Goal: Task Accomplishment & Management: Complete application form

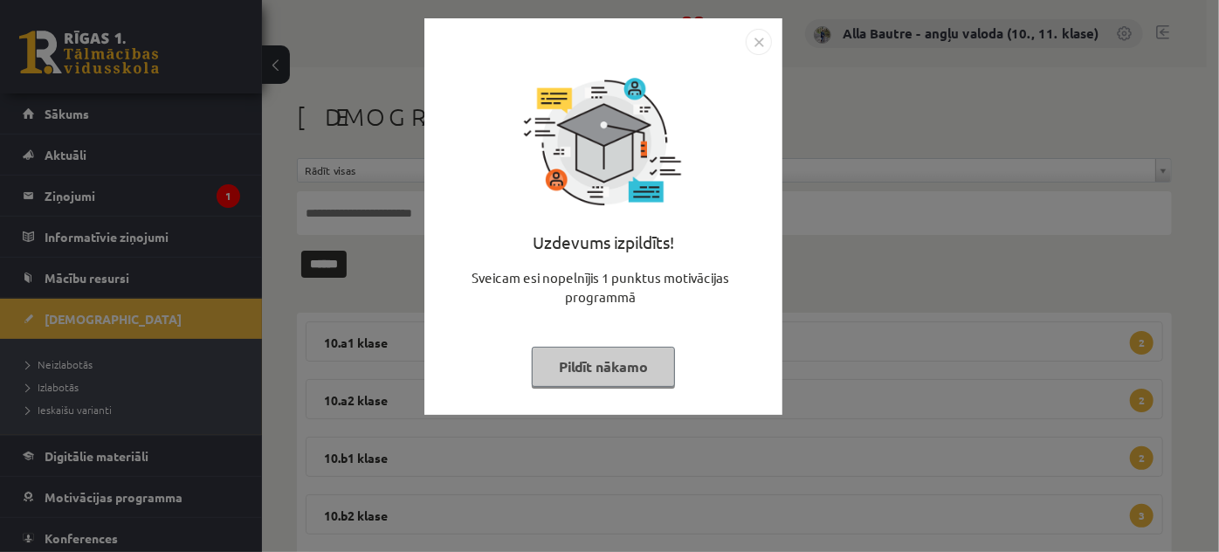
click at [758, 40] on img "Close" at bounding box center [759, 42] width 26 height 26
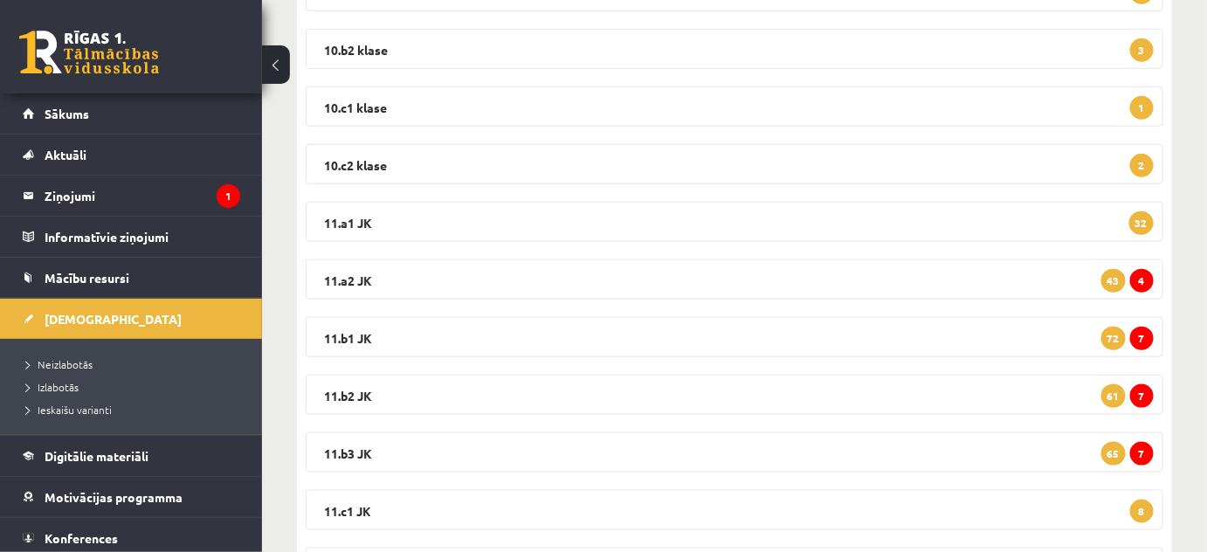
scroll to position [555, 0]
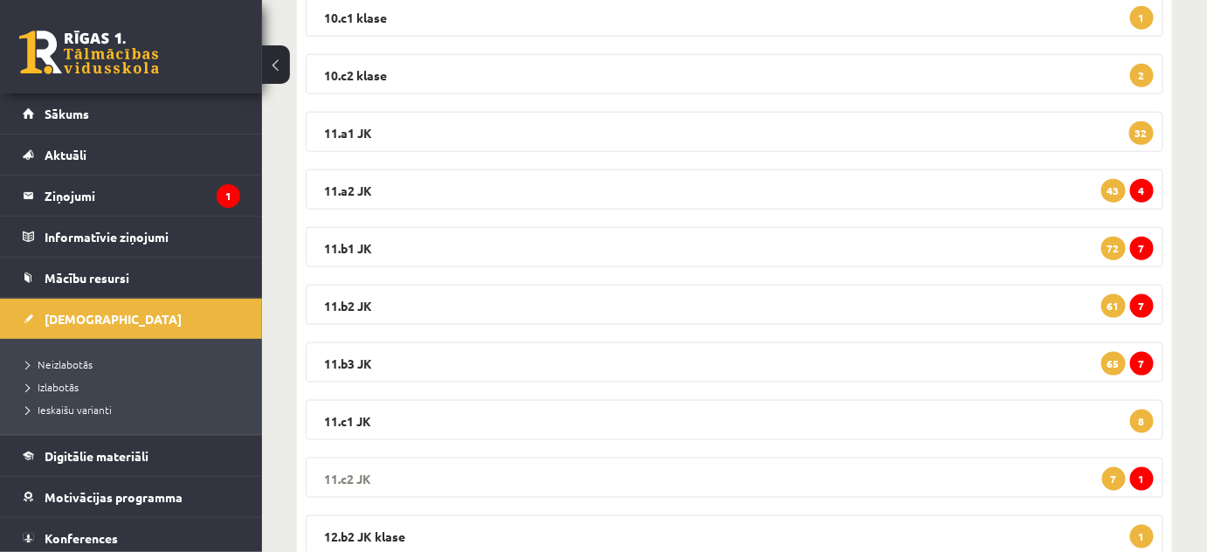
click at [339, 474] on legend "11.c2 JK 1 7" at bounding box center [734, 477] width 857 height 40
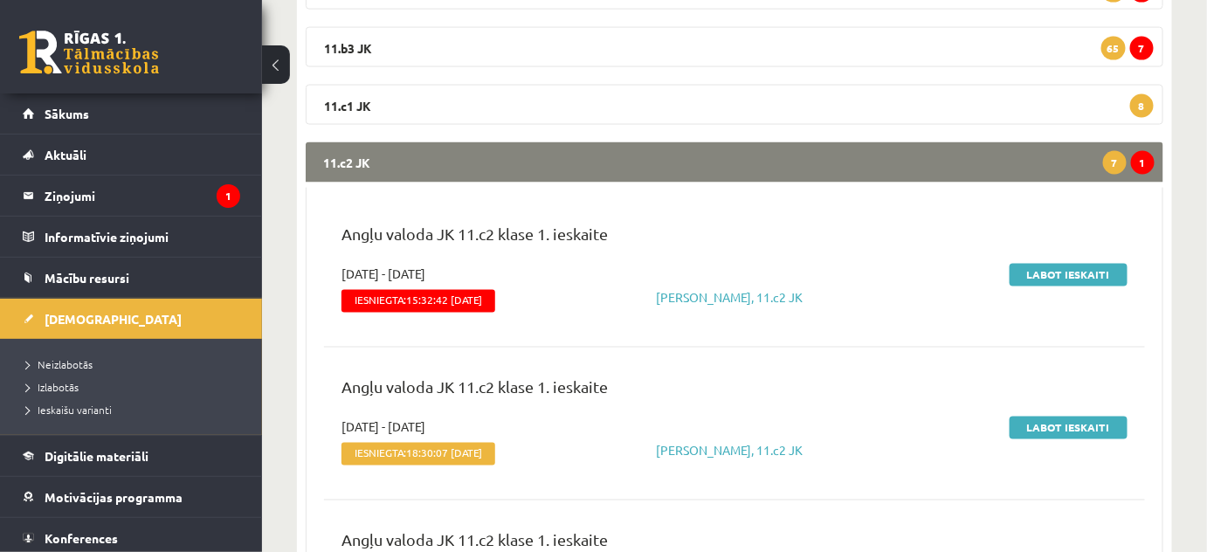
scroll to position [873, 0]
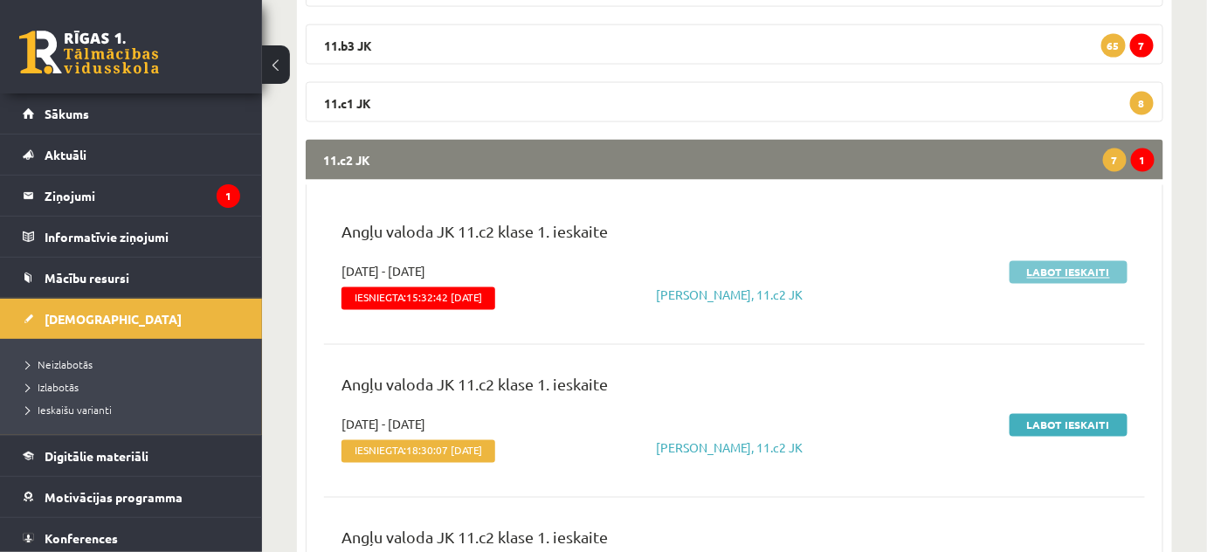
click at [1028, 272] on link "Labot ieskaiti" at bounding box center [1068, 272] width 118 height 23
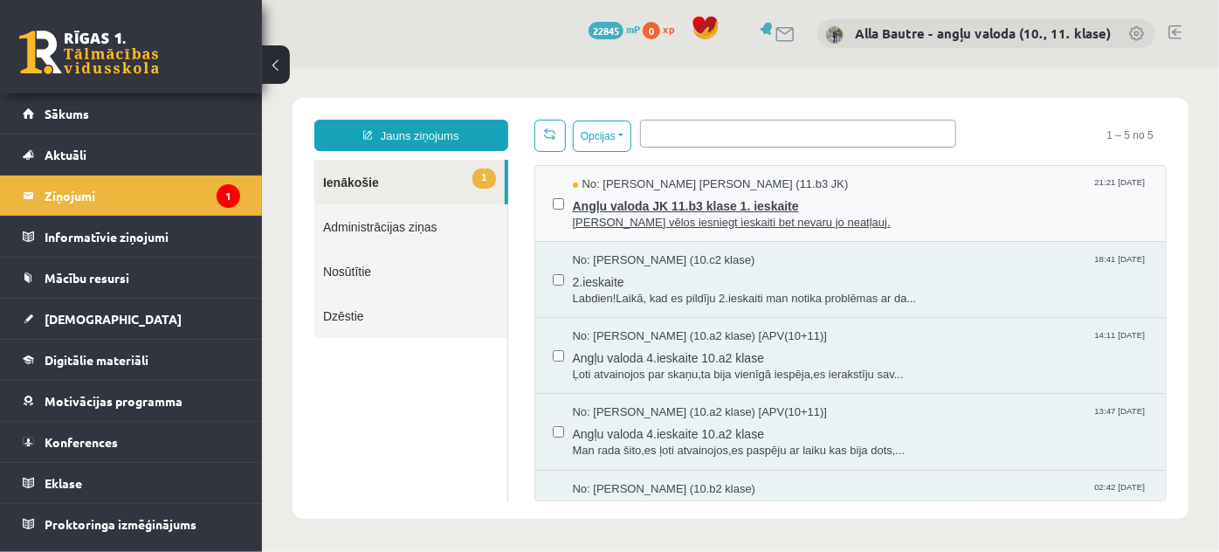
click at [650, 219] on span "Labvakar vēlos iesniegt ieskaiti bet nevaru jo neatļauj." at bounding box center [860, 222] width 576 height 17
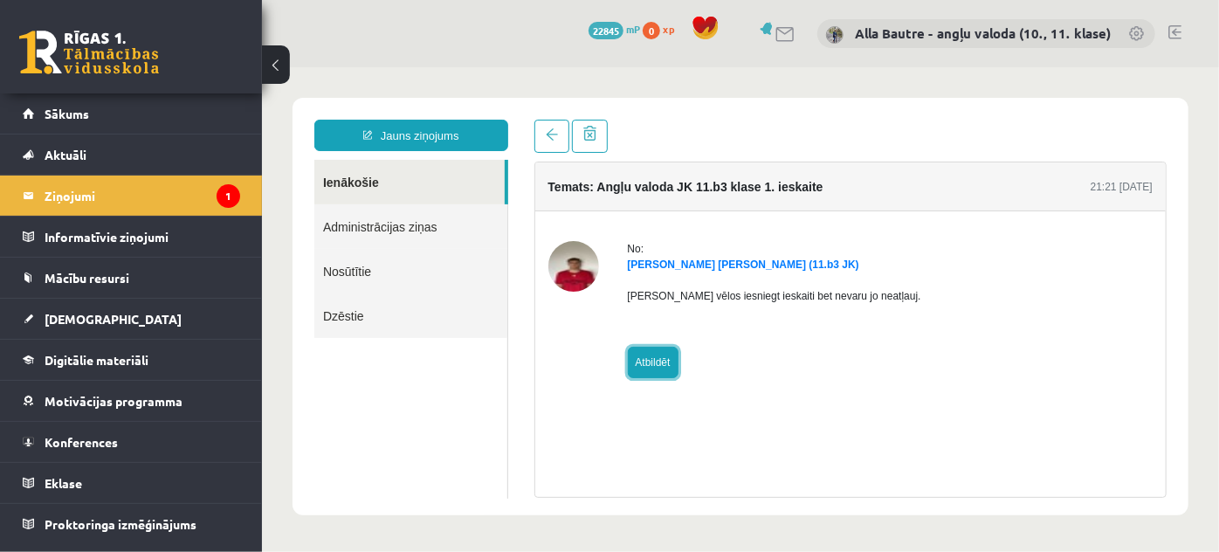
click at [653, 357] on link "Atbildēt" at bounding box center [652, 361] width 51 height 31
type input "**********"
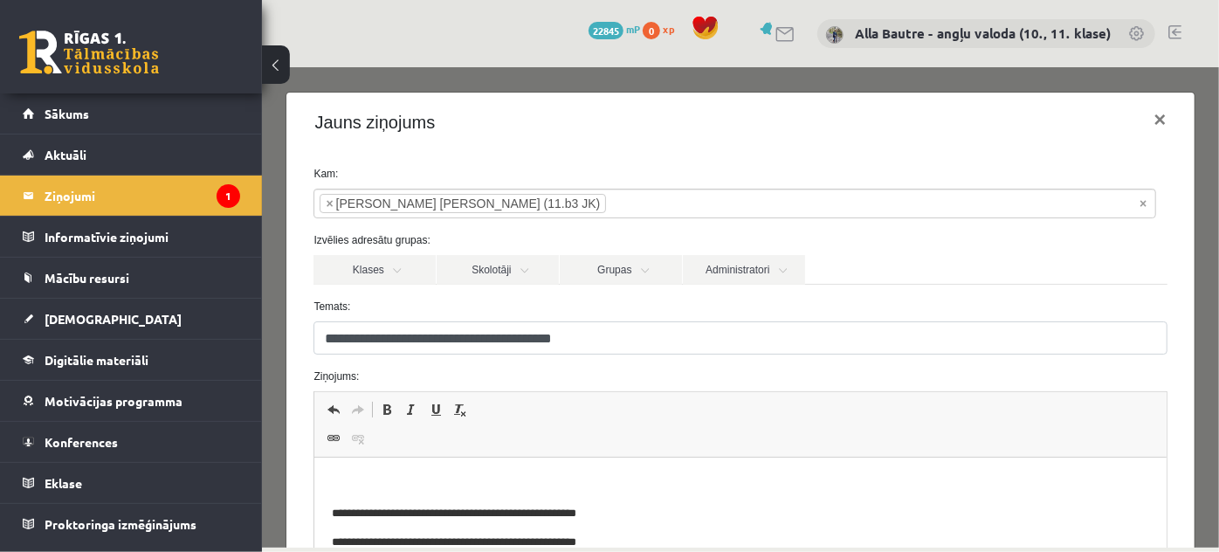
click at [353, 480] on p "Editor, wiswyg-editor-47433943962920-1758514691-50" at bounding box center [740, 484] width 816 height 18
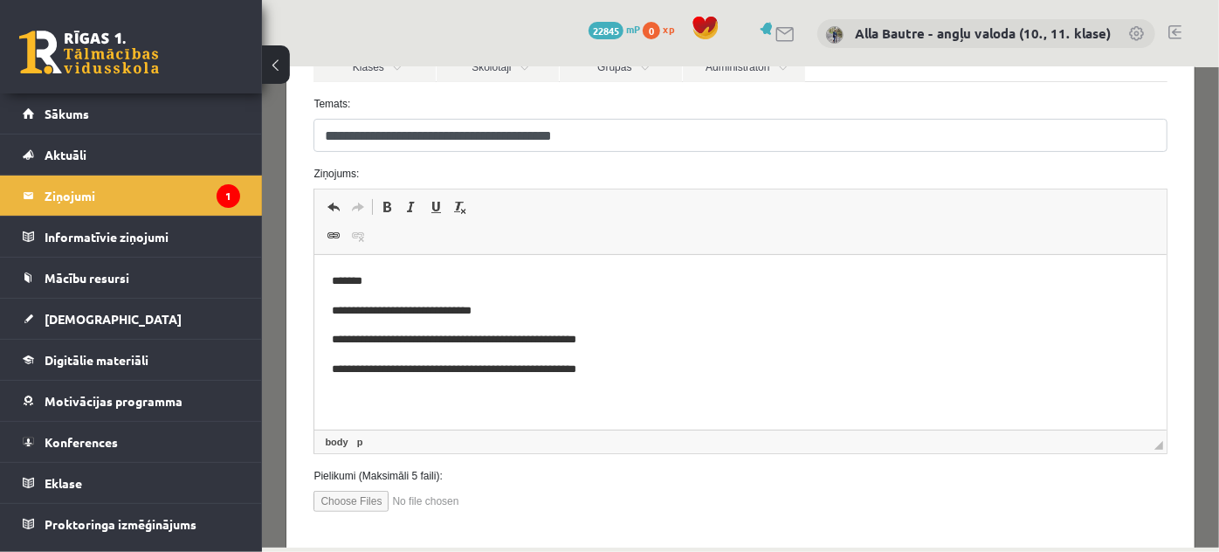
scroll to position [237, 0]
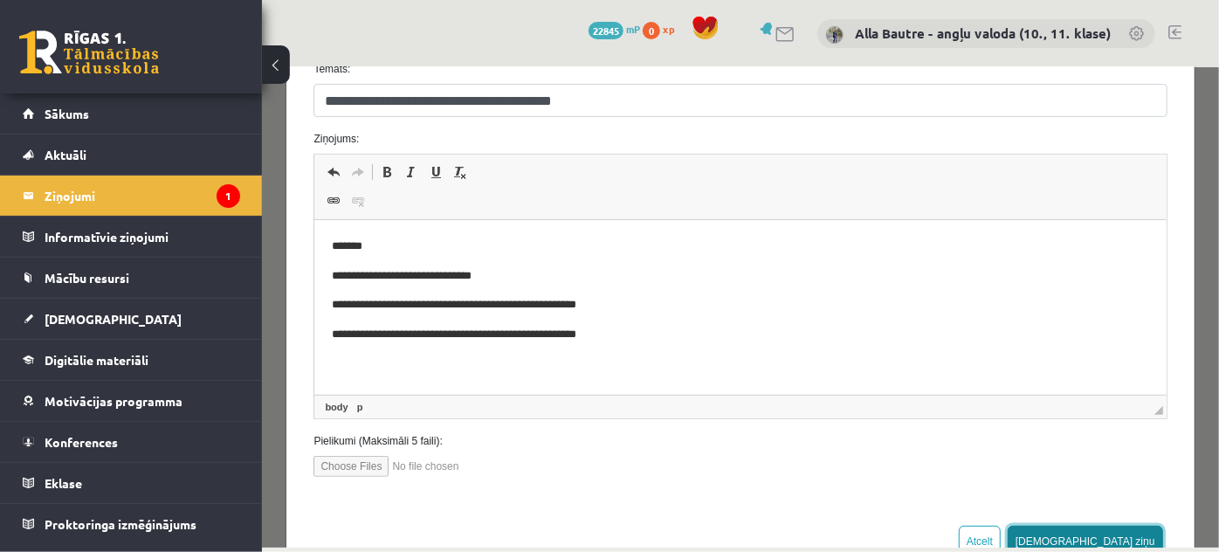
click at [1102, 526] on button "Sūtīt ziņu" at bounding box center [1084, 540] width 155 height 31
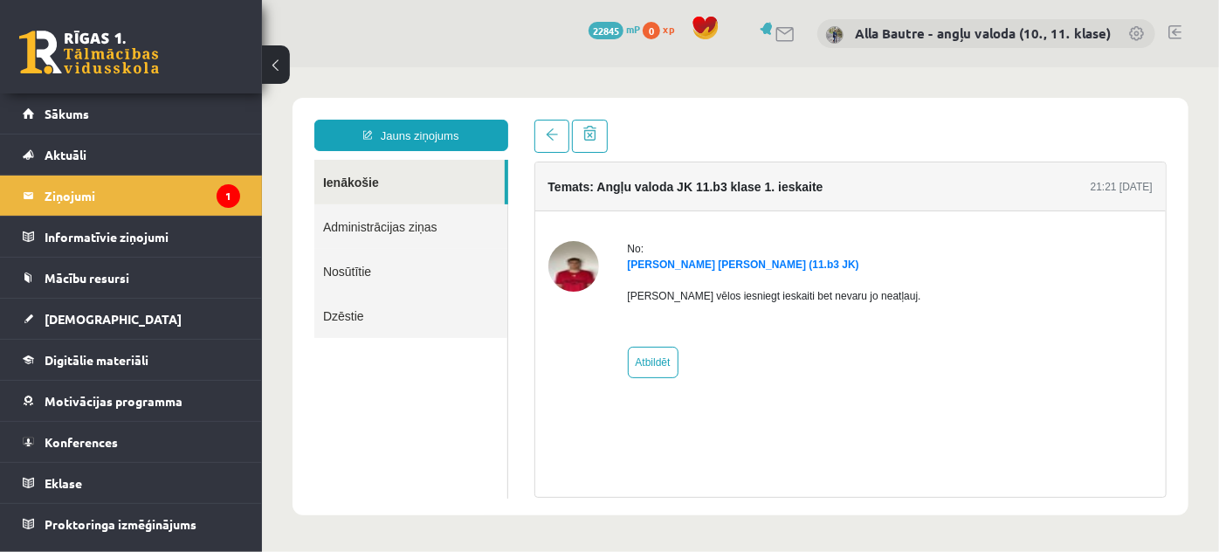
scroll to position [0, 0]
click at [368, 182] on link "Ienākošie" at bounding box center [408, 181] width 190 height 45
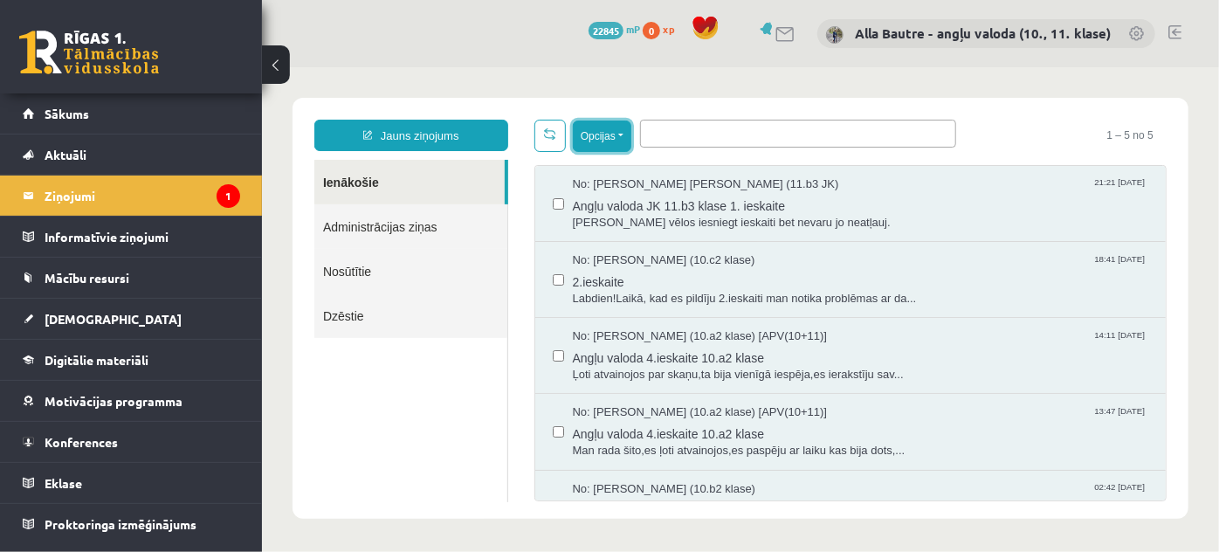
click at [621, 134] on button "Opcijas" at bounding box center [601, 135] width 58 height 31
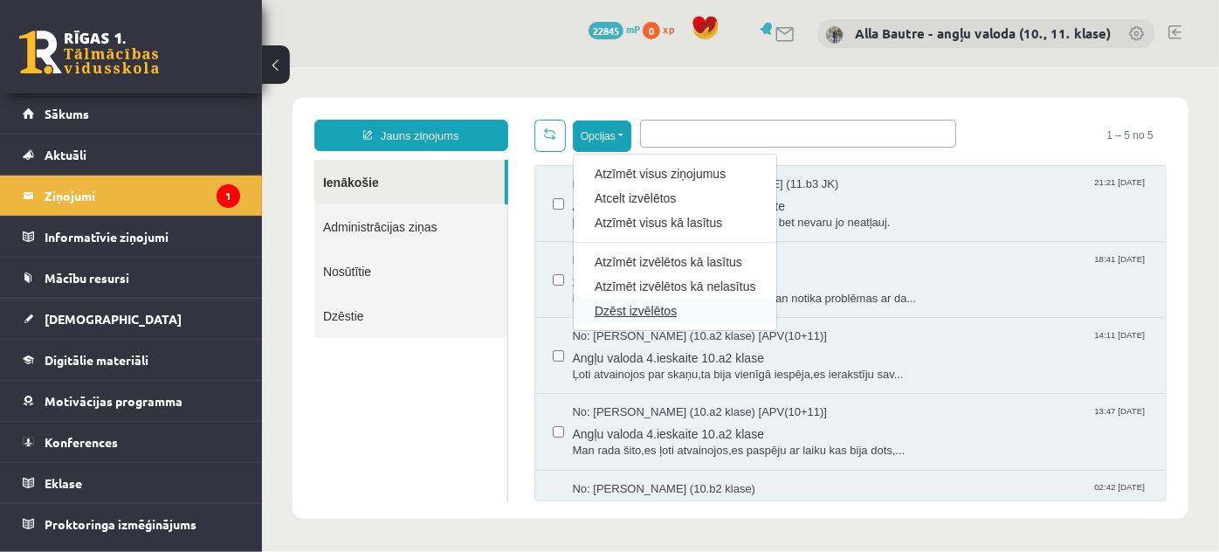
click at [620, 306] on link "Dzēst izvēlētos" at bounding box center [674, 309] width 161 height 17
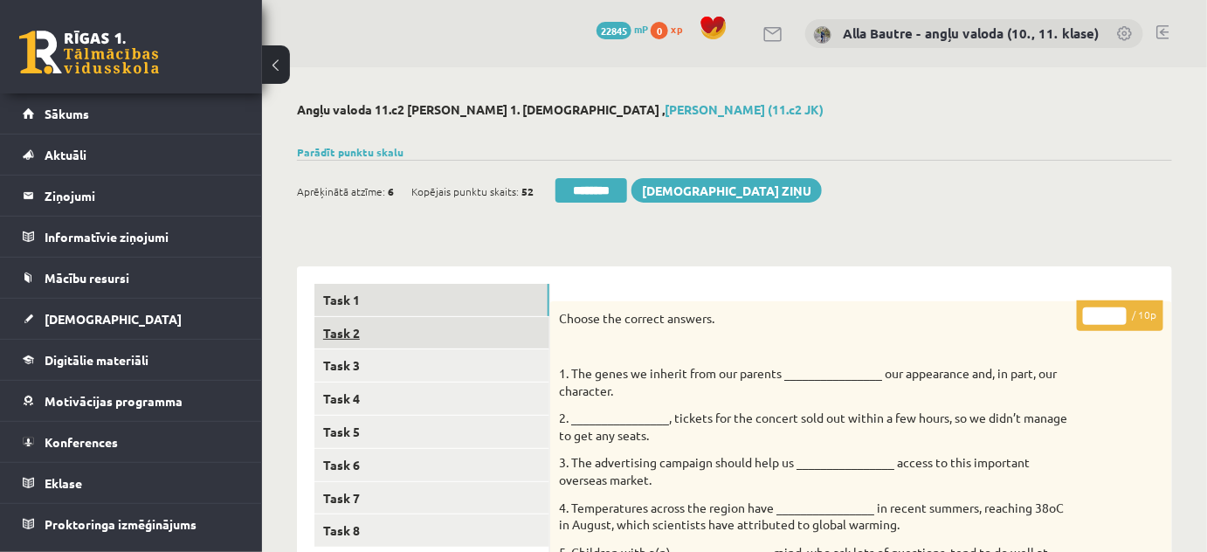
click at [361, 330] on link "Task 2" at bounding box center [431, 333] width 235 height 32
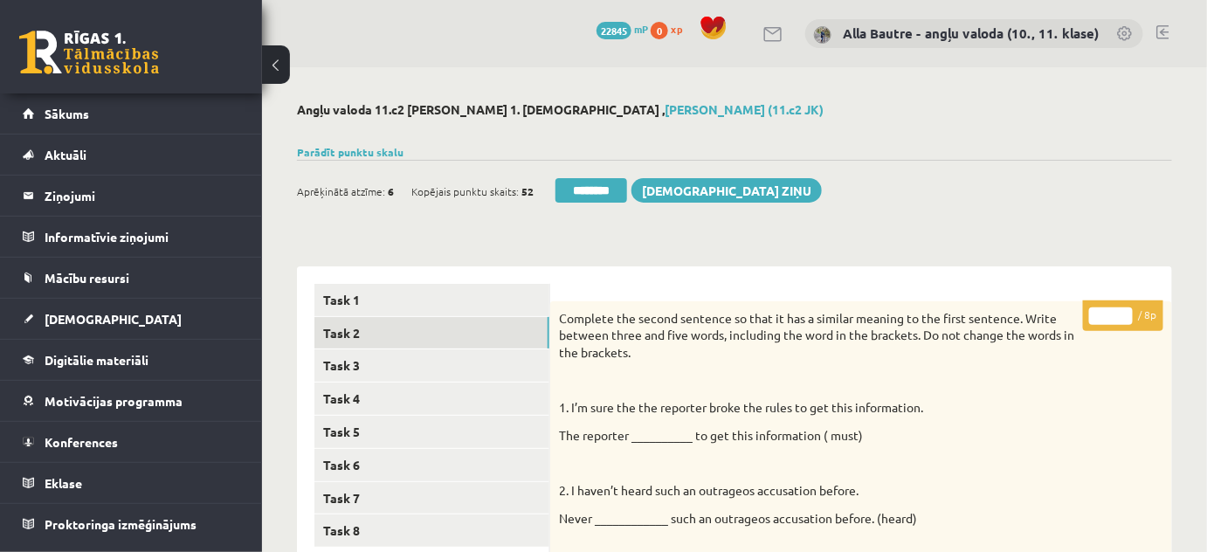
type input "*"
click at [1123, 313] on input "*" at bounding box center [1111, 315] width 44 height 17
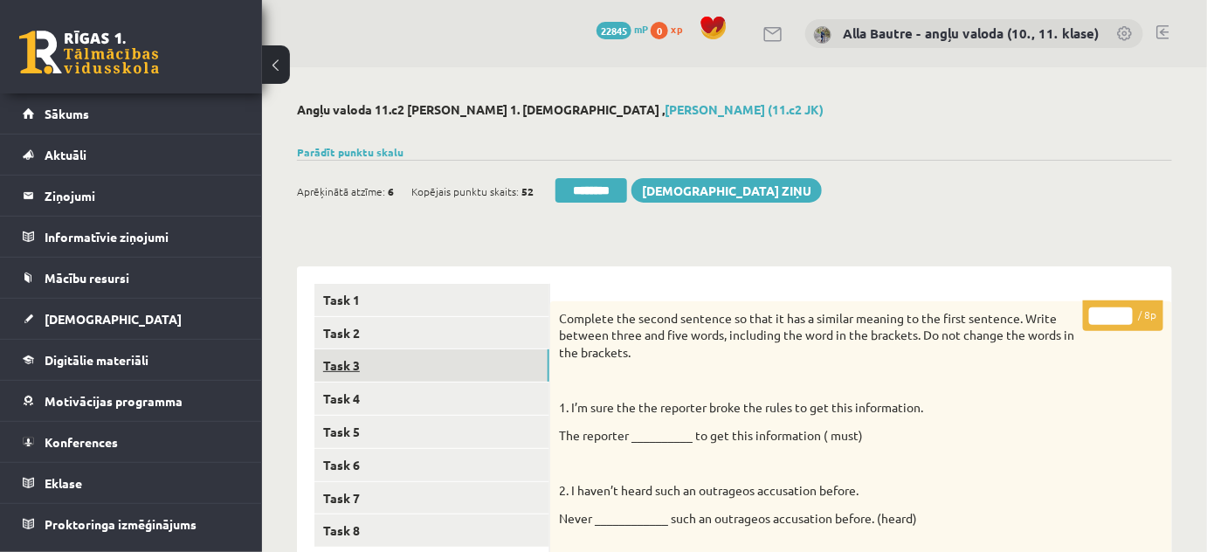
click at [409, 360] on link "Task 3" at bounding box center [431, 365] width 235 height 32
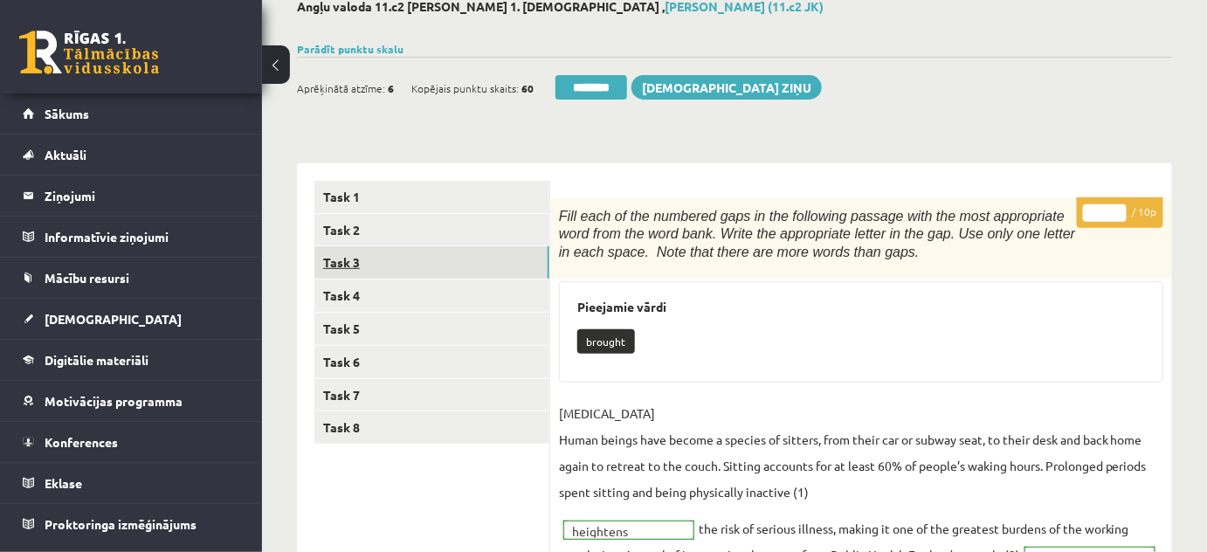
scroll to position [79, 0]
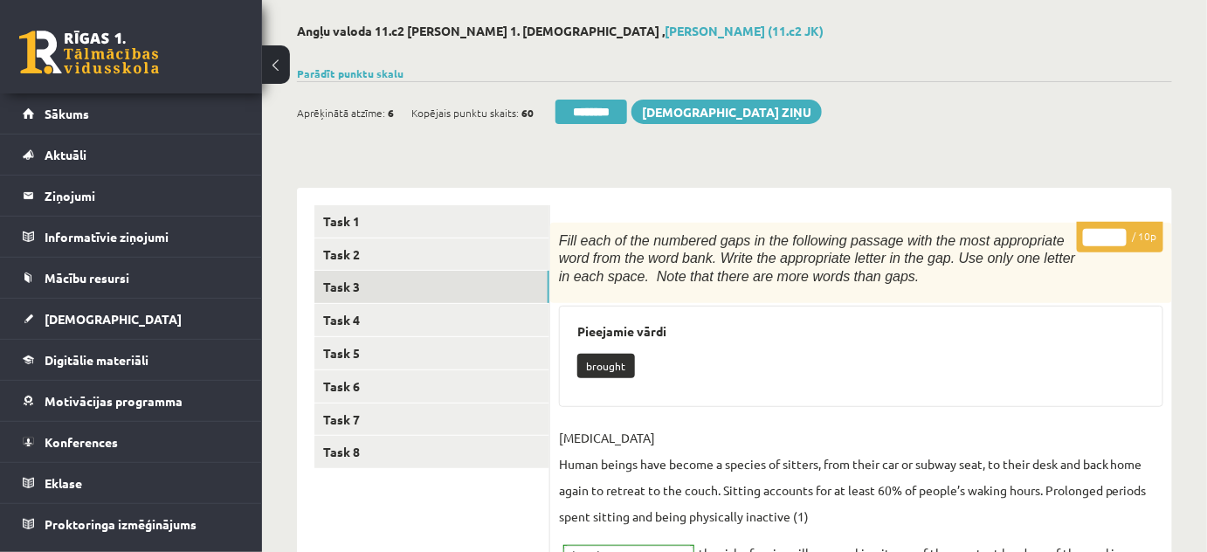
type input "**"
click at [1119, 230] on input "**" at bounding box center [1105, 237] width 44 height 17
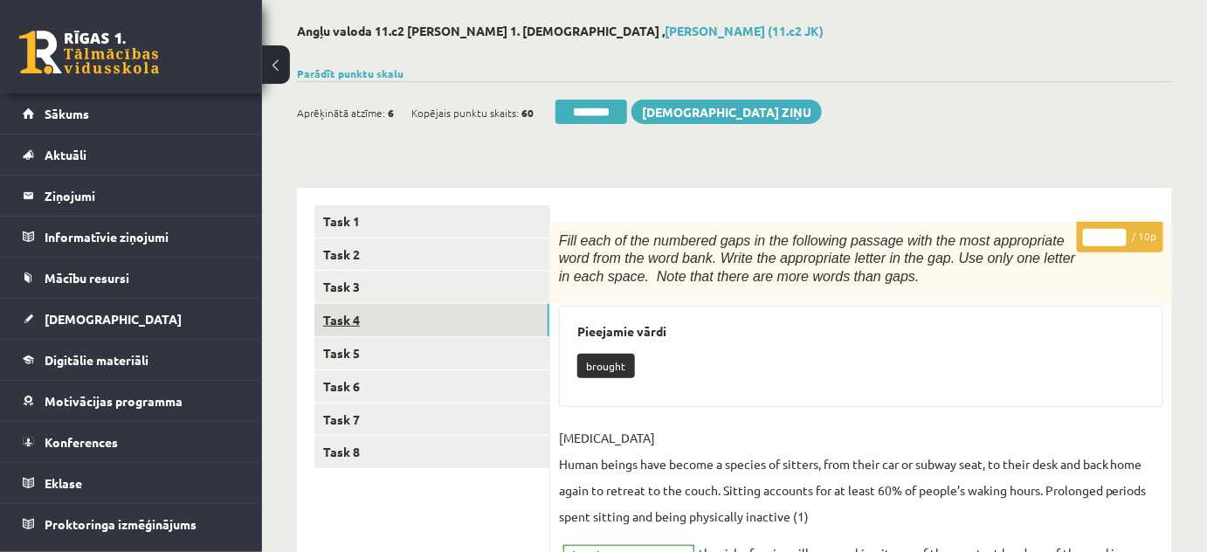
click at [356, 317] on link "Task 4" at bounding box center [431, 320] width 235 height 32
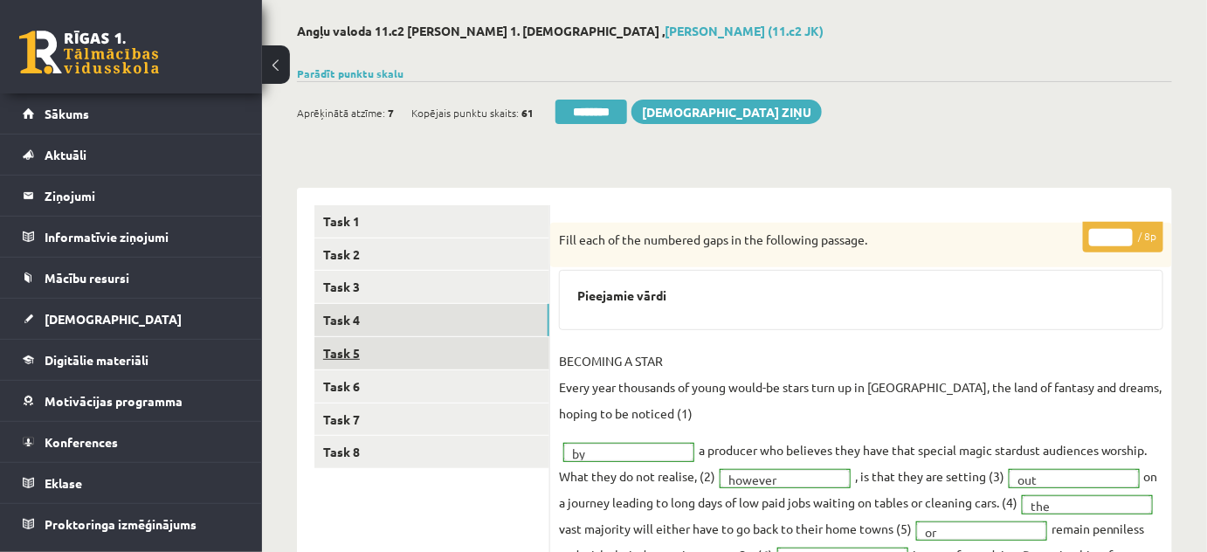
scroll to position [0, 0]
click at [357, 358] on link "Task 5" at bounding box center [431, 353] width 235 height 32
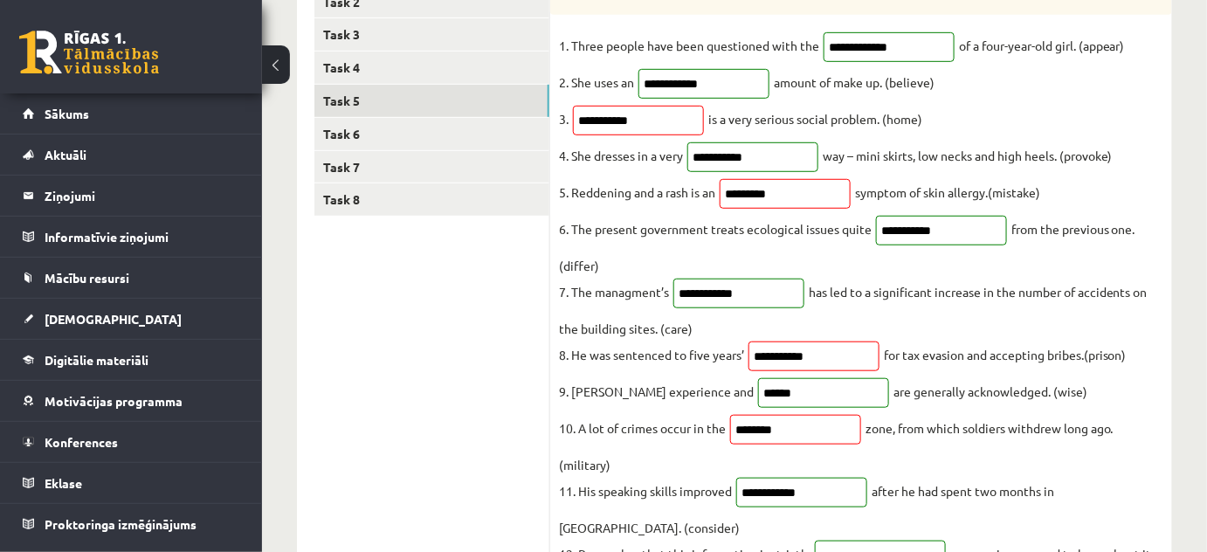
scroll to position [79, 0]
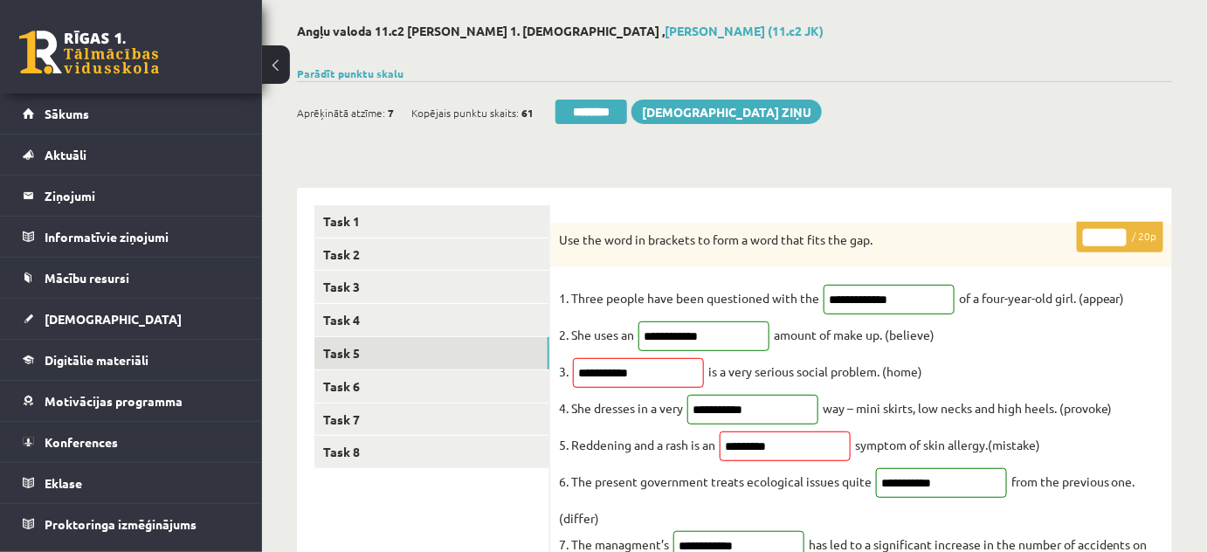
click at [1118, 230] on input "**" at bounding box center [1105, 237] width 44 height 17
type input "**"
click at [1118, 230] on input "**" at bounding box center [1105, 237] width 44 height 17
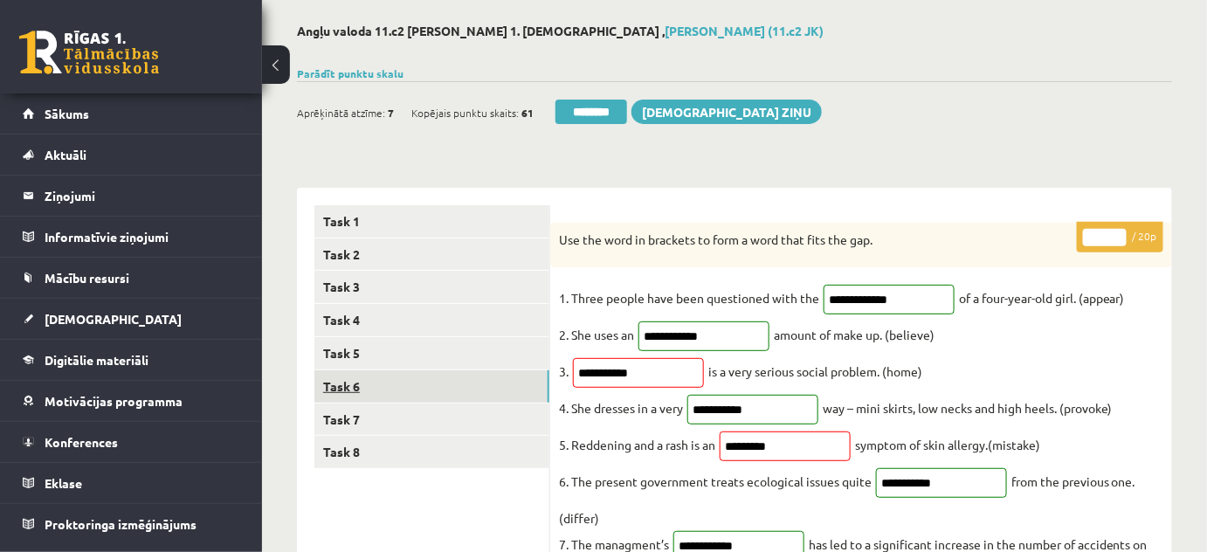
click at [352, 378] on link "Task 6" at bounding box center [431, 386] width 235 height 32
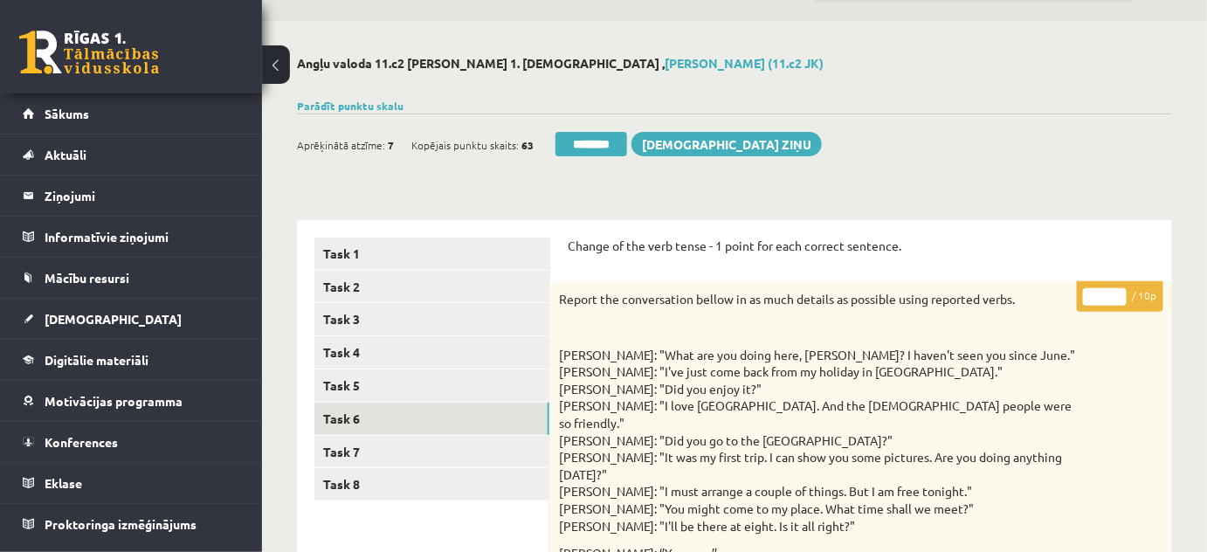
scroll to position [0, 0]
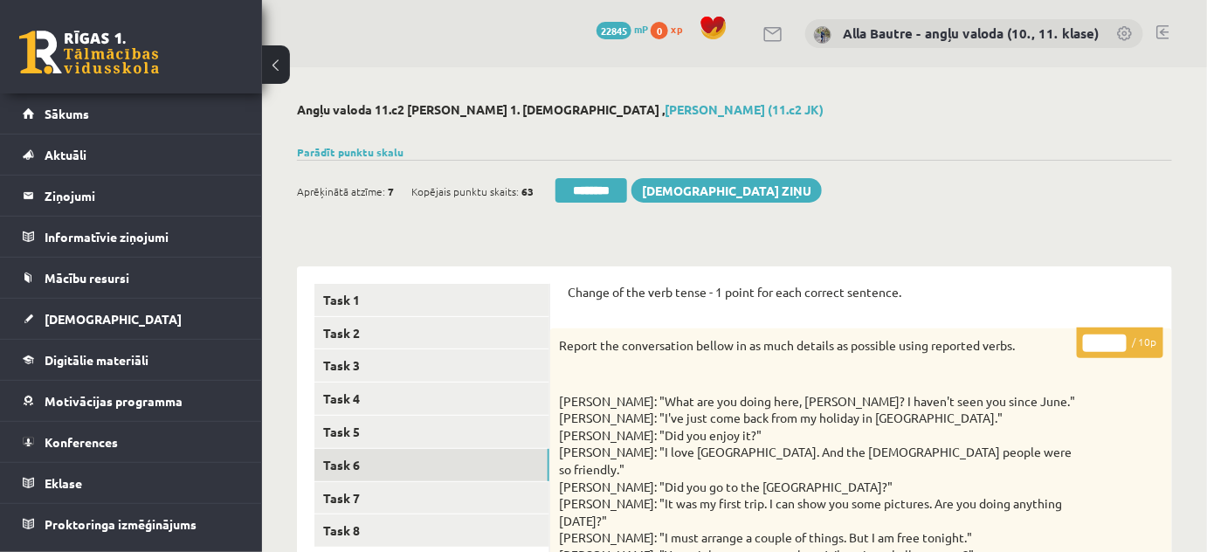
type input "**"
click at [1117, 340] on input "**" at bounding box center [1105, 342] width 44 height 17
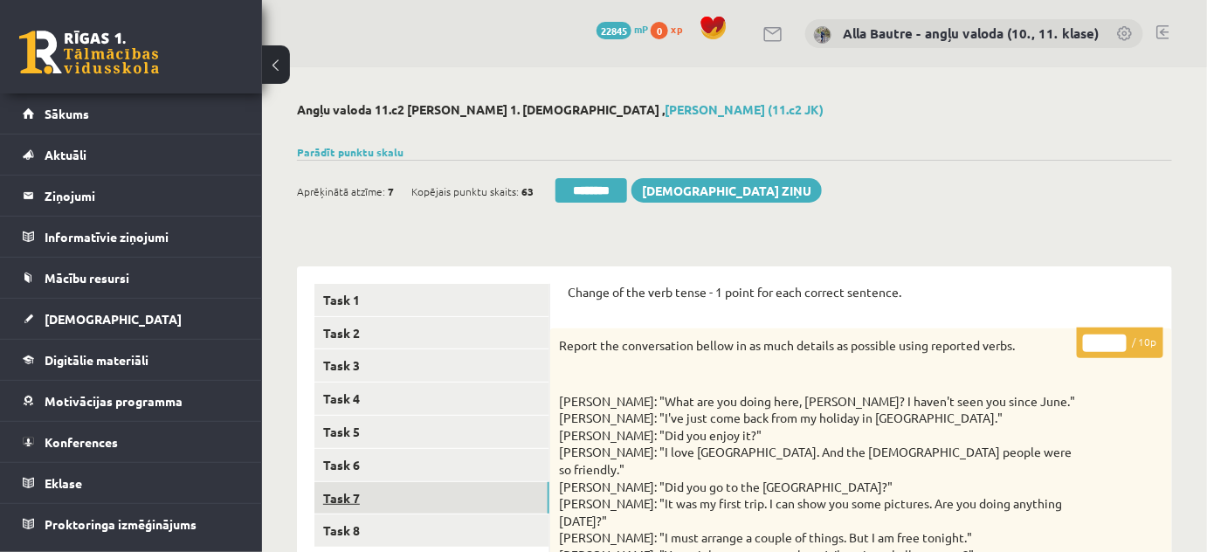
click at [389, 482] on link "Task 7" at bounding box center [431, 498] width 235 height 32
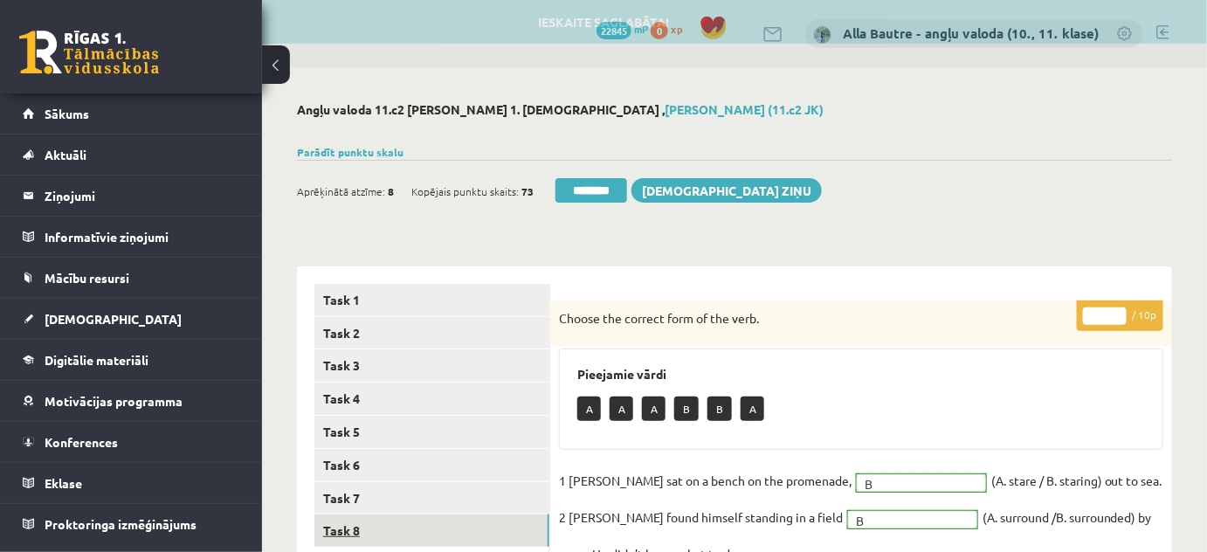
click at [366, 526] on link "Task 8" at bounding box center [431, 530] width 235 height 32
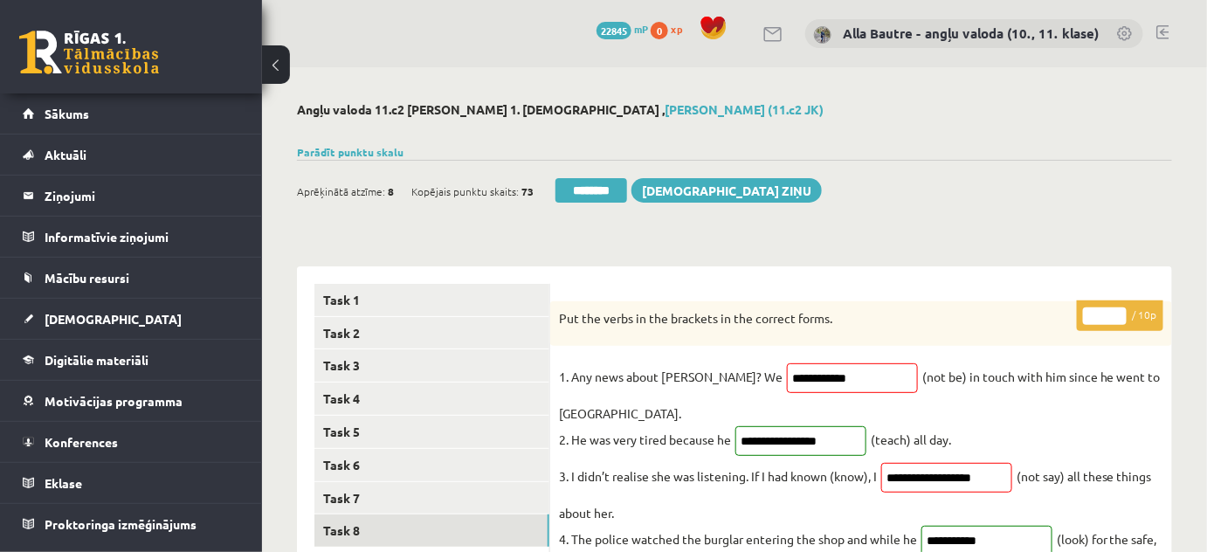
click at [1122, 310] on input "*" at bounding box center [1105, 315] width 44 height 17
type input "*"
click at [1122, 310] on input "*" at bounding box center [1105, 315] width 44 height 17
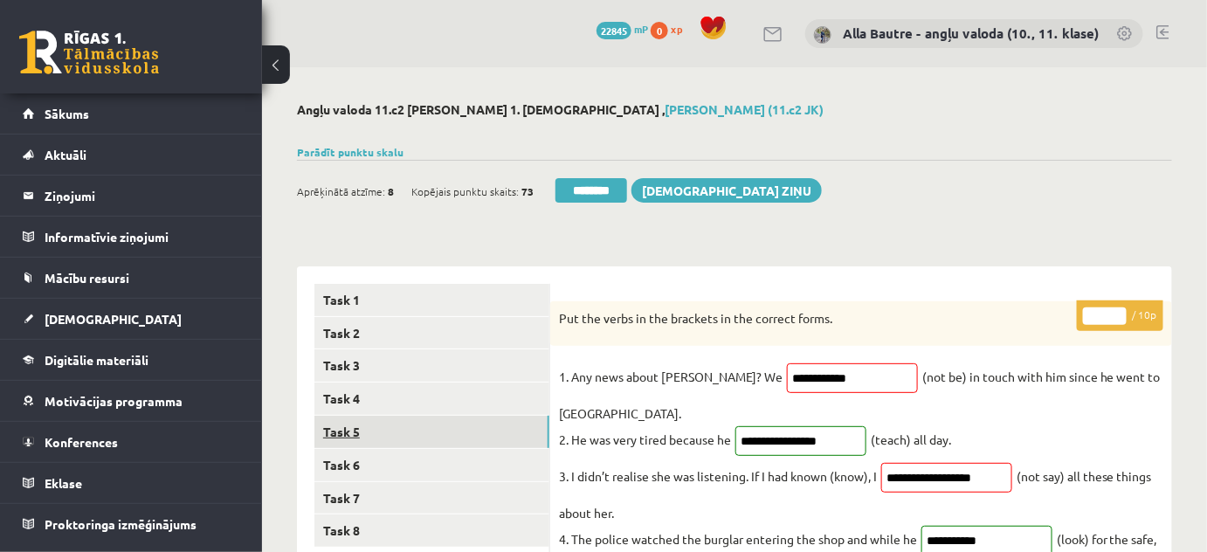
click at [347, 431] on link "Task 5" at bounding box center [431, 432] width 235 height 32
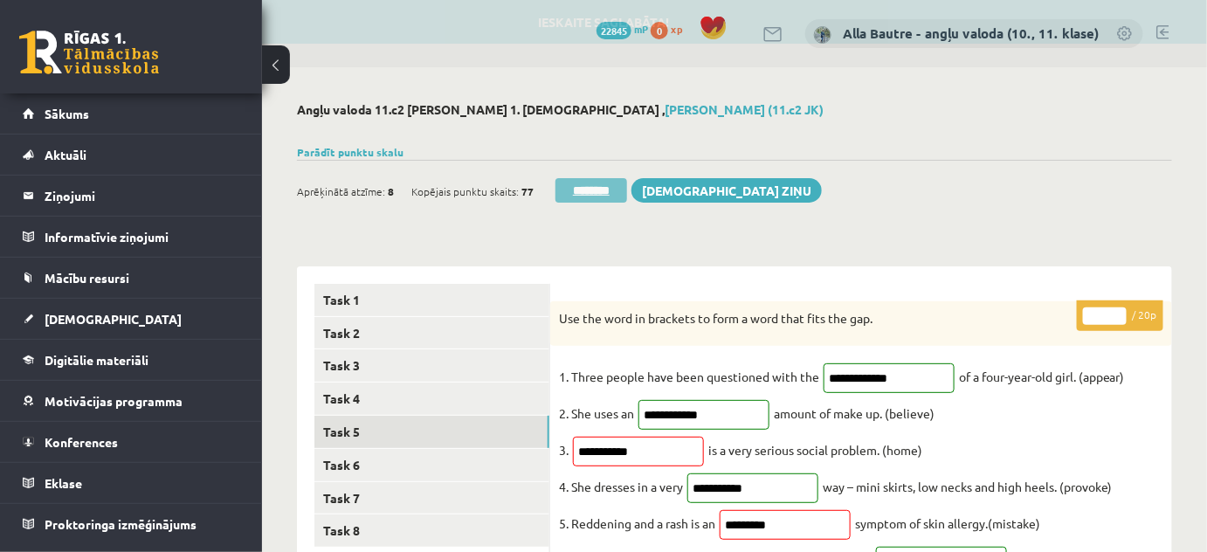
click at [574, 182] on input "********" at bounding box center [591, 190] width 72 height 24
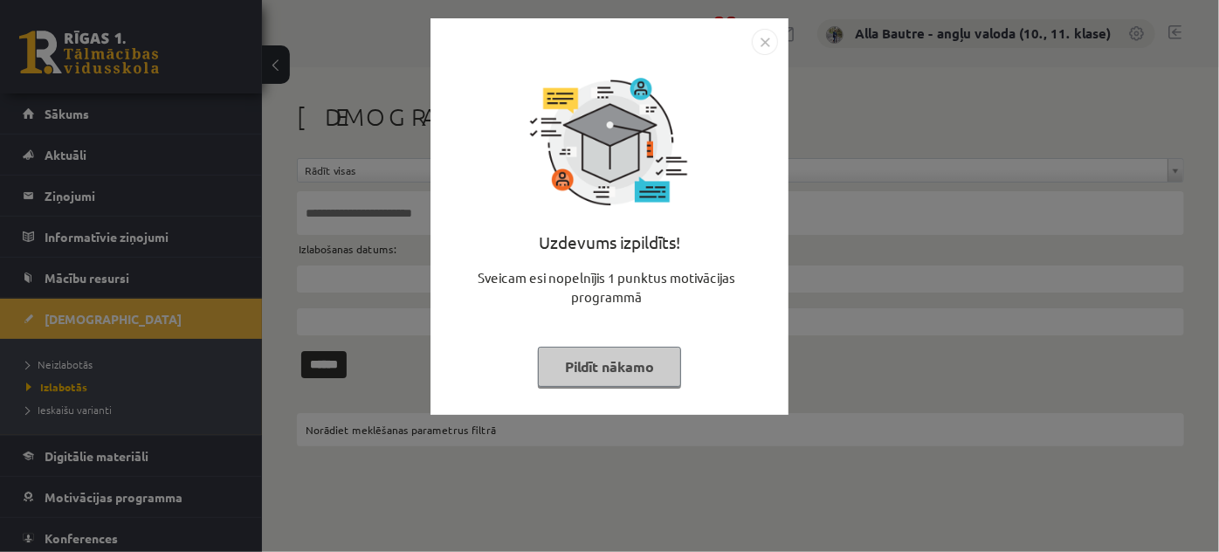
click at [762, 38] on img "Close" at bounding box center [765, 42] width 26 height 26
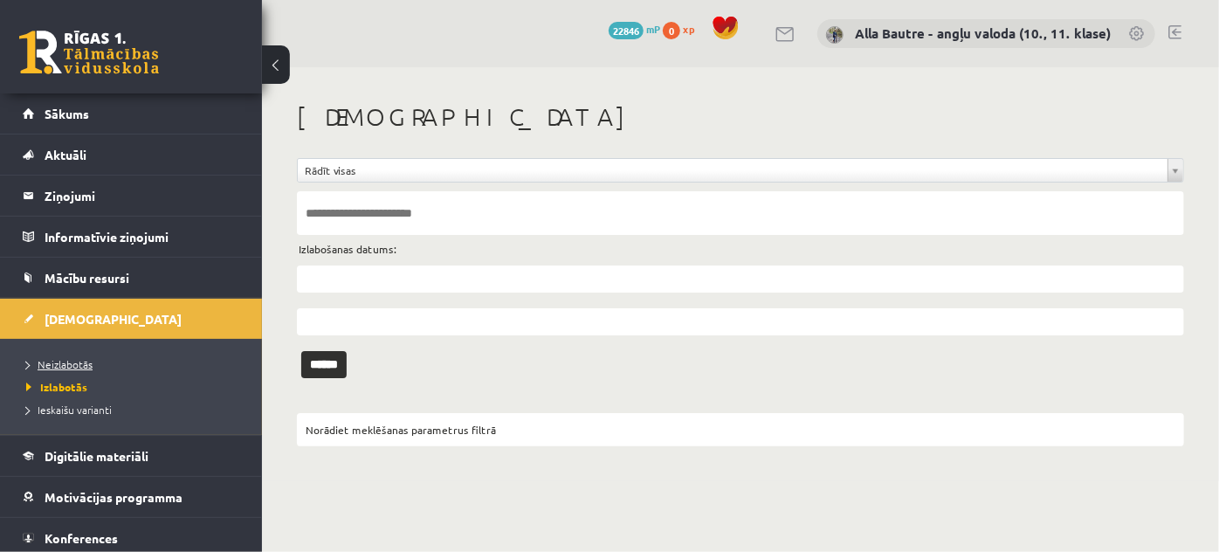
click at [82, 360] on span "Neizlabotās" at bounding box center [59, 364] width 66 height 14
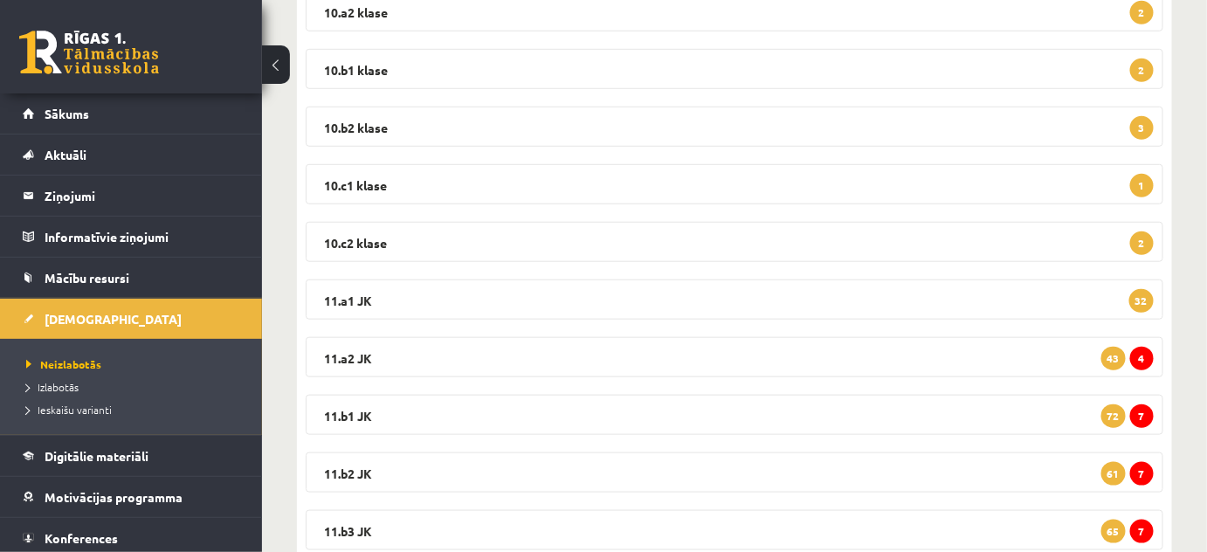
scroll to position [555, 0]
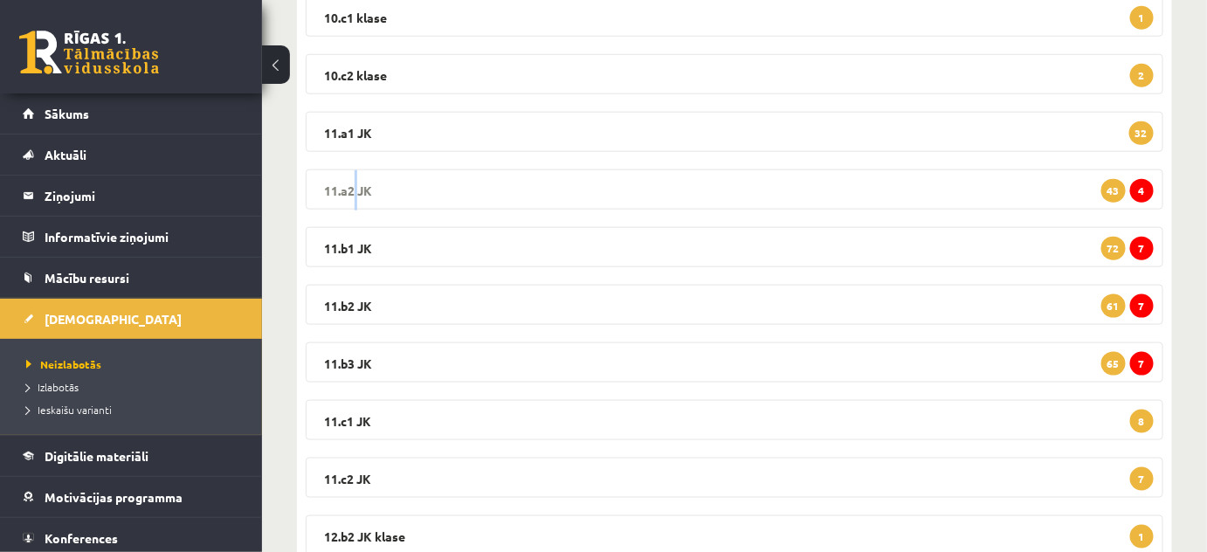
click at [349, 179] on legend "11.a2 JK 4 43" at bounding box center [734, 189] width 857 height 40
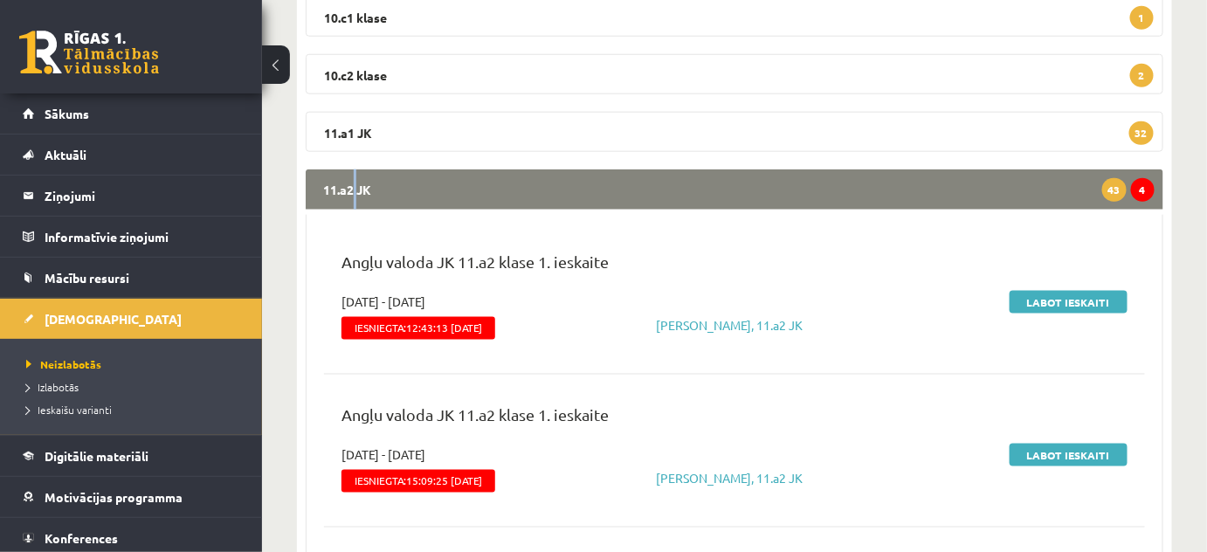
scroll to position [635, 0]
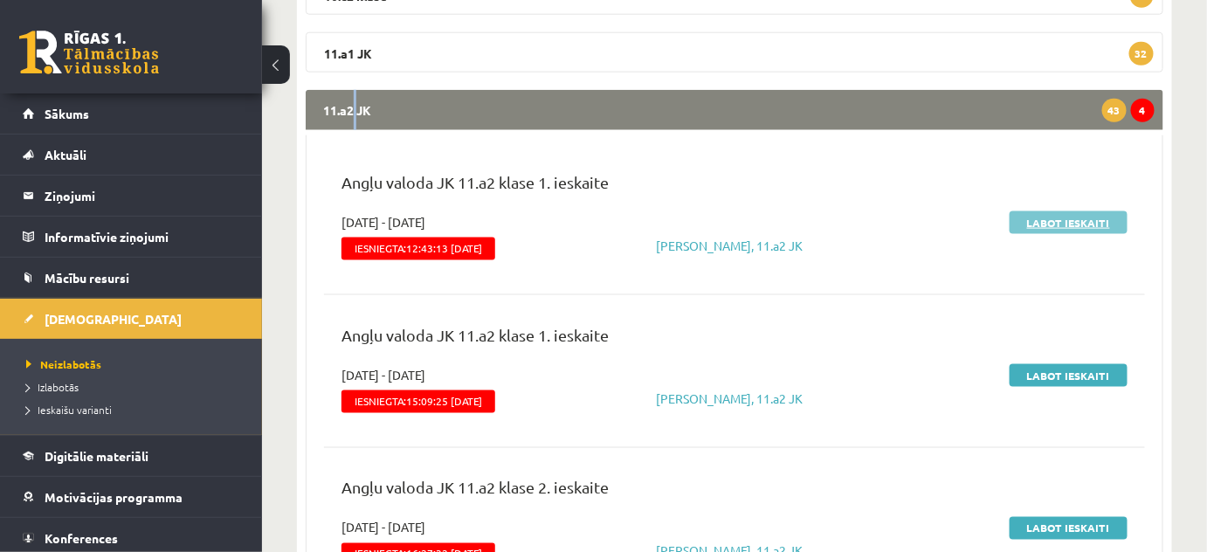
click at [1076, 220] on link "Labot ieskaiti" at bounding box center [1068, 222] width 118 height 23
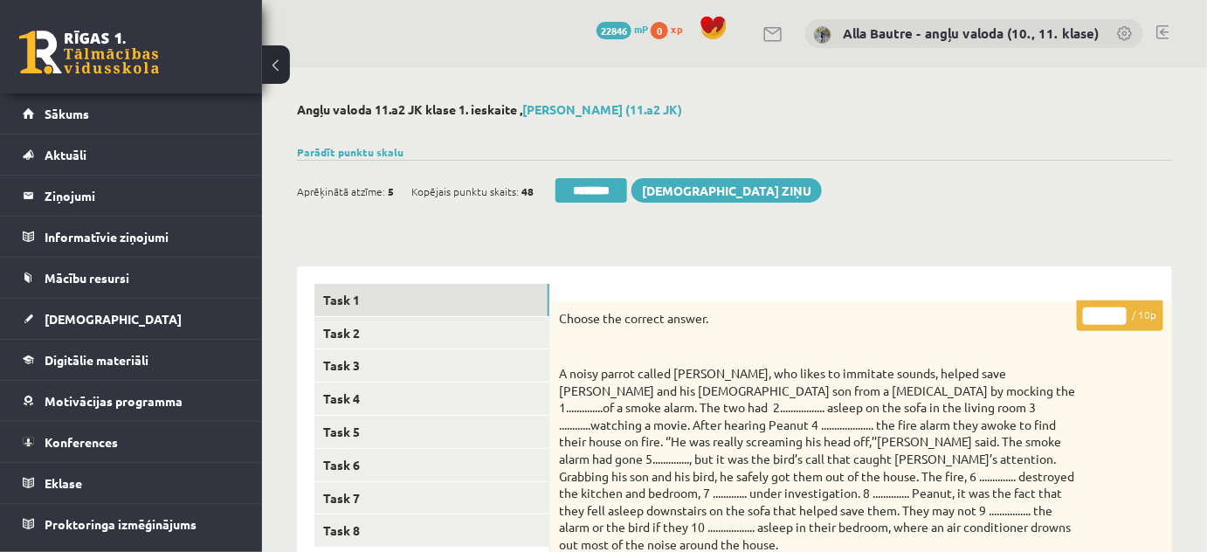
type input "*"
click at [1118, 309] on input "*" at bounding box center [1105, 315] width 44 height 17
click at [349, 332] on link "Task 2" at bounding box center [431, 333] width 235 height 32
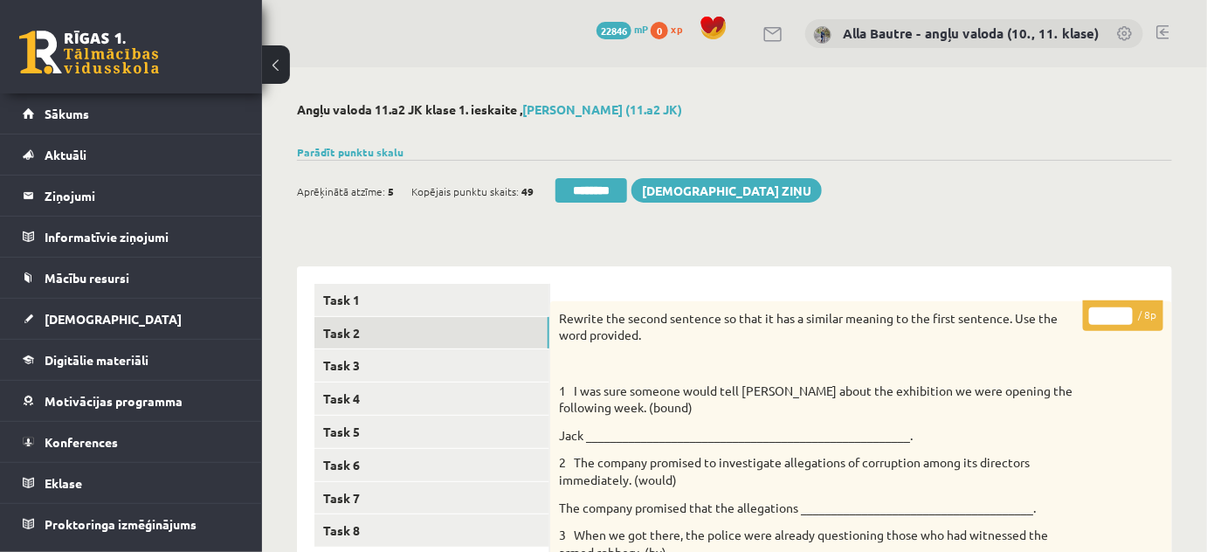
type input "*"
click at [1123, 311] on input "*" at bounding box center [1111, 315] width 44 height 17
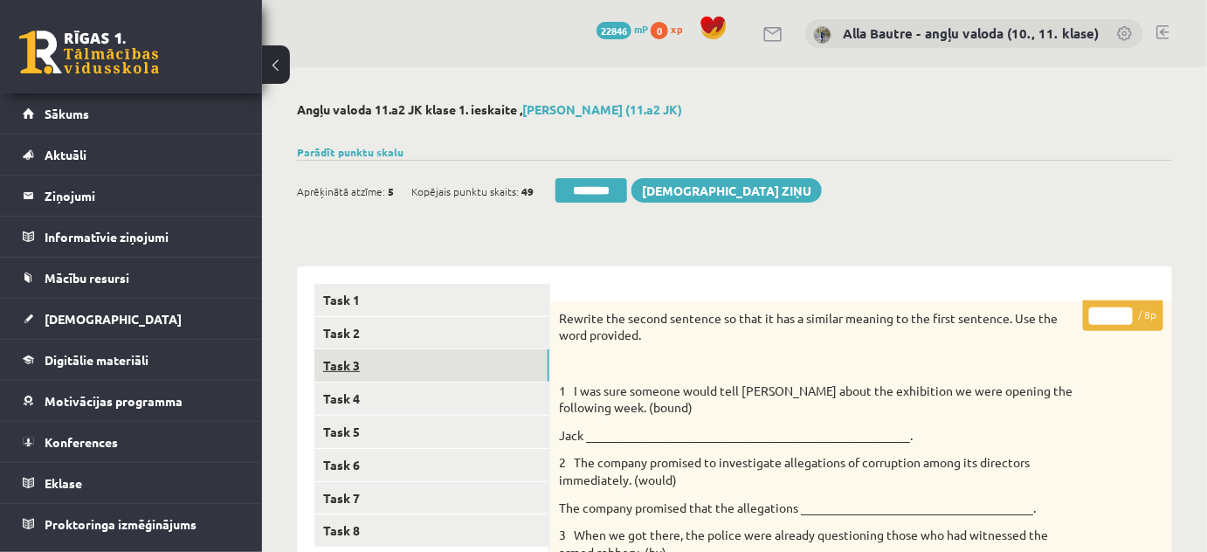
click at [361, 358] on link "Task 3" at bounding box center [431, 365] width 235 height 32
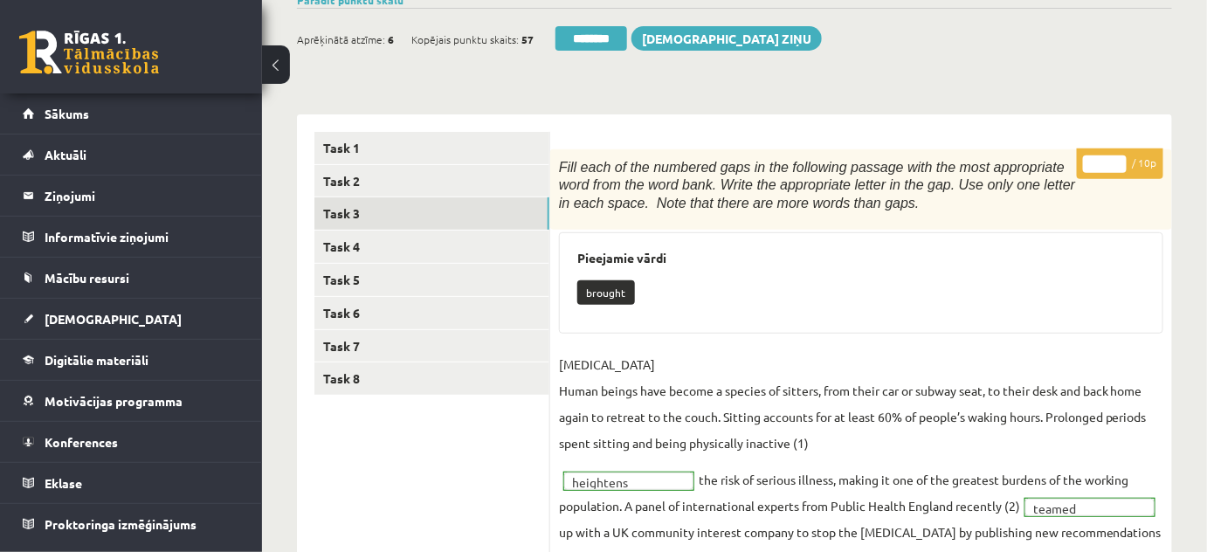
scroll to position [79, 0]
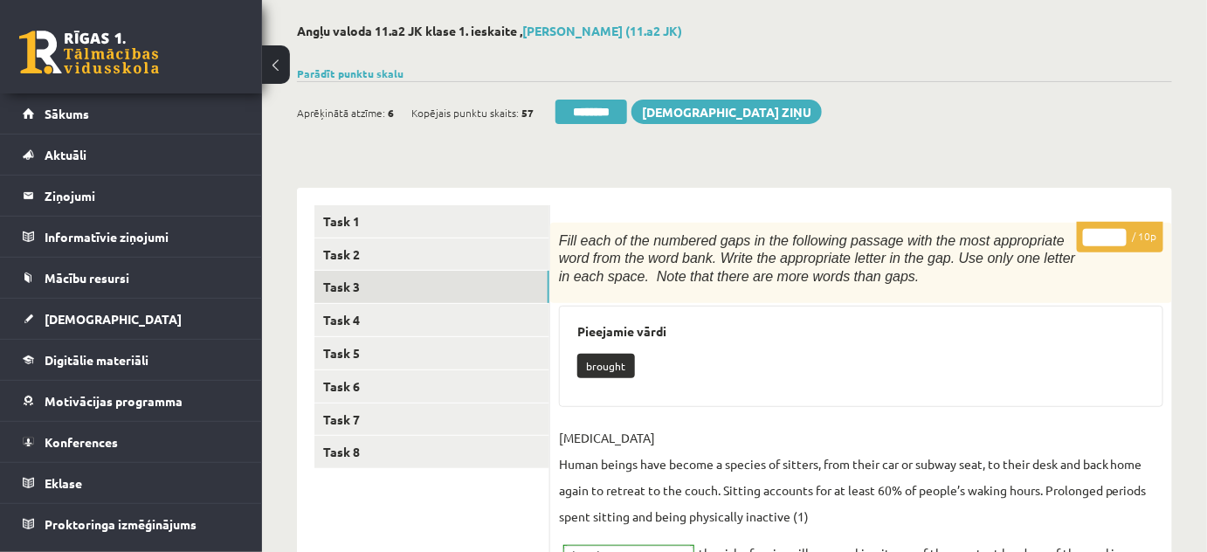
type input "**"
click at [1117, 230] on input "**" at bounding box center [1105, 237] width 44 height 17
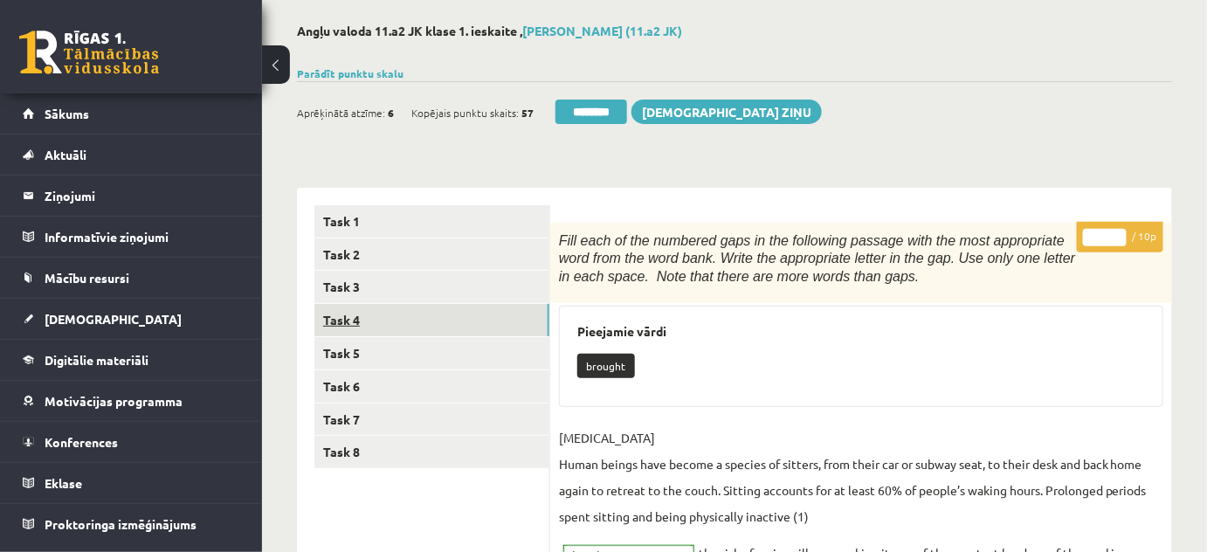
click at [355, 318] on link "Task 4" at bounding box center [431, 320] width 235 height 32
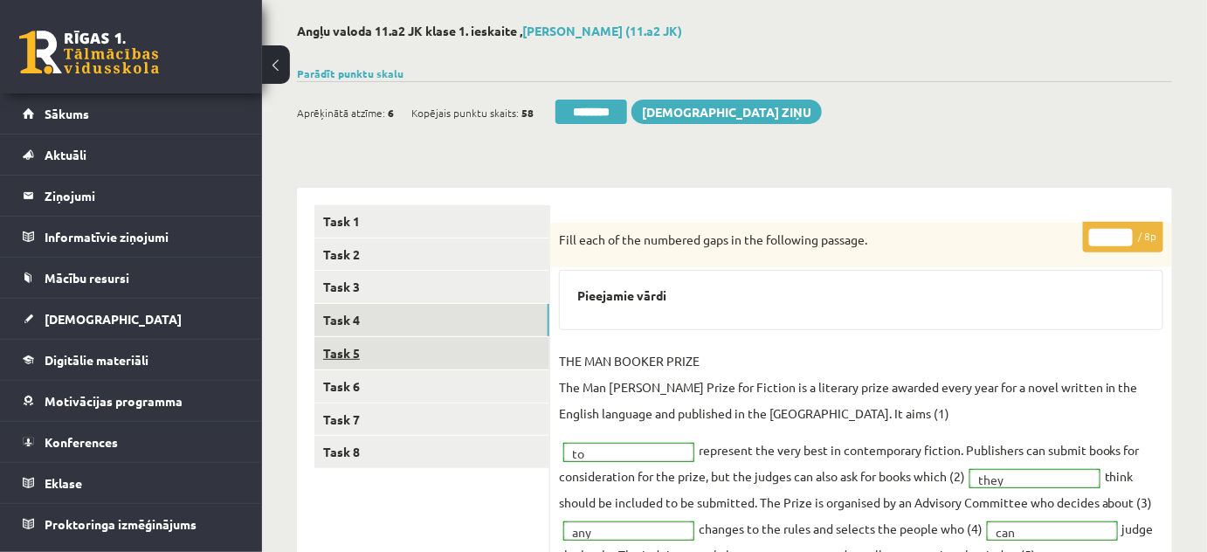
scroll to position [0, 0]
click at [354, 351] on link "Task 5" at bounding box center [431, 353] width 235 height 32
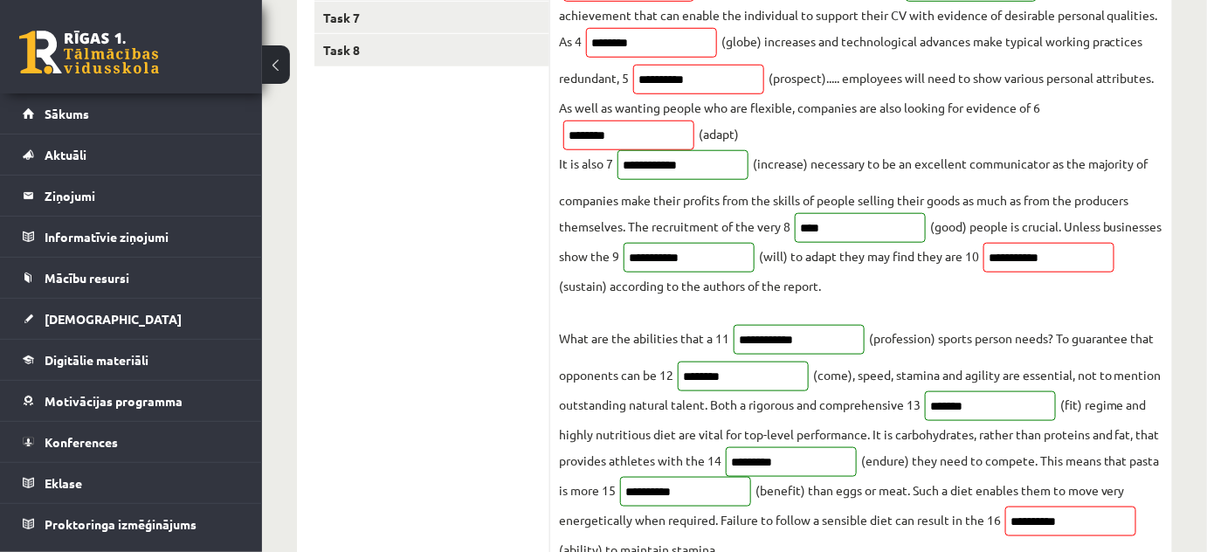
scroll to position [158, 0]
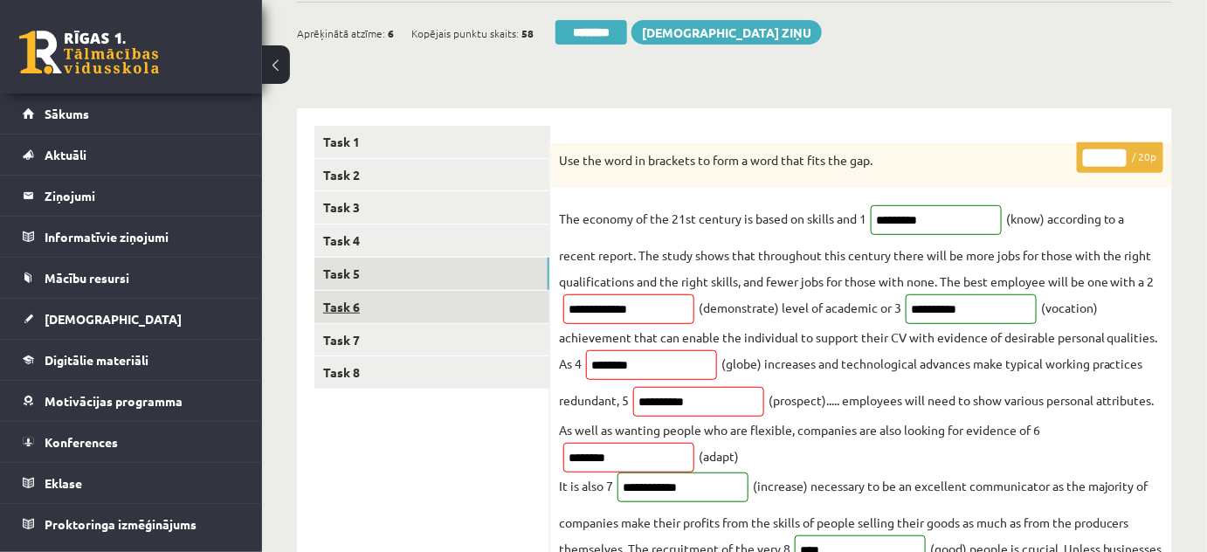
click at [368, 297] on link "Task 6" at bounding box center [431, 307] width 235 height 32
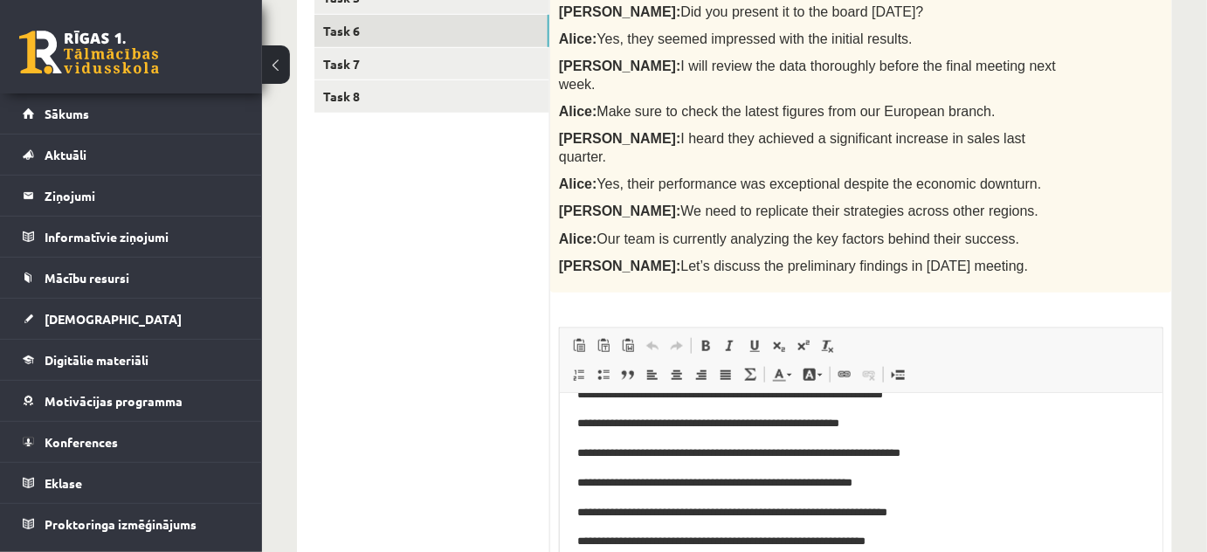
scroll to position [79, 0]
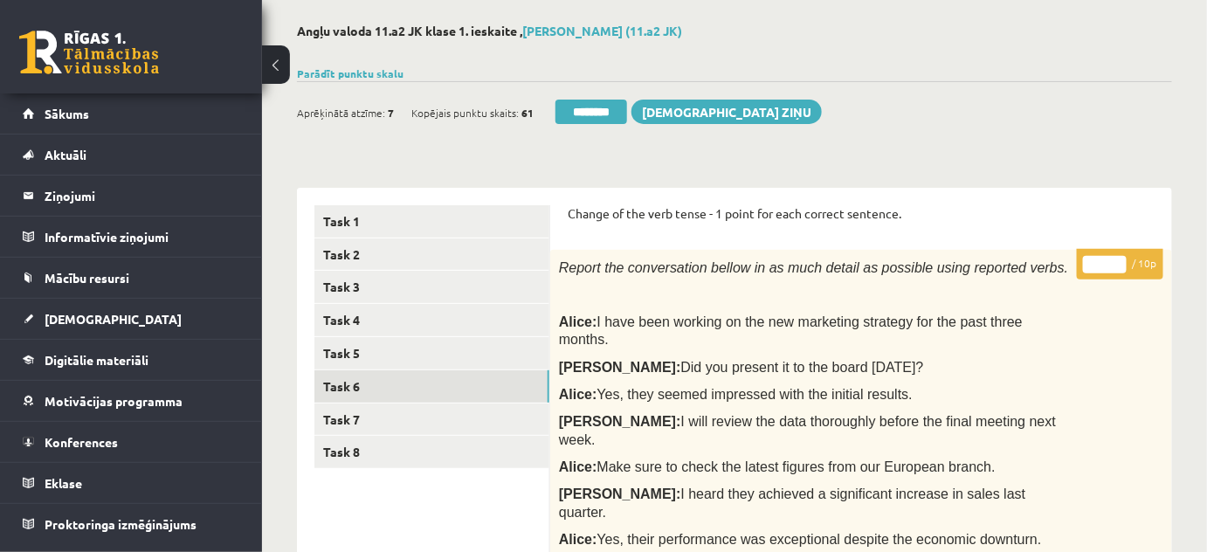
type input "**"
click at [1120, 261] on input "**" at bounding box center [1105, 264] width 44 height 17
click at [350, 416] on link "Task 7" at bounding box center [431, 419] width 235 height 32
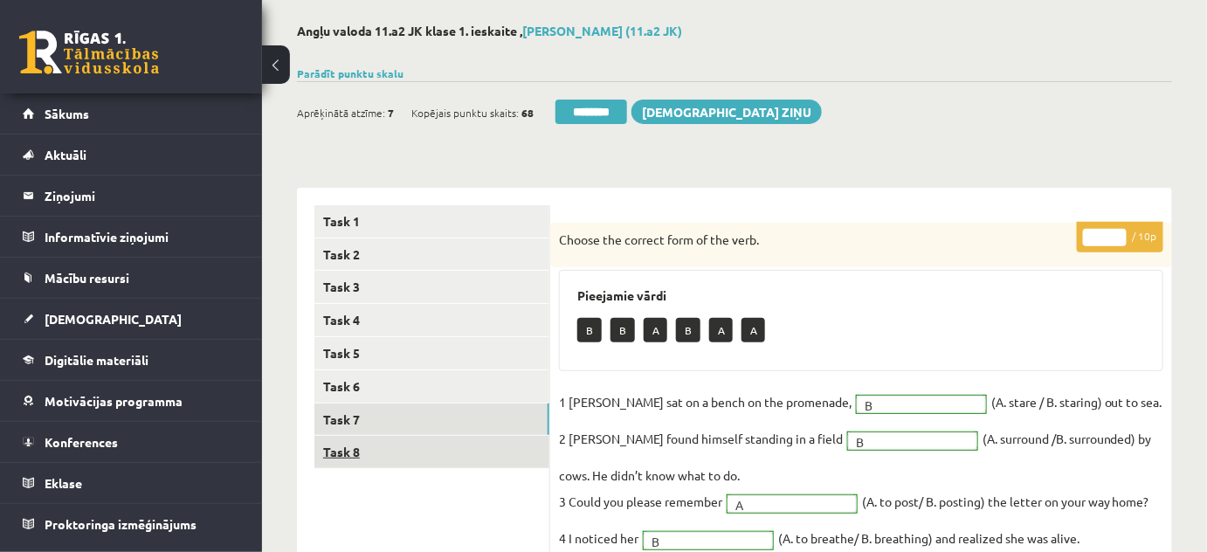
scroll to position [0, 0]
click at [349, 448] on link "Task 8" at bounding box center [431, 452] width 235 height 32
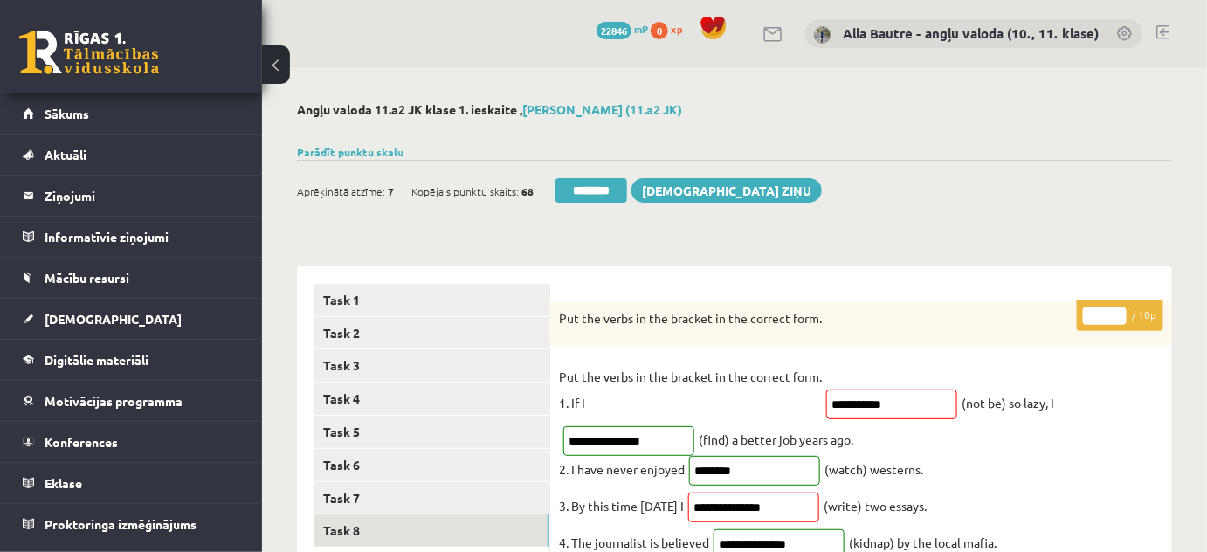
click at [1117, 309] on input "*" at bounding box center [1105, 315] width 44 height 17
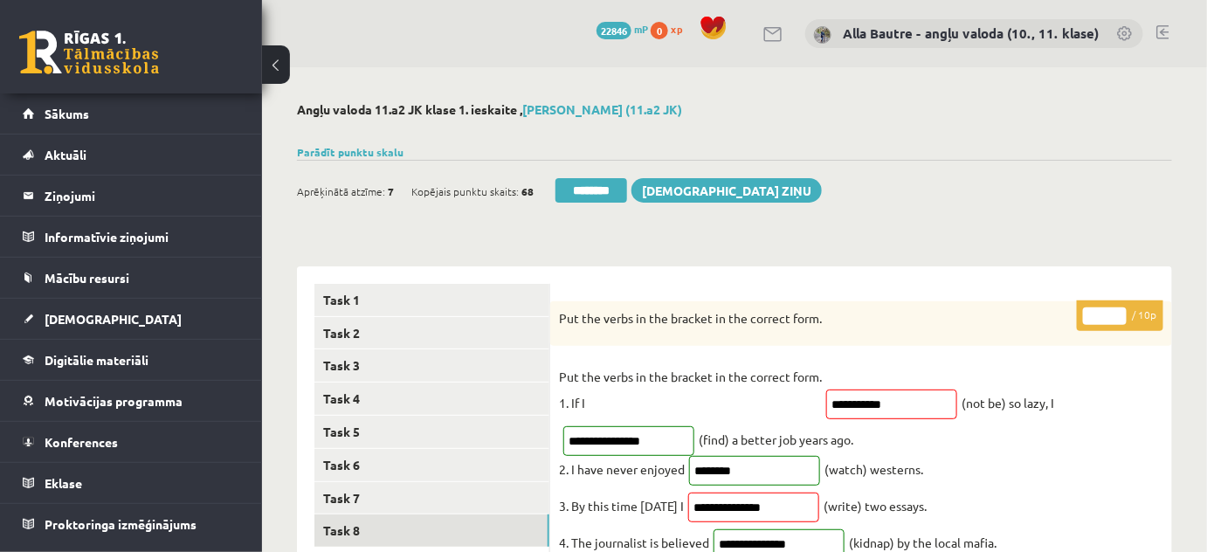
click at [1117, 309] on input "*" at bounding box center [1105, 315] width 44 height 17
type input "*"
click at [1117, 309] on input "*" at bounding box center [1105, 315] width 44 height 17
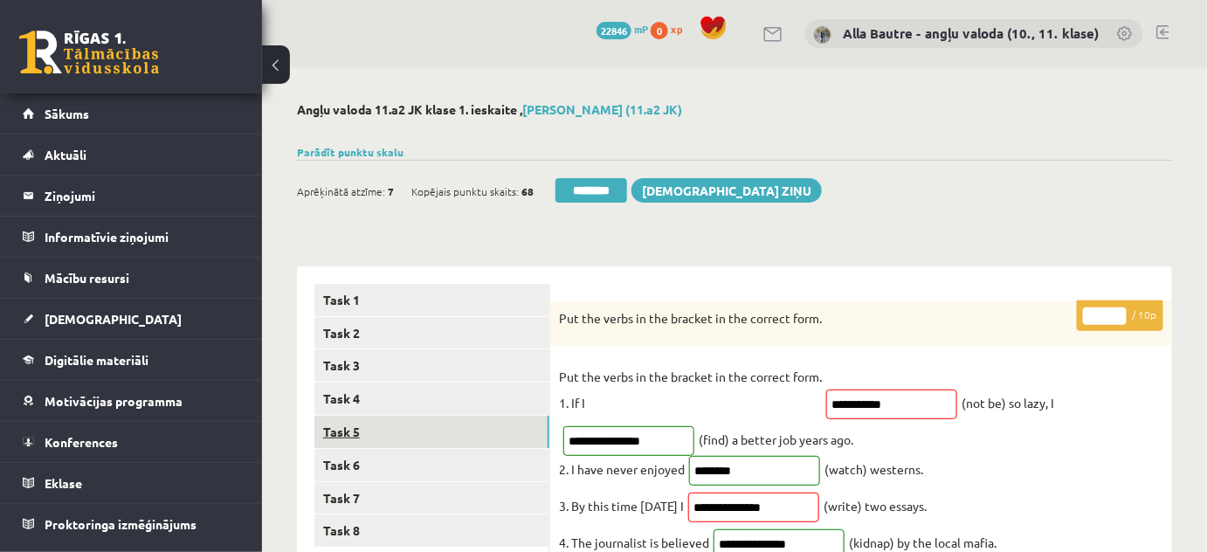
click at [347, 435] on link "Task 5" at bounding box center [431, 432] width 235 height 32
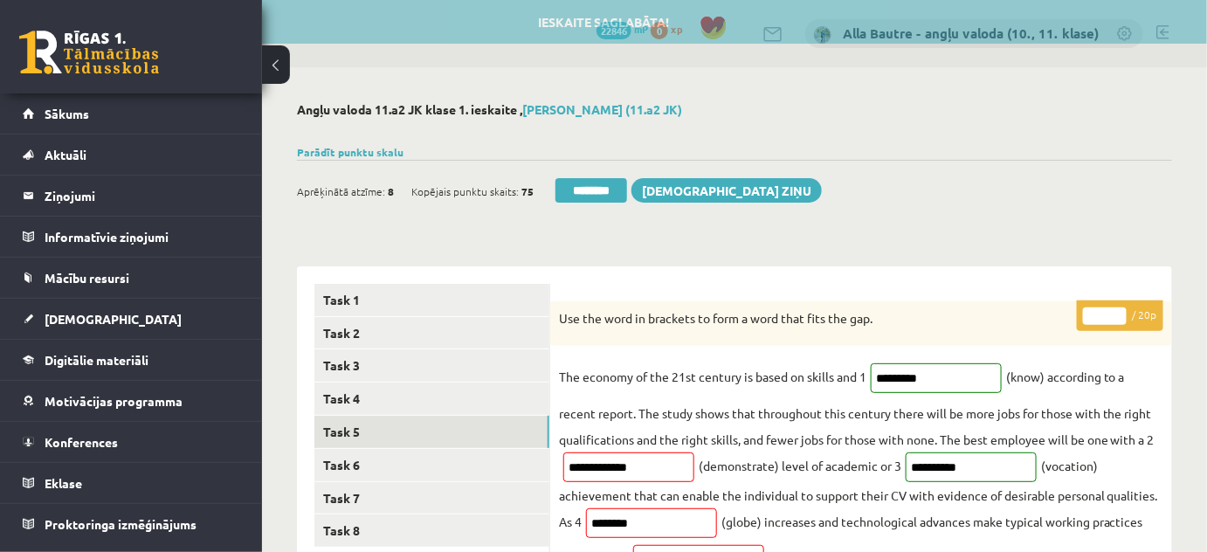
drag, startPoint x: 601, startPoint y: 188, endPoint x: 675, endPoint y: 51, distance: 155.9
click at [601, 188] on input "********" at bounding box center [591, 190] width 72 height 24
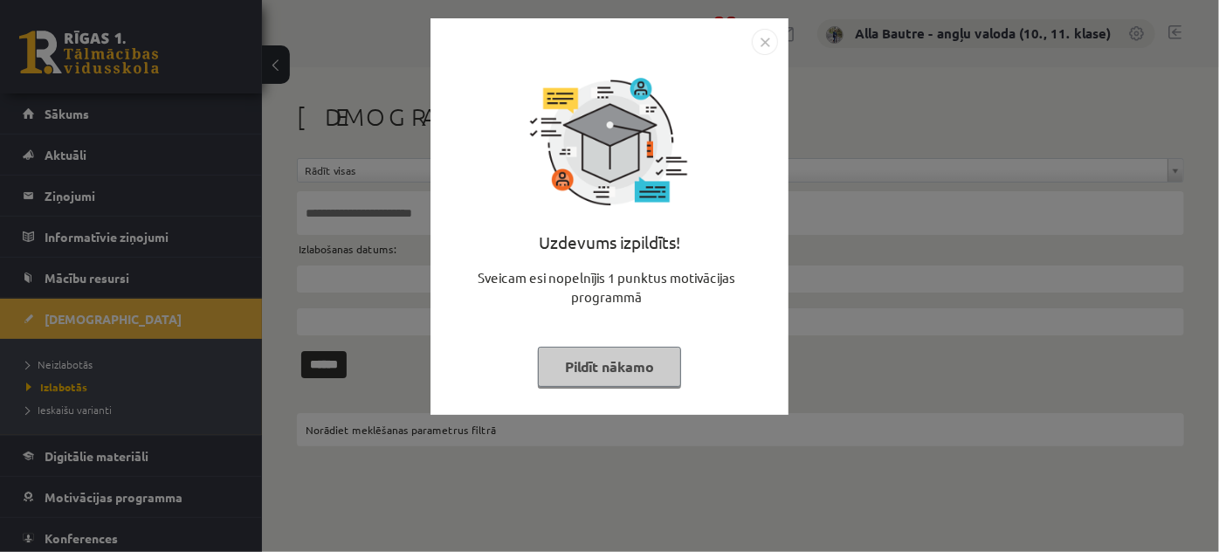
click at [767, 44] on img "Close" at bounding box center [765, 42] width 26 height 26
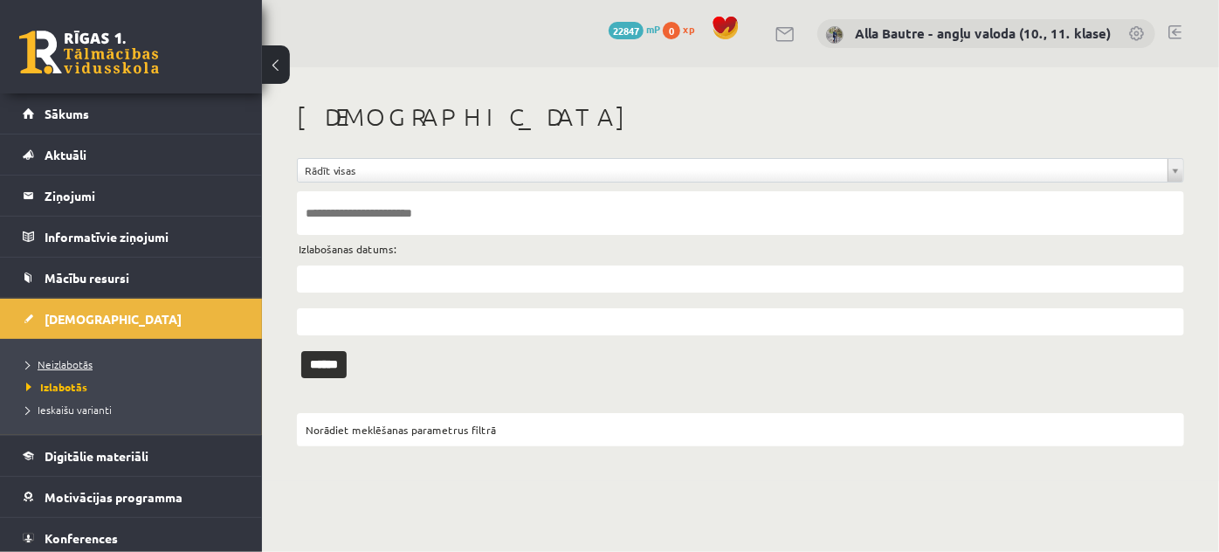
click at [40, 358] on span "Neizlabotās" at bounding box center [59, 364] width 66 height 14
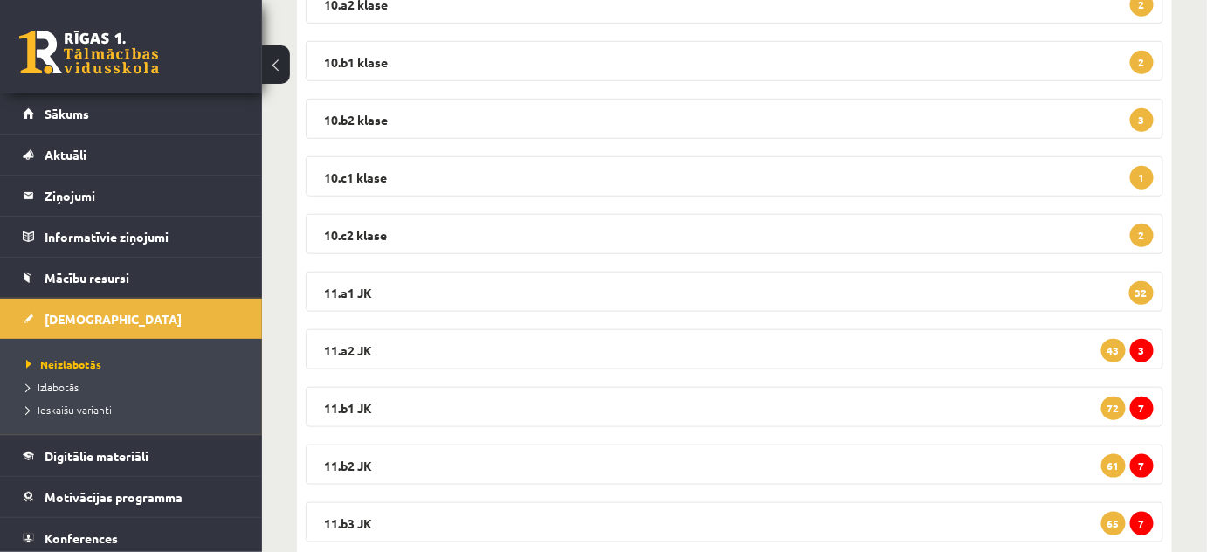
scroll to position [396, 0]
click at [361, 344] on legend "11.a2 JK 3 43" at bounding box center [734, 348] width 857 height 40
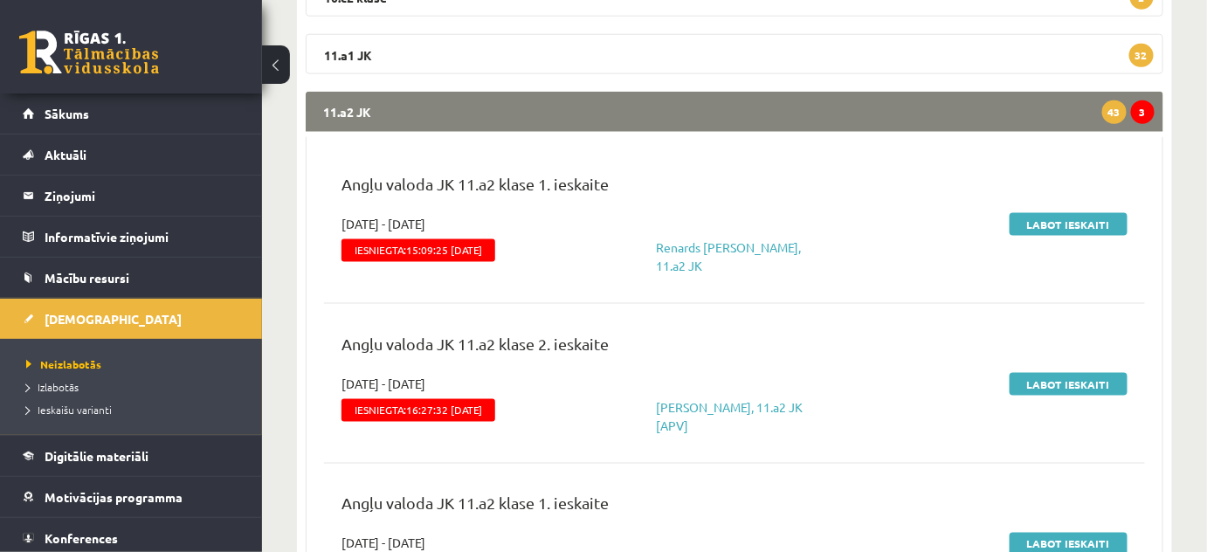
scroll to position [635, 0]
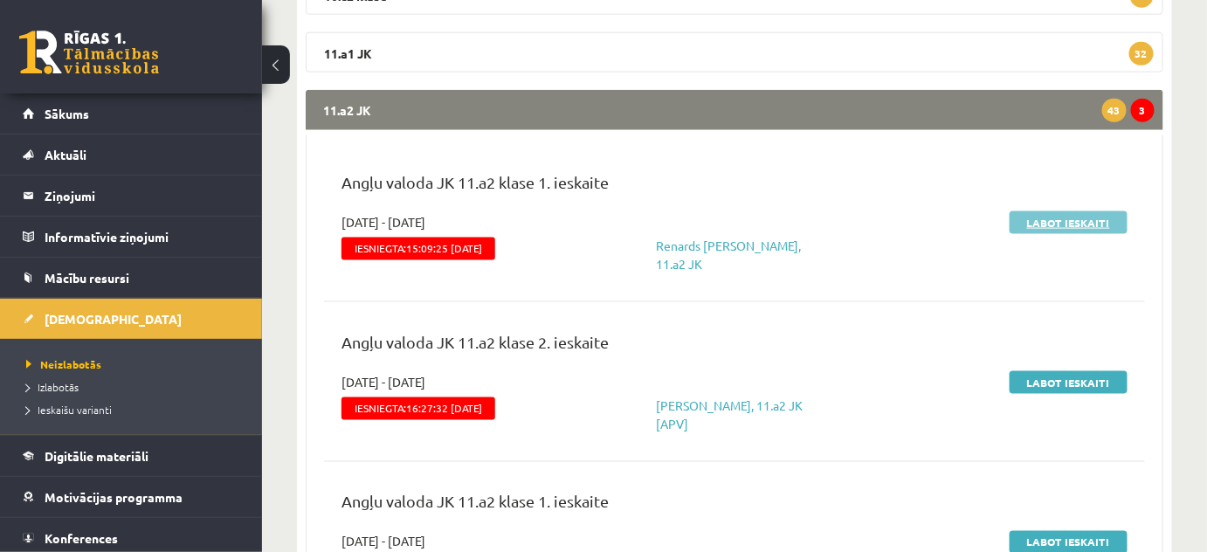
click at [1058, 220] on link "Labot ieskaiti" at bounding box center [1068, 222] width 118 height 23
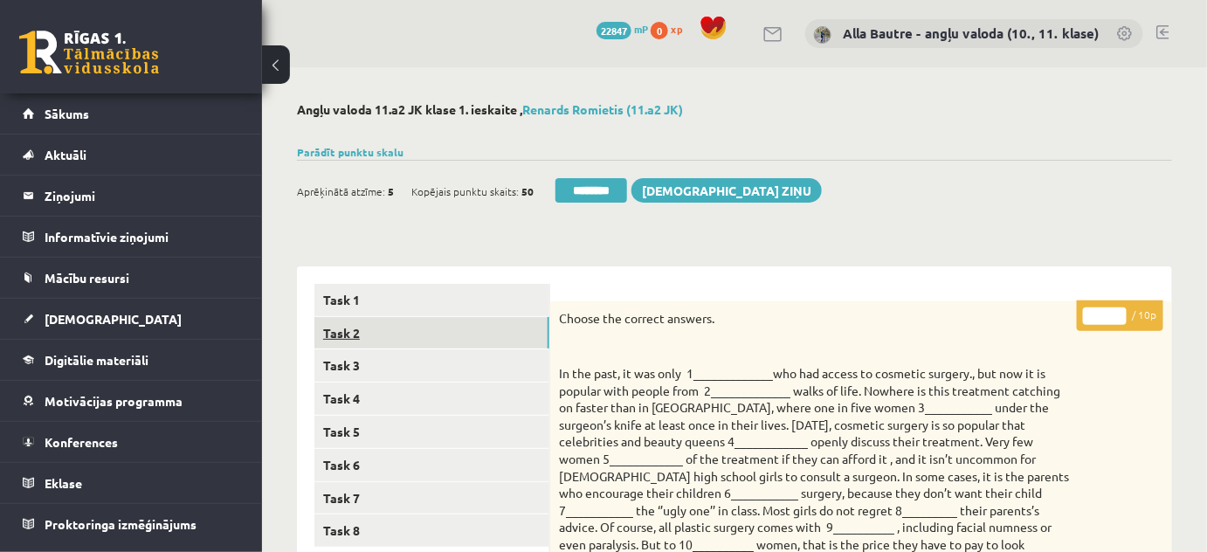
click at [377, 324] on link "Task 2" at bounding box center [431, 333] width 235 height 32
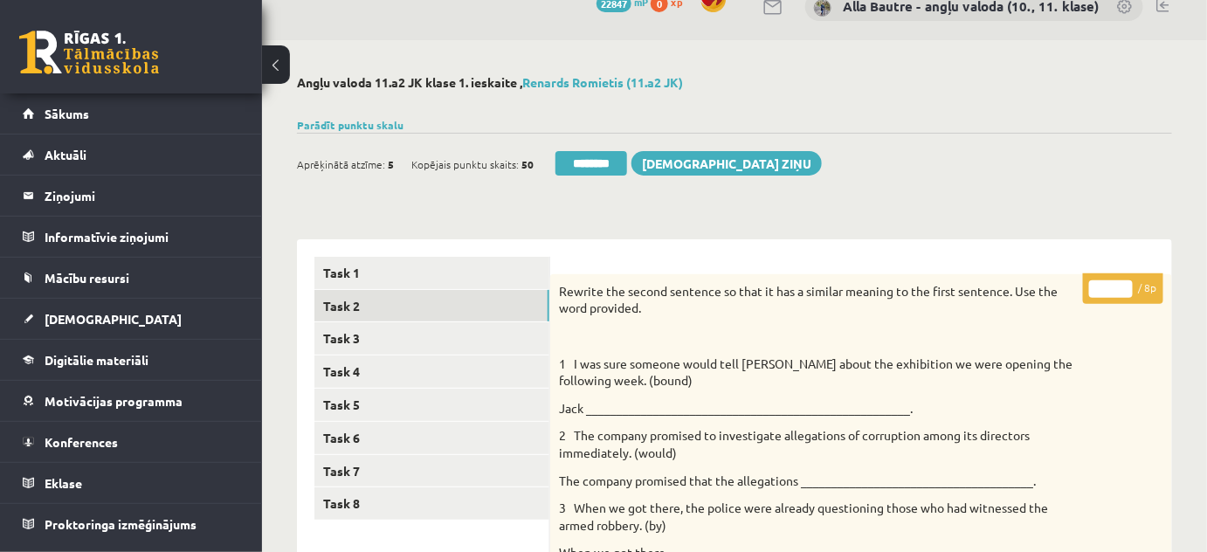
scroll to position [25, 0]
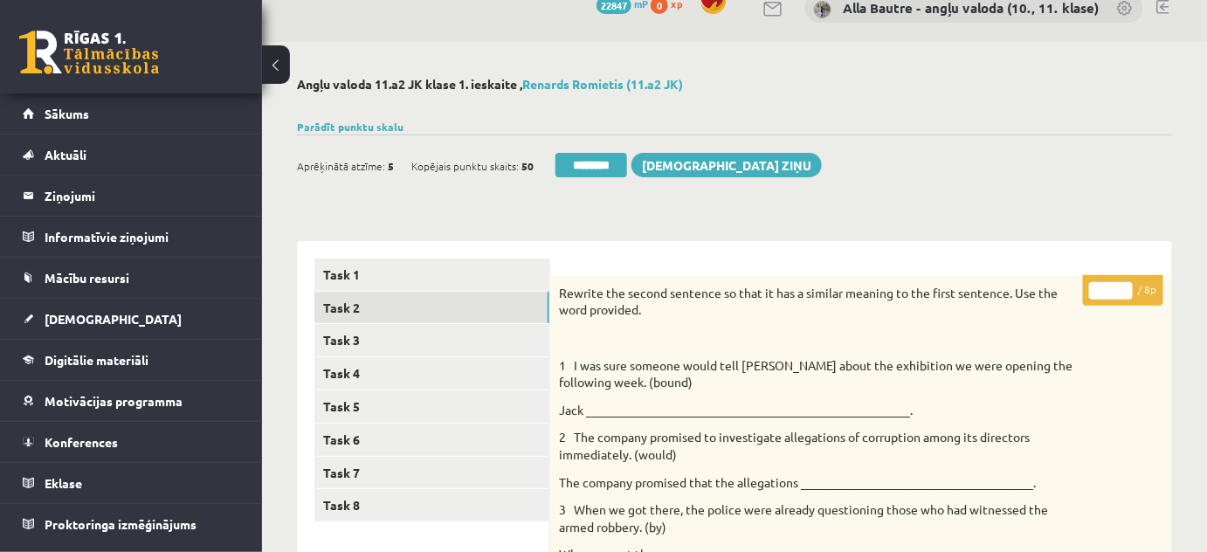
click at [1124, 290] on input "*" at bounding box center [1111, 290] width 44 height 17
type input "*"
click at [1122, 283] on input "*" at bounding box center [1111, 290] width 44 height 17
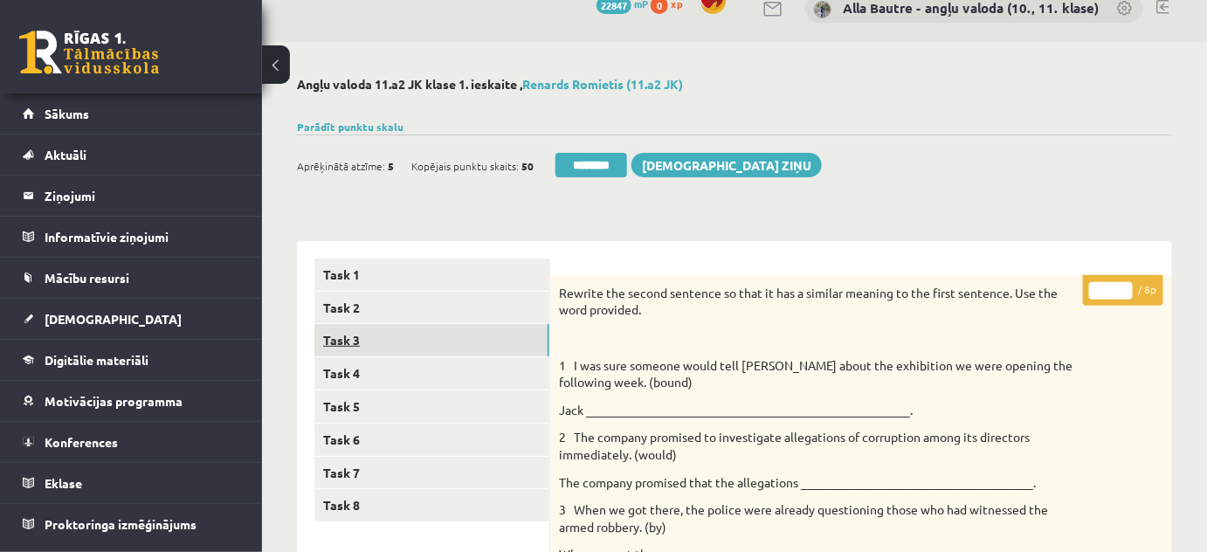
click at [390, 335] on link "Task 3" at bounding box center [431, 340] width 235 height 32
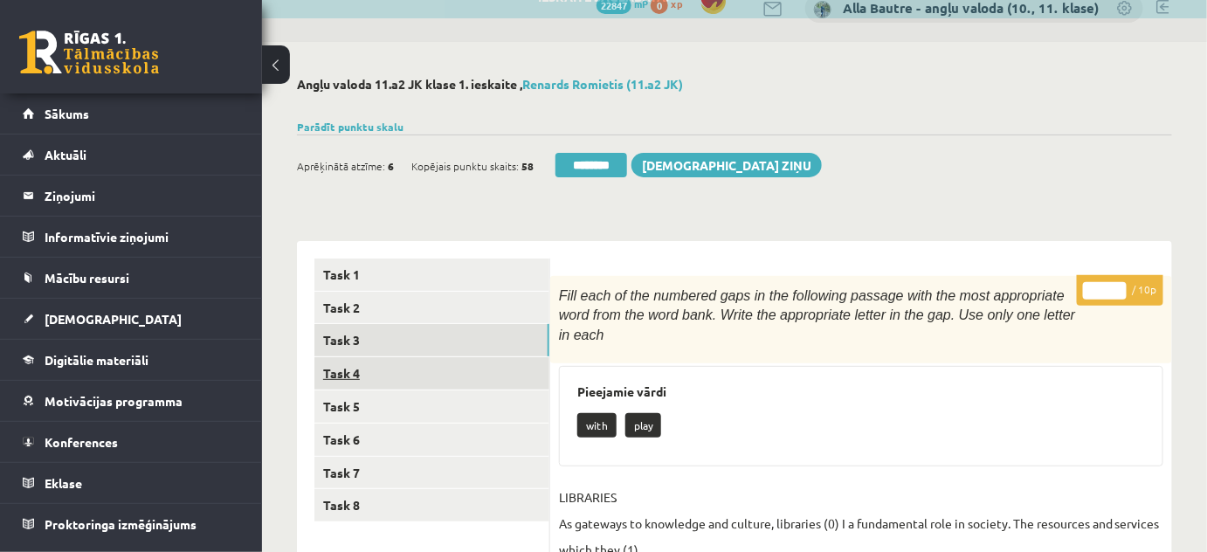
scroll to position [0, 0]
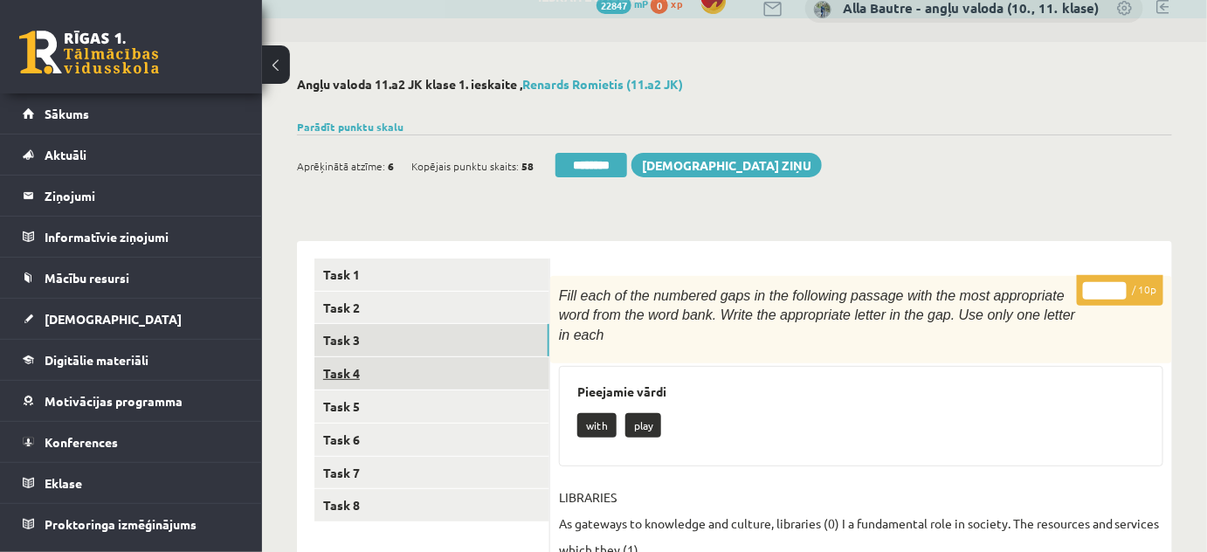
click at [368, 366] on link "Task 4" at bounding box center [431, 373] width 235 height 32
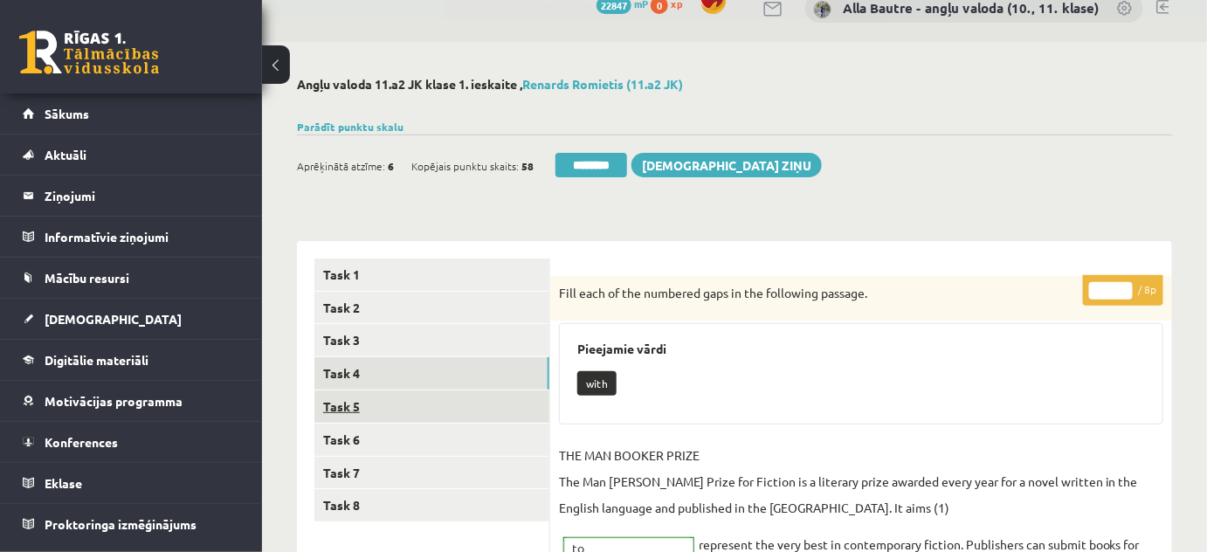
click at [358, 402] on link "Task 5" at bounding box center [431, 406] width 235 height 32
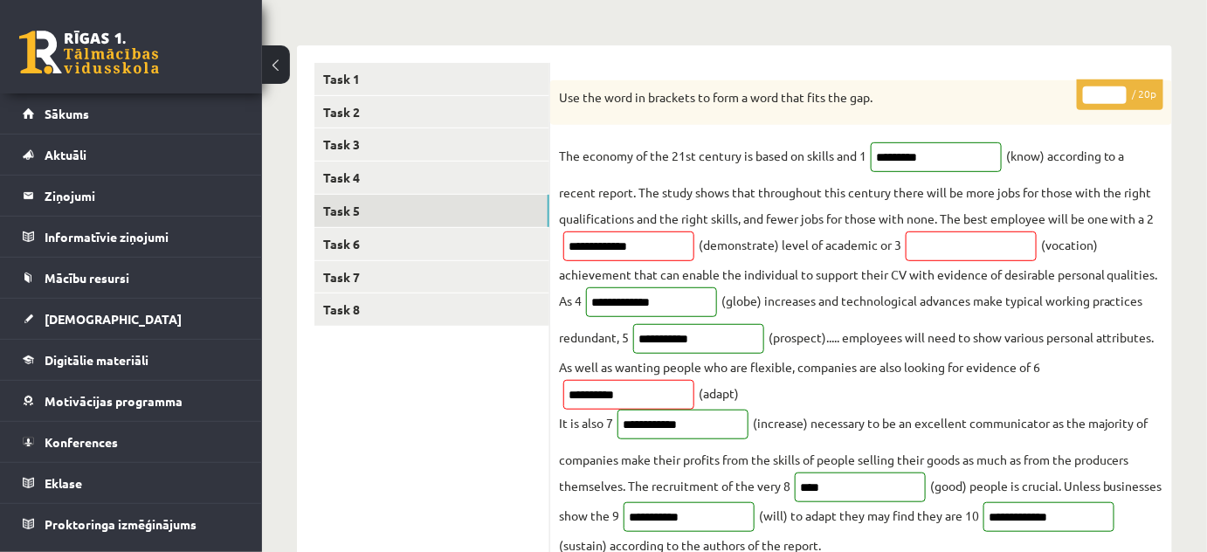
scroll to position [183, 0]
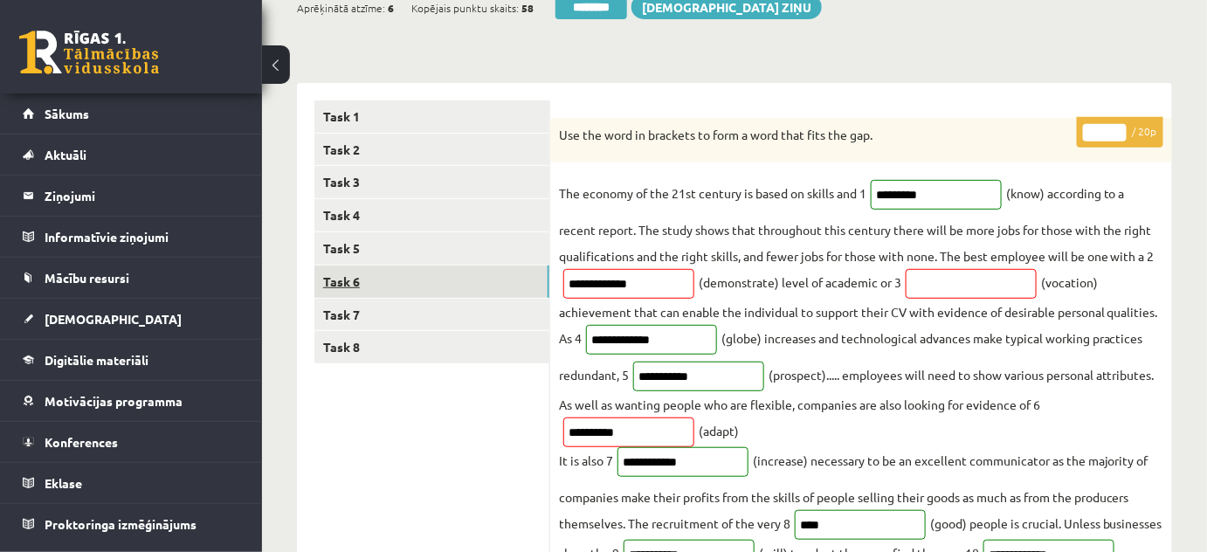
click at [370, 277] on link "Task 6" at bounding box center [431, 281] width 235 height 32
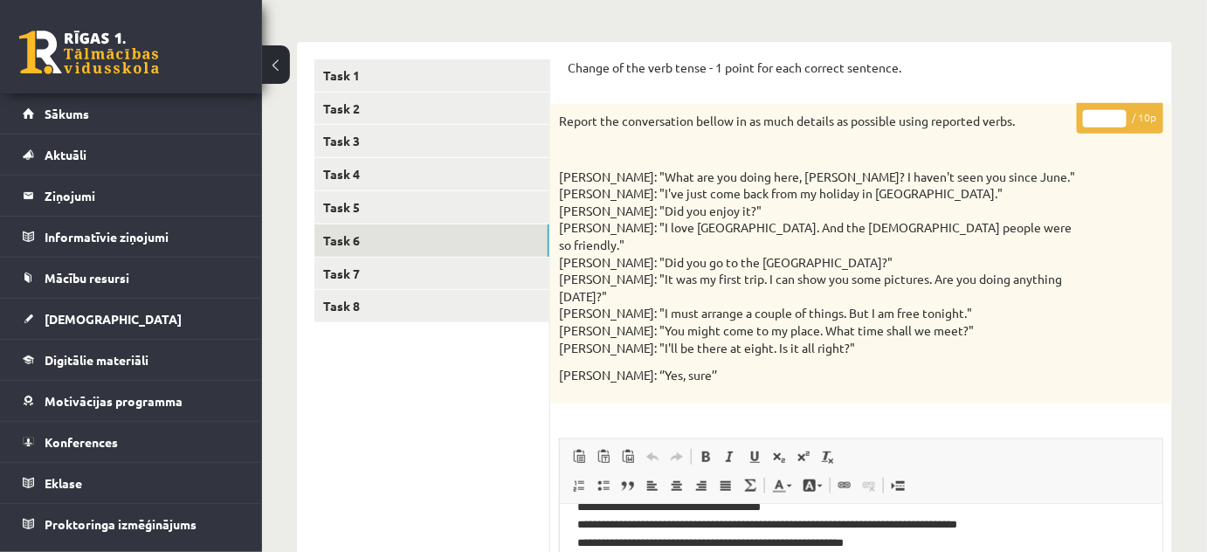
scroll to position [0, 0]
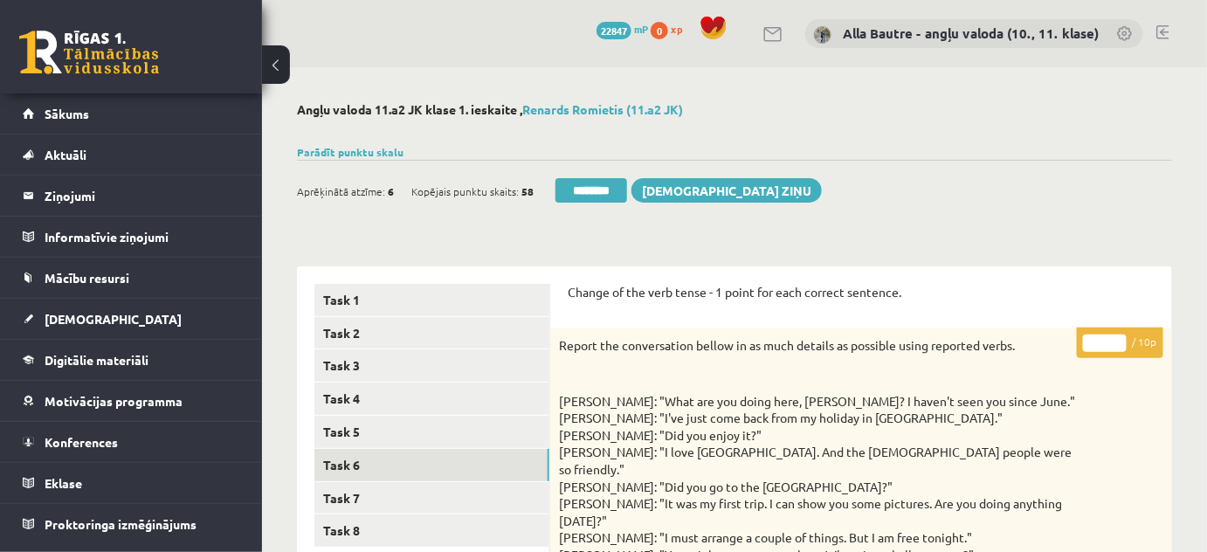
type input "**"
click at [1120, 339] on input "**" at bounding box center [1105, 342] width 44 height 17
click at [344, 492] on link "Task 7" at bounding box center [431, 498] width 235 height 32
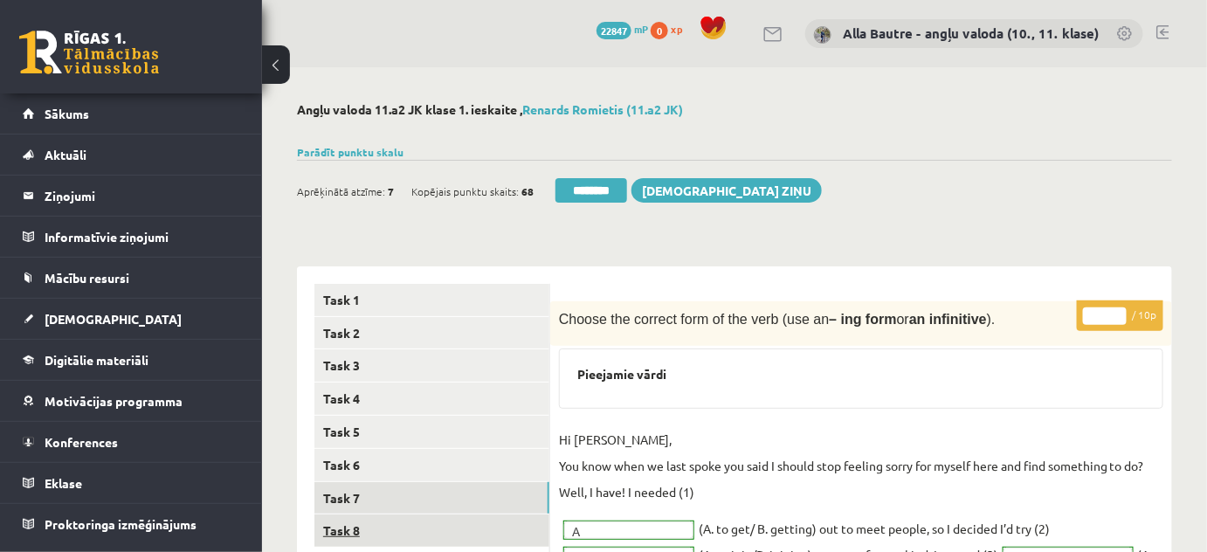
click at [340, 521] on link "Task 8" at bounding box center [431, 530] width 235 height 32
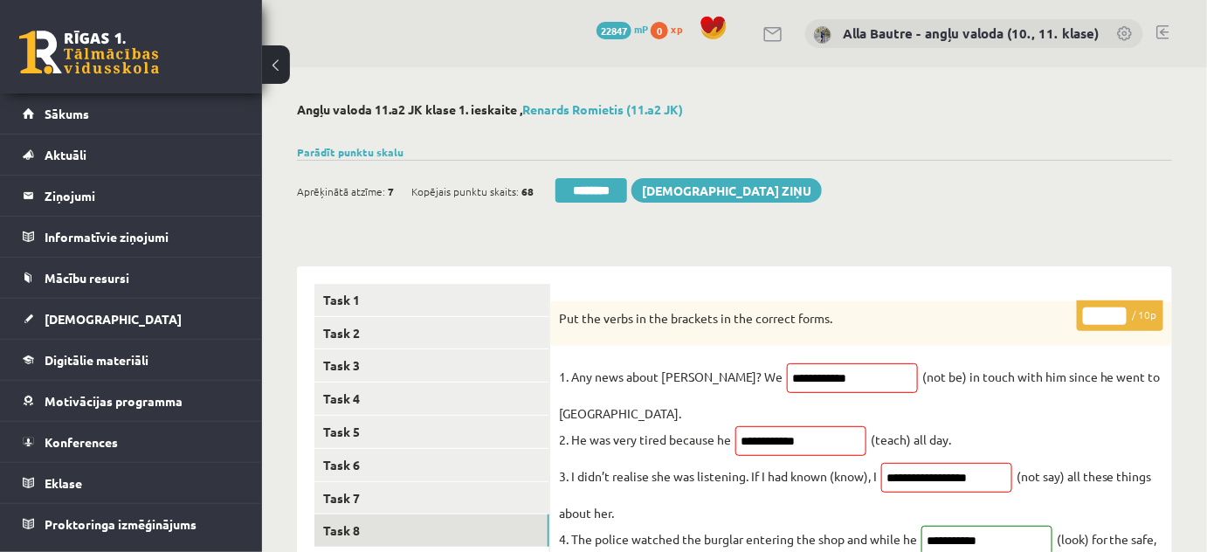
click at [1122, 310] on input "*" at bounding box center [1105, 315] width 44 height 17
type input "*"
click at [1122, 310] on input "*" at bounding box center [1105, 315] width 44 height 17
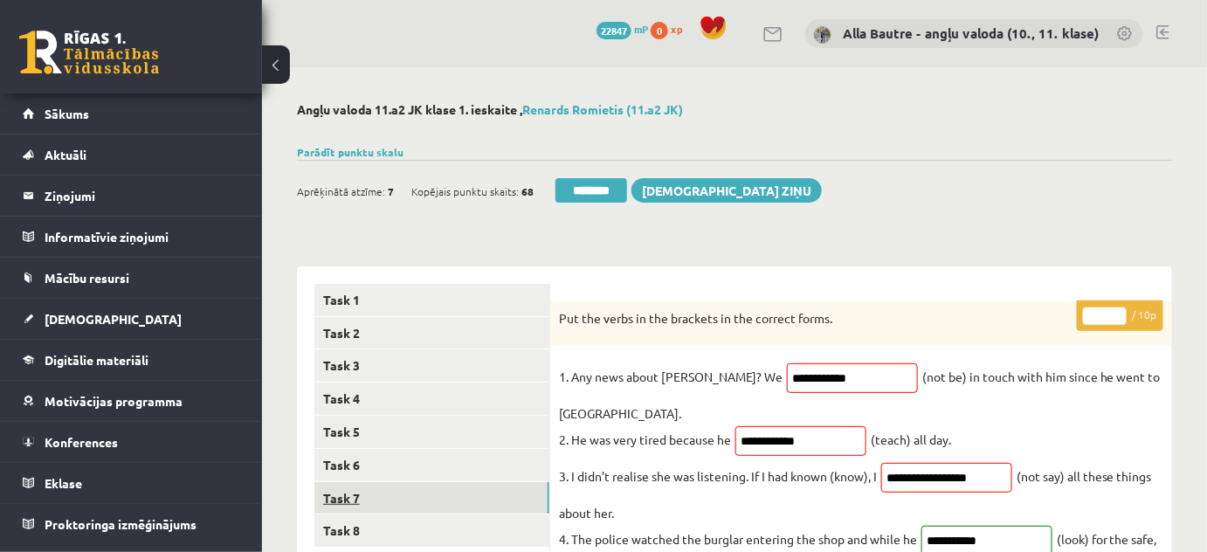
click at [391, 493] on link "Task 7" at bounding box center [431, 498] width 235 height 32
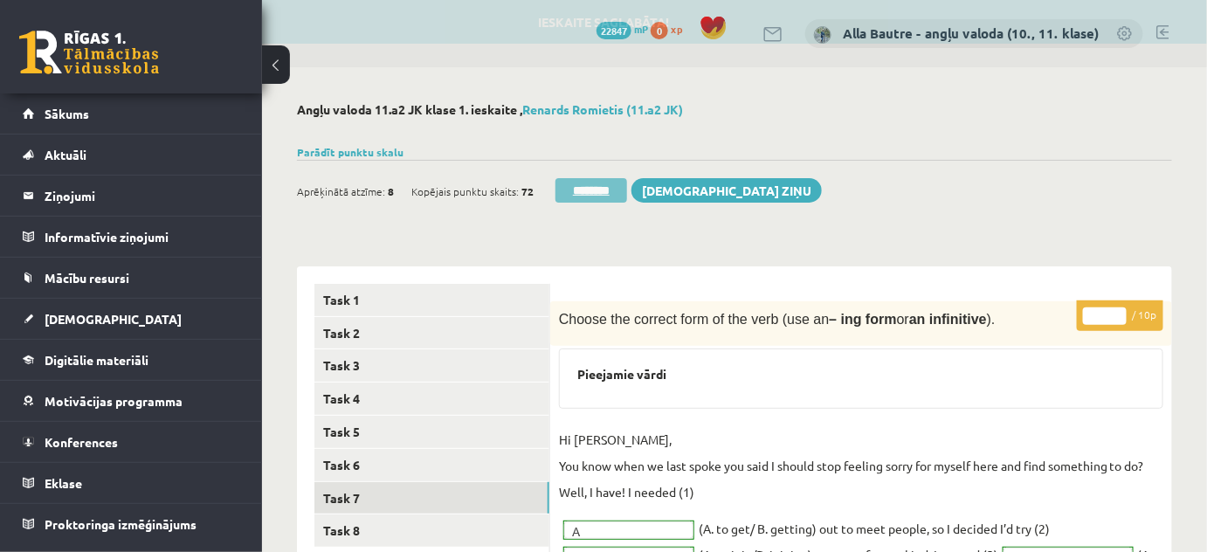
click at [584, 188] on input "********" at bounding box center [591, 190] width 72 height 24
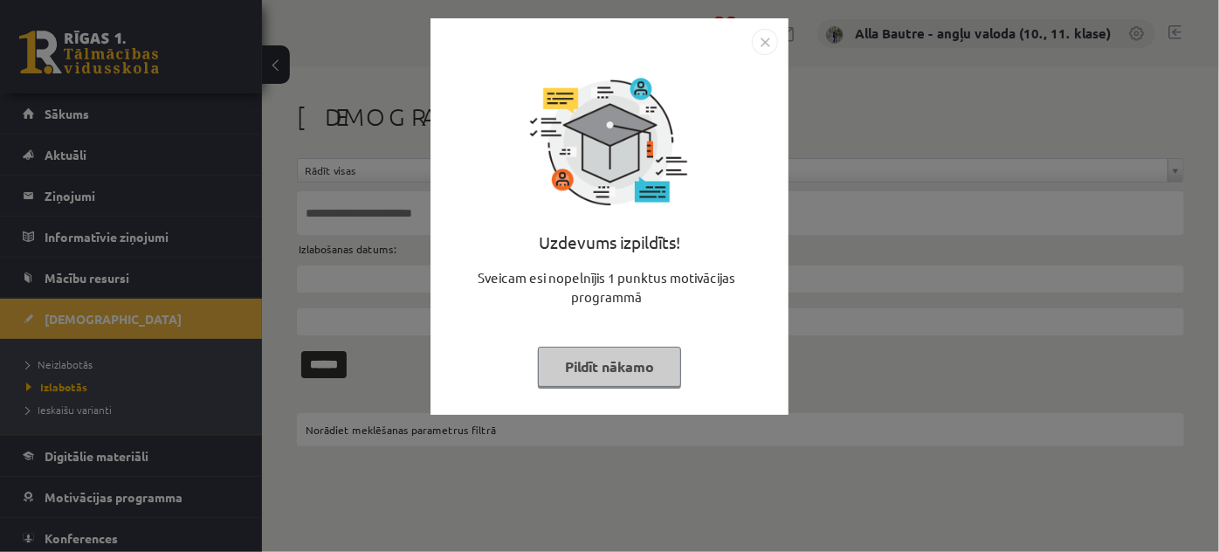
click at [756, 44] on img "Close" at bounding box center [765, 42] width 26 height 26
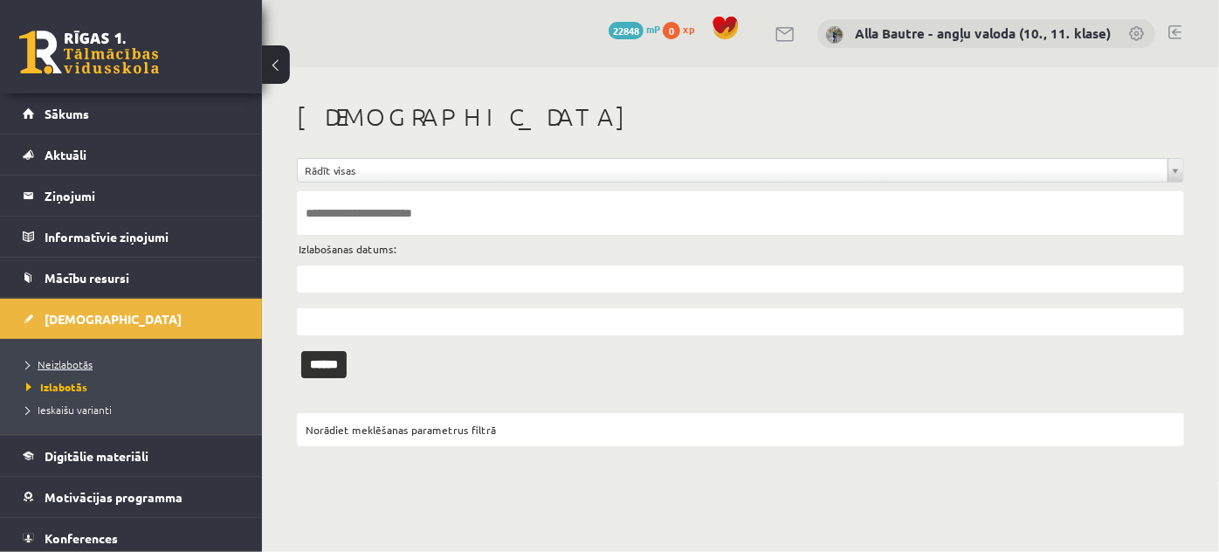
click at [76, 367] on span "Neizlabotās" at bounding box center [59, 364] width 66 height 14
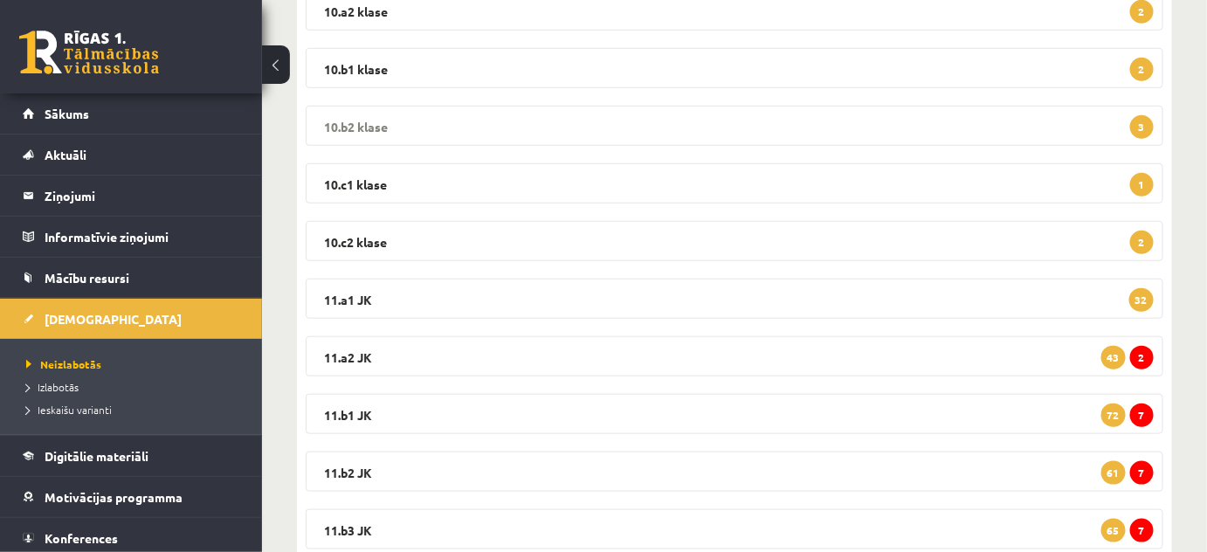
scroll to position [396, 0]
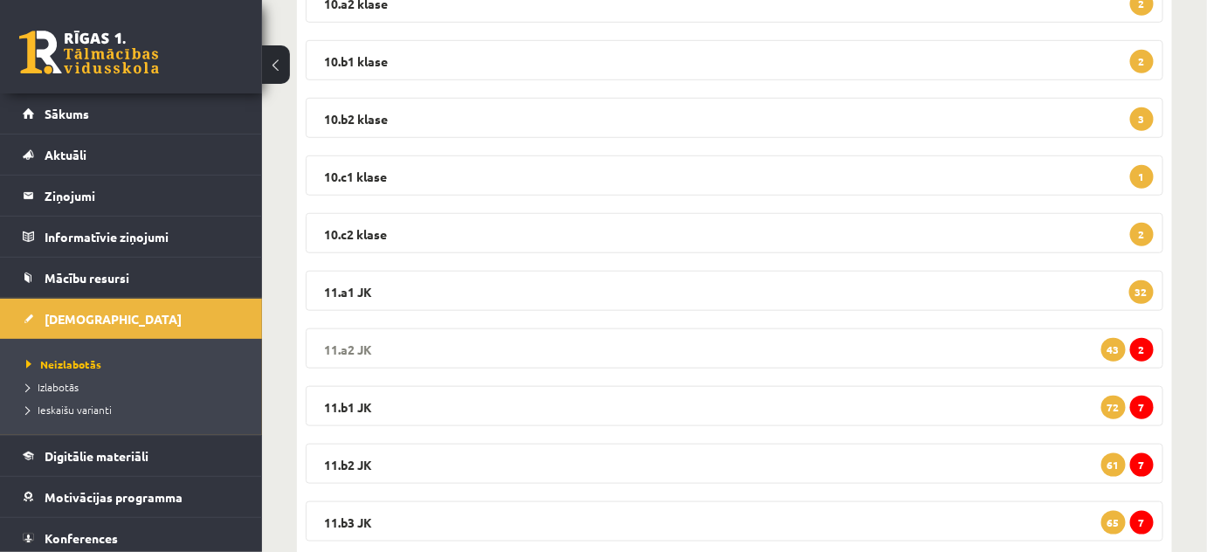
click at [357, 341] on legend "11.a2 JK 2 43" at bounding box center [734, 348] width 857 height 40
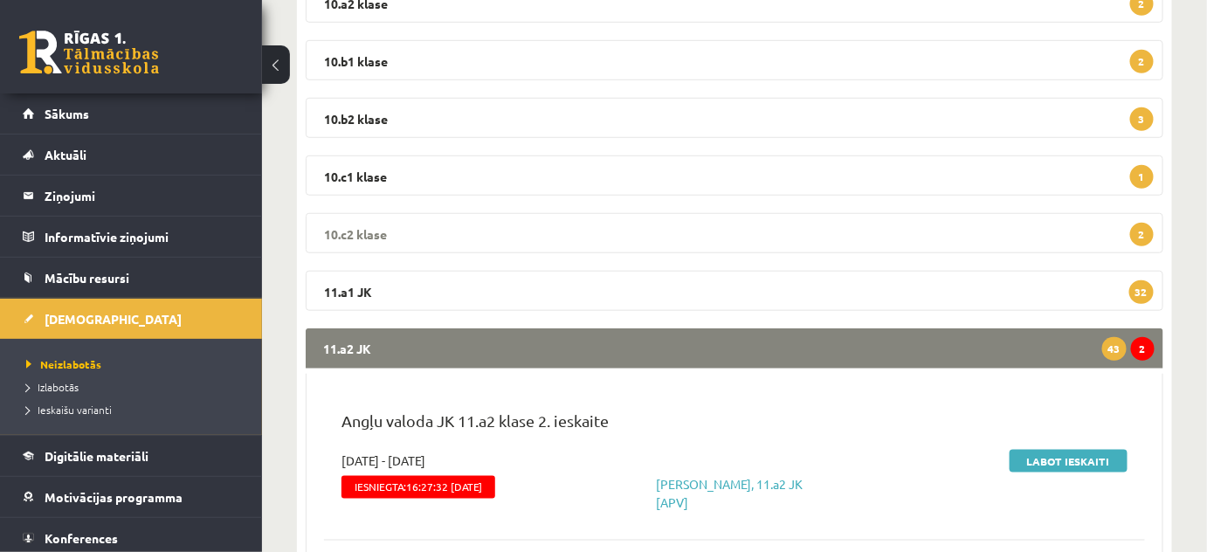
scroll to position [555, 0]
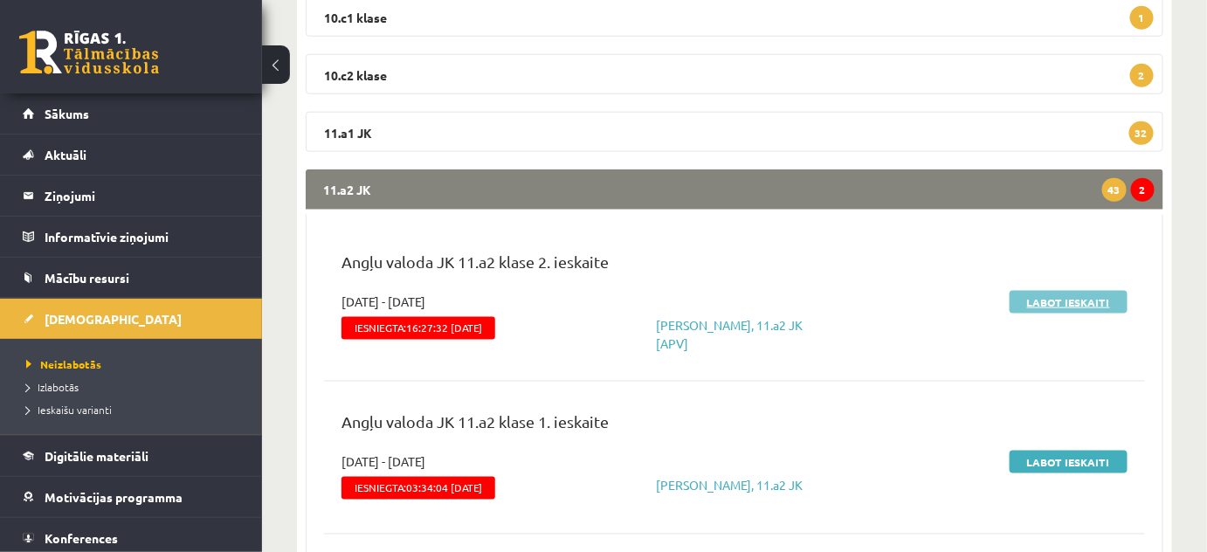
click at [1073, 299] on link "Labot ieskaiti" at bounding box center [1068, 302] width 118 height 23
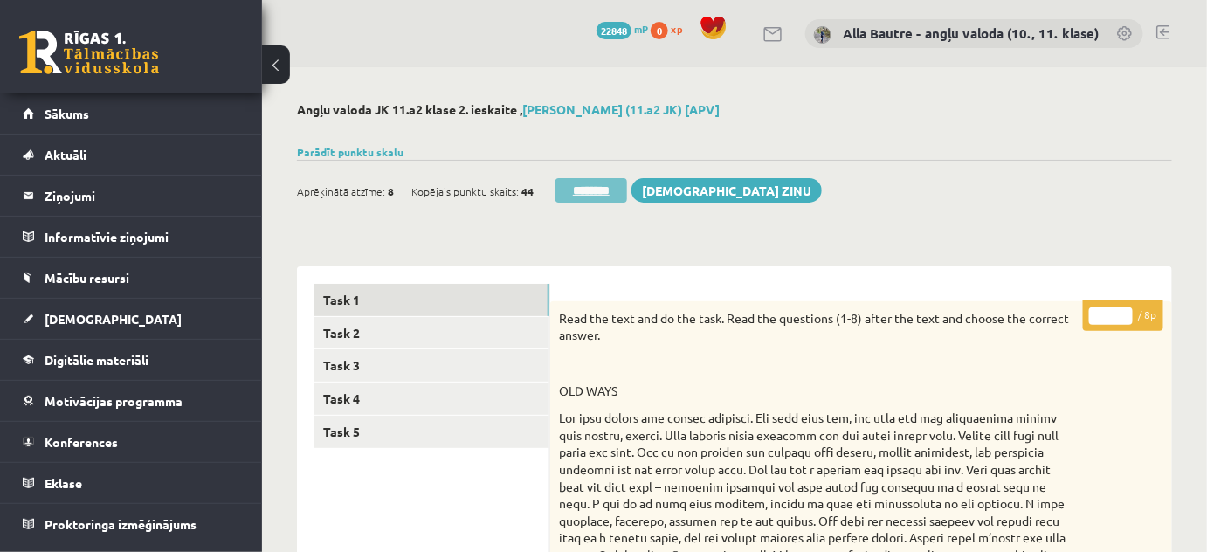
click at [580, 188] on input "********" at bounding box center [591, 190] width 72 height 24
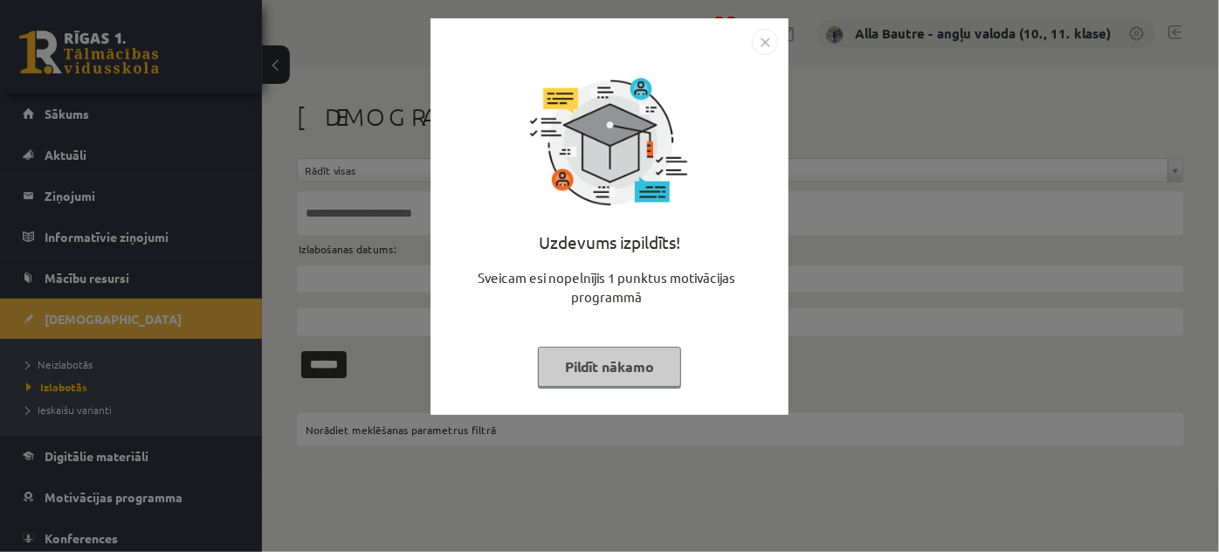
click at [766, 39] on img "Close" at bounding box center [765, 42] width 26 height 26
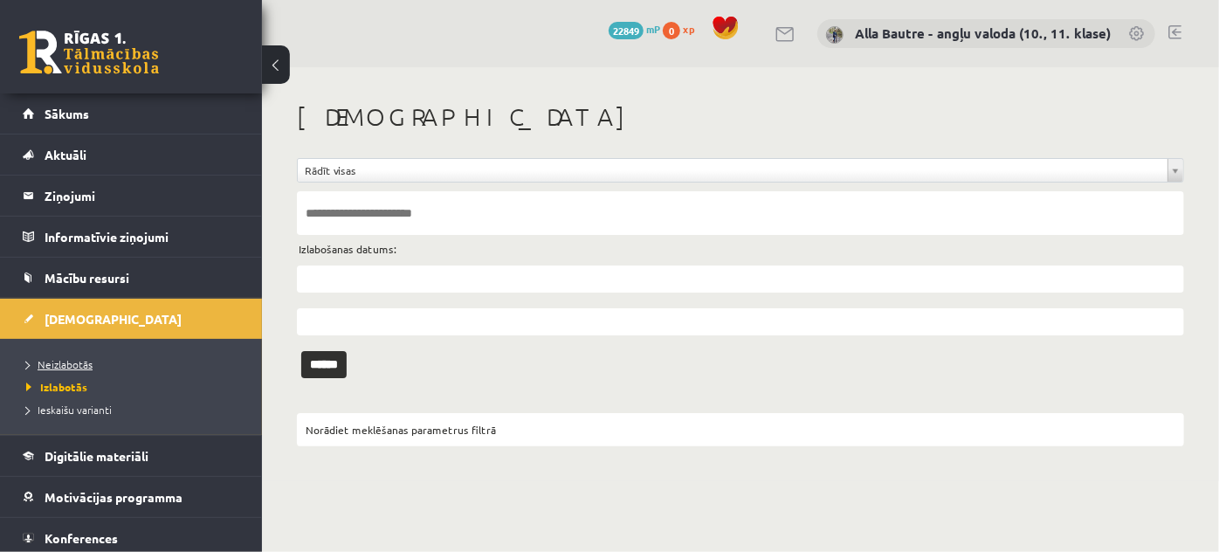
click at [52, 356] on link "Neizlabotās" at bounding box center [135, 364] width 218 height 16
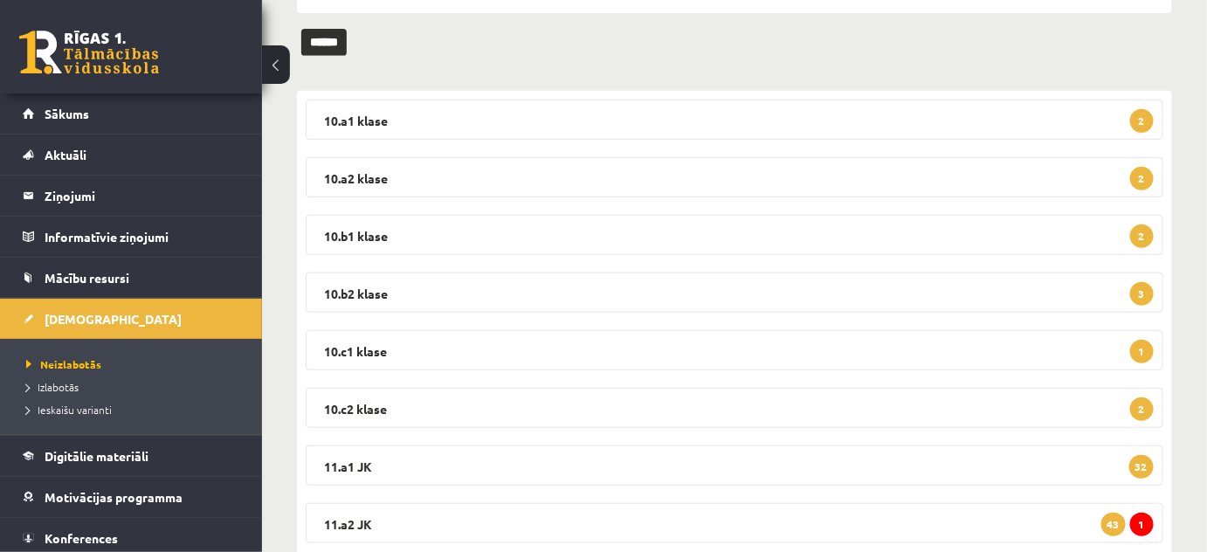
scroll to position [237, 0]
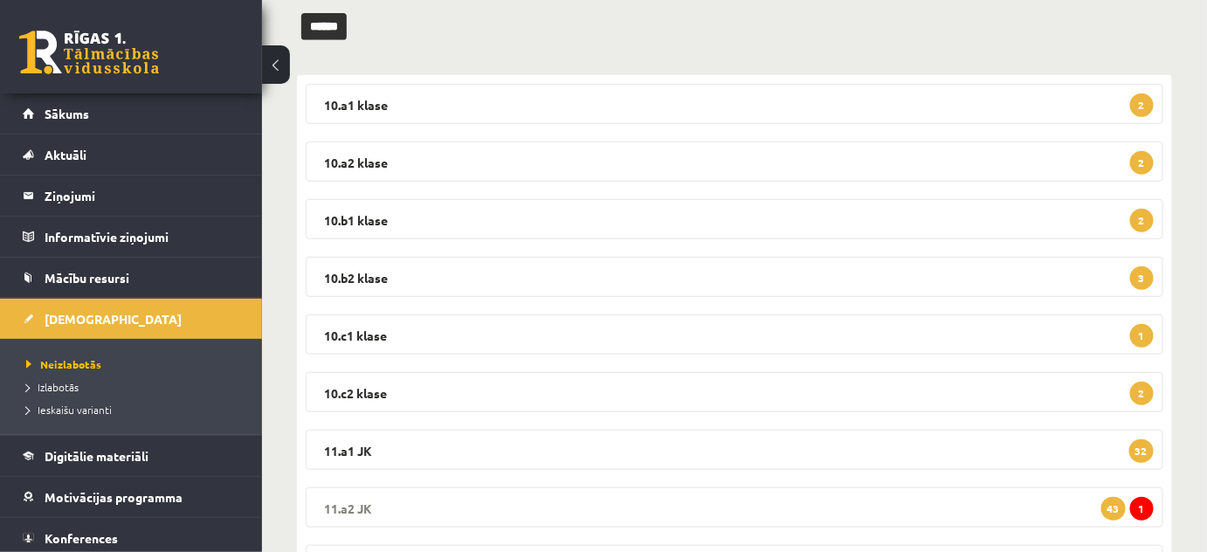
click at [356, 501] on legend "11.a2 JK 1 43" at bounding box center [734, 507] width 857 height 40
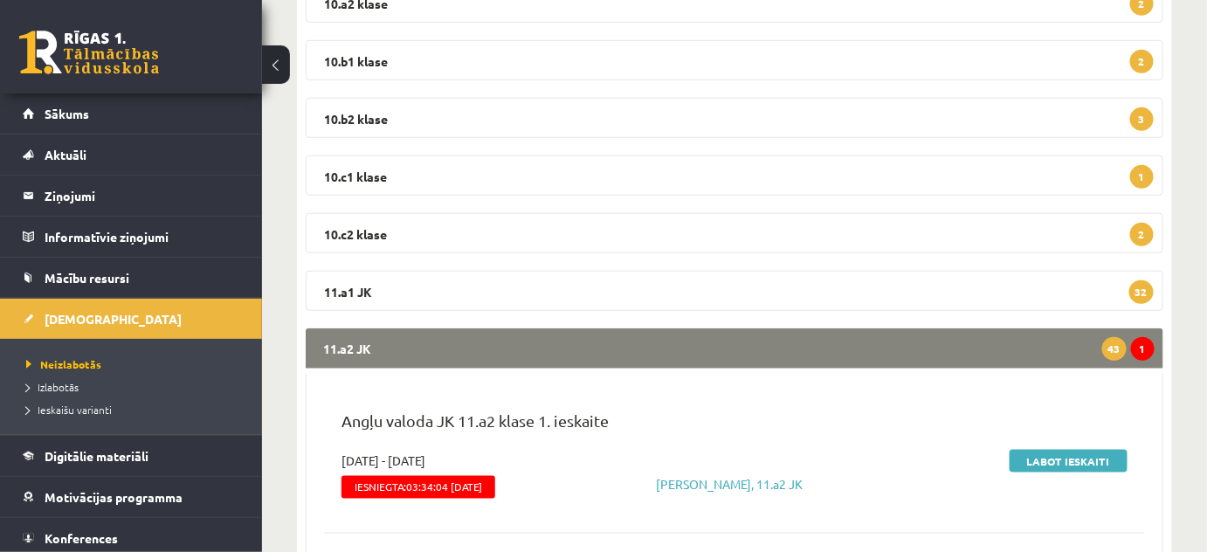
scroll to position [555, 0]
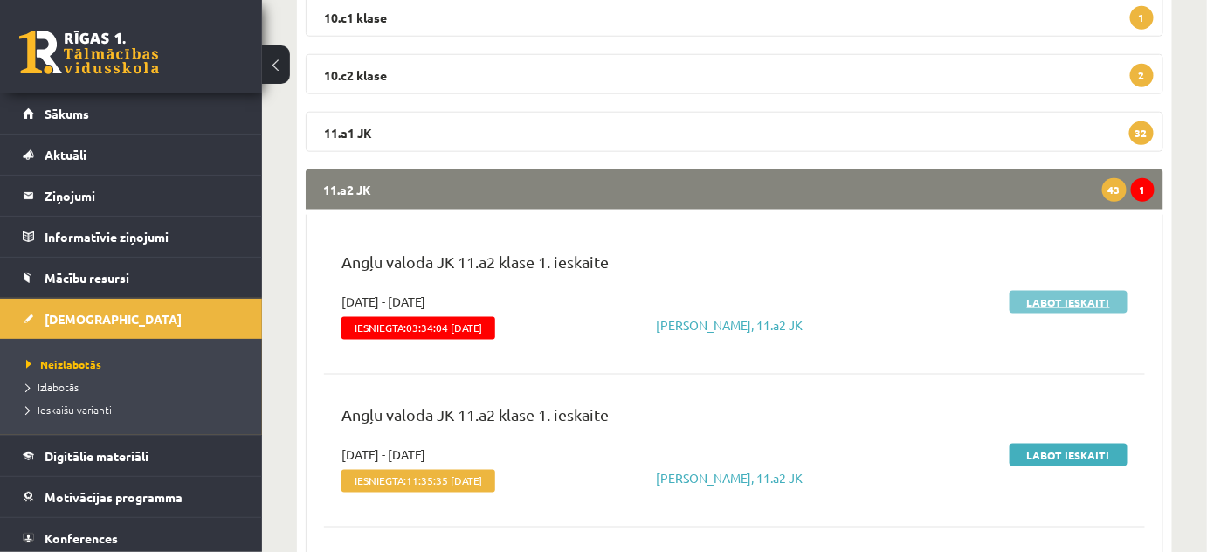
click at [1054, 299] on link "Labot ieskaiti" at bounding box center [1068, 302] width 118 height 23
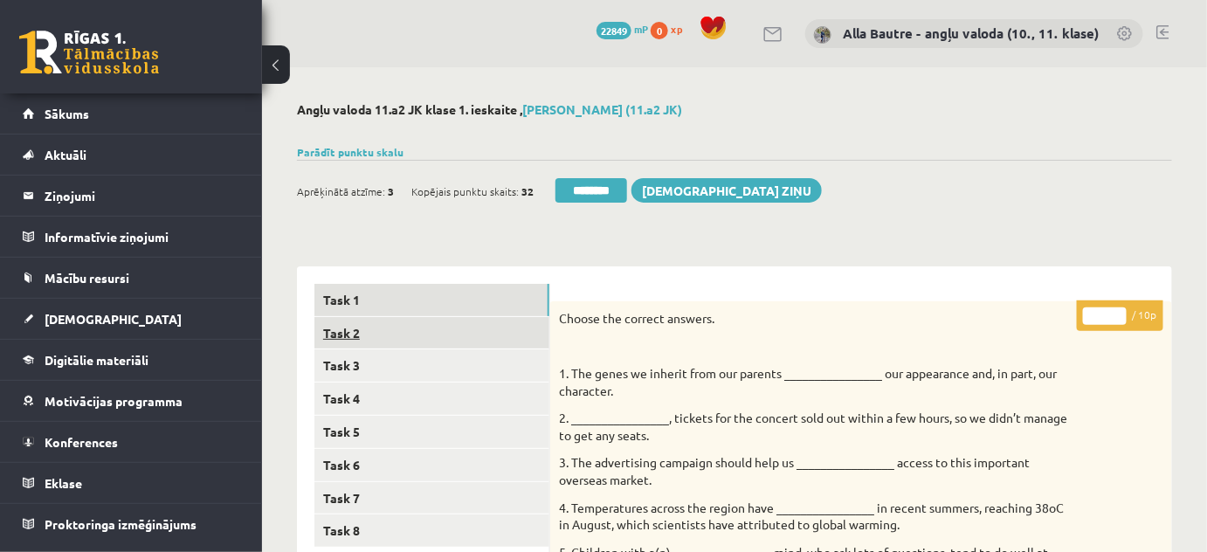
click at [347, 332] on link "Task 2" at bounding box center [431, 333] width 235 height 32
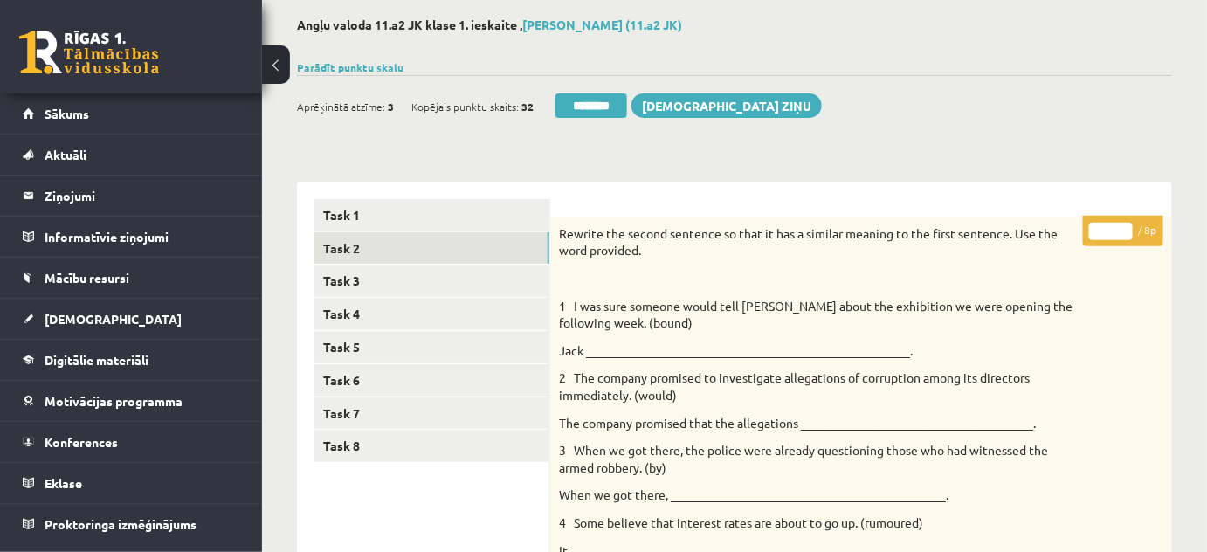
scroll to position [53, 0]
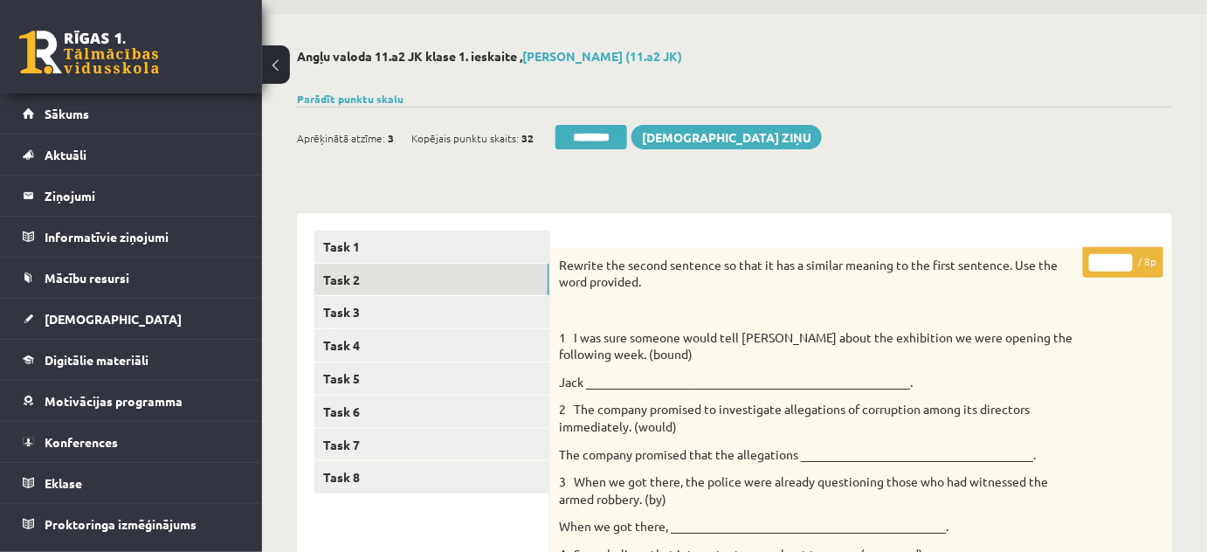
click at [1123, 258] on input "*" at bounding box center [1111, 262] width 44 height 17
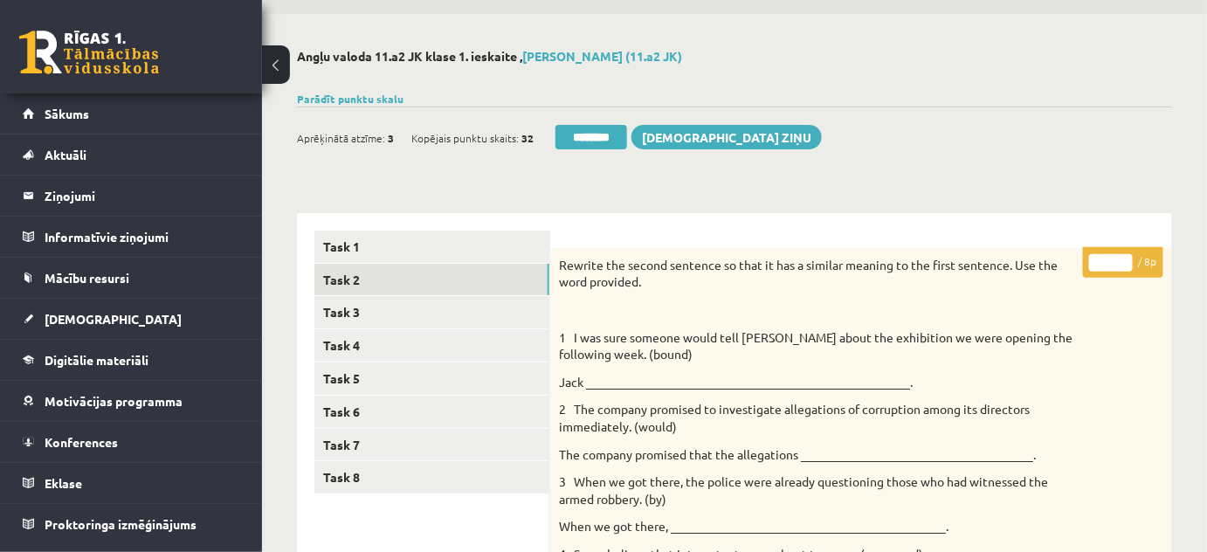
type input "*"
click at [1123, 258] on input "*" at bounding box center [1111, 262] width 44 height 17
click at [333, 306] on link "Task 3" at bounding box center [431, 312] width 235 height 32
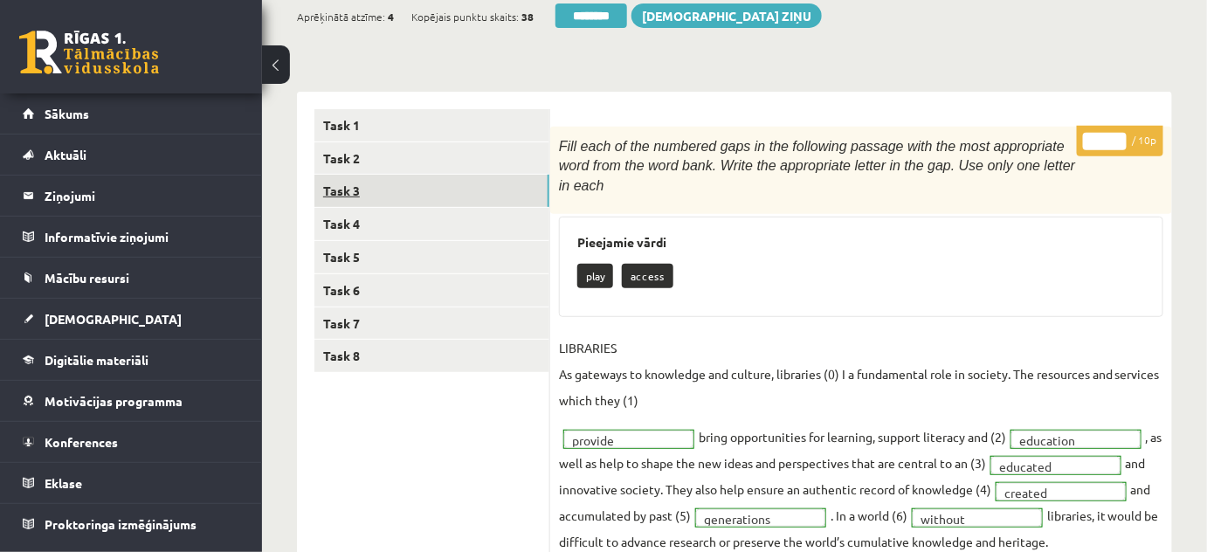
scroll to position [133, 0]
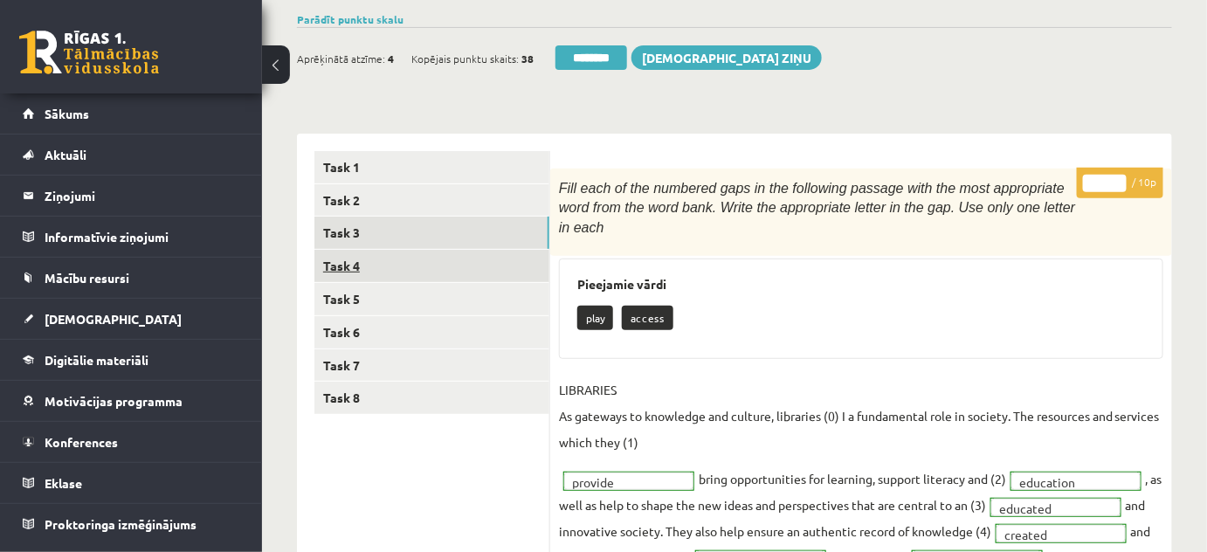
click at [357, 262] on link "Task 4" at bounding box center [431, 266] width 235 height 32
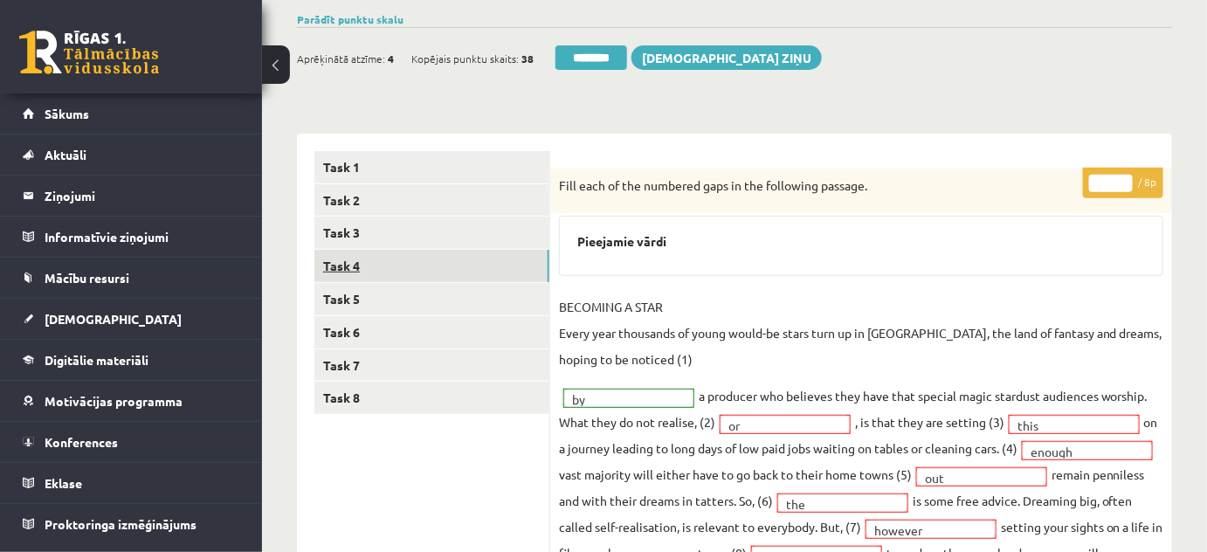
scroll to position [0, 0]
click at [350, 298] on link "Task 5" at bounding box center [431, 299] width 235 height 32
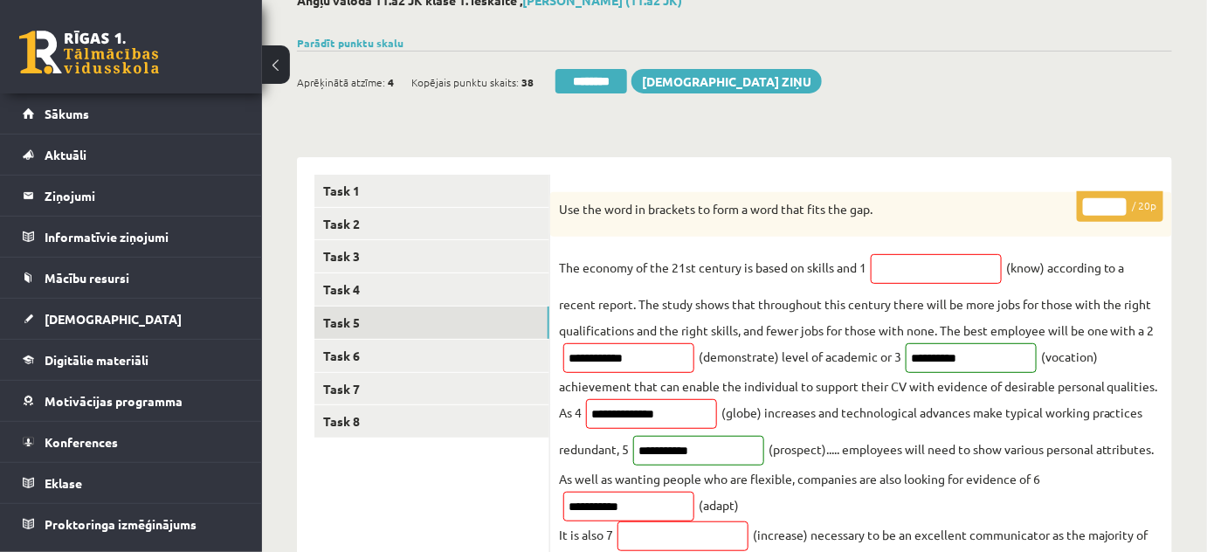
scroll to position [53, 0]
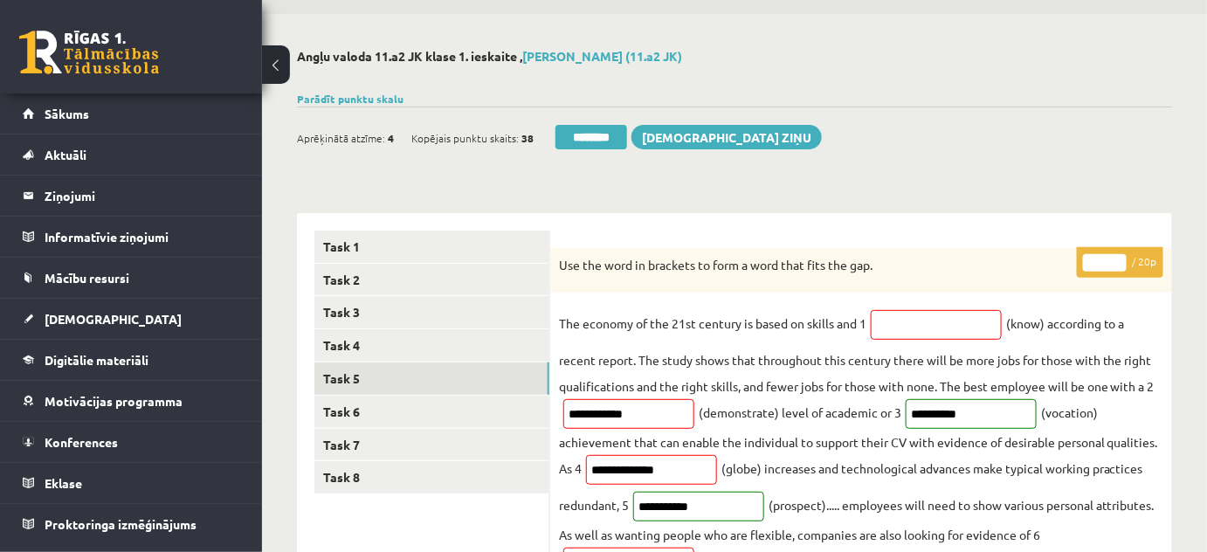
click at [1120, 258] on input "*" at bounding box center [1105, 262] width 44 height 17
click at [1120, 258] on input "**" at bounding box center [1105, 262] width 44 height 17
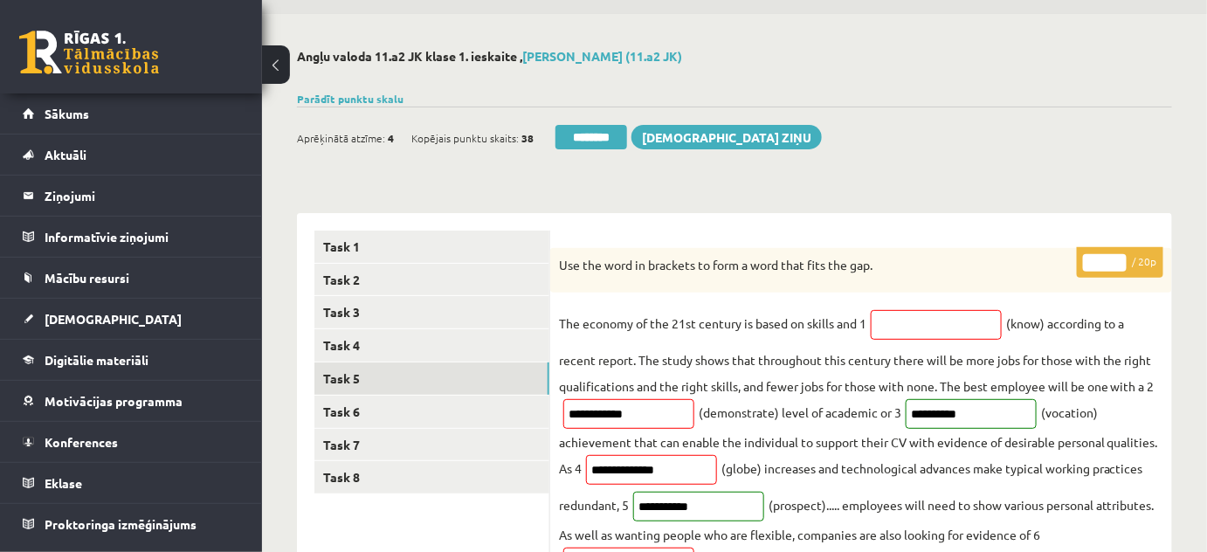
type input "**"
click at [1120, 258] on input "**" at bounding box center [1105, 262] width 44 height 17
click at [354, 410] on link "Task 6" at bounding box center [431, 411] width 235 height 32
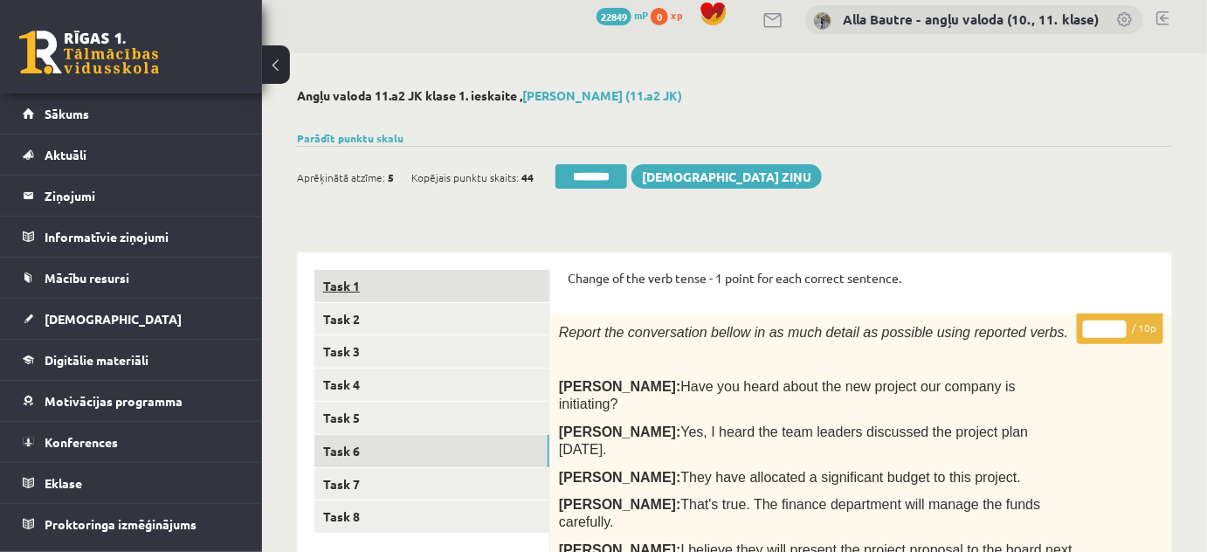
scroll to position [0, 0]
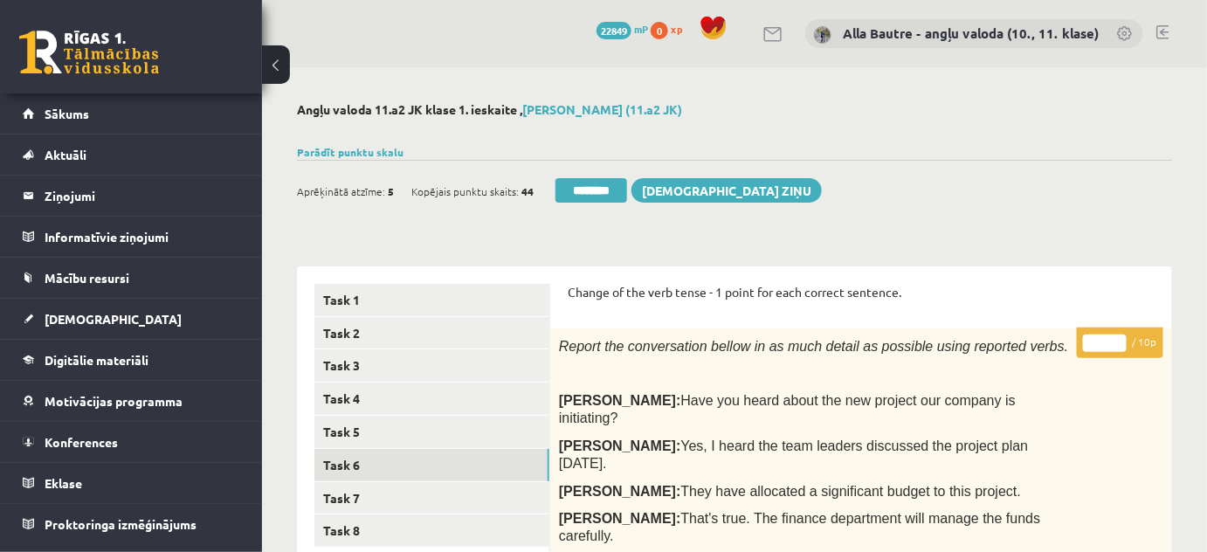
type input "**"
click at [1117, 339] on input "**" at bounding box center [1105, 342] width 44 height 17
click at [352, 492] on link "Task 7" at bounding box center [431, 498] width 235 height 32
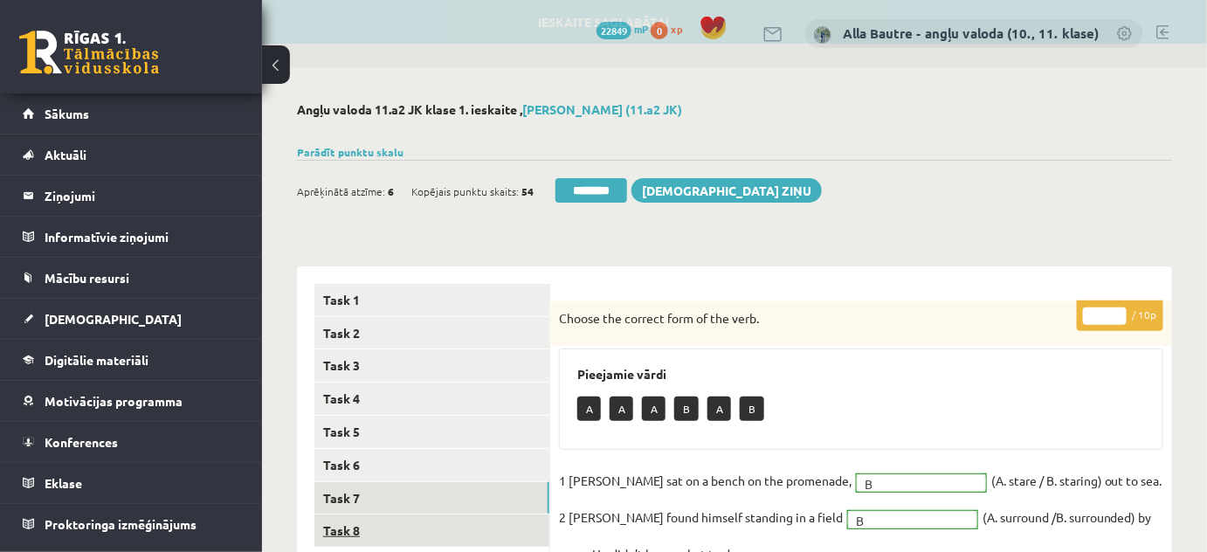
click at [358, 527] on link "Task 8" at bounding box center [431, 530] width 235 height 32
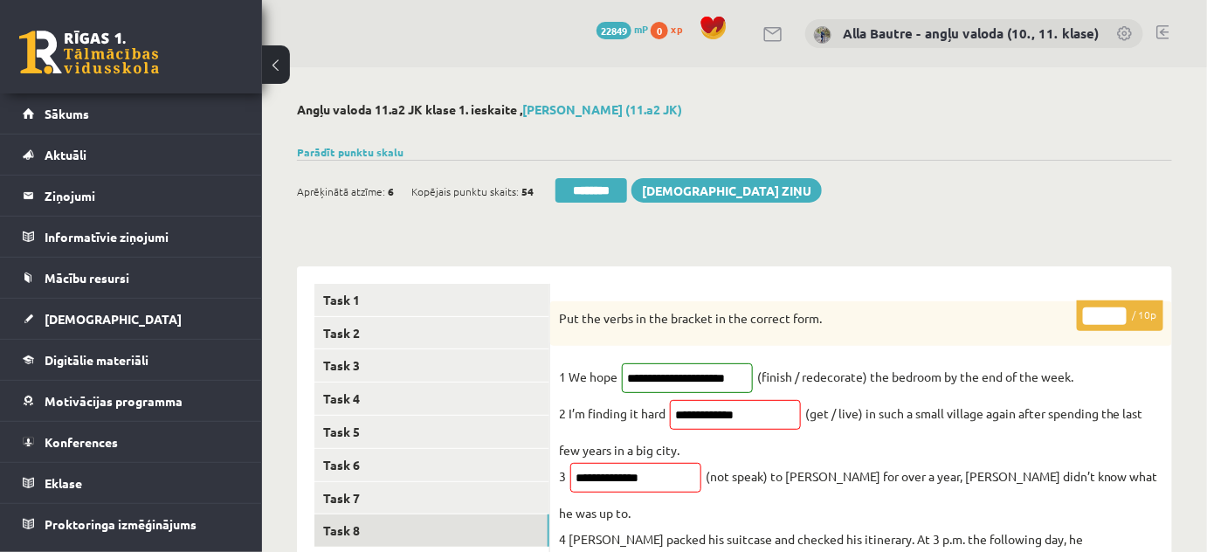
type input "*"
click at [1115, 312] on input "*" at bounding box center [1105, 315] width 44 height 17
click at [404, 459] on link "Task 6" at bounding box center [431, 465] width 235 height 32
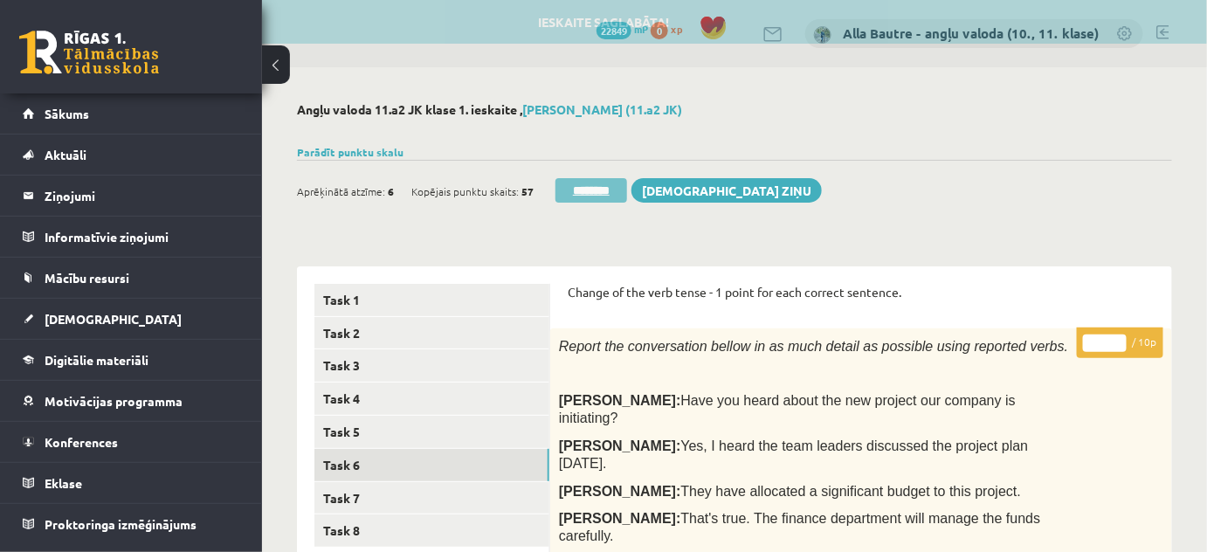
click at [598, 183] on input "********" at bounding box center [591, 190] width 72 height 24
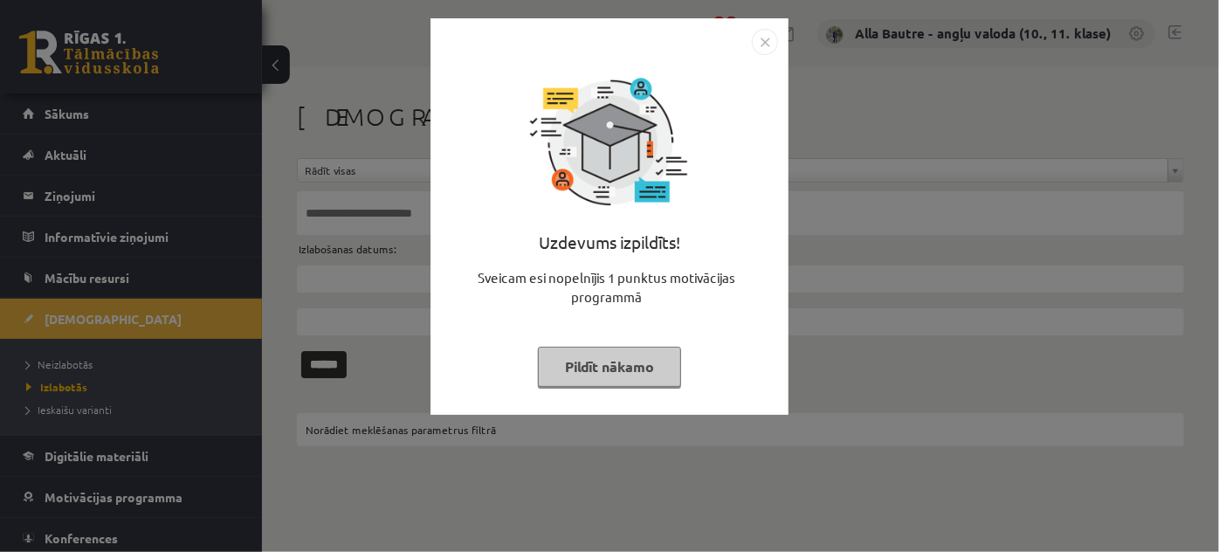
click at [759, 47] on img "Close" at bounding box center [765, 42] width 26 height 26
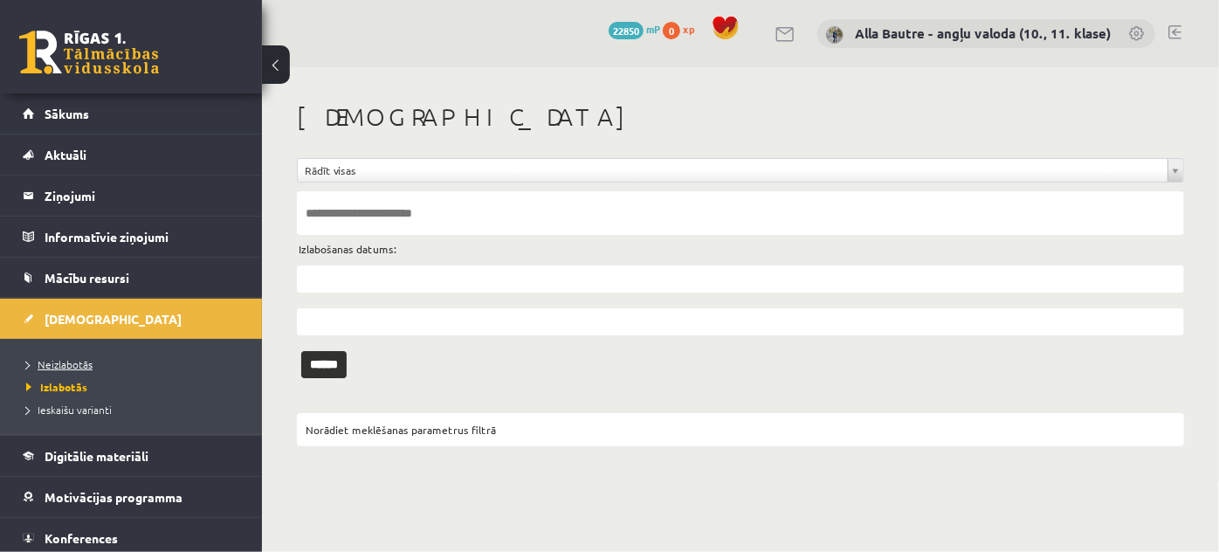
click at [49, 362] on span "Neizlabotās" at bounding box center [59, 364] width 66 height 14
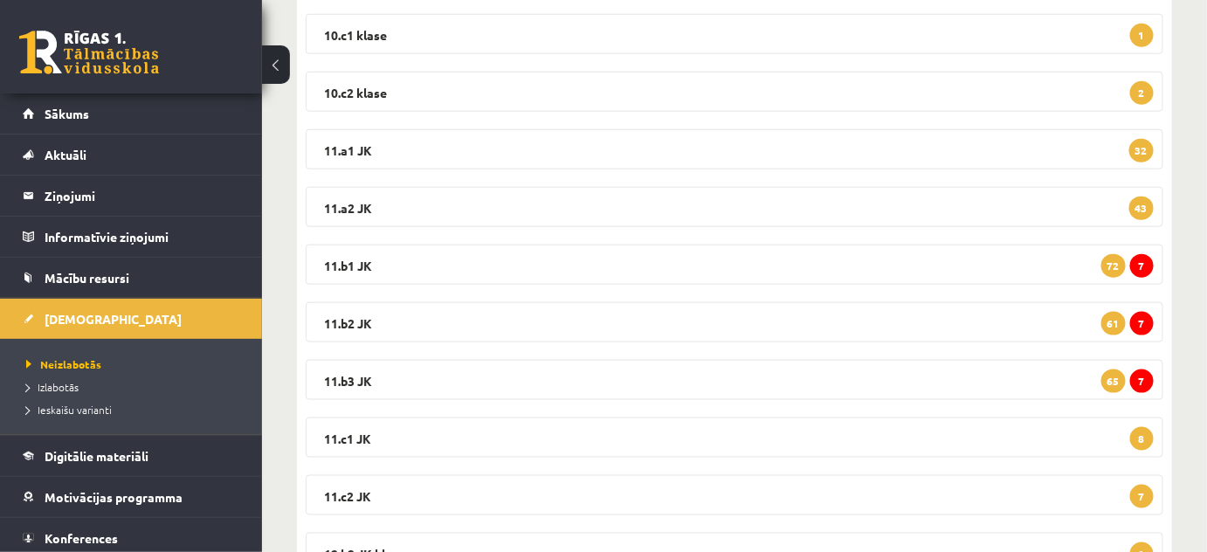
scroll to position [555, 0]
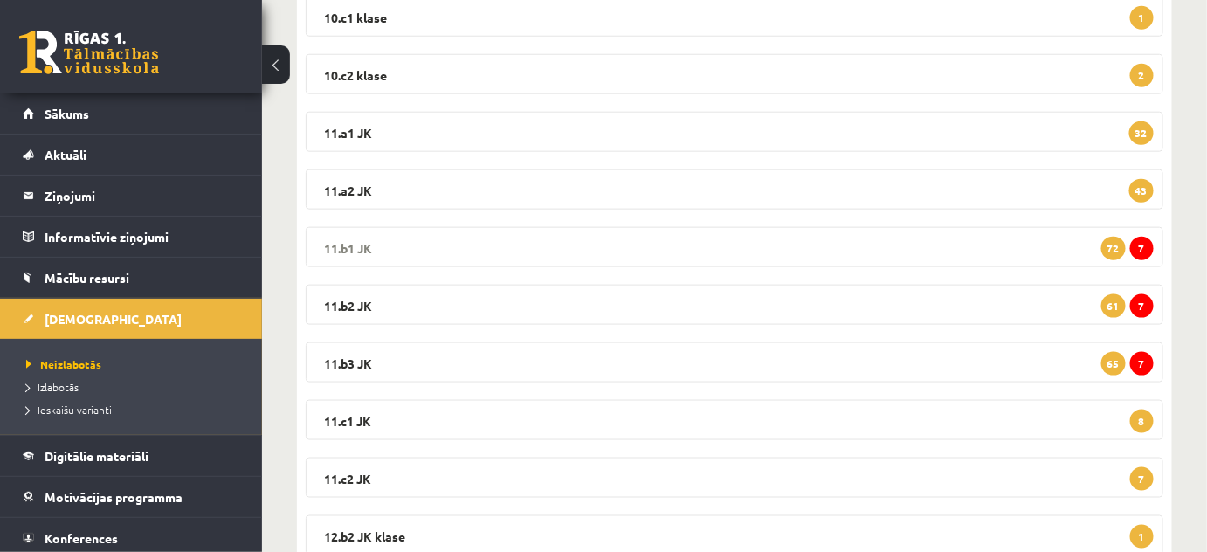
click at [347, 242] on legend "11.b1 JK 7 72" at bounding box center [734, 247] width 857 height 40
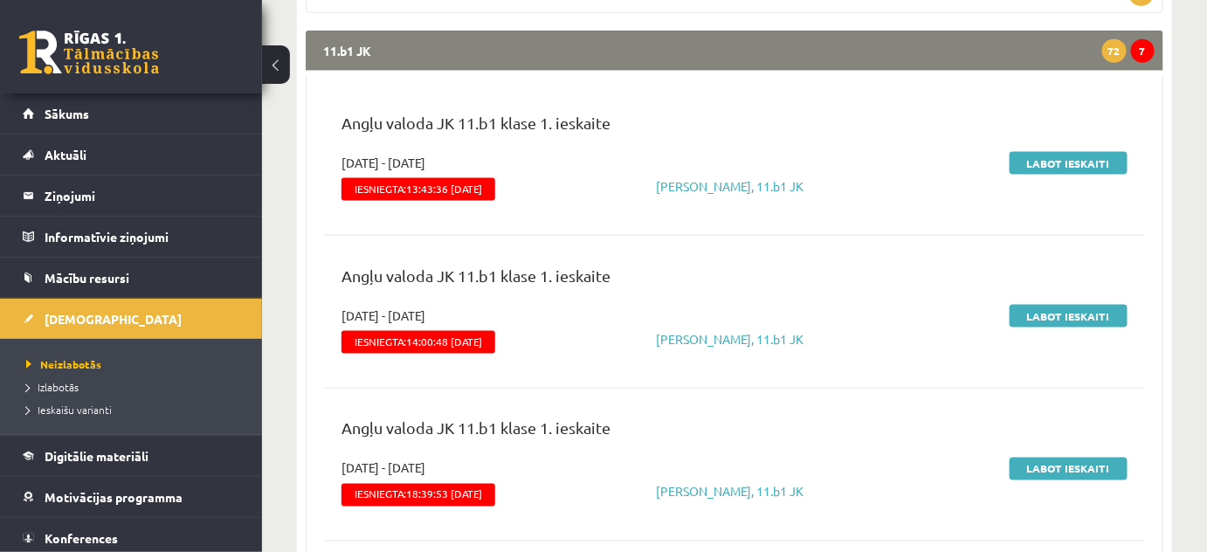
scroll to position [794, 0]
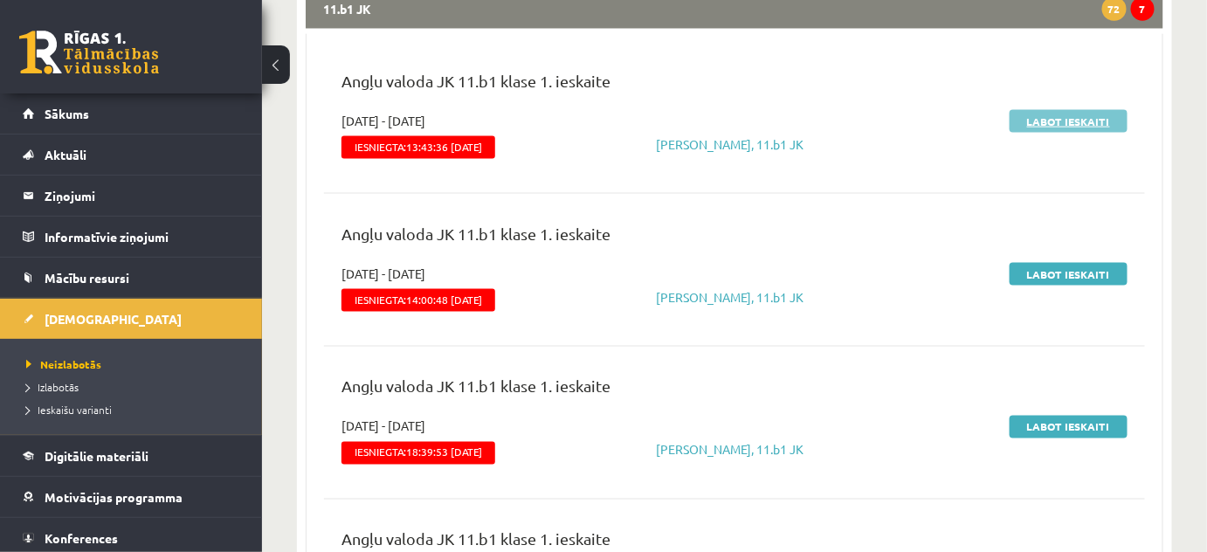
click at [1041, 126] on link "Labot ieskaiti" at bounding box center [1068, 121] width 118 height 23
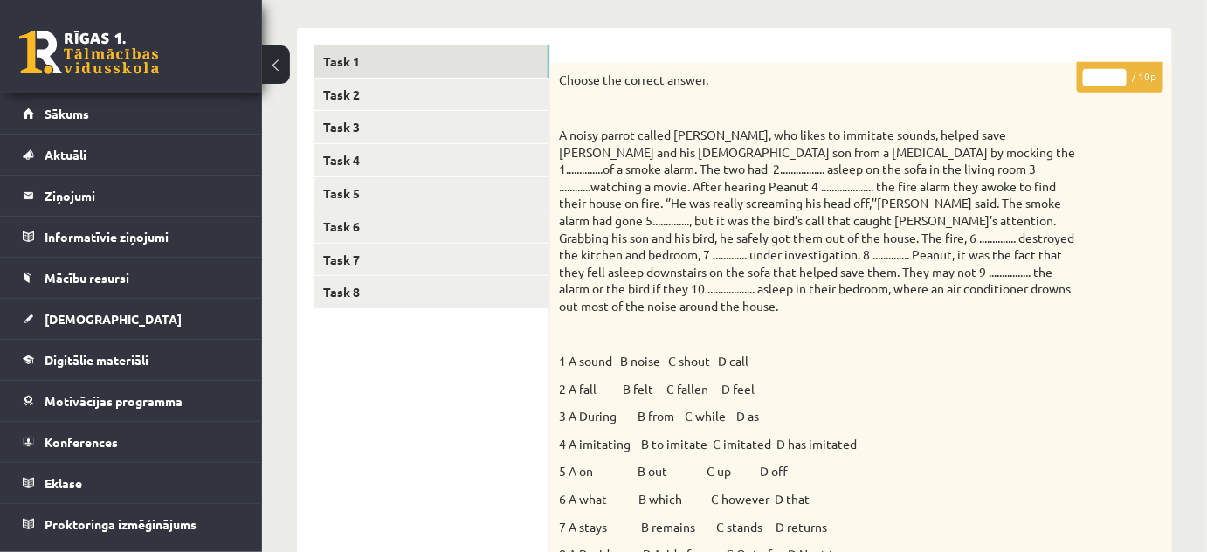
scroll to position [237, 0]
click at [1119, 72] on input "*" at bounding box center [1105, 78] width 44 height 17
type input "*"
click at [1119, 72] on input "*" at bounding box center [1105, 78] width 44 height 17
click at [359, 94] on link "Task 2" at bounding box center [431, 95] width 235 height 32
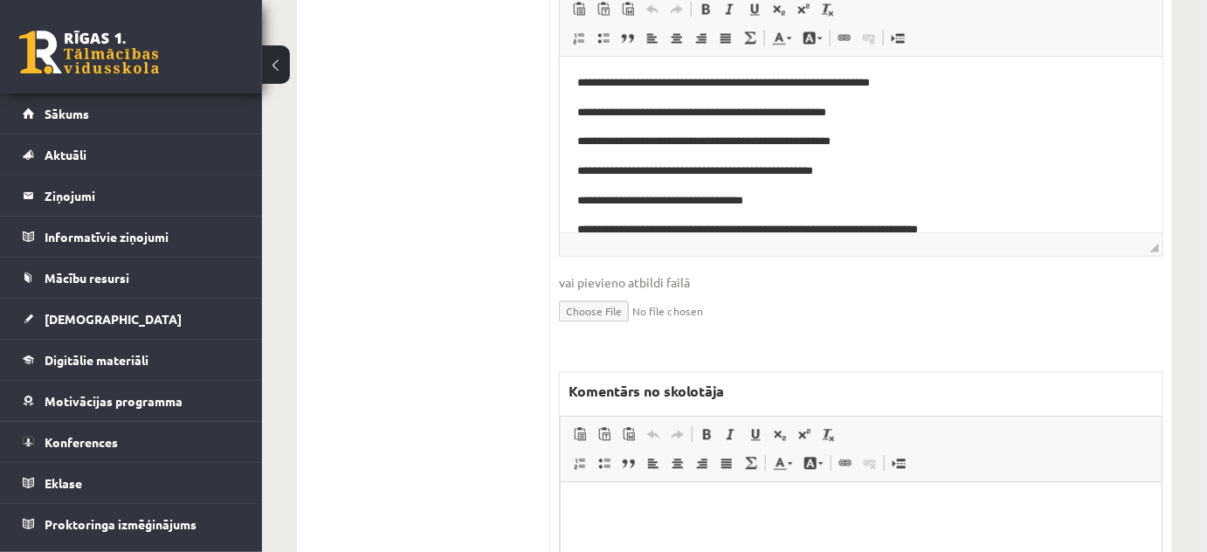
scroll to position [1220, 0]
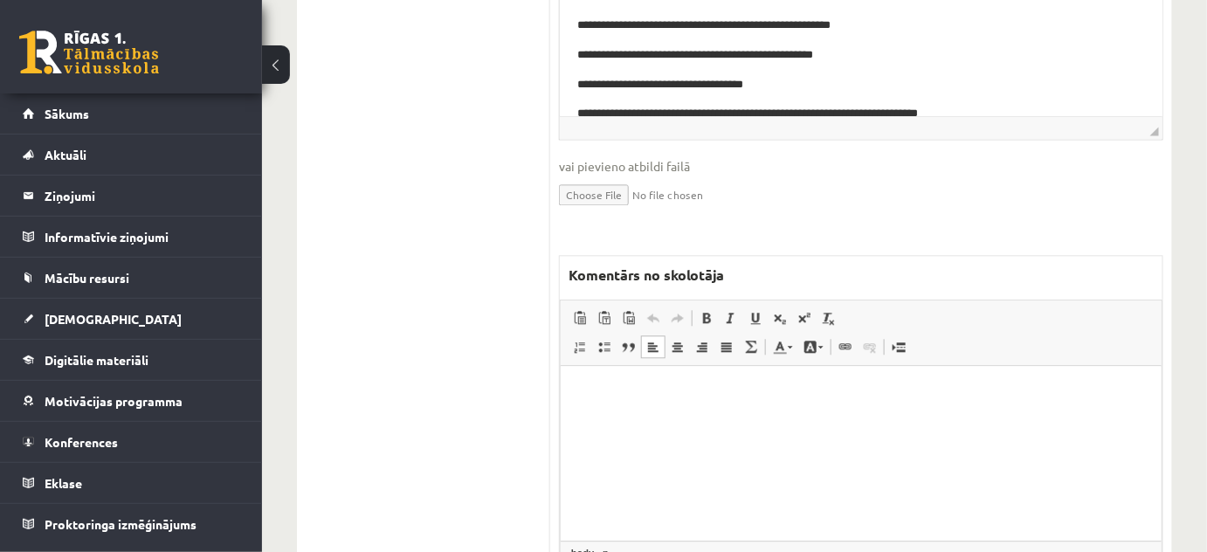
click at [612, 412] on html at bounding box center [860, 392] width 601 height 53
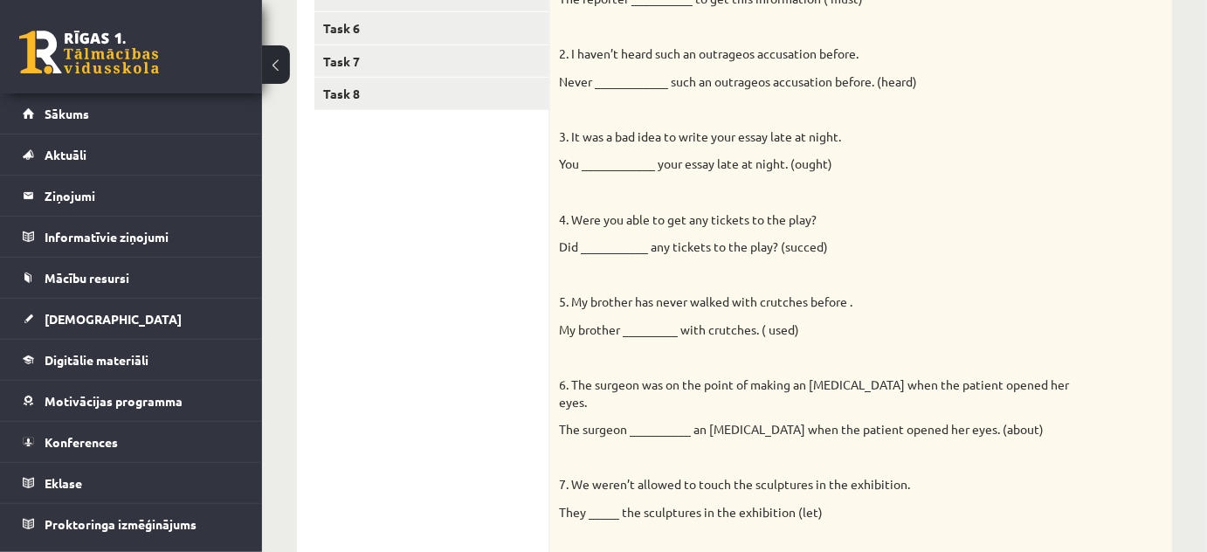
scroll to position [189, 0]
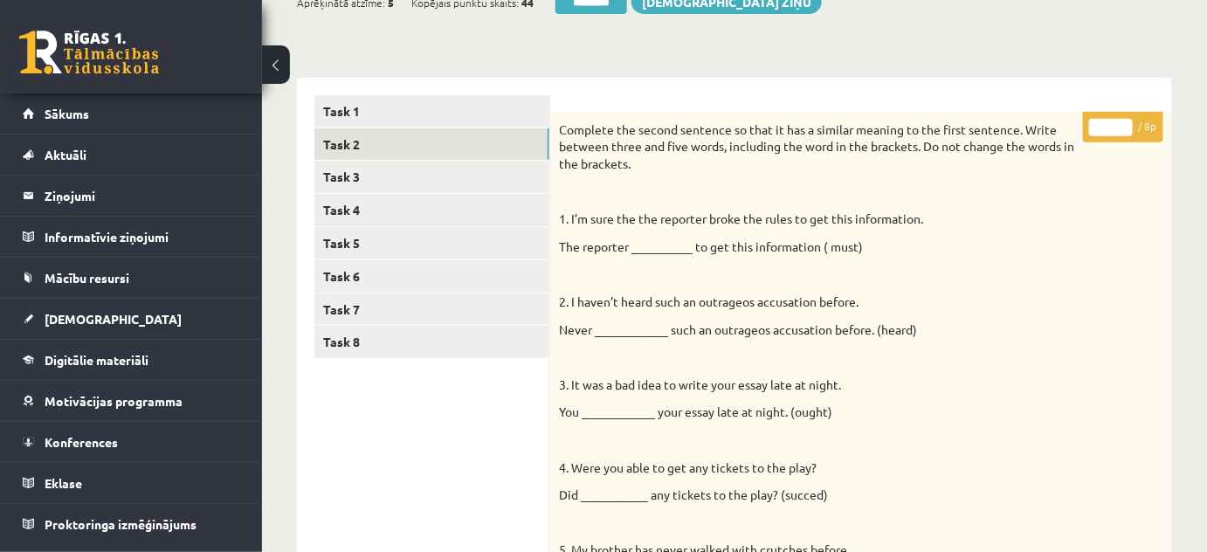
click at [1122, 122] on input "*" at bounding box center [1111, 127] width 44 height 17
type input "*"
click at [1122, 122] on input "*" at bounding box center [1111, 127] width 44 height 17
click at [339, 208] on link "Task 4" at bounding box center [431, 210] width 235 height 32
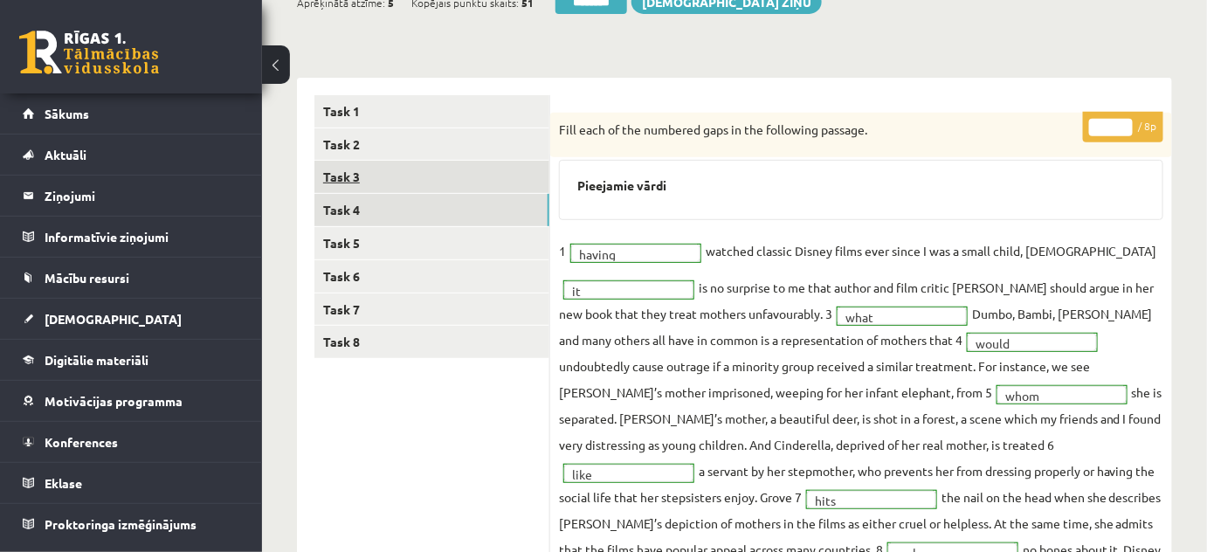
scroll to position [0, 0]
click at [340, 186] on link "Task 3" at bounding box center [431, 177] width 235 height 32
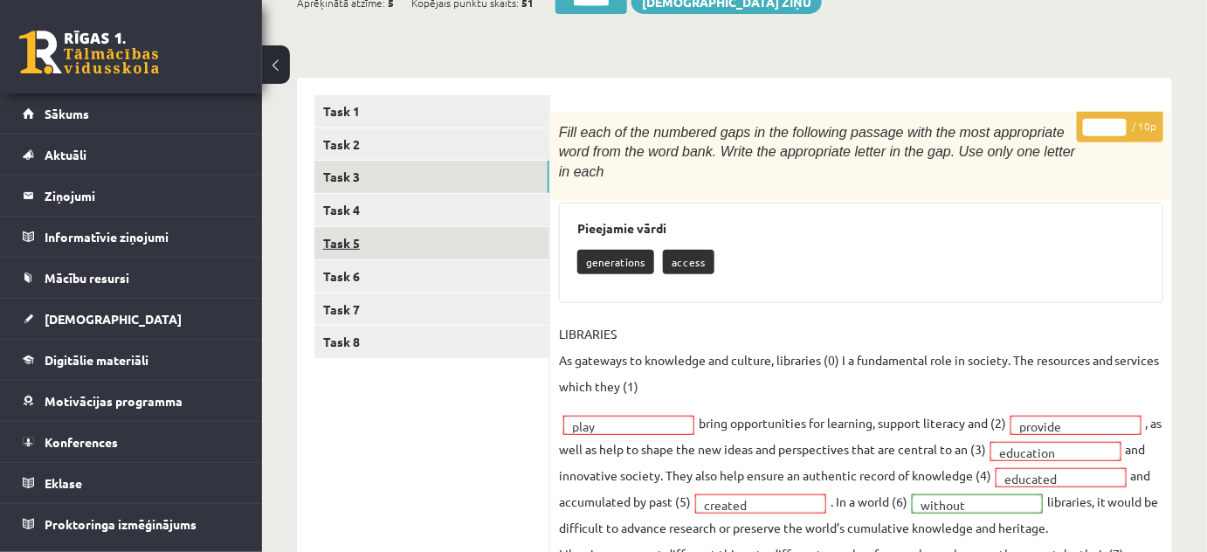
click at [342, 243] on link "Task 5" at bounding box center [431, 243] width 235 height 32
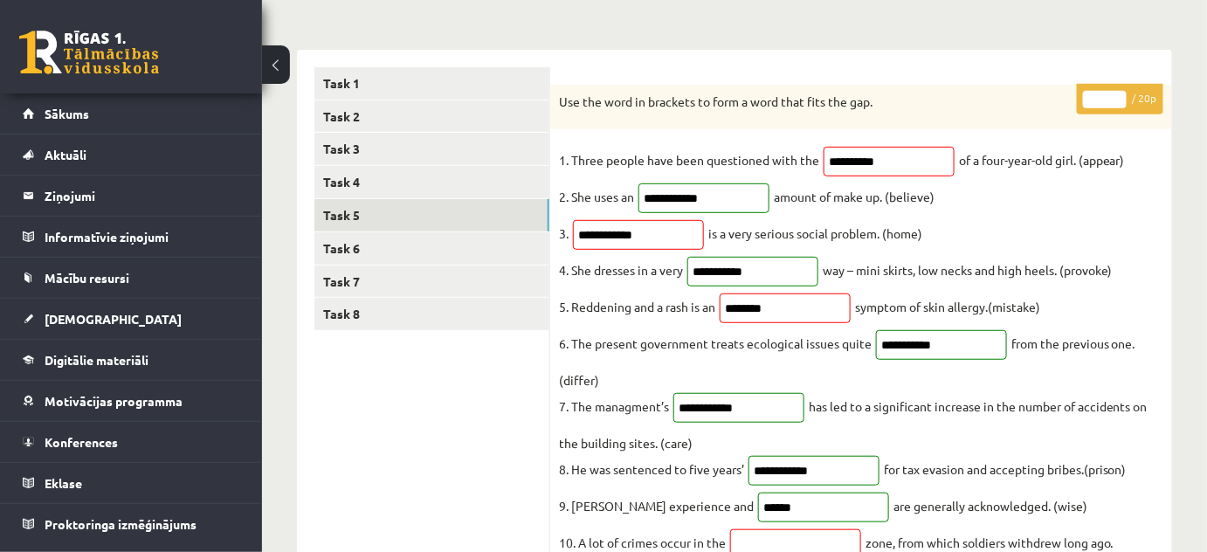
scroll to position [109, 0]
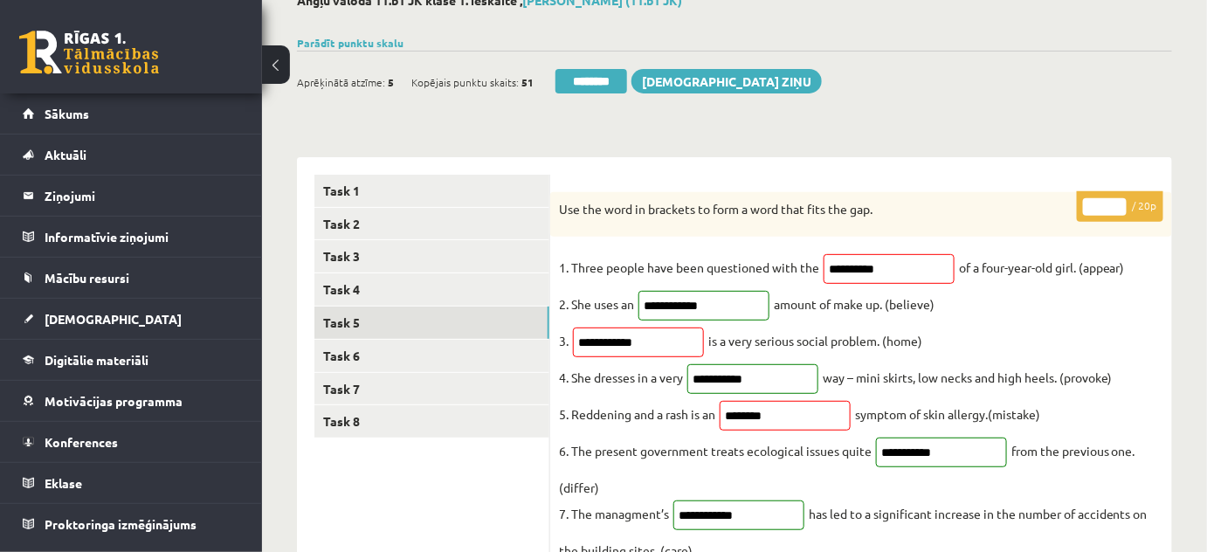
click at [1120, 204] on input "**" at bounding box center [1105, 206] width 44 height 17
type input "**"
click at [1120, 204] on input "**" at bounding box center [1105, 206] width 44 height 17
click at [357, 358] on link "Task 6" at bounding box center [431, 356] width 235 height 32
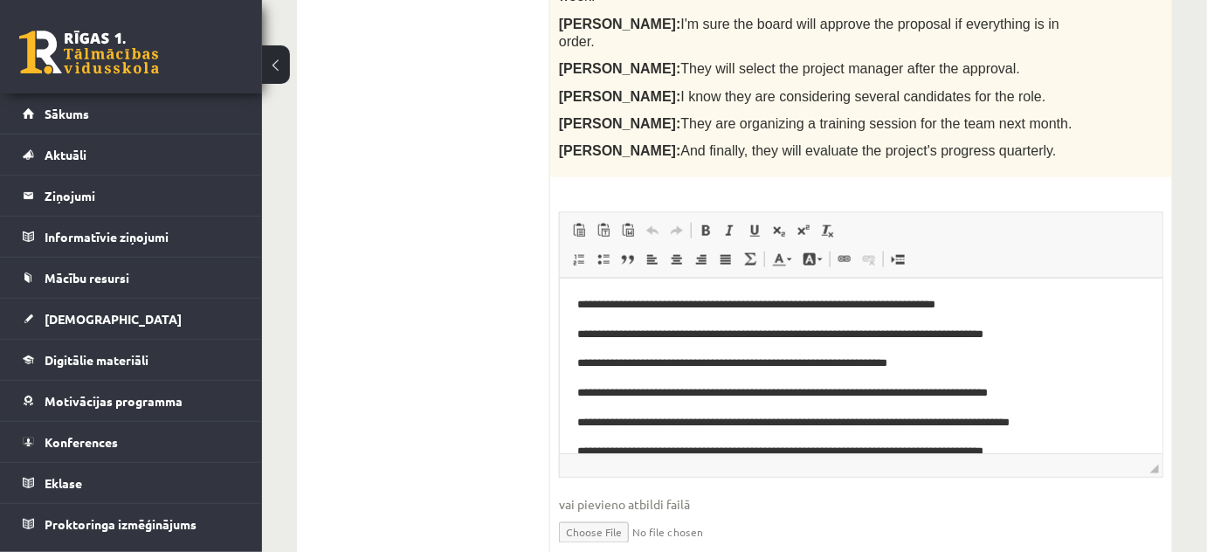
scroll to position [505, 0]
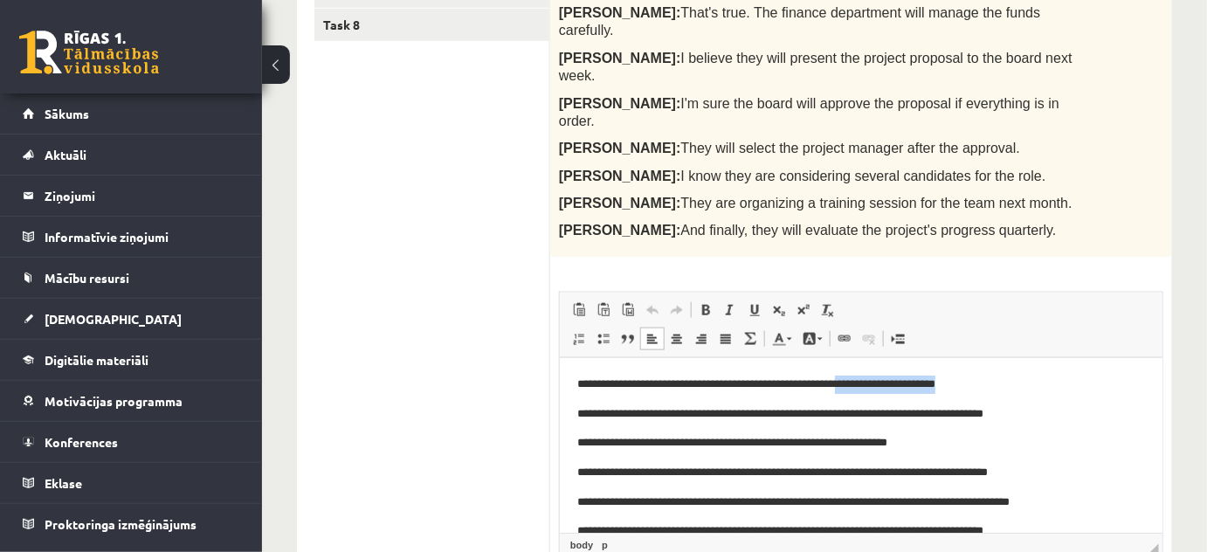
drag, startPoint x: 882, startPoint y: 383, endPoint x: 1001, endPoint y: 378, distance: 119.7
click at [1001, 378] on p "**********" at bounding box center [854, 384] width 556 height 18
click at [1040, 324] on span "Copy" at bounding box center [1019, 326] width 54 height 25
copy p "**********"
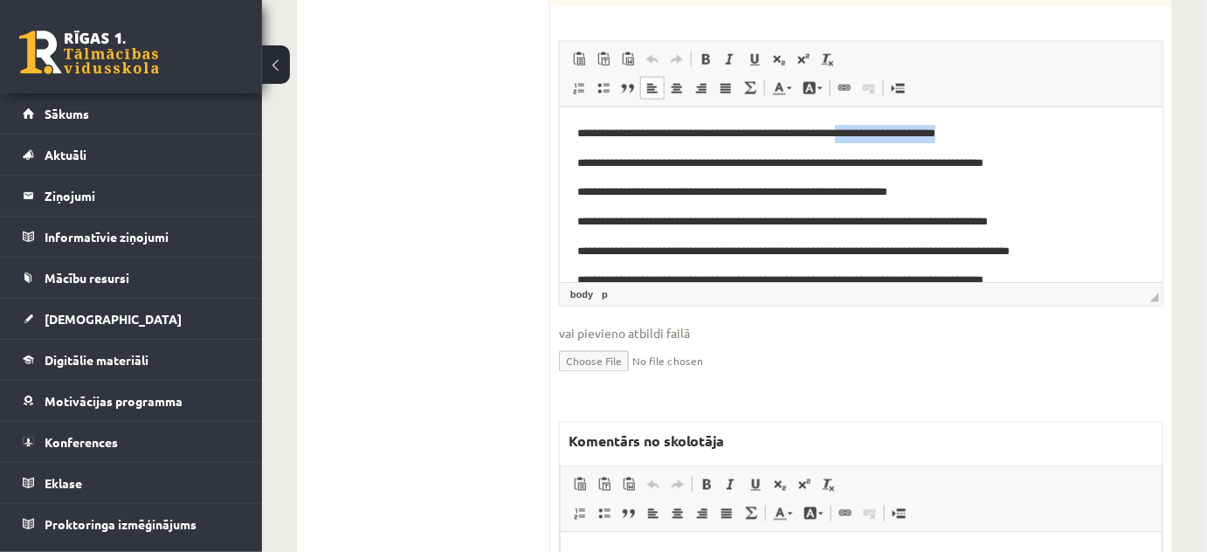
scroll to position [903, 0]
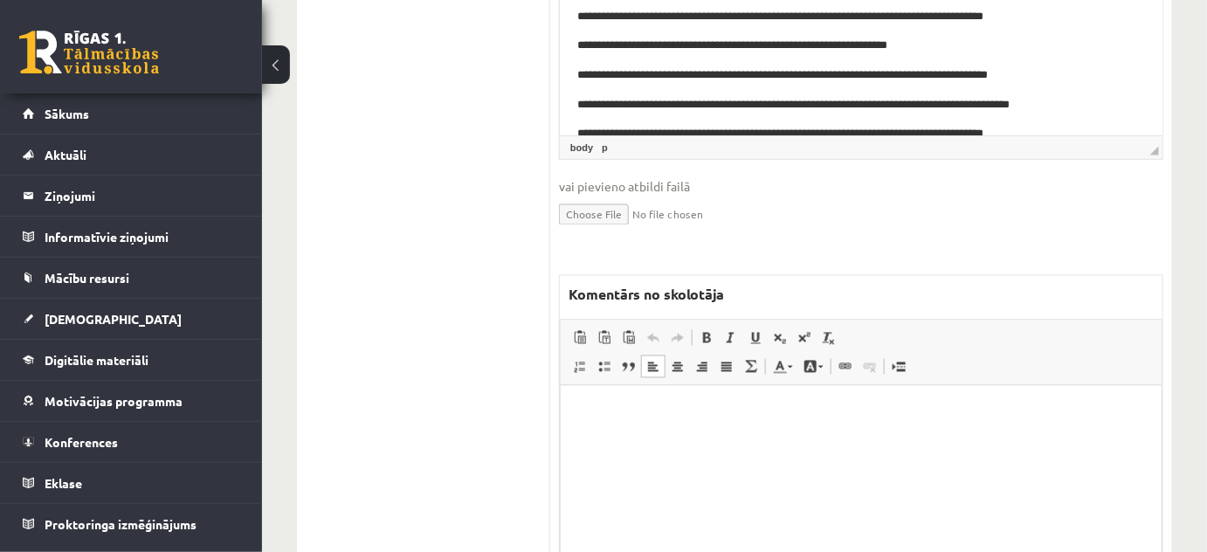
click at [648, 429] on html at bounding box center [860, 412] width 601 height 53
drag, startPoint x: 623, startPoint y: 413, endPoint x: 634, endPoint y: 416, distance: 11.0
click at [634, 416] on p "**********" at bounding box center [860, 412] width 567 height 18
click at [792, 355] on link "Text Color" at bounding box center [782, 366] width 31 height 23
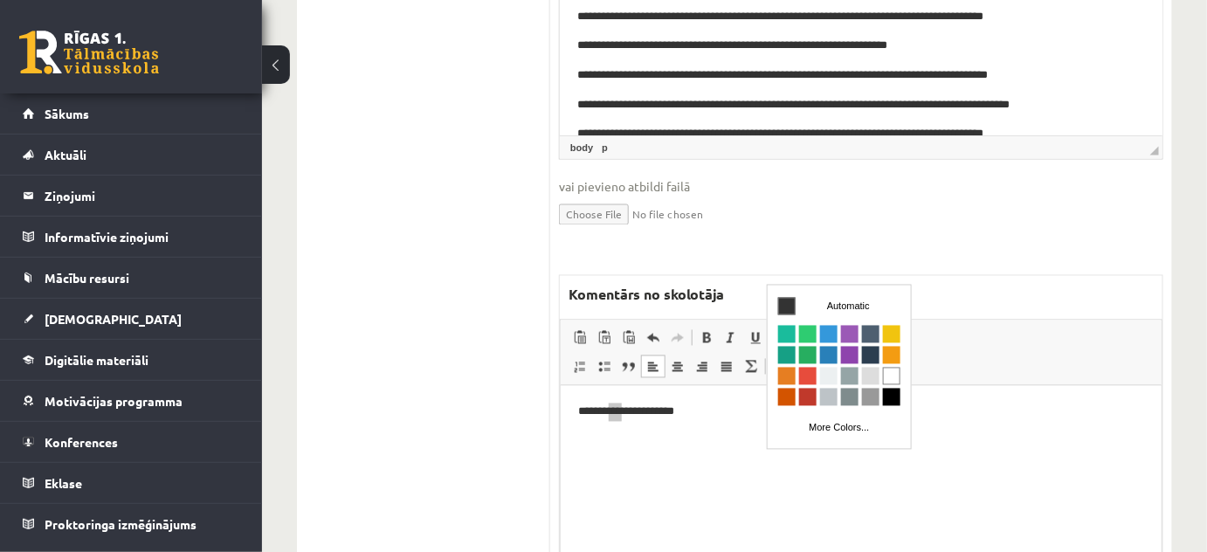
scroll to position [0, 0]
click at [809, 370] on span "Colors" at bounding box center [806, 375] width 17 height 17
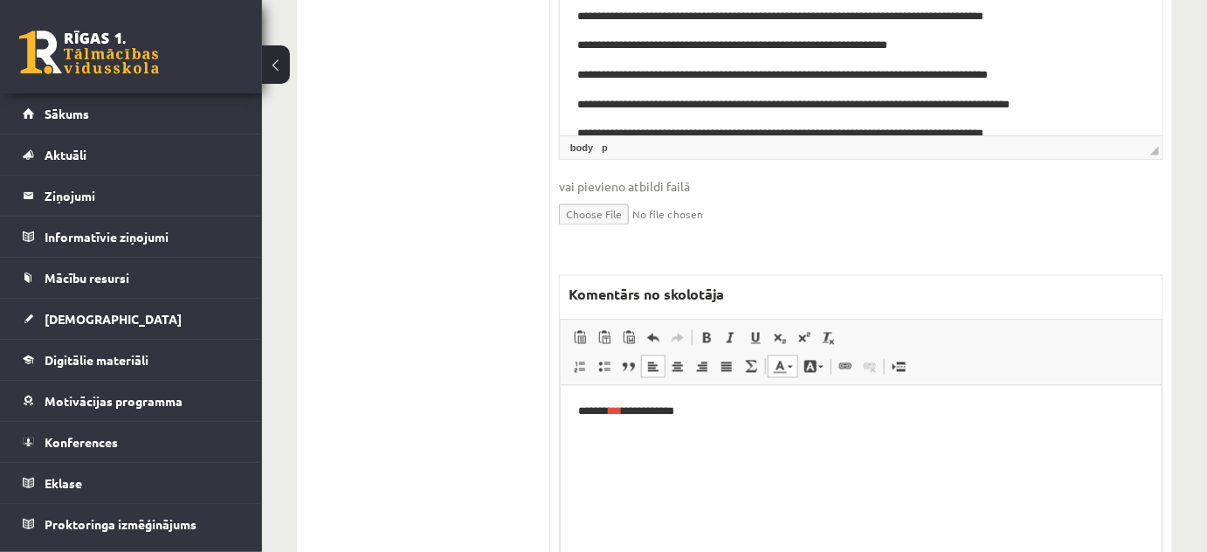
click at [790, 439] on html "**********" at bounding box center [860, 412] width 601 height 53
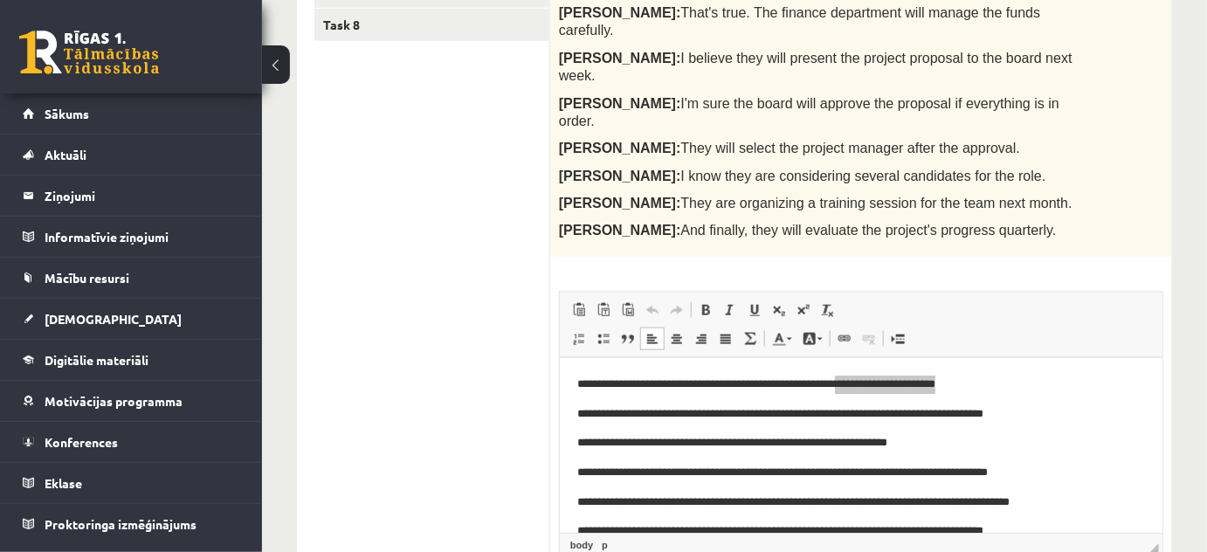
scroll to position [109, 0]
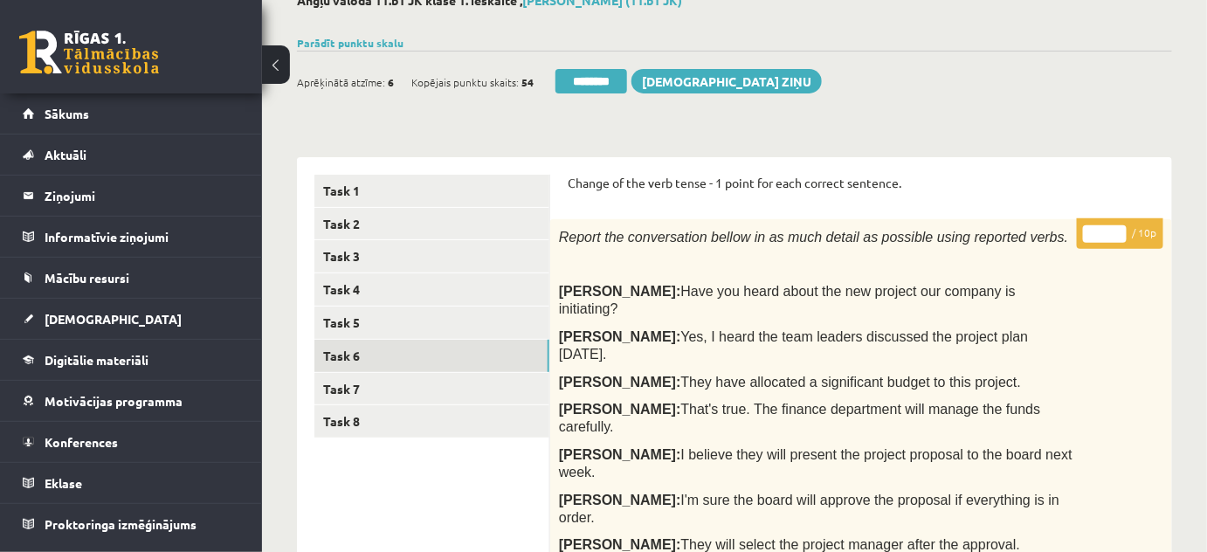
click at [1116, 228] on input "*" at bounding box center [1105, 233] width 44 height 17
type input "*"
click at [1116, 228] on input "*" at bounding box center [1105, 233] width 44 height 17
click at [341, 387] on link "Task 7" at bounding box center [431, 389] width 235 height 32
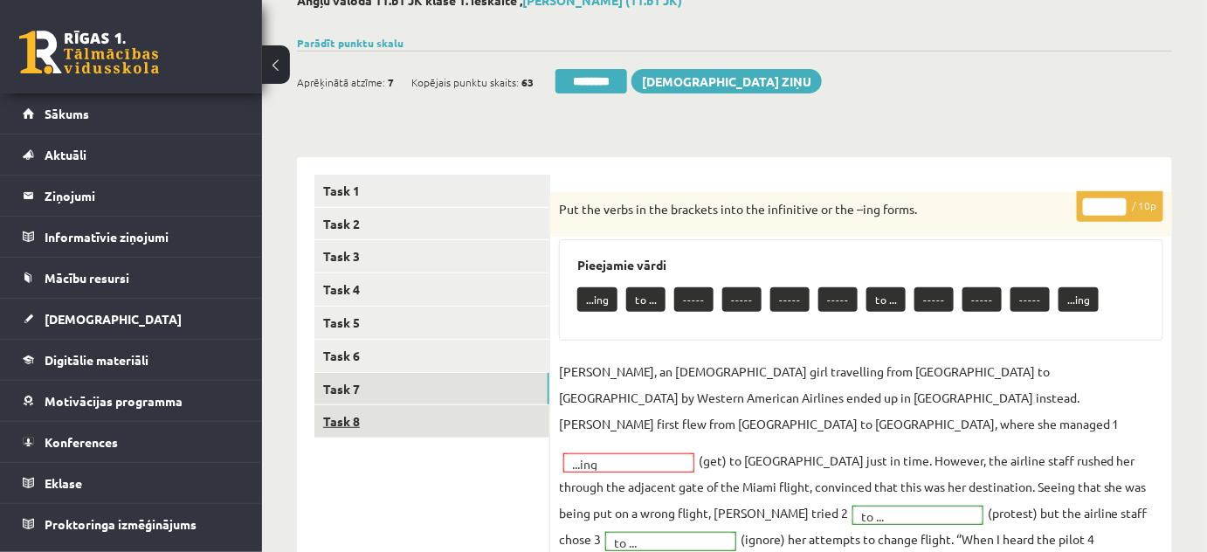
scroll to position [0, 0]
click at [352, 417] on link "Task 8" at bounding box center [431, 421] width 235 height 32
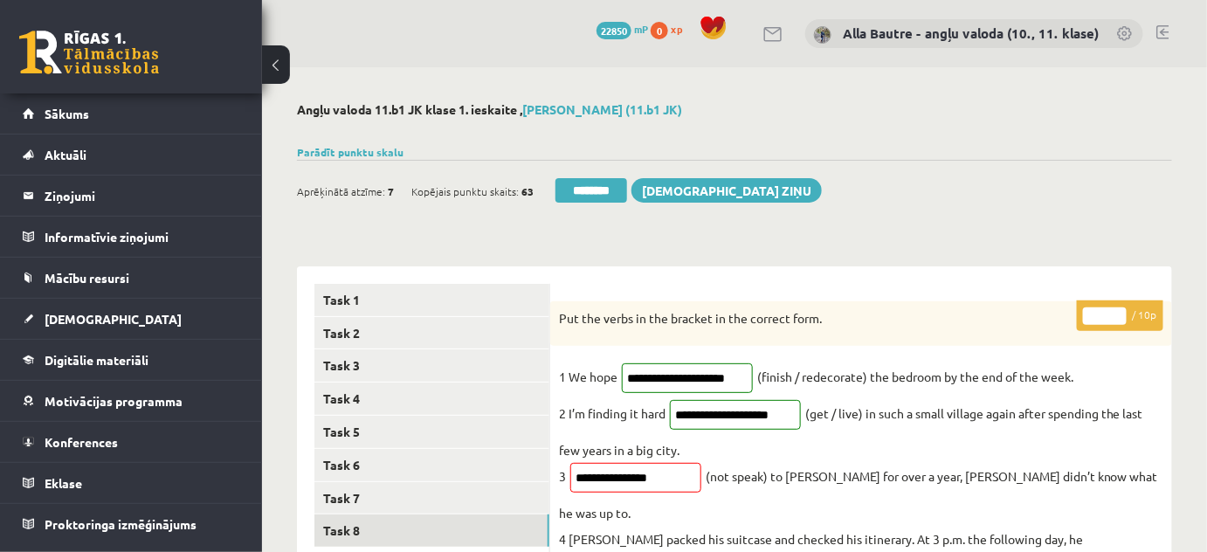
click at [1117, 312] on input "*" at bounding box center [1105, 315] width 44 height 17
type input "*"
click at [1117, 312] on input "*" at bounding box center [1105, 315] width 44 height 17
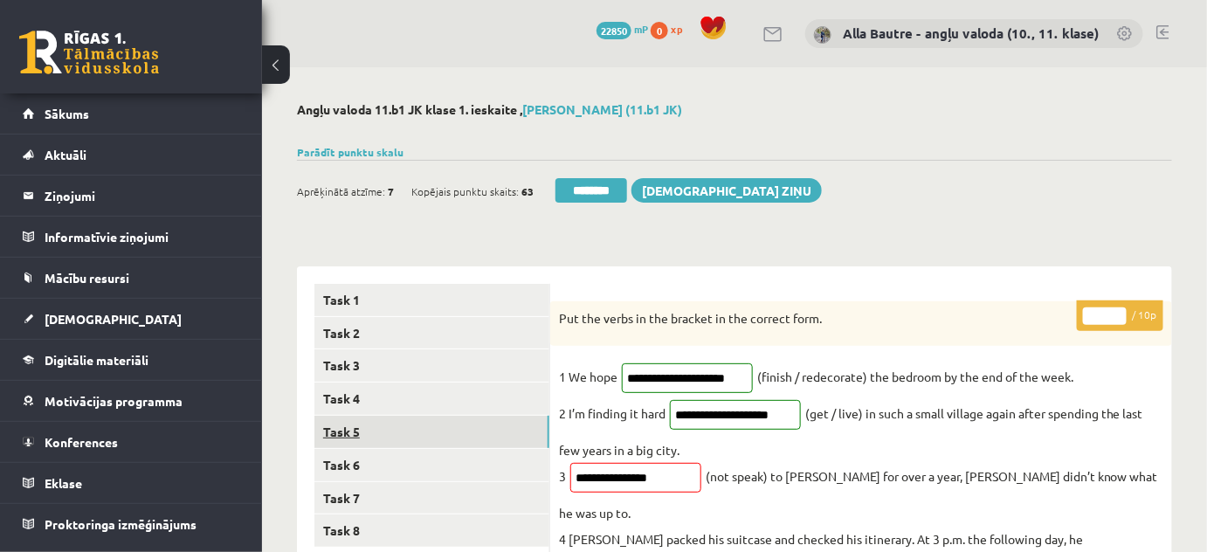
click at [426, 433] on link "Task 5" at bounding box center [431, 432] width 235 height 32
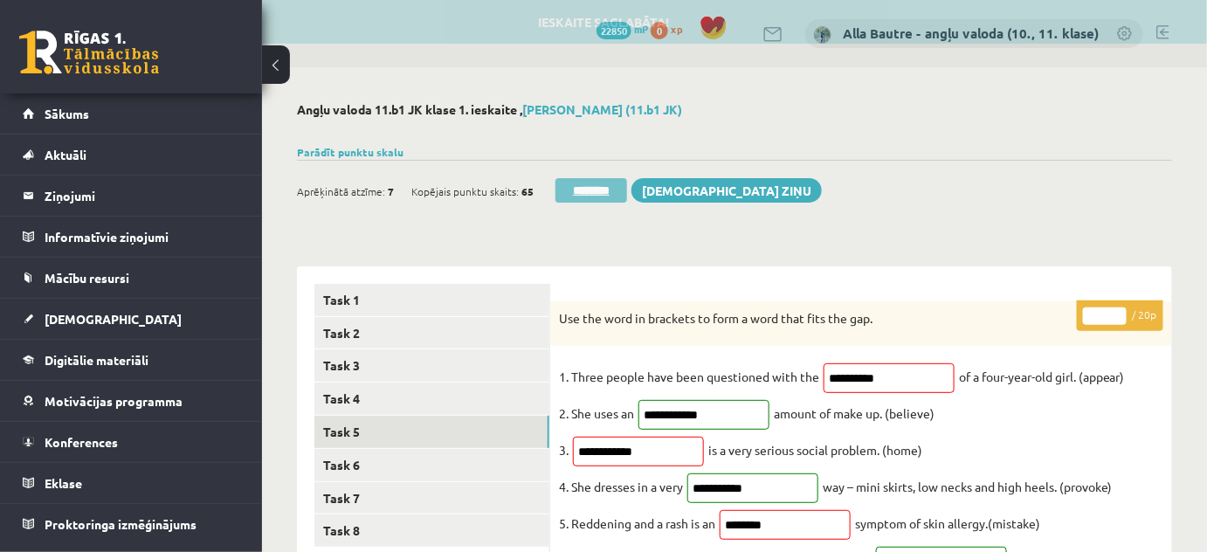
click at [602, 191] on input "********" at bounding box center [591, 190] width 72 height 24
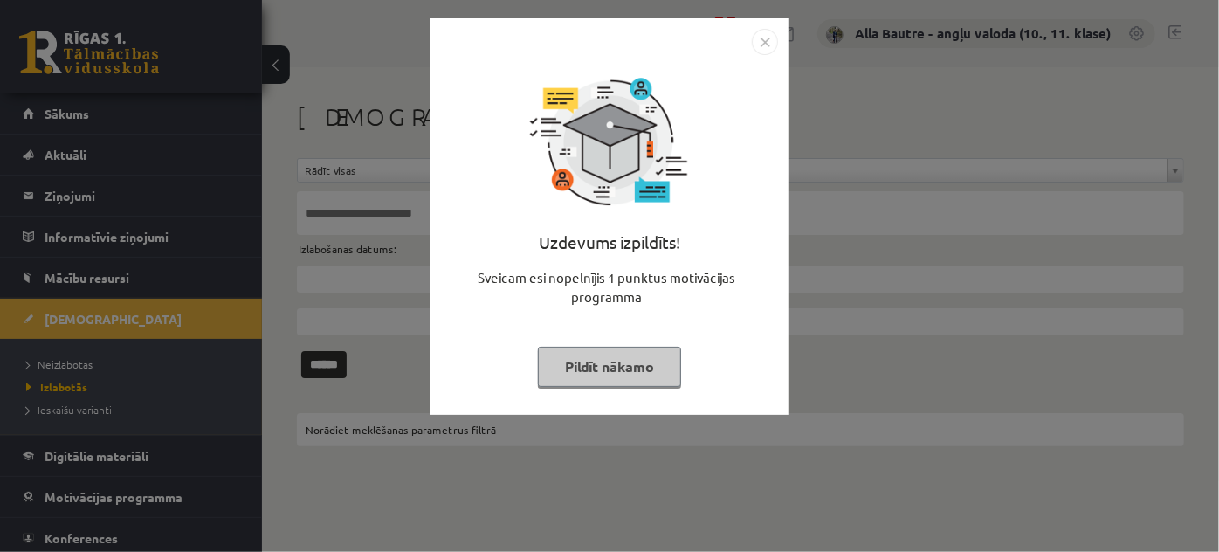
click at [767, 45] on img "Close" at bounding box center [765, 42] width 26 height 26
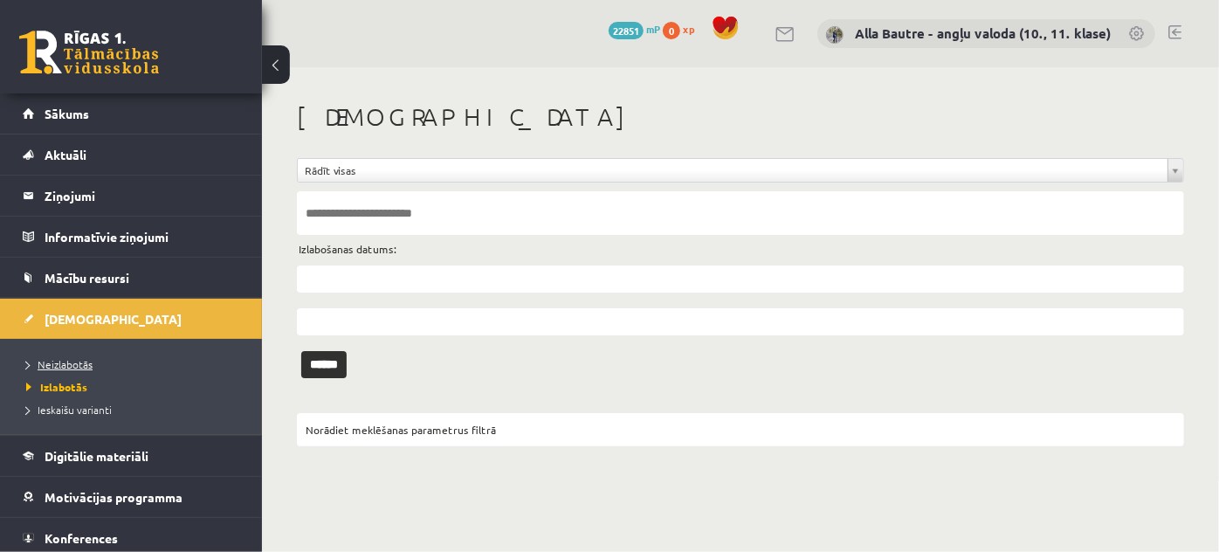
click at [87, 358] on span "Neizlabotās" at bounding box center [59, 364] width 66 height 14
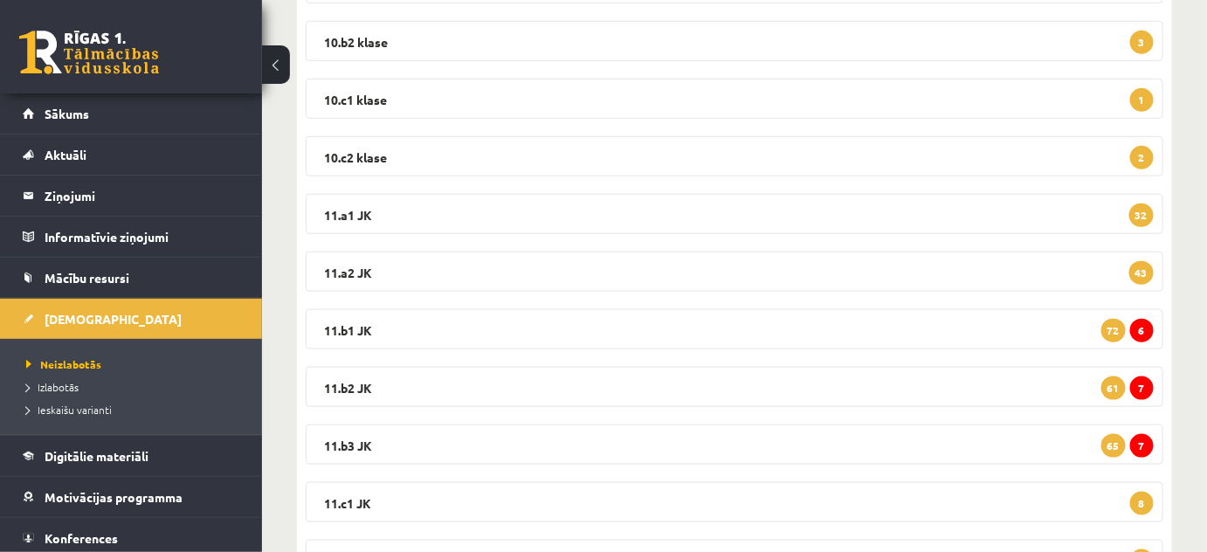
scroll to position [476, 0]
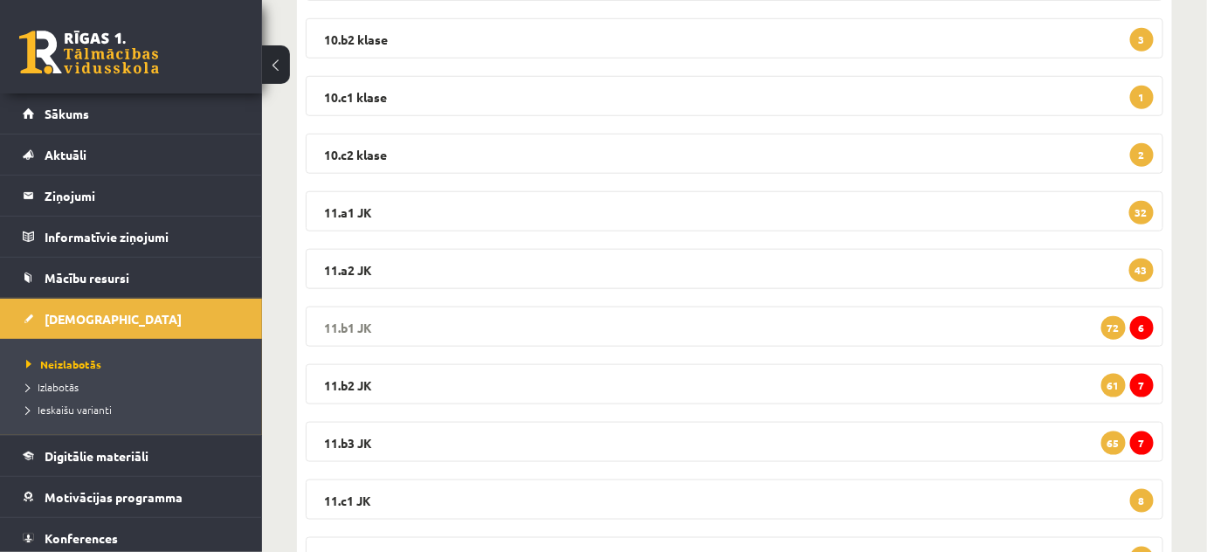
click at [339, 325] on legend "11.b1 JK 6 72" at bounding box center [734, 326] width 857 height 40
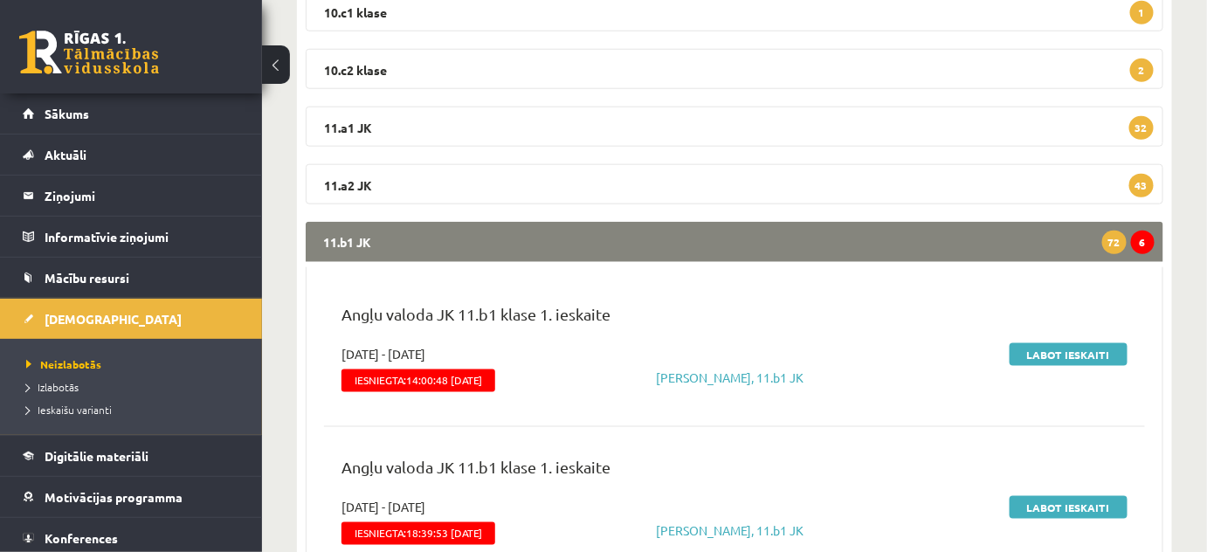
scroll to position [714, 0]
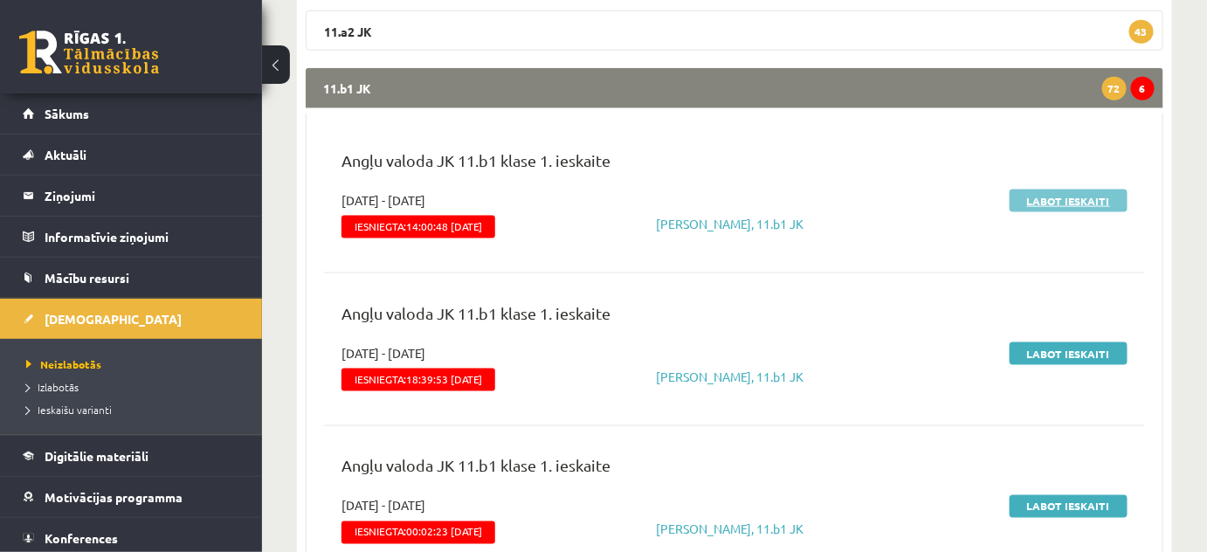
click at [1032, 194] on link "Labot ieskaiti" at bounding box center [1068, 200] width 118 height 23
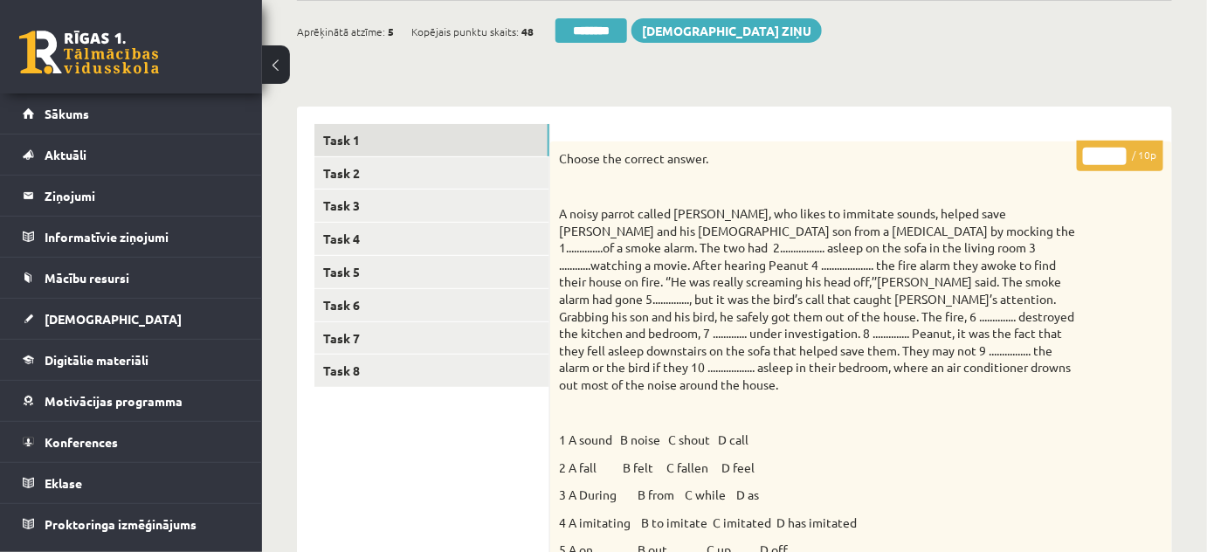
scroll to position [158, 0]
click at [1121, 153] on input "*" at bounding box center [1105, 157] width 44 height 17
type input "**"
click at [1121, 153] on input "**" at bounding box center [1105, 157] width 44 height 17
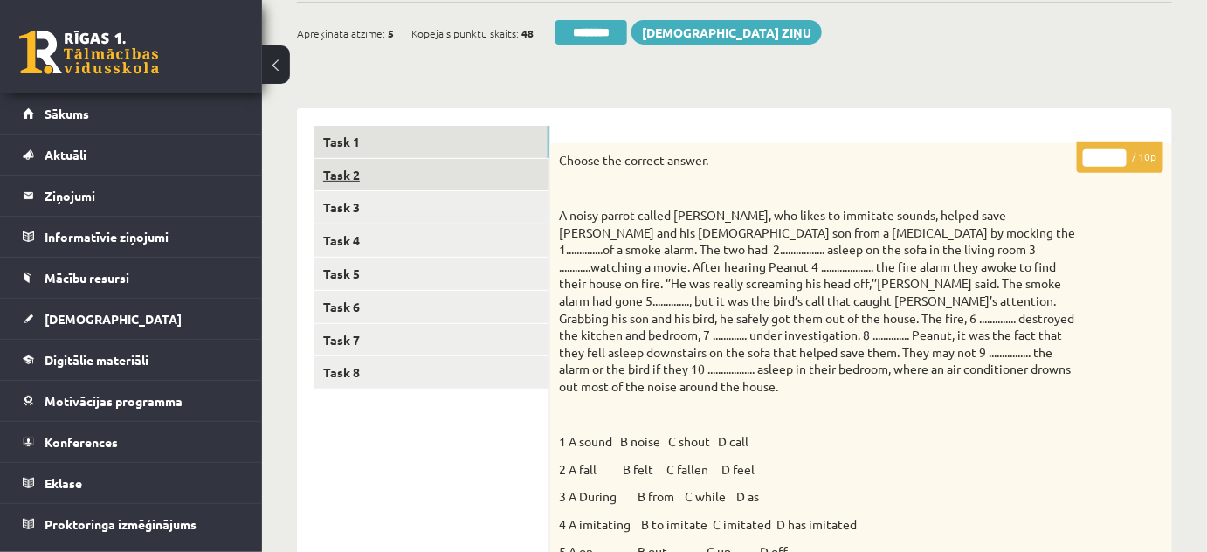
click at [409, 166] on link "Task 2" at bounding box center [431, 175] width 235 height 32
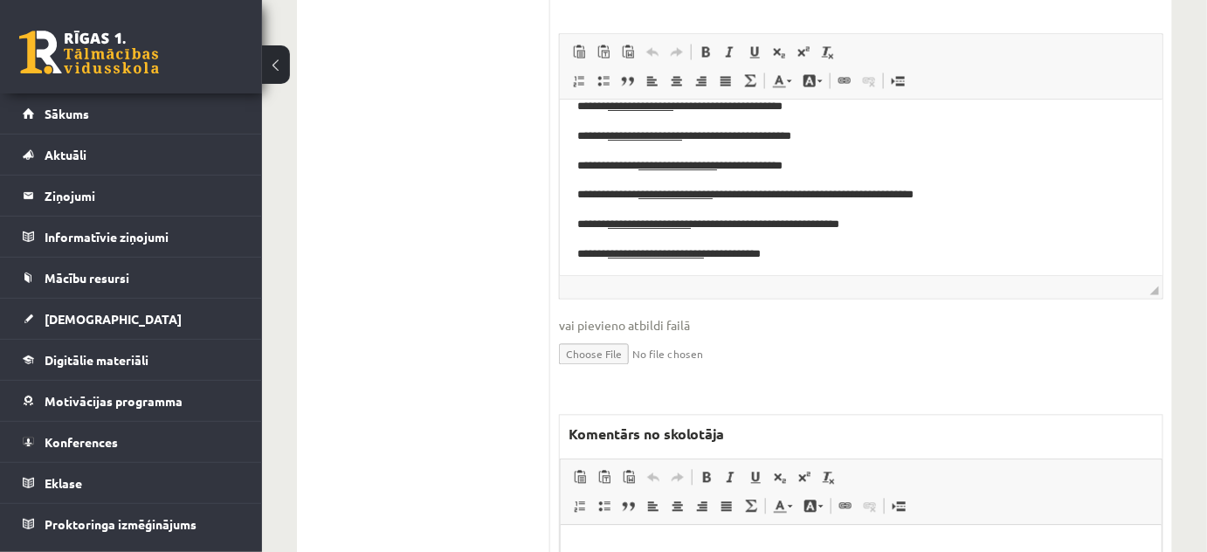
scroll to position [1111, 0]
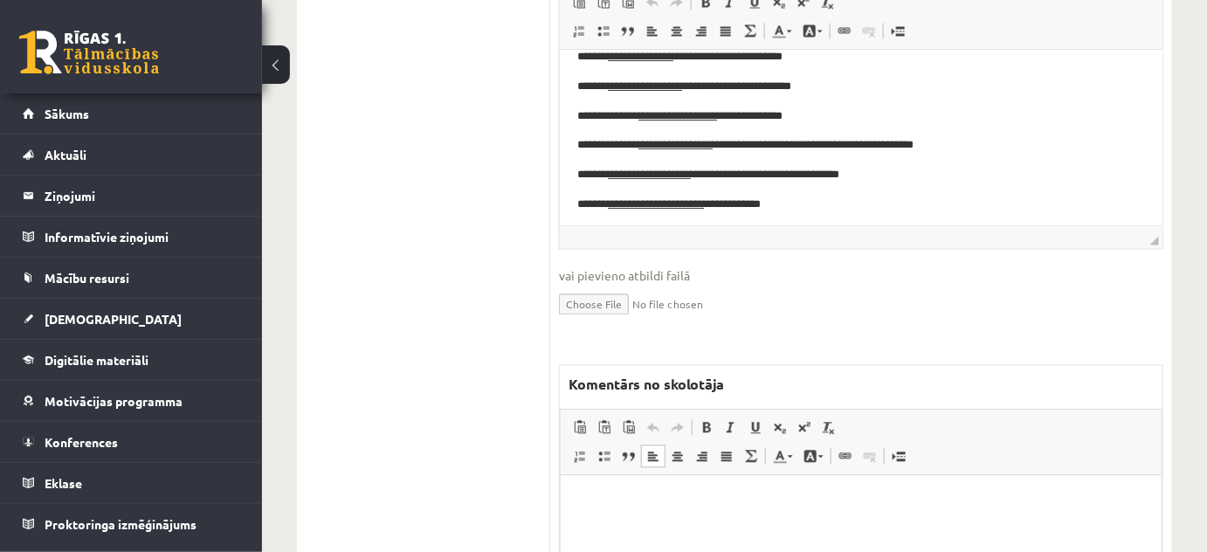
click at [599, 523] on html at bounding box center [860, 501] width 601 height 53
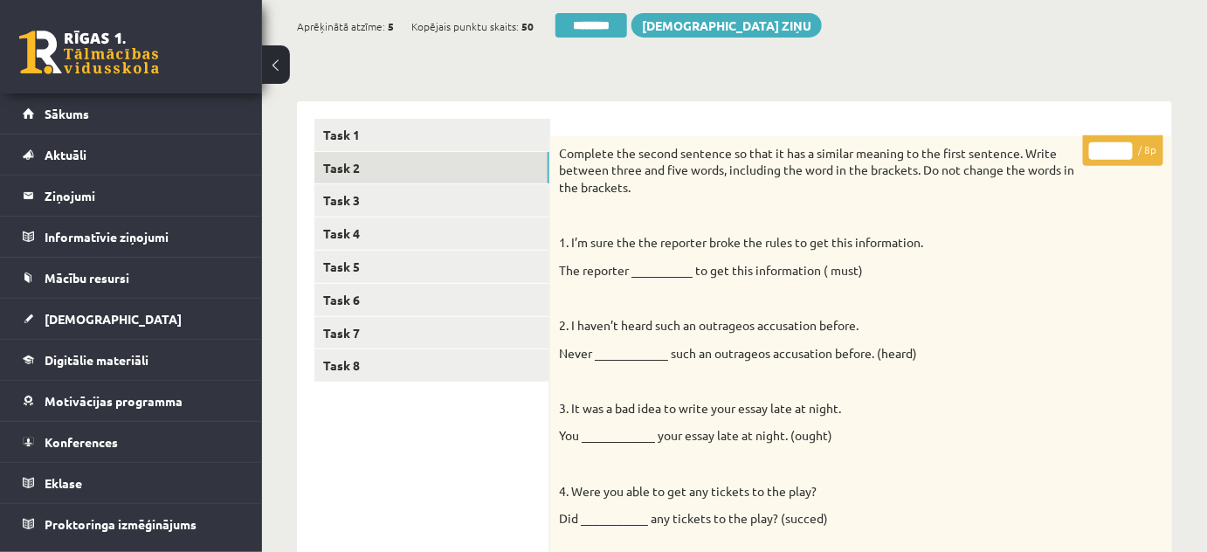
scroll to position [0, 0]
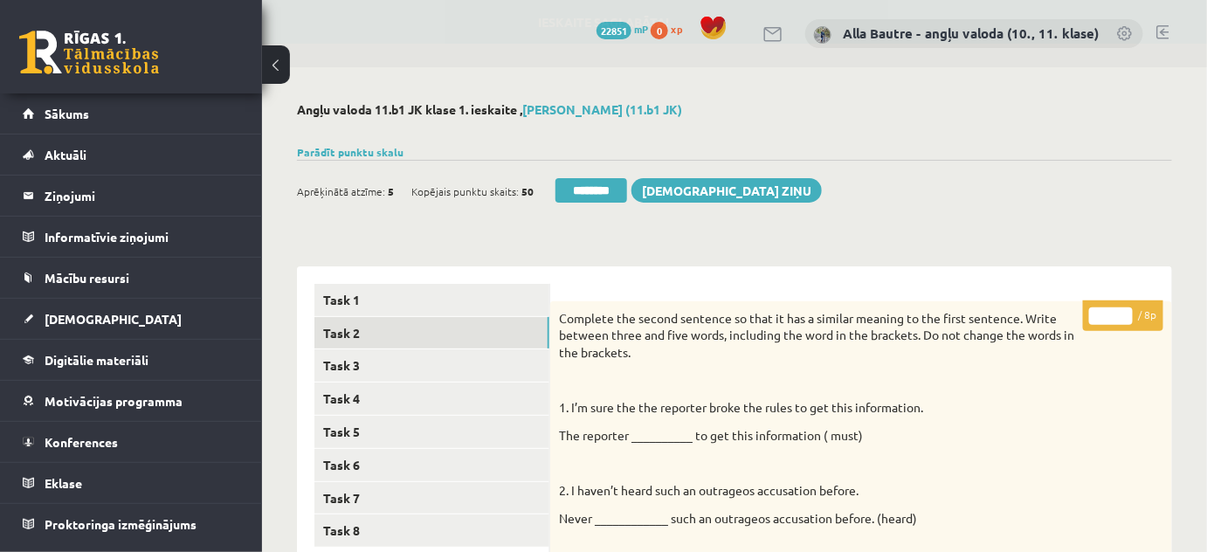
click at [1122, 311] on input "*" at bounding box center [1111, 315] width 44 height 17
type input "*"
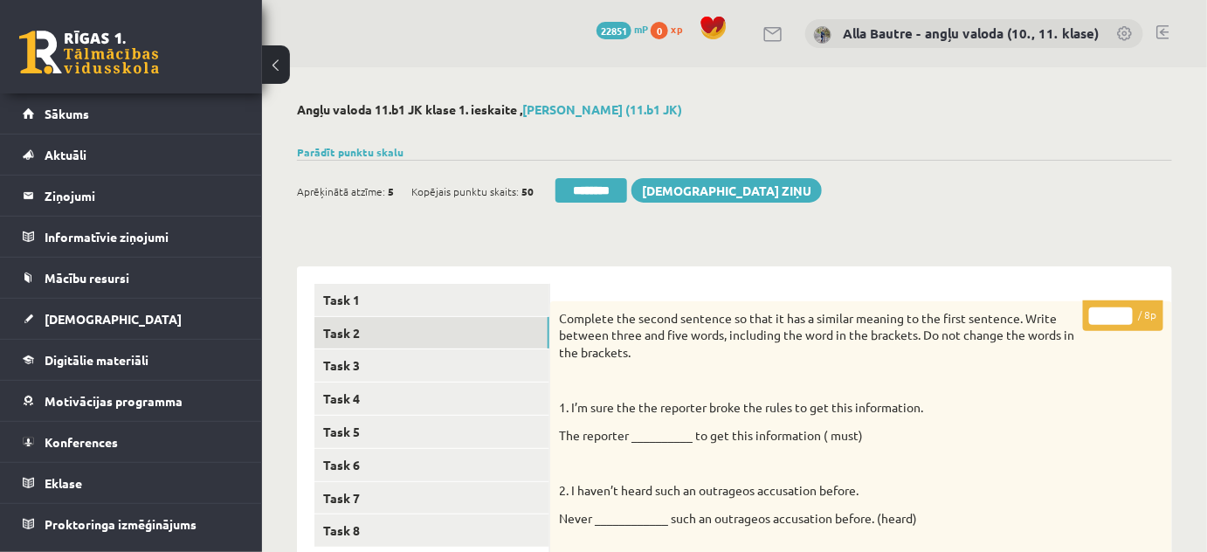
click at [1122, 311] on input "*" at bounding box center [1111, 315] width 44 height 17
click at [340, 359] on link "Task 3" at bounding box center [431, 365] width 235 height 32
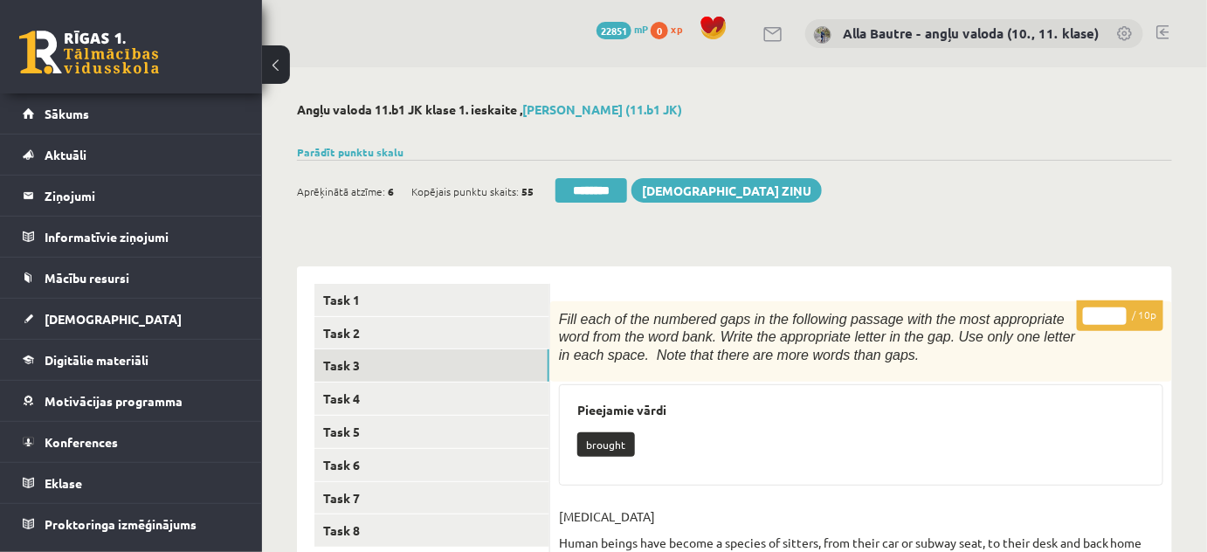
type input "**"
click at [1119, 311] on input "**" at bounding box center [1105, 315] width 44 height 17
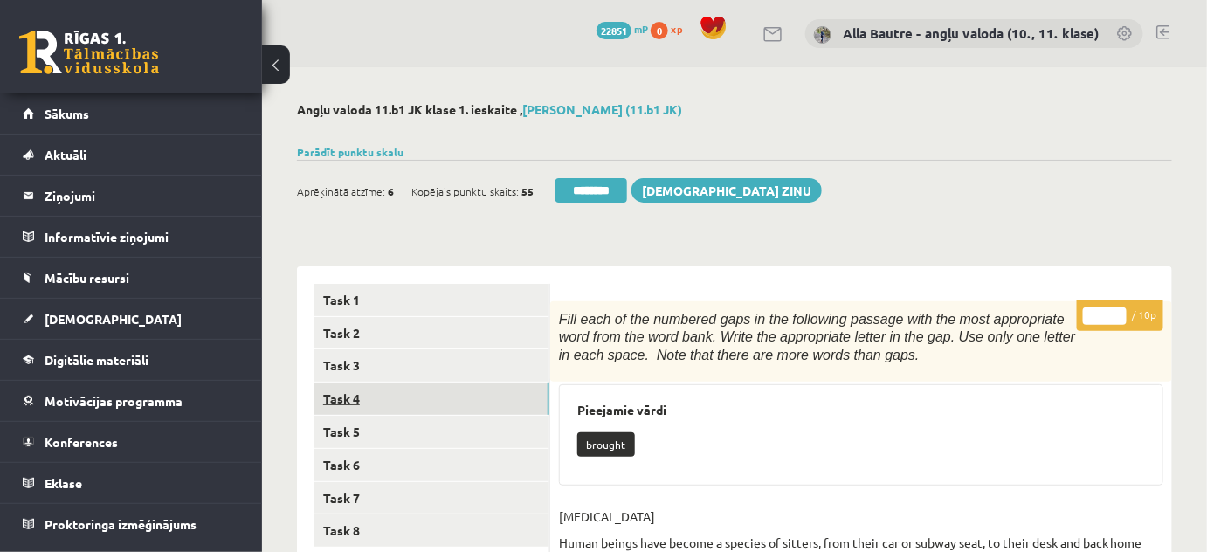
click at [378, 402] on link "Task 4" at bounding box center [431, 398] width 235 height 32
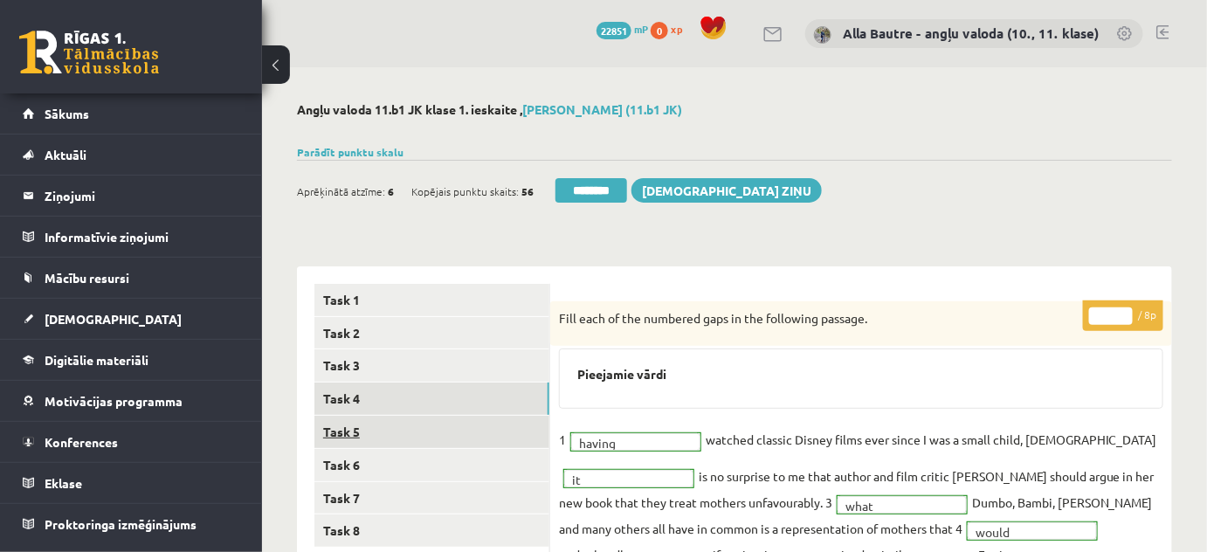
click at [368, 438] on link "Task 5" at bounding box center [431, 432] width 235 height 32
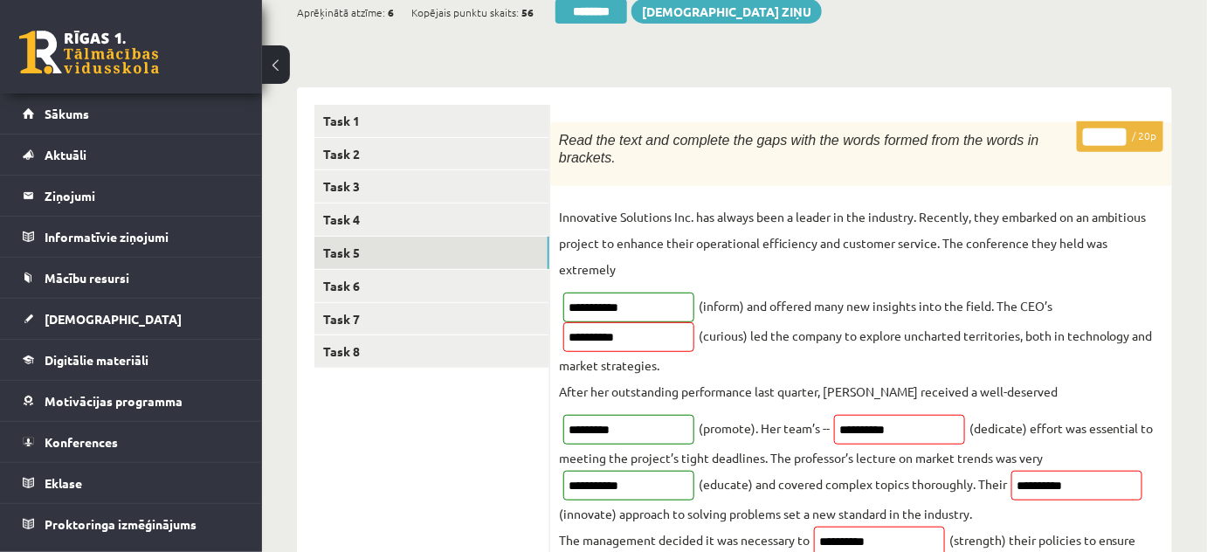
scroll to position [158, 0]
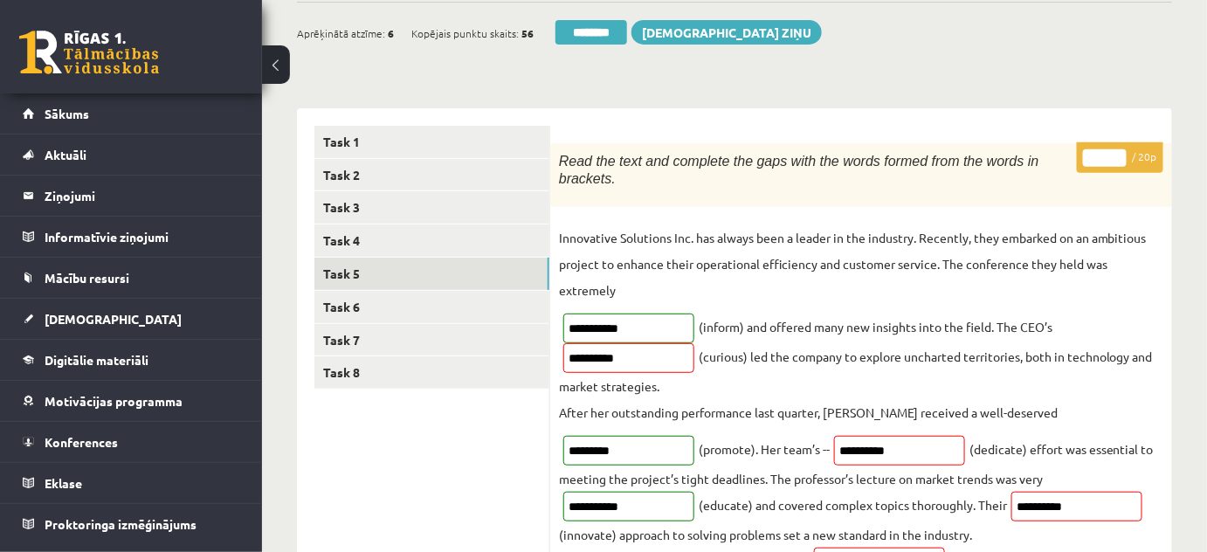
click at [1118, 152] on input "*" at bounding box center [1105, 157] width 44 height 17
click at [1118, 152] on input "**" at bounding box center [1105, 157] width 44 height 17
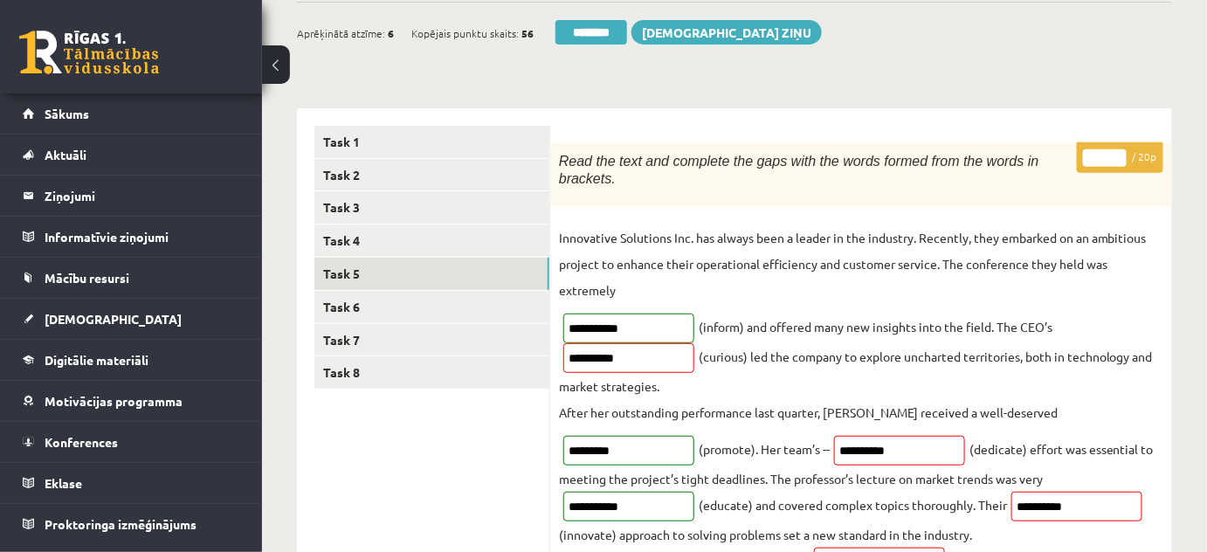
click at [1118, 152] on input "**" at bounding box center [1105, 157] width 44 height 17
type input "**"
click at [1118, 152] on input "**" at bounding box center [1105, 157] width 44 height 17
click at [348, 301] on link "Task 6" at bounding box center [431, 307] width 235 height 32
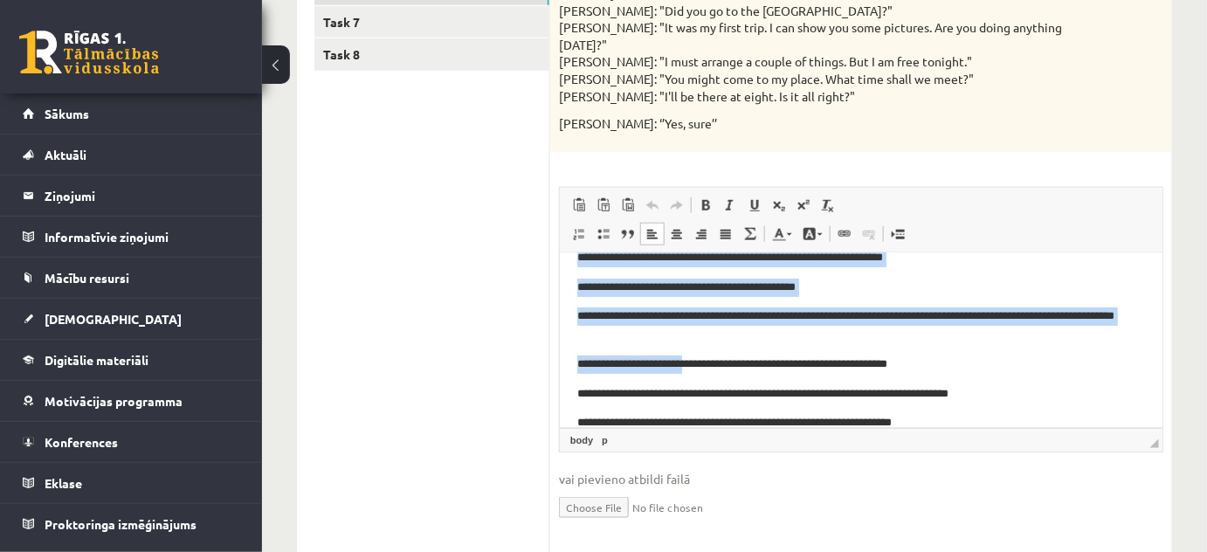
scroll to position [162, 0]
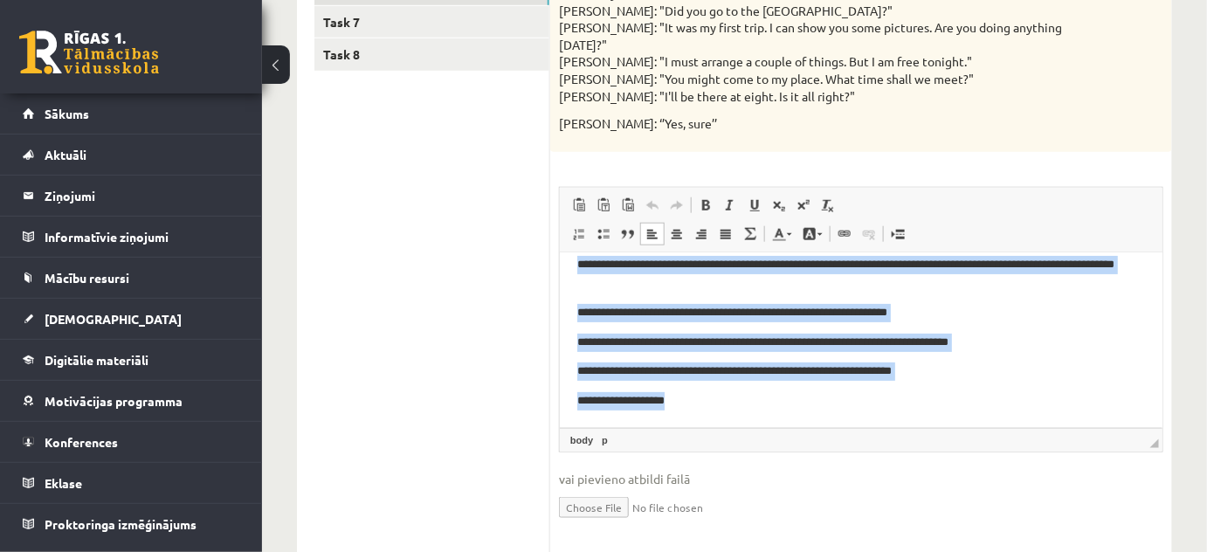
drag, startPoint x: 570, startPoint y: 273, endPoint x: 727, endPoint y: 389, distance: 195.4
click at [727, 389] on html "**********" at bounding box center [860, 259] width 602 height 336
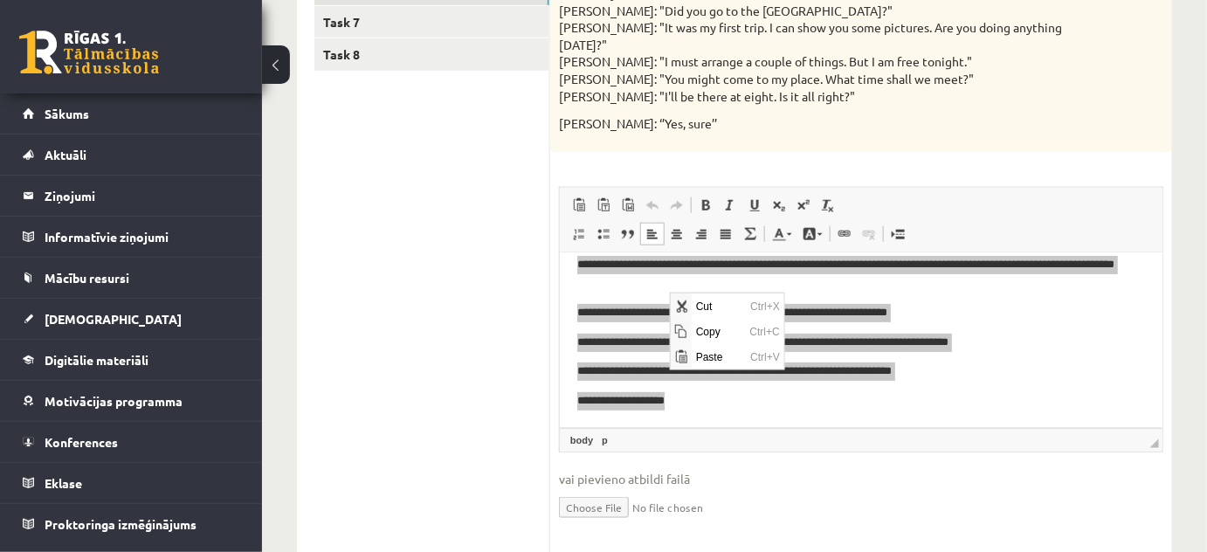
scroll to position [0, 0]
click at [717, 333] on span "Copy" at bounding box center [718, 330] width 54 height 25
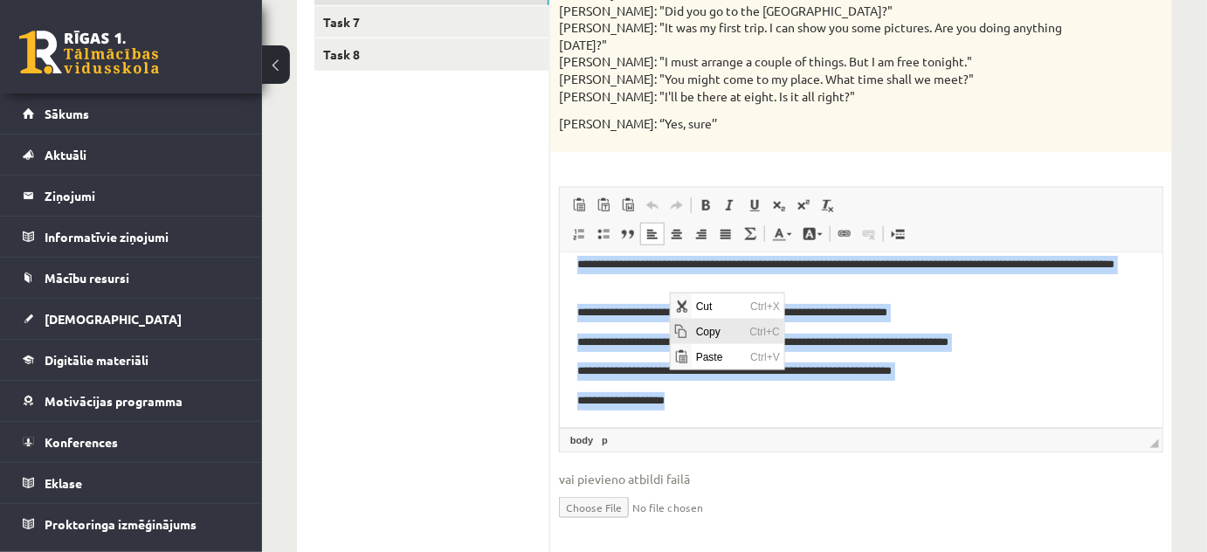
copy body "**********"
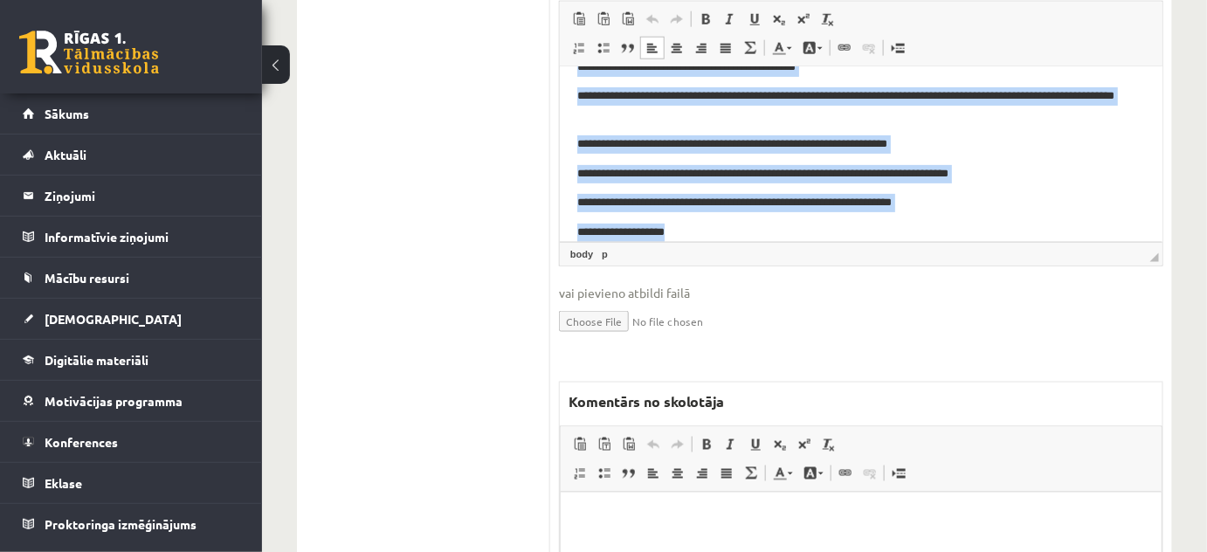
scroll to position [865, 0]
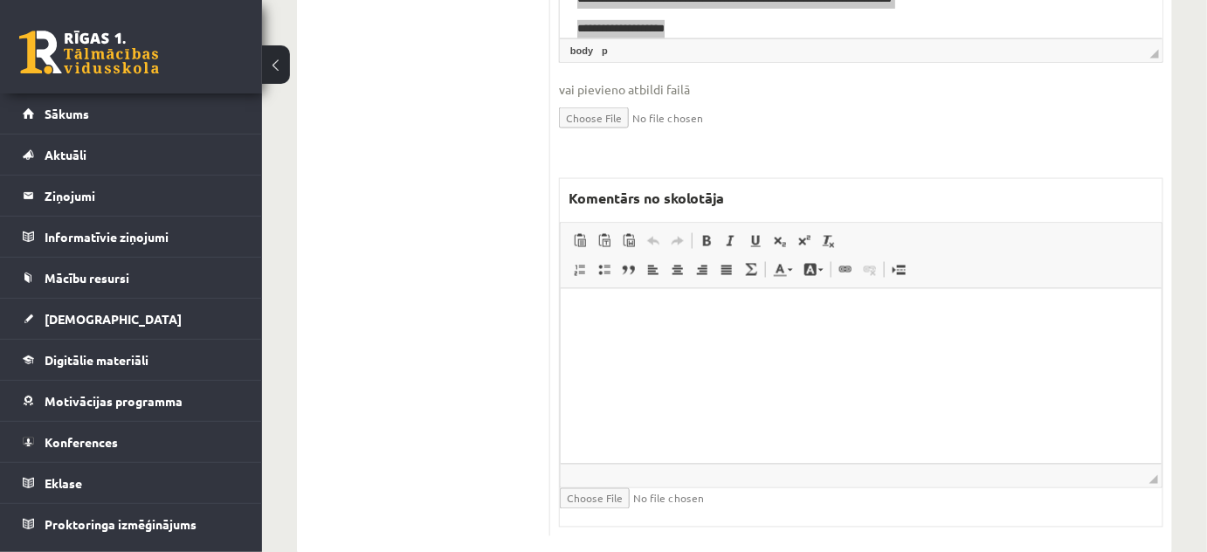
click at [623, 327] on html at bounding box center [860, 314] width 601 height 53
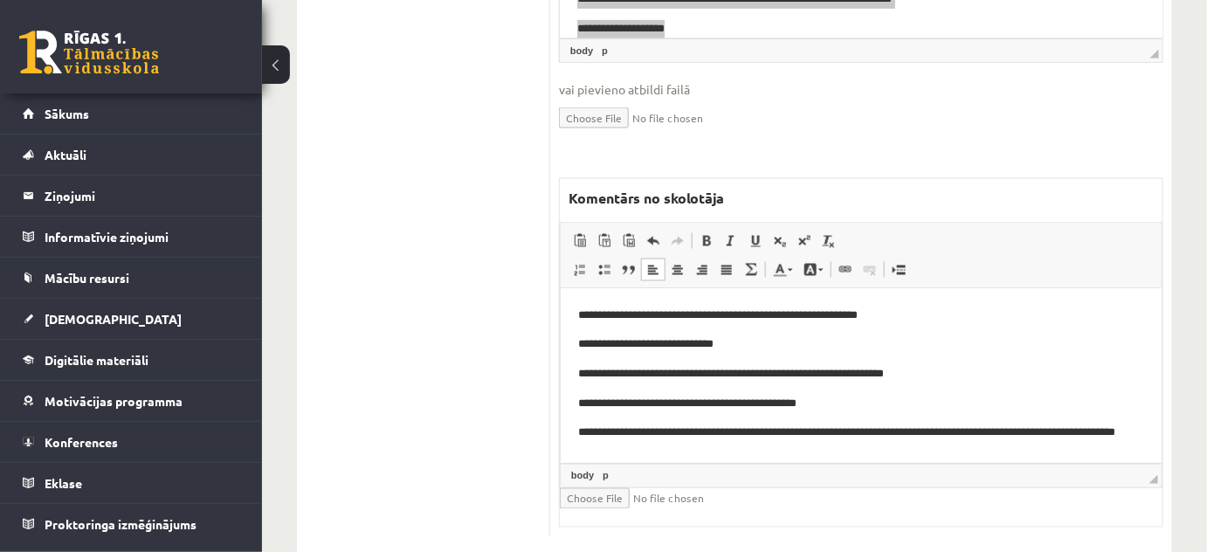
scroll to position [0, 0]
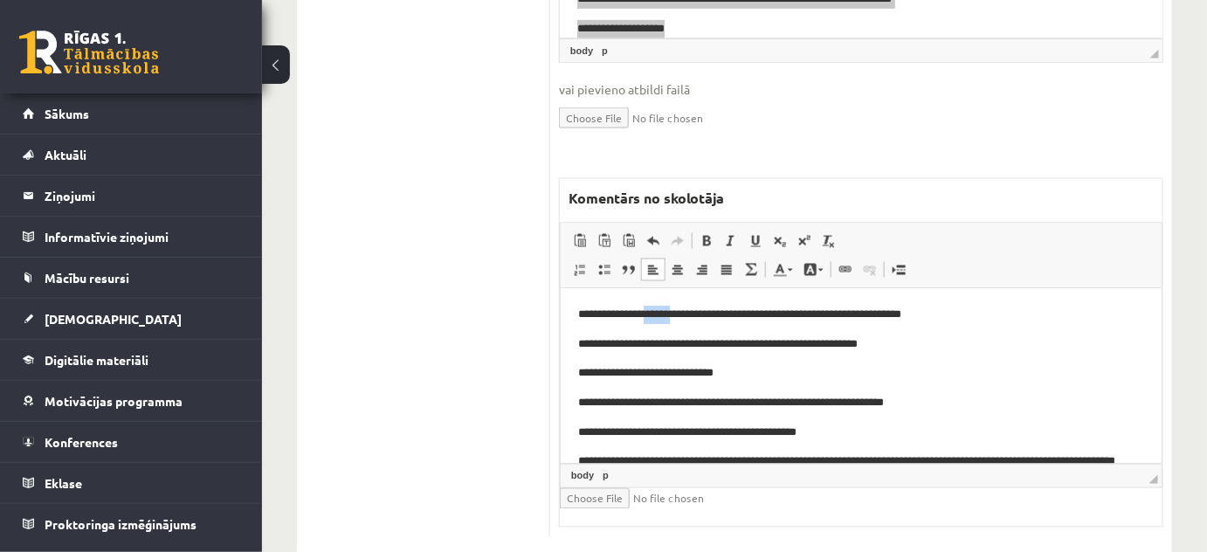
drag, startPoint x: 661, startPoint y: 310, endPoint x: 691, endPoint y: 318, distance: 31.6
click at [691, 318] on p "**********" at bounding box center [854, 315] width 555 height 18
click at [790, 258] on link "Text Color" at bounding box center [782, 269] width 31 height 23
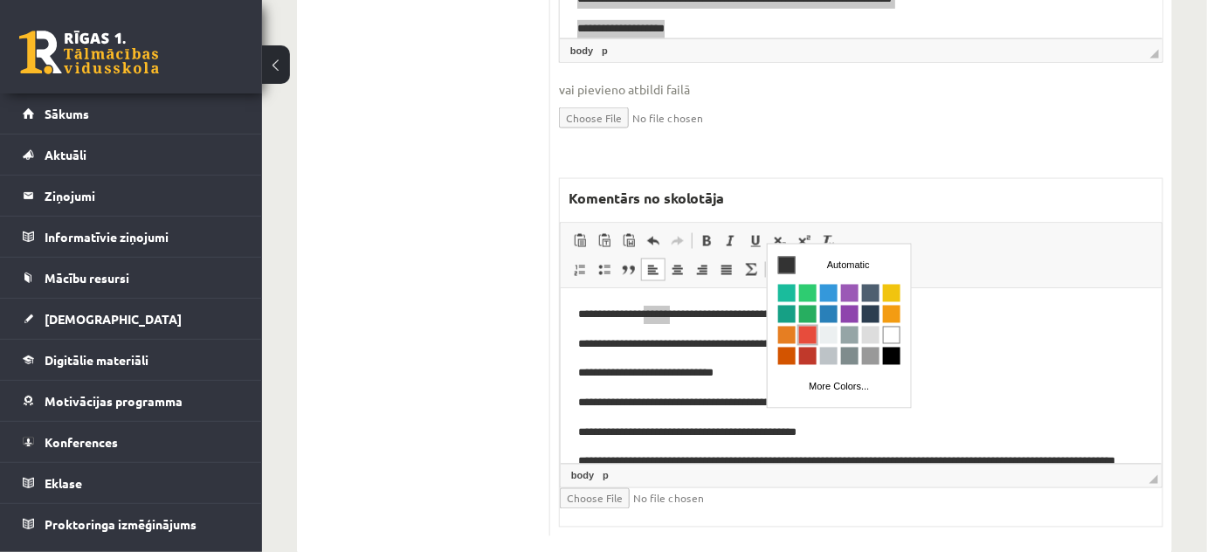
click at [809, 327] on span "Colors" at bounding box center [806, 334] width 17 height 17
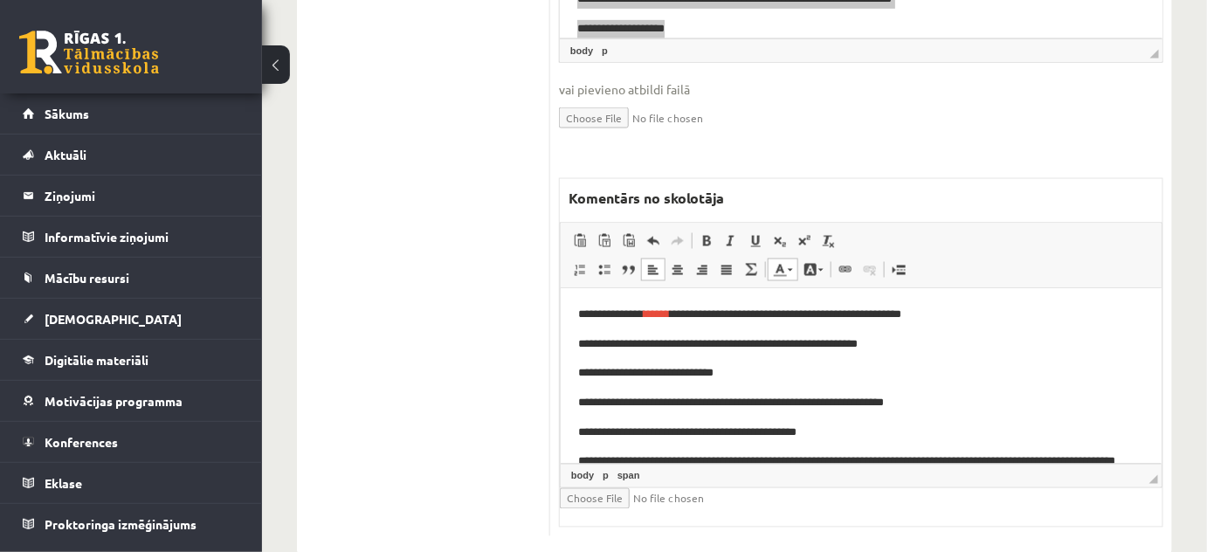
click at [1012, 385] on body "**********" at bounding box center [860, 456] width 566 height 301
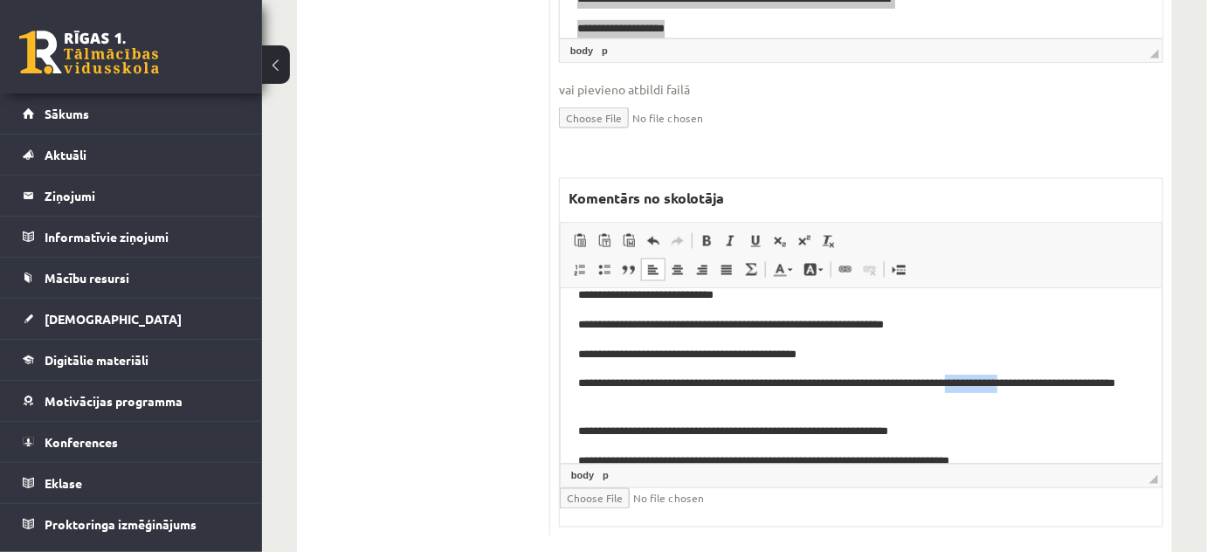
drag, startPoint x: 979, startPoint y: 381, endPoint x: 1037, endPoint y: 388, distance: 58.9
click at [1037, 388] on p "**********" at bounding box center [854, 392] width 555 height 37
click at [787, 258] on link "Text Color" at bounding box center [782, 269] width 31 height 23
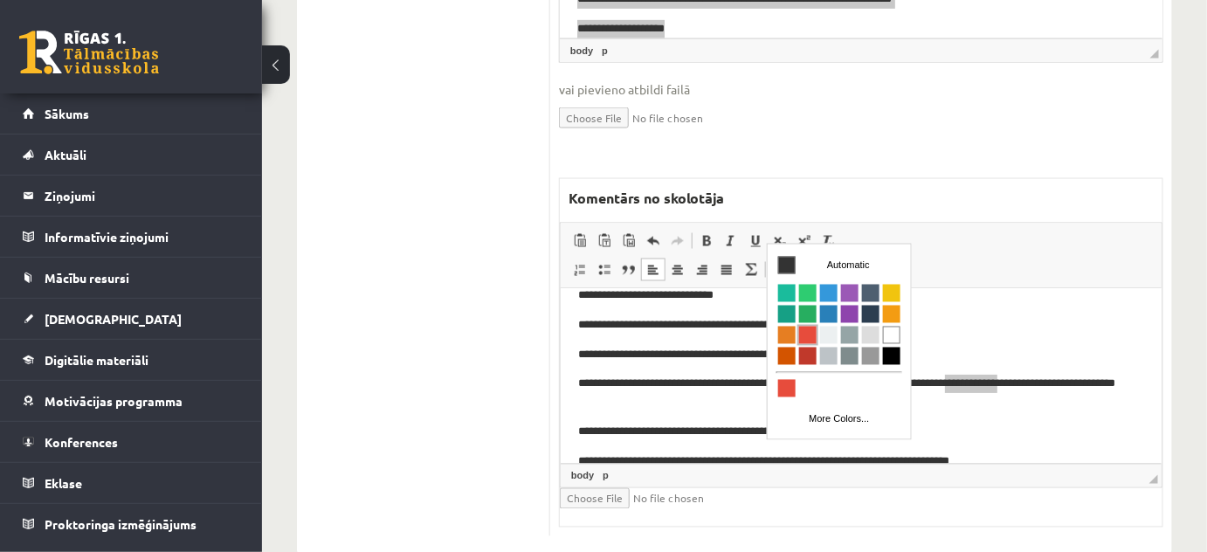
click at [809, 328] on span "Colors" at bounding box center [806, 334] width 17 height 17
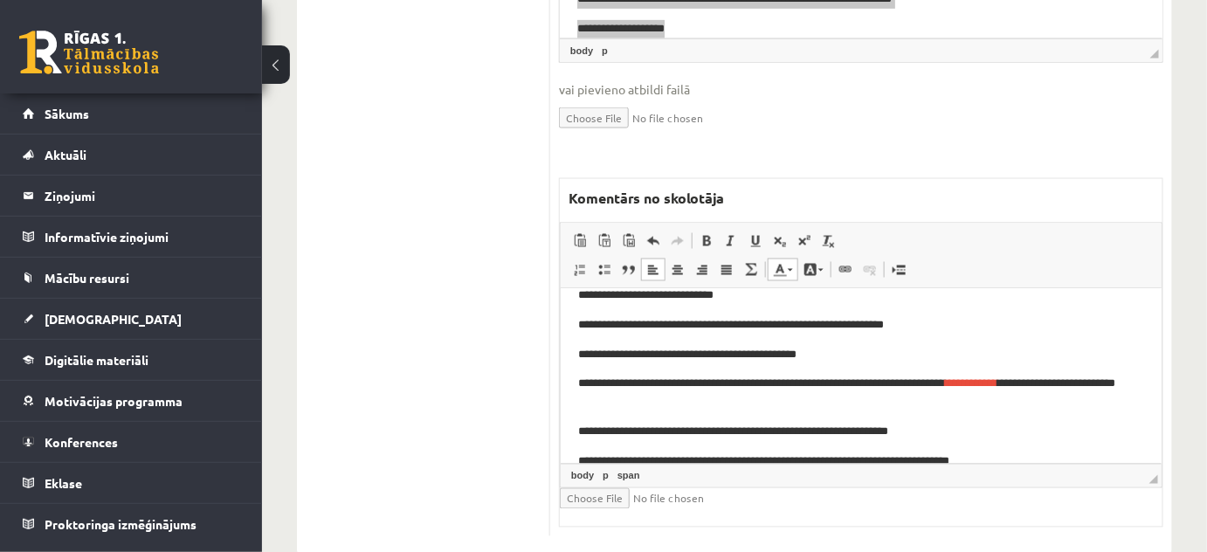
click at [1091, 427] on p "**********" at bounding box center [854, 431] width 555 height 18
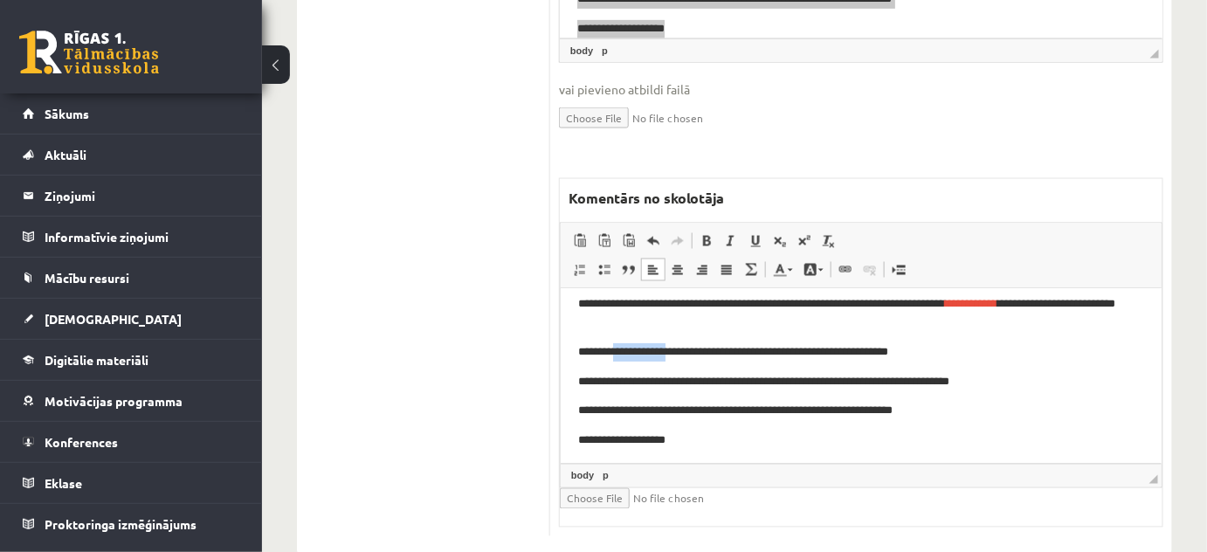
drag, startPoint x: 620, startPoint y: 347, endPoint x: 678, endPoint y: 356, distance: 59.1
click at [678, 356] on p "**********" at bounding box center [854, 351] width 555 height 18
click at [789, 269] on span at bounding box center [789, 270] width 5 height 3
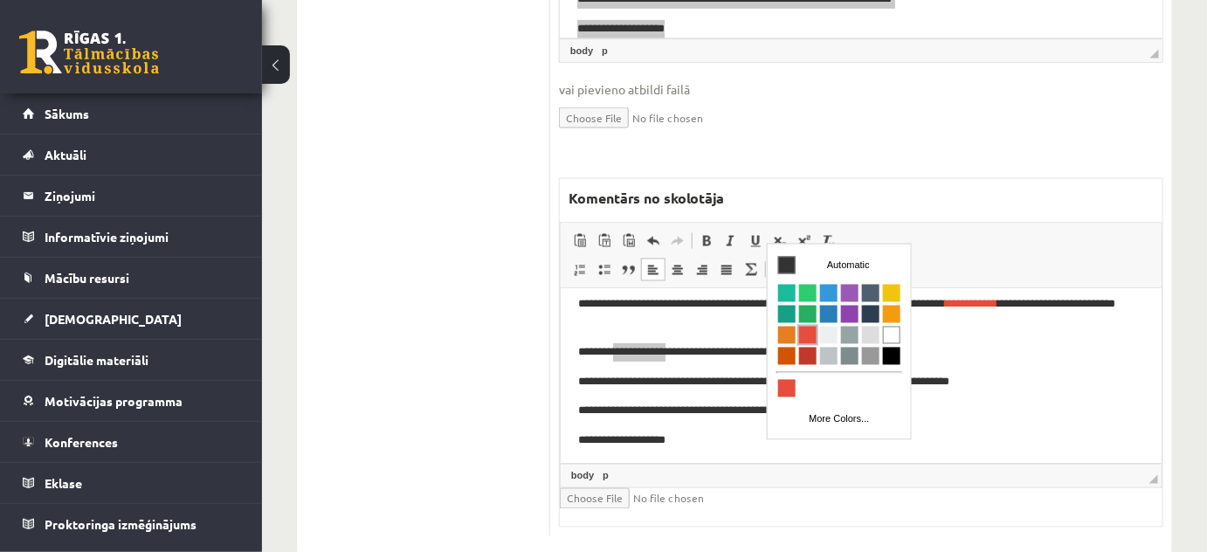
click at [809, 334] on span "Colors" at bounding box center [806, 334] width 17 height 17
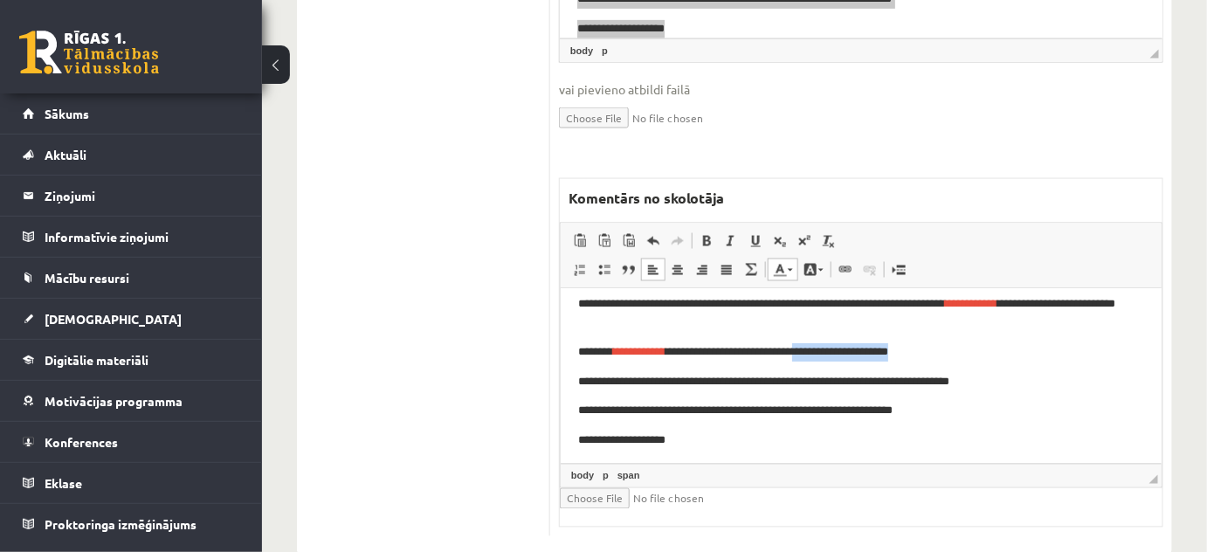
drag, startPoint x: 824, startPoint y: 347, endPoint x: 929, endPoint y: 358, distance: 105.4
click at [929, 358] on p "**********" at bounding box center [854, 351] width 555 height 18
click at [789, 258] on link "Text Color" at bounding box center [782, 269] width 31 height 23
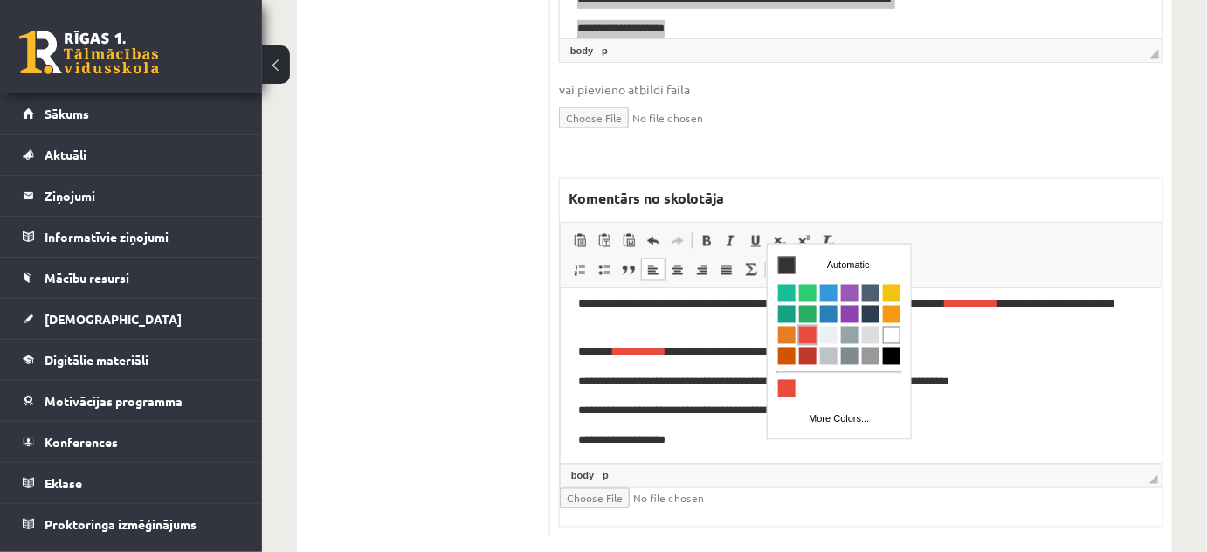
drag, startPoint x: 811, startPoint y: 328, endPoint x: 1113, endPoint y: 337, distance: 302.2
click at [811, 328] on span "Colors" at bounding box center [806, 334] width 17 height 17
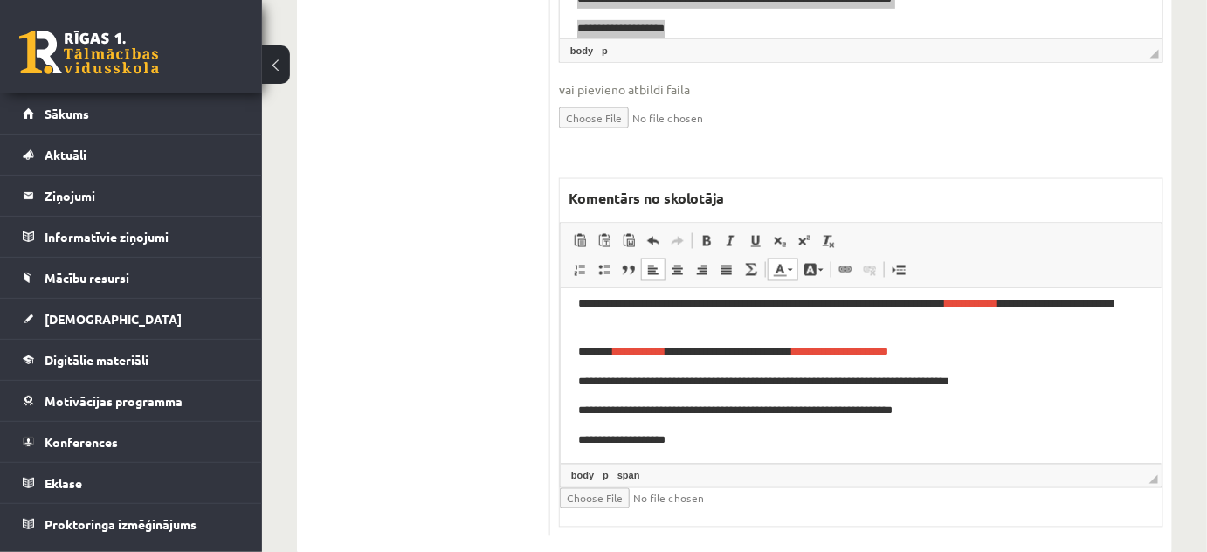
click at [1040, 344] on p "**********" at bounding box center [854, 351] width 555 height 18
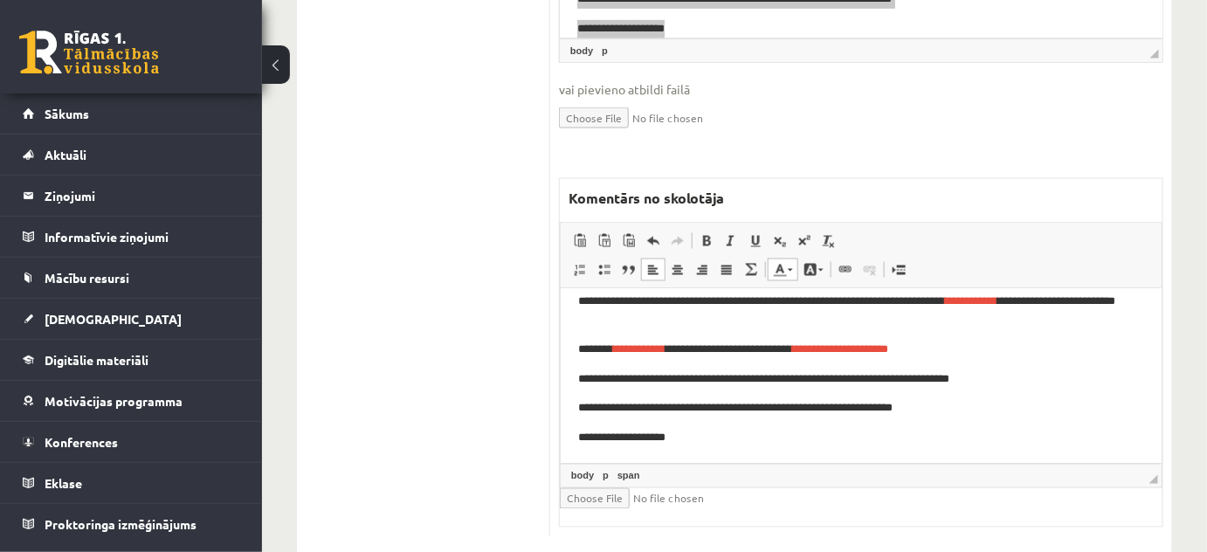
scroll to position [162, 0]
drag, startPoint x: 818, startPoint y: 403, endPoint x: 937, endPoint y: 419, distance: 119.8
click at [937, 419] on body "**********" at bounding box center [860, 294] width 566 height 301
click at [732, 446] on html "**********" at bounding box center [860, 295] width 601 height 336
drag, startPoint x: 842, startPoint y: 406, endPoint x: 925, endPoint y: 410, distance: 82.2
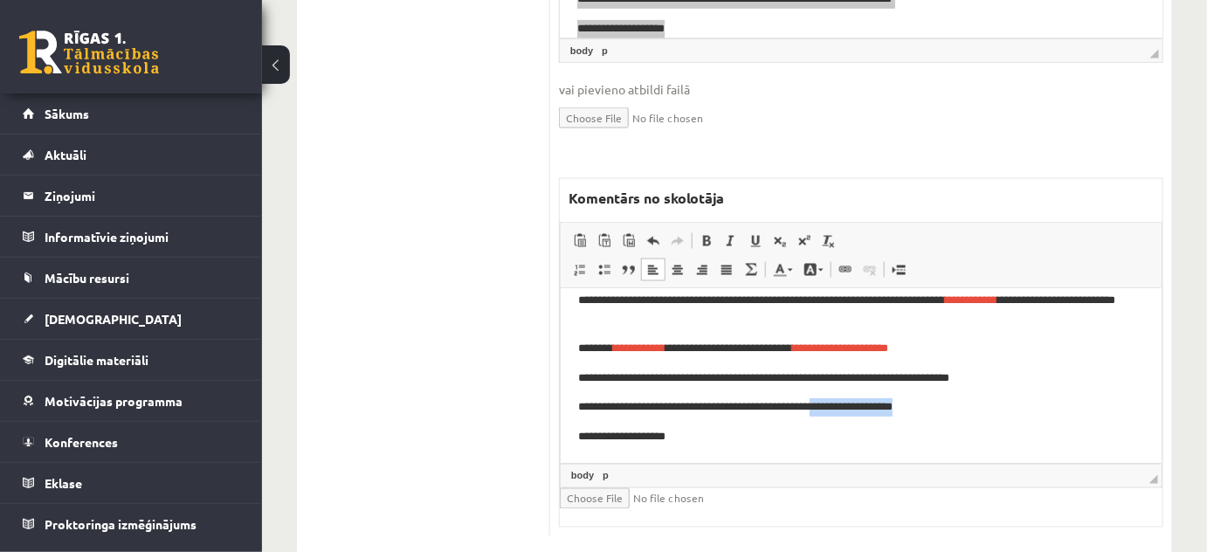
click at [925, 410] on p "**********" at bounding box center [854, 406] width 555 height 18
click at [791, 269] on span at bounding box center [789, 270] width 5 height 3
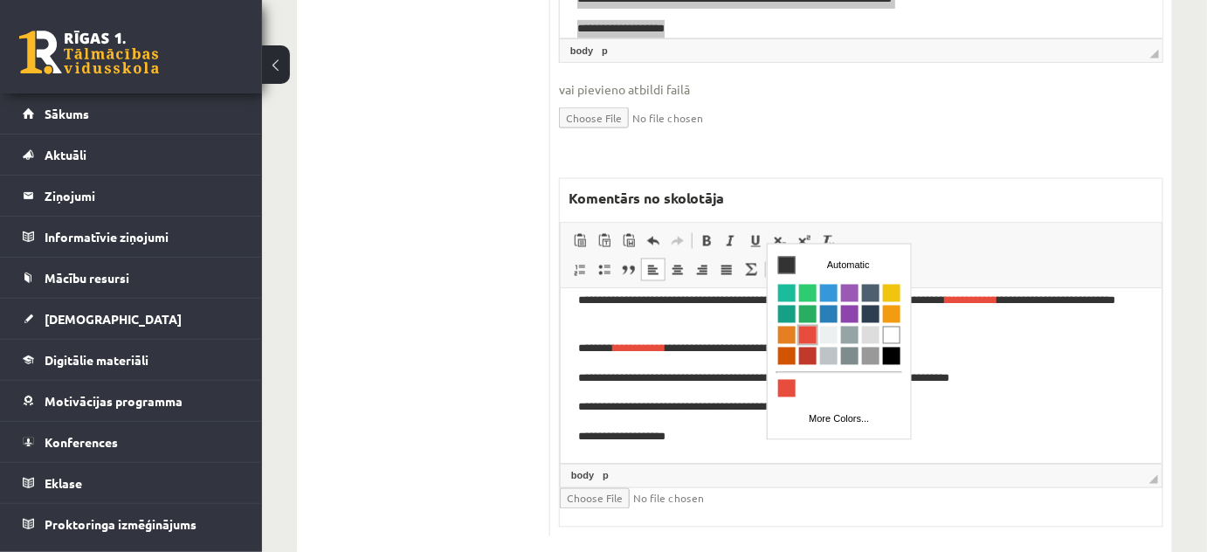
click at [803, 329] on span "Colors" at bounding box center [806, 334] width 17 height 17
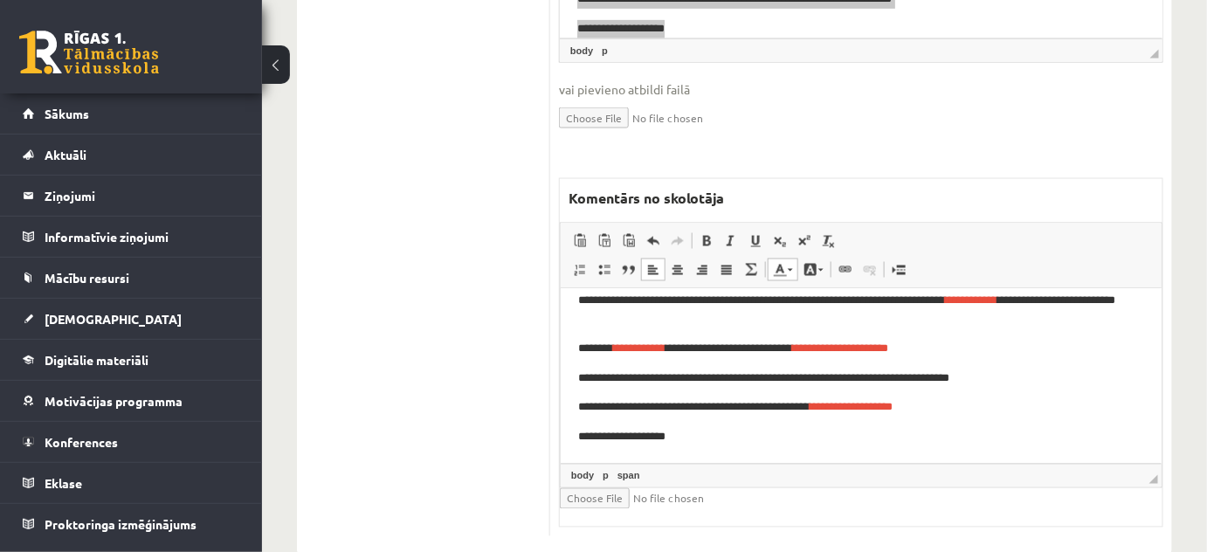
click at [1036, 430] on p "**********" at bounding box center [854, 436] width 555 height 18
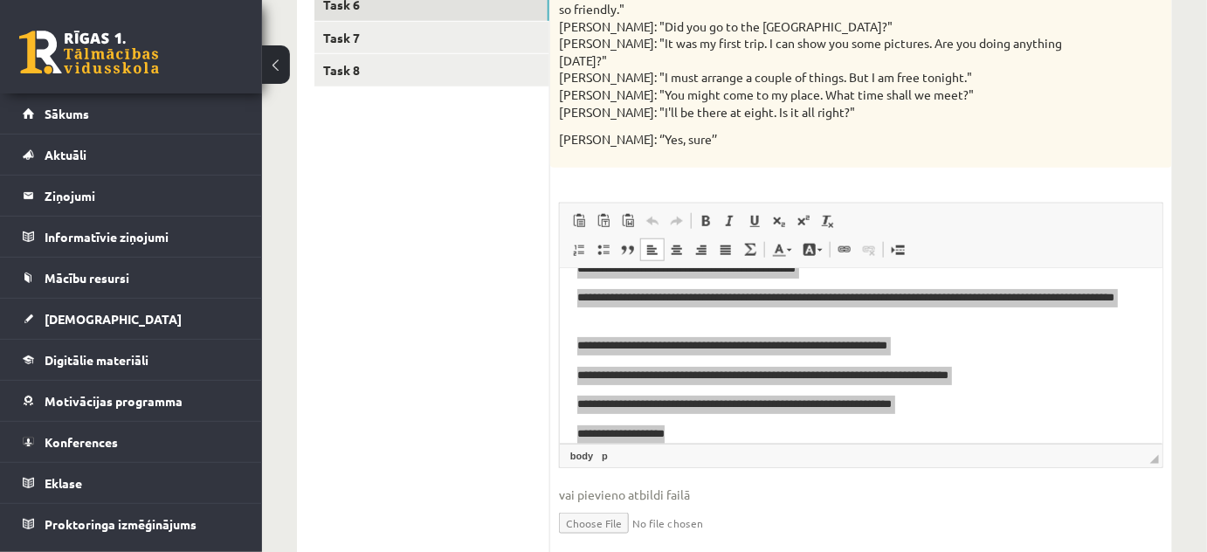
scroll to position [151, 0]
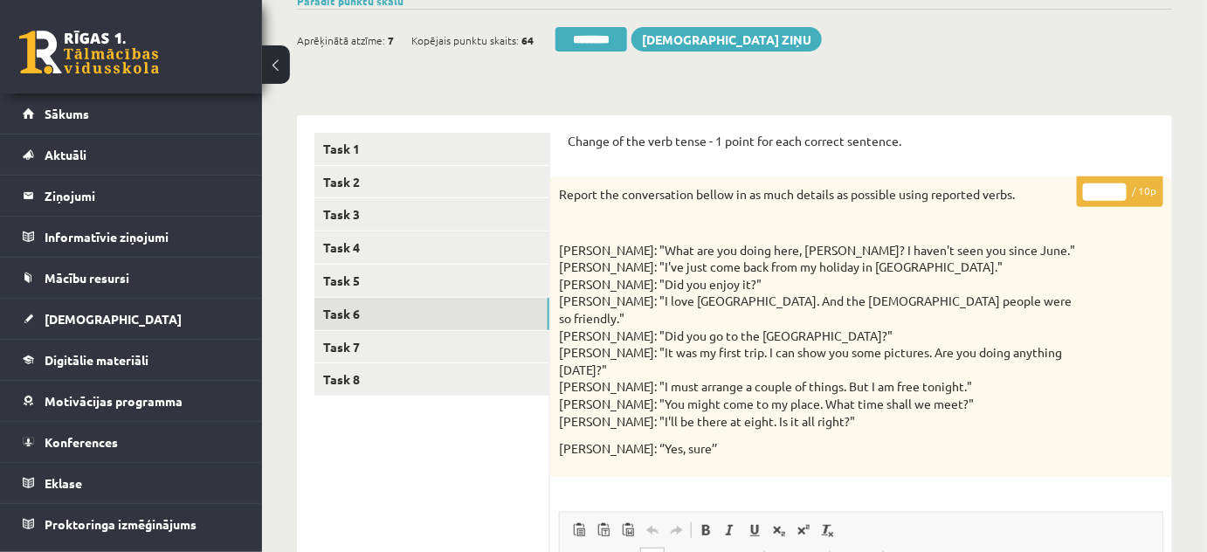
click at [1121, 189] on input "*" at bounding box center [1105, 191] width 44 height 17
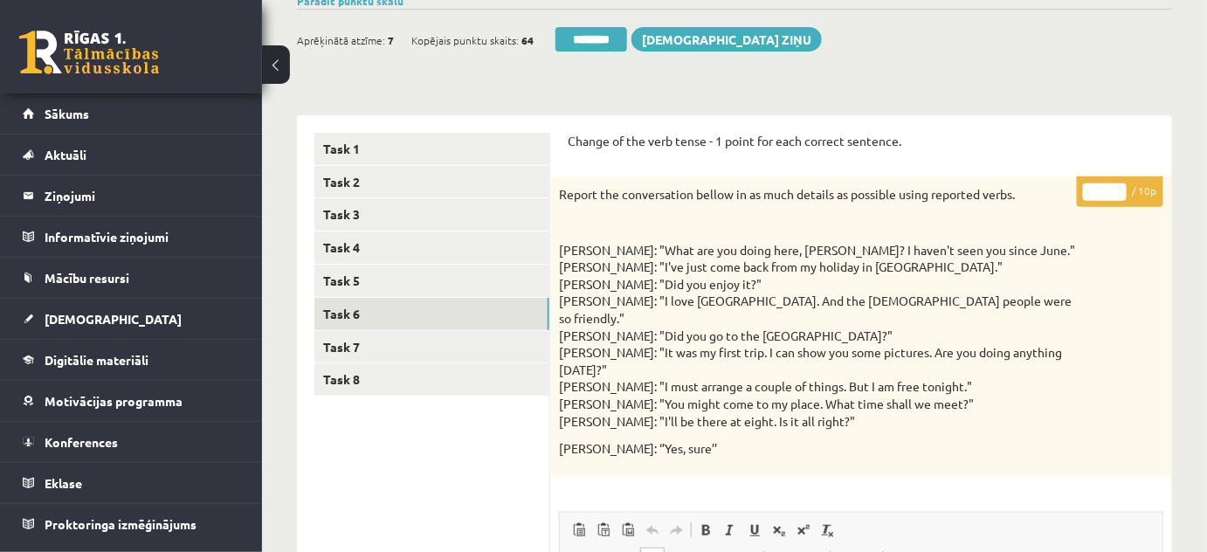
type input "*"
click at [1121, 189] on input "*" at bounding box center [1105, 191] width 44 height 17
click at [349, 342] on link "Task 7" at bounding box center [431, 347] width 235 height 32
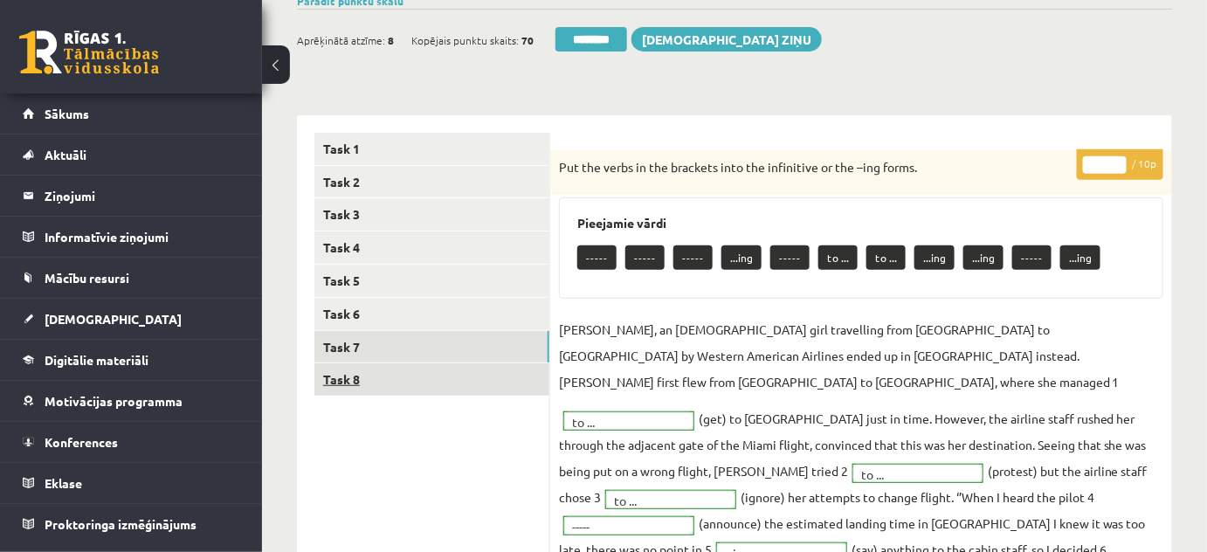
scroll to position [0, 0]
click at [347, 376] on link "Task 8" at bounding box center [431, 379] width 235 height 32
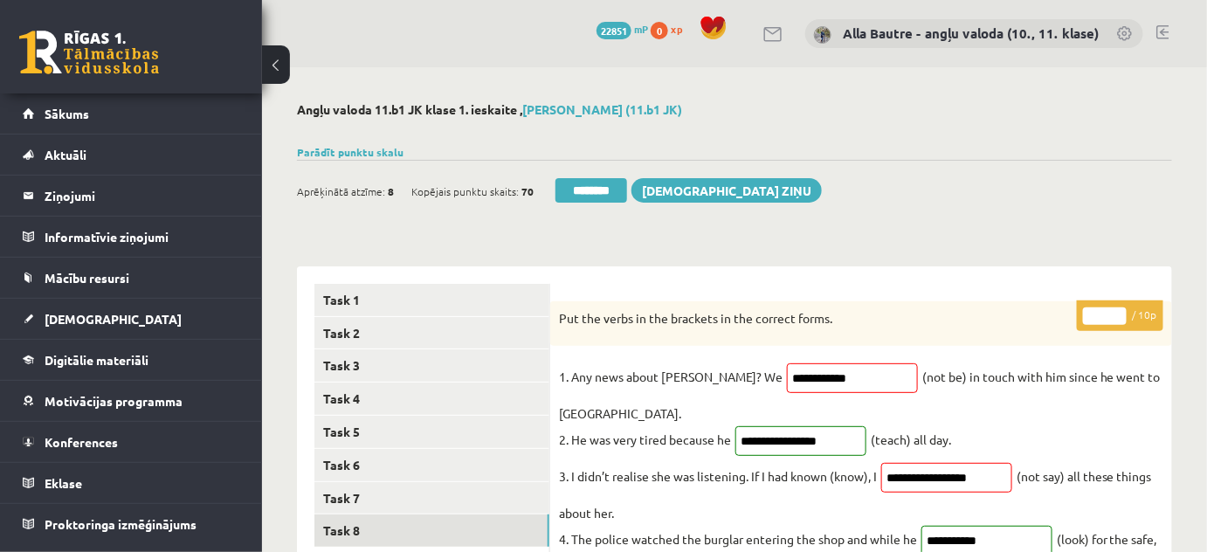
click at [1115, 311] on input "**" at bounding box center [1105, 315] width 44 height 17
type input "*"
click at [1117, 319] on input "*" at bounding box center [1105, 315] width 44 height 17
click at [350, 360] on link "Task 3" at bounding box center [431, 365] width 235 height 32
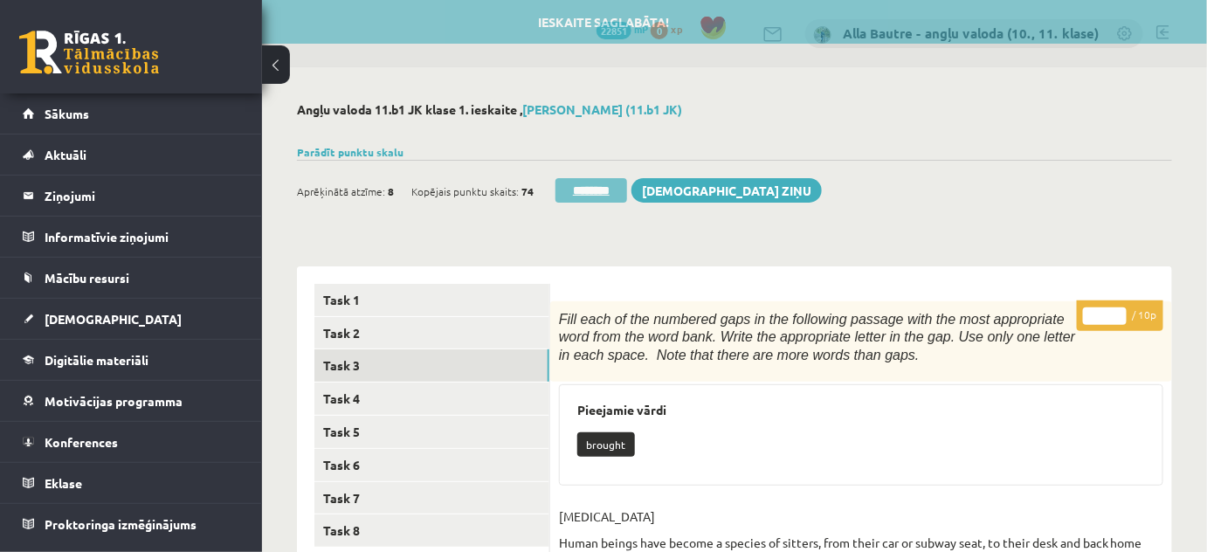
click at [565, 188] on input "********" at bounding box center [591, 190] width 72 height 24
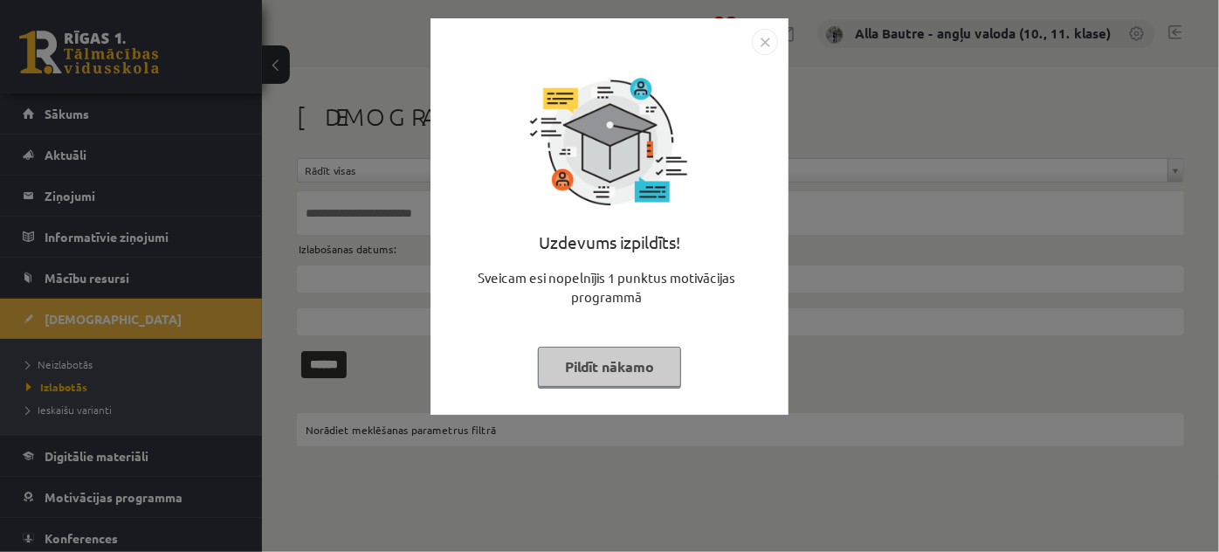
click at [762, 40] on img "Close" at bounding box center [765, 42] width 26 height 26
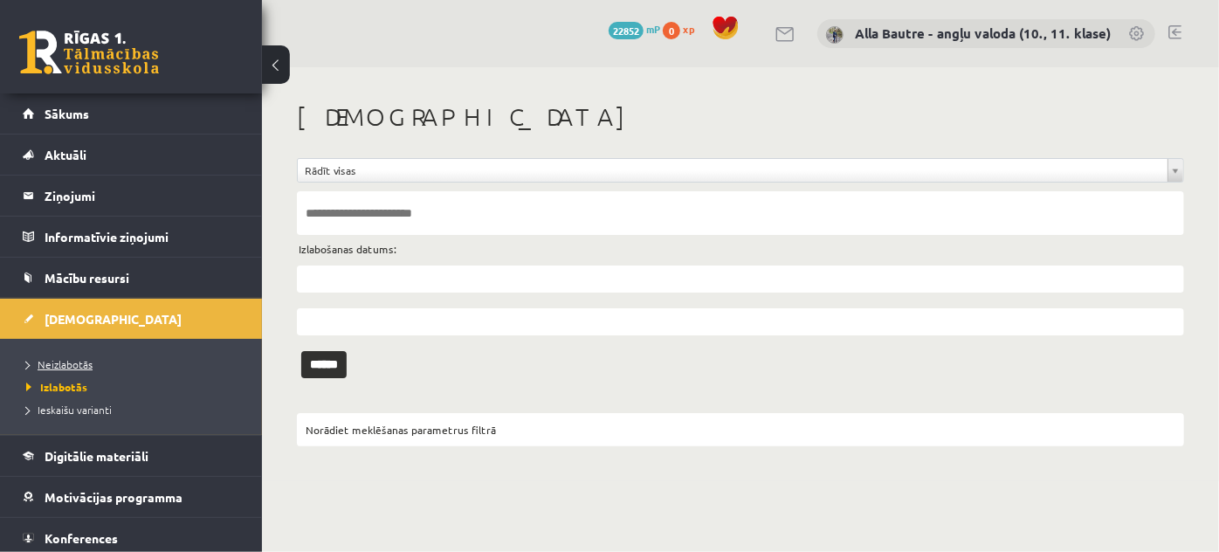
click at [49, 362] on span "Neizlabotās" at bounding box center [59, 364] width 66 height 14
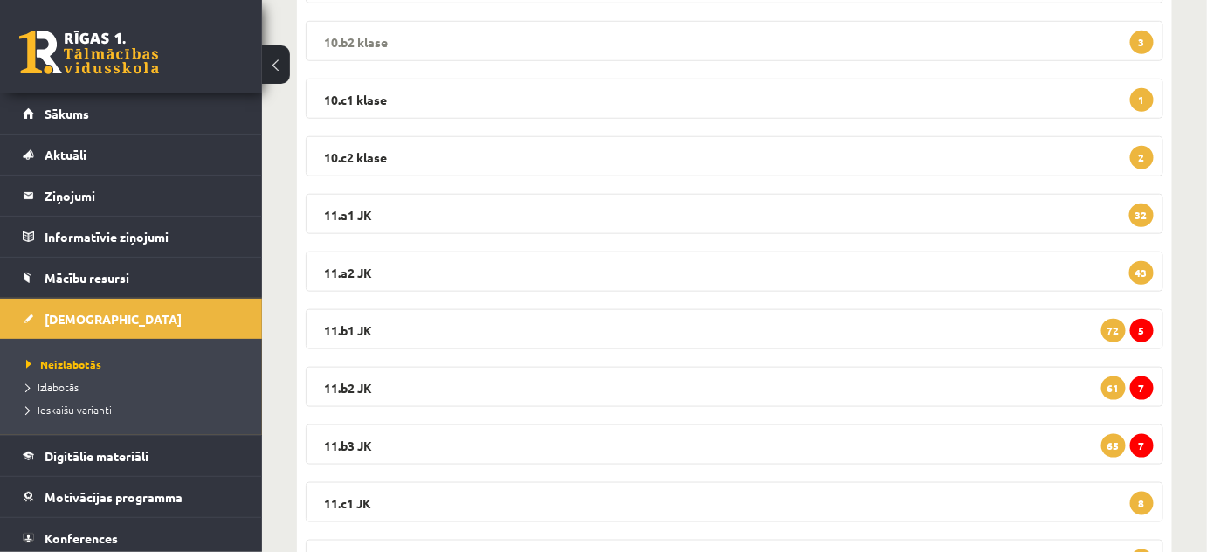
scroll to position [476, 0]
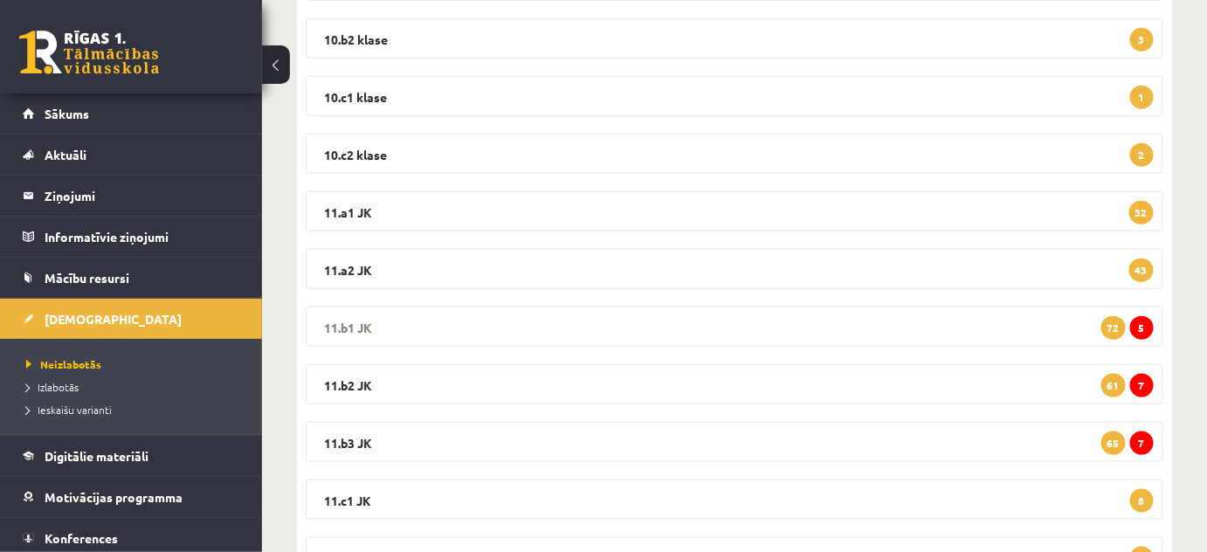
click at [350, 322] on legend "11.b1 JK 5 72" at bounding box center [734, 326] width 857 height 40
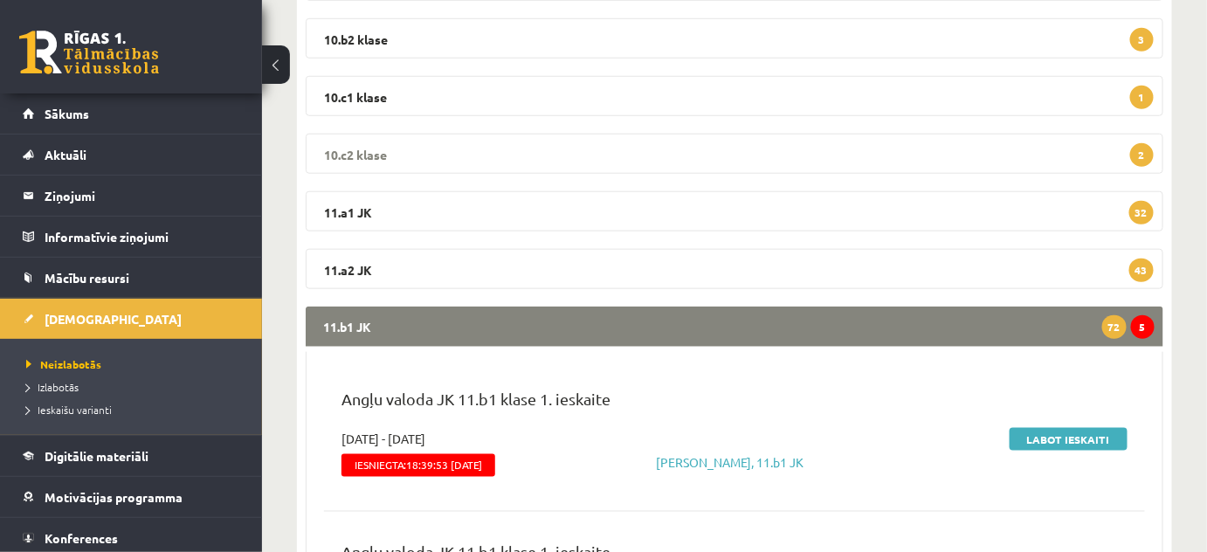
scroll to position [635, 0]
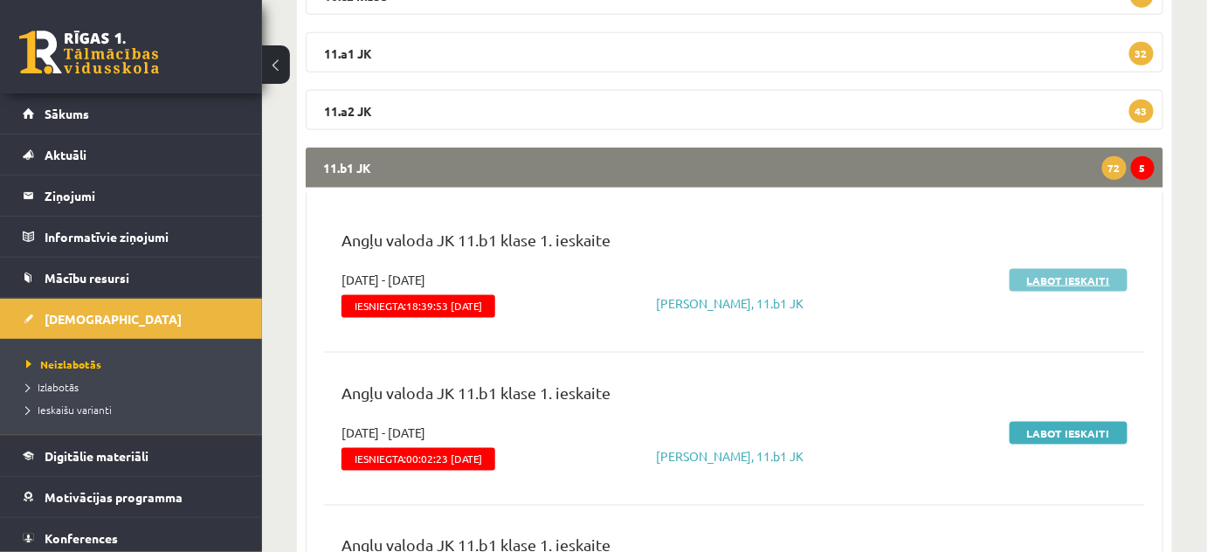
click at [1051, 281] on link "Labot ieskaiti" at bounding box center [1068, 280] width 118 height 23
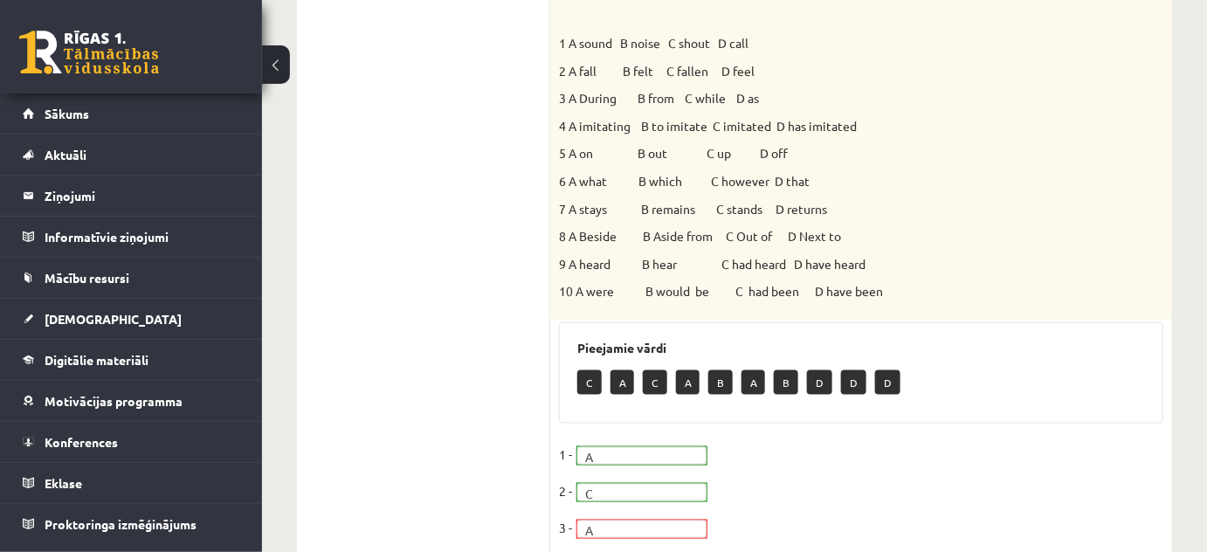
scroll to position [237, 0]
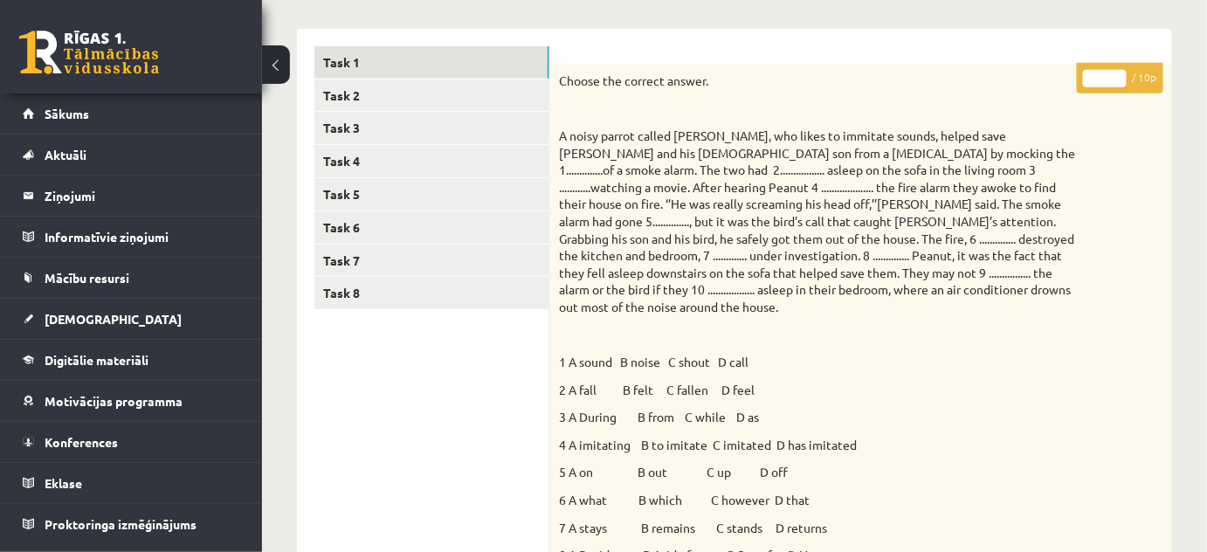
click at [1119, 71] on input "*" at bounding box center [1105, 78] width 44 height 17
type input "*"
click at [1119, 71] on input "*" at bounding box center [1105, 78] width 44 height 17
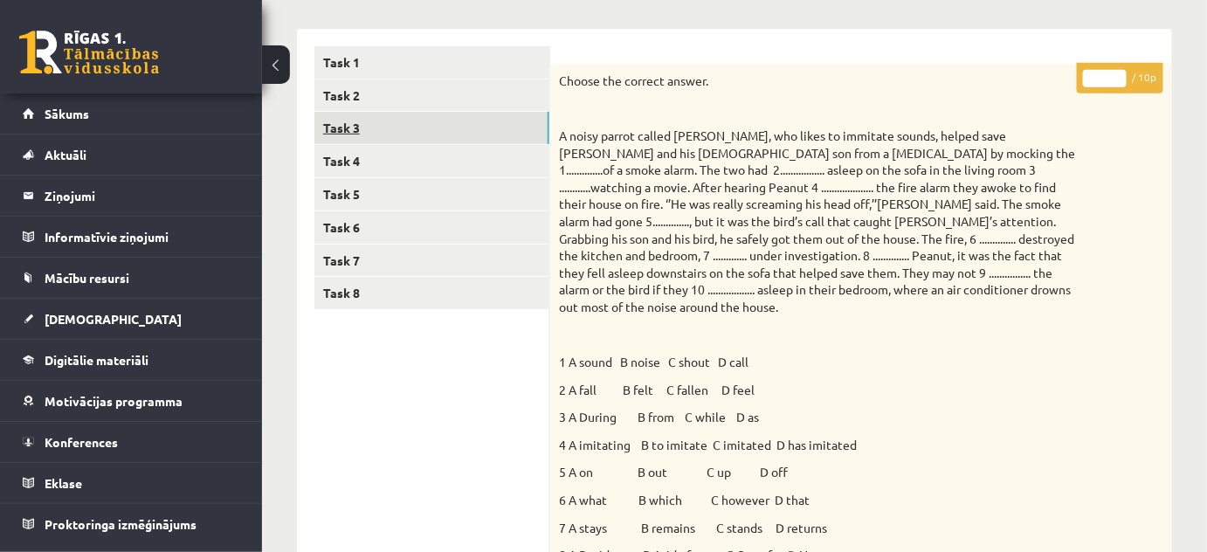
click at [337, 118] on link "Task 3" at bounding box center [431, 128] width 235 height 32
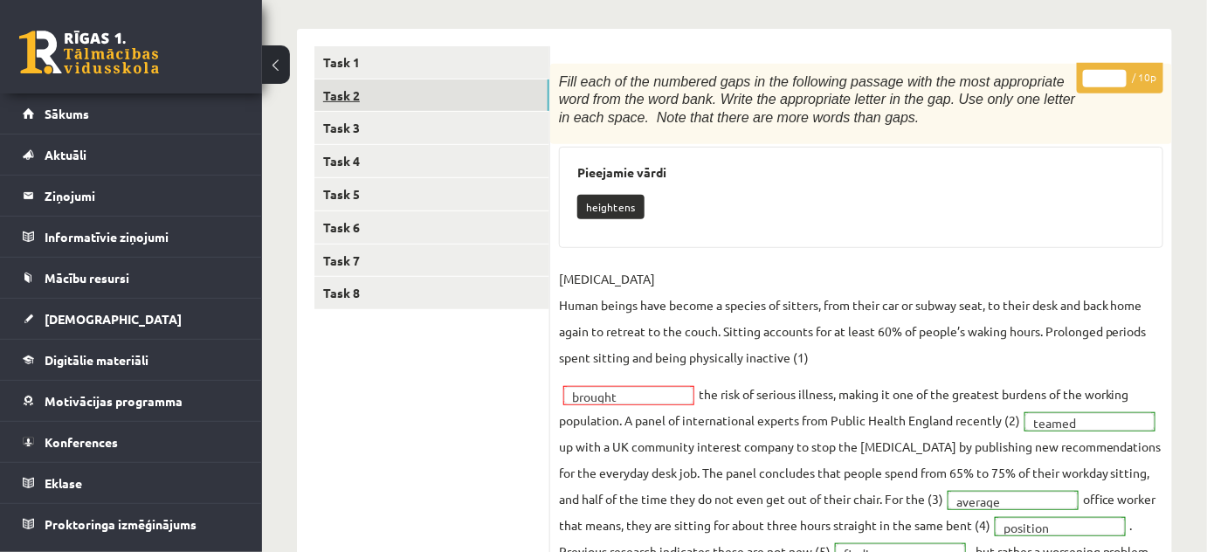
click at [335, 93] on link "Task 2" at bounding box center [431, 95] width 235 height 32
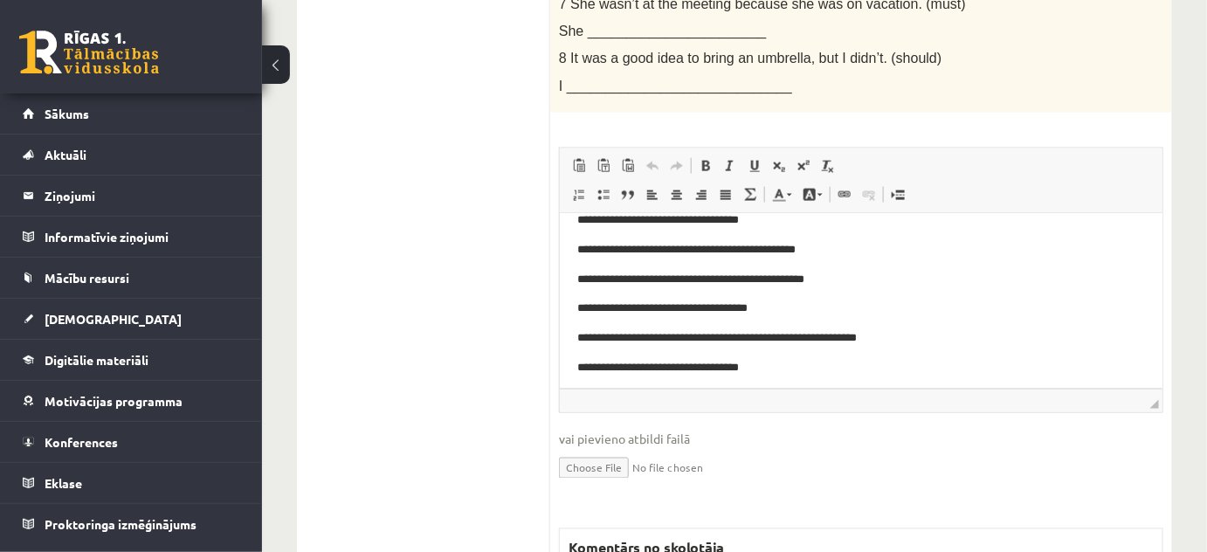
scroll to position [952, 0]
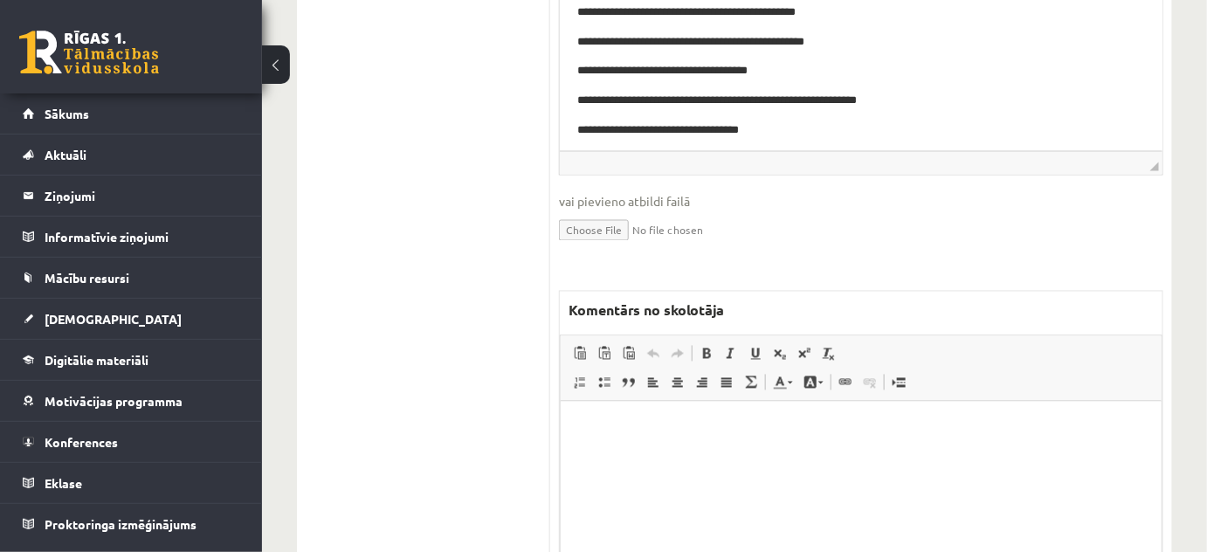
click at [580, 416] on html at bounding box center [860, 427] width 601 height 53
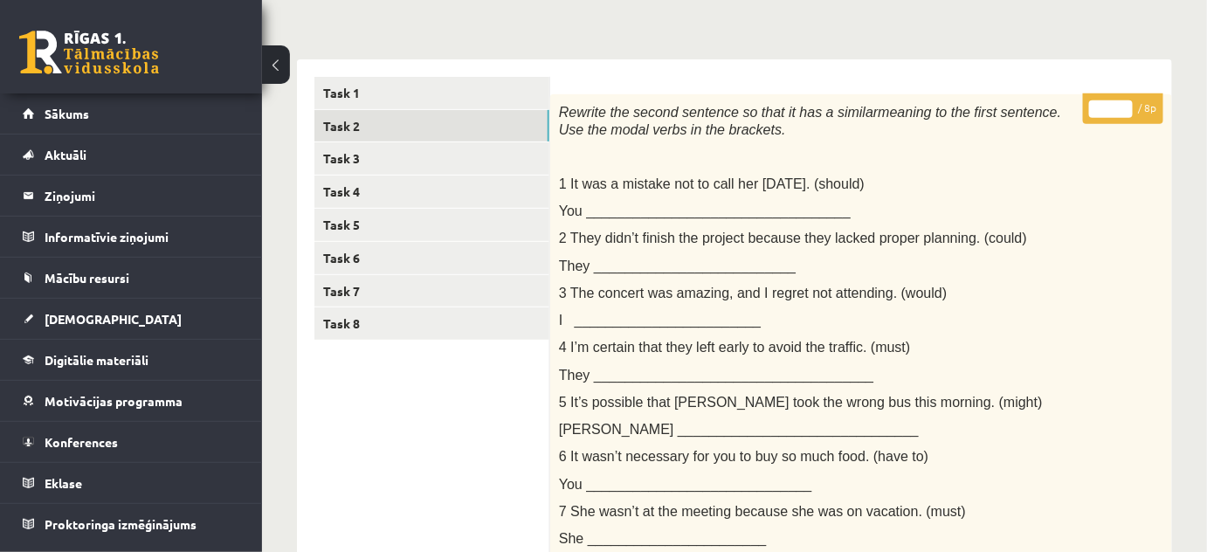
scroll to position [0, 0]
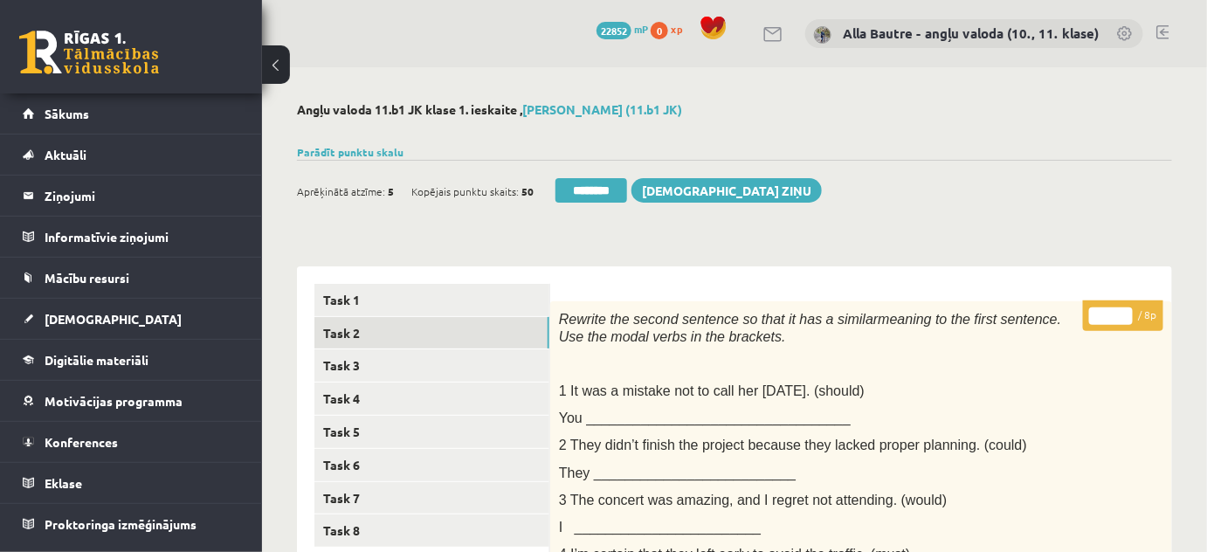
click at [1122, 314] on input "*" at bounding box center [1111, 315] width 44 height 17
type input "*"
click at [1122, 314] on input "*" at bounding box center [1111, 315] width 44 height 17
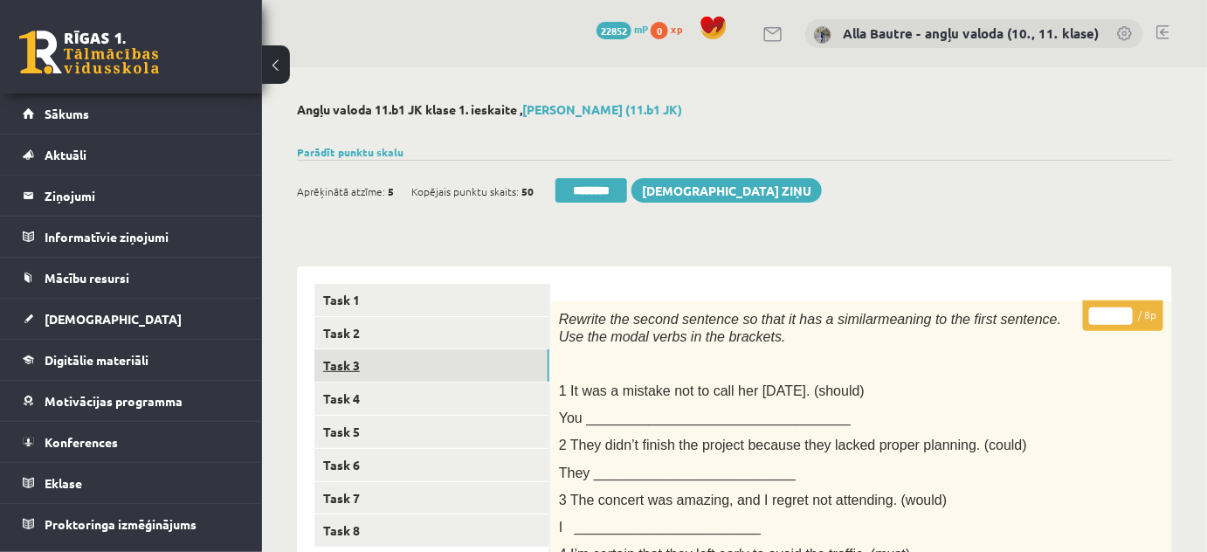
click at [395, 364] on link "Task 3" at bounding box center [431, 365] width 235 height 32
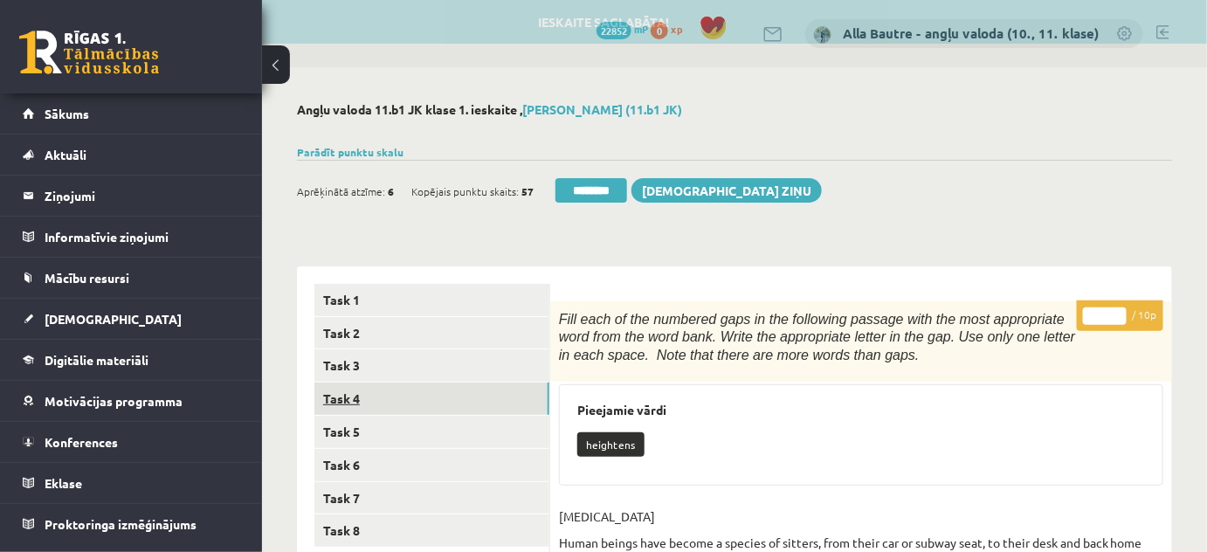
click at [361, 400] on link "Task 4" at bounding box center [431, 398] width 235 height 32
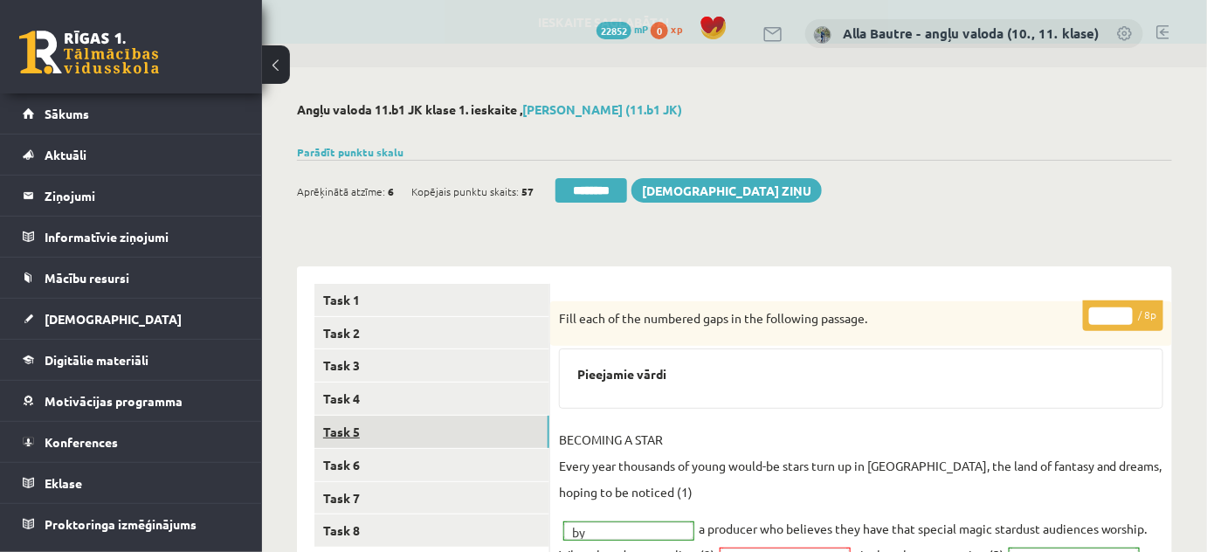
click at [347, 424] on link "Task 5" at bounding box center [431, 432] width 235 height 32
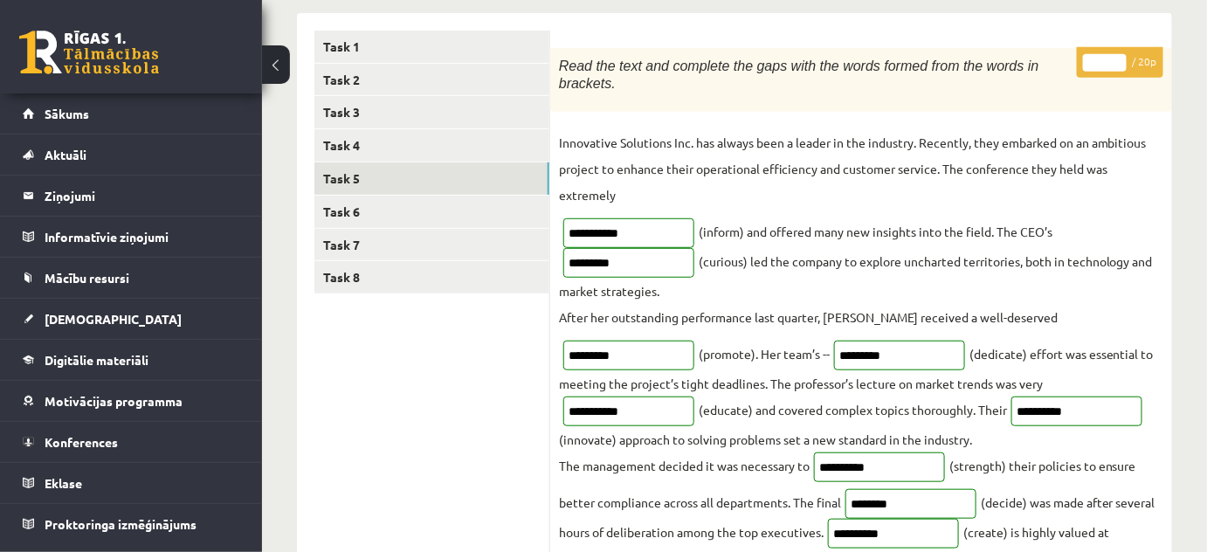
scroll to position [158, 0]
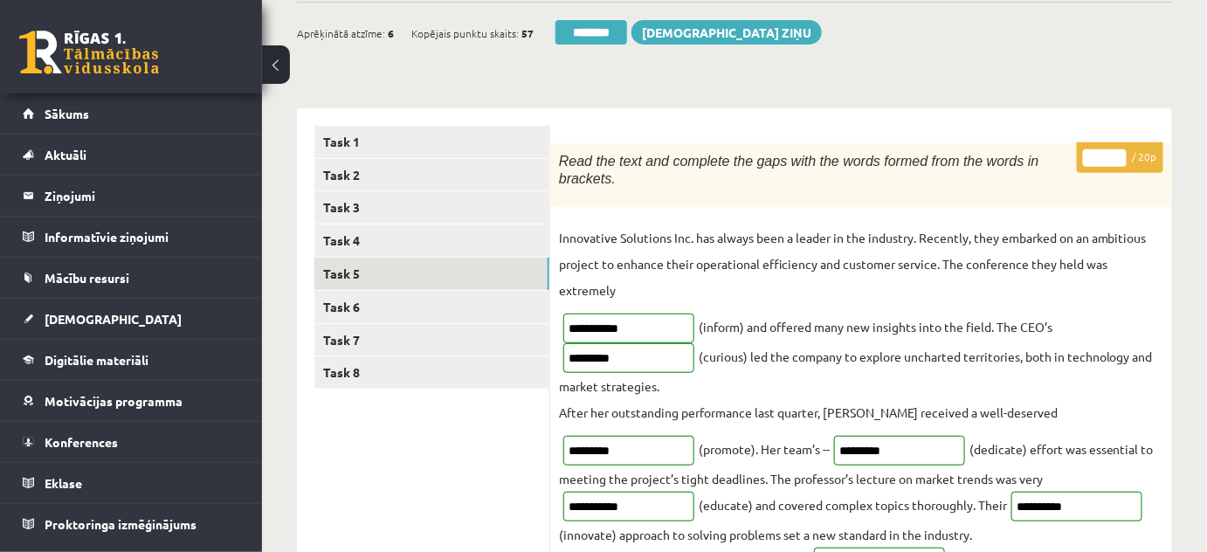
type input "**"
click at [1117, 152] on input "**" at bounding box center [1105, 157] width 44 height 17
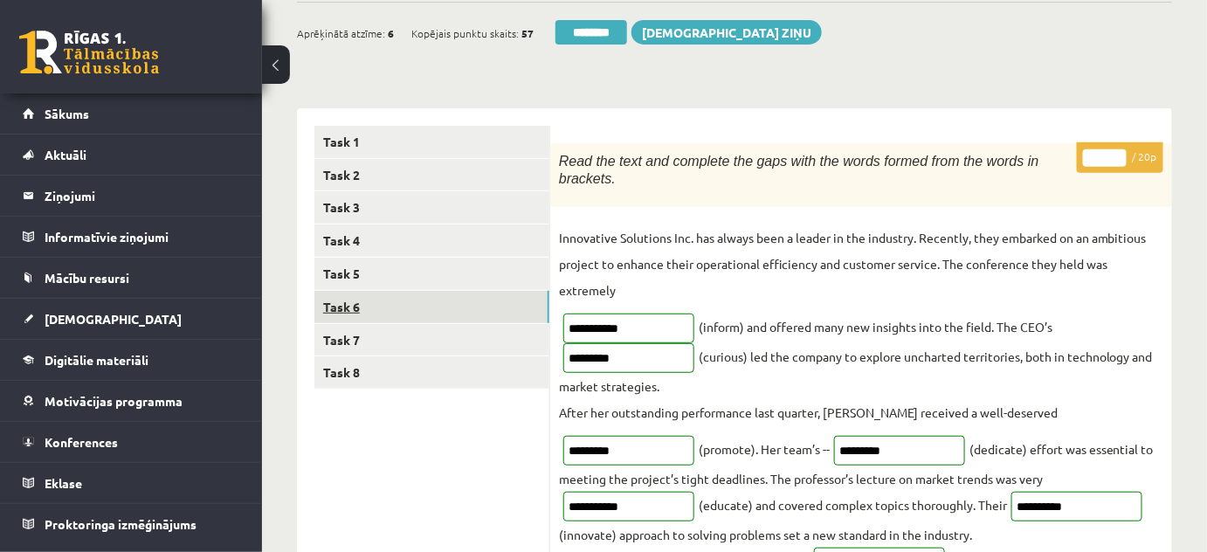
click at [375, 301] on link "Task 6" at bounding box center [431, 307] width 235 height 32
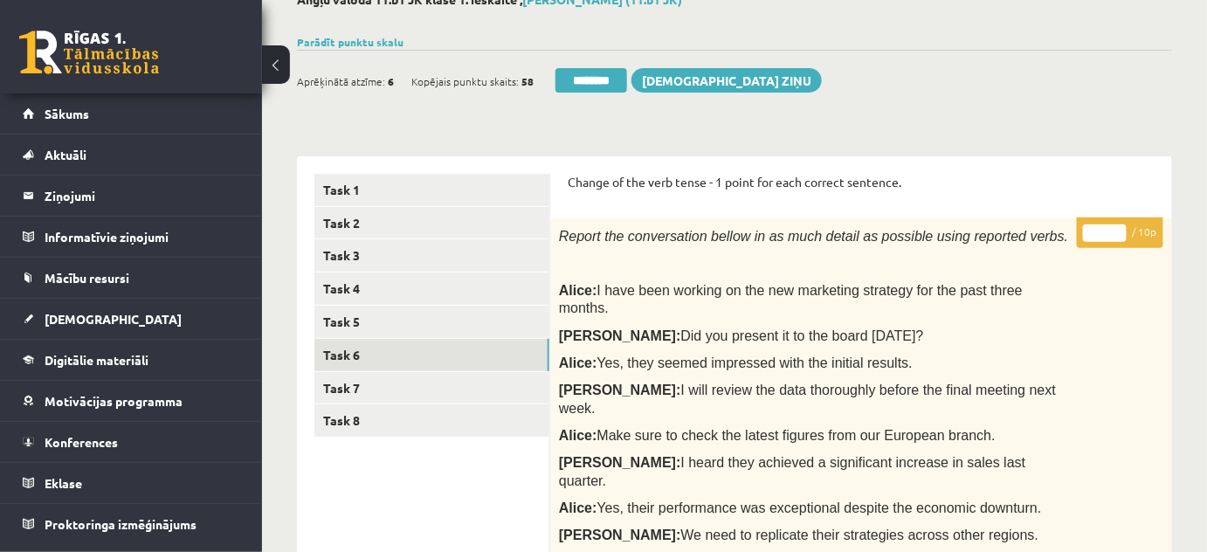
scroll to position [56, 0]
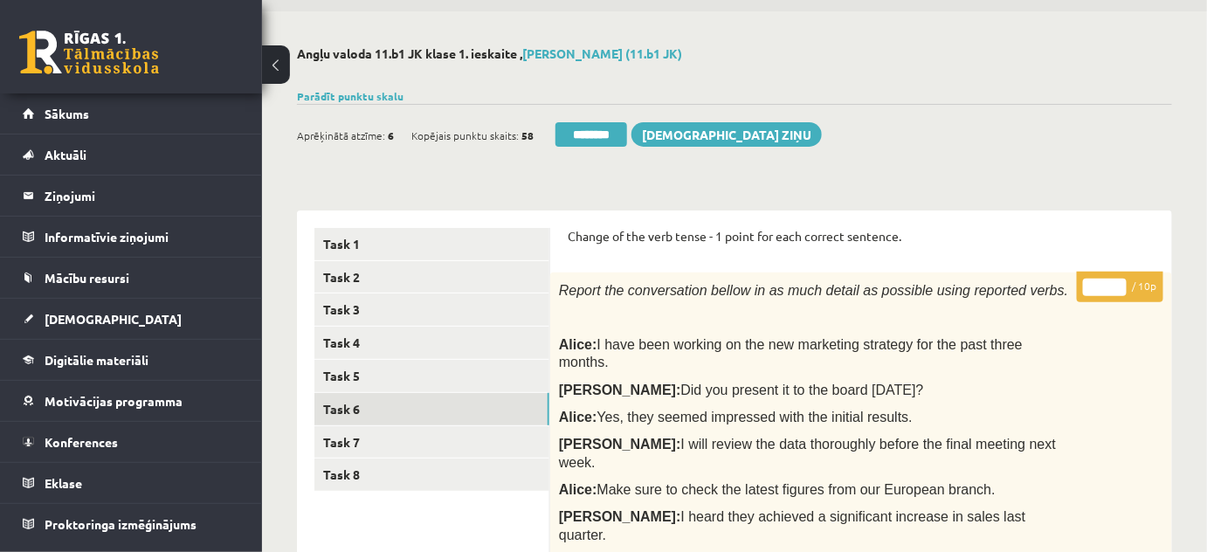
type input "**"
click at [1124, 283] on input "**" at bounding box center [1105, 287] width 44 height 17
click at [357, 442] on link "Task 7" at bounding box center [431, 442] width 235 height 32
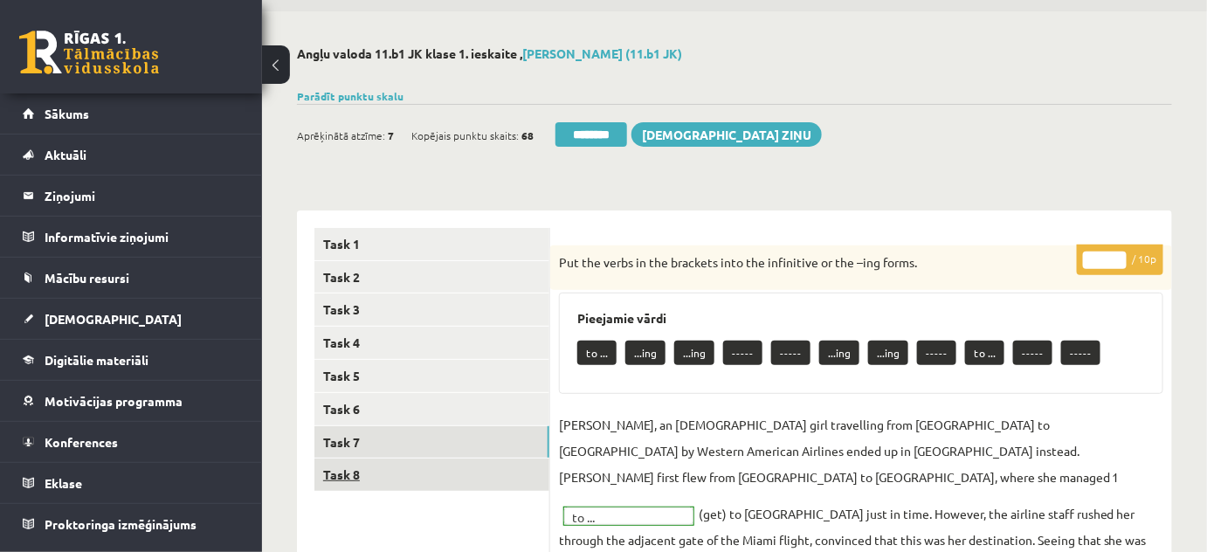
scroll to position [0, 0]
click at [355, 469] on link "Task 8" at bounding box center [431, 474] width 235 height 32
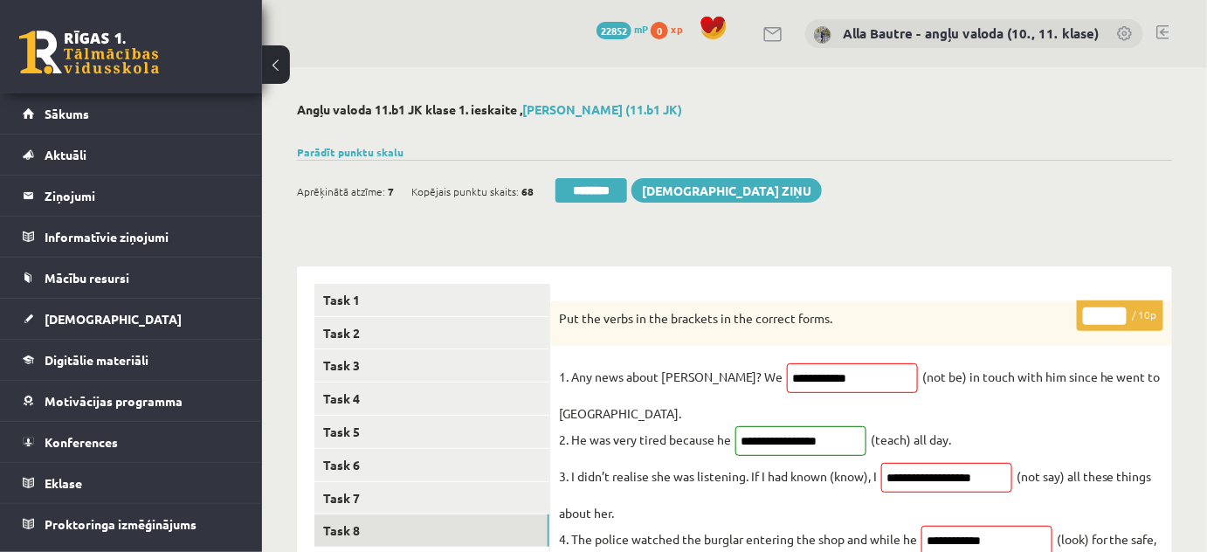
click at [1122, 310] on input "*" at bounding box center [1105, 315] width 44 height 17
type input "*"
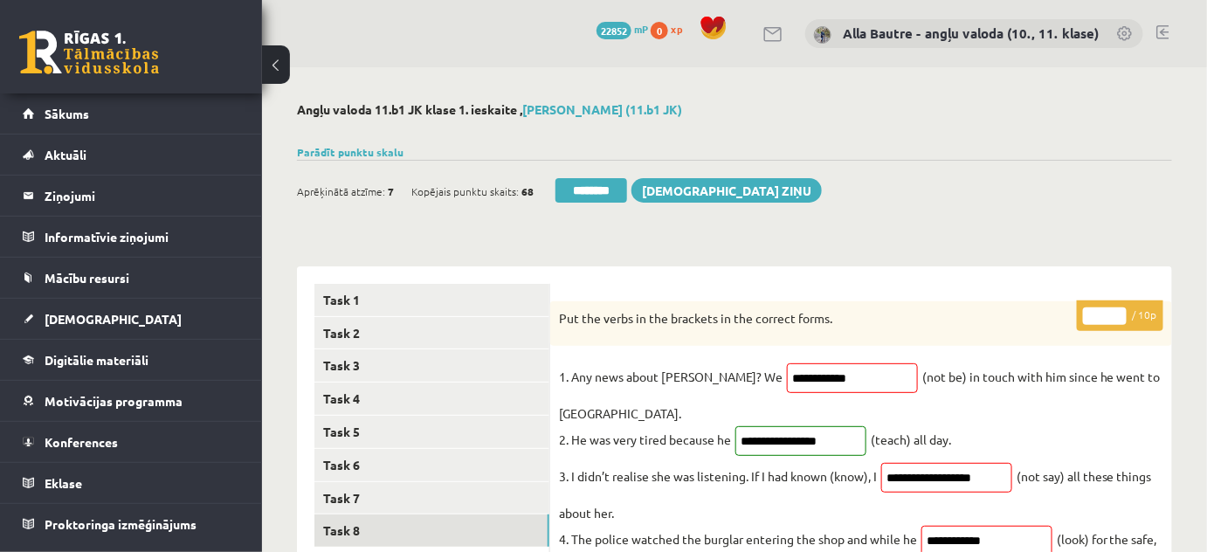
click at [1122, 310] on input "*" at bounding box center [1105, 315] width 44 height 17
click at [440, 425] on link "Task 5" at bounding box center [431, 432] width 235 height 32
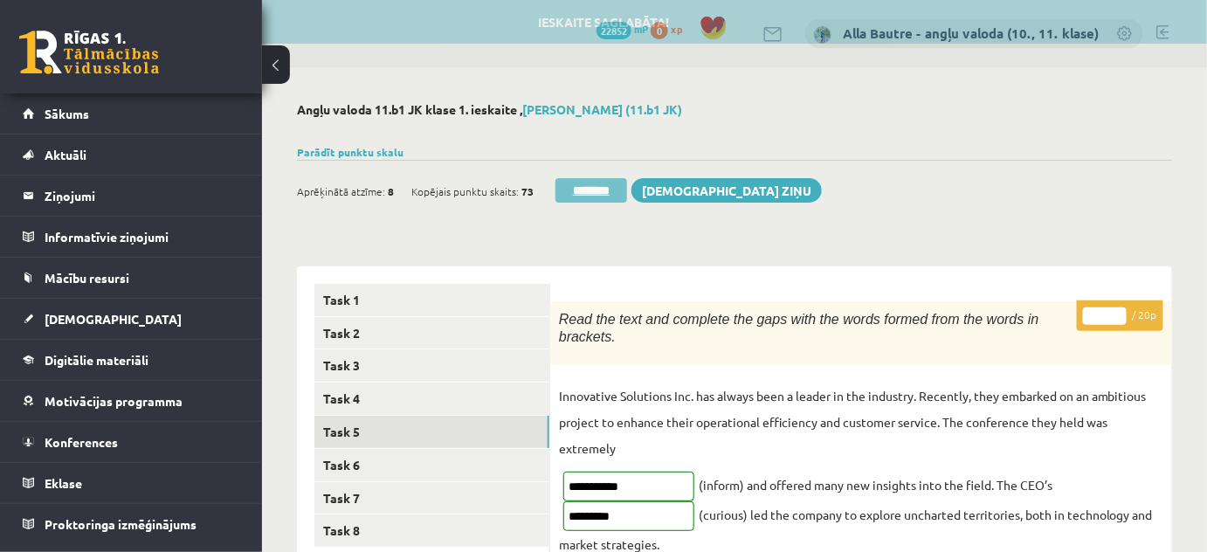
click at [616, 189] on input "********" at bounding box center [591, 190] width 72 height 24
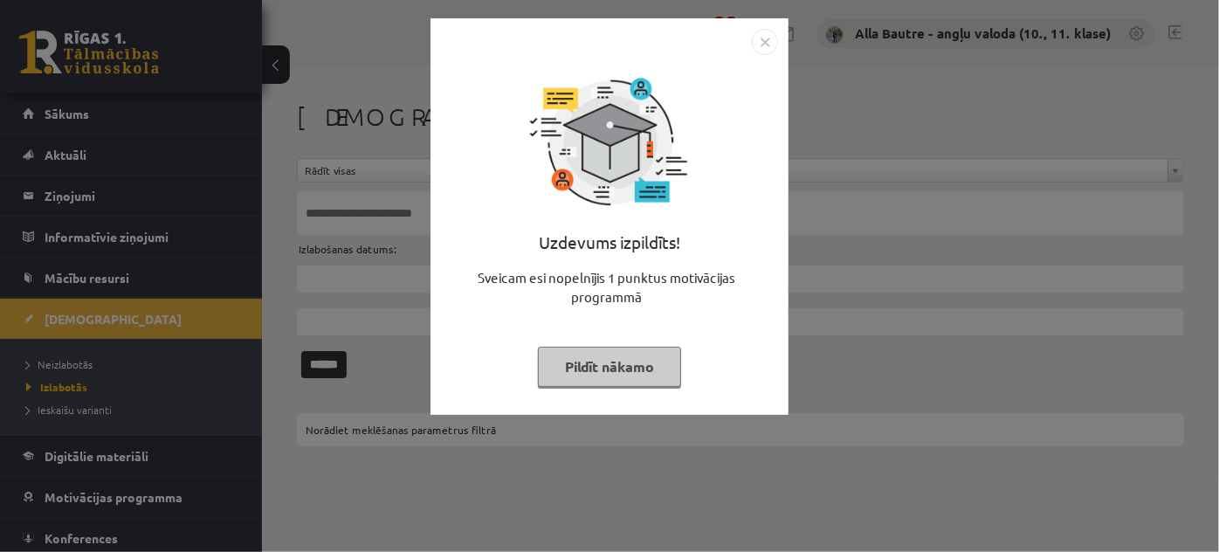
click at [759, 37] on img "Close" at bounding box center [765, 42] width 26 height 26
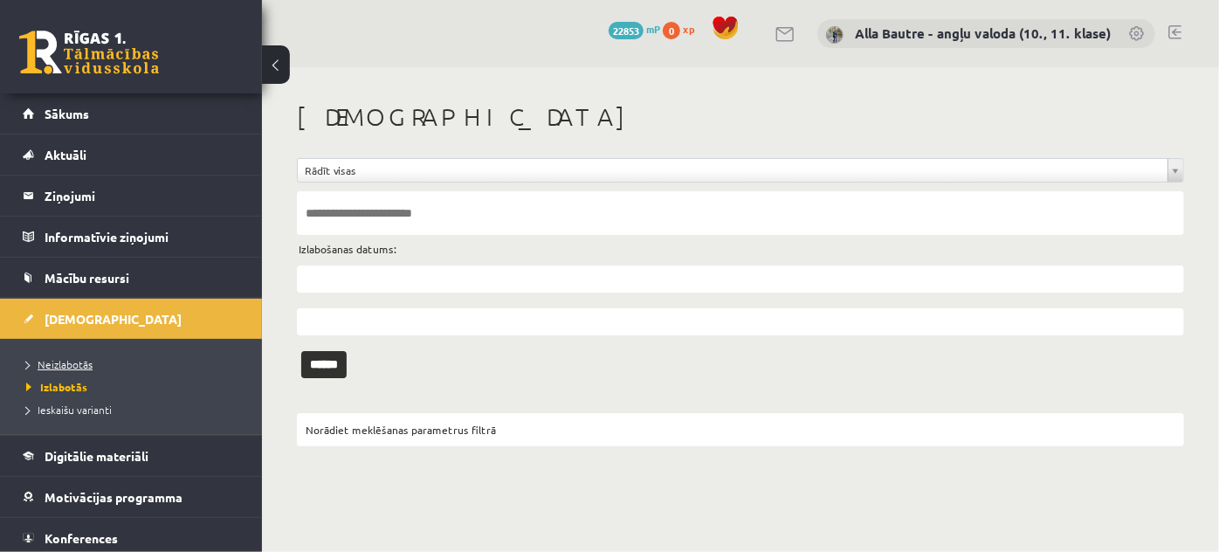
click at [82, 367] on span "Neizlabotās" at bounding box center [59, 364] width 66 height 14
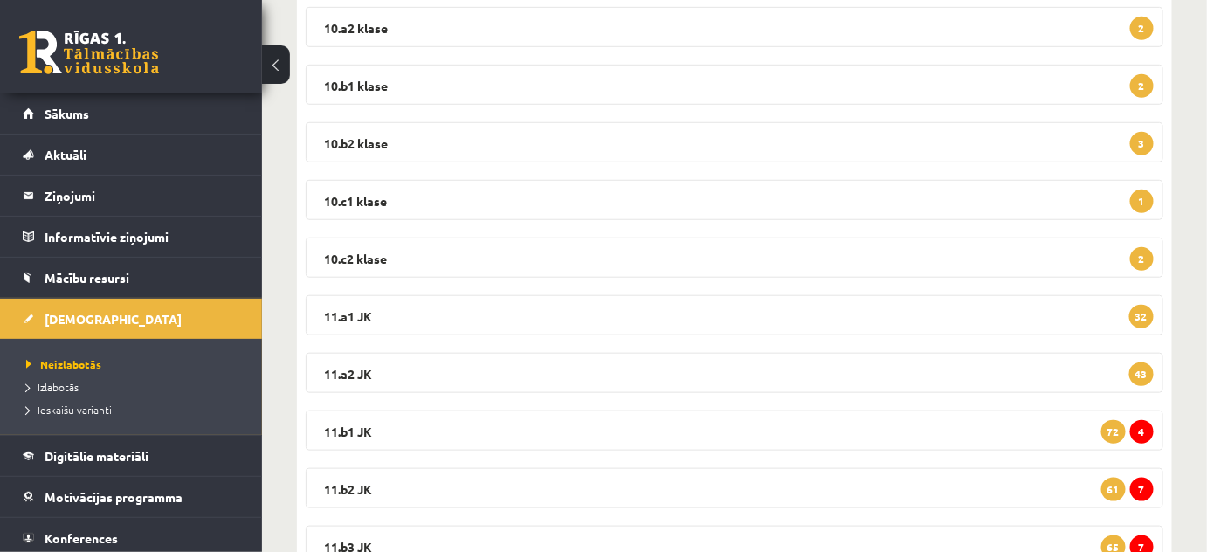
scroll to position [396, 0]
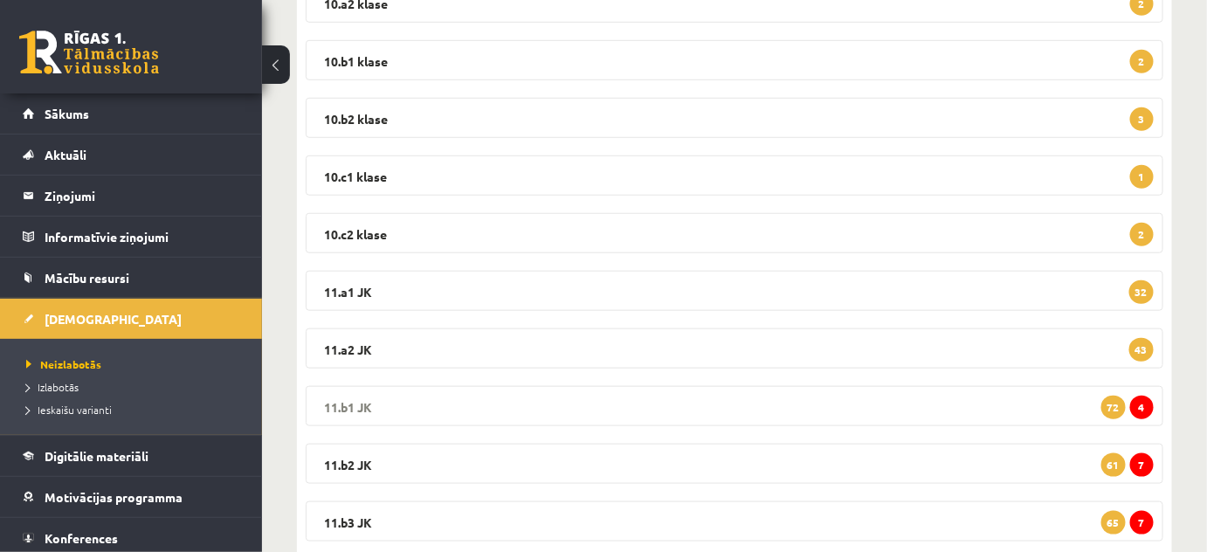
click at [363, 406] on legend "11.b1 JK 4 72" at bounding box center [734, 406] width 857 height 40
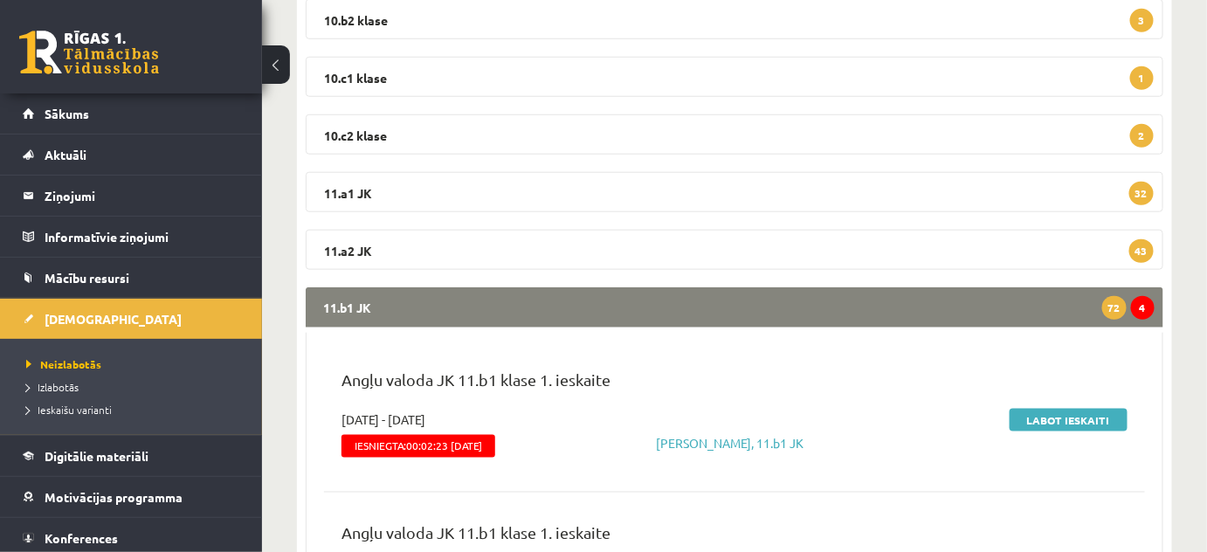
scroll to position [555, 0]
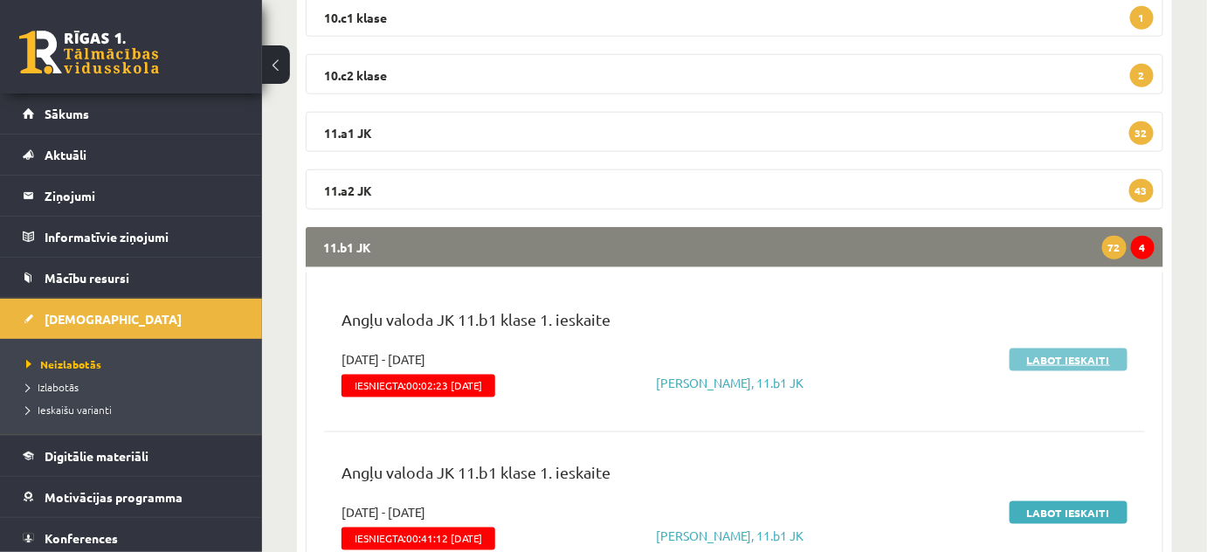
click at [1050, 355] on link "Labot ieskaiti" at bounding box center [1068, 359] width 118 height 23
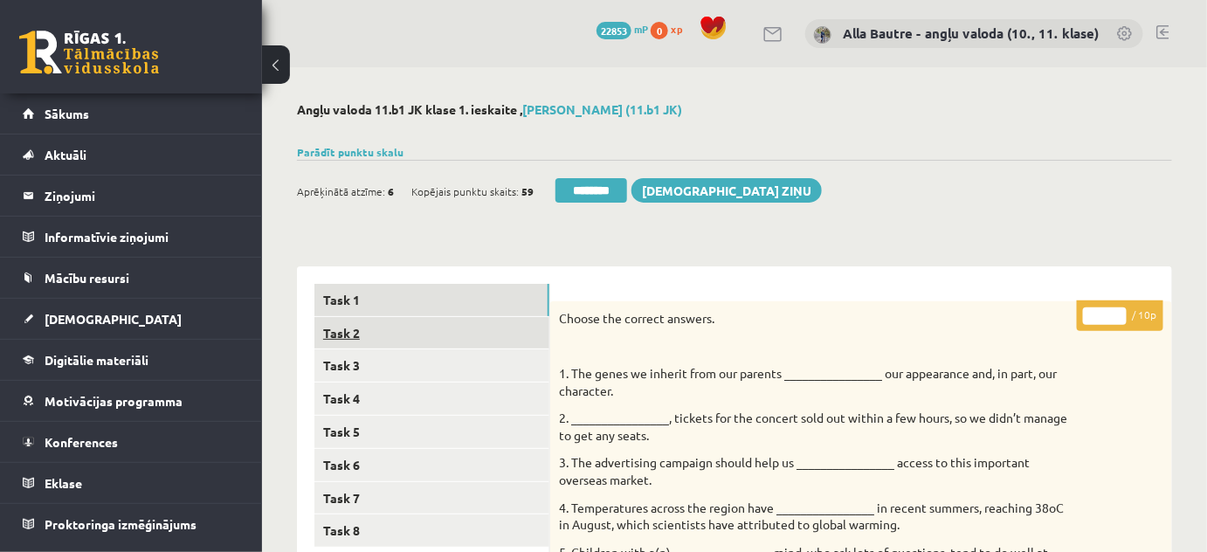
click at [344, 328] on link "Task 2" at bounding box center [431, 333] width 235 height 32
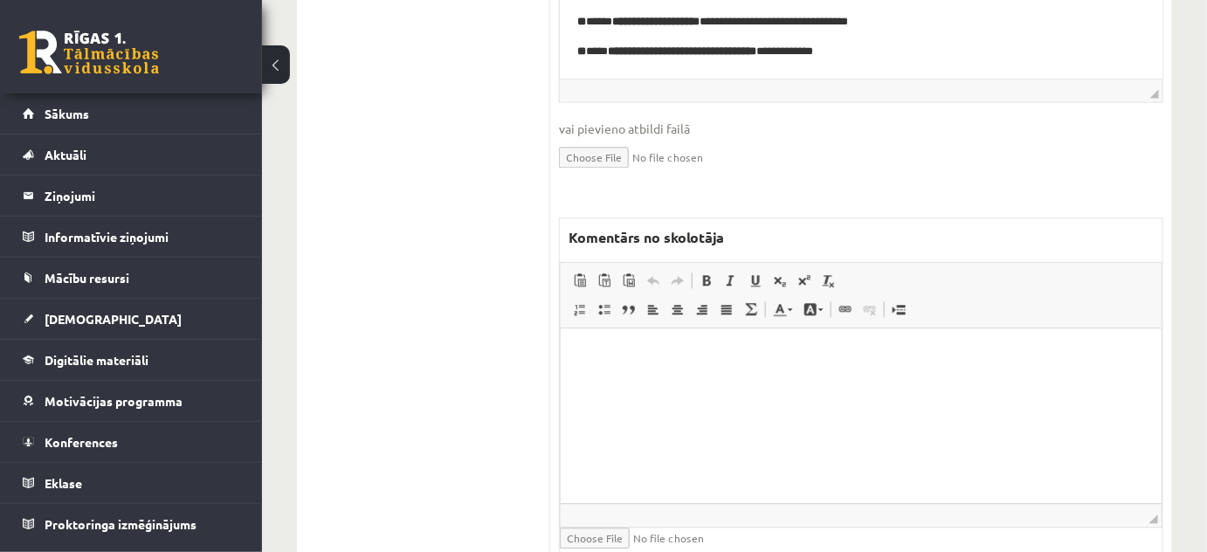
scroll to position [1269, 0]
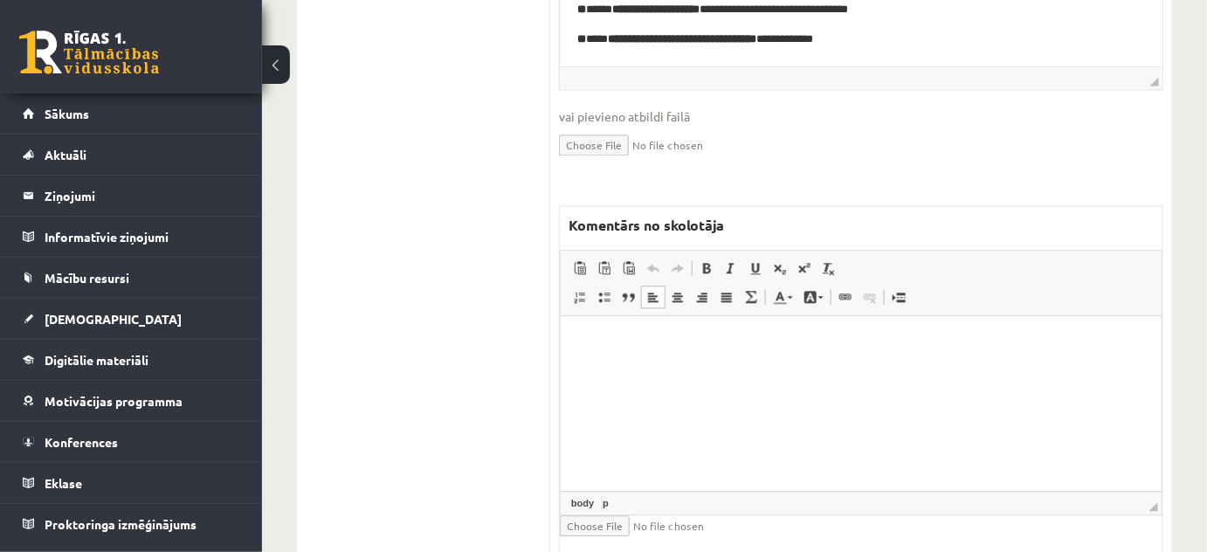
click at [639, 367] on html at bounding box center [860, 342] width 601 height 53
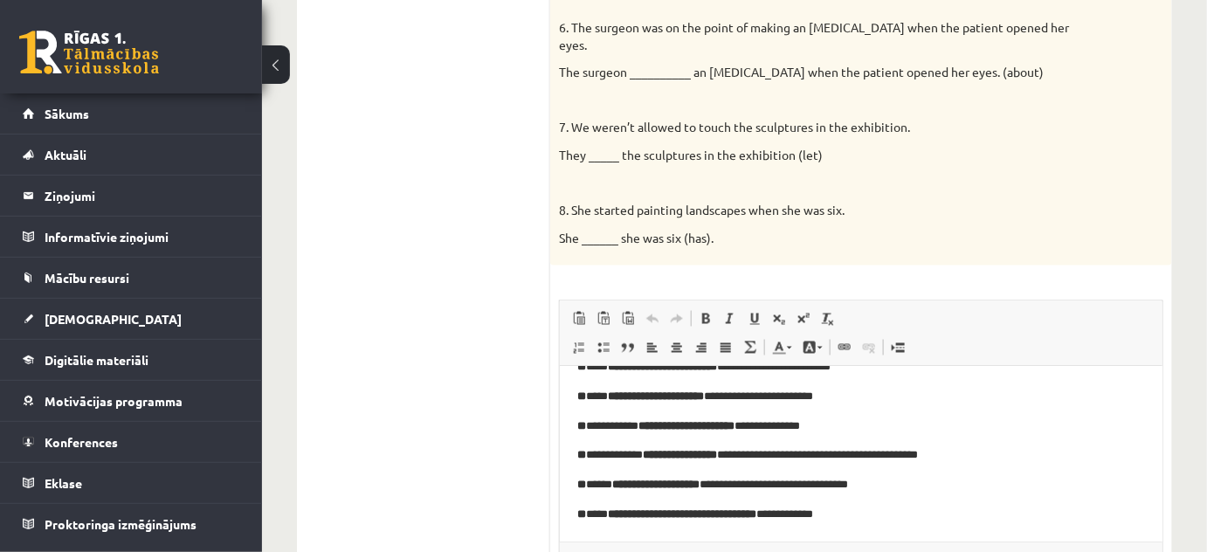
scroll to position [237, 0]
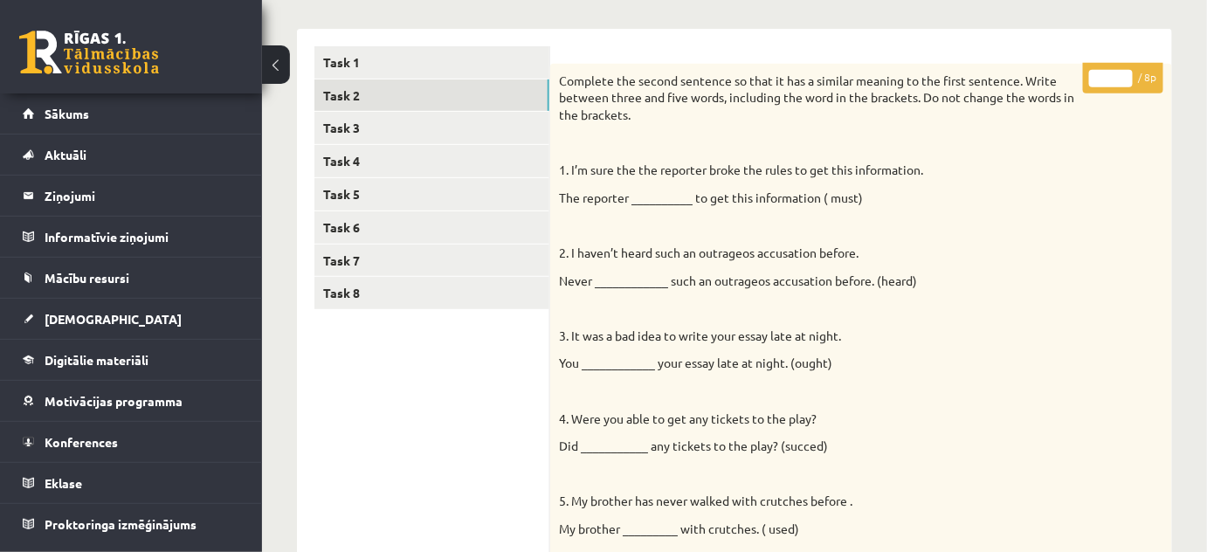
click at [1122, 72] on input "*" at bounding box center [1111, 78] width 44 height 17
type input "*"
click at [1122, 72] on input "*" at bounding box center [1111, 78] width 44 height 17
click at [336, 114] on link "Task 3" at bounding box center [431, 128] width 235 height 32
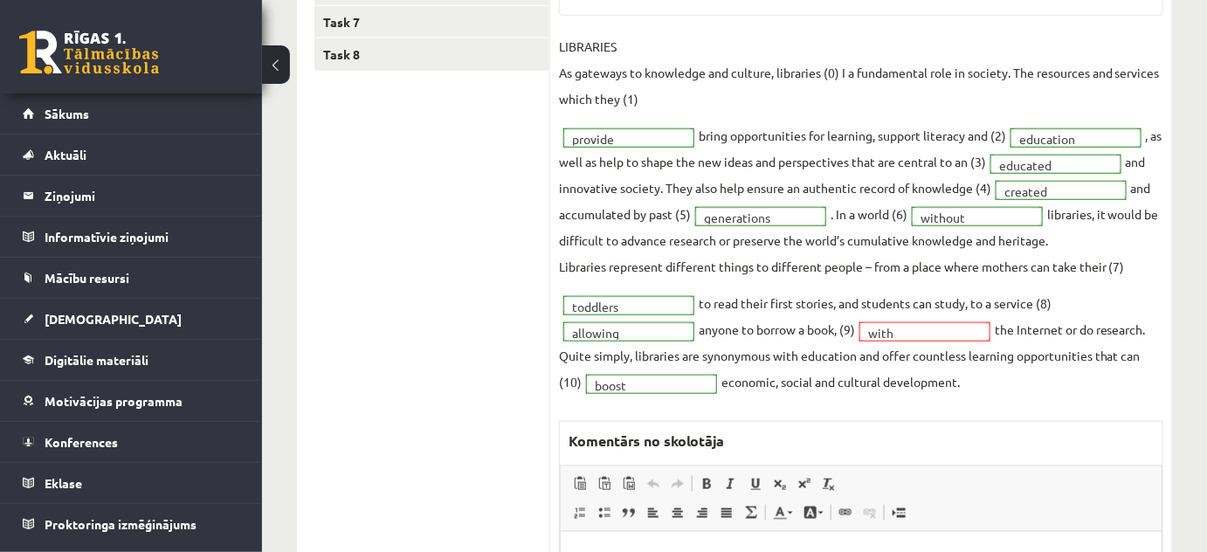
scroll to position [79, 0]
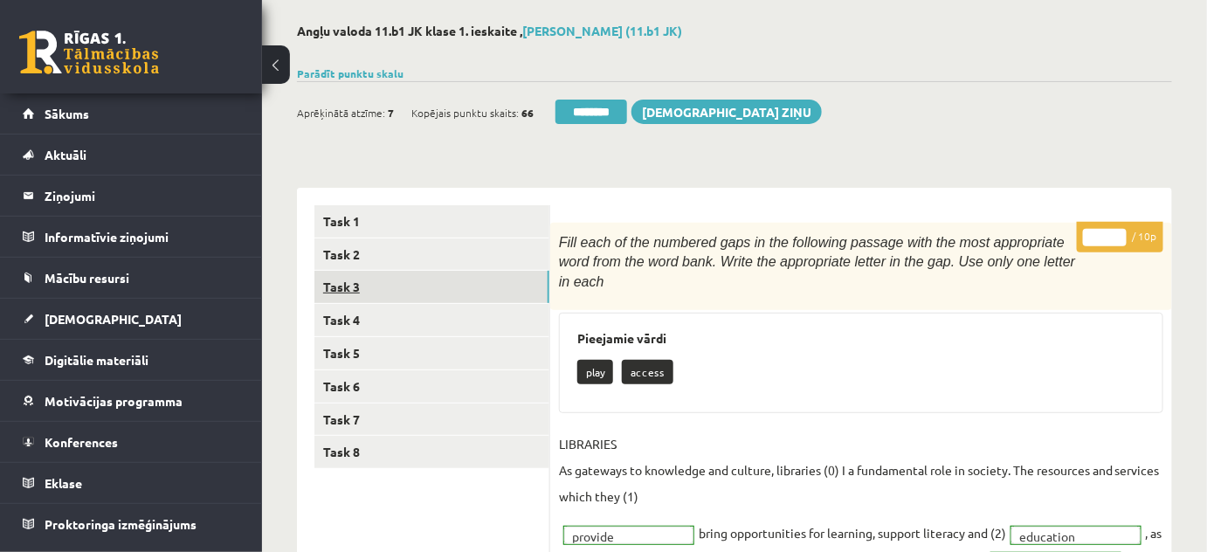
click at [340, 284] on link "Task 3" at bounding box center [431, 287] width 235 height 32
click at [342, 320] on link "Task 4" at bounding box center [431, 320] width 235 height 32
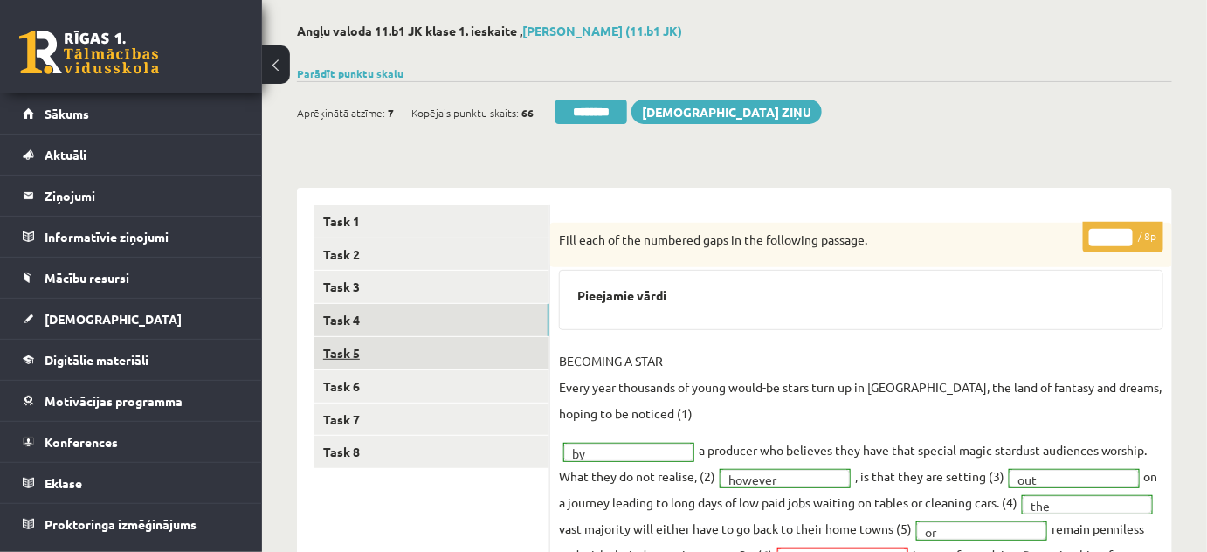
click at [344, 346] on link "Task 5" at bounding box center [431, 353] width 235 height 32
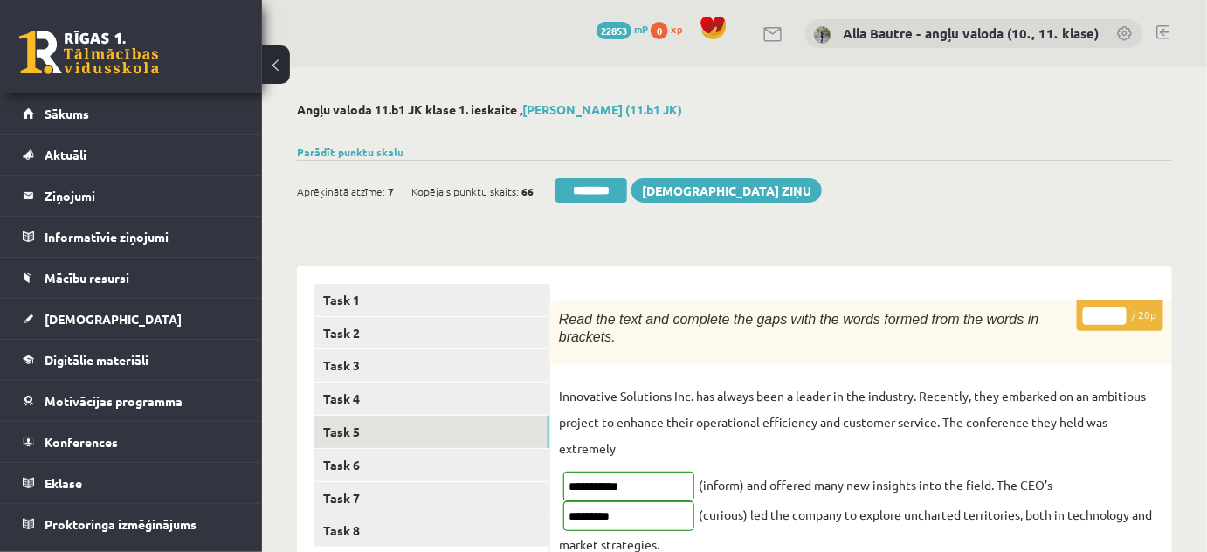
click at [1117, 307] on input "**" at bounding box center [1105, 315] width 44 height 17
type input "**"
click at [1117, 307] on input "**" at bounding box center [1105, 315] width 44 height 17
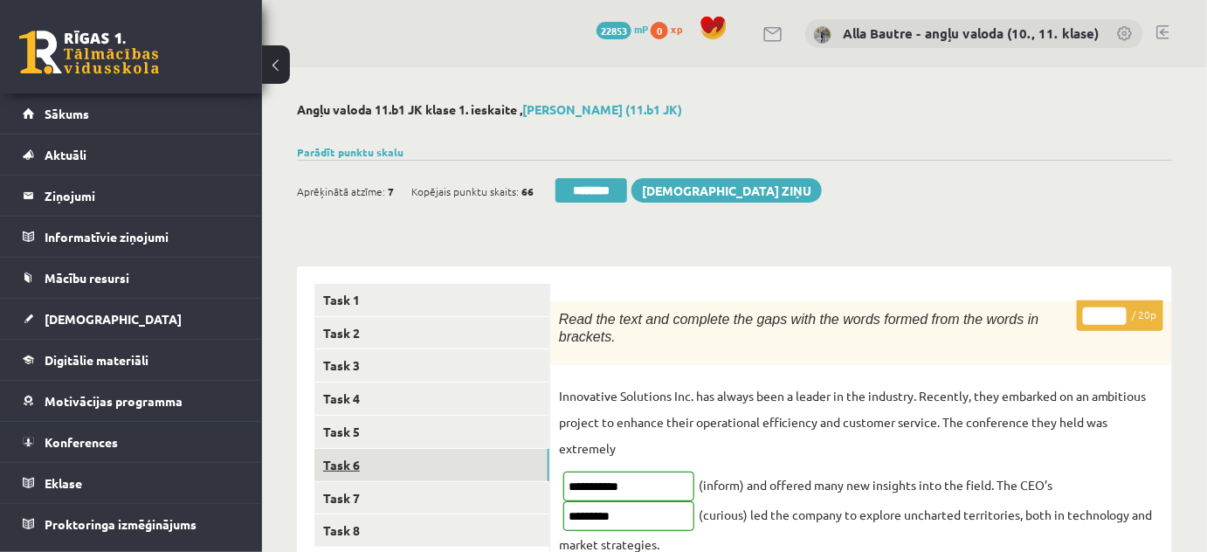
click at [351, 457] on link "Task 6" at bounding box center [431, 465] width 235 height 32
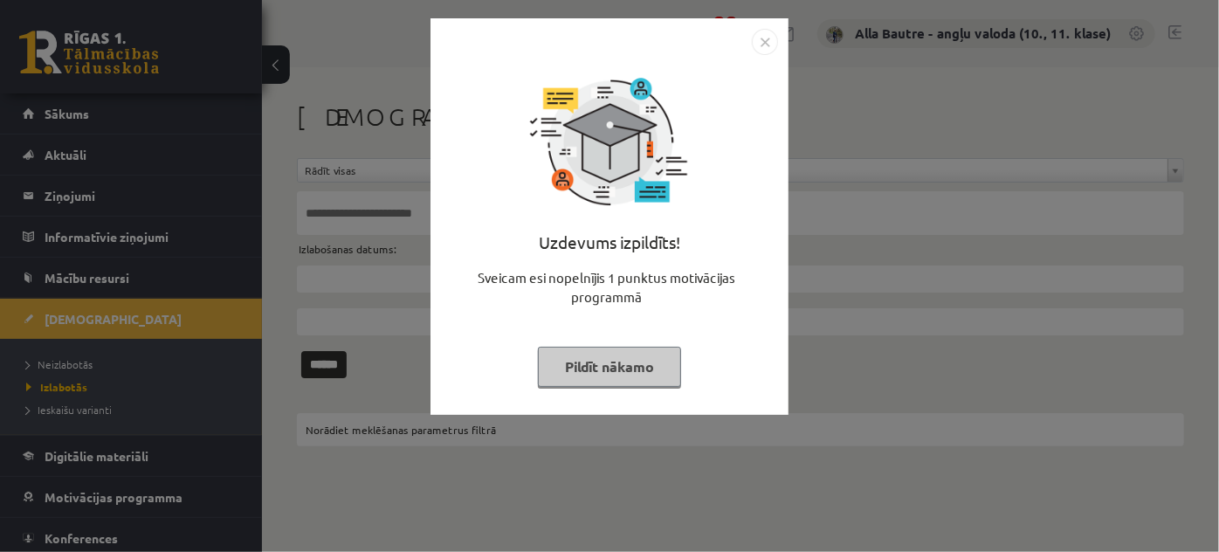
click at [761, 42] on img "Close" at bounding box center [765, 42] width 26 height 26
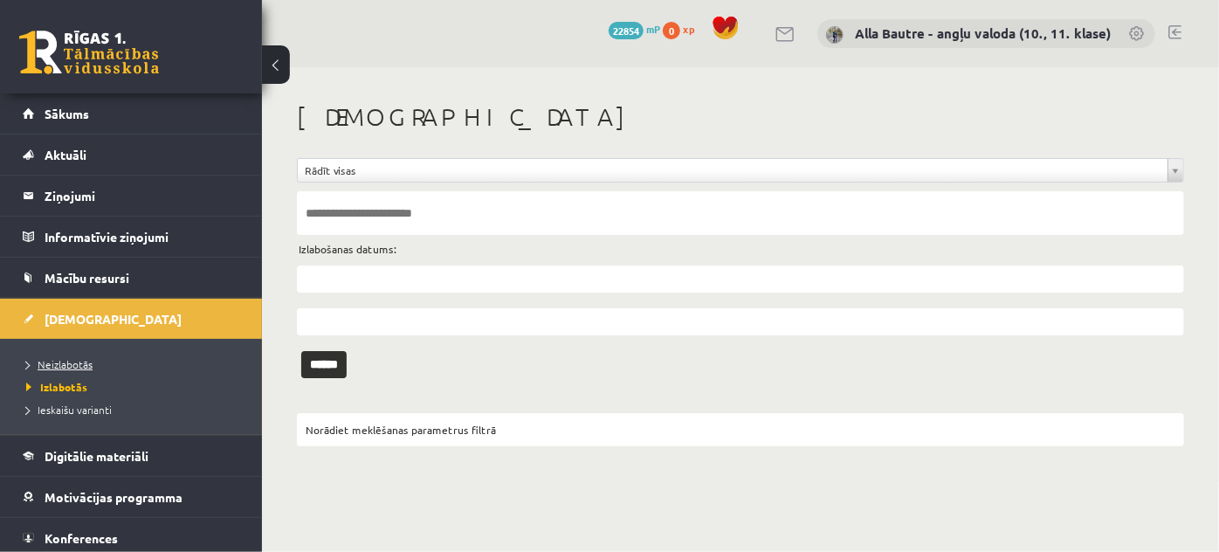
click at [84, 358] on span "Neizlabotās" at bounding box center [59, 364] width 66 height 14
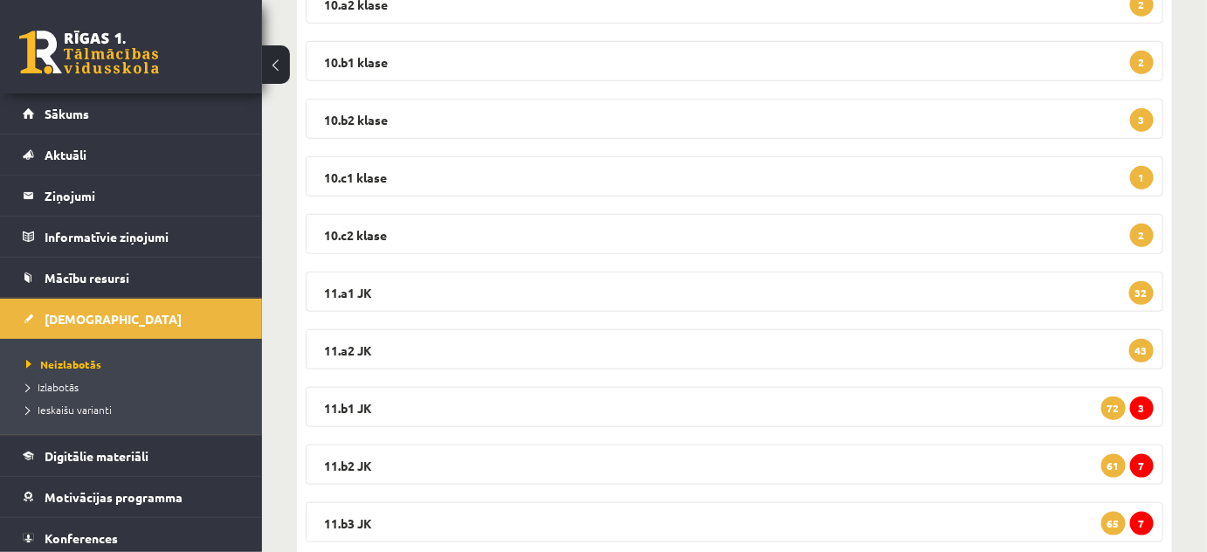
scroll to position [396, 0]
click at [368, 399] on legend "11.b1 JK 3 72" at bounding box center [734, 406] width 857 height 40
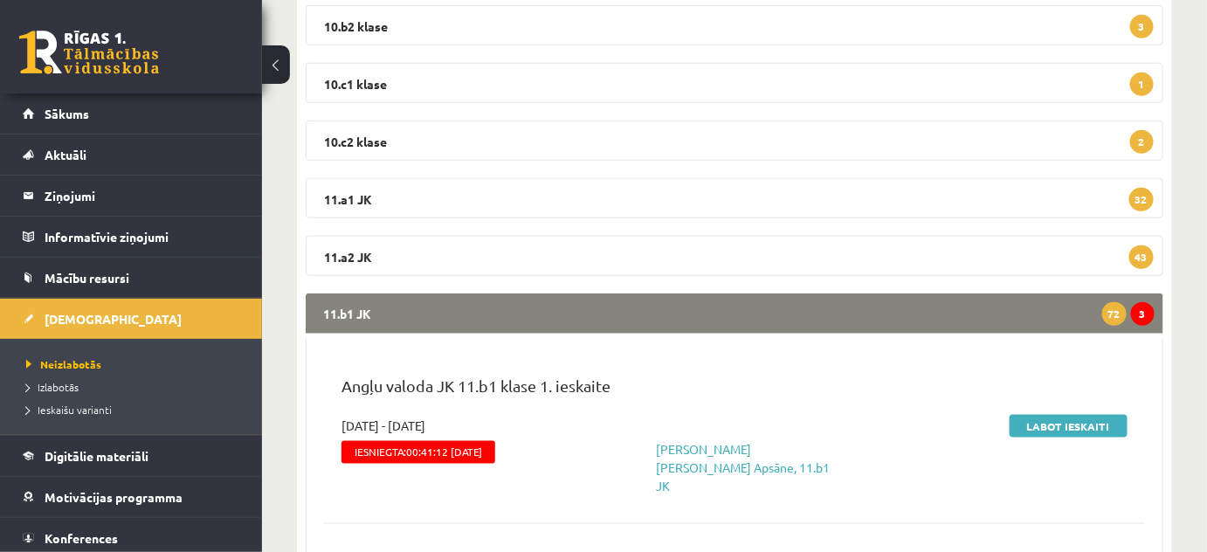
scroll to position [635, 0]
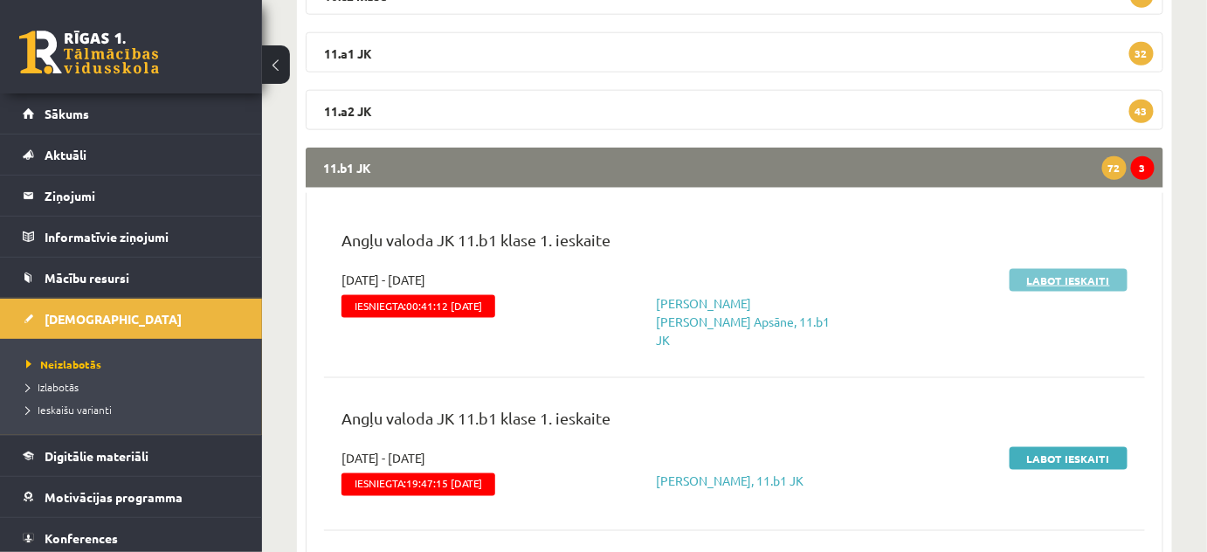
click at [1039, 279] on link "Labot ieskaiti" at bounding box center [1068, 280] width 118 height 23
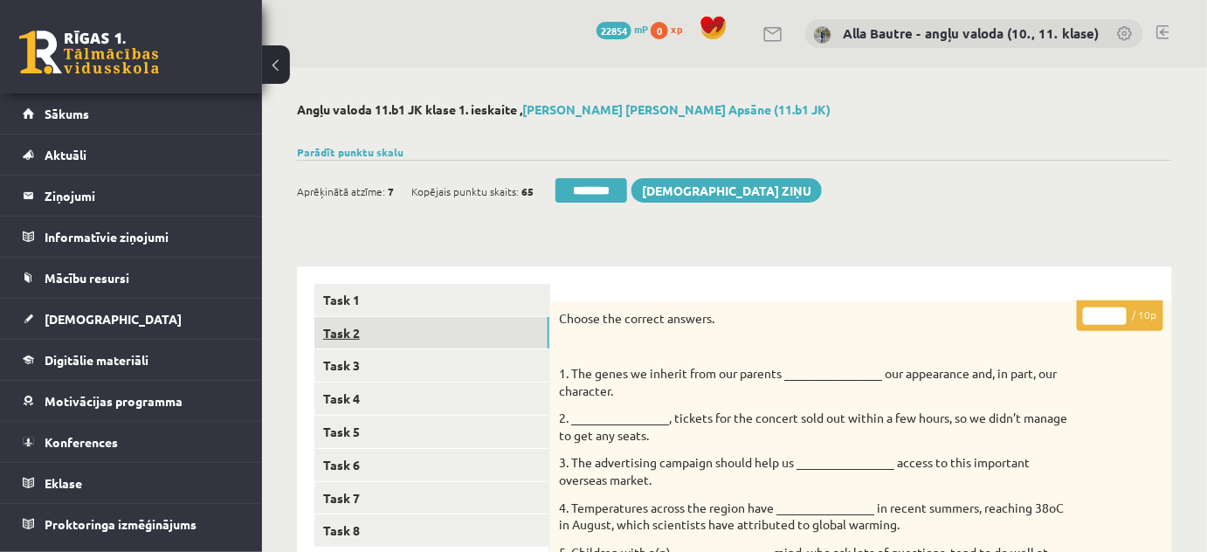
click at [347, 327] on link "Task 2" at bounding box center [431, 333] width 235 height 32
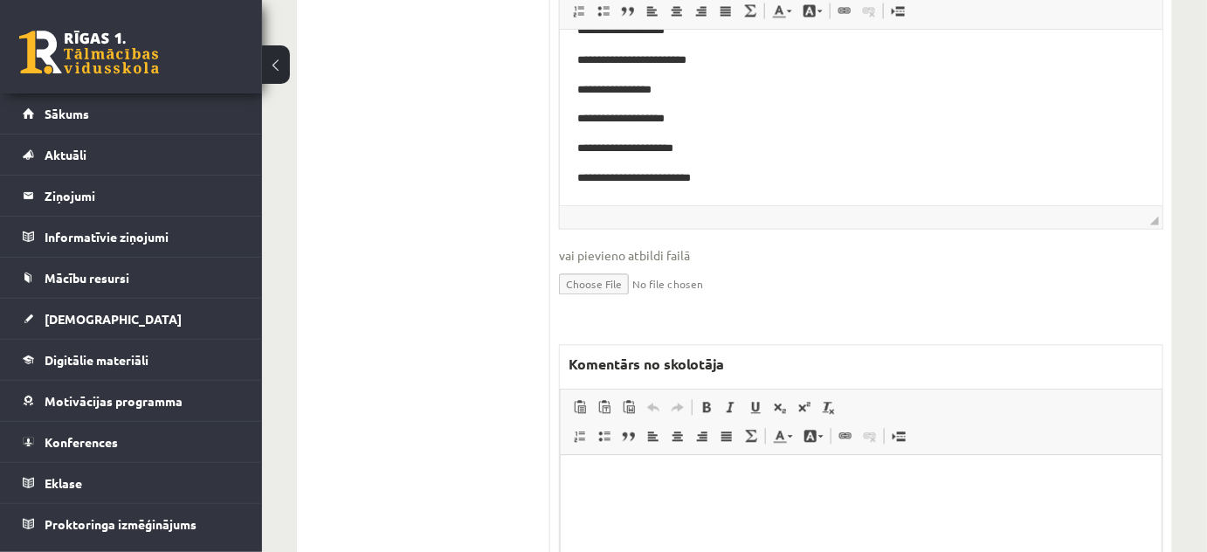
scroll to position [1190, 0]
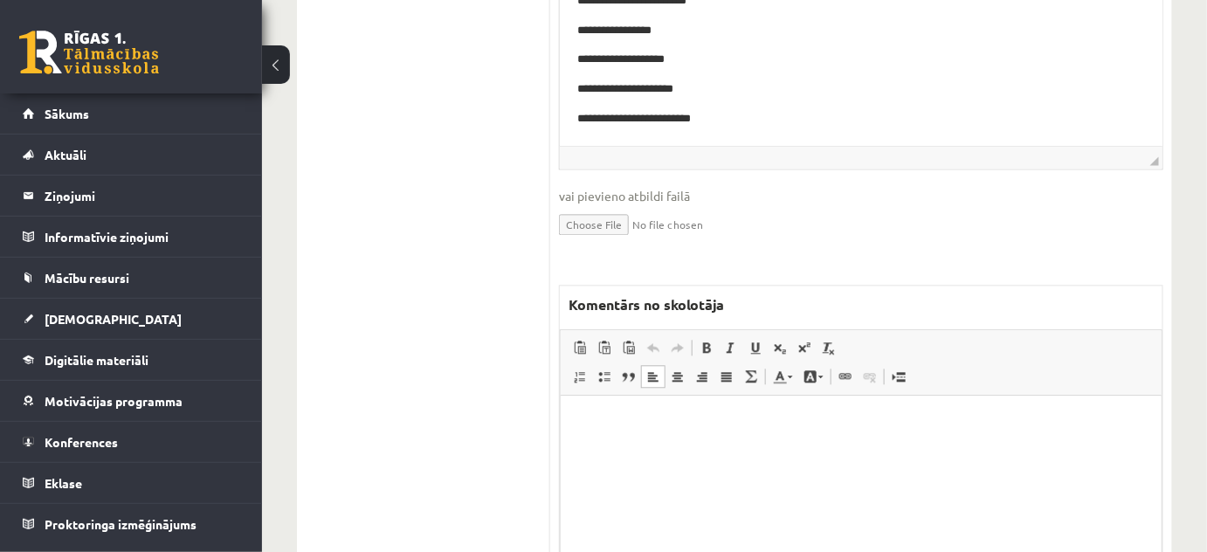
click at [622, 449] on html at bounding box center [860, 421] width 601 height 53
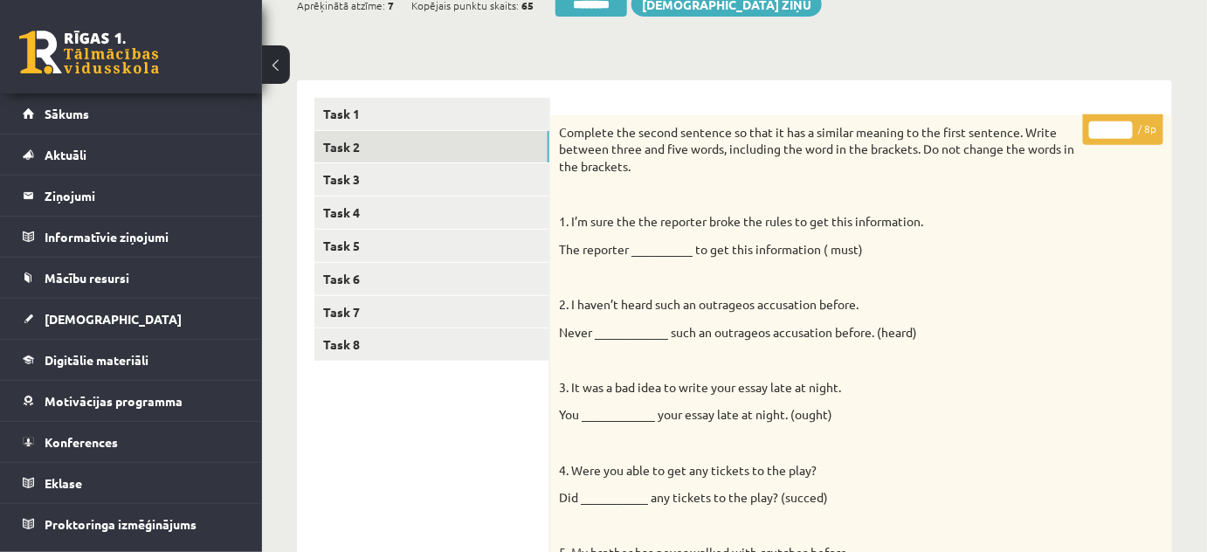
scroll to position [158, 0]
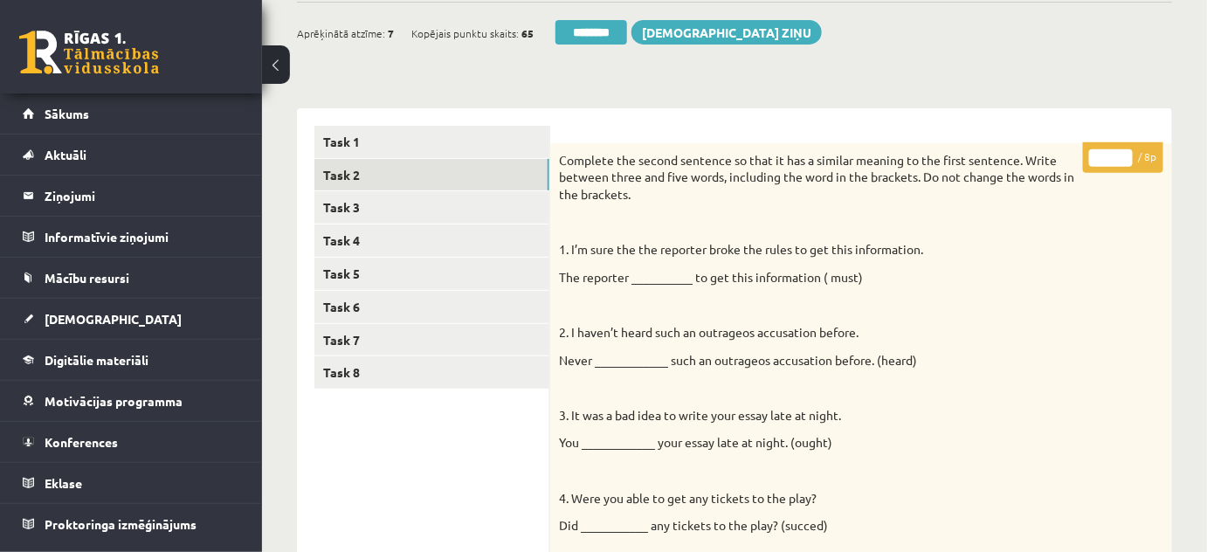
click at [1124, 153] on input "*" at bounding box center [1111, 157] width 44 height 17
type input "*"
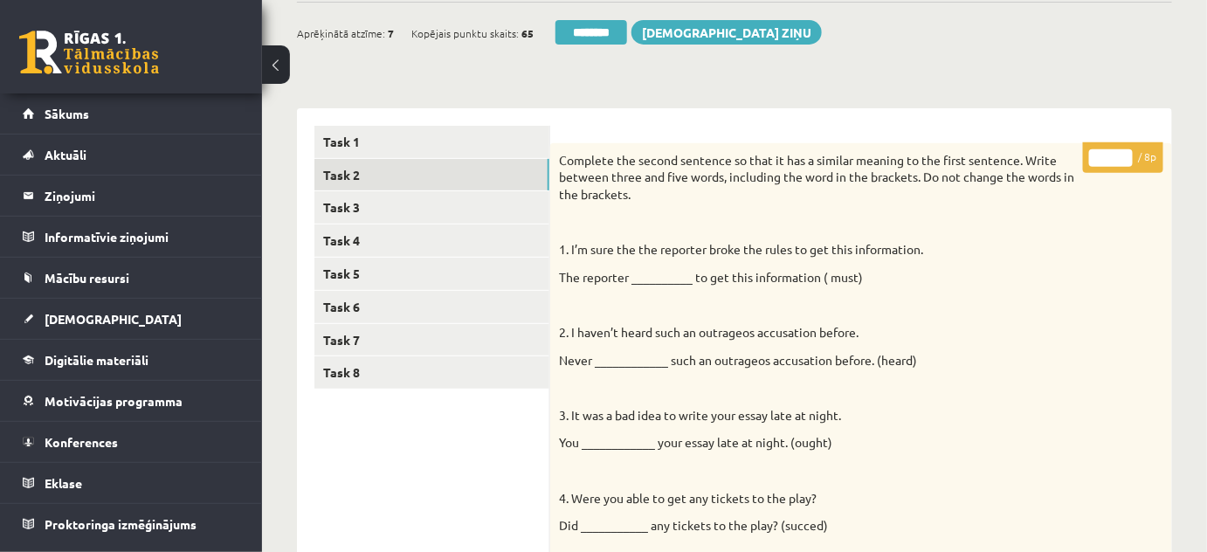
click at [1125, 162] on input "*" at bounding box center [1111, 157] width 44 height 17
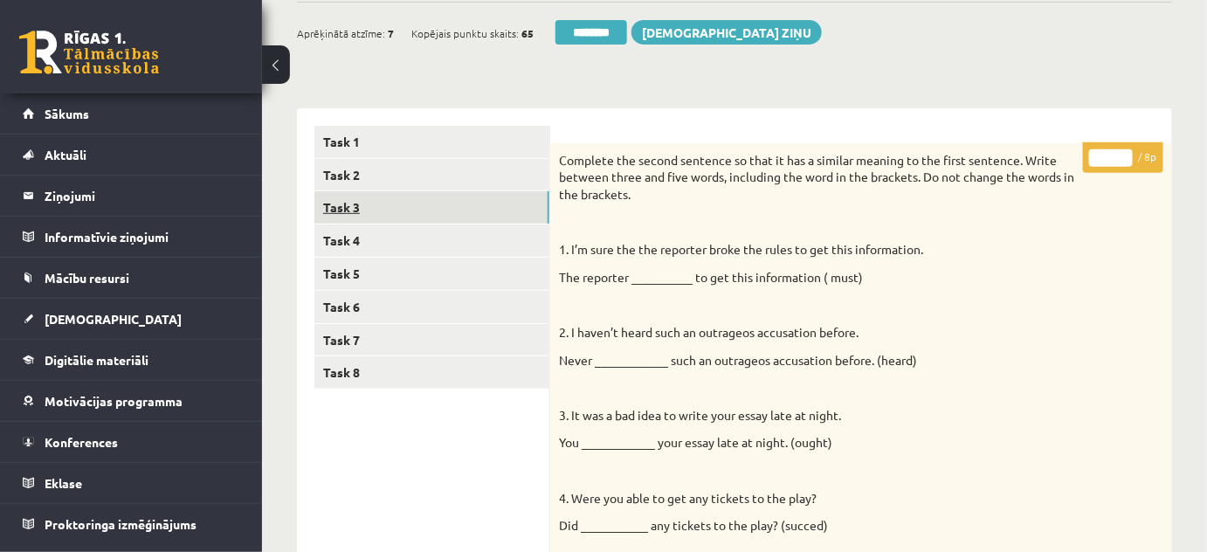
click at [356, 206] on link "Task 3" at bounding box center [431, 207] width 235 height 32
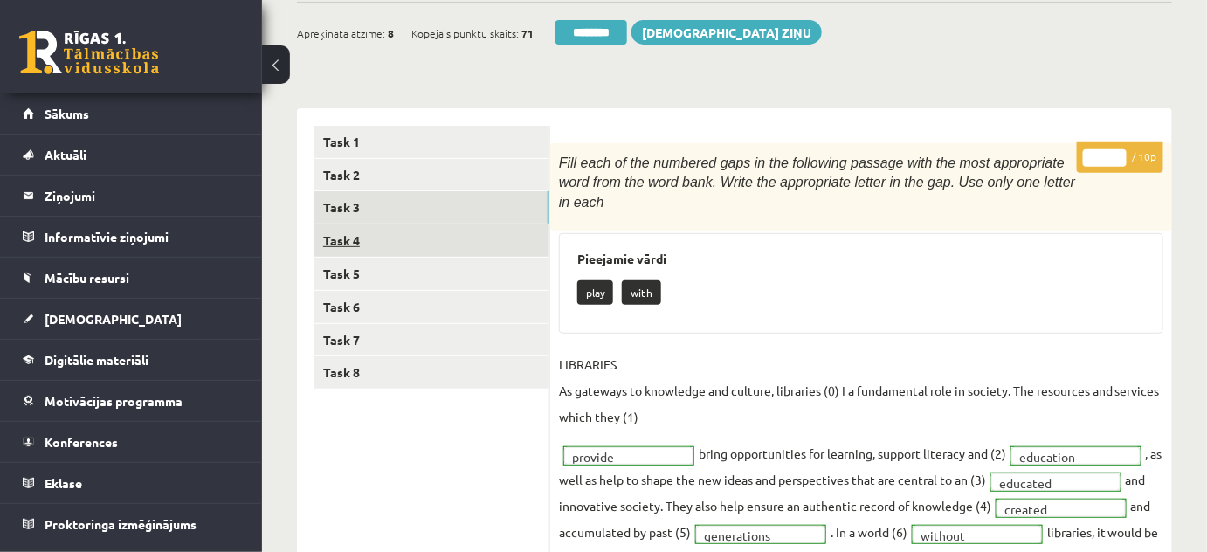
scroll to position [0, 0]
click at [345, 246] on link "Task 4" at bounding box center [431, 240] width 235 height 32
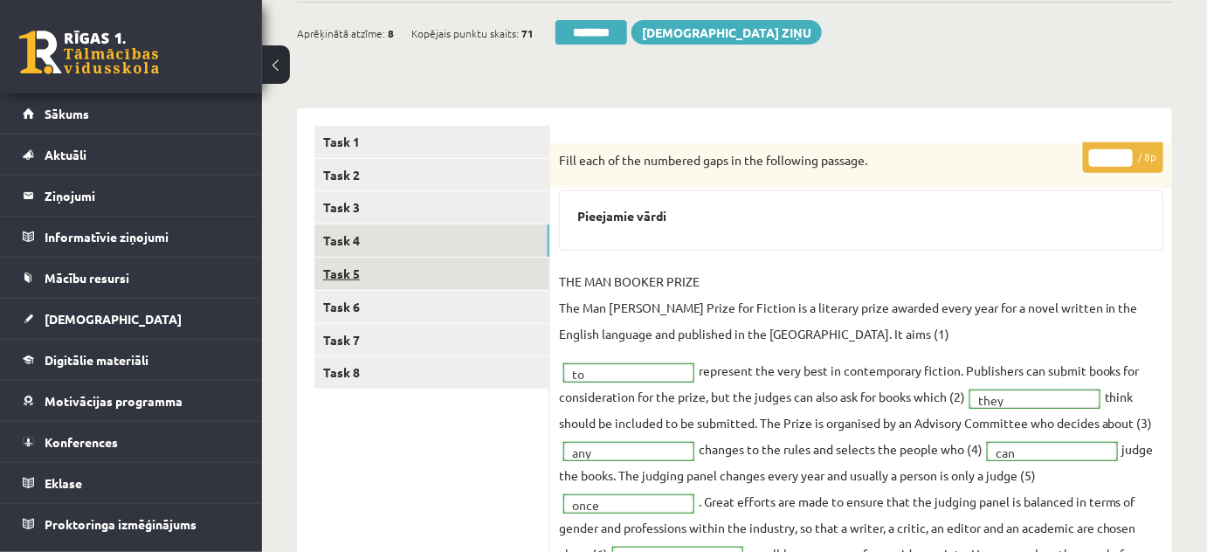
click at [346, 272] on link "Task 5" at bounding box center [431, 274] width 235 height 32
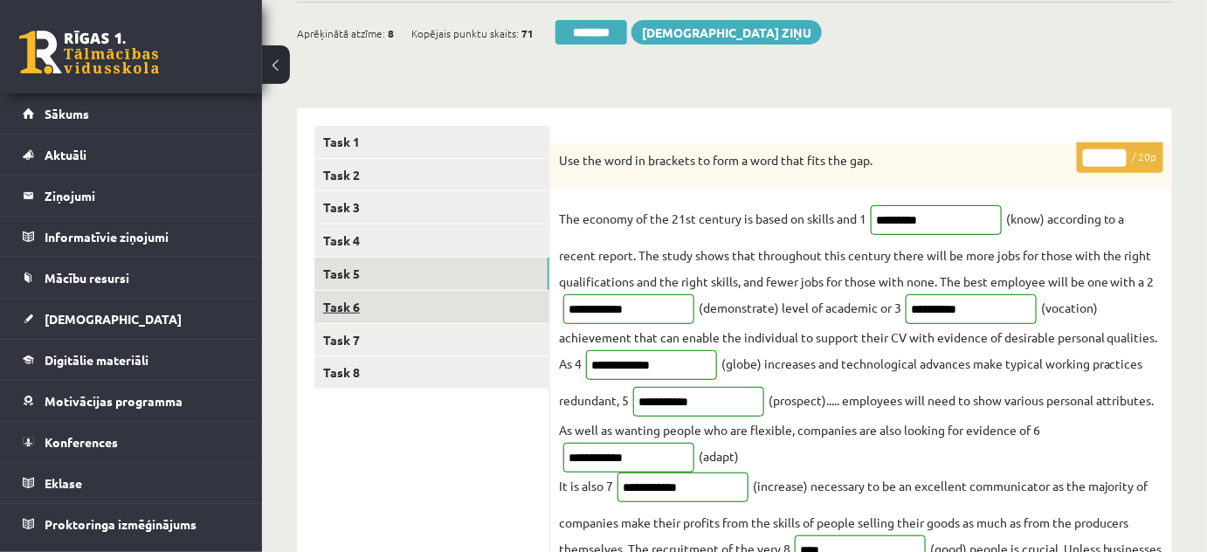
click at [342, 310] on link "Task 6" at bounding box center [431, 307] width 235 height 32
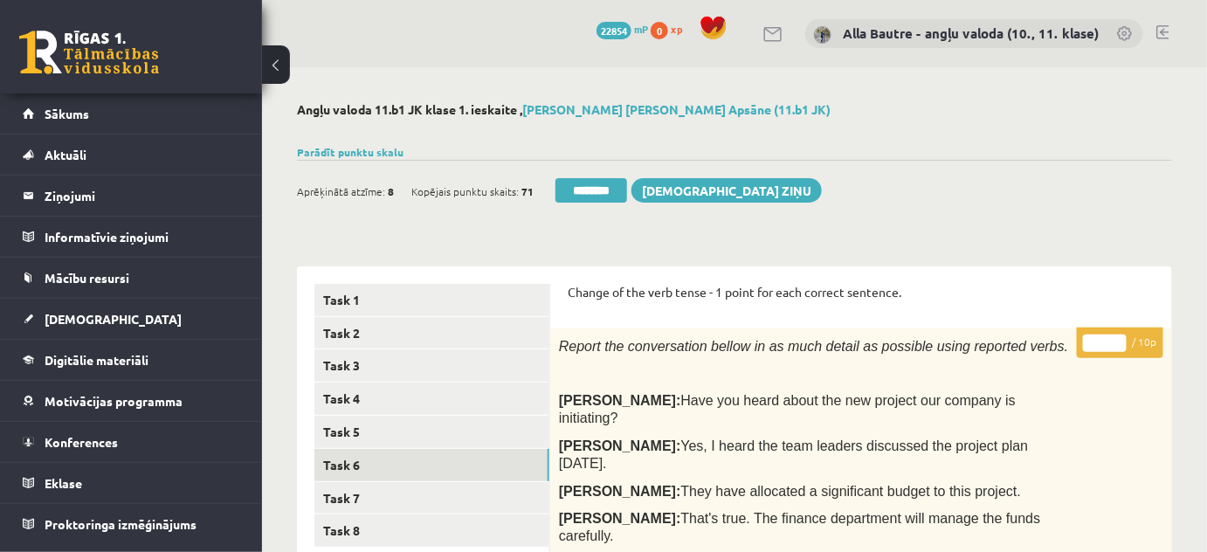
type input "**"
click at [1119, 339] on input "**" at bounding box center [1105, 342] width 44 height 17
click at [338, 496] on link "Task 7" at bounding box center [431, 498] width 235 height 32
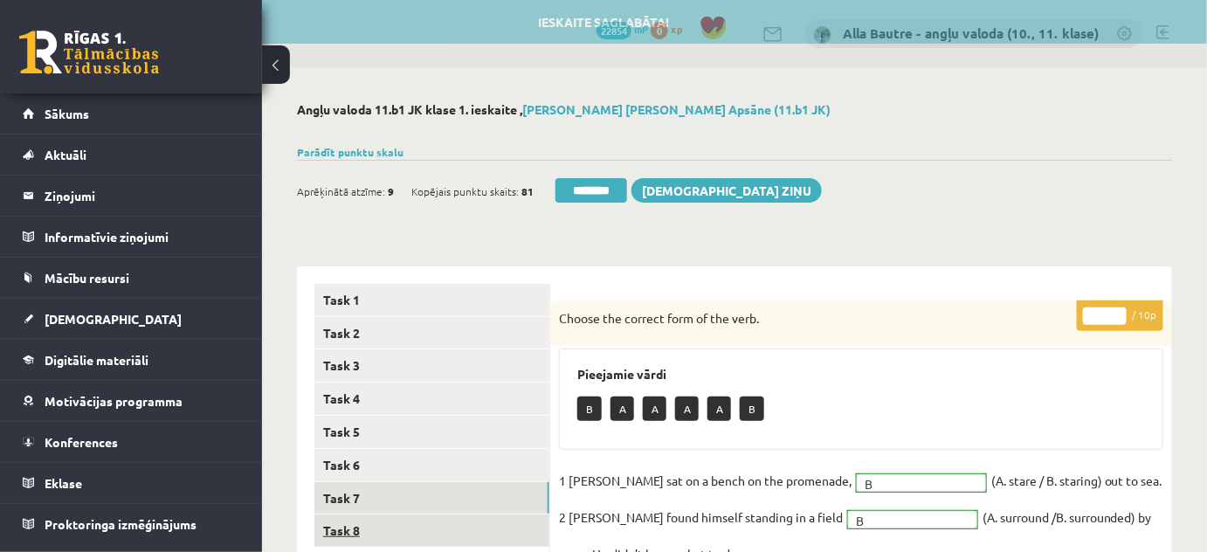
click at [340, 526] on link "Task 8" at bounding box center [431, 530] width 235 height 32
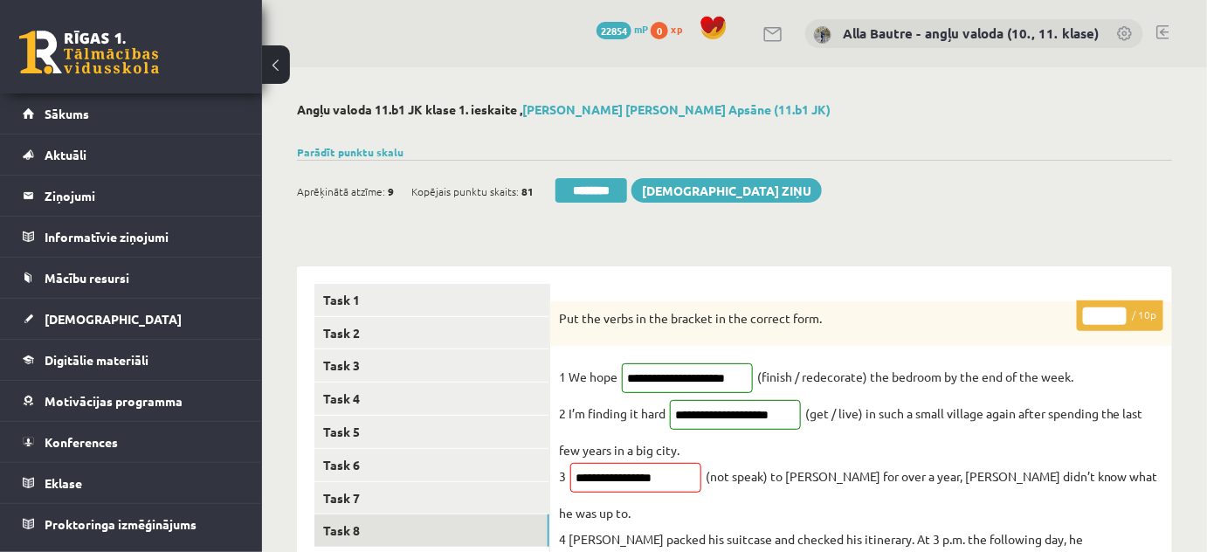
click at [1119, 309] on input "*" at bounding box center [1105, 315] width 44 height 17
type input "**"
click at [1119, 309] on input "**" at bounding box center [1105, 315] width 44 height 17
click at [417, 457] on link "Task 6" at bounding box center [431, 465] width 235 height 32
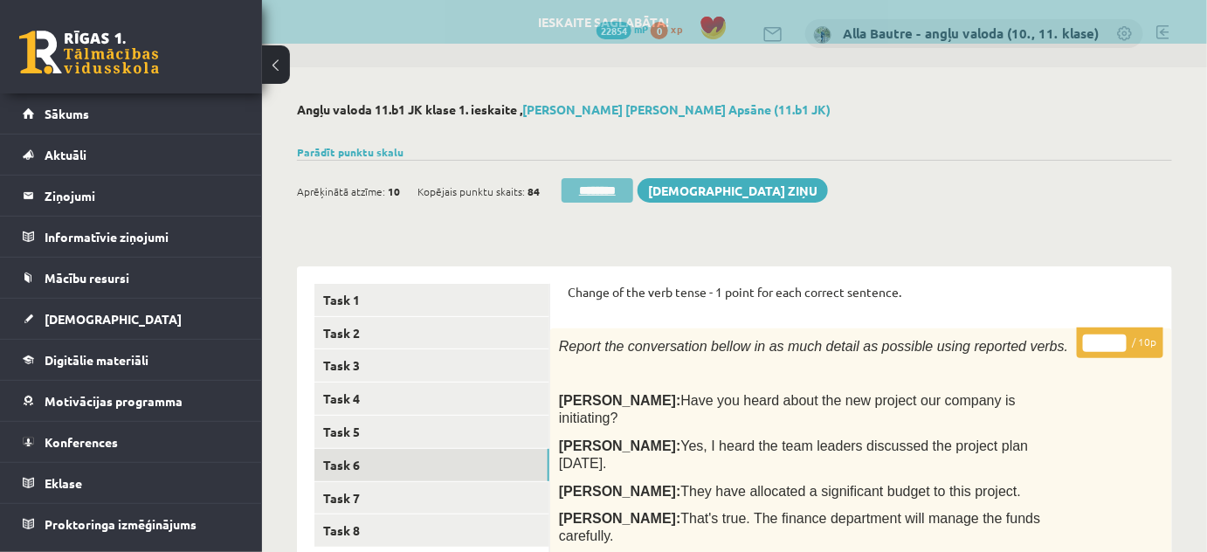
click at [568, 187] on input "********" at bounding box center [597, 190] width 72 height 24
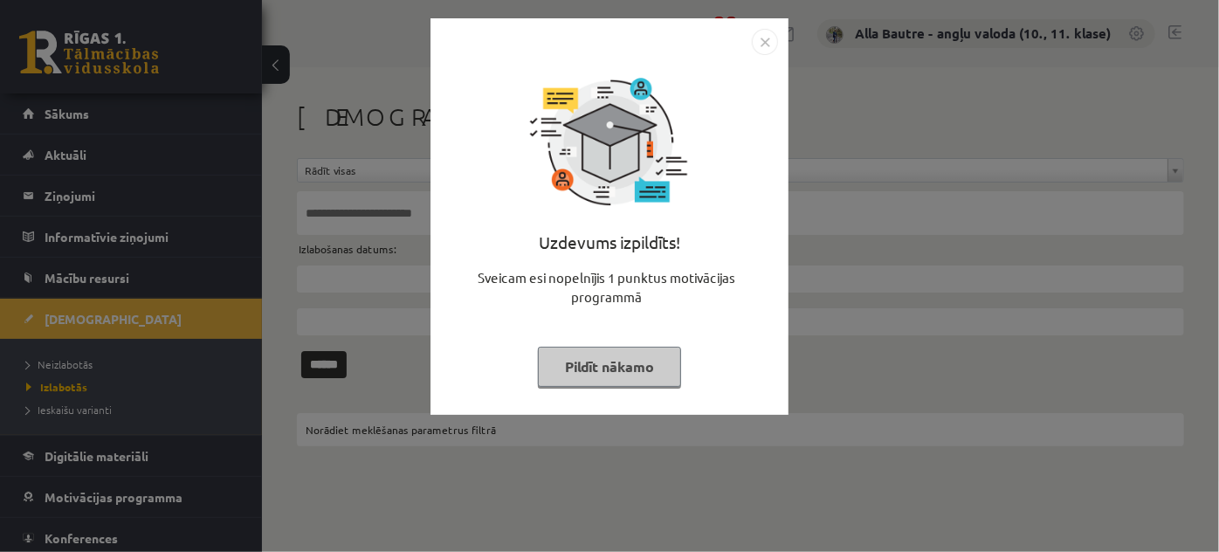
click at [752, 42] on img "Close" at bounding box center [765, 42] width 26 height 26
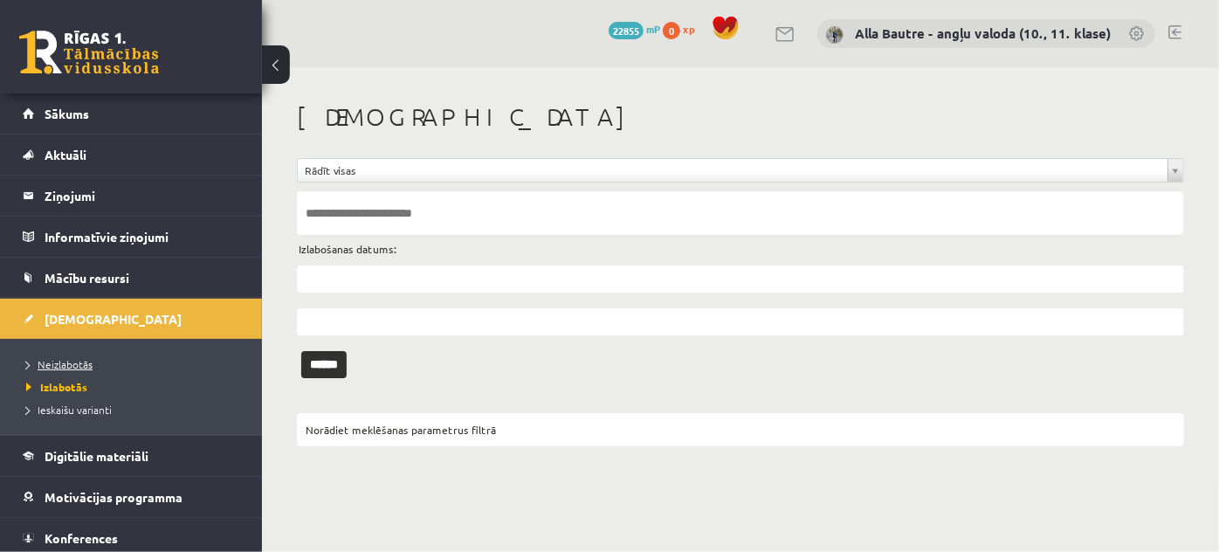
click at [50, 362] on span "Neizlabotās" at bounding box center [59, 364] width 66 height 14
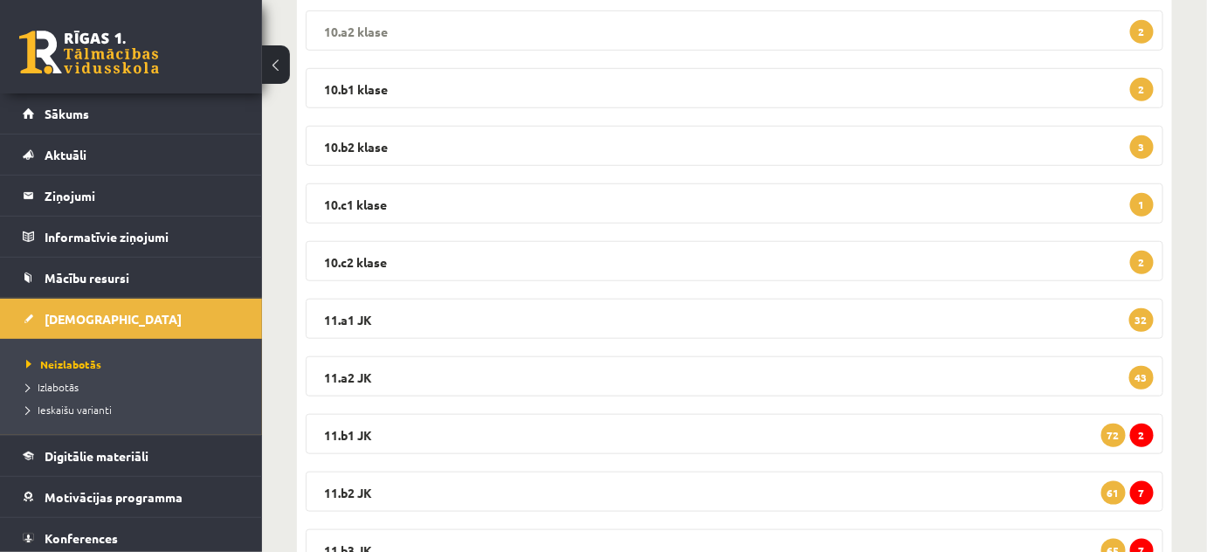
scroll to position [396, 0]
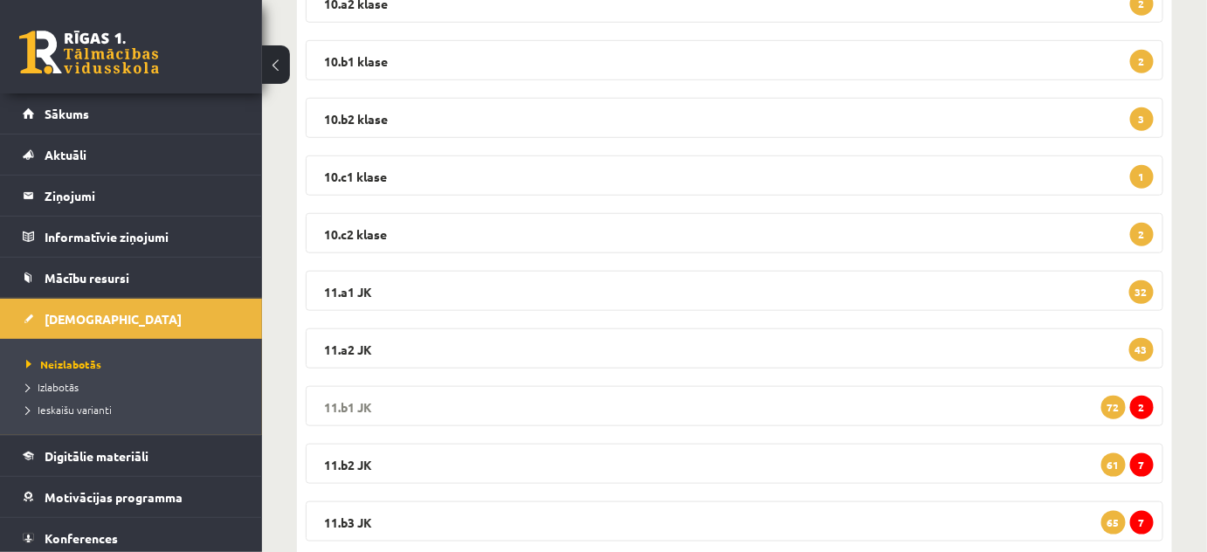
click at [344, 407] on legend "11.b1 JK 2 72" at bounding box center [734, 406] width 857 height 40
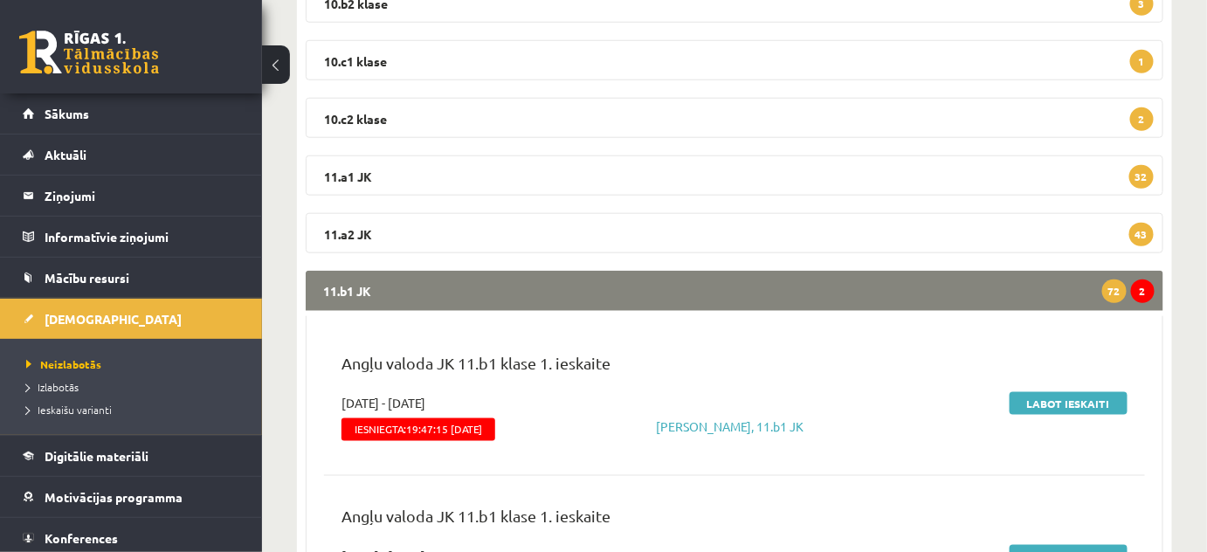
scroll to position [555, 0]
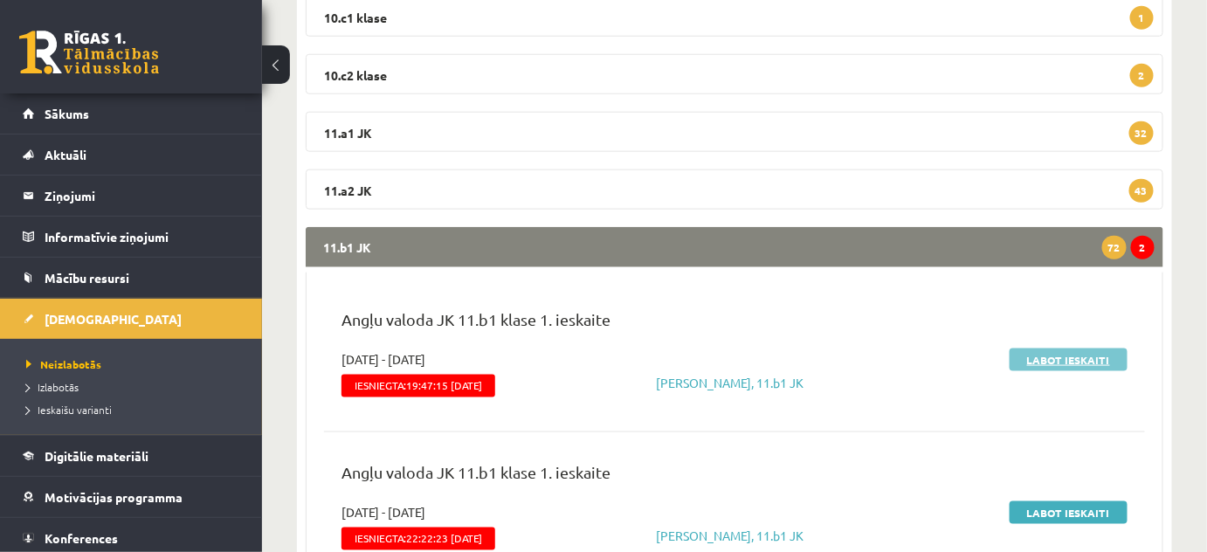
click at [1097, 353] on link "Labot ieskaiti" at bounding box center [1068, 359] width 118 height 23
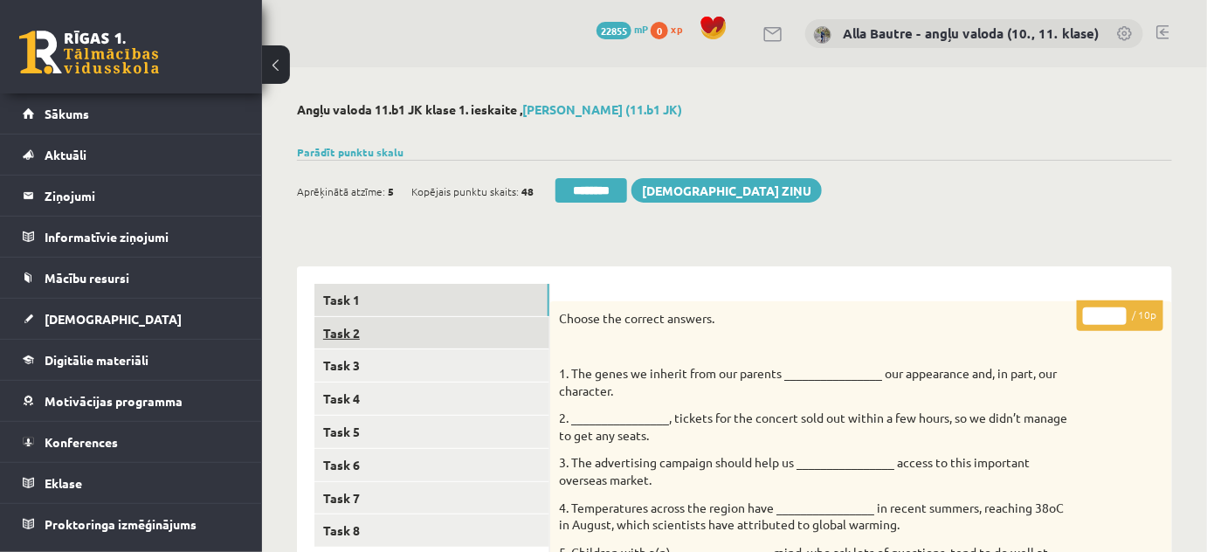
click at [365, 327] on link "Task 2" at bounding box center [431, 333] width 235 height 32
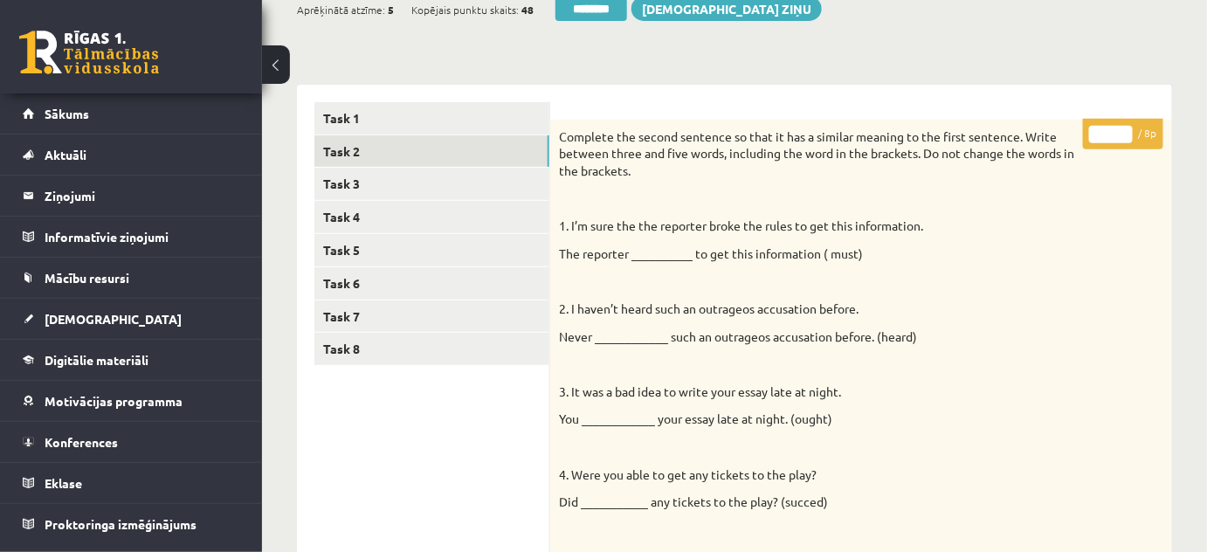
scroll to position [155, 0]
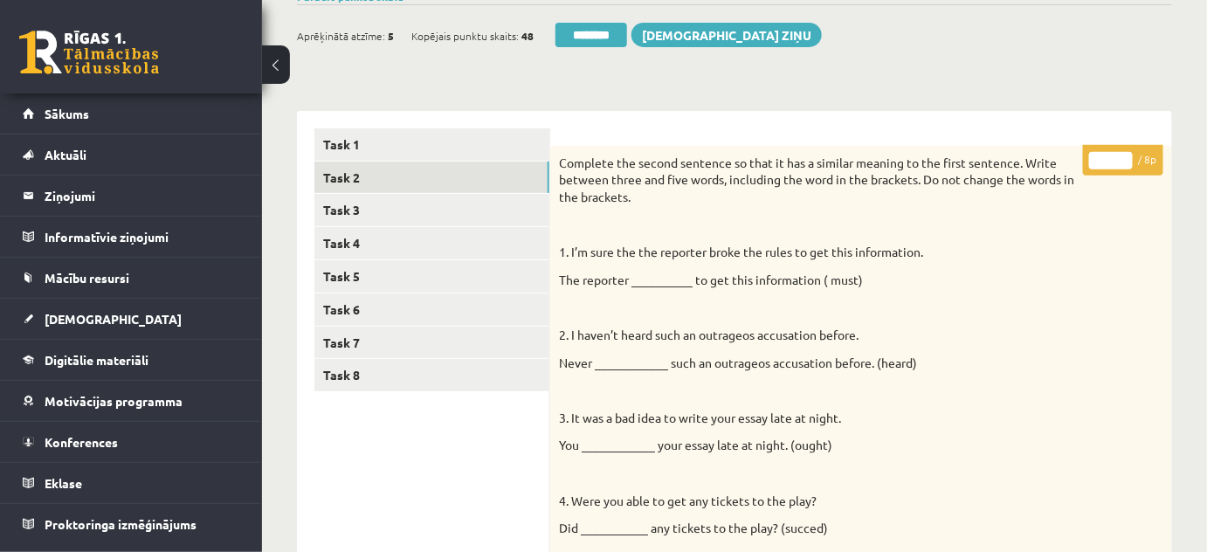
click at [1123, 155] on input "*" at bounding box center [1111, 160] width 44 height 17
type input "*"
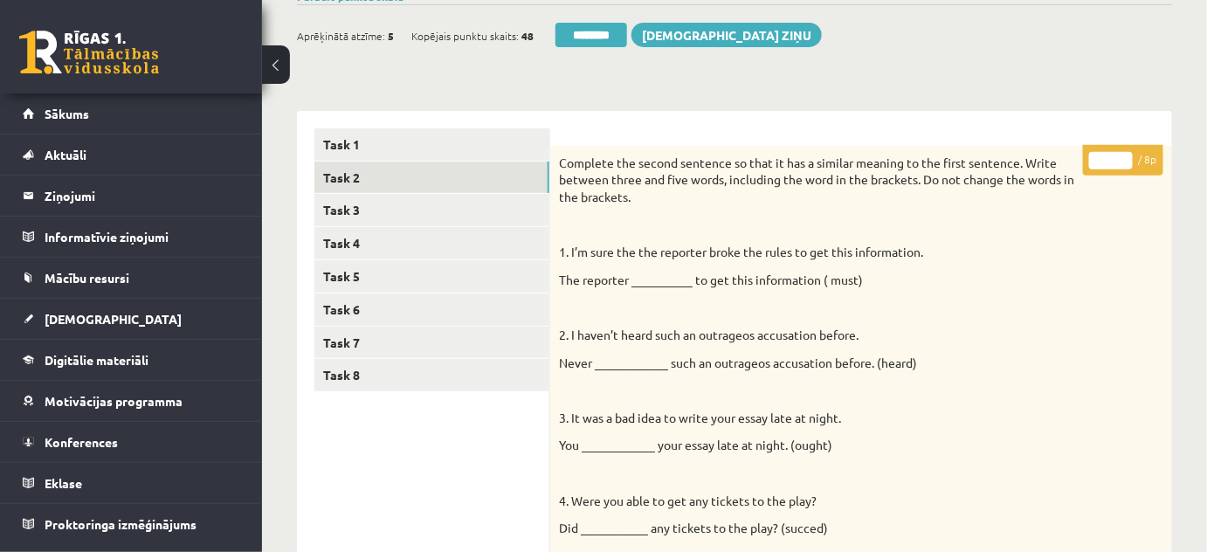
click at [1123, 155] on input "*" at bounding box center [1111, 160] width 44 height 17
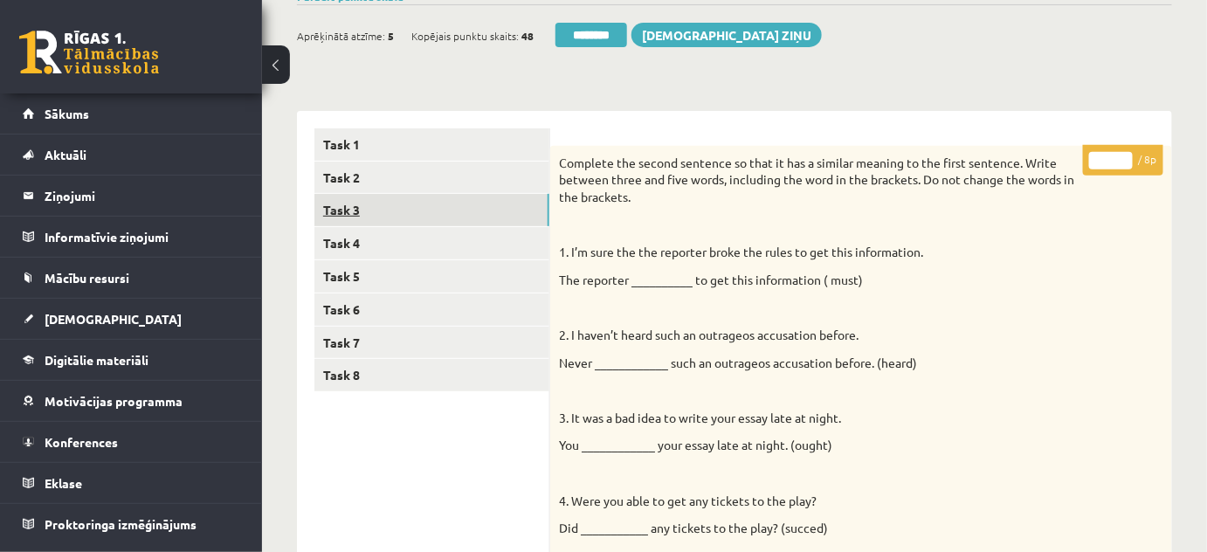
click at [394, 216] on link "Task 3" at bounding box center [431, 210] width 235 height 32
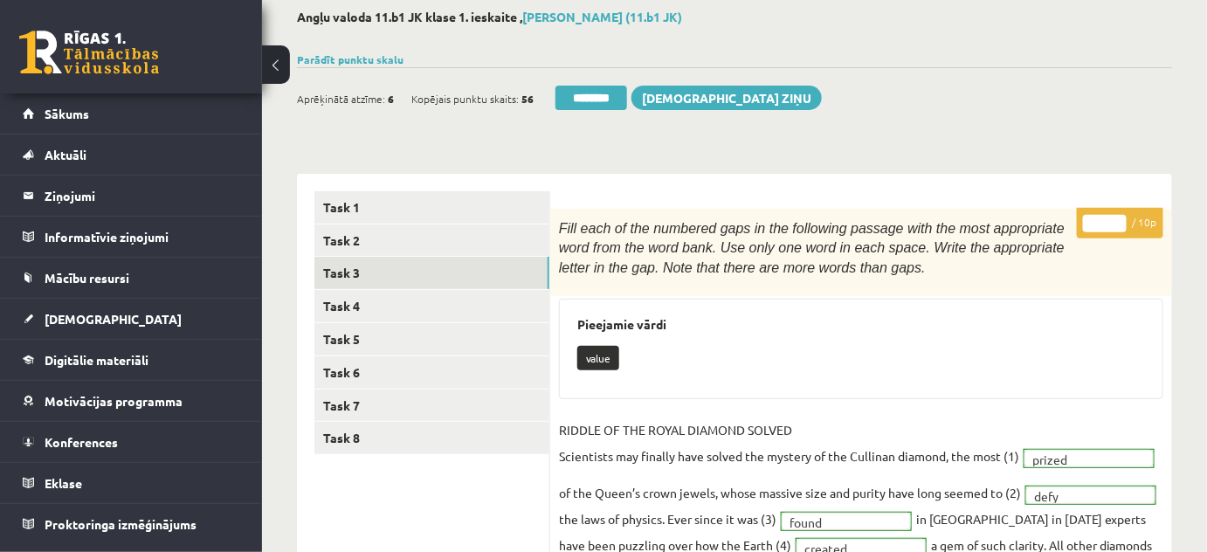
scroll to position [76, 0]
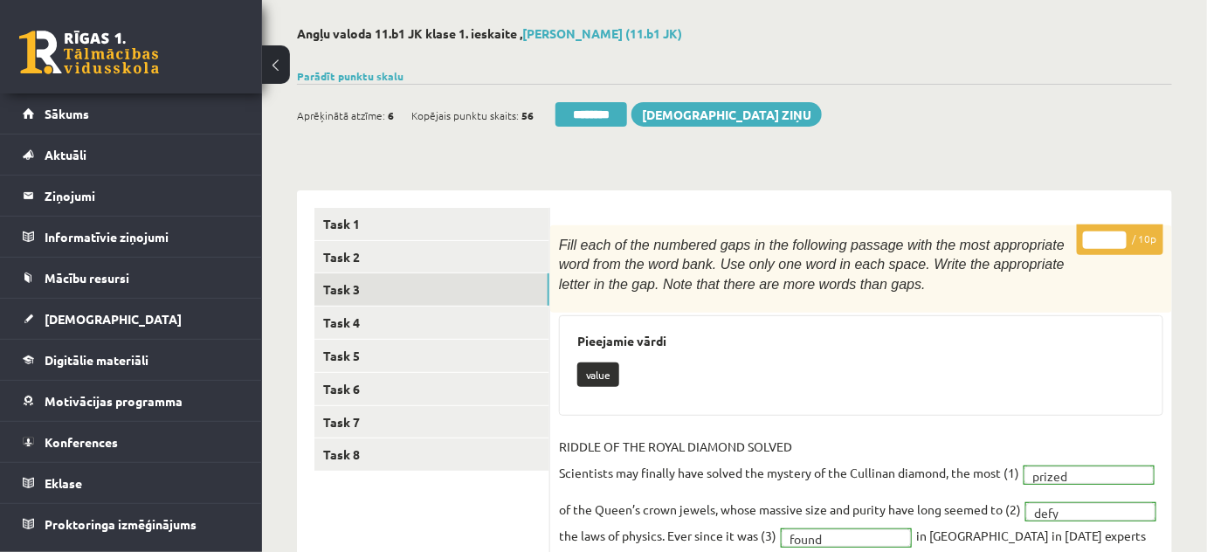
type input "**"
click at [1118, 235] on input "**" at bounding box center [1105, 239] width 44 height 17
click at [331, 316] on link "Task 4" at bounding box center [431, 322] width 235 height 32
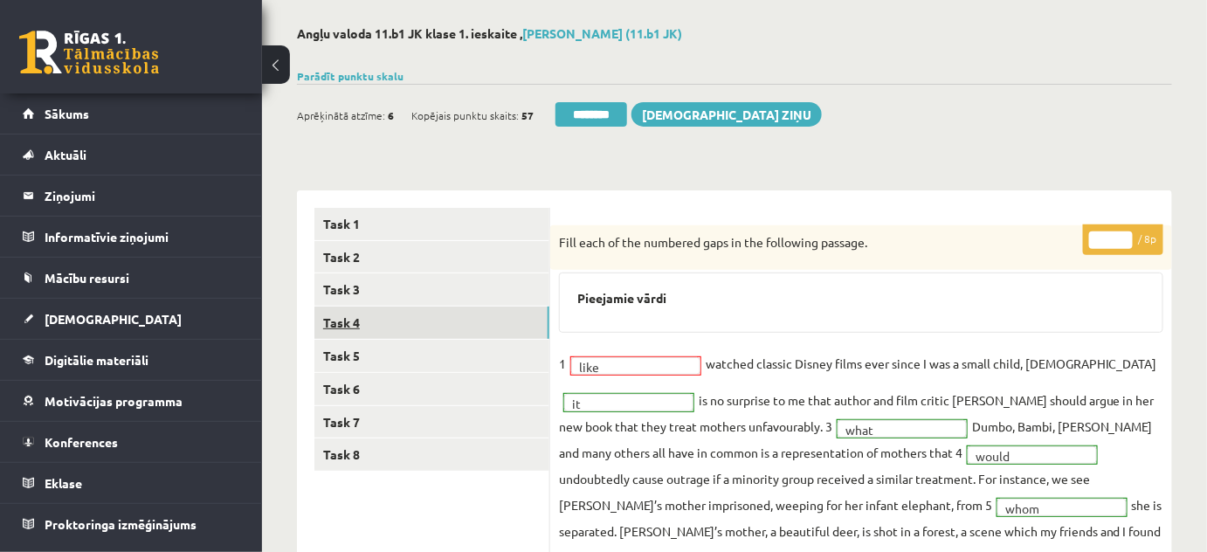
scroll to position [0, 0]
click at [335, 351] on link "Task 5" at bounding box center [431, 356] width 235 height 32
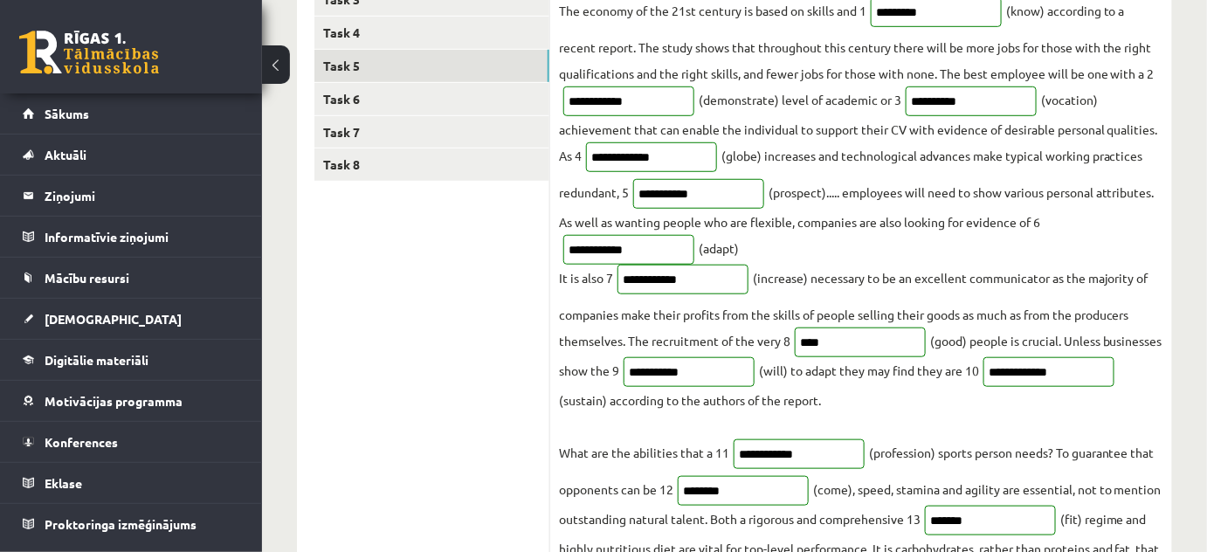
scroll to position [155, 0]
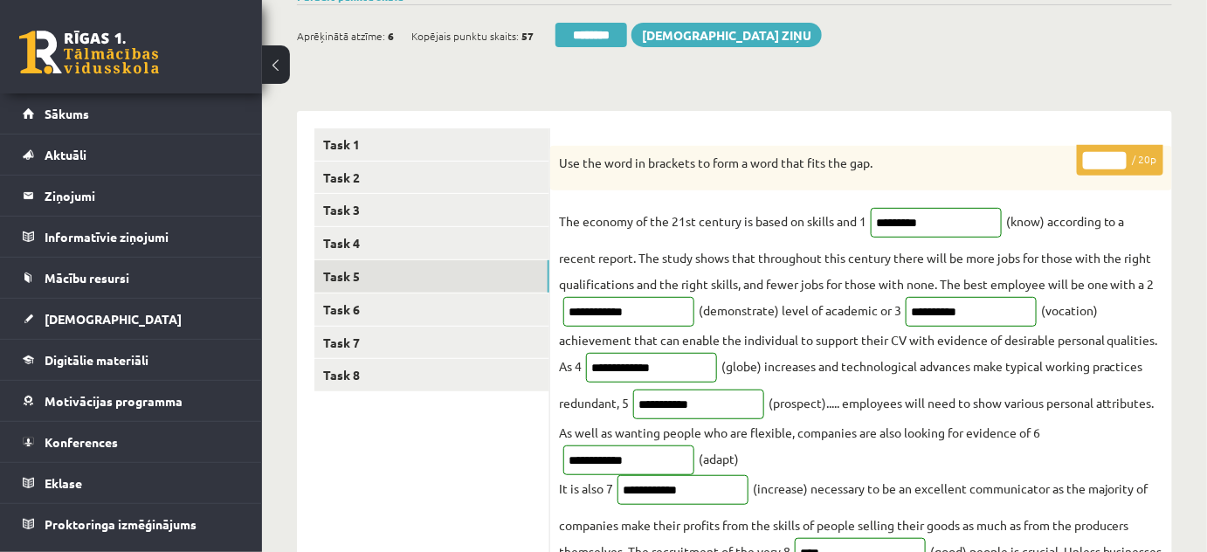
type input "**"
click at [1120, 153] on input "**" at bounding box center [1105, 160] width 44 height 17
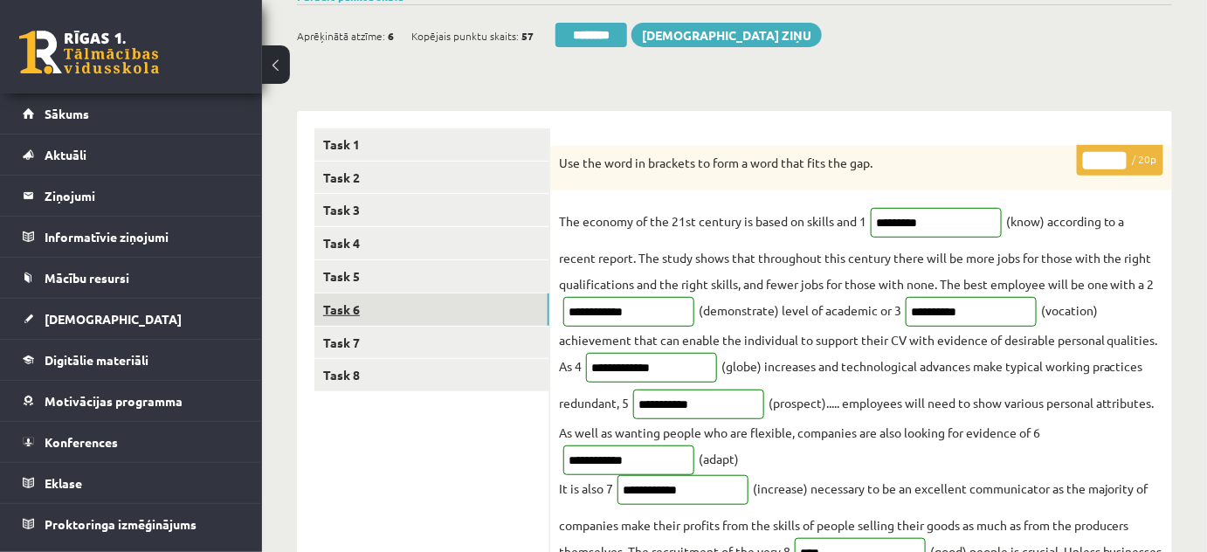
click at [382, 302] on link "Task 6" at bounding box center [431, 309] width 235 height 32
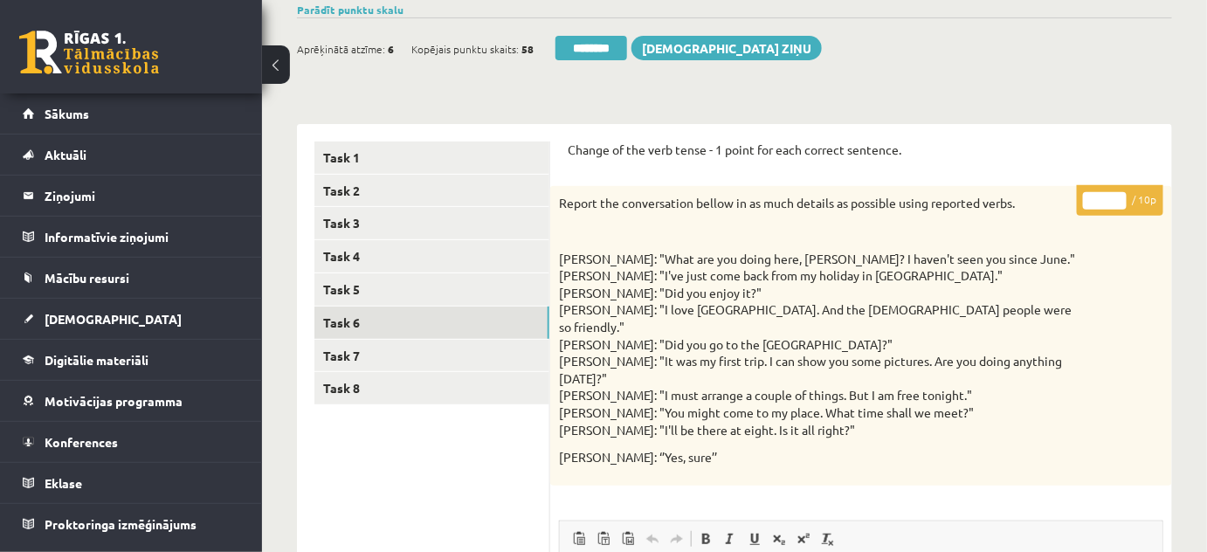
scroll to position [22, 0]
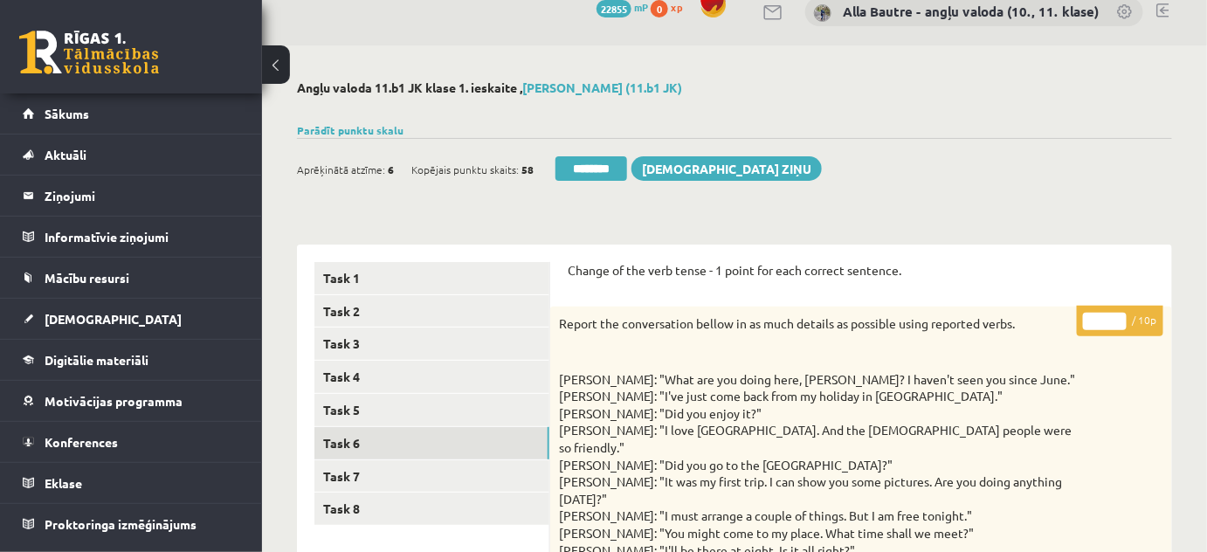
type input "**"
click at [1117, 318] on input "**" at bounding box center [1105, 321] width 44 height 17
click at [400, 469] on link "Task 7" at bounding box center [431, 476] width 235 height 32
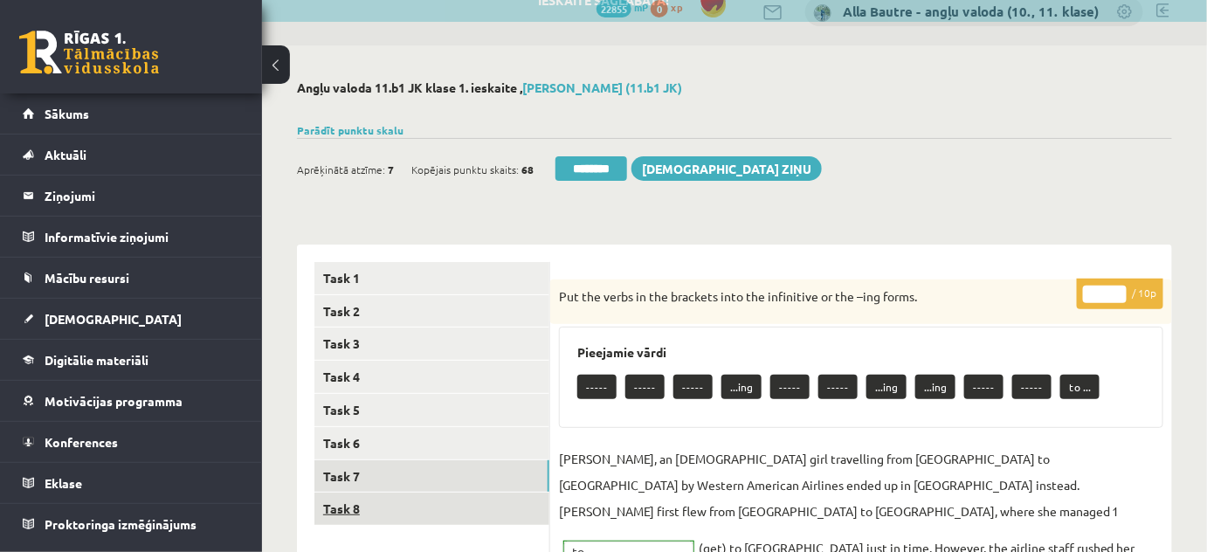
scroll to position [0, 0]
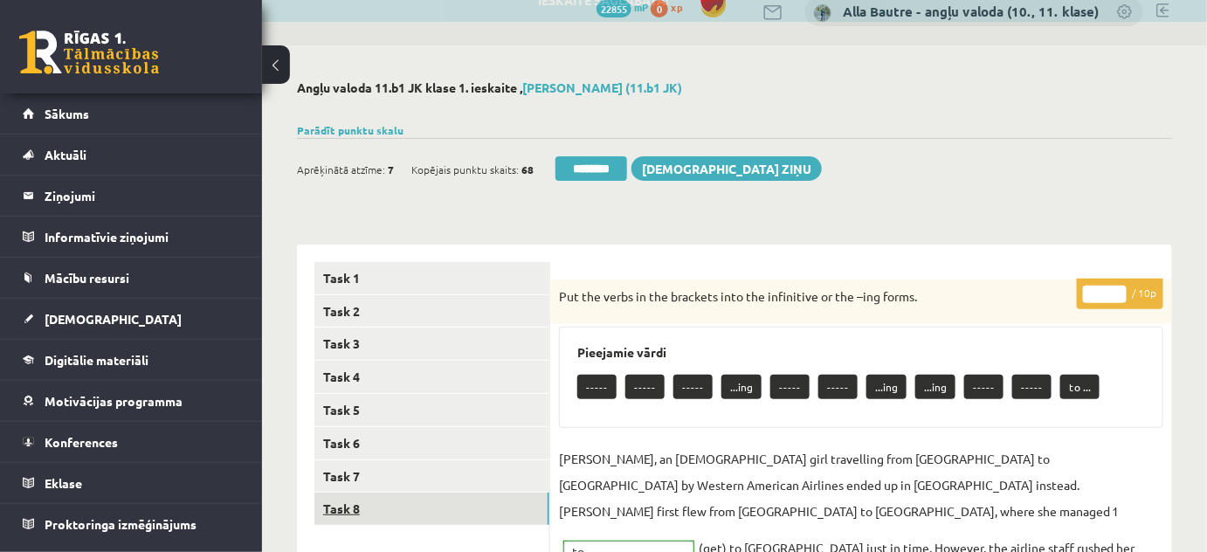
click at [341, 509] on link "Task 8" at bounding box center [431, 508] width 235 height 32
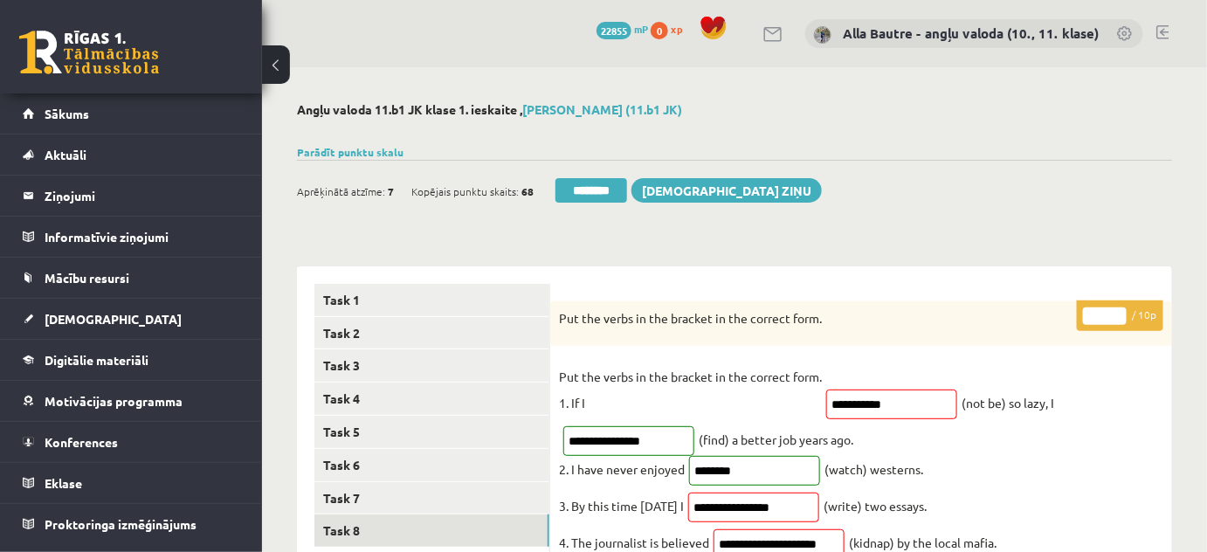
click at [1117, 311] on input "*" at bounding box center [1105, 315] width 44 height 17
type input "*"
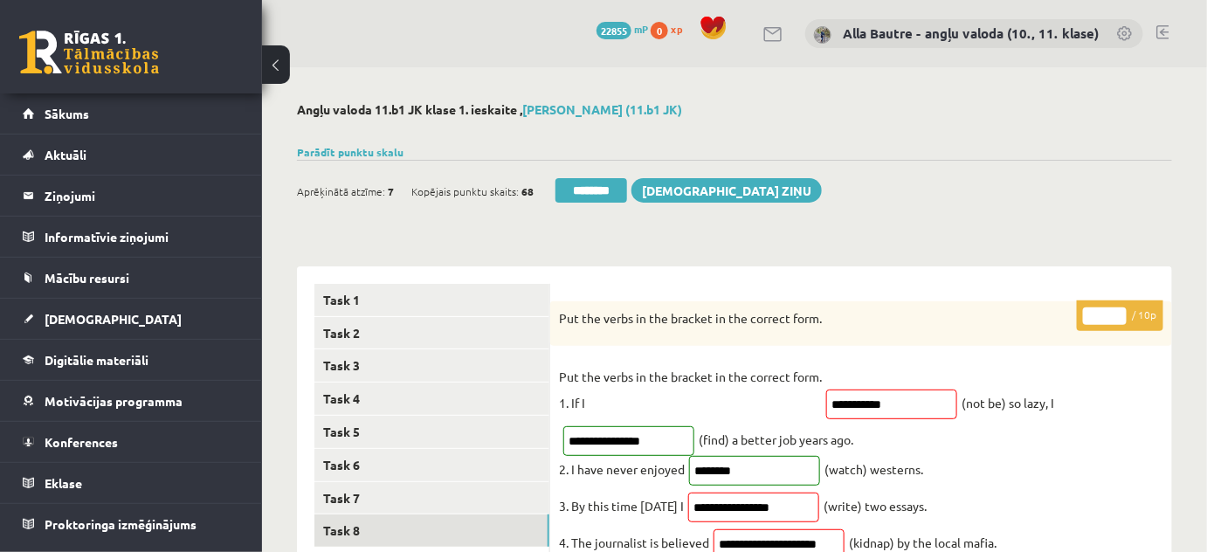
click at [1117, 311] on input "*" at bounding box center [1105, 315] width 44 height 17
click at [361, 459] on link "Task 6" at bounding box center [431, 465] width 235 height 32
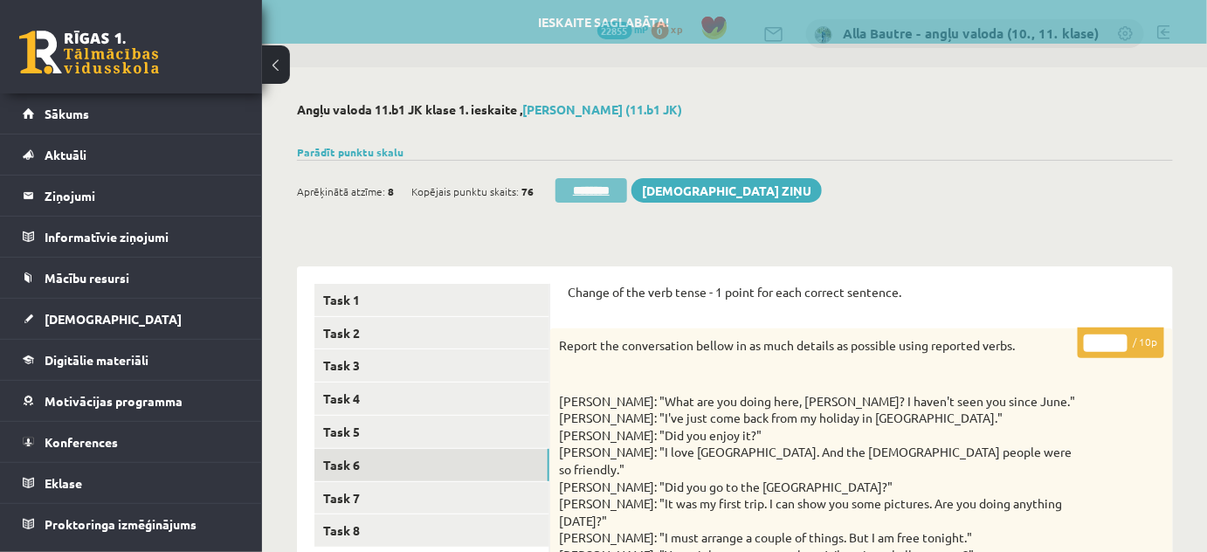
click at [563, 192] on input "********" at bounding box center [591, 190] width 72 height 24
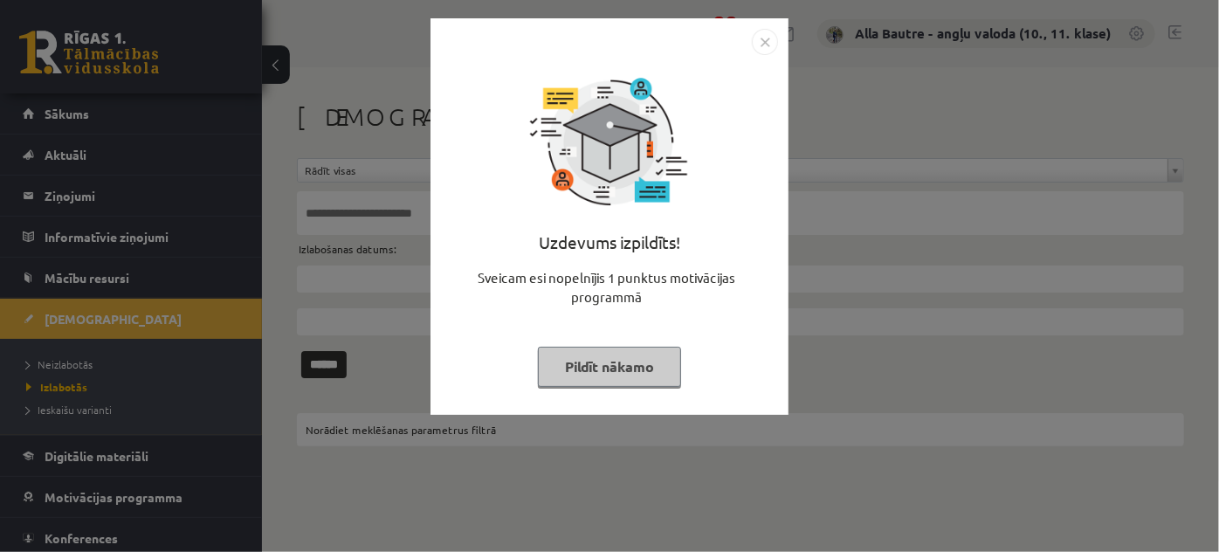
click at [759, 38] on img "Close" at bounding box center [765, 42] width 26 height 26
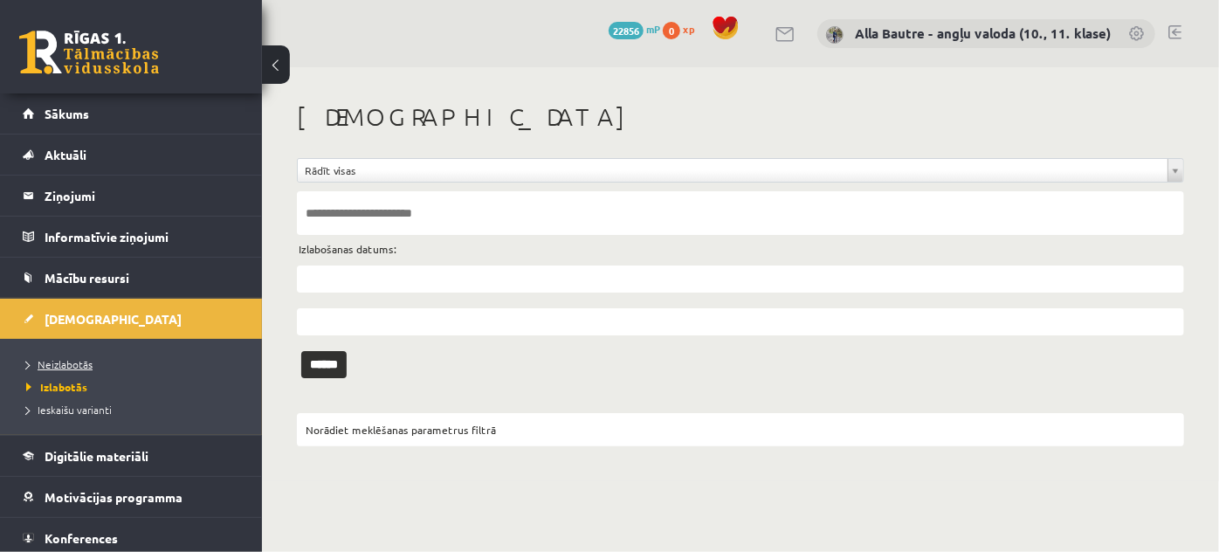
click at [54, 360] on span "Neizlabotās" at bounding box center [59, 364] width 66 height 14
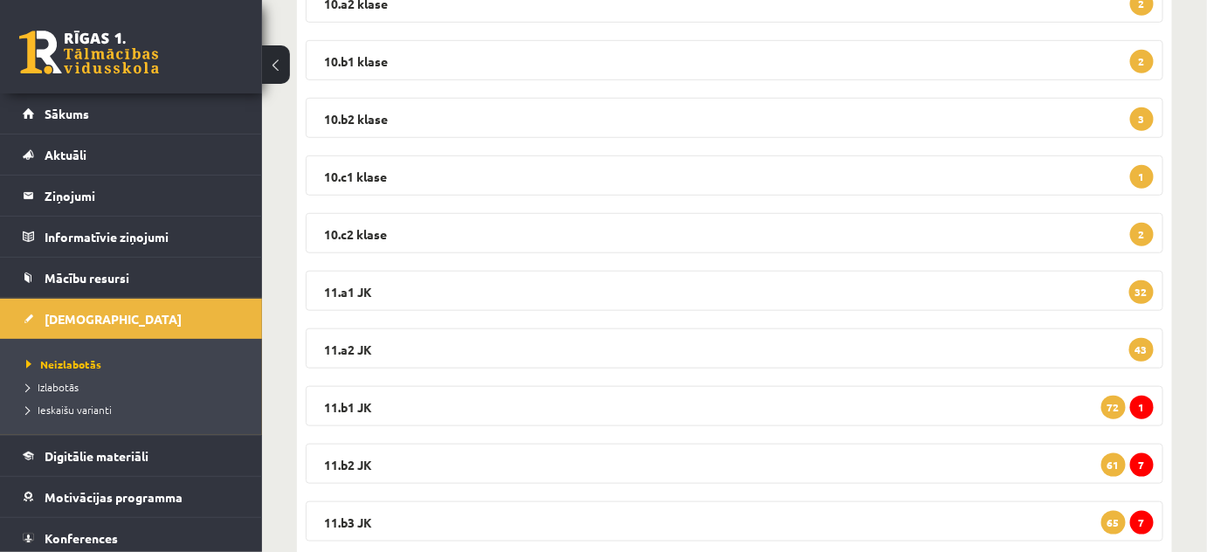
scroll to position [476, 0]
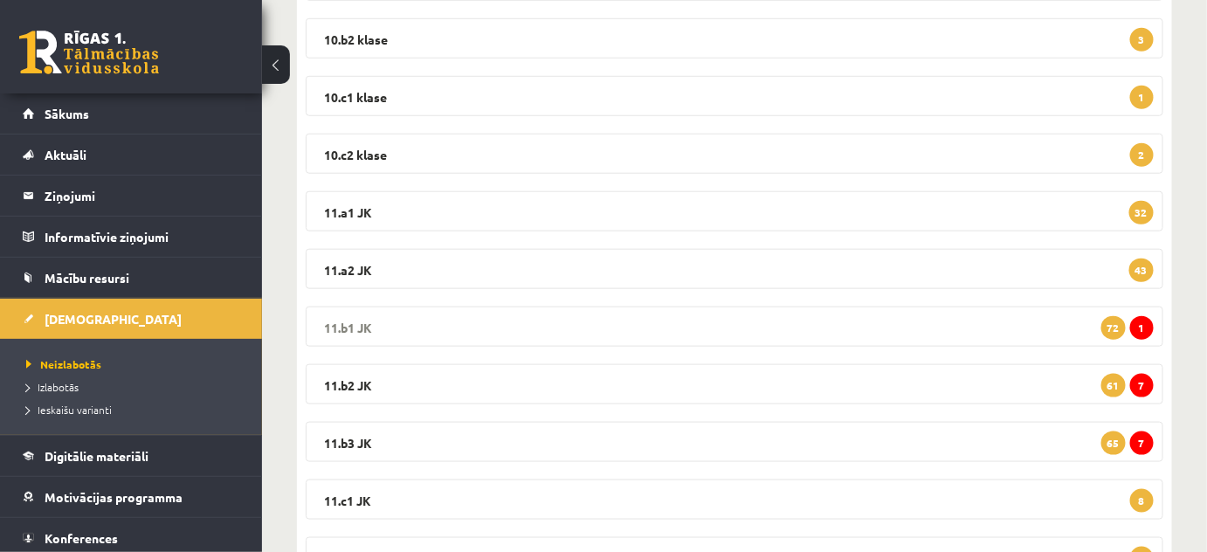
click at [356, 320] on legend "11.b1 JK 1 72" at bounding box center [734, 326] width 857 height 40
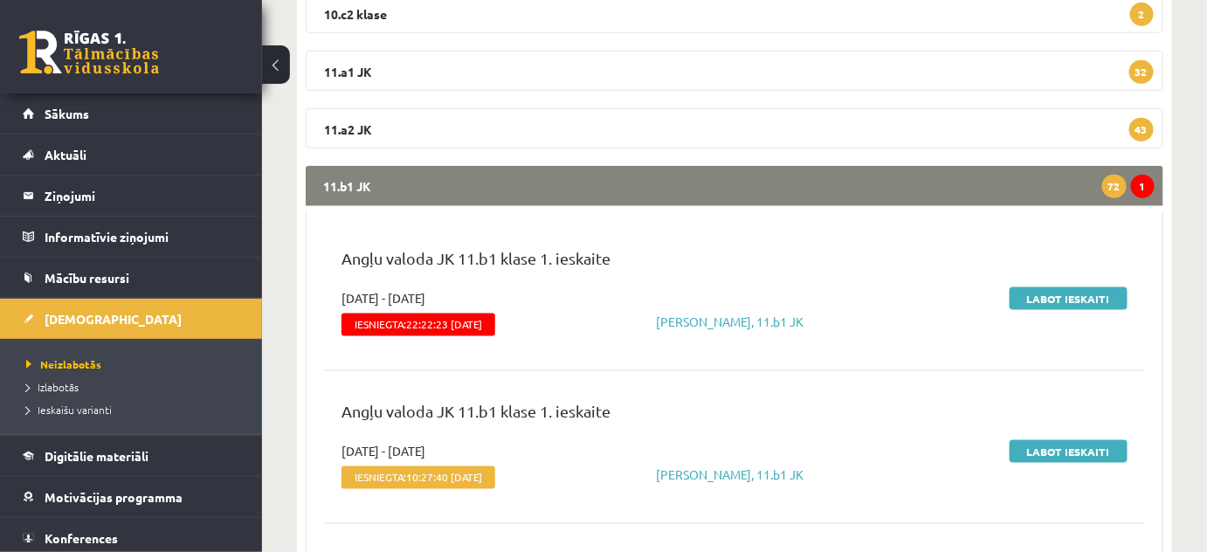
scroll to position [635, 0]
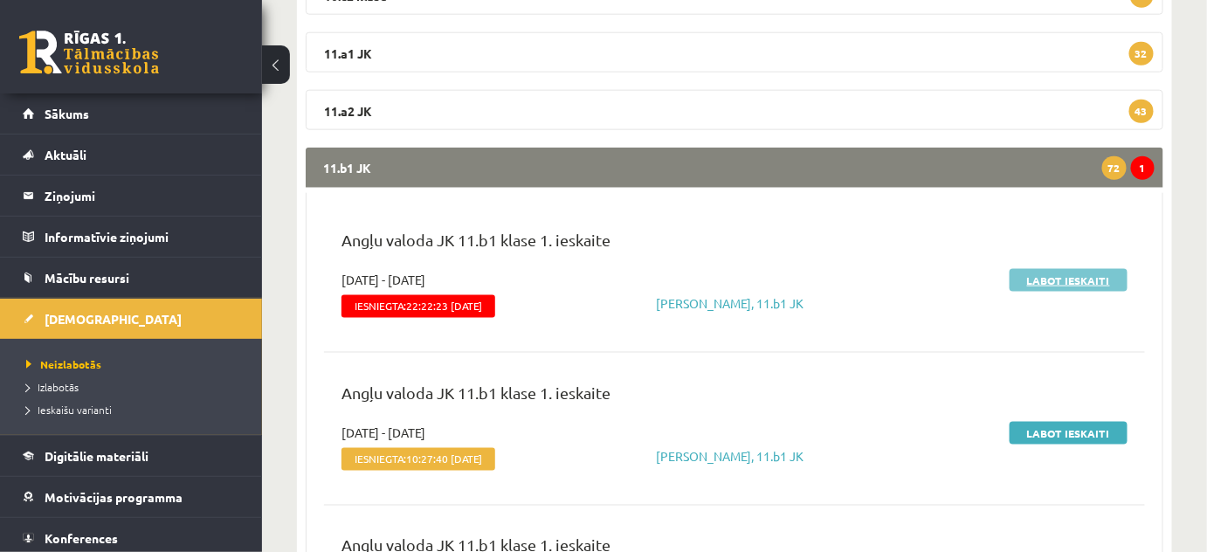
click at [1078, 279] on link "Labot ieskaiti" at bounding box center [1068, 280] width 118 height 23
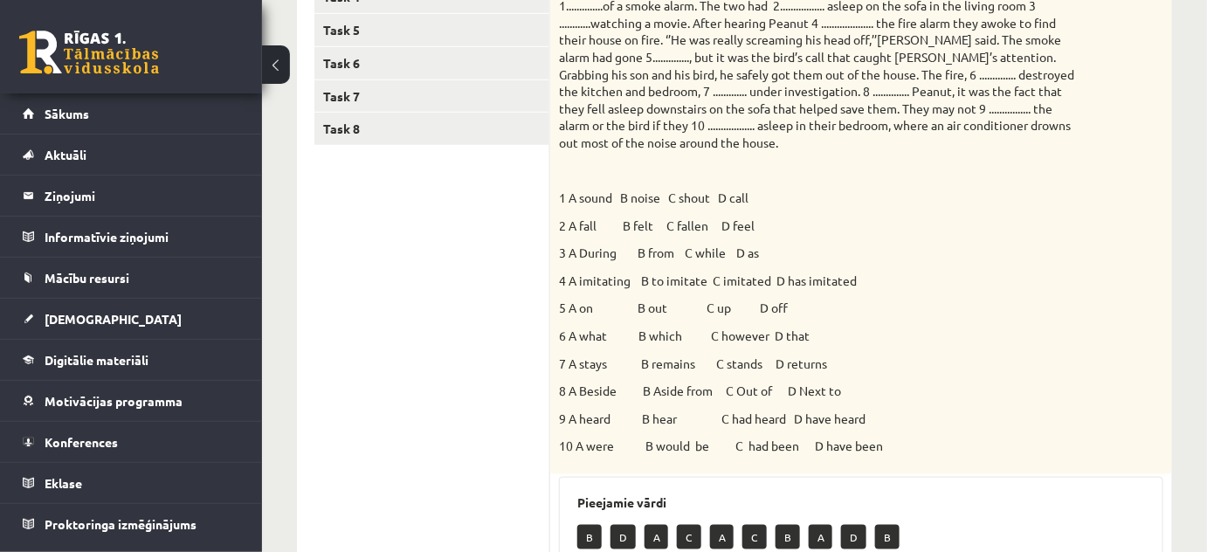
scroll to position [237, 0]
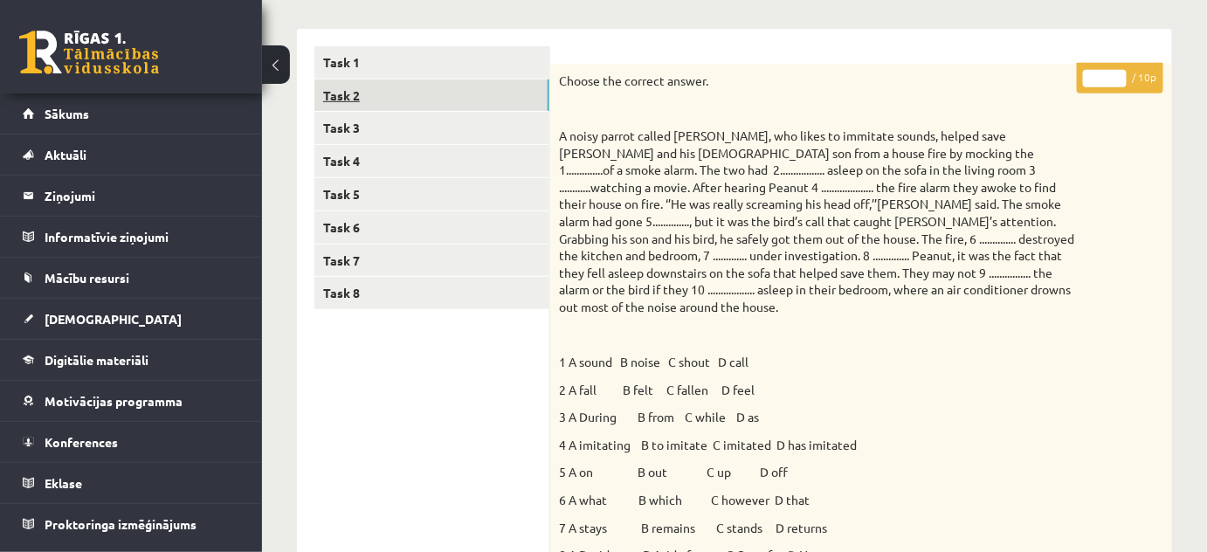
click at [377, 90] on link "Task 2" at bounding box center [431, 95] width 235 height 32
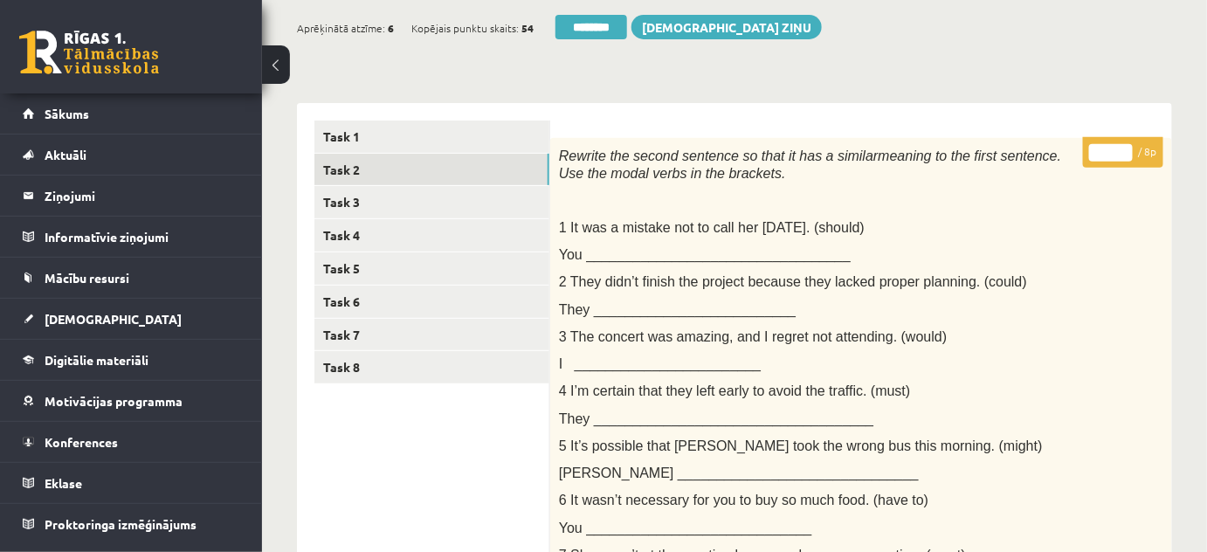
scroll to position [160, 0]
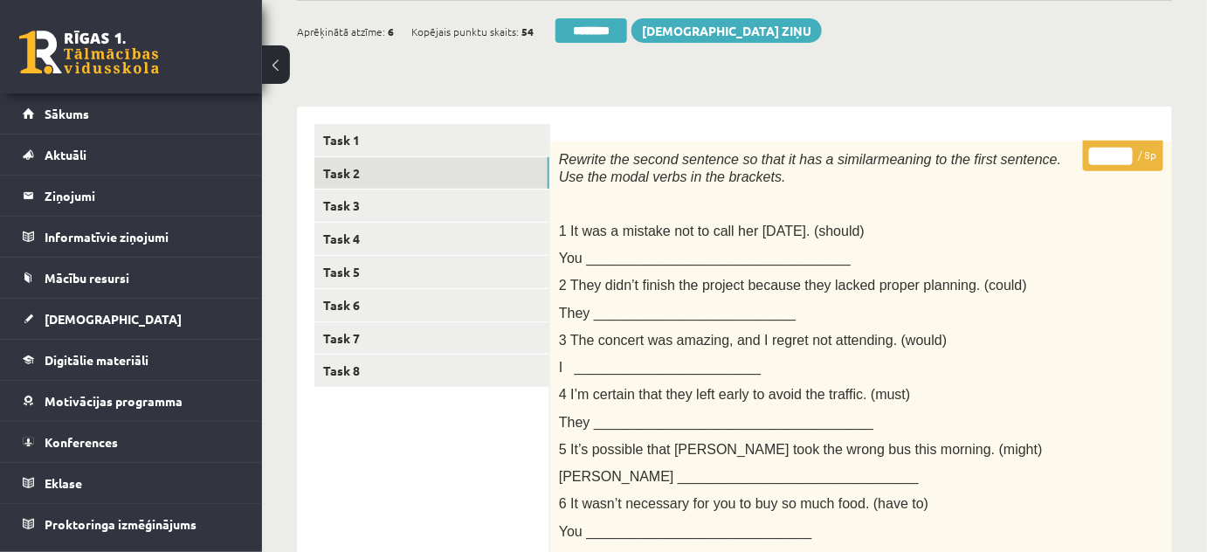
type input "*"
click at [1124, 152] on input "*" at bounding box center [1111, 156] width 44 height 17
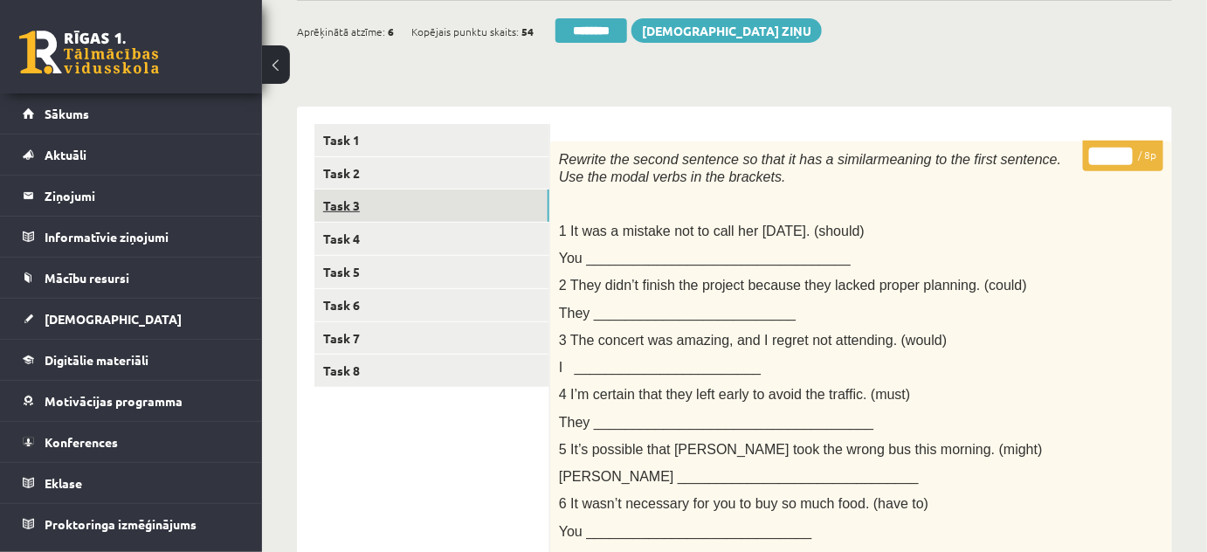
click at [340, 208] on link "Task 3" at bounding box center [431, 205] width 235 height 32
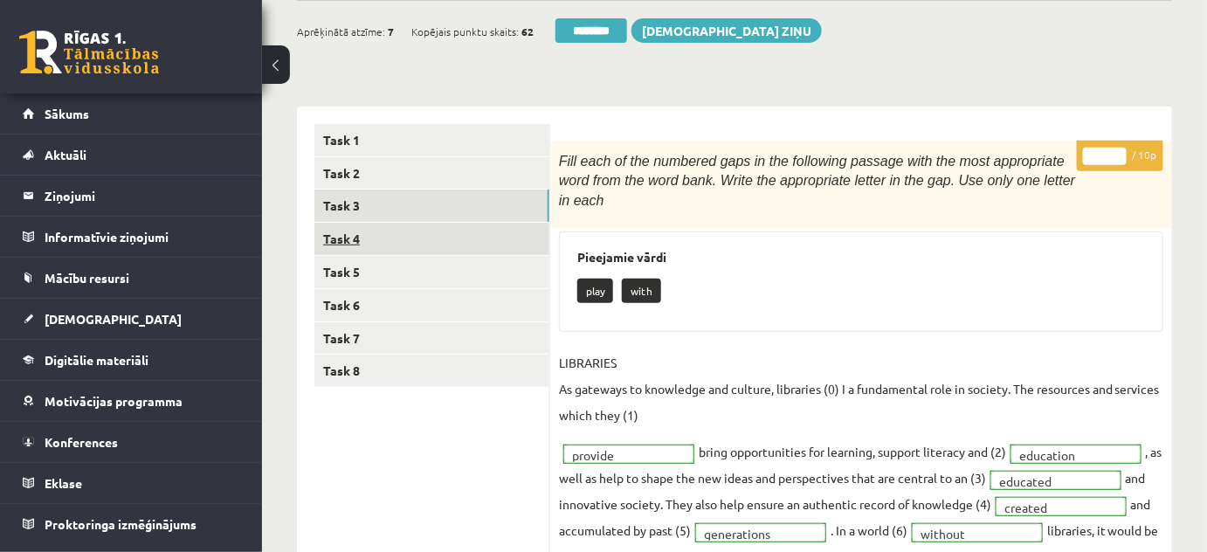
scroll to position [0, 0]
click at [340, 244] on link "Task 4" at bounding box center [431, 239] width 235 height 32
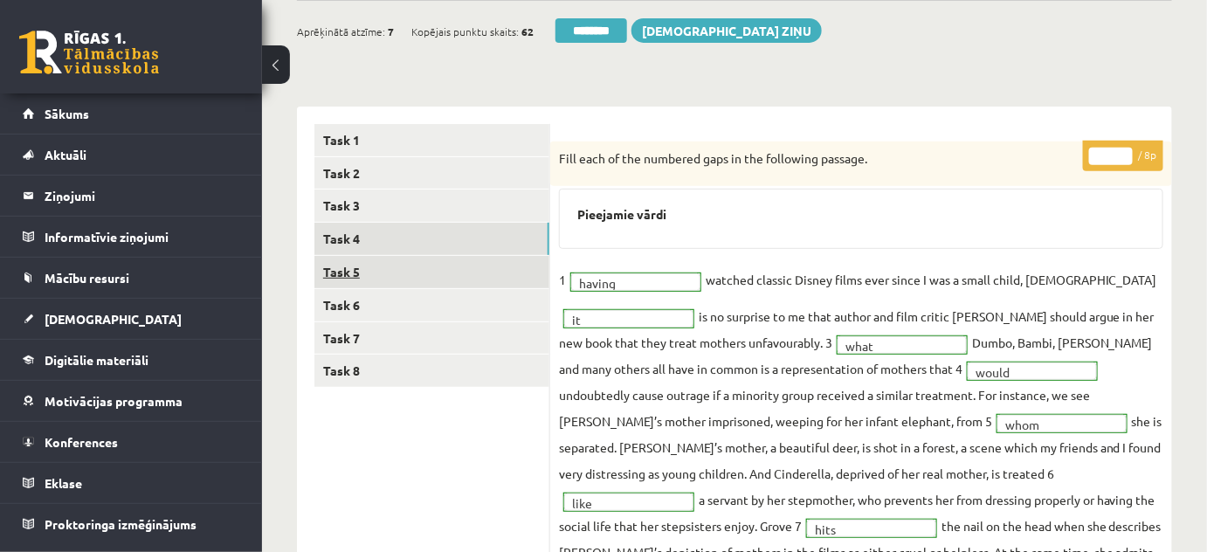
click at [337, 268] on link "Task 5" at bounding box center [431, 272] width 235 height 32
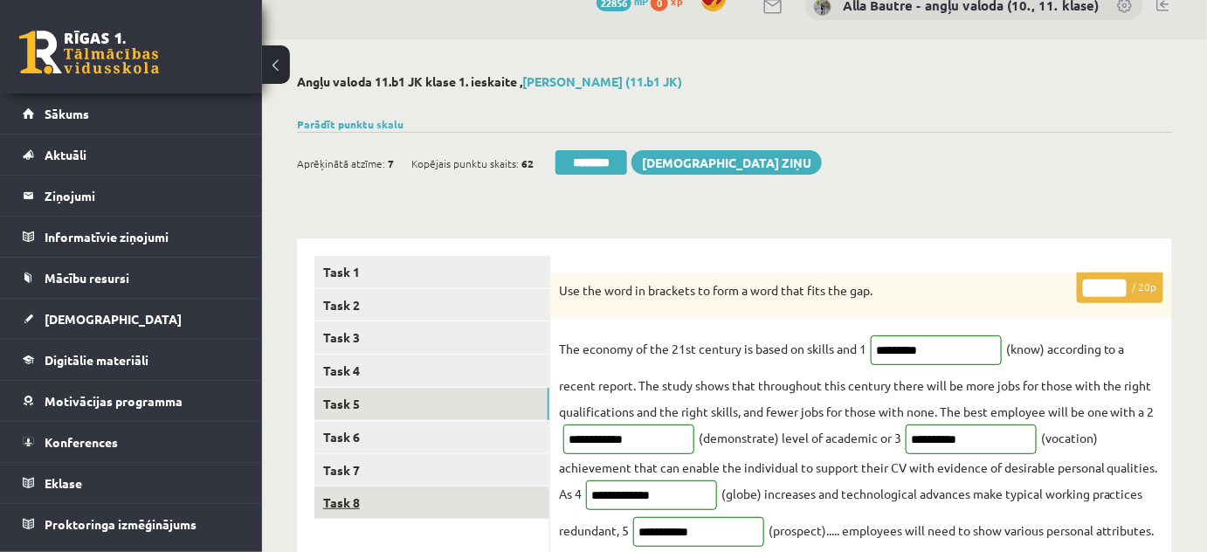
scroll to position [1, 0]
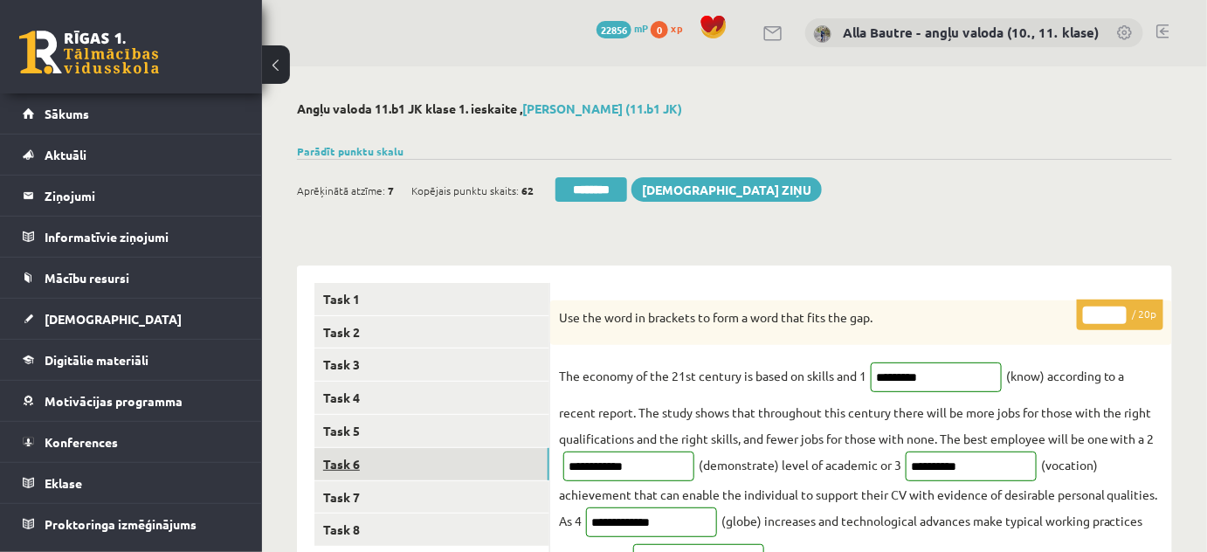
click at [346, 465] on link "Task 6" at bounding box center [431, 464] width 235 height 32
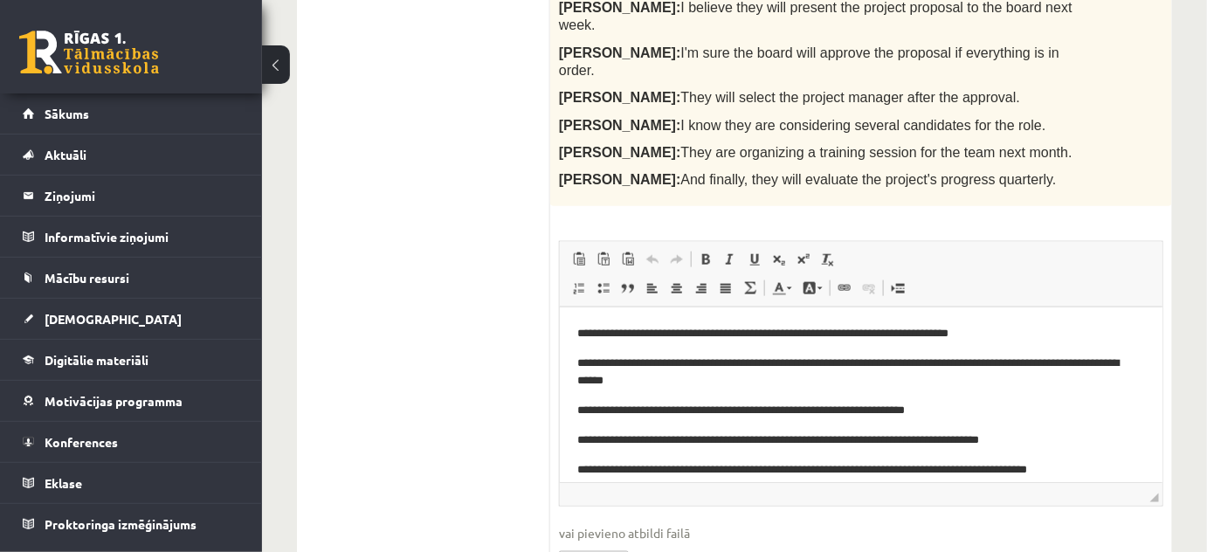
scroll to position [0, 0]
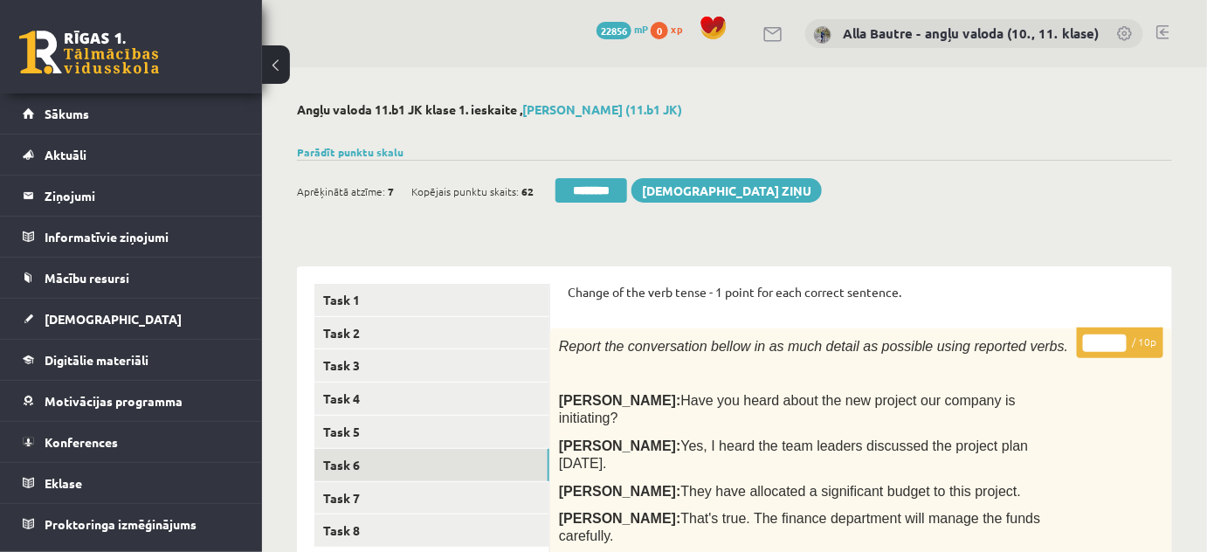
type input "**"
click at [1119, 339] on input "**" at bounding box center [1105, 342] width 44 height 17
click at [382, 492] on link "Task 7" at bounding box center [431, 498] width 235 height 32
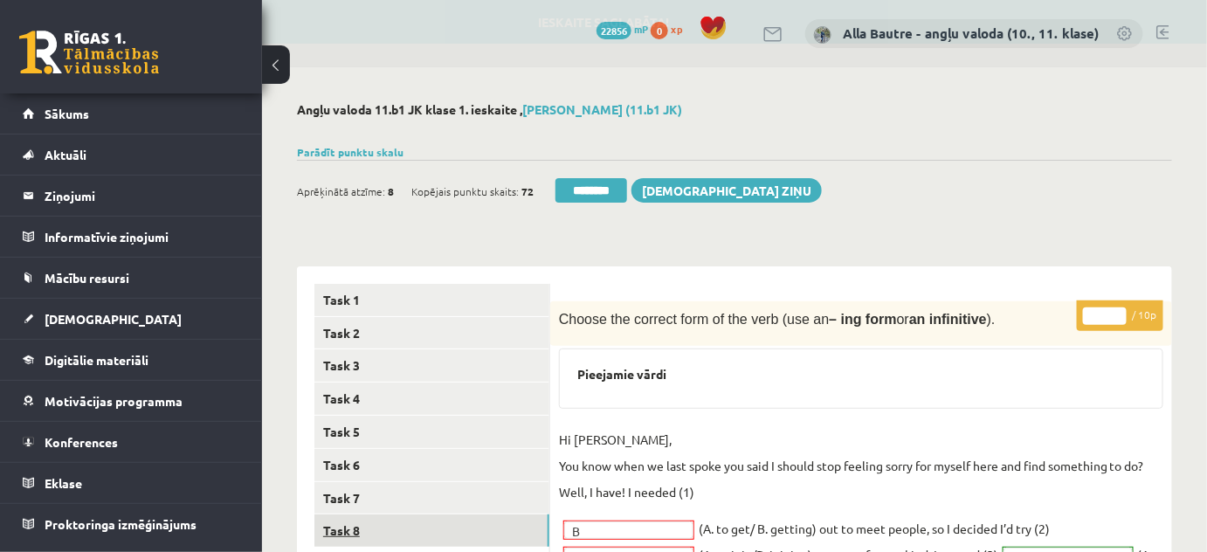
click at [365, 527] on link "Task 8" at bounding box center [431, 530] width 235 height 32
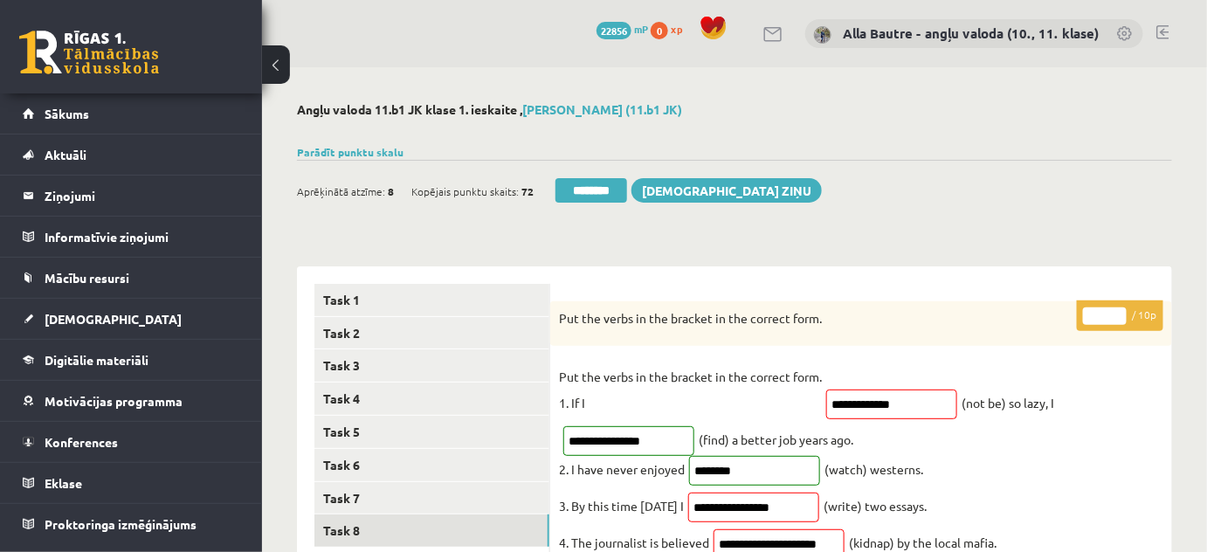
type input "**"
click at [1118, 312] on input "**" at bounding box center [1105, 315] width 44 height 17
click at [423, 435] on link "Task 5" at bounding box center [431, 432] width 235 height 32
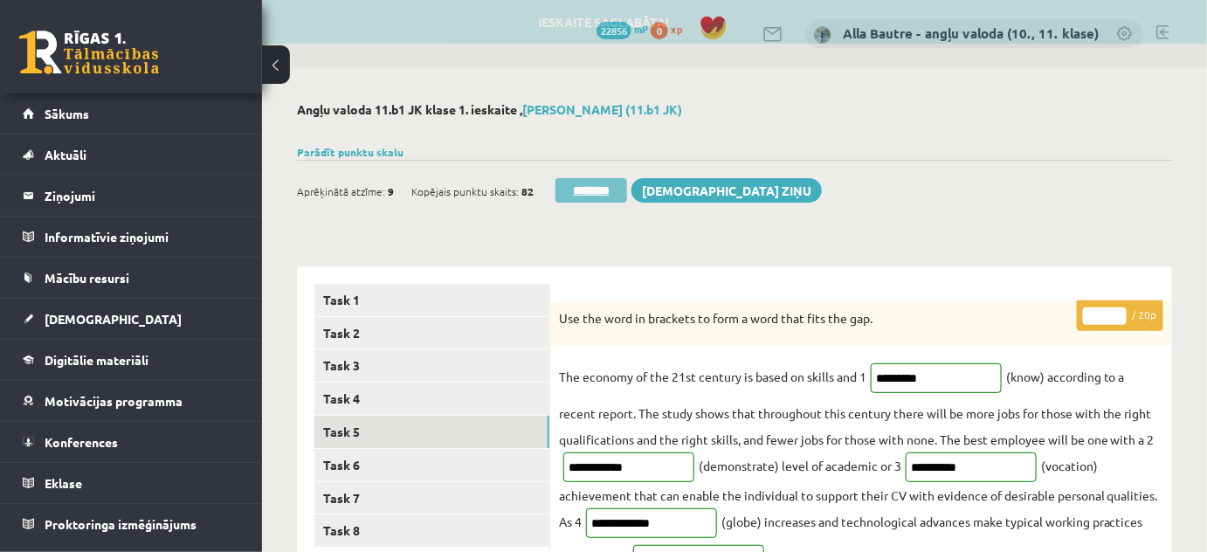
click at [627, 189] on input "********" at bounding box center [591, 190] width 72 height 24
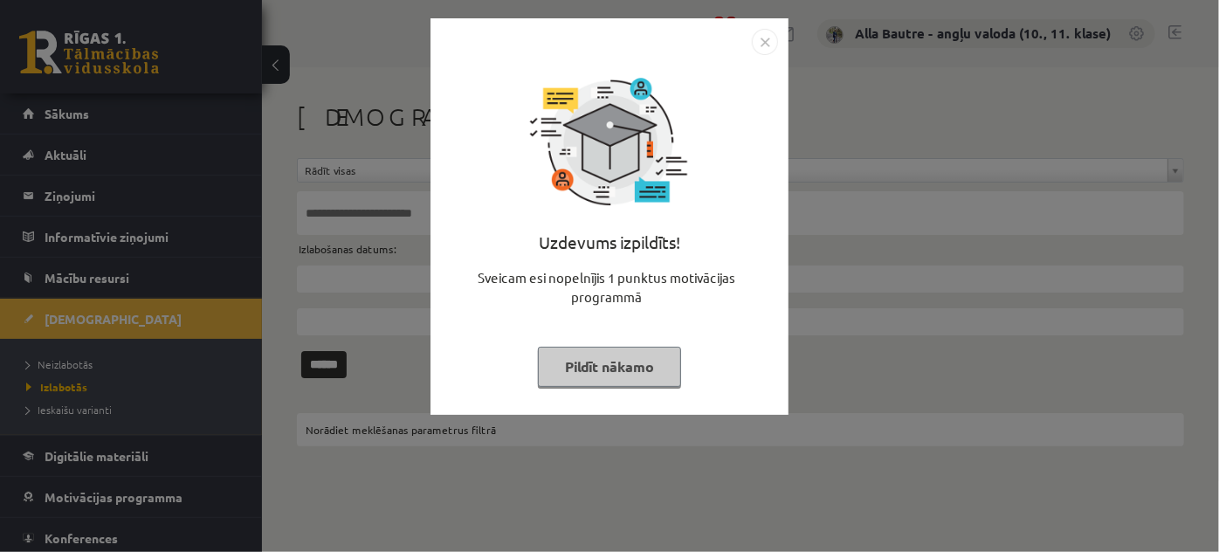
click at [764, 41] on img "Close" at bounding box center [765, 42] width 26 height 26
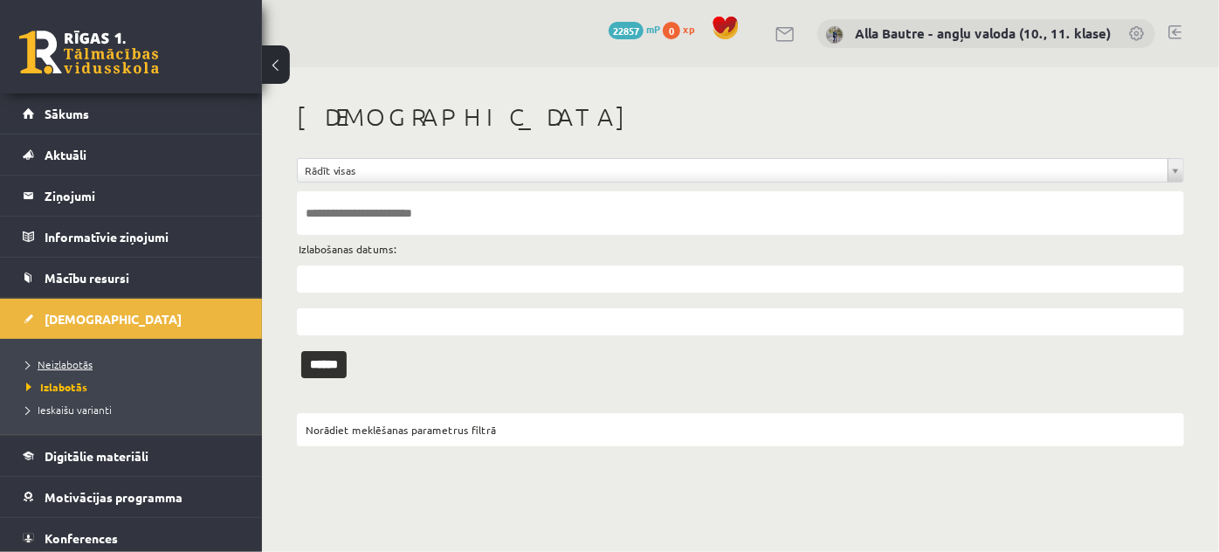
click at [80, 365] on span "Neizlabotās" at bounding box center [59, 364] width 66 height 14
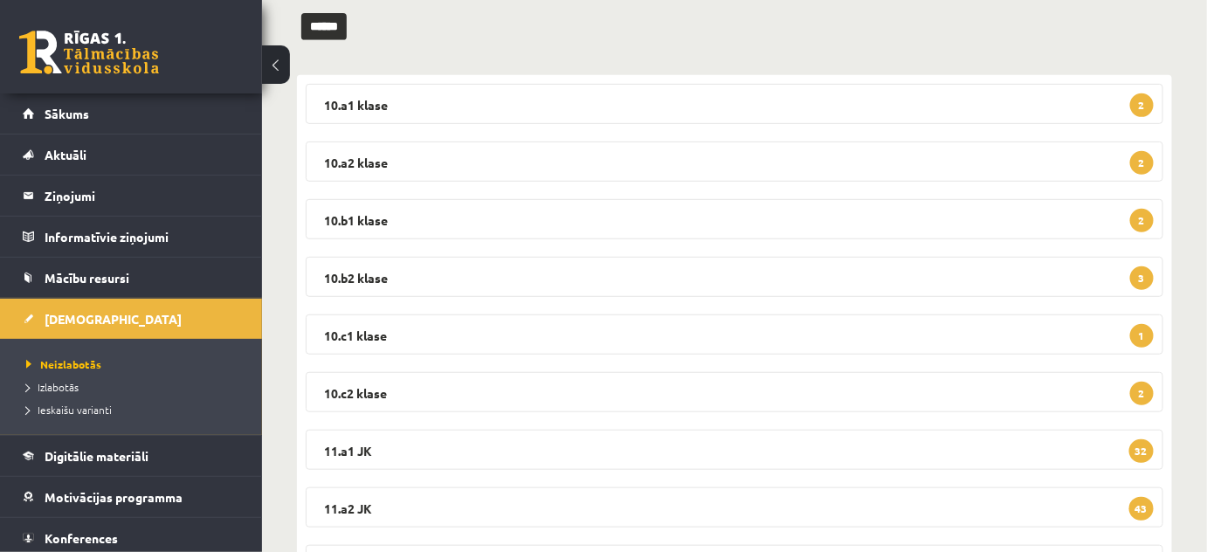
scroll to position [396, 0]
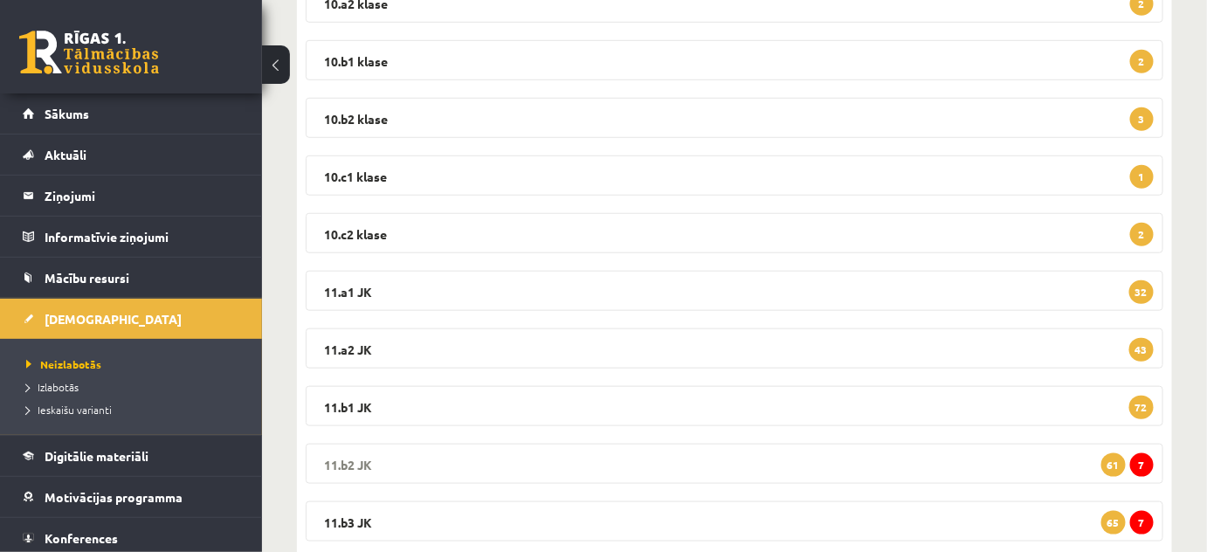
click at [339, 447] on legend "11.b2 JK 7 61" at bounding box center [734, 464] width 857 height 40
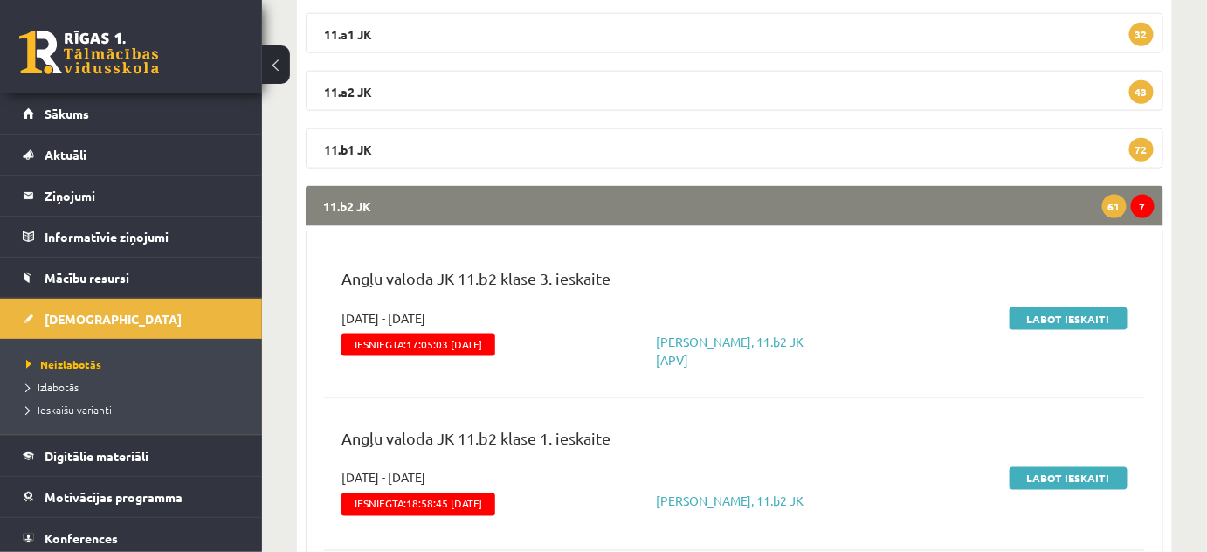
scroll to position [714, 0]
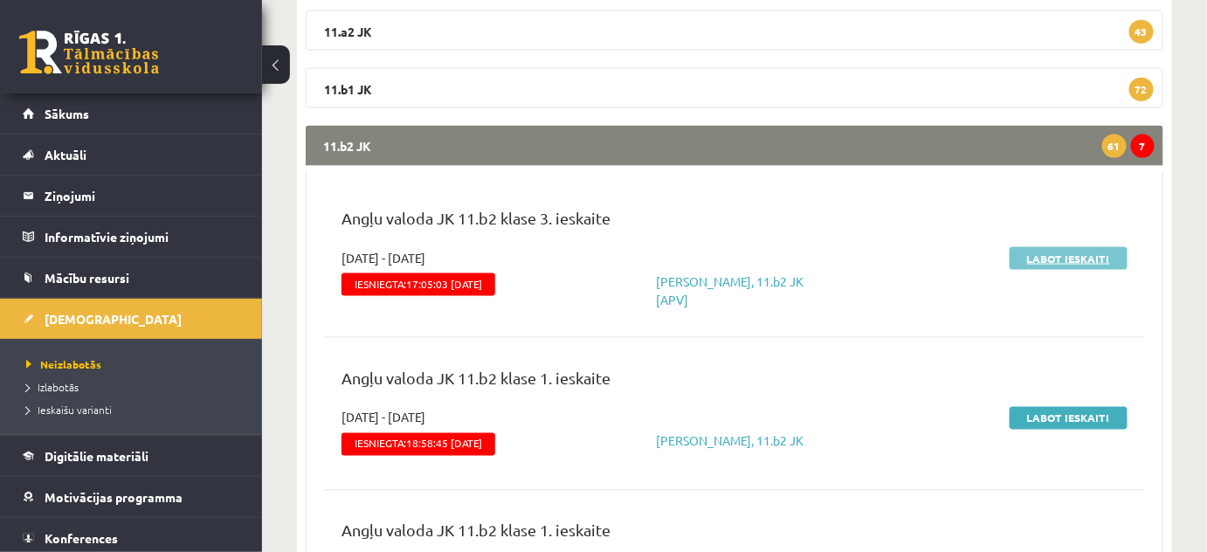
click at [1059, 253] on link "Labot ieskaiti" at bounding box center [1068, 258] width 118 height 23
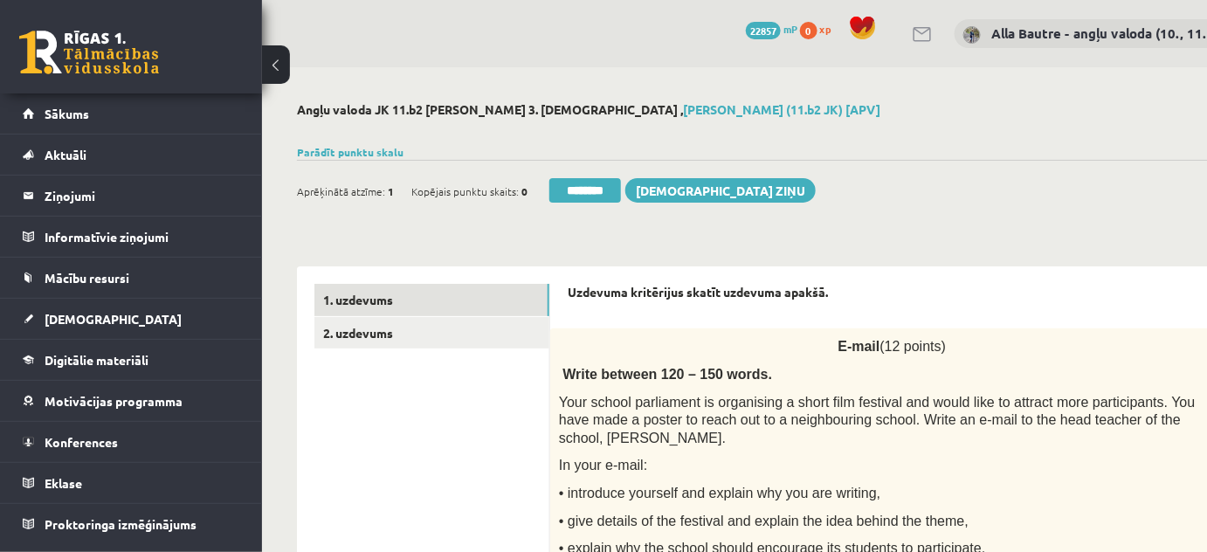
type input "**"
click at [347, 336] on link "2. uzdevums" at bounding box center [431, 333] width 235 height 32
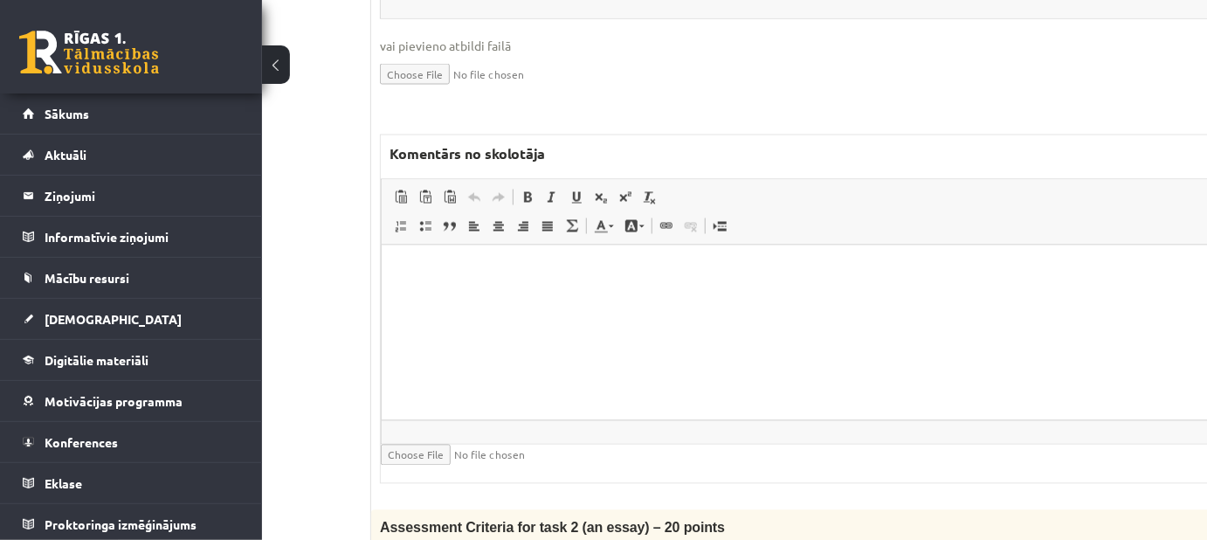
scroll to position [1269, 179]
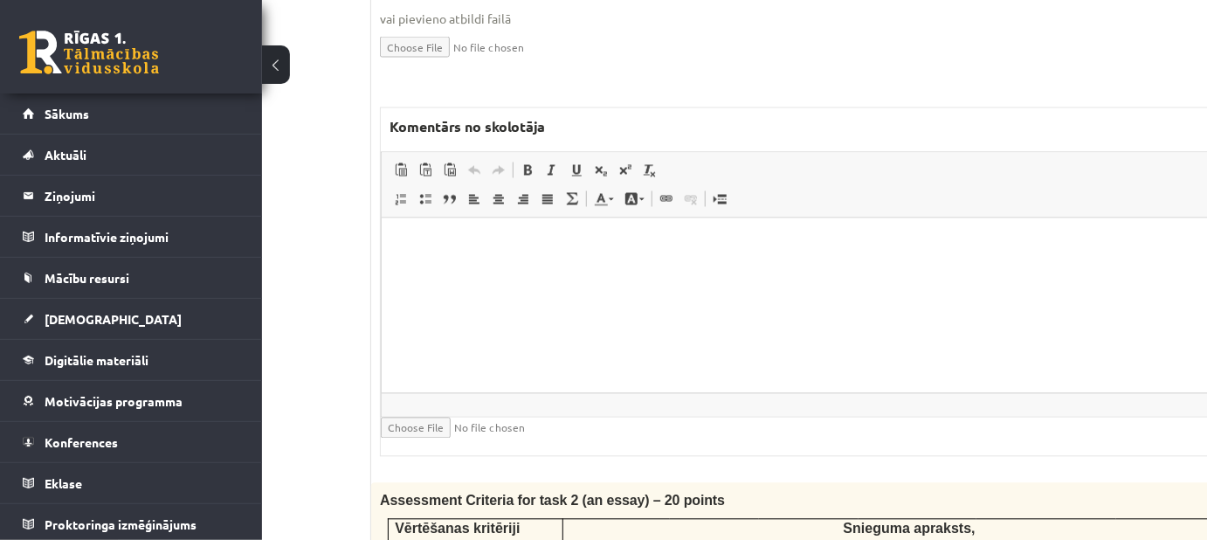
click at [424, 266] on html at bounding box center [861, 243] width 960 height 53
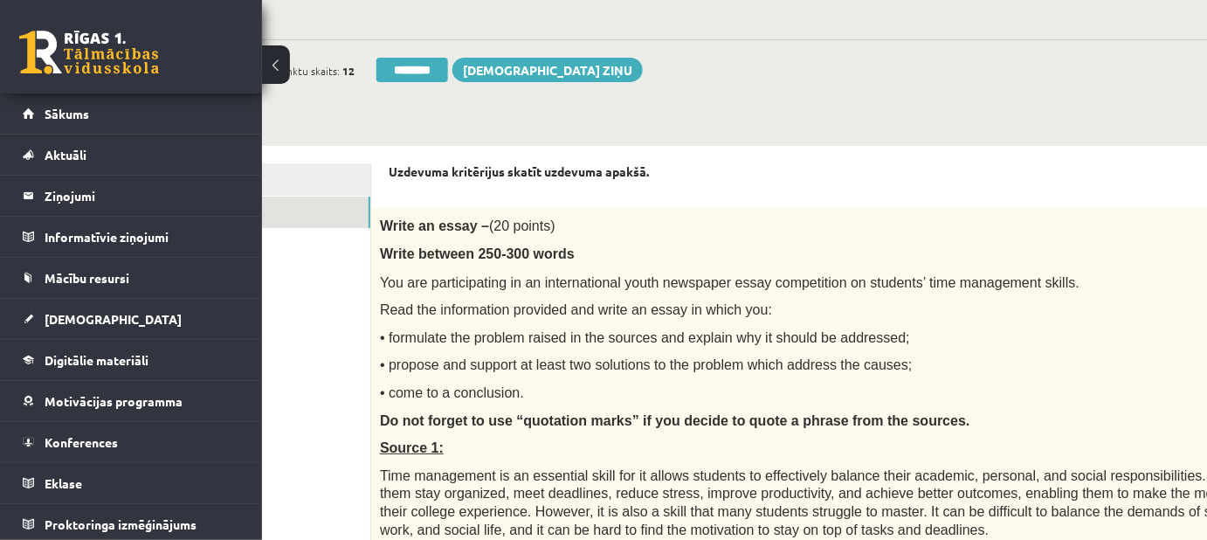
scroll to position [82, 179]
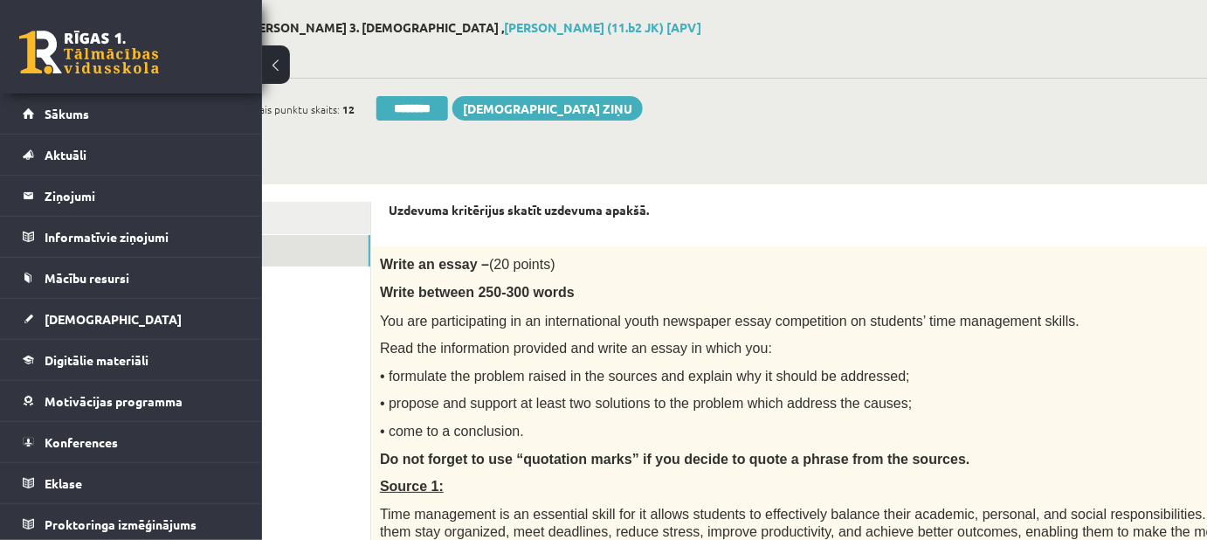
type input "**"
click at [280, 206] on link "1. uzdevums" at bounding box center [252, 218] width 235 height 32
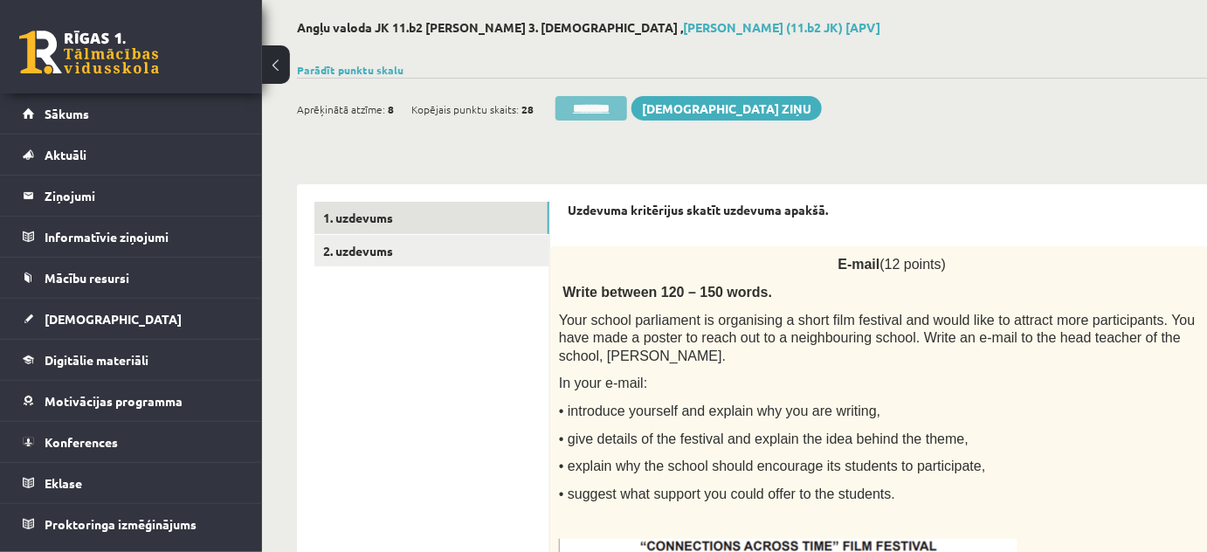
scroll to position [0, 0]
click at [574, 101] on input "********" at bounding box center [591, 108] width 72 height 24
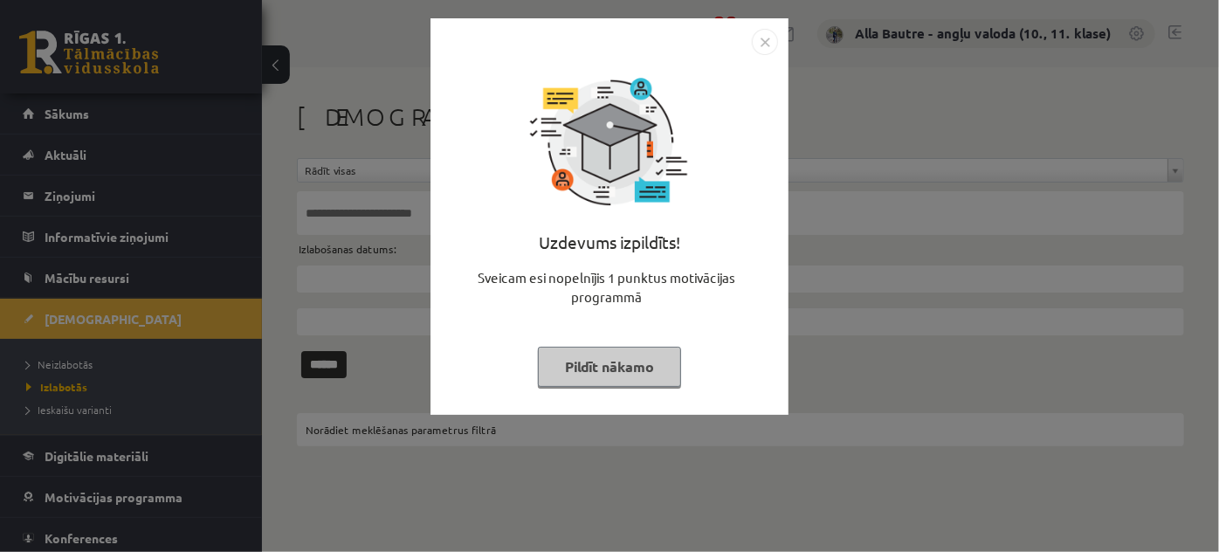
click at [763, 38] on img "Close" at bounding box center [765, 42] width 26 height 26
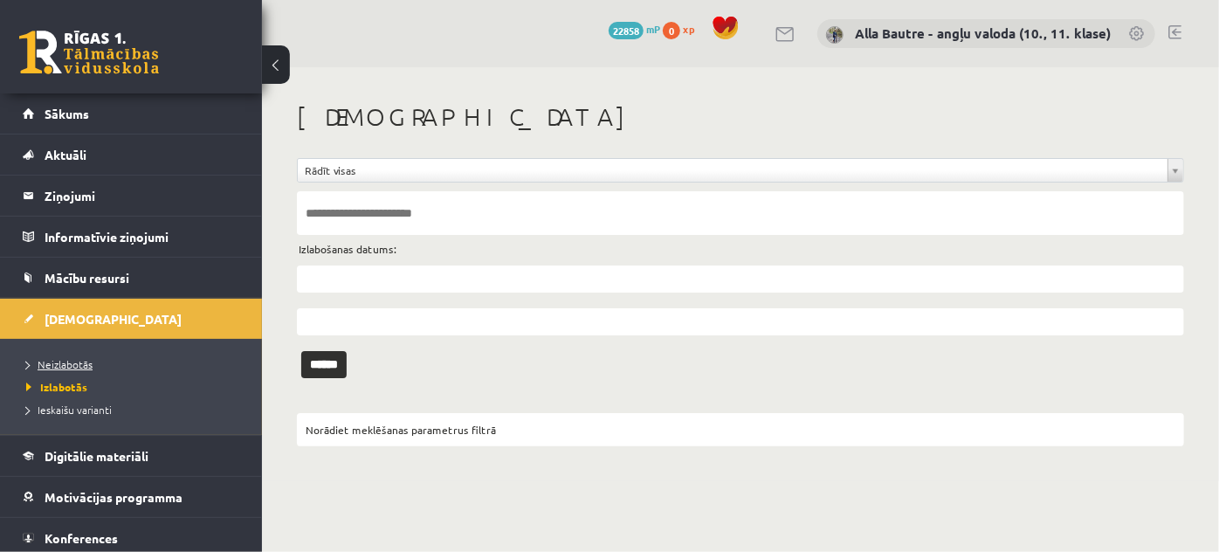
click at [86, 356] on link "Neizlabotās" at bounding box center [135, 364] width 218 height 16
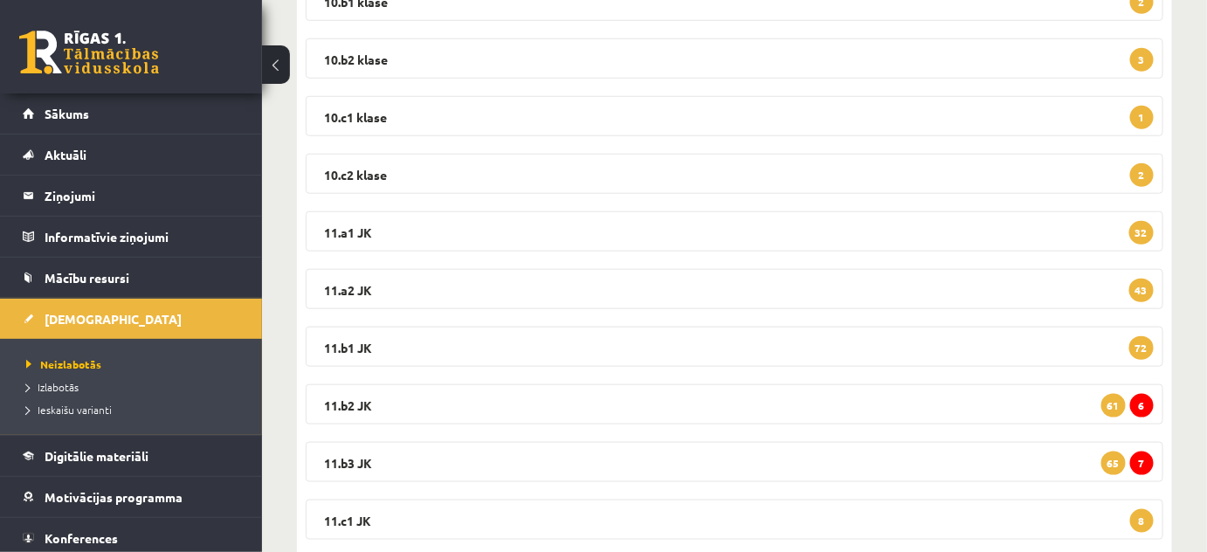
scroll to position [476, 0]
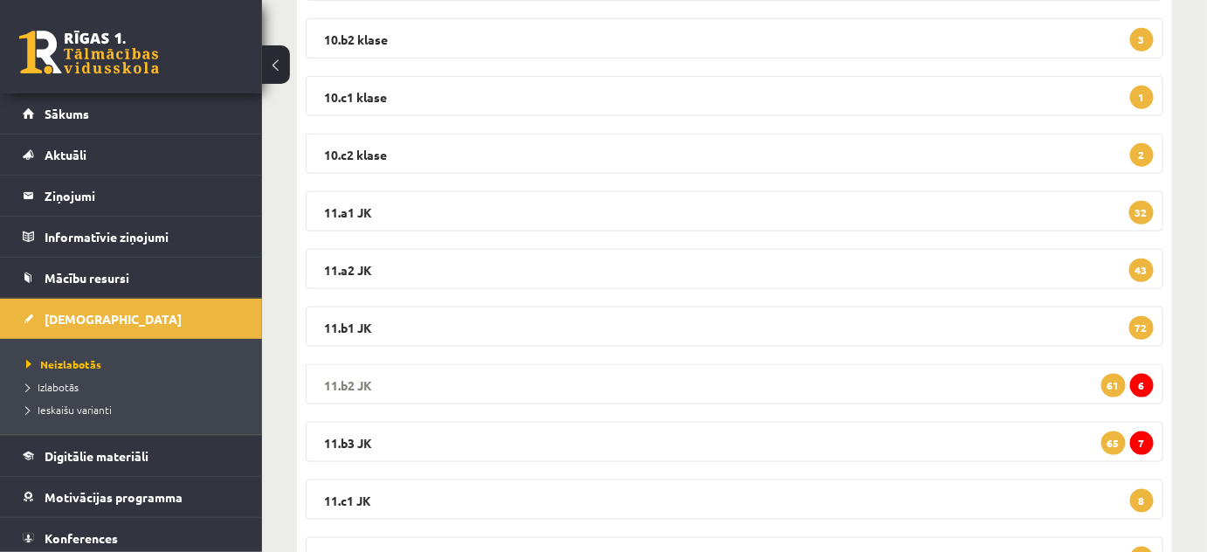
click at [351, 376] on legend "11.b2 JK 6 61" at bounding box center [734, 384] width 857 height 40
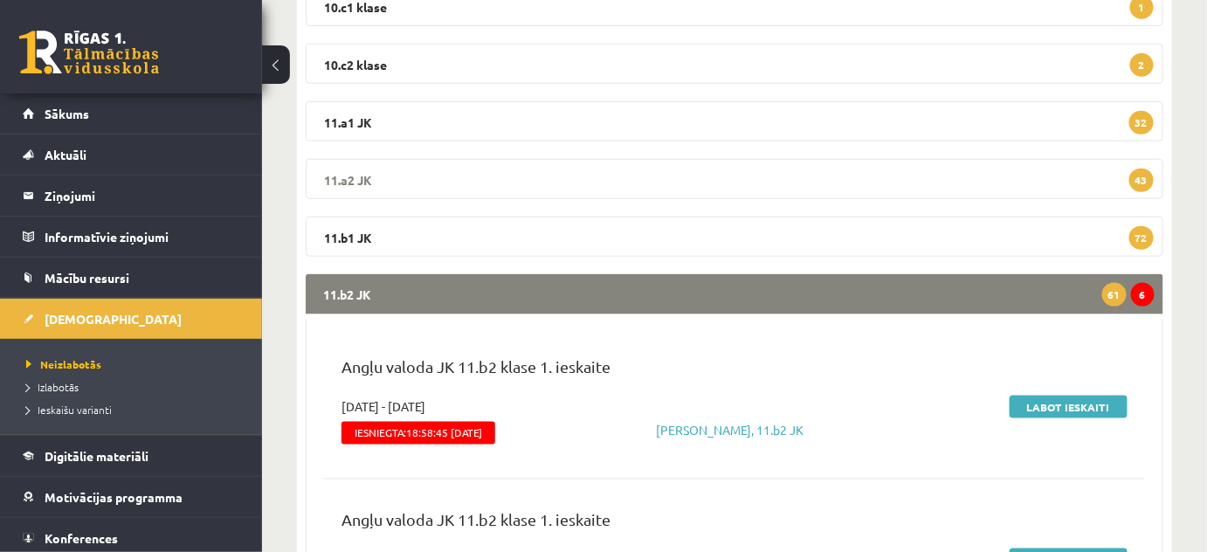
scroll to position [714, 0]
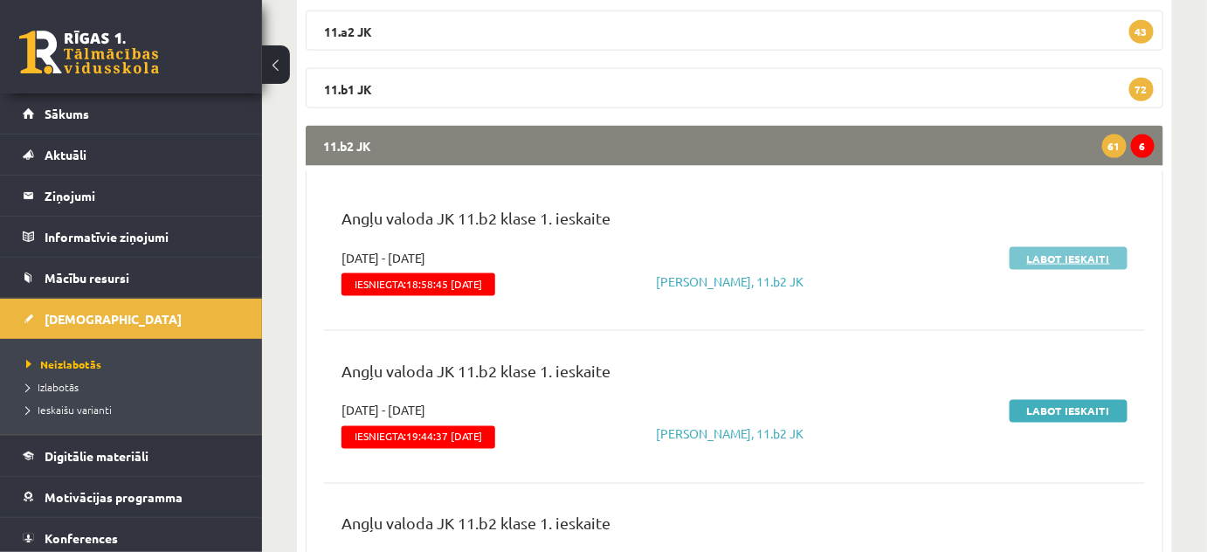
click at [1043, 259] on link "Labot ieskaiti" at bounding box center [1068, 258] width 118 height 23
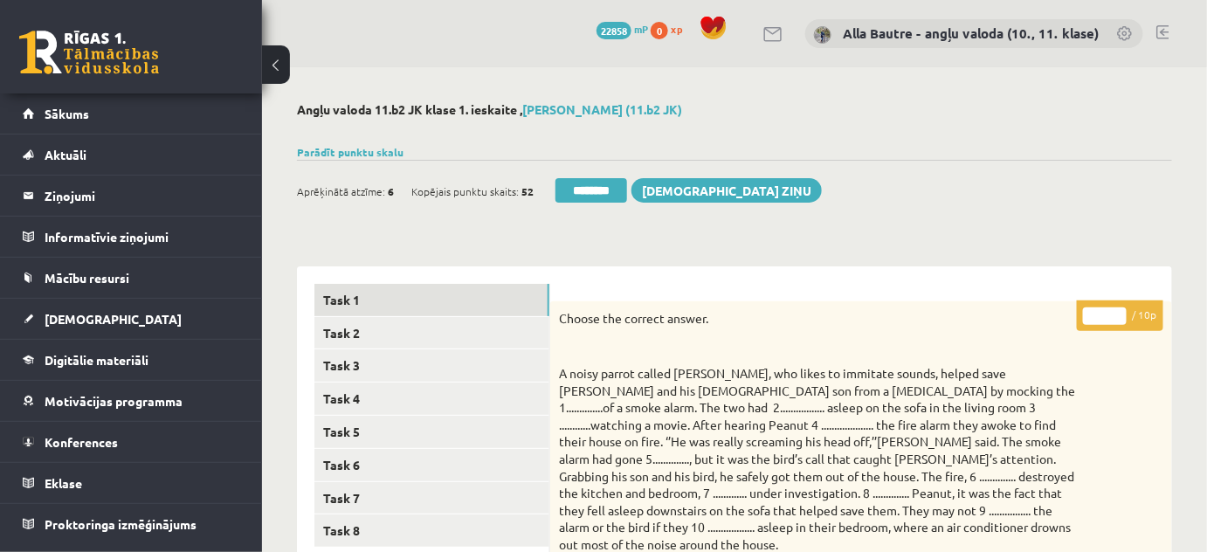
click at [1115, 312] on input "*" at bounding box center [1105, 315] width 44 height 17
type input "**"
click at [1115, 311] on input "**" at bounding box center [1105, 315] width 44 height 17
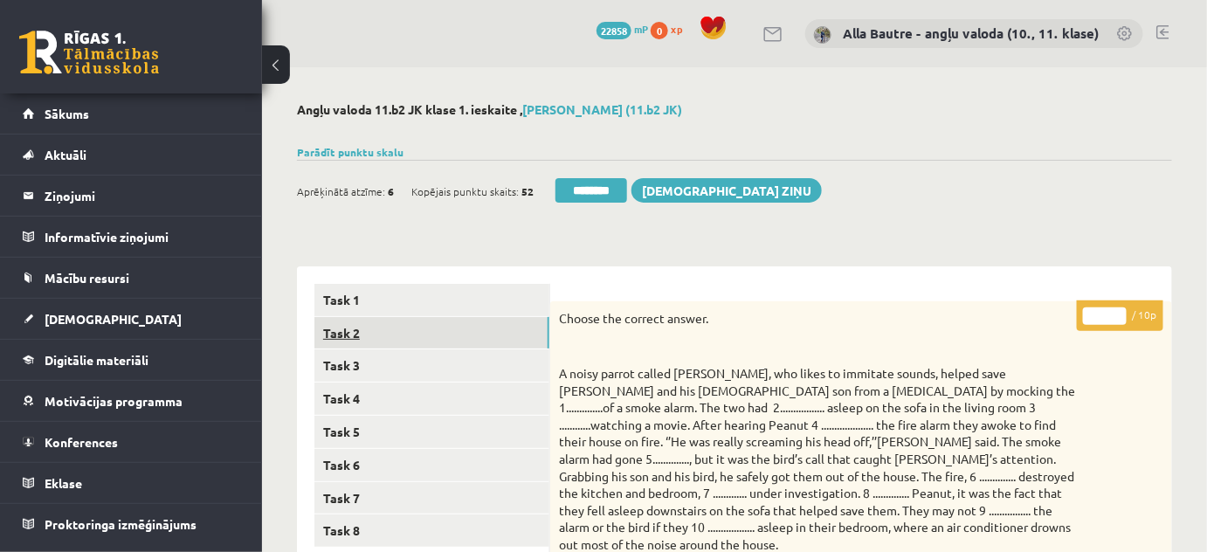
click at [327, 327] on link "Task 2" at bounding box center [431, 333] width 235 height 32
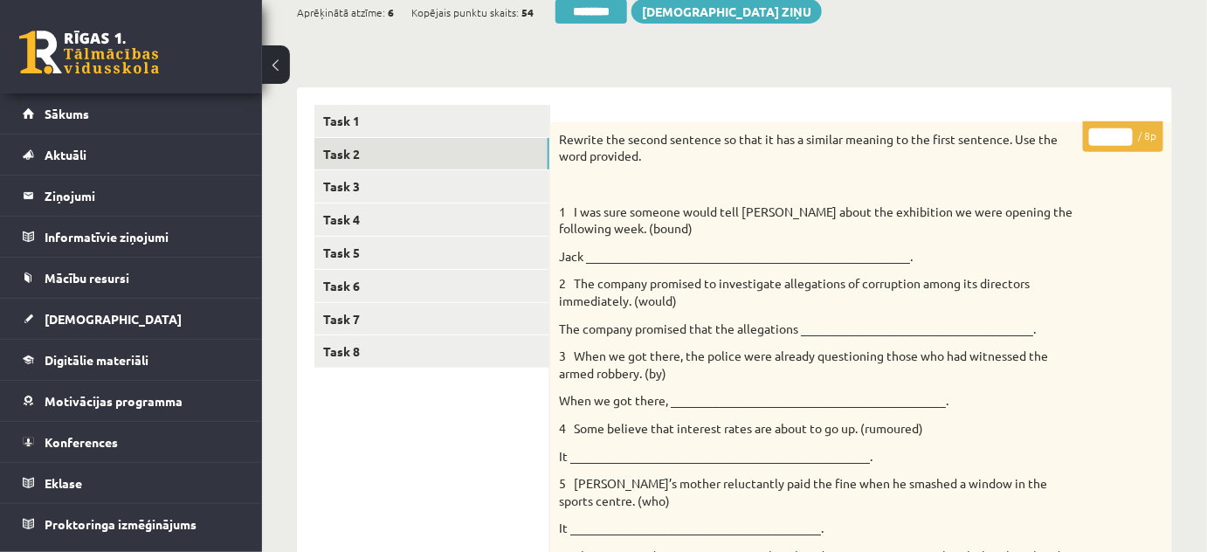
scroll to position [176, 0]
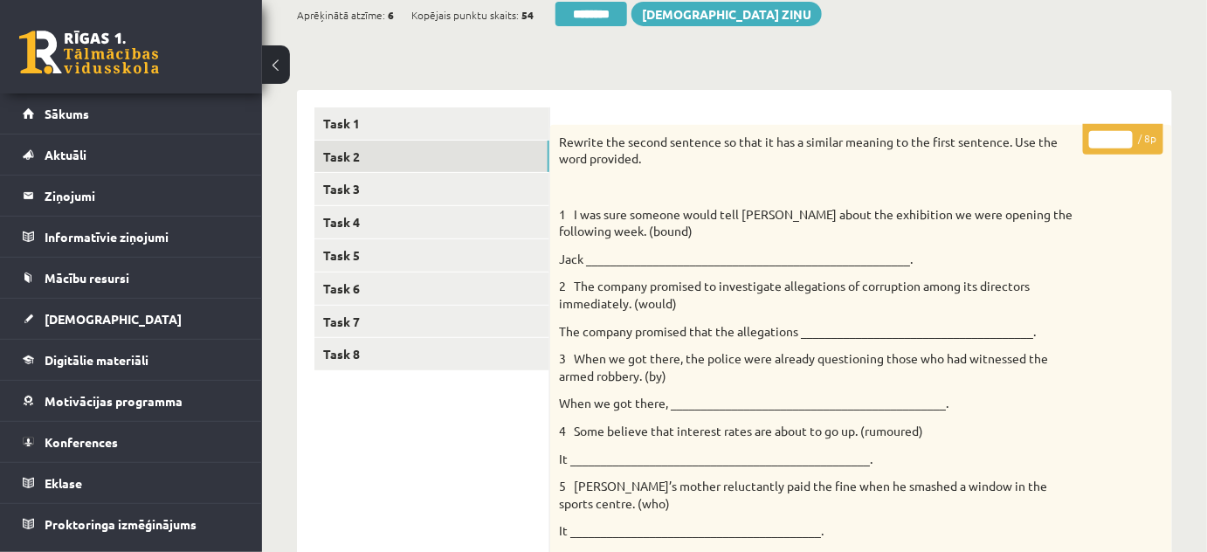
type input "*"
click at [1122, 135] on input "*" at bounding box center [1111, 139] width 44 height 17
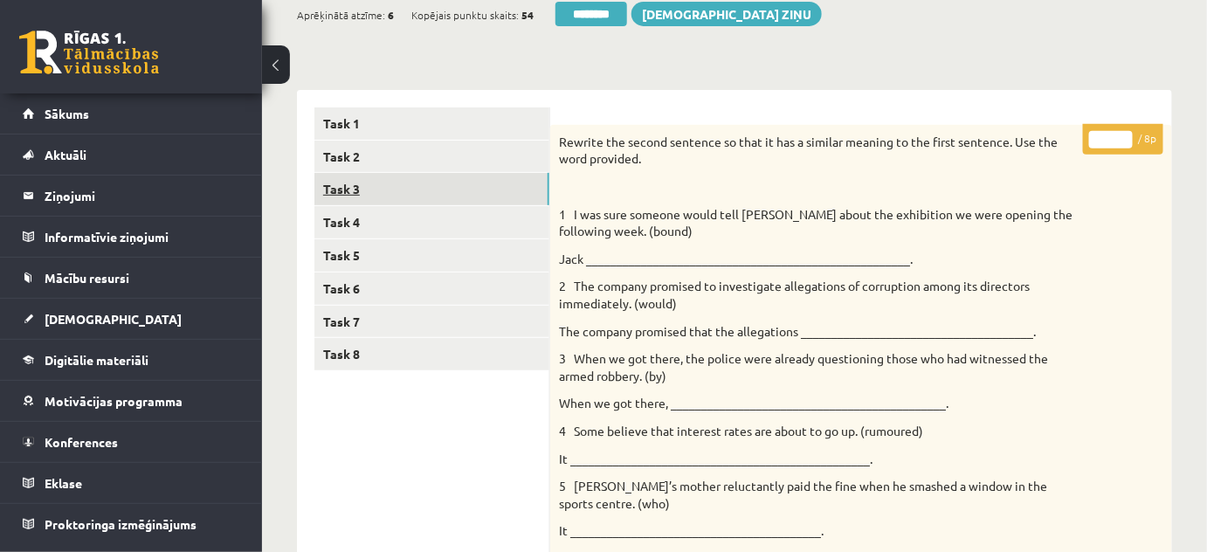
click at [407, 190] on link "Task 3" at bounding box center [431, 189] width 235 height 32
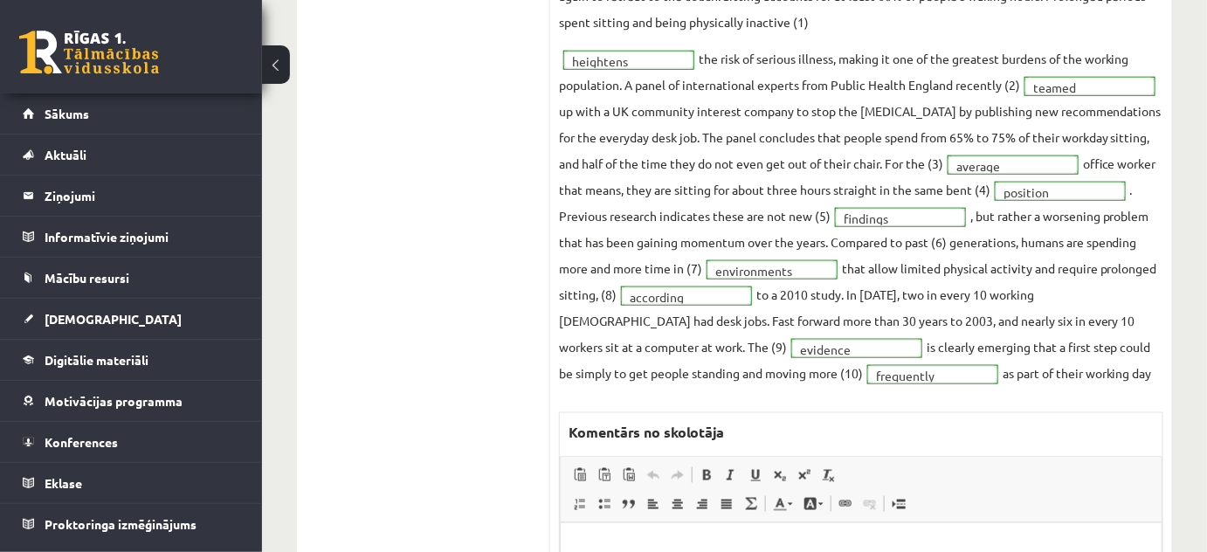
scroll to position [0, 0]
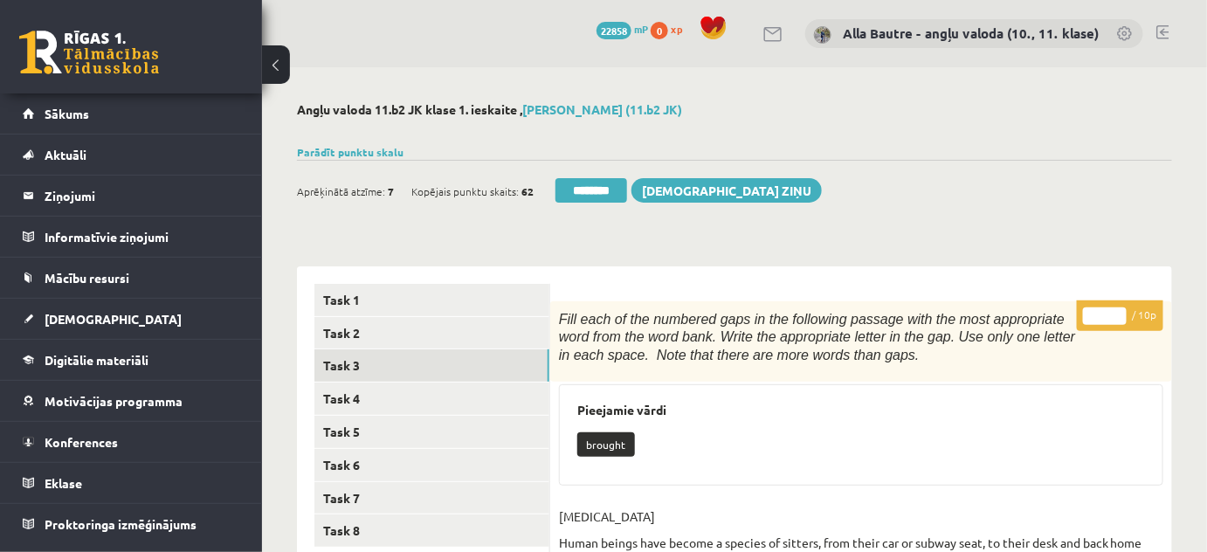
type input "**"
click at [1115, 312] on input "**" at bounding box center [1105, 315] width 44 height 17
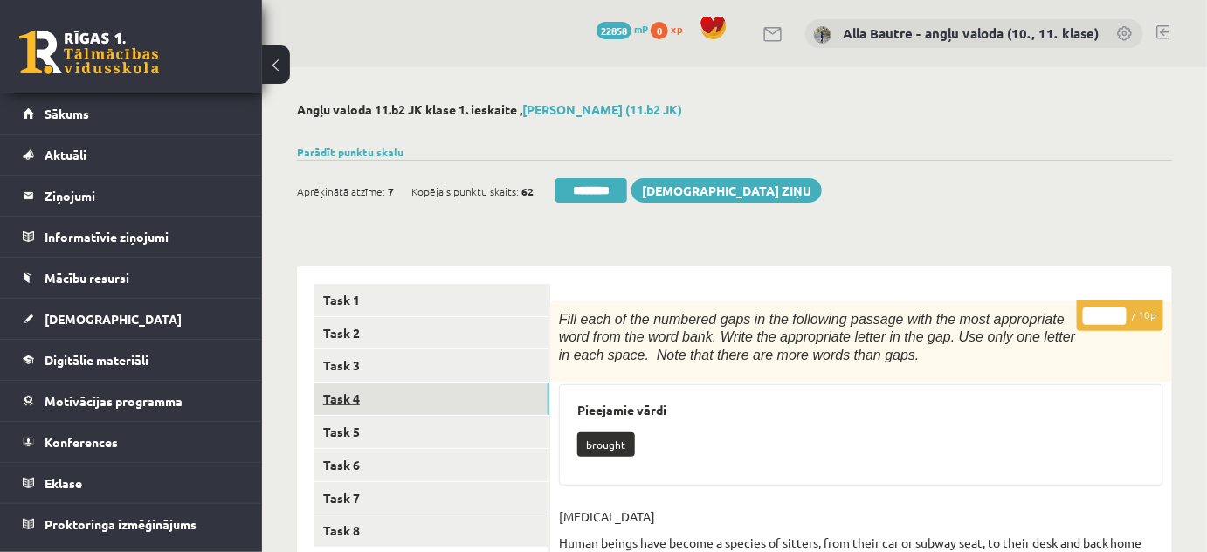
click at [351, 401] on link "Task 4" at bounding box center [431, 398] width 235 height 32
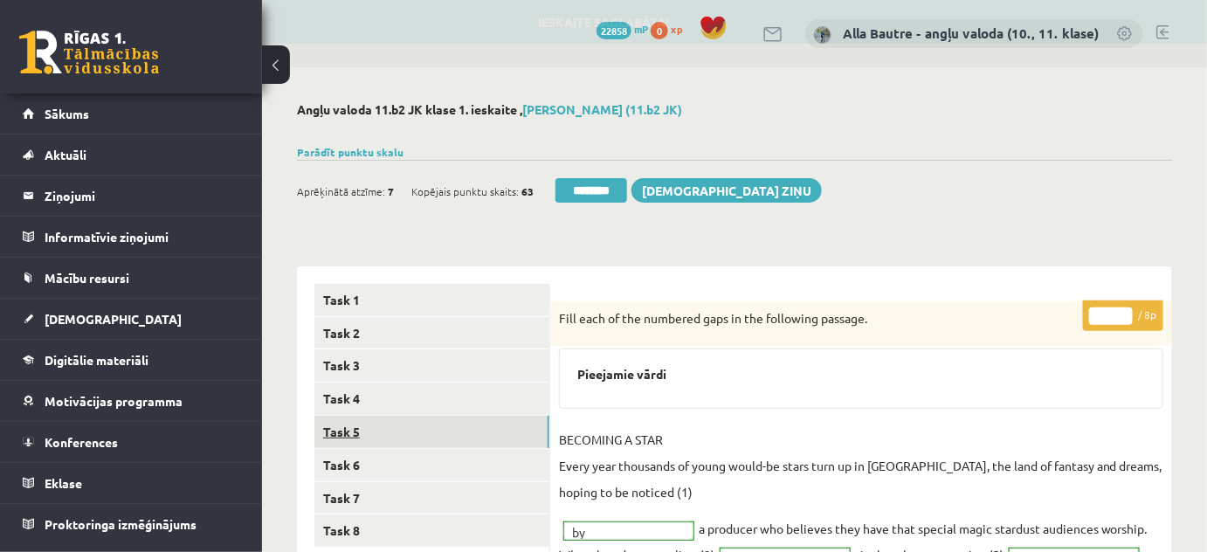
click at [351, 426] on link "Task 5" at bounding box center [431, 432] width 235 height 32
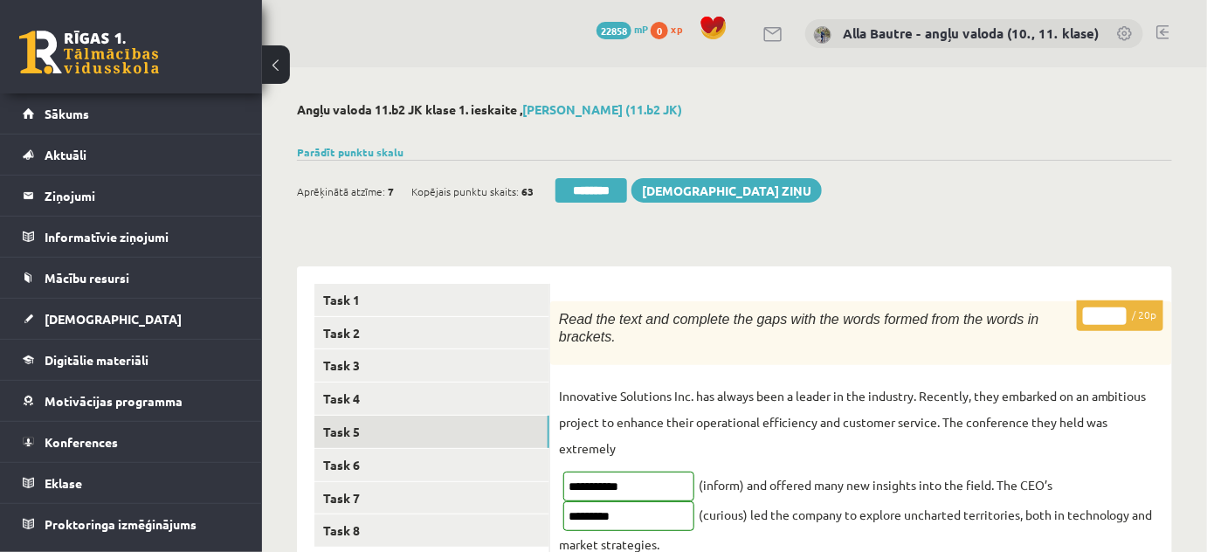
click at [1117, 311] on input "**" at bounding box center [1105, 315] width 44 height 17
type input "**"
click at [1117, 311] on input "**" at bounding box center [1105, 315] width 44 height 17
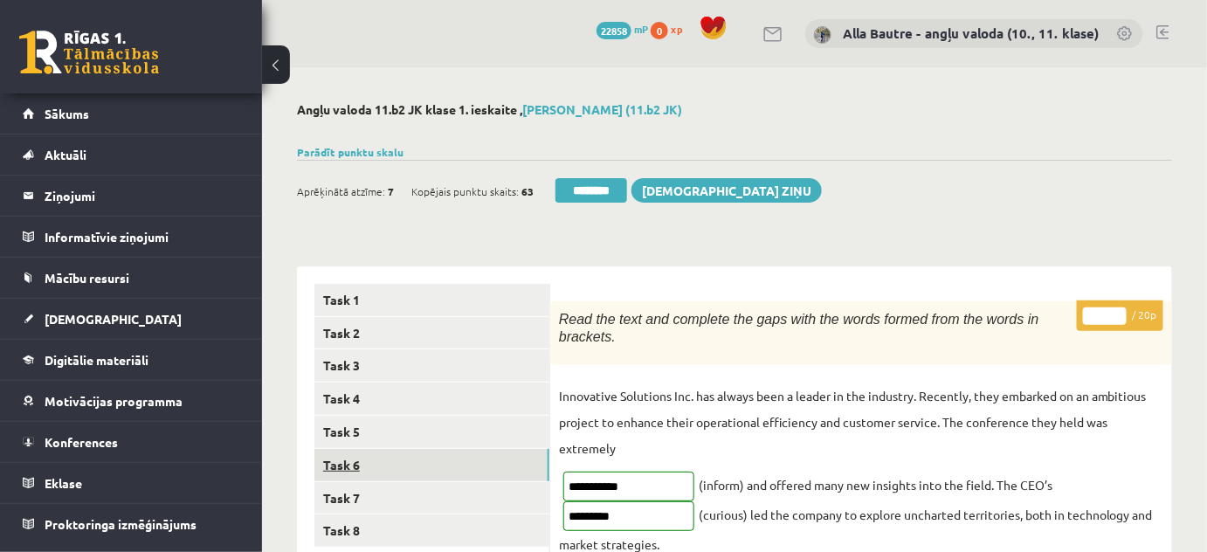
click at [347, 457] on link "Task 6" at bounding box center [431, 465] width 235 height 32
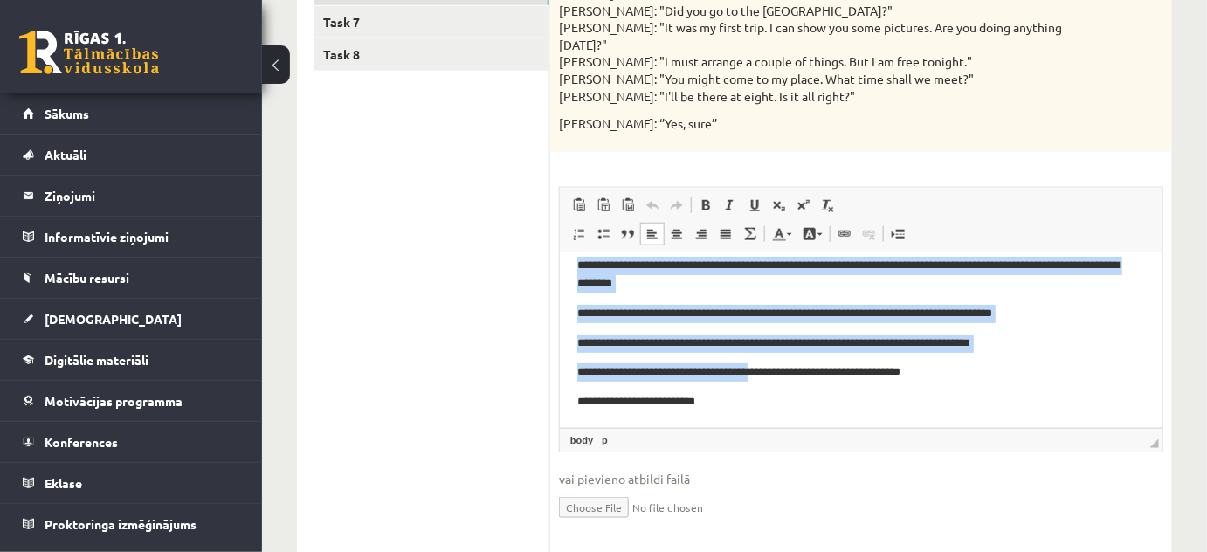
scroll to position [162, 0]
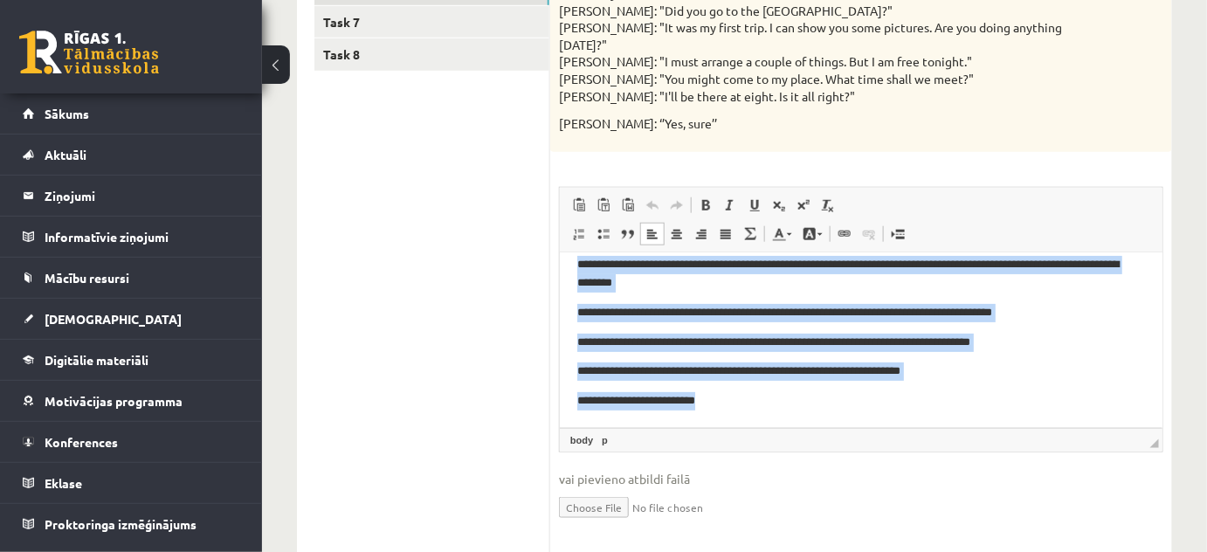
drag, startPoint x: 573, startPoint y: 282, endPoint x: 894, endPoint y: 395, distance: 340.7
click at [894, 395] on html "**********" at bounding box center [860, 259] width 602 height 336
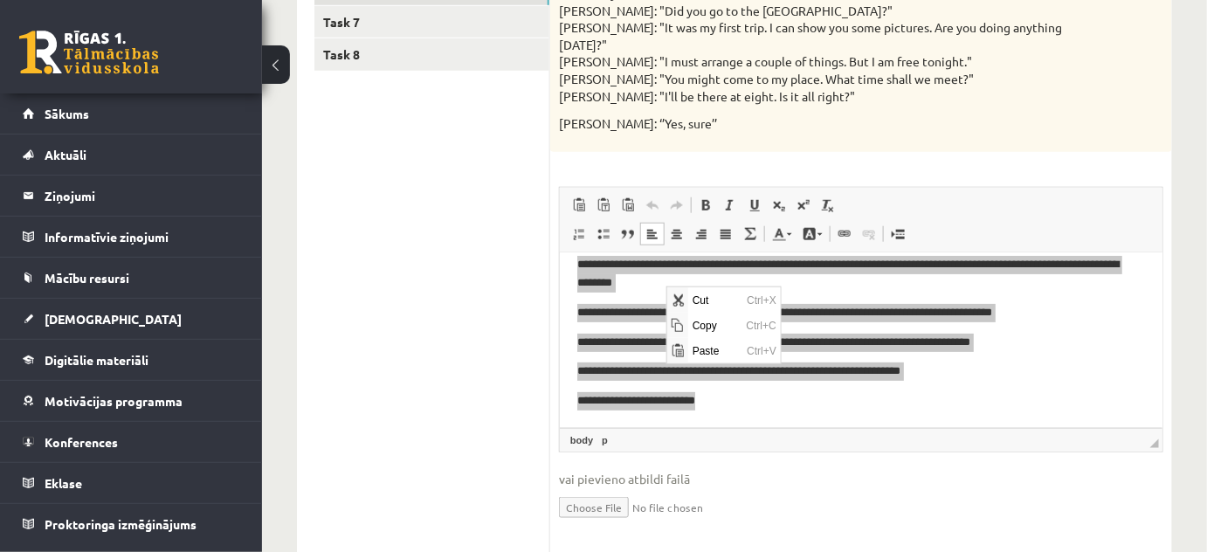
scroll to position [0, 0]
drag, startPoint x: 699, startPoint y: 325, endPoint x: 684, endPoint y: 365, distance: 43.1
click at [699, 325] on span "Copy" at bounding box center [714, 324] width 54 height 25
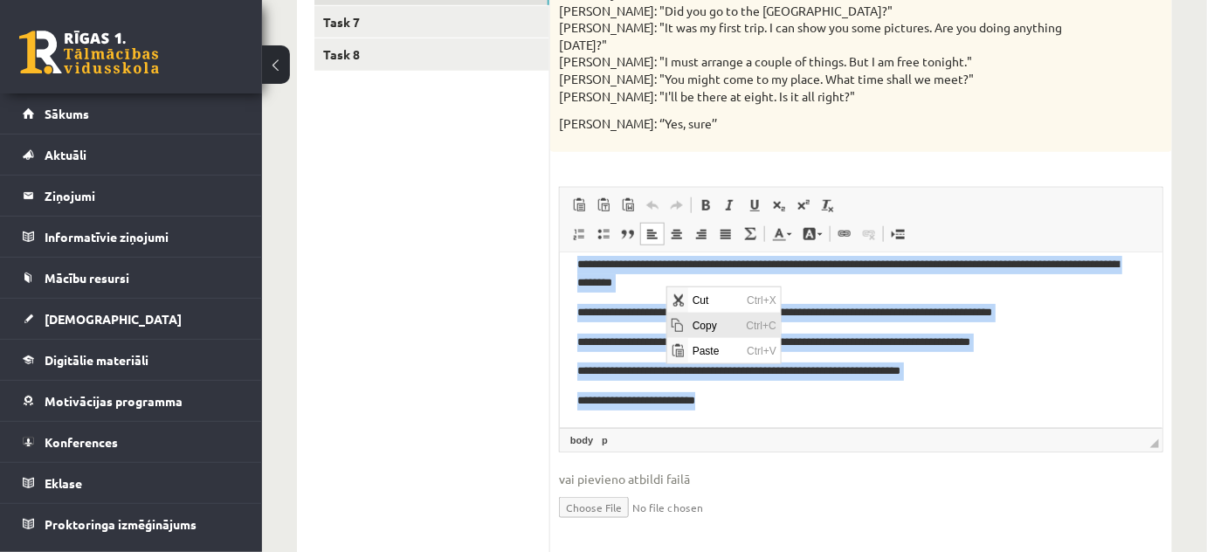
copy body "**********"
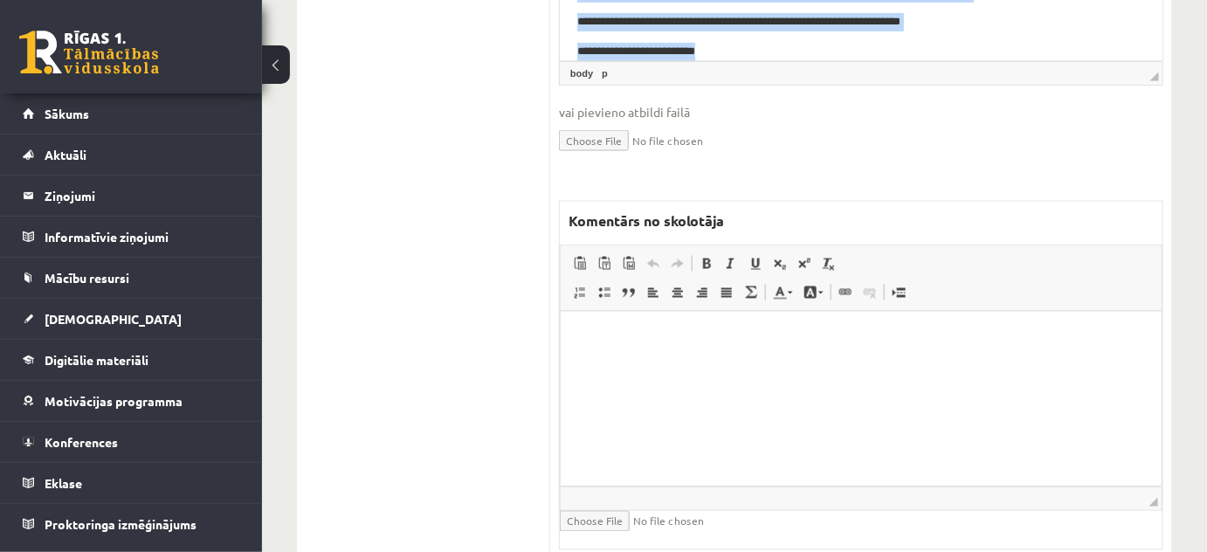
scroll to position [865, 0]
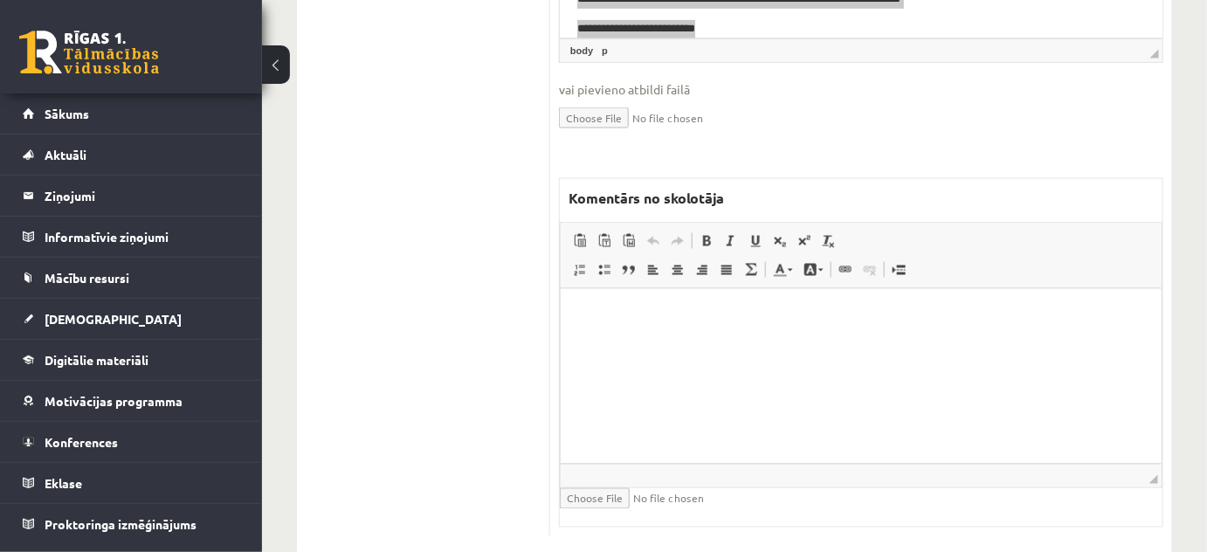
click at [617, 341] on html at bounding box center [860, 314] width 601 height 53
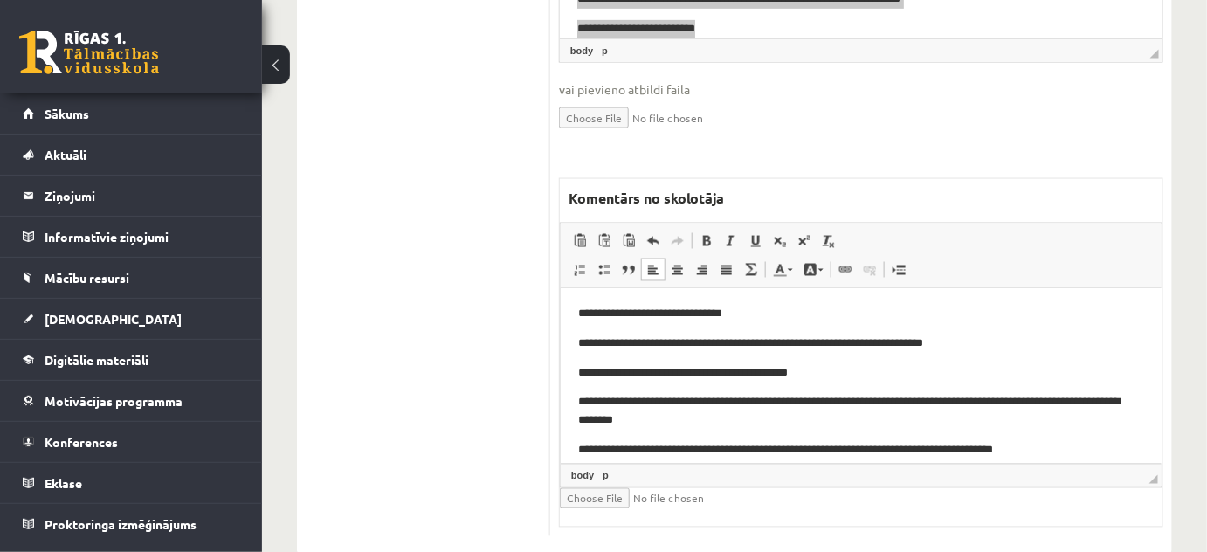
scroll to position [0, 0]
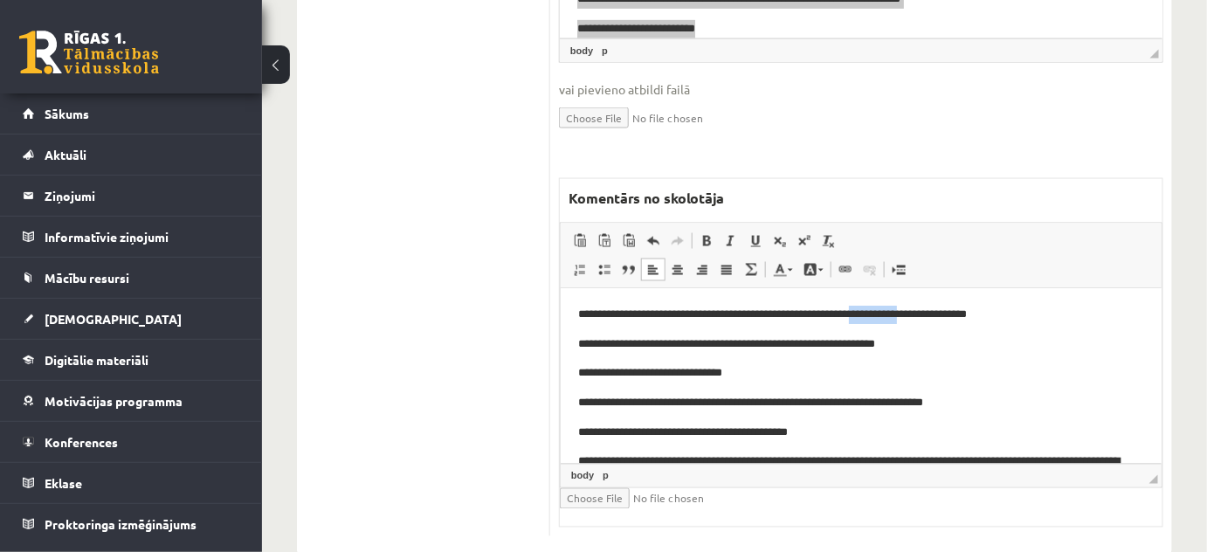
drag, startPoint x: 904, startPoint y: 311, endPoint x: 955, endPoint y: 312, distance: 50.6
click at [961, 318] on p "**********" at bounding box center [854, 315] width 555 height 18
click at [787, 258] on link "Text Color" at bounding box center [782, 269] width 31 height 23
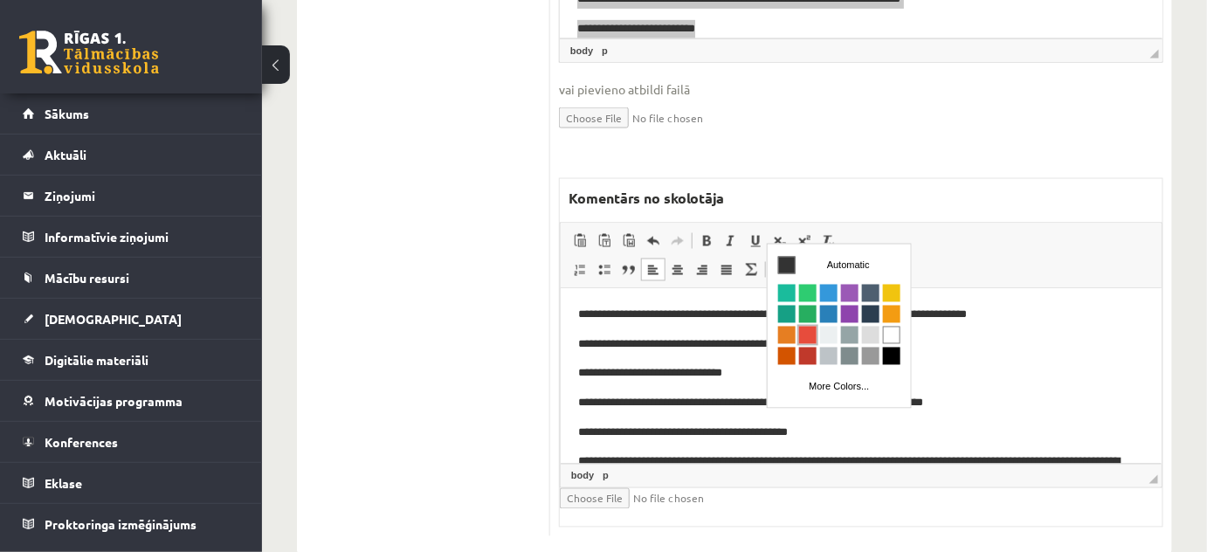
click at [801, 334] on span "Colors" at bounding box center [806, 334] width 17 height 17
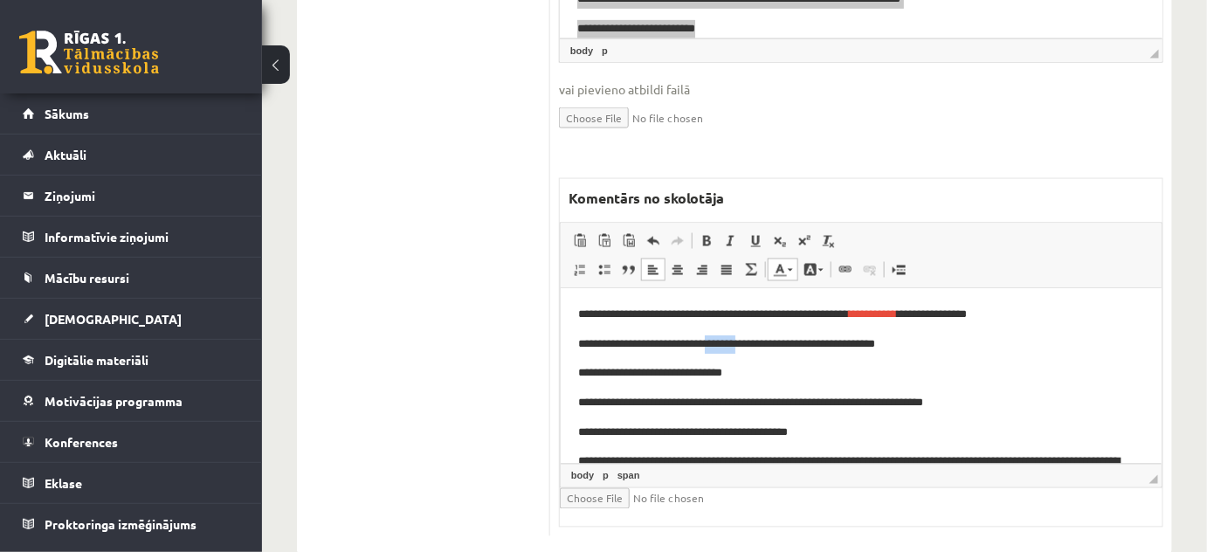
drag, startPoint x: 713, startPoint y: 345, endPoint x: 754, endPoint y: 343, distance: 41.1
click at [754, 343] on p "**********" at bounding box center [854, 344] width 555 height 18
click at [788, 258] on link "Text Color" at bounding box center [782, 269] width 31 height 23
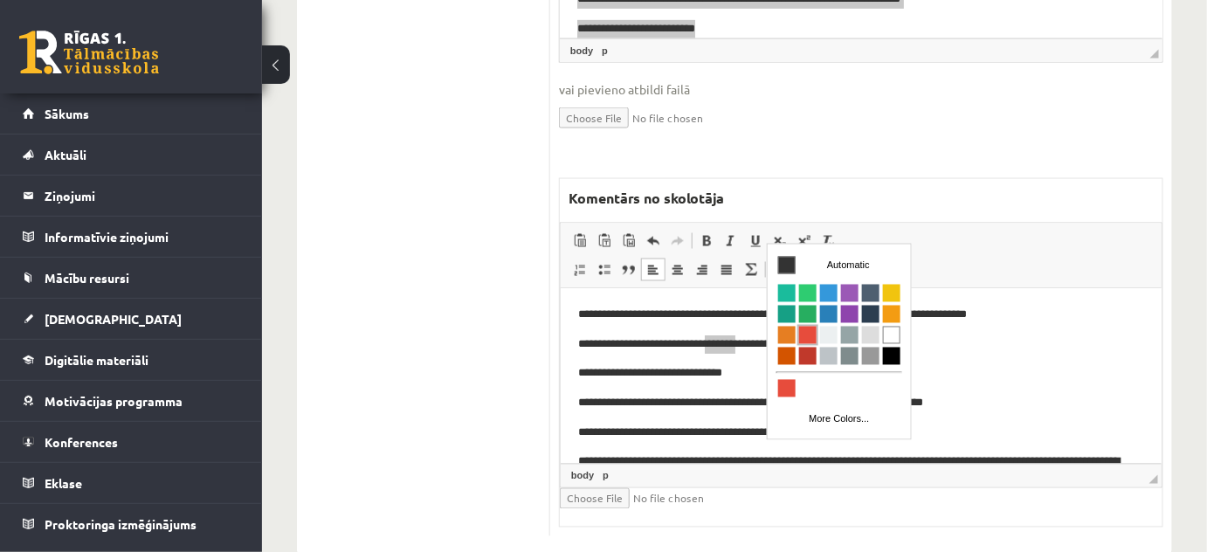
click at [803, 335] on span "Colors" at bounding box center [806, 334] width 17 height 17
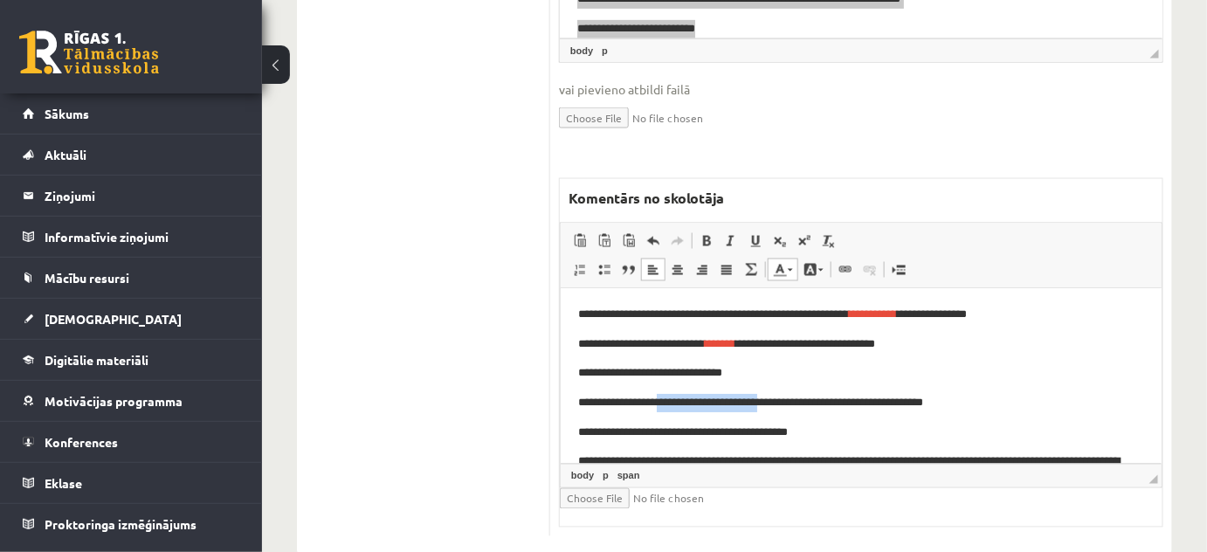
drag, startPoint x: 658, startPoint y: 404, endPoint x: 778, endPoint y: 402, distance: 119.6
click at [778, 402] on p "**********" at bounding box center [854, 403] width 555 height 18
click at [790, 269] on span at bounding box center [789, 270] width 5 height 3
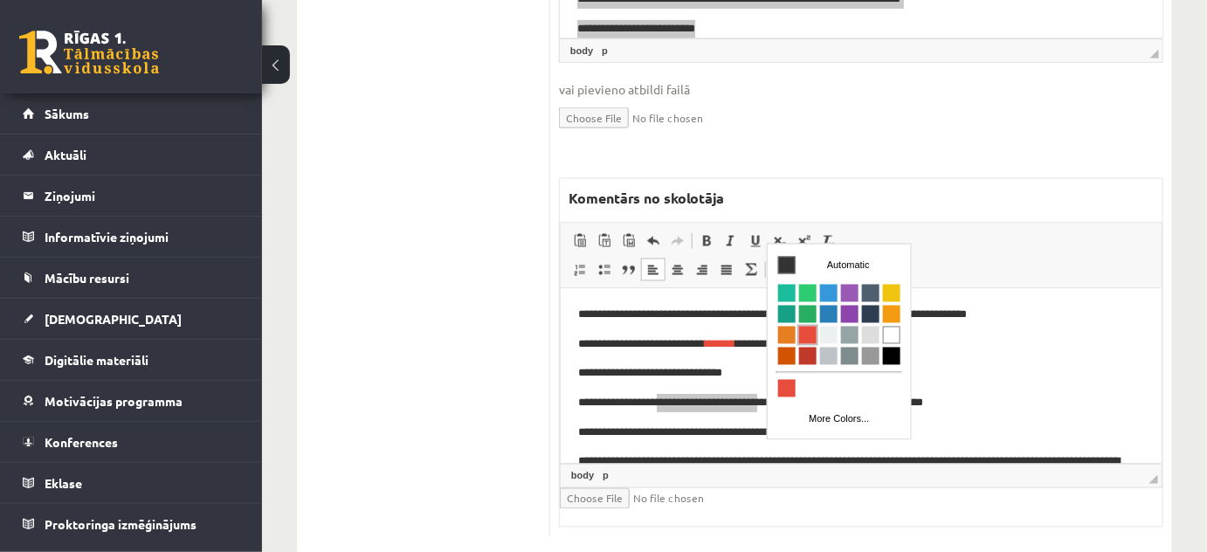
click at [808, 331] on span "Colors" at bounding box center [806, 334] width 17 height 17
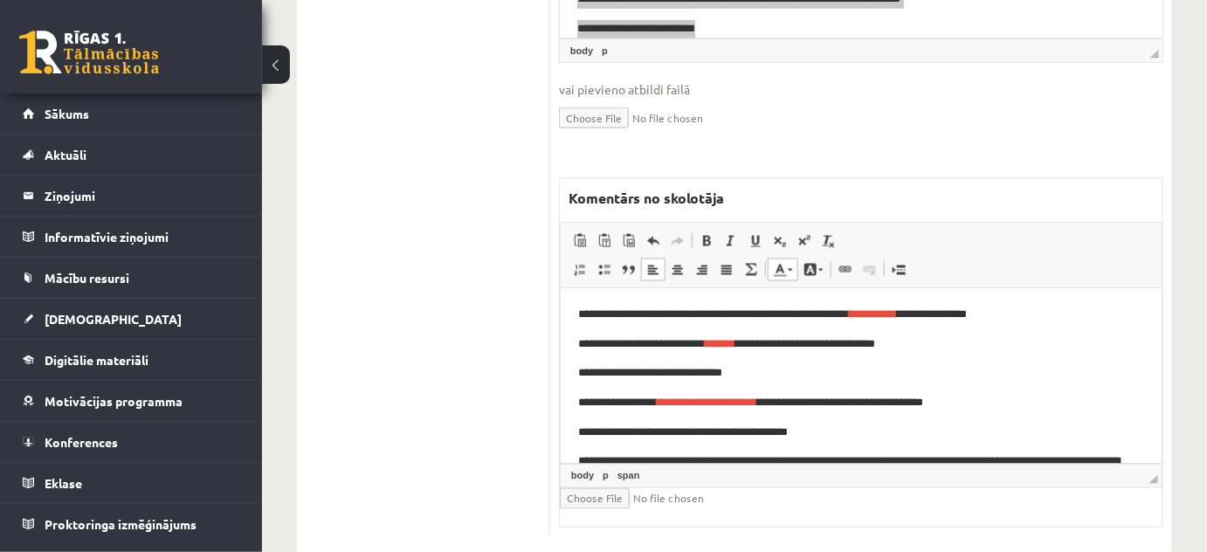
click at [1032, 389] on body "**********" at bounding box center [860, 456] width 566 height 301
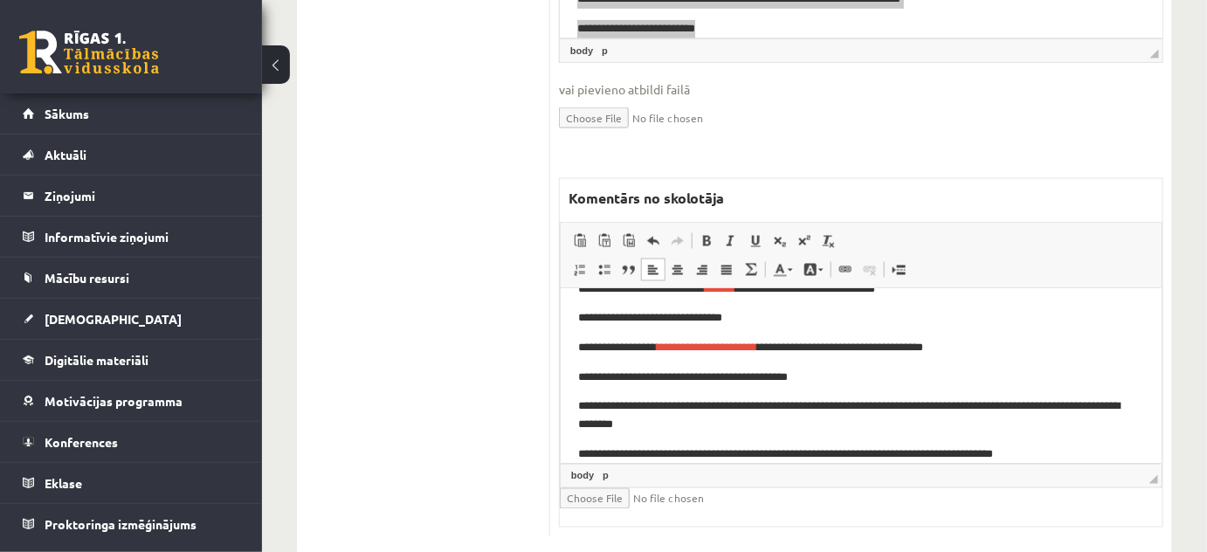
scroll to position [79, 0]
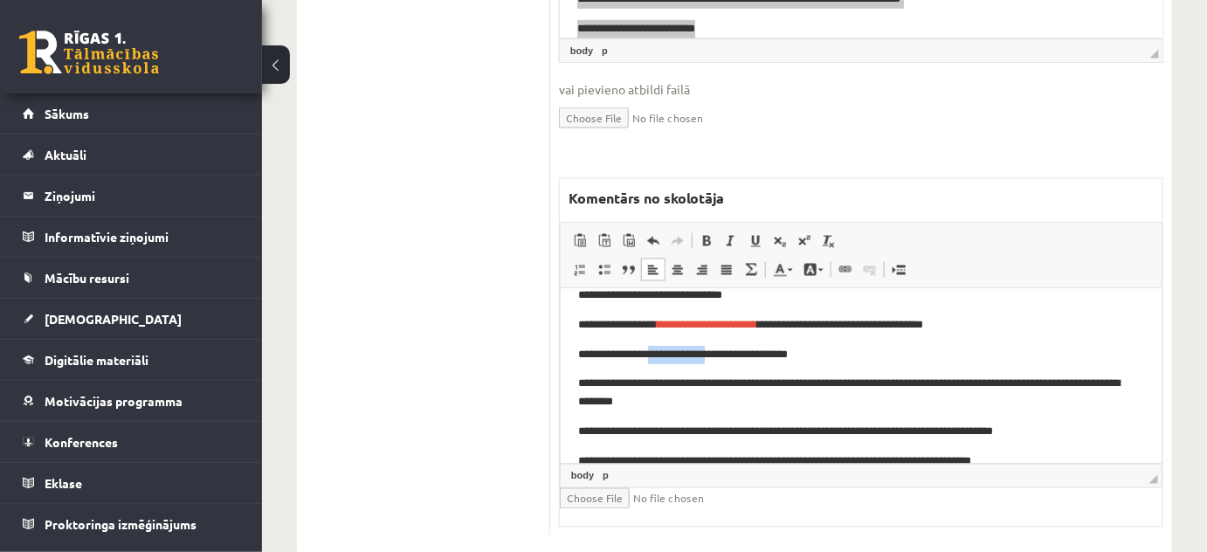
drag, startPoint x: 659, startPoint y: 345, endPoint x: 720, endPoint y: 354, distance: 61.9
click at [720, 354] on p "**********" at bounding box center [854, 354] width 555 height 18
click at [790, 258] on link "Text Color" at bounding box center [782, 269] width 31 height 23
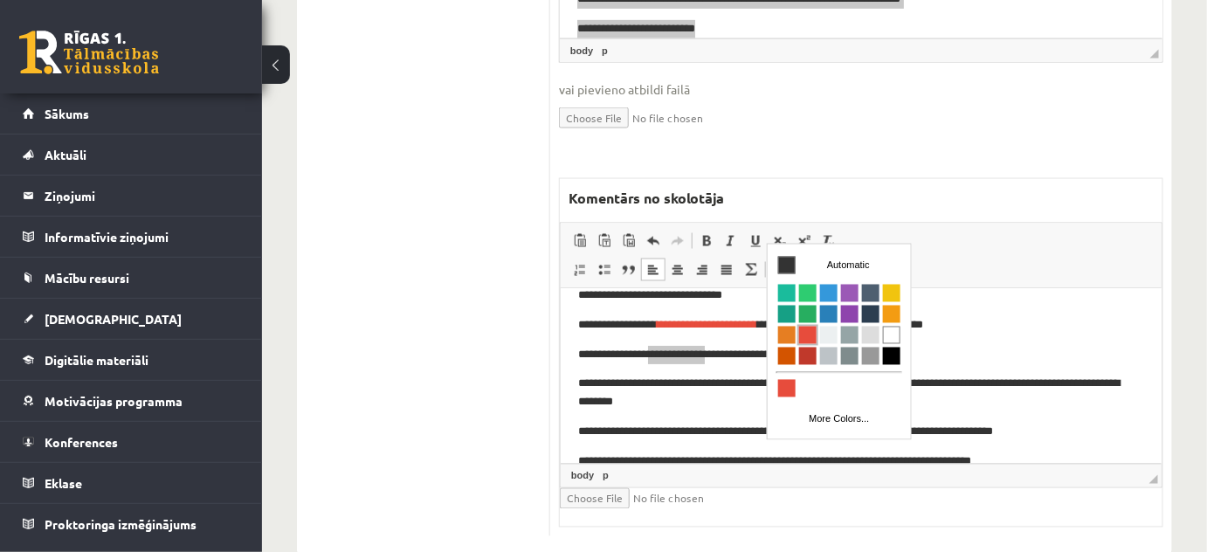
click at [802, 324] on link "Colors" at bounding box center [806, 334] width 21 height 21
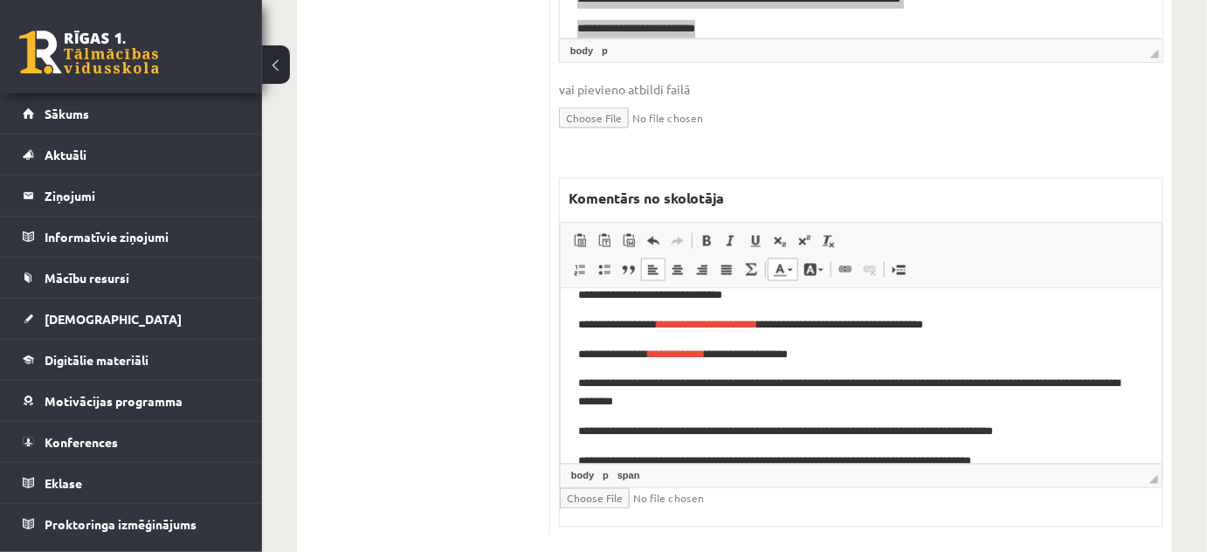
click at [935, 326] on p "**********" at bounding box center [854, 324] width 555 height 18
drag, startPoint x: 1056, startPoint y: 388, endPoint x: 1113, endPoint y: 391, distance: 56.9
click at [1113, 391] on p "**********" at bounding box center [854, 392] width 555 height 37
click at [784, 263] on span at bounding box center [780, 270] width 14 height 14
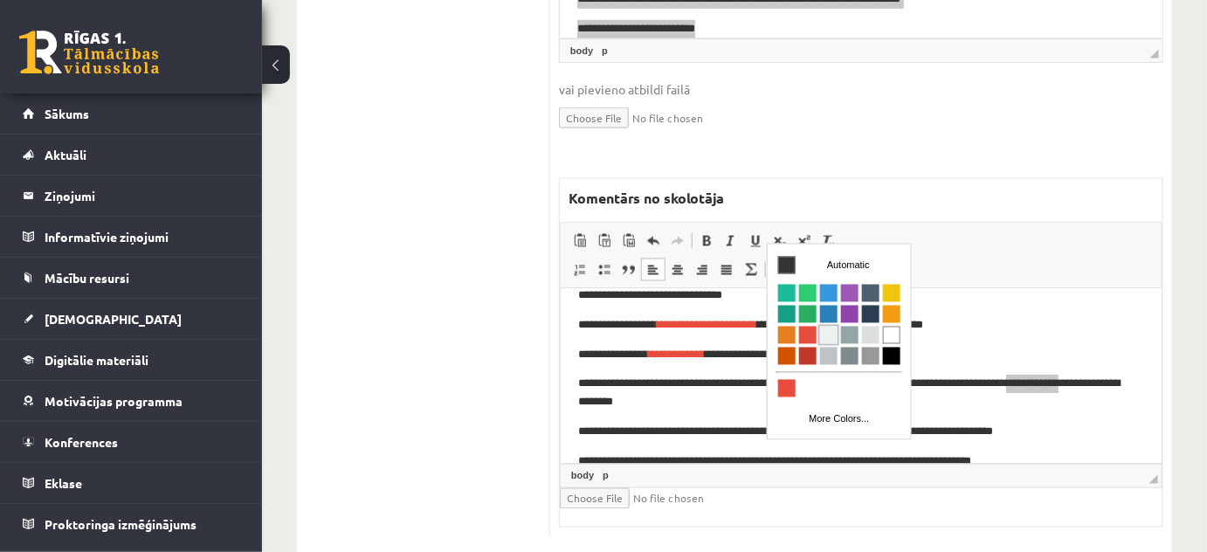
click at [817, 331] on link "Colors" at bounding box center [827, 334] width 21 height 21
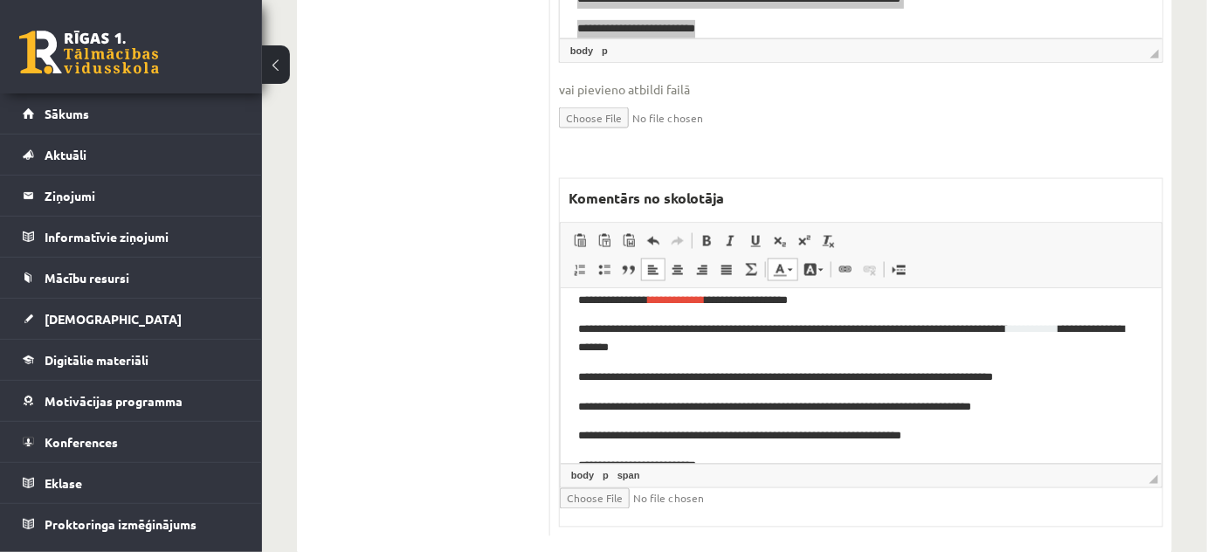
scroll to position [158, 0]
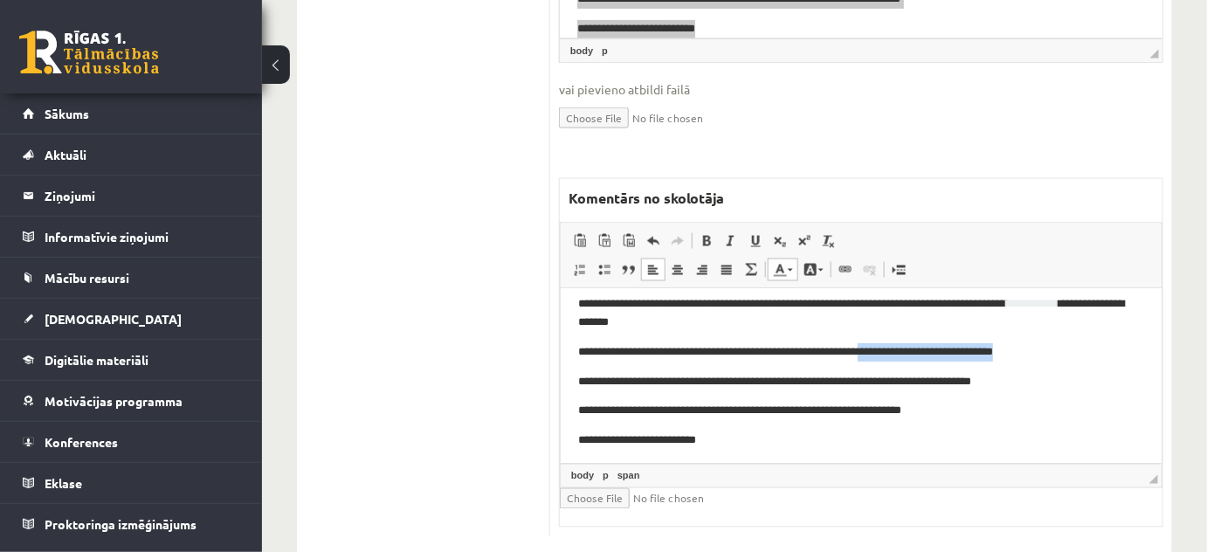
drag, startPoint x: 890, startPoint y: 355, endPoint x: 1482, endPoint y: 513, distance: 612.7
click at [1041, 348] on p "**********" at bounding box center [854, 351] width 555 height 18
click at [787, 269] on span at bounding box center [789, 270] width 5 height 3
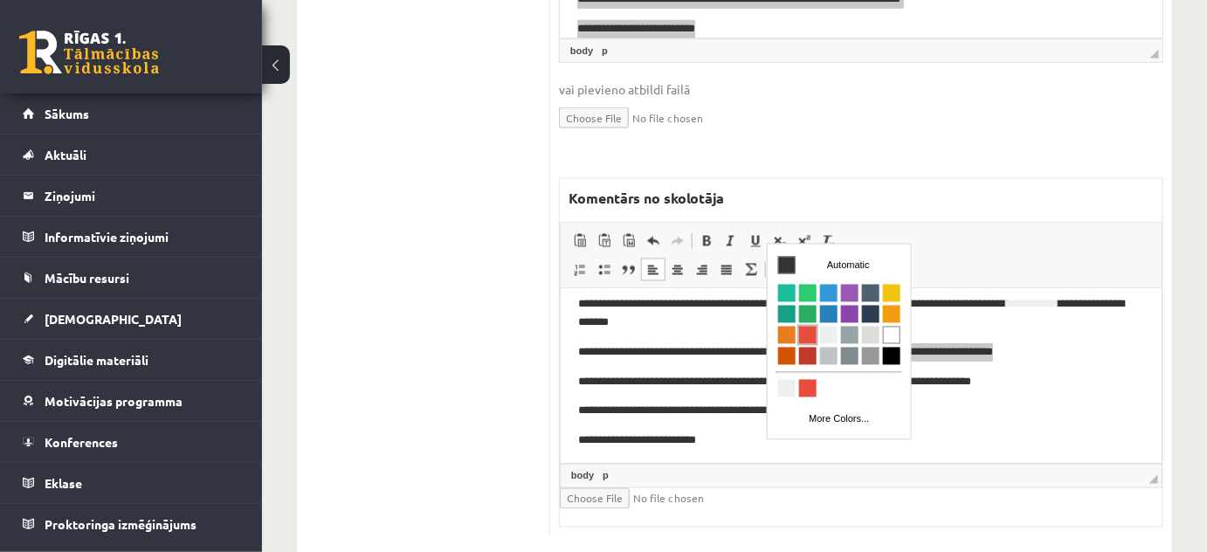
click at [802, 340] on span "Colors" at bounding box center [806, 334] width 17 height 17
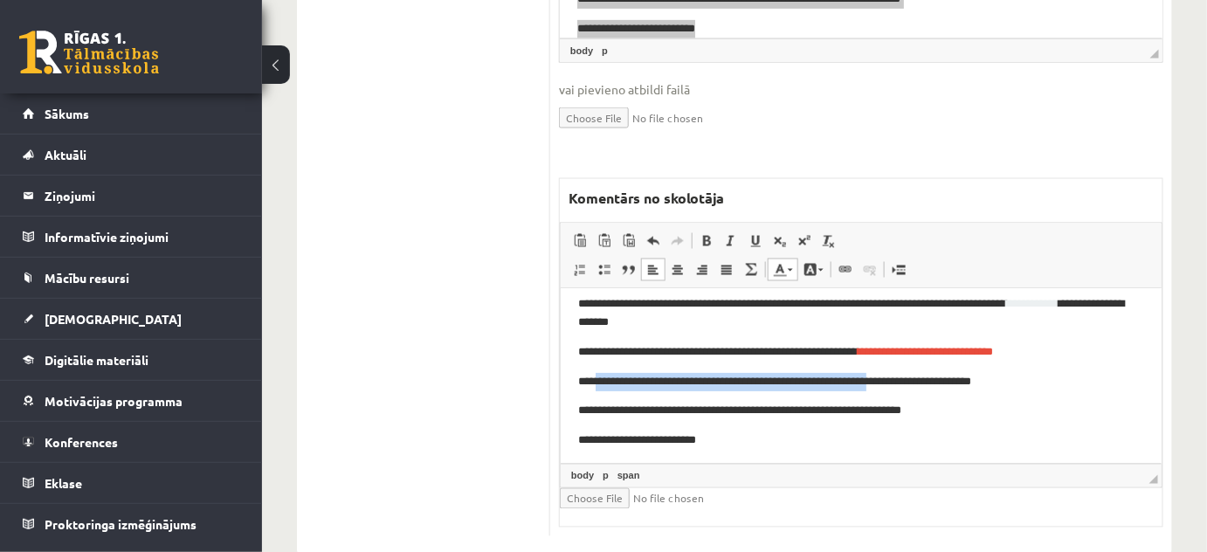
drag, startPoint x: 594, startPoint y: 379, endPoint x: 911, endPoint y: 372, distance: 317.0
click at [911, 372] on p "**********" at bounding box center [854, 381] width 555 height 18
click at [784, 263] on span at bounding box center [780, 270] width 14 height 14
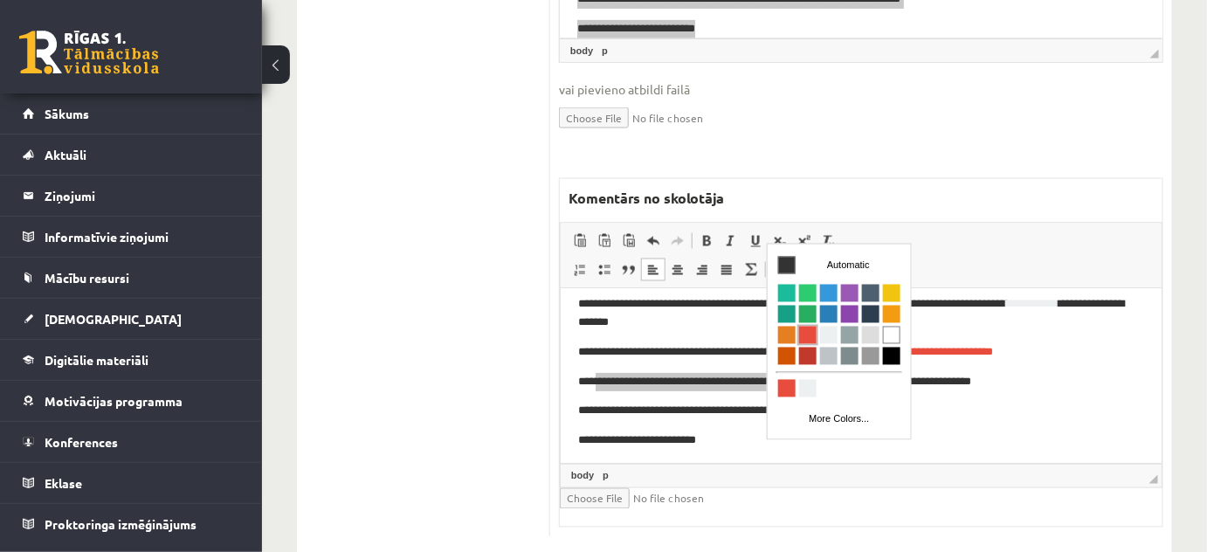
click at [807, 329] on span "Colors" at bounding box center [806, 334] width 17 height 17
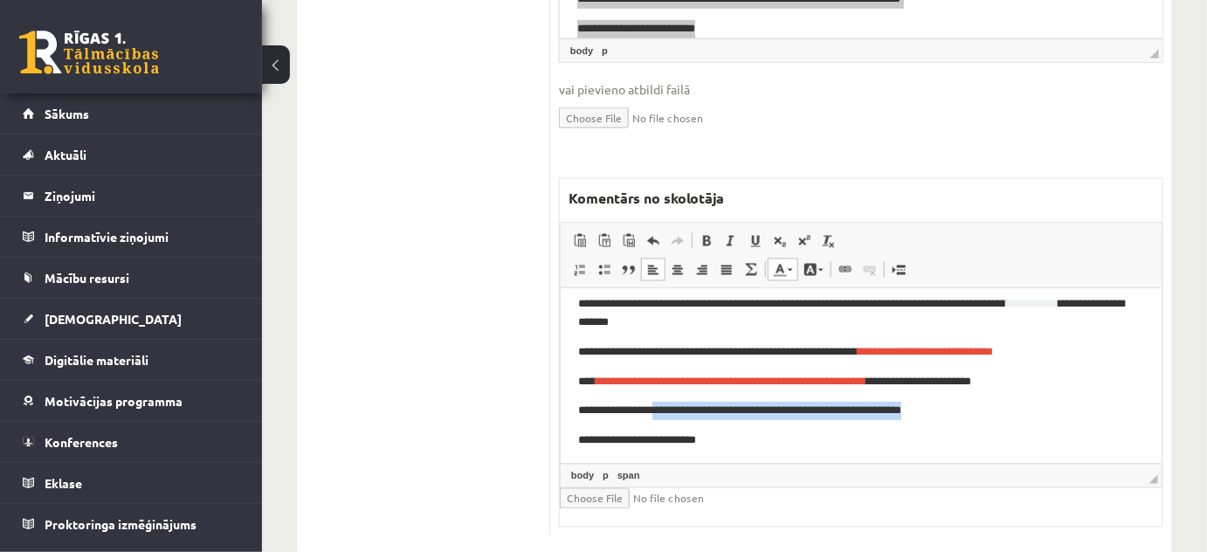
drag, startPoint x: 667, startPoint y: 413, endPoint x: 927, endPoint y: 411, distance: 260.2
click at [927, 411] on p "**********" at bounding box center [854, 410] width 555 height 18
click at [787, 269] on span at bounding box center [789, 270] width 5 height 3
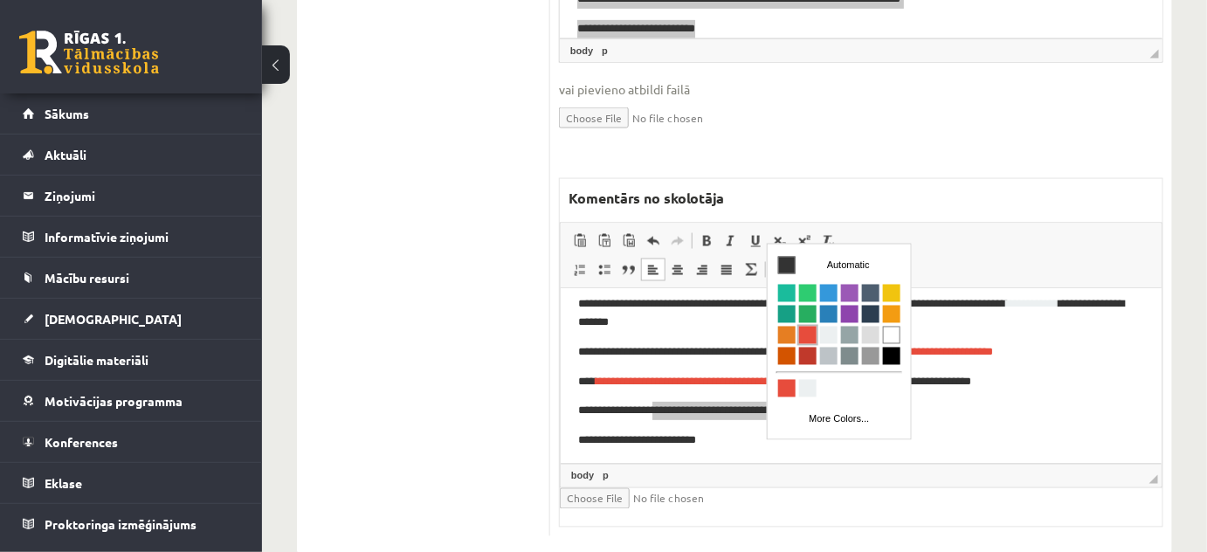
click at [806, 334] on span "Colors" at bounding box center [806, 334] width 17 height 17
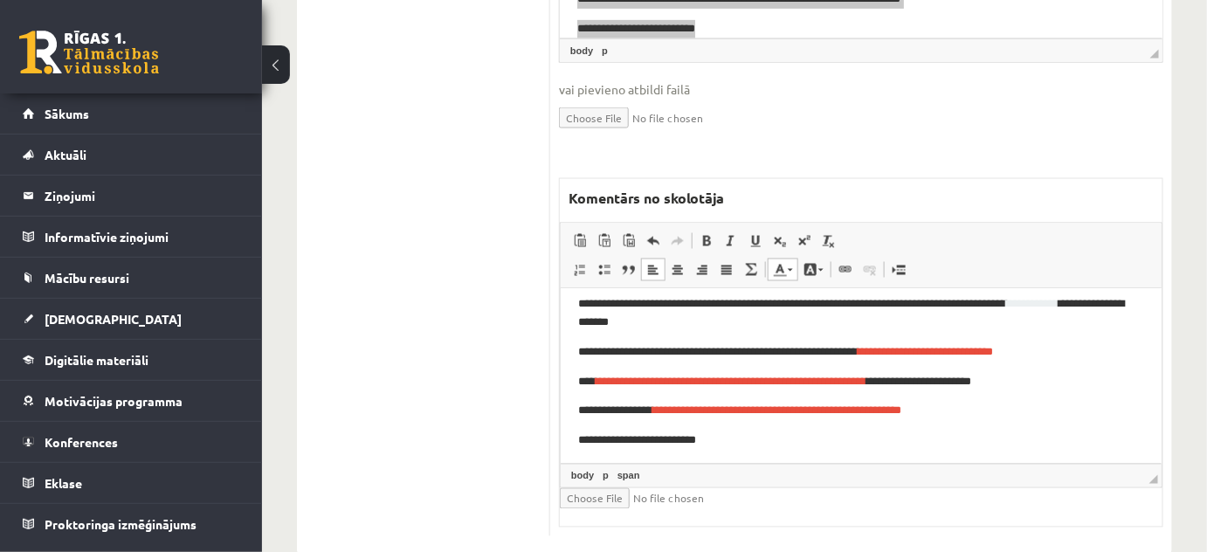
click at [971, 433] on p "**********" at bounding box center [854, 439] width 555 height 18
drag, startPoint x: 649, startPoint y: 441, endPoint x: 732, endPoint y: 447, distance: 83.2
click at [732, 447] on p "**********" at bounding box center [854, 439] width 555 height 18
click at [787, 269] on span at bounding box center [789, 270] width 5 height 3
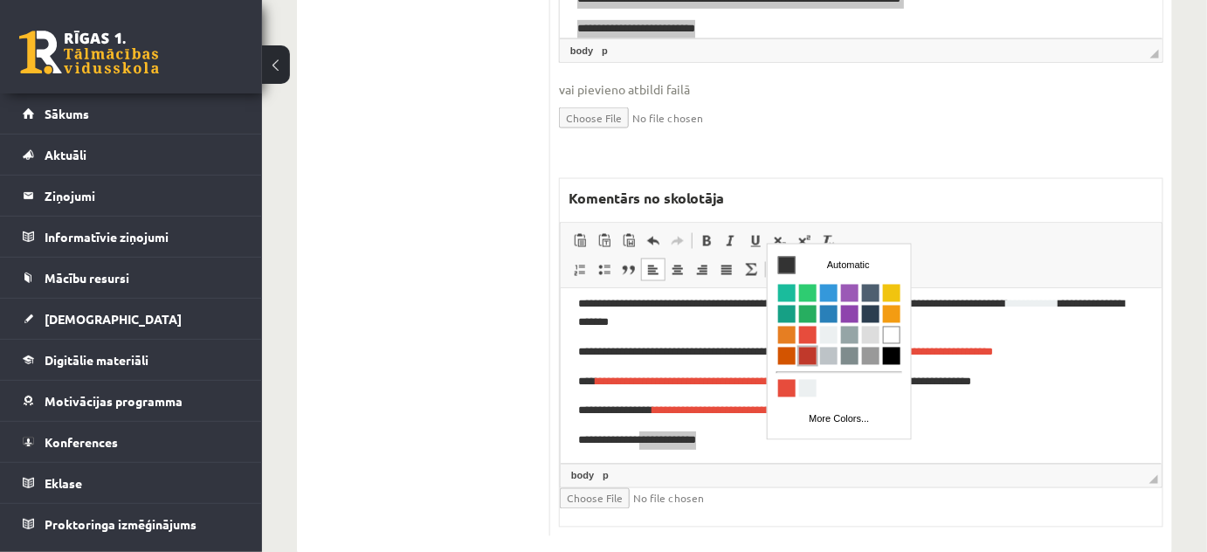
click at [808, 348] on span "Colors" at bounding box center [806, 355] width 17 height 17
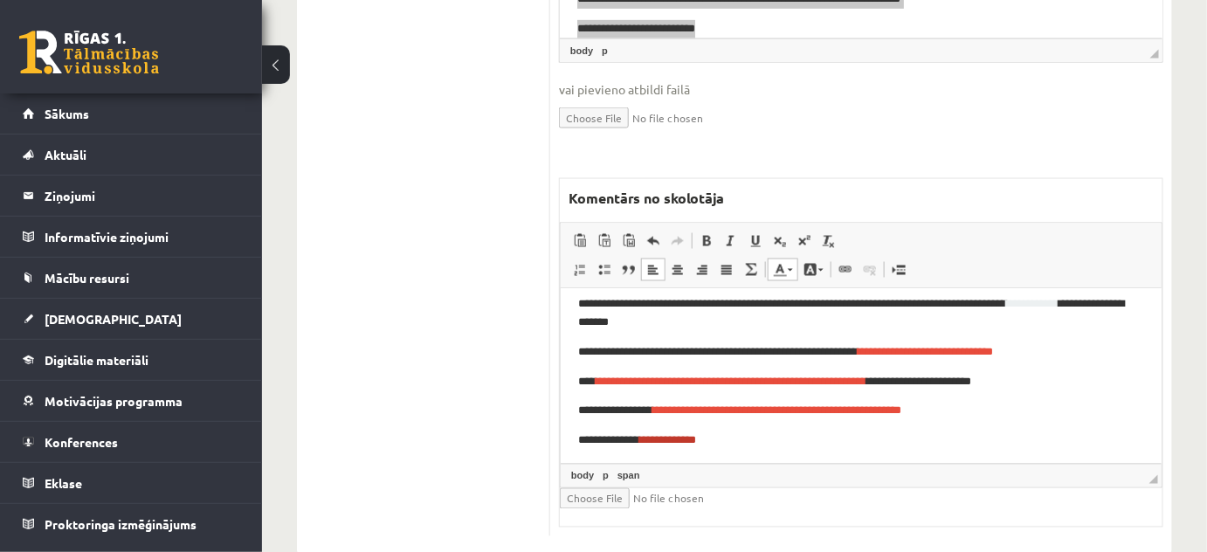
click at [994, 417] on p "**********" at bounding box center [854, 410] width 555 height 18
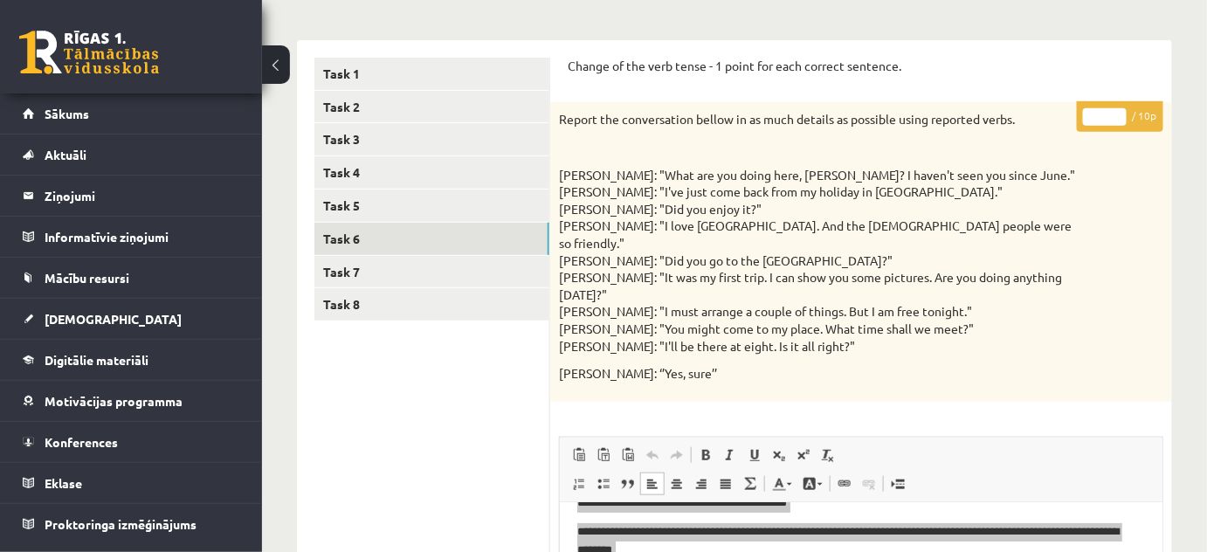
scroll to position [0, 0]
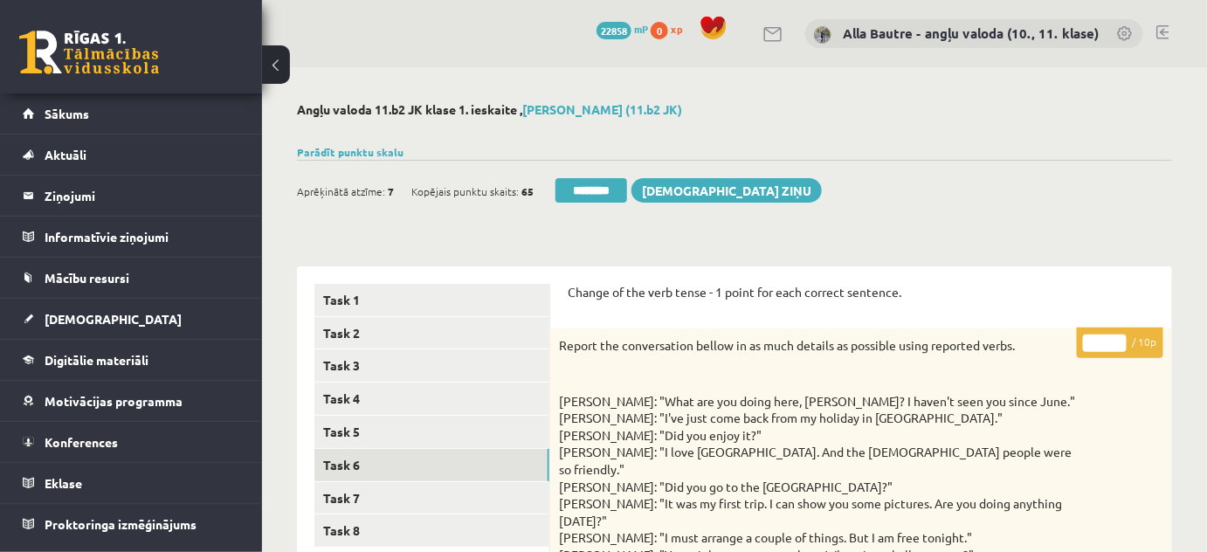
click at [1117, 341] on input "*" at bounding box center [1105, 342] width 44 height 17
type input "*"
click at [1117, 341] on input "*" at bounding box center [1105, 342] width 44 height 17
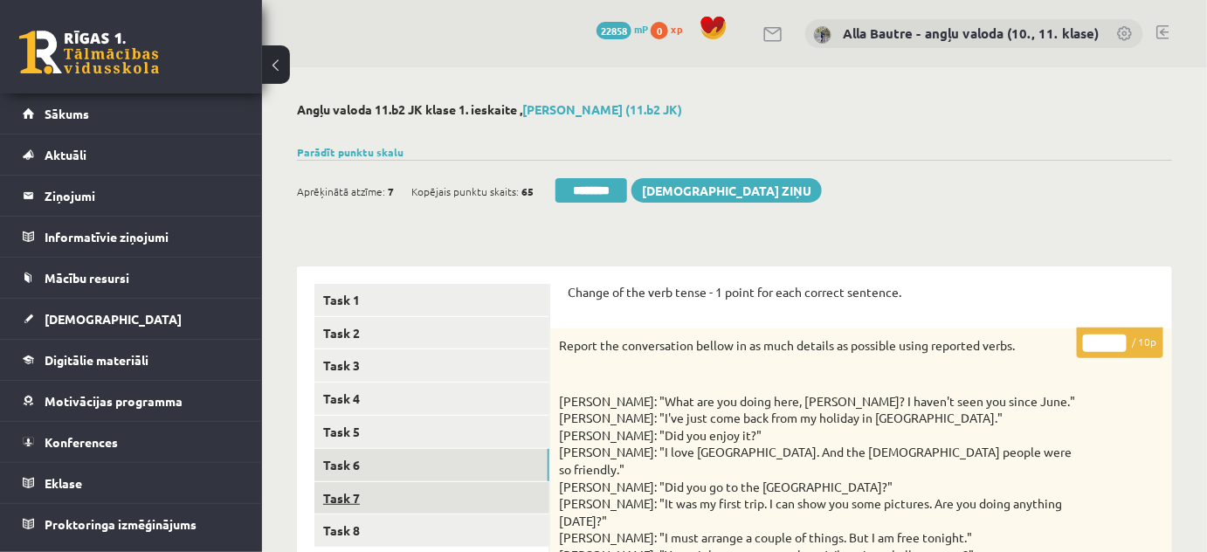
click at [330, 498] on link "Task 7" at bounding box center [431, 498] width 235 height 32
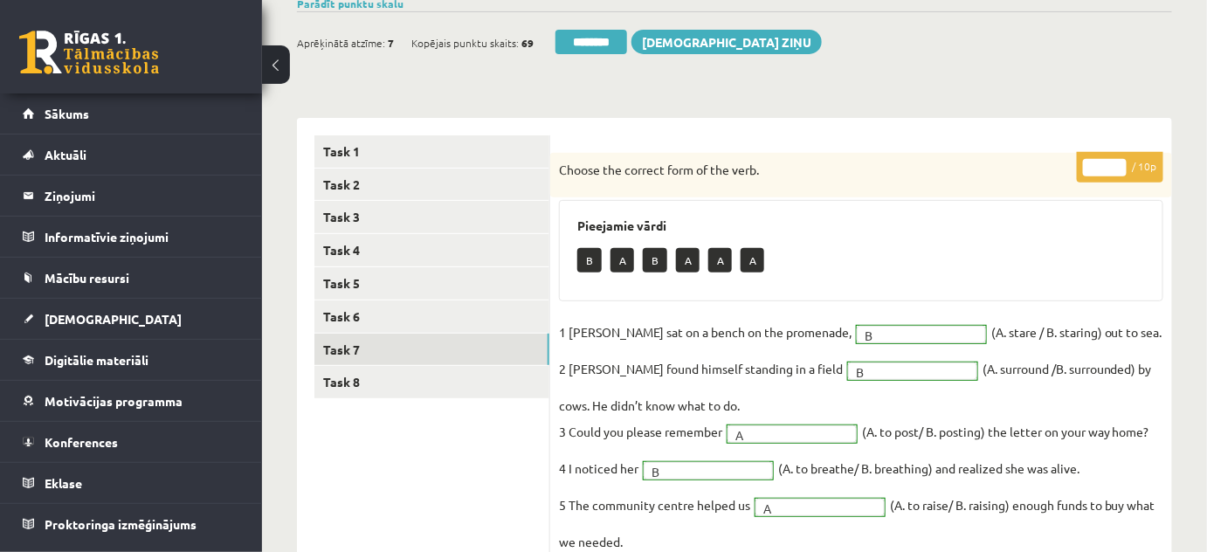
scroll to position [158, 0]
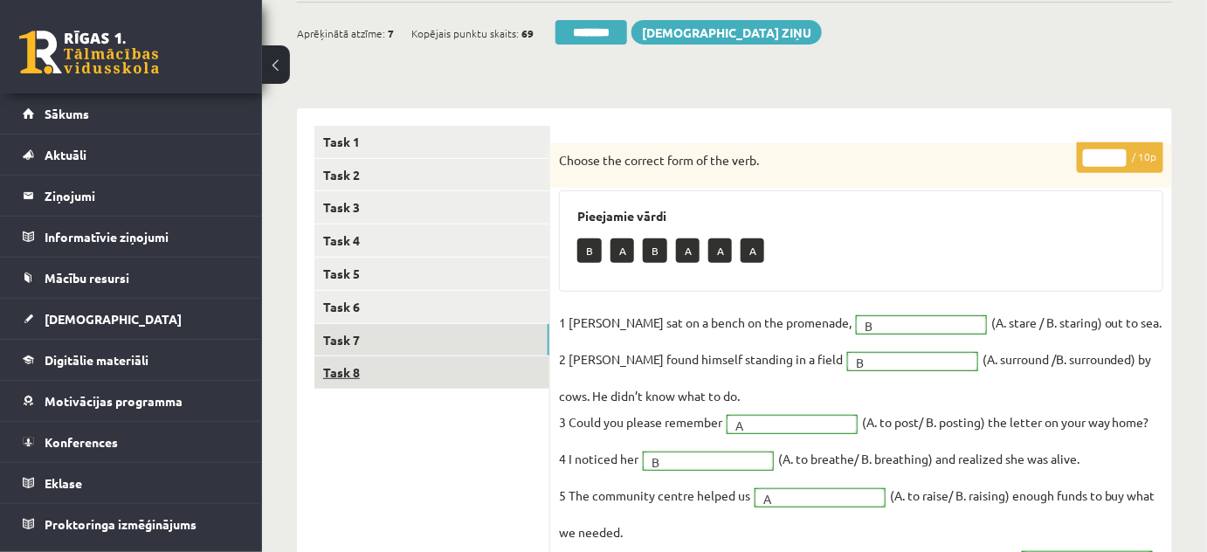
click at [351, 368] on link "Task 8" at bounding box center [431, 372] width 235 height 32
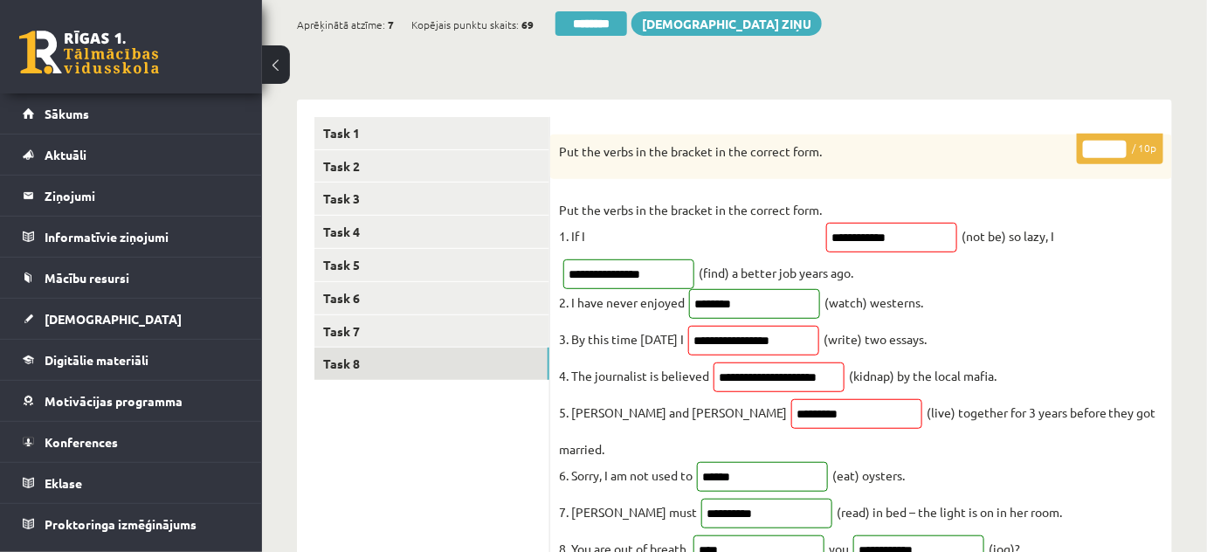
scroll to position [0, 0]
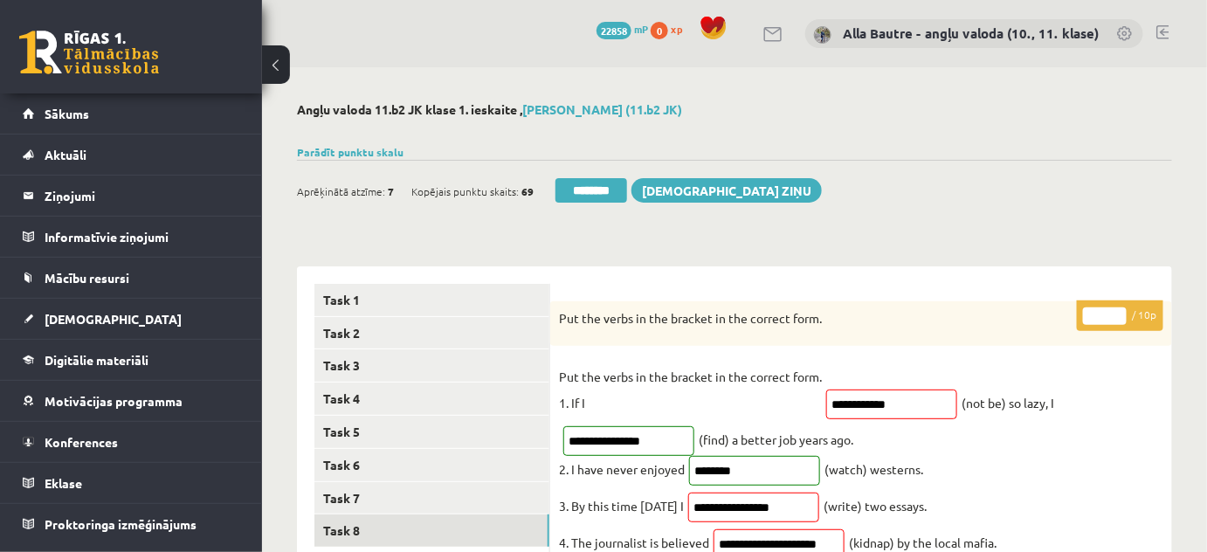
click at [1115, 314] on input "*" at bounding box center [1105, 315] width 44 height 17
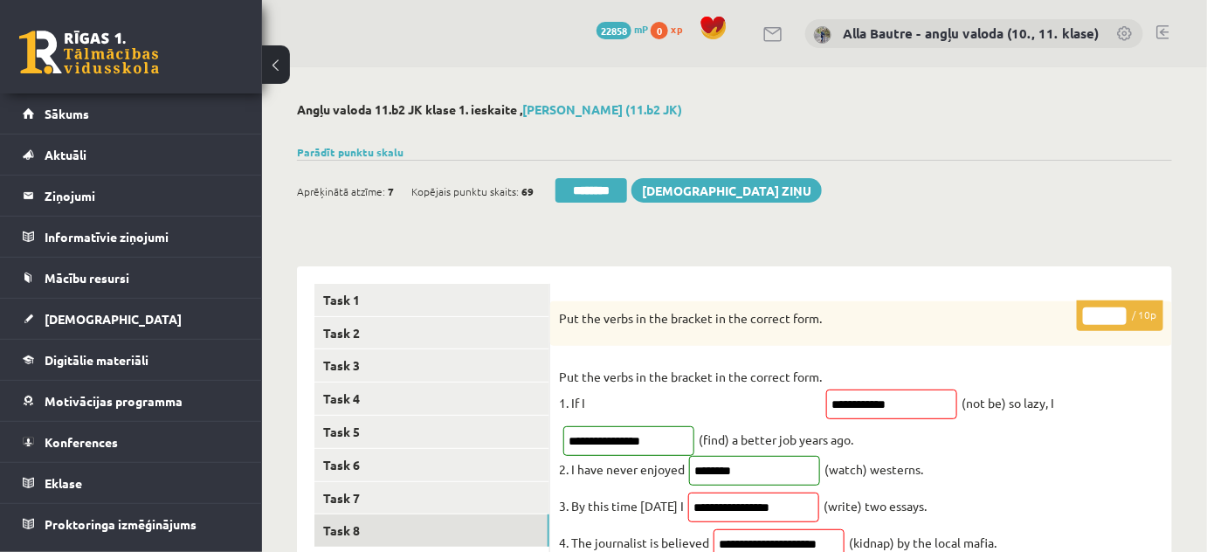
click at [1115, 314] on input "*" at bounding box center [1105, 315] width 44 height 17
type input "*"
click at [1115, 314] on input "*" at bounding box center [1105, 315] width 44 height 17
click at [421, 430] on link "Task 5" at bounding box center [431, 432] width 235 height 32
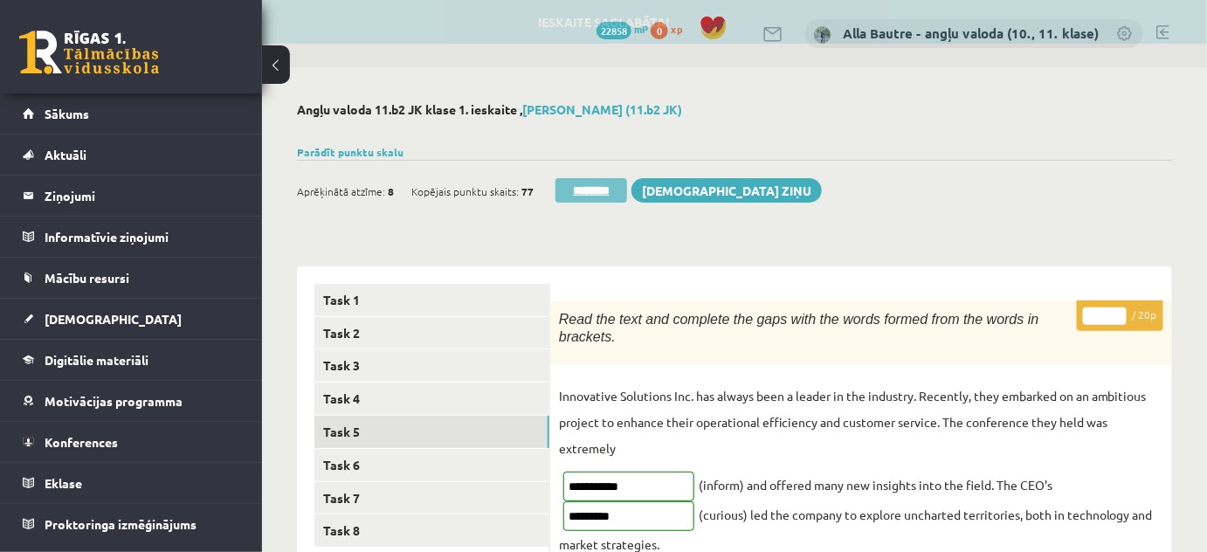
click at [571, 190] on input "********" at bounding box center [591, 190] width 72 height 24
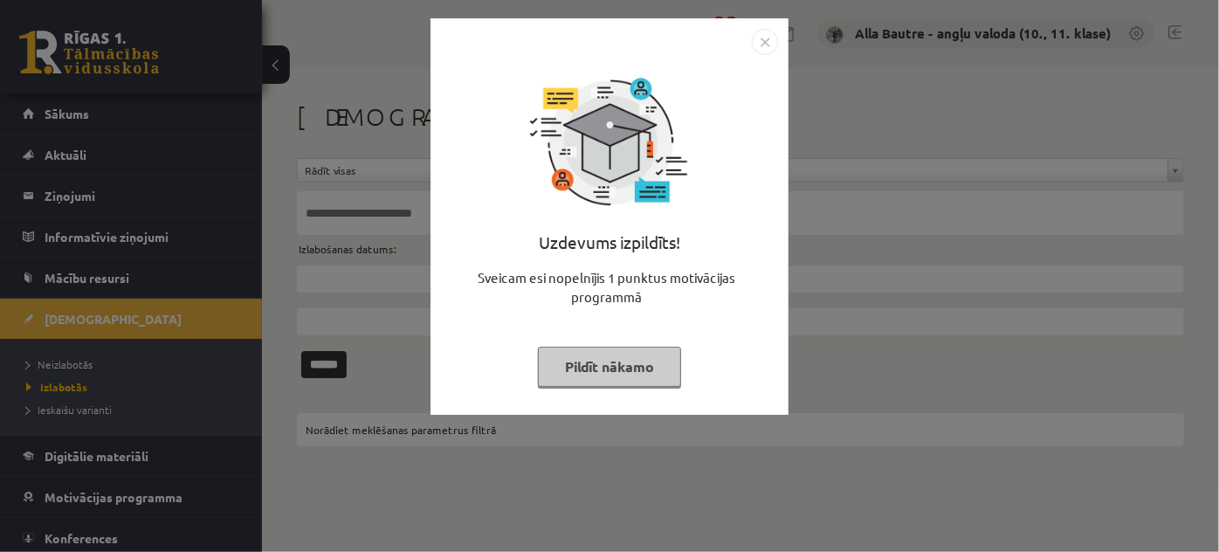
click at [767, 42] on img "Close" at bounding box center [765, 42] width 26 height 26
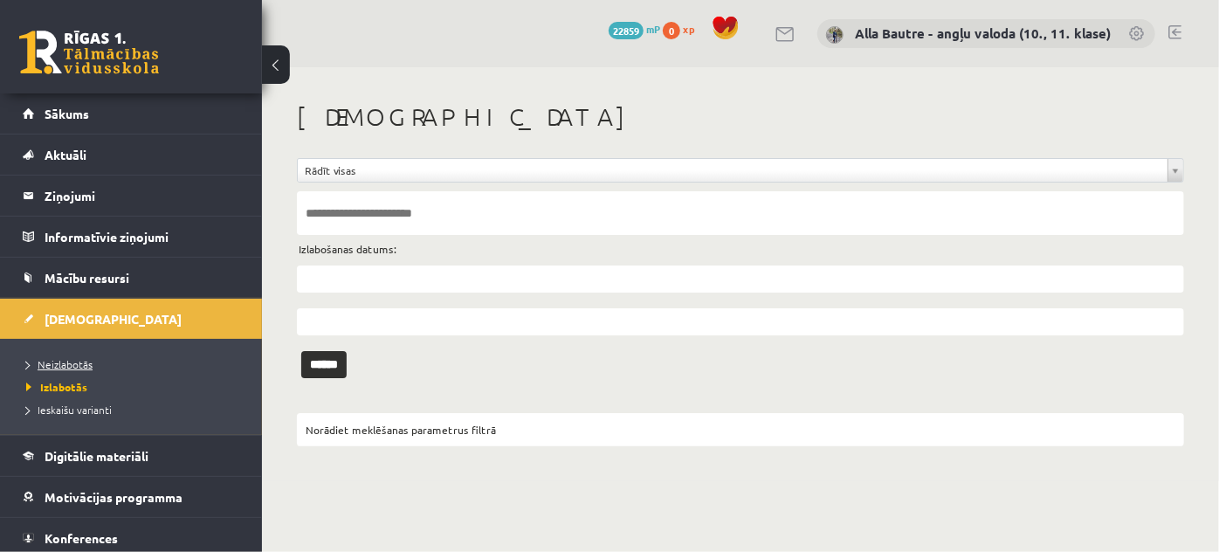
click at [61, 357] on span "Neizlabotās" at bounding box center [59, 364] width 66 height 14
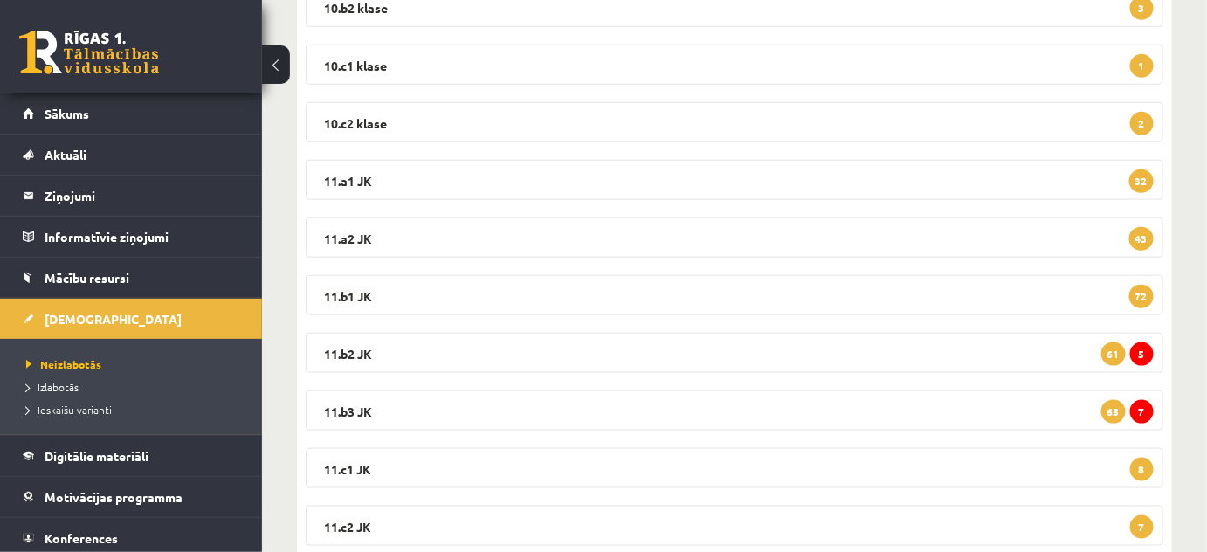
scroll to position [555, 0]
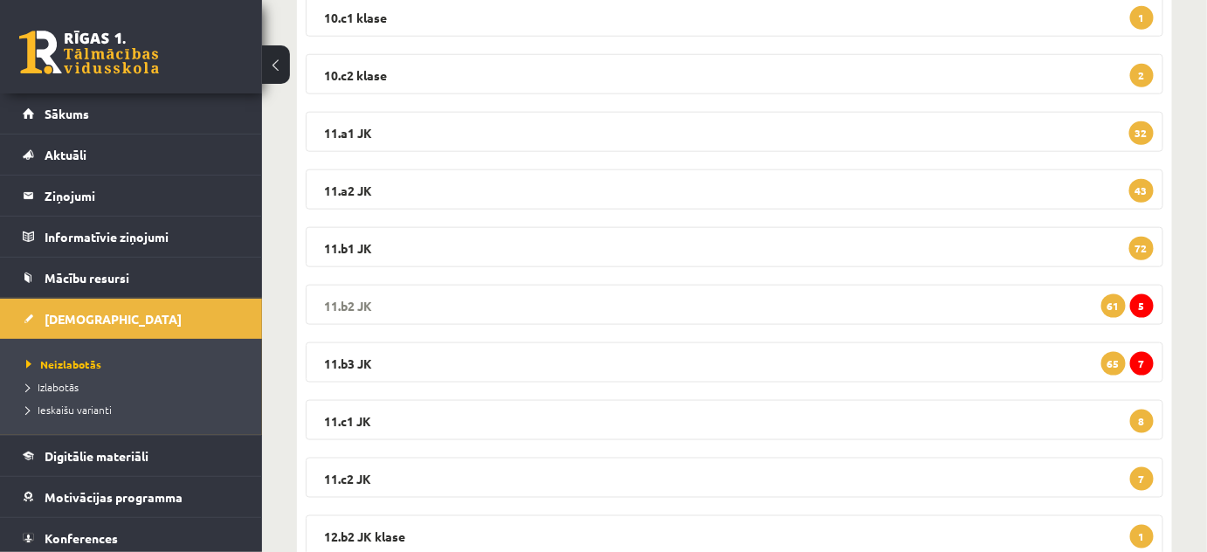
click at [344, 297] on legend "11.b2 JK 5 61" at bounding box center [734, 305] width 857 height 40
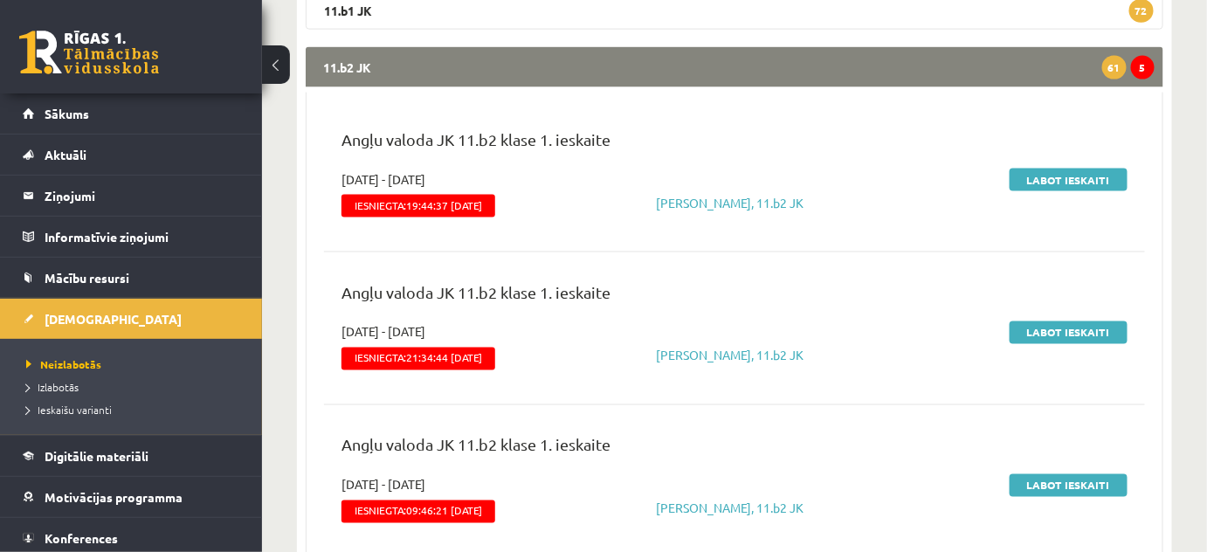
scroll to position [794, 0]
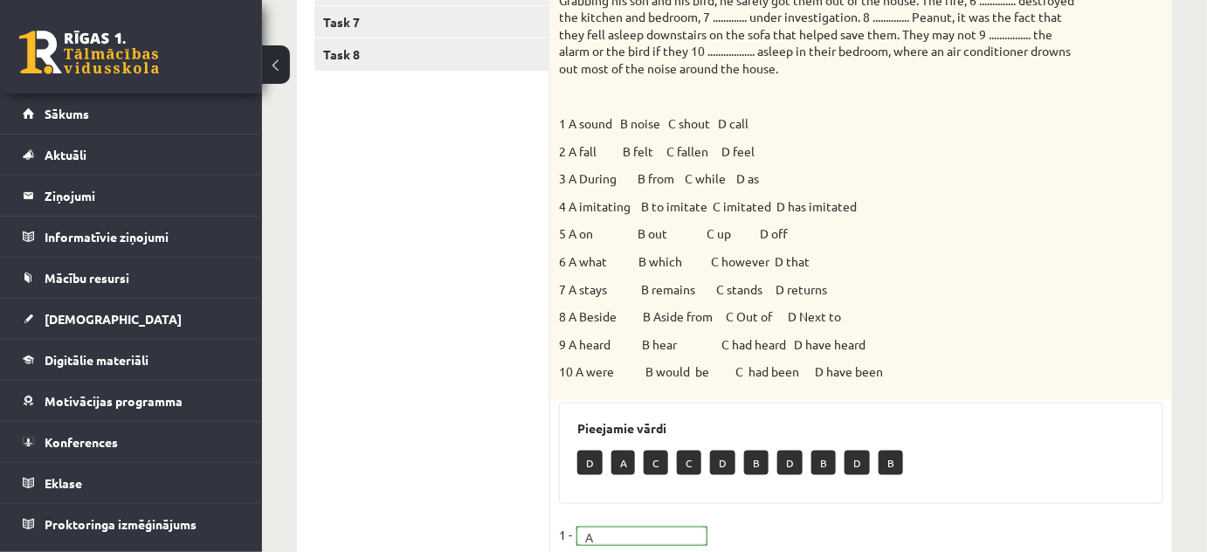
scroll to position [79, 0]
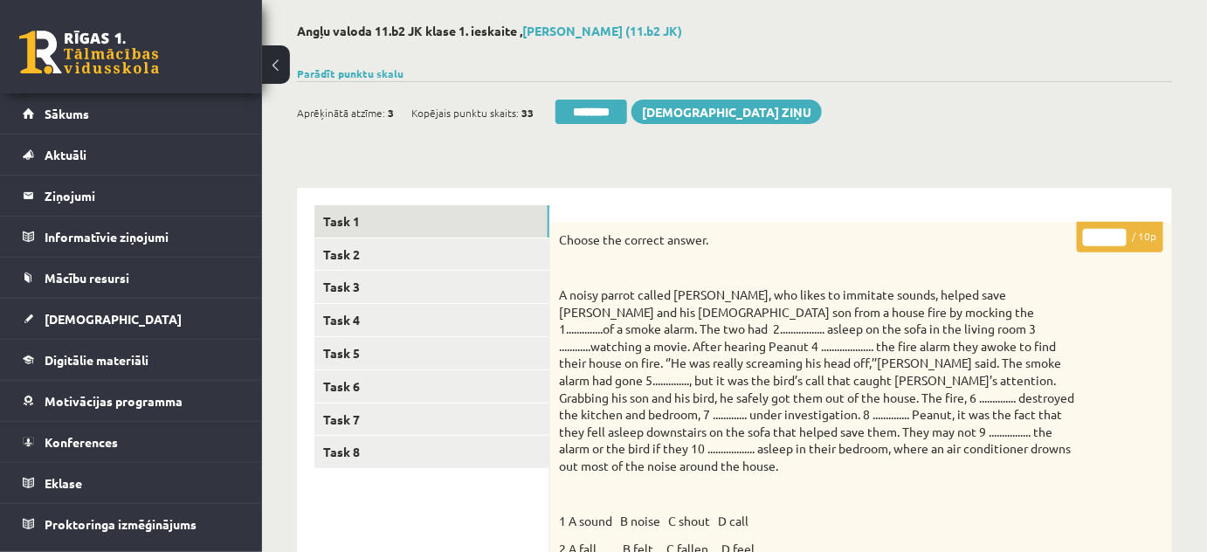
click at [1117, 232] on input "*" at bounding box center [1105, 237] width 44 height 17
type input "*"
click at [1117, 232] on input "*" at bounding box center [1105, 237] width 44 height 17
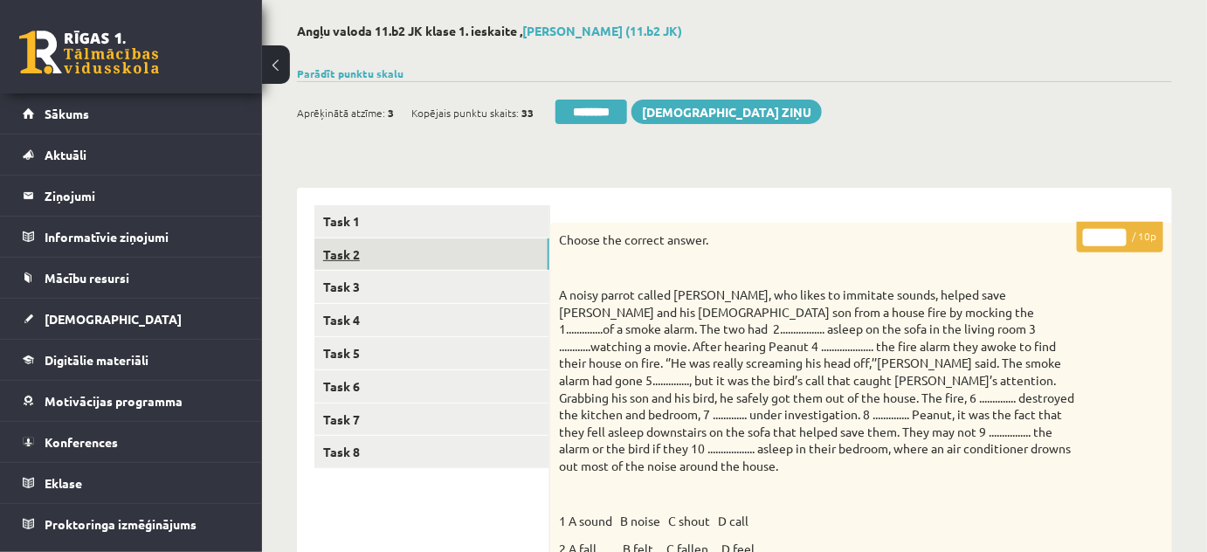
click at [349, 250] on link "Task 2" at bounding box center [431, 254] width 235 height 32
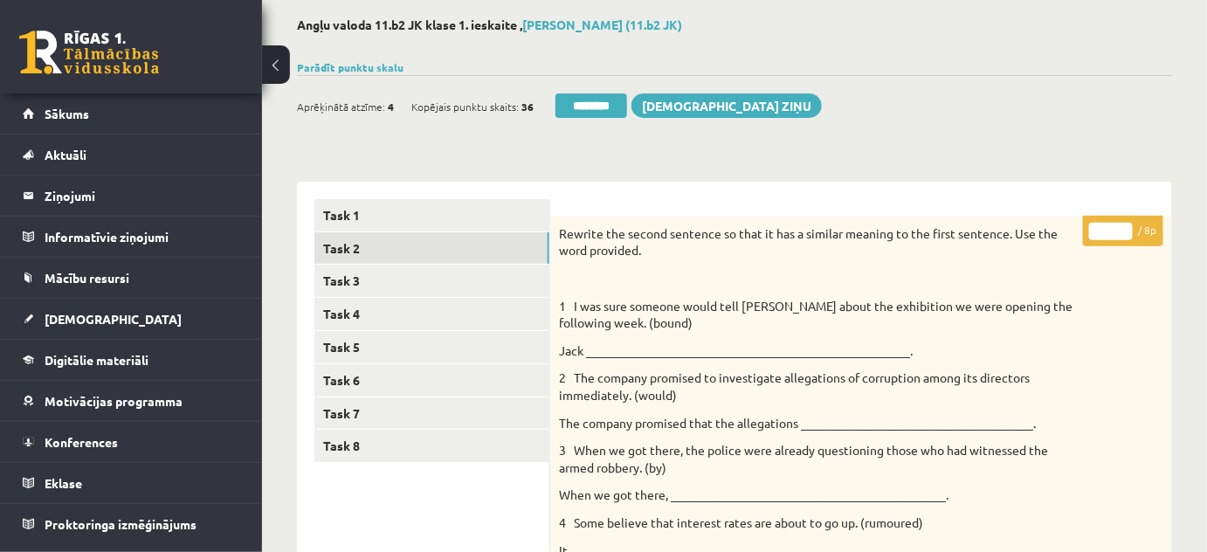
scroll to position [30, 0]
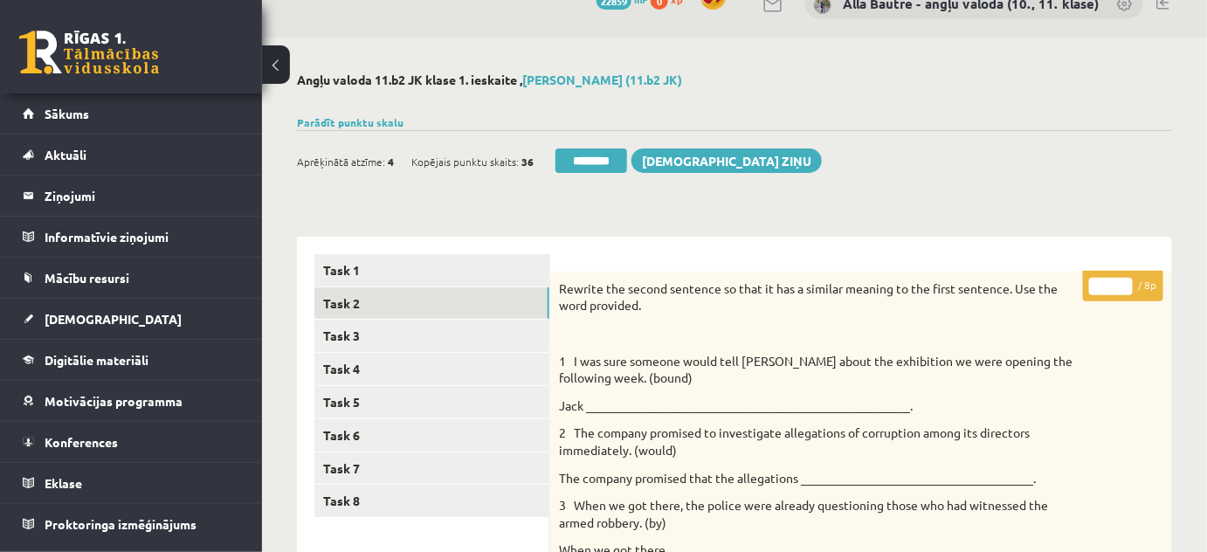
click at [1123, 279] on input "*" at bounding box center [1111, 286] width 44 height 17
type input "*"
click at [1123, 279] on input "*" at bounding box center [1111, 286] width 44 height 17
click at [365, 333] on link "Task 3" at bounding box center [431, 336] width 235 height 32
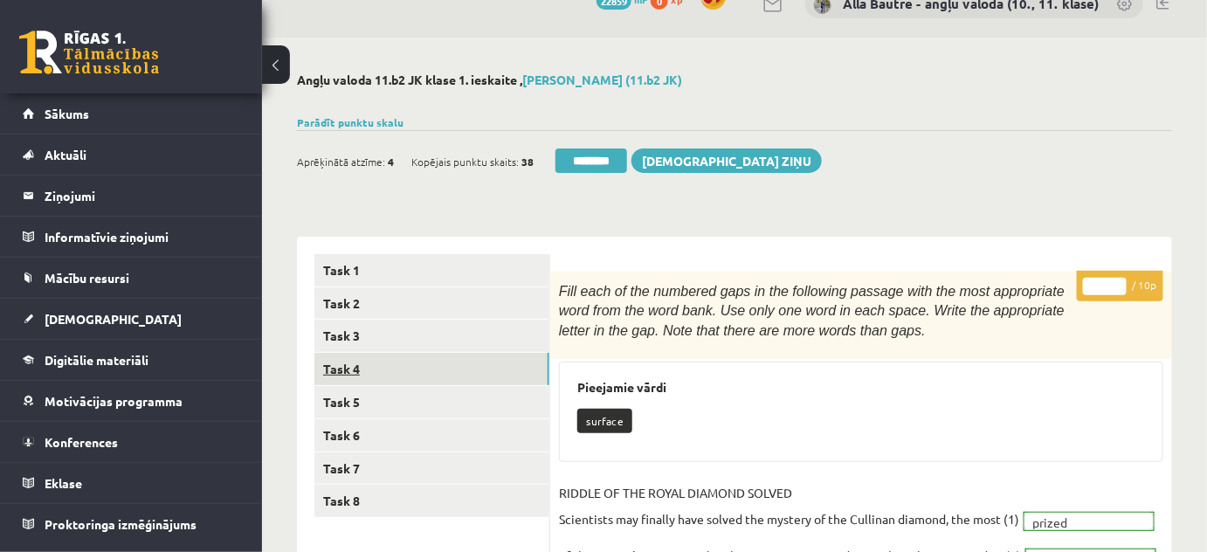
click at [351, 362] on link "Task 4" at bounding box center [431, 369] width 235 height 32
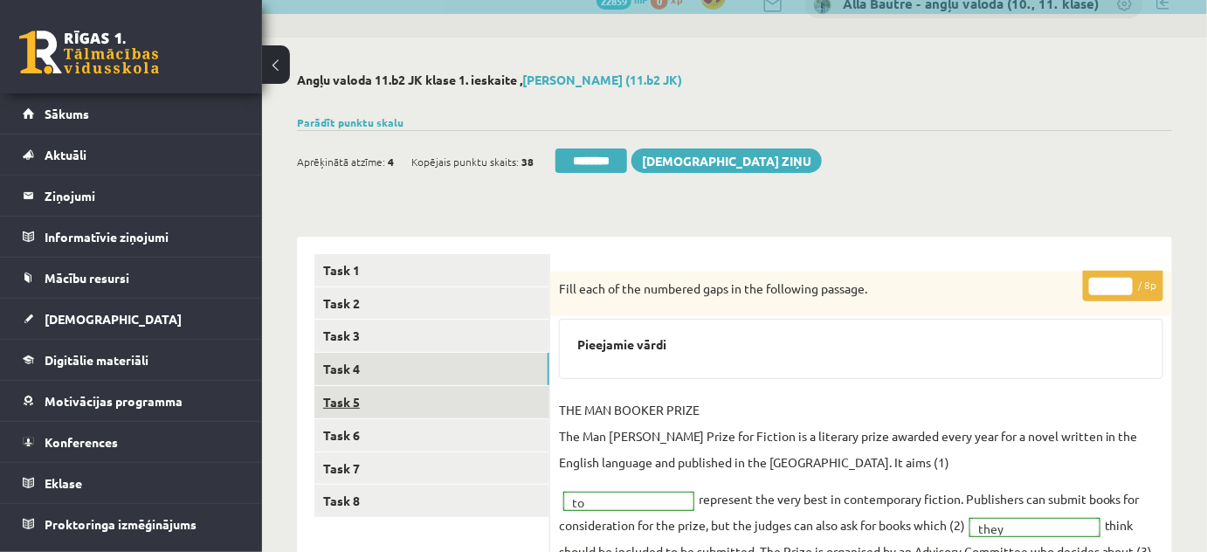
scroll to position [0, 0]
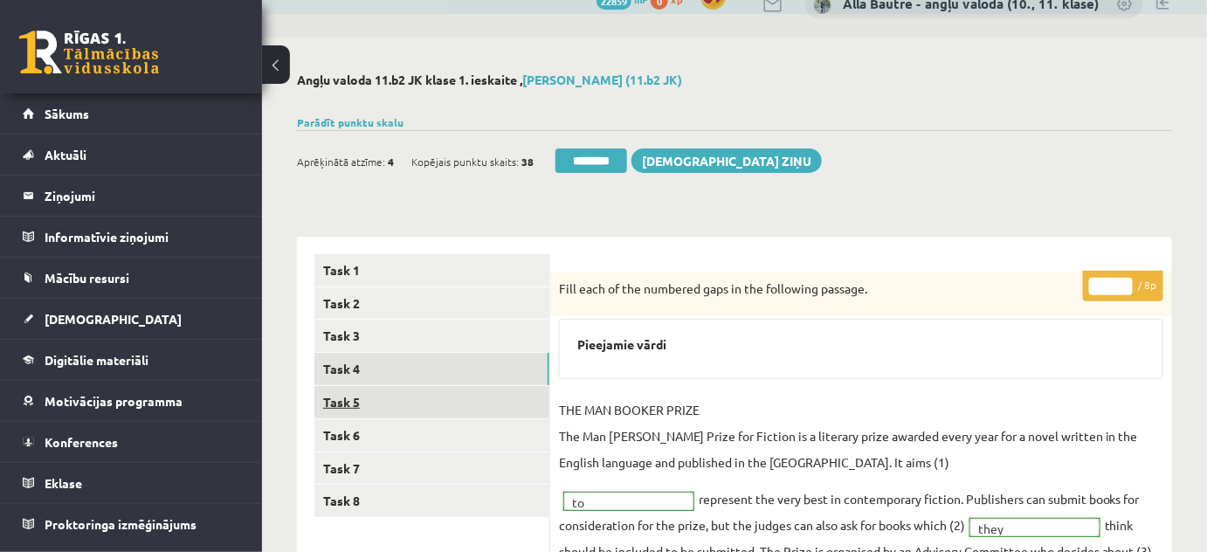
click at [351, 395] on link "Task 5" at bounding box center [431, 402] width 235 height 32
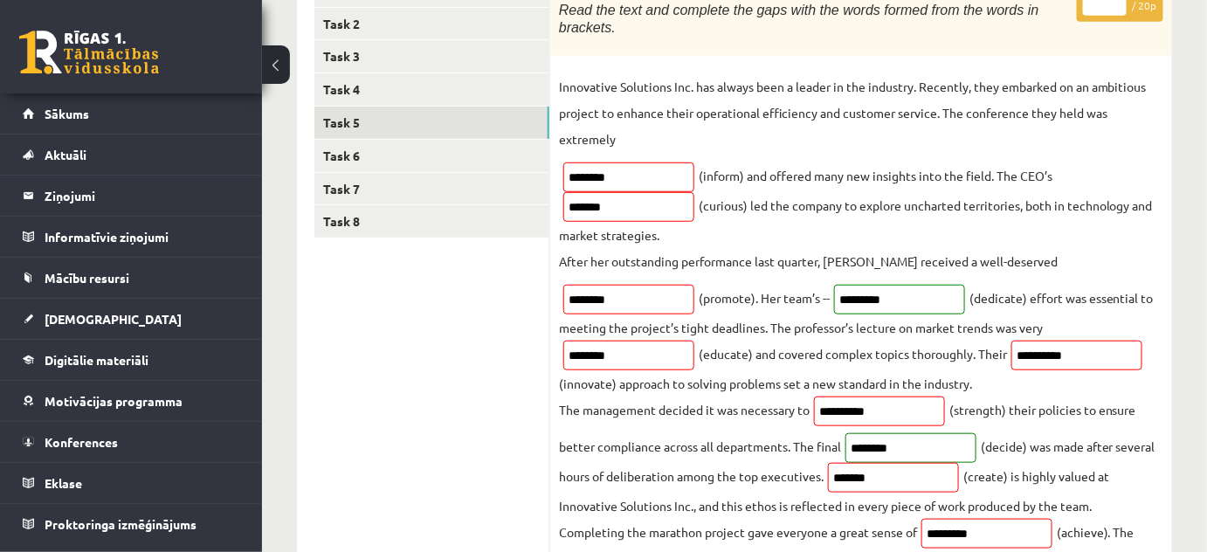
scroll to position [189, 0]
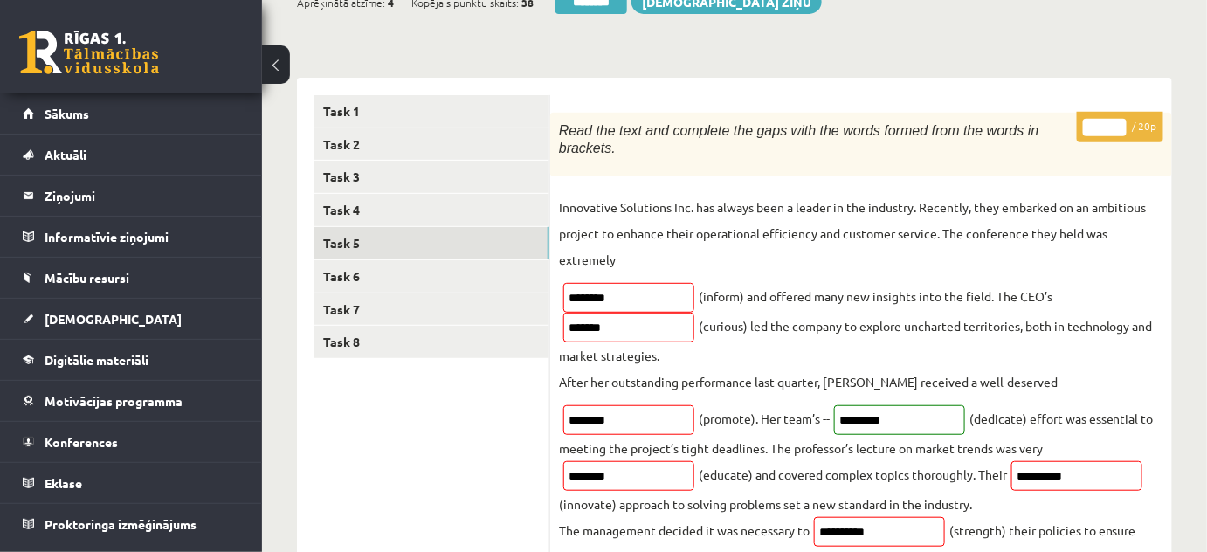
click at [1122, 123] on input "*" at bounding box center [1105, 127] width 44 height 17
type input "*"
click at [1122, 123] on input "*" at bounding box center [1105, 127] width 44 height 17
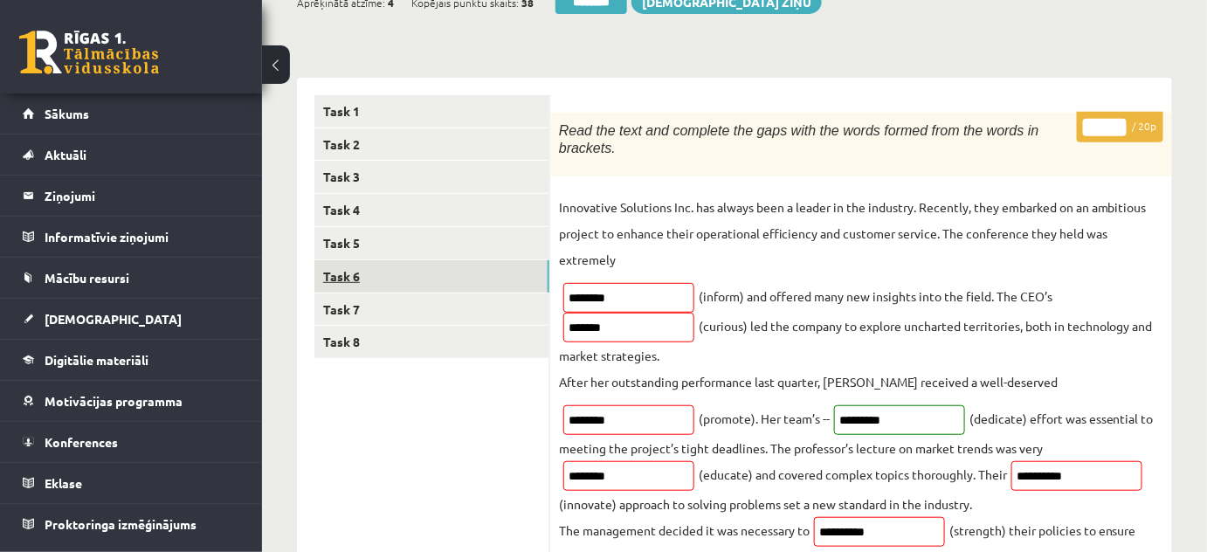
click at [457, 276] on link "Task 6" at bounding box center [431, 276] width 235 height 32
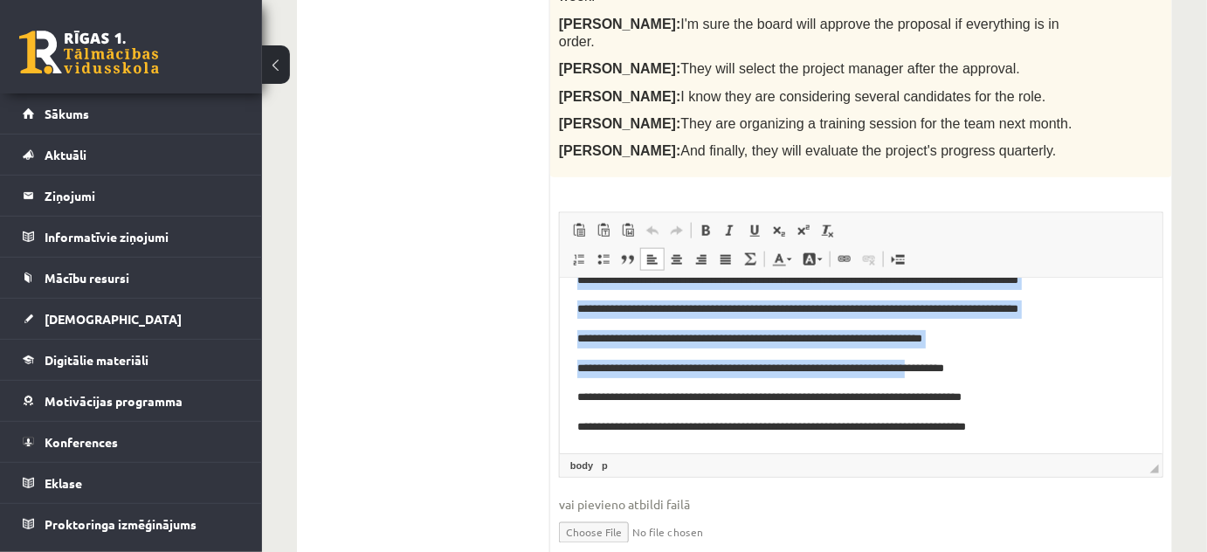
scroll to position [151, 0]
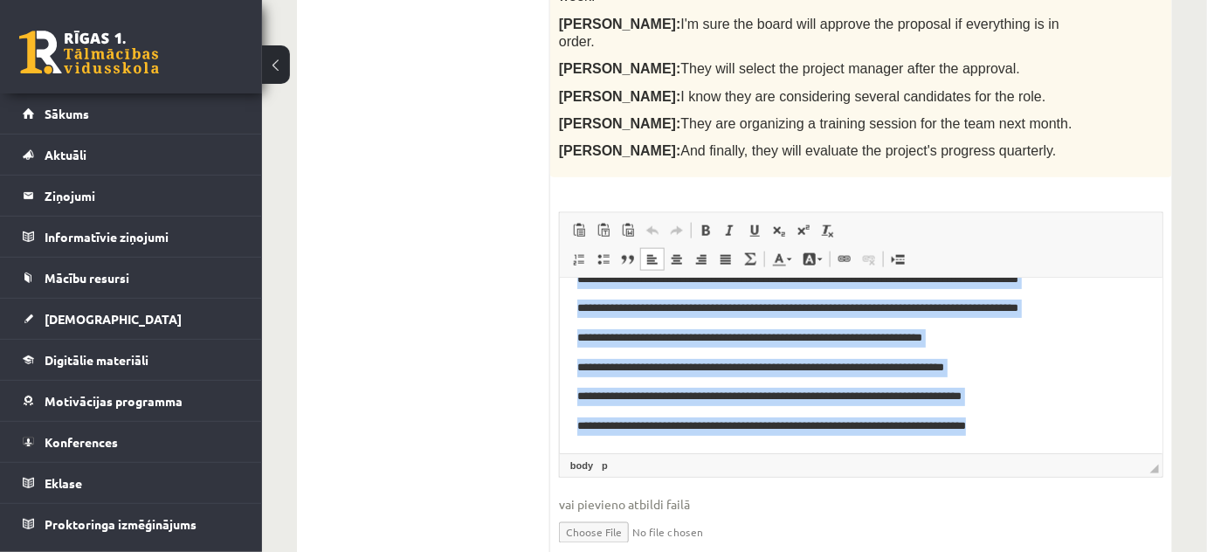
drag, startPoint x: 570, startPoint y: 368, endPoint x: 1037, endPoint y: 426, distance: 470.7
click at [1037, 426] on html "**********" at bounding box center [860, 290] width 602 height 325
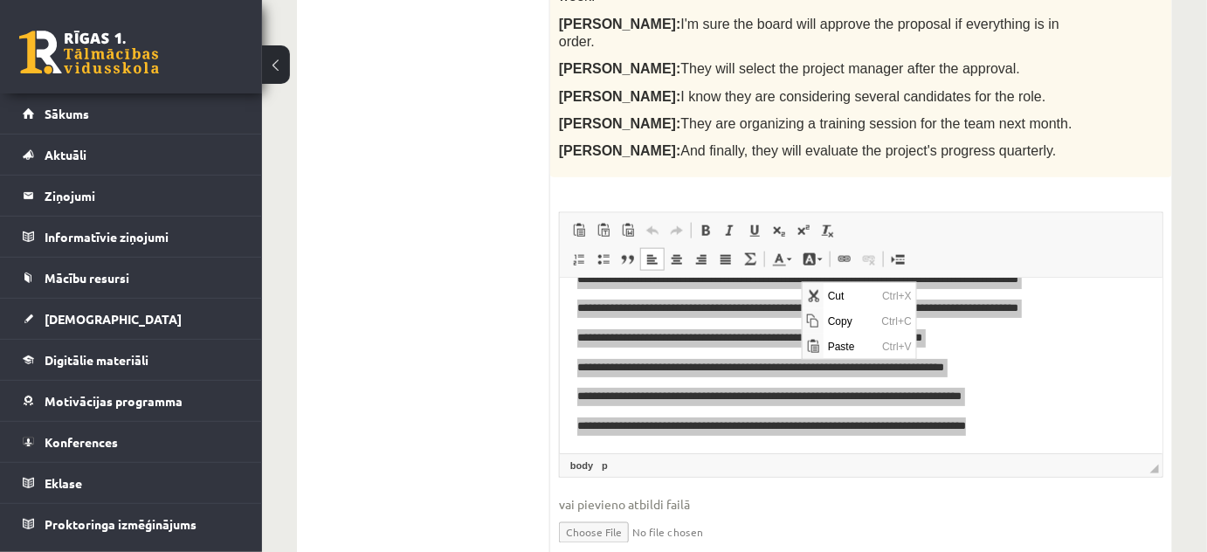
scroll to position [0, 0]
click at [841, 315] on span "Copy" at bounding box center [849, 319] width 54 height 25
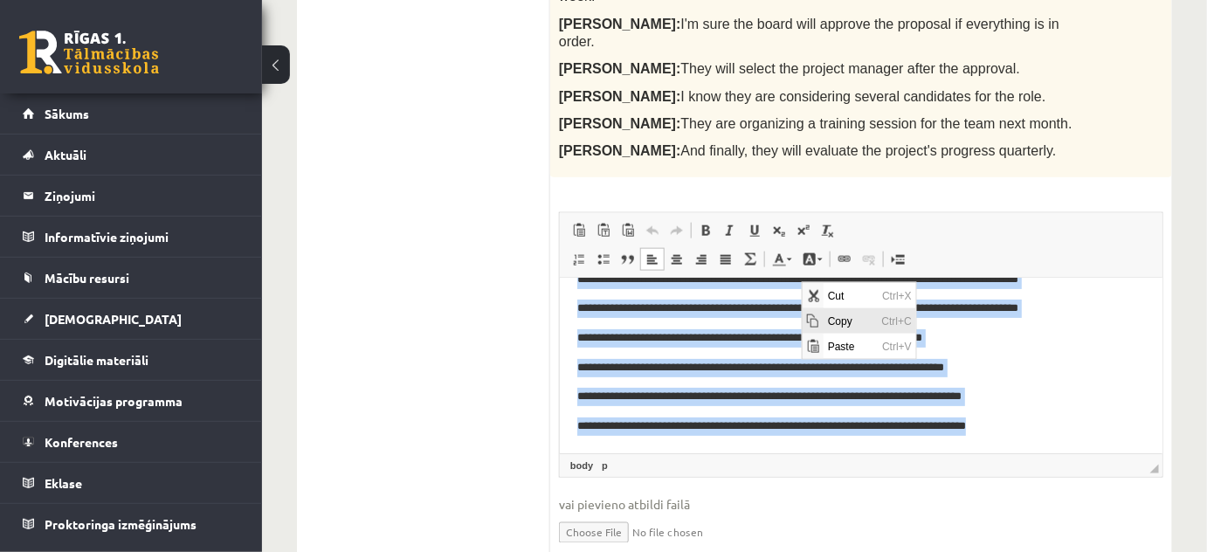
copy body "**********"
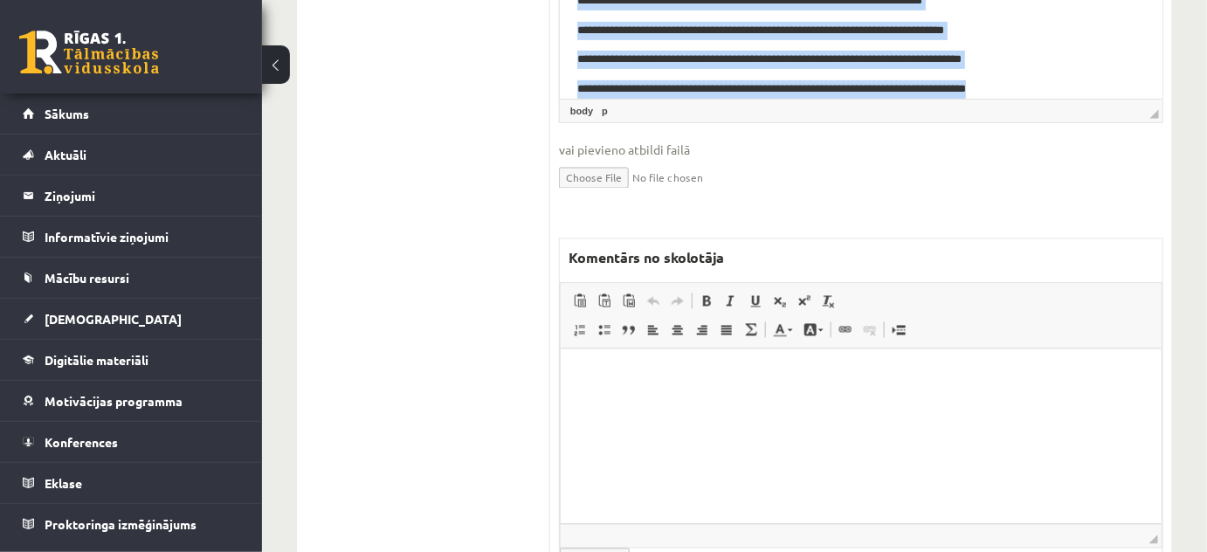
scroll to position [944, 0]
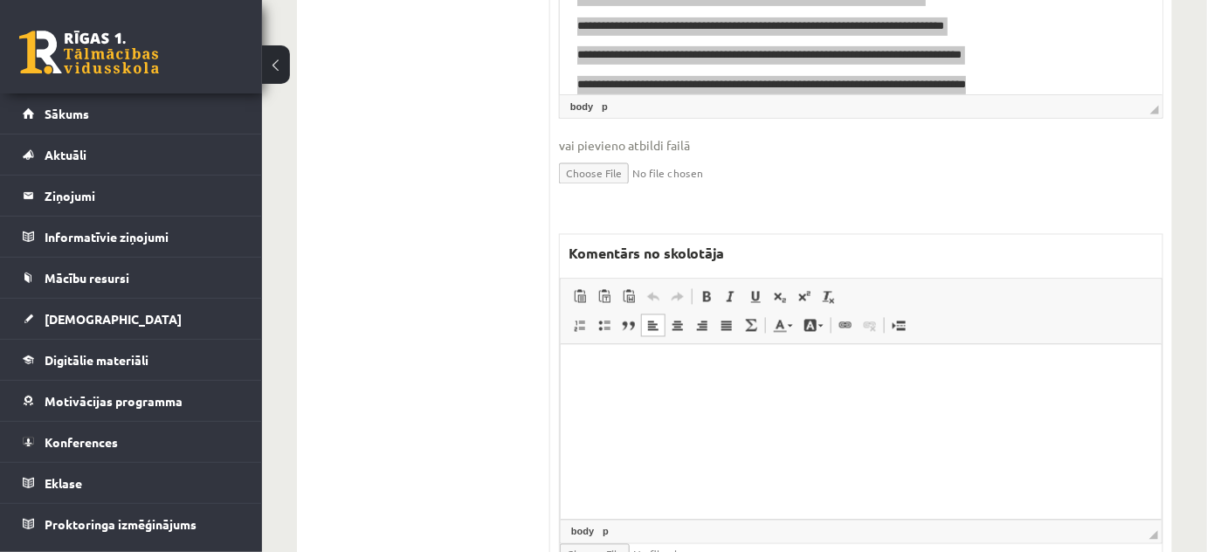
click at [634, 398] on html at bounding box center [860, 371] width 601 height 53
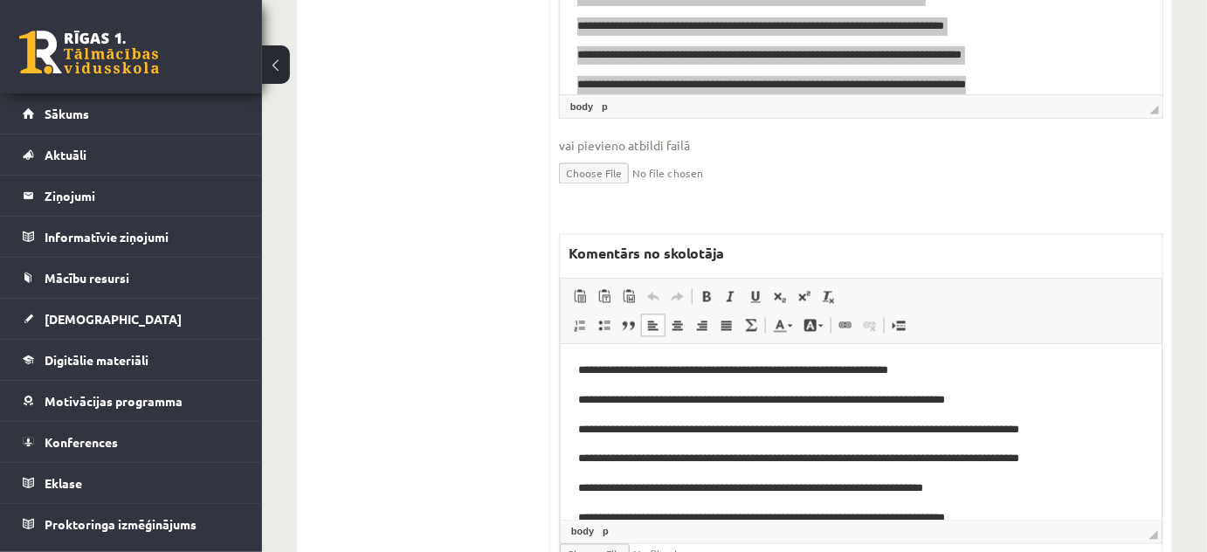
scroll to position [65, 0]
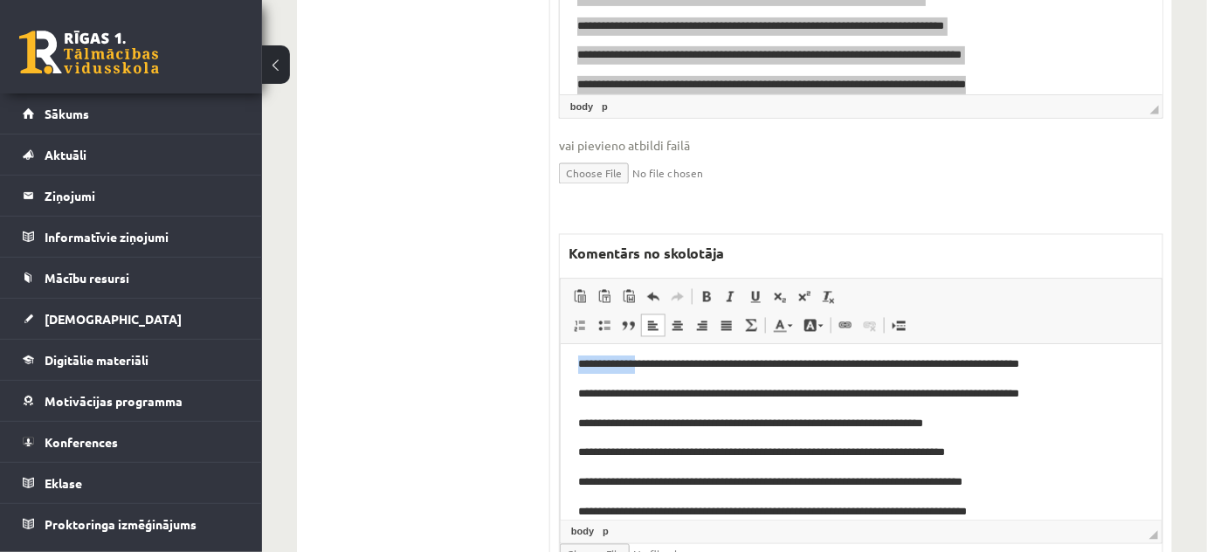
drag, startPoint x: 576, startPoint y: 368, endPoint x: 648, endPoint y: 358, distance: 72.4
click at [640, 365] on p "**********" at bounding box center [854, 365] width 555 height 18
click at [788, 325] on span at bounding box center [789, 326] width 5 height 3
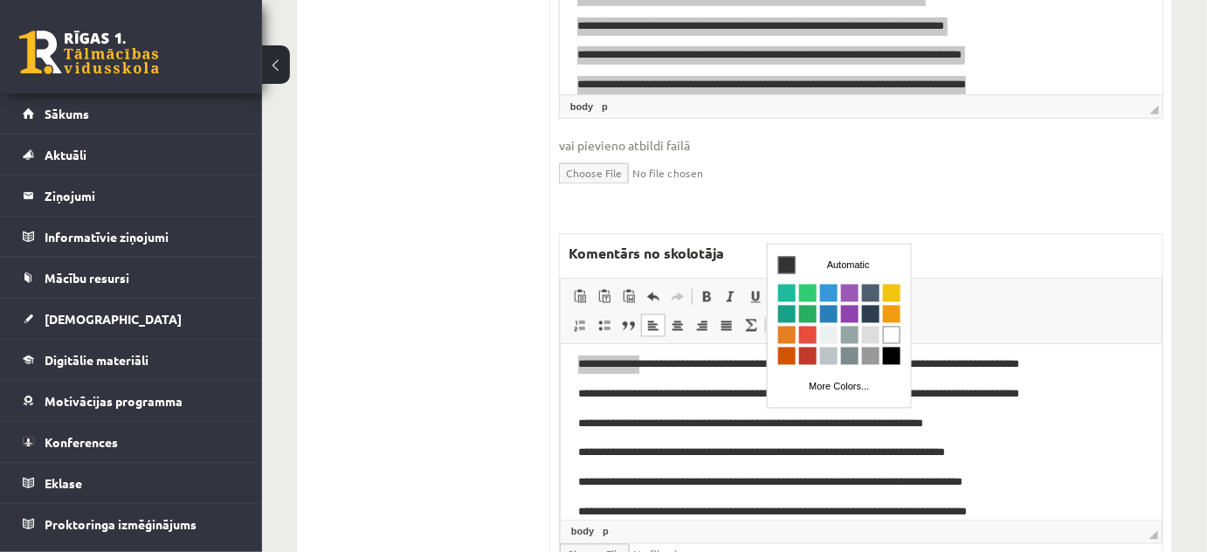
scroll to position [0, 0]
click at [810, 327] on span "Colors" at bounding box center [806, 335] width 17 height 17
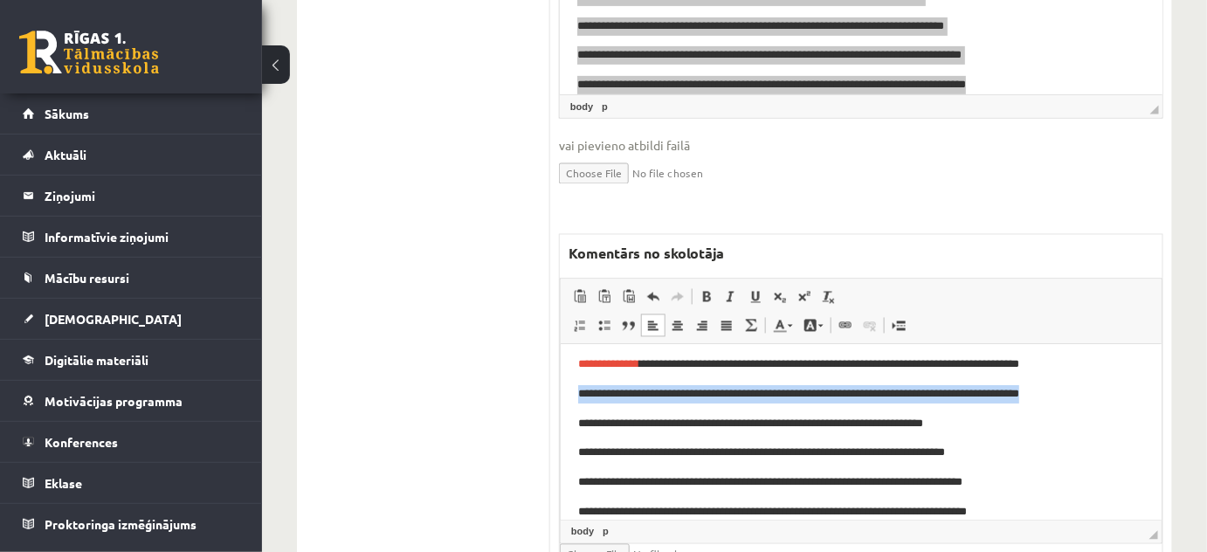
drag, startPoint x: 571, startPoint y: 396, endPoint x: 1532, endPoint y: 555, distance: 974.3
click at [1115, 393] on html "**********" at bounding box center [860, 409] width 601 height 259
click at [791, 314] on link "Text Color" at bounding box center [782, 325] width 31 height 23
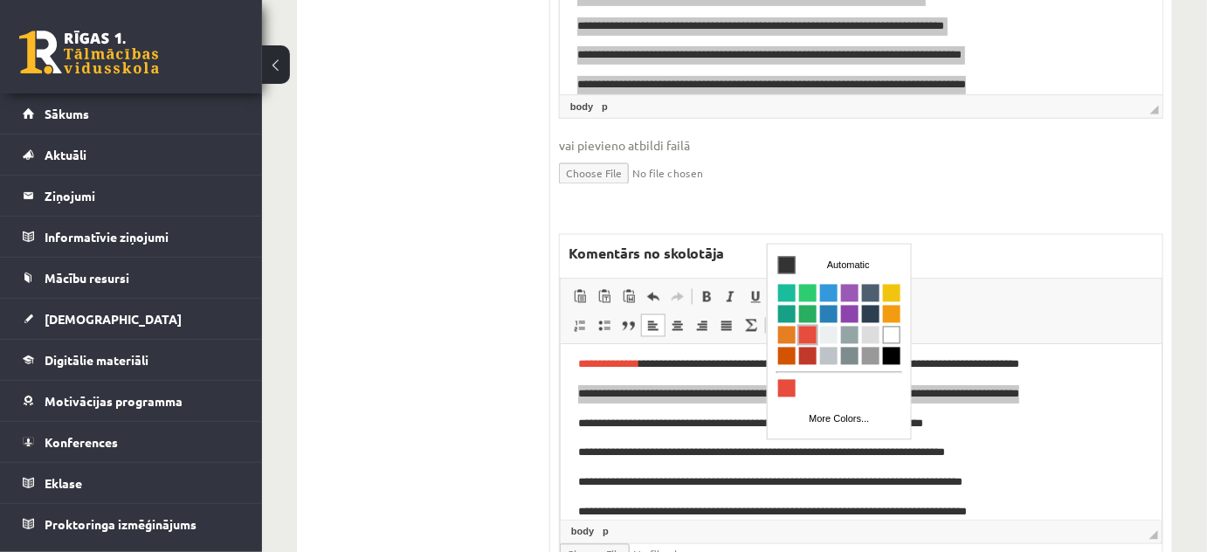
click at [806, 340] on span "Colors" at bounding box center [806, 335] width 17 height 17
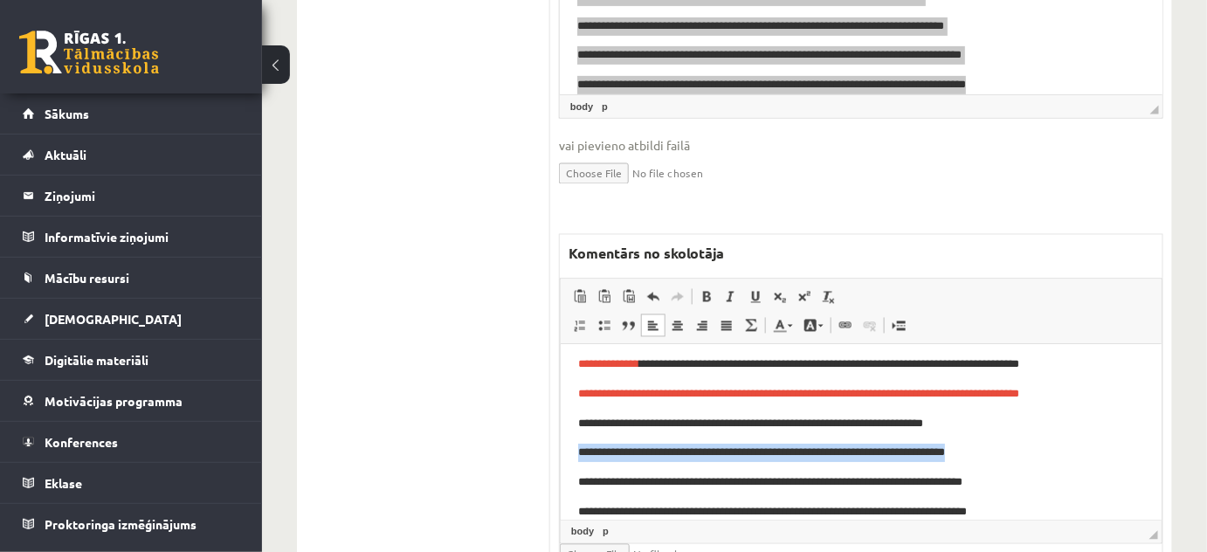
drag, startPoint x: 571, startPoint y: 452, endPoint x: 1001, endPoint y: 457, distance: 430.4
click at [1001, 457] on html "**********" at bounding box center [860, 409] width 601 height 259
click at [787, 314] on link "Text Color" at bounding box center [782, 325] width 31 height 23
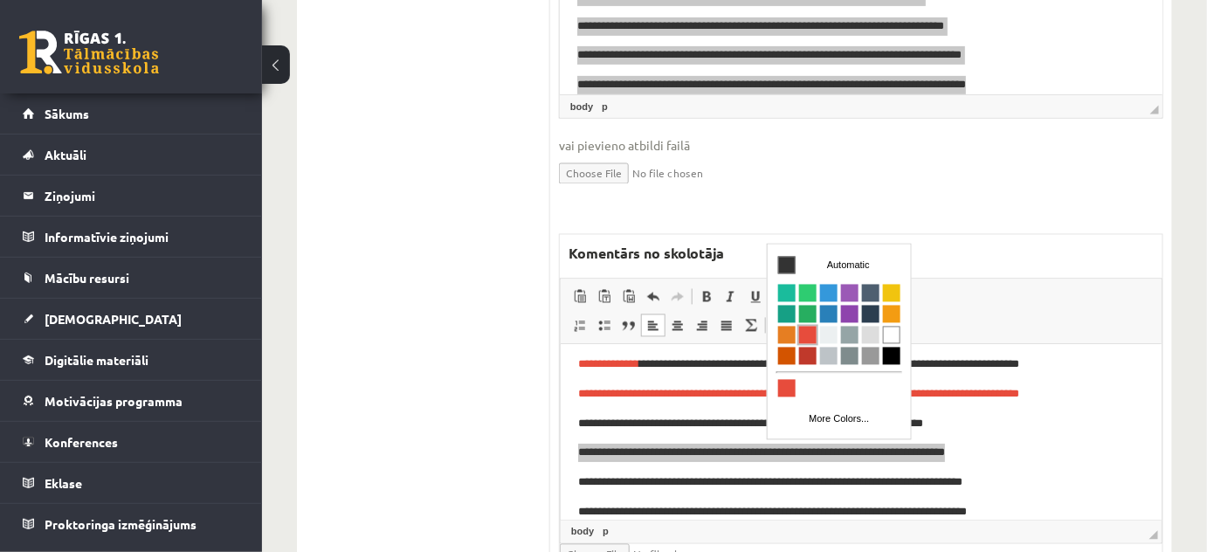
click at [810, 332] on span "Colors" at bounding box center [806, 335] width 17 height 17
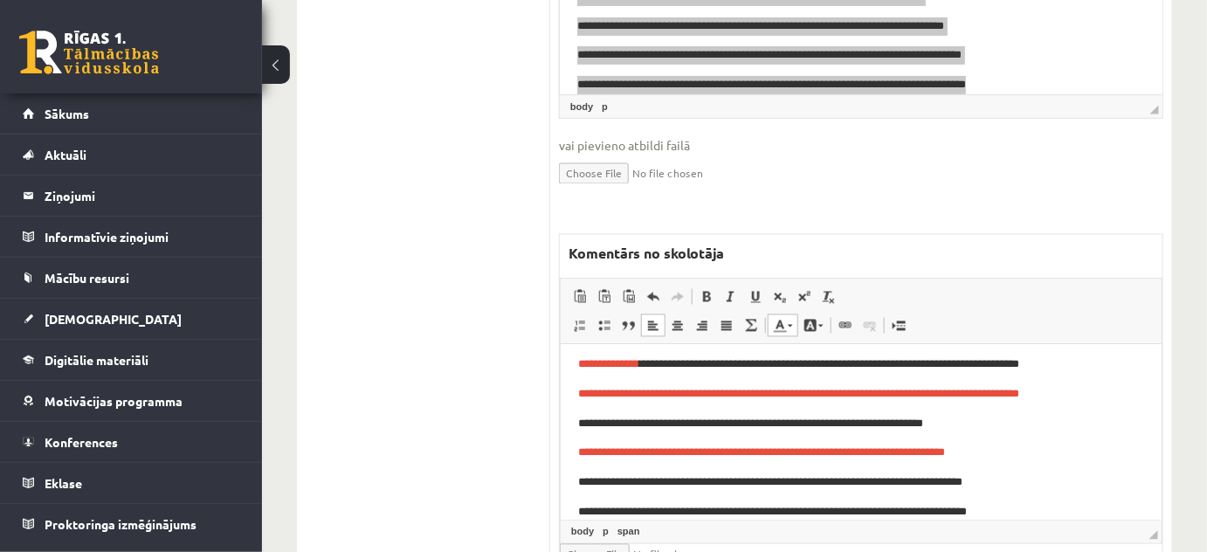
click at [1056, 450] on p "**********" at bounding box center [854, 453] width 555 height 18
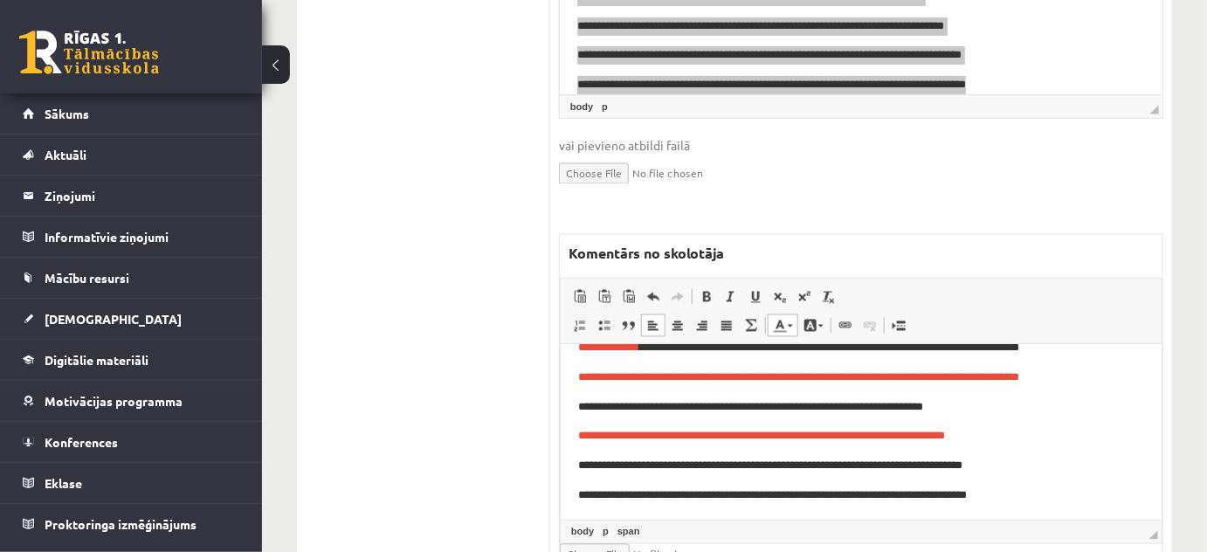
scroll to position [85, 0]
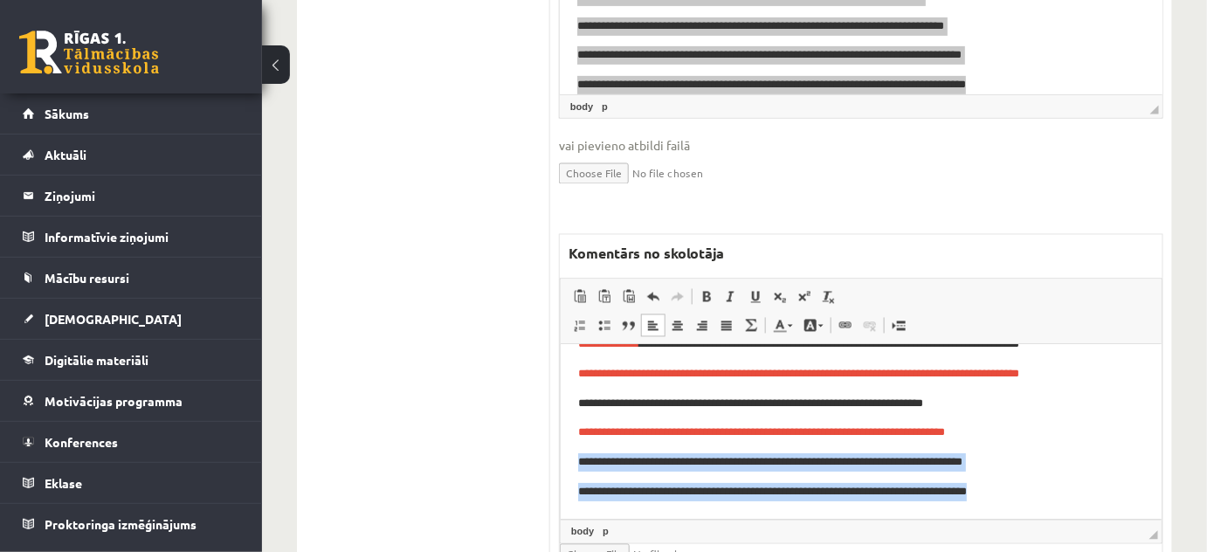
drag, startPoint x: 575, startPoint y: 460, endPoint x: 1087, endPoint y: 503, distance: 513.4
click at [1087, 503] on html "**********" at bounding box center [860, 389] width 601 height 259
click at [789, 325] on span at bounding box center [789, 326] width 5 height 3
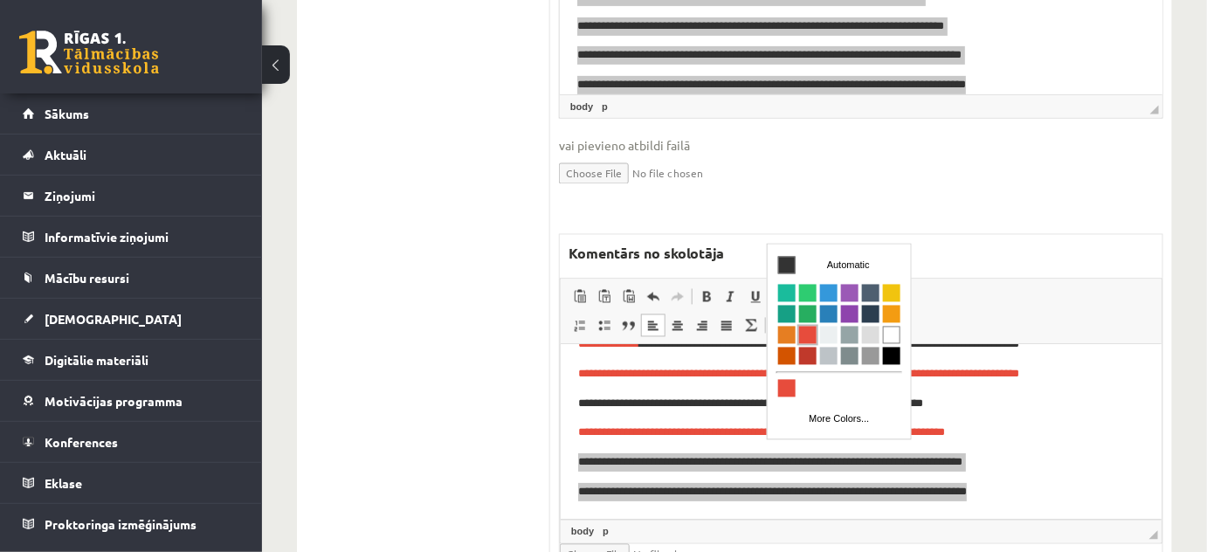
click at [804, 332] on span "Colors" at bounding box center [806, 335] width 17 height 17
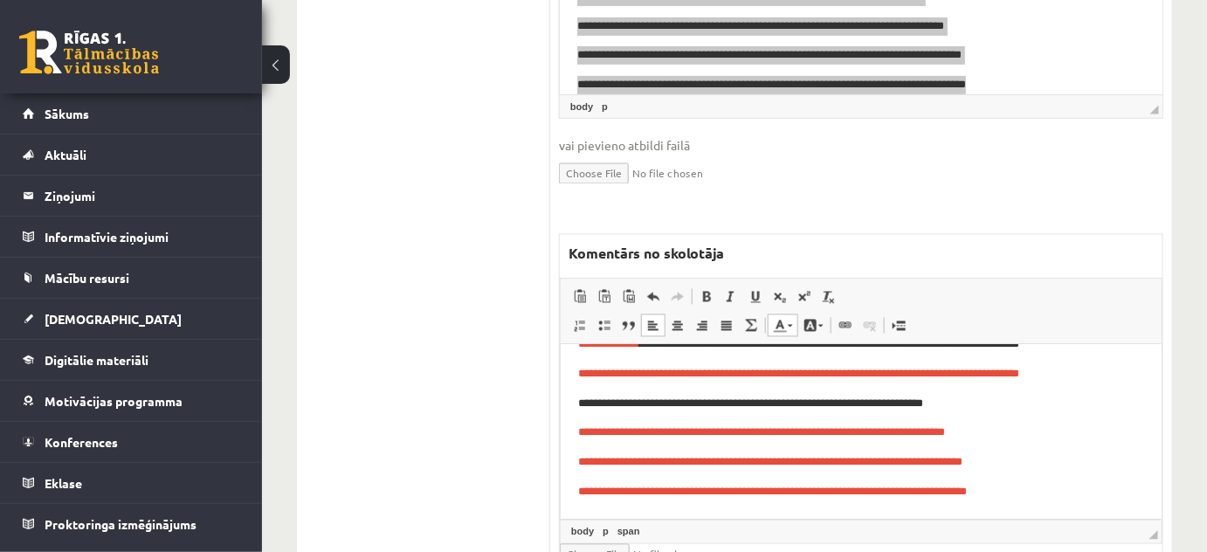
click at [1111, 438] on p "**********" at bounding box center [854, 433] width 555 height 18
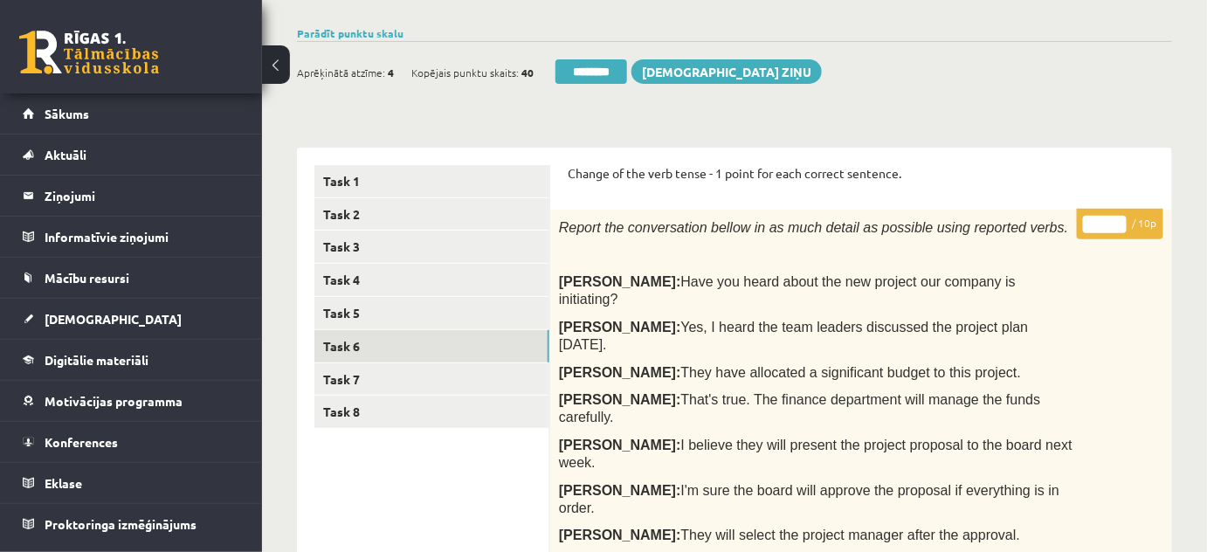
scroll to position [0, 0]
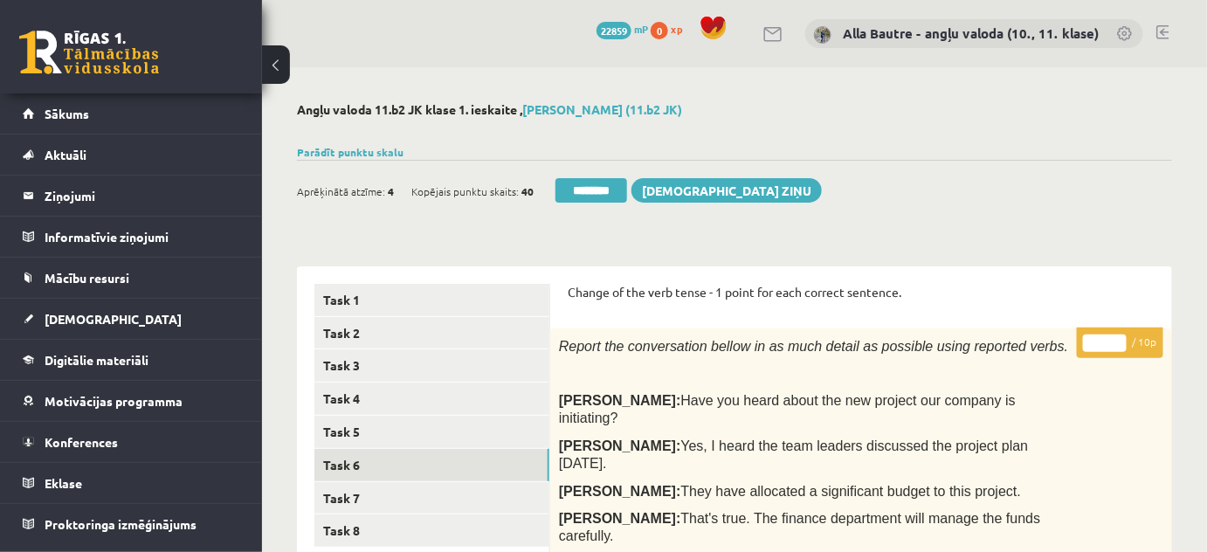
click at [1117, 341] on input "*" at bounding box center [1105, 342] width 44 height 17
type input "*"
click at [1117, 341] on input "*" at bounding box center [1105, 342] width 44 height 17
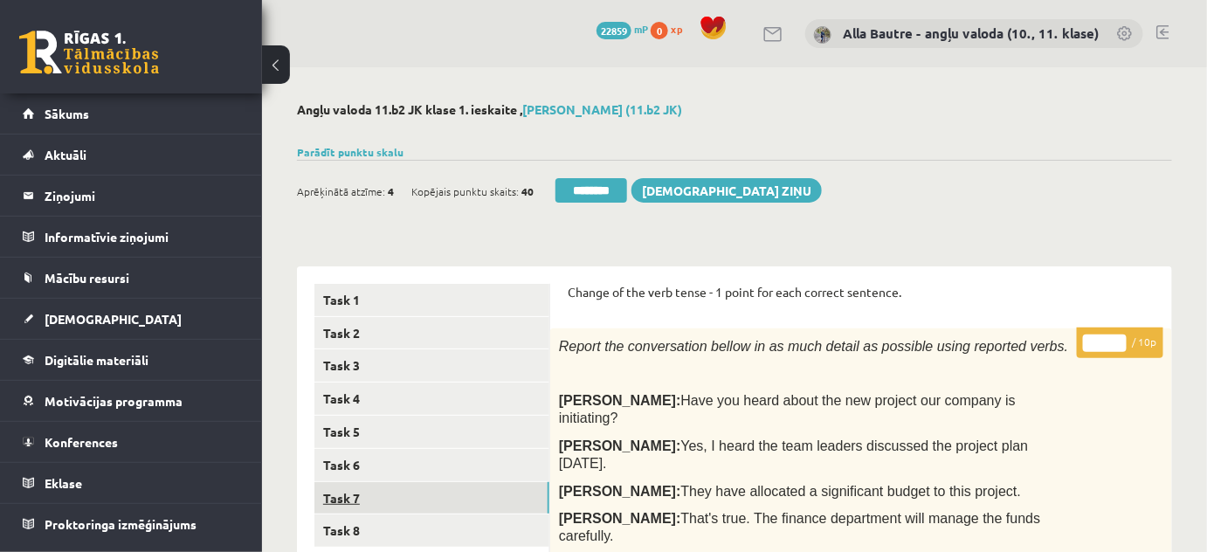
click at [358, 495] on link "Task 7" at bounding box center [431, 498] width 235 height 32
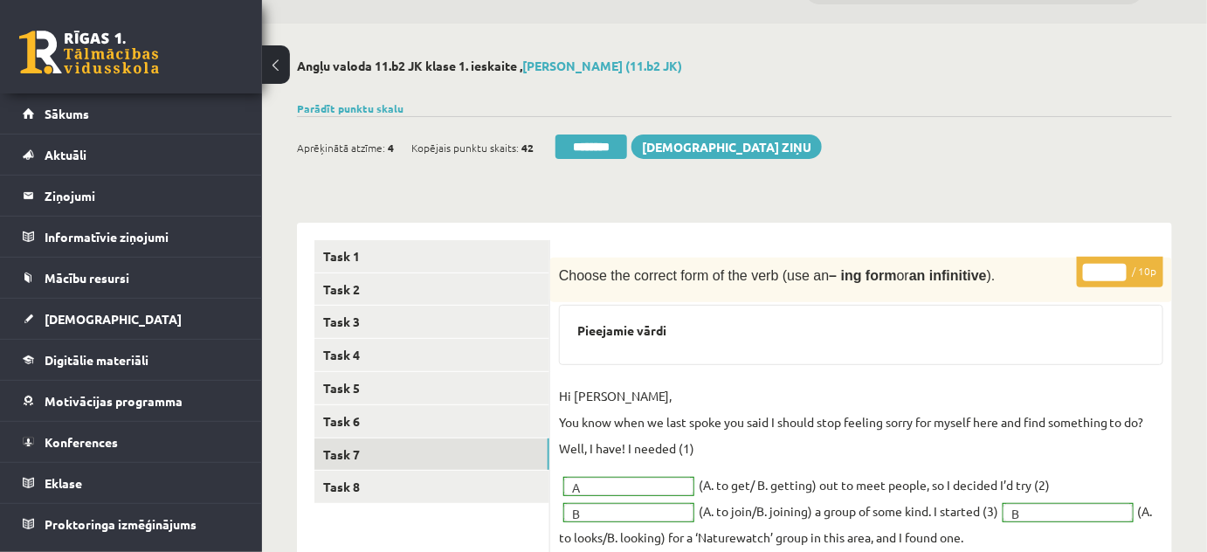
scroll to position [79, 0]
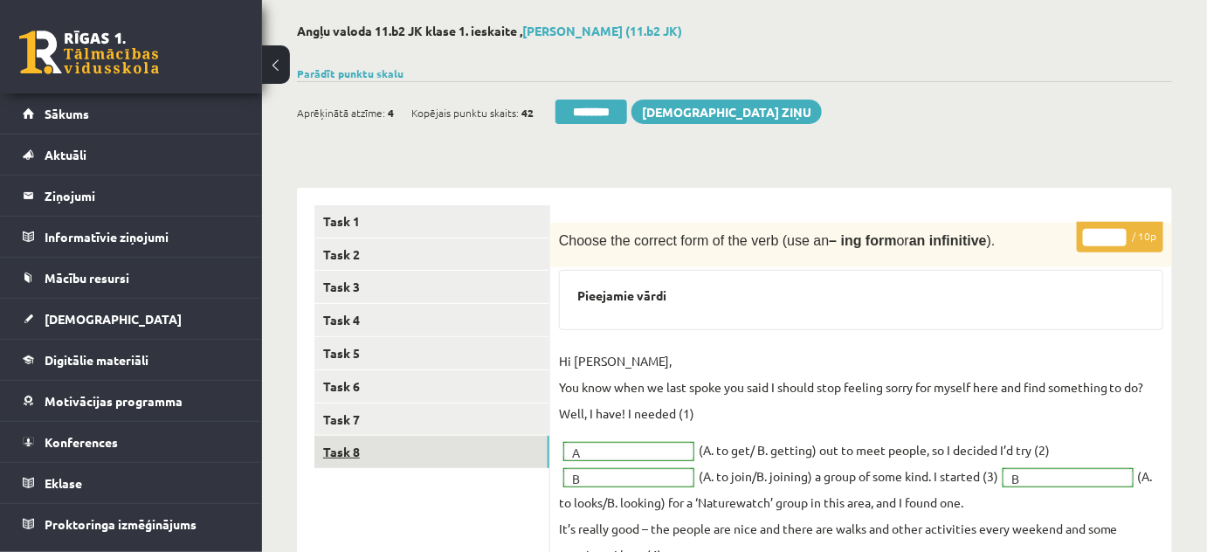
click at [356, 448] on link "Task 8" at bounding box center [431, 452] width 235 height 32
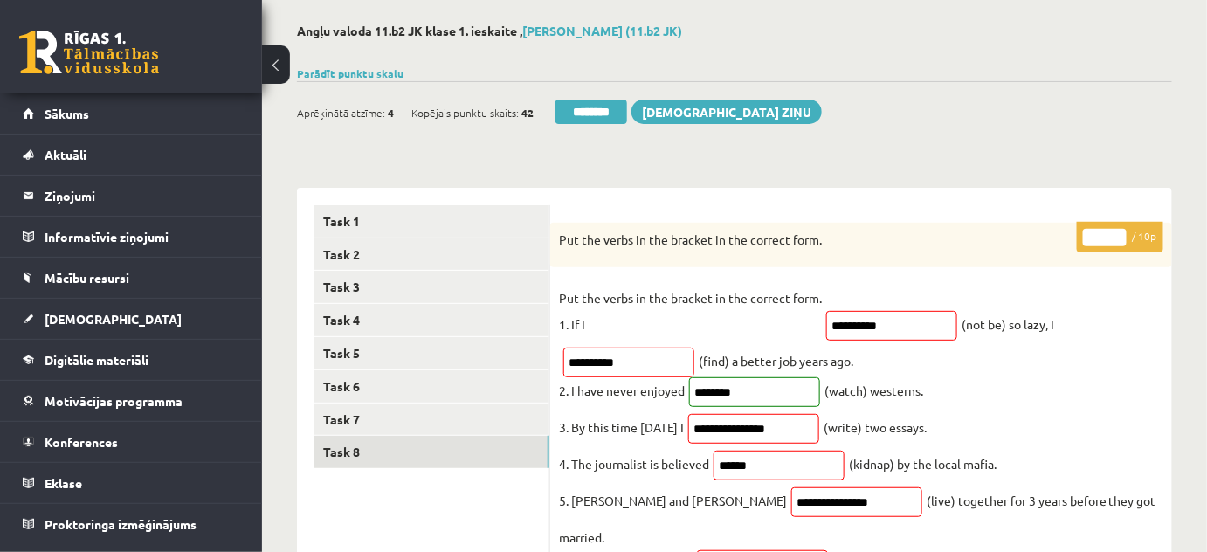
type input "*"
click at [1119, 232] on input "*" at bounding box center [1105, 237] width 44 height 17
click at [365, 377] on link "Task 6" at bounding box center [431, 386] width 235 height 32
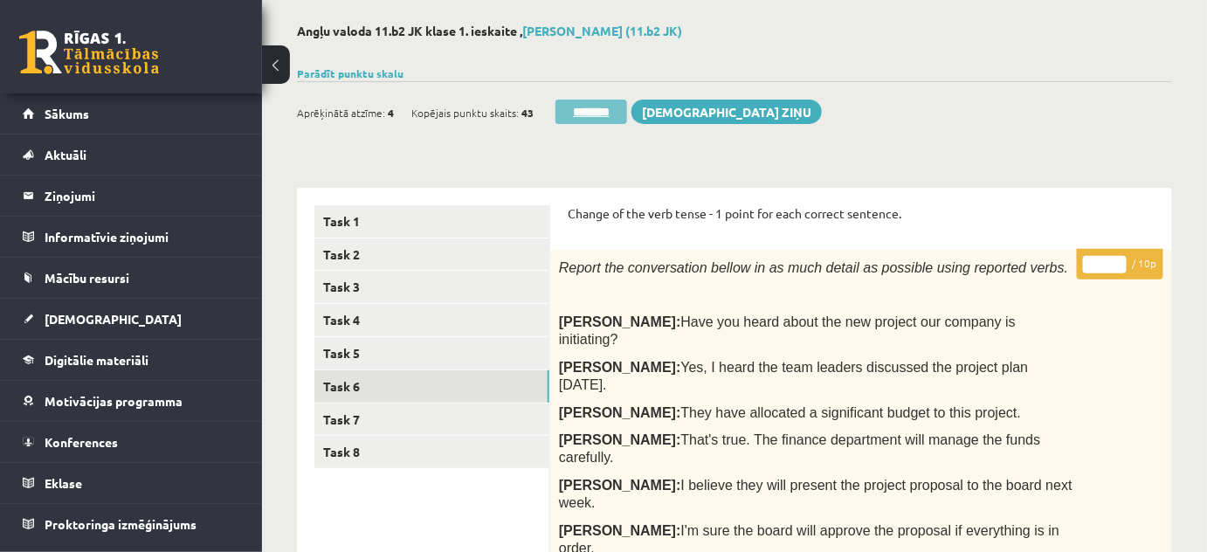
scroll to position [0, 0]
click at [609, 111] on input "********" at bounding box center [591, 112] width 72 height 24
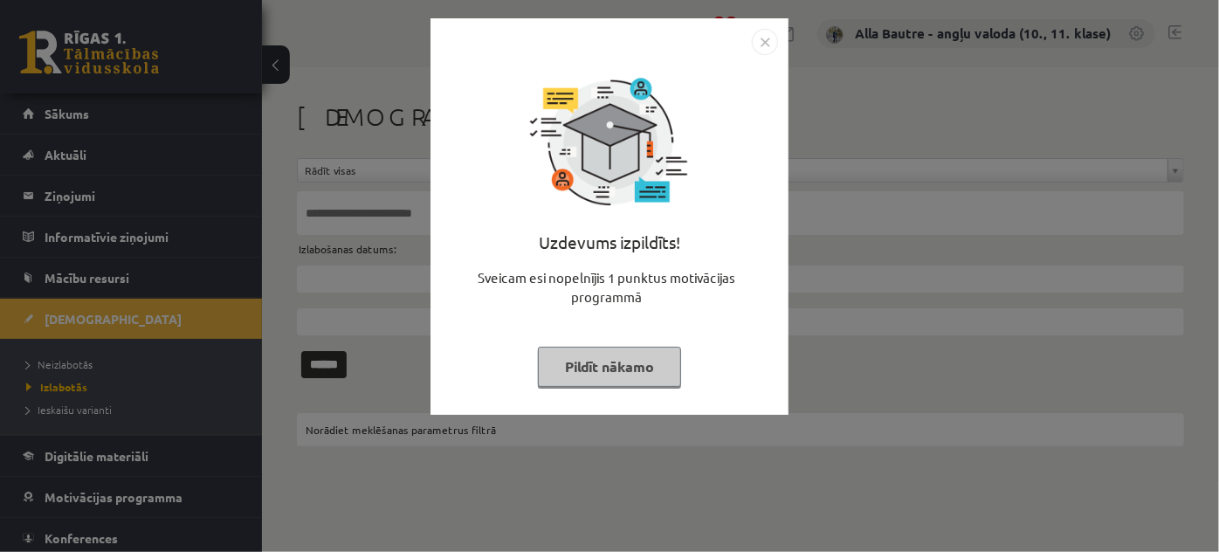
click at [759, 45] on img "Close" at bounding box center [765, 42] width 26 height 26
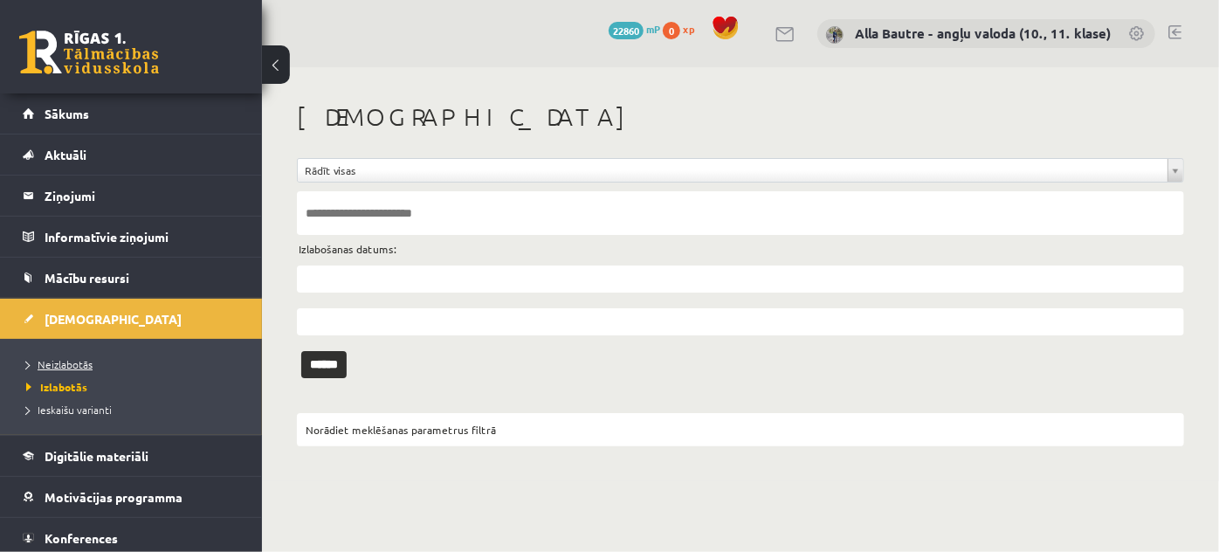
click at [81, 361] on span "Neizlabotās" at bounding box center [59, 364] width 66 height 14
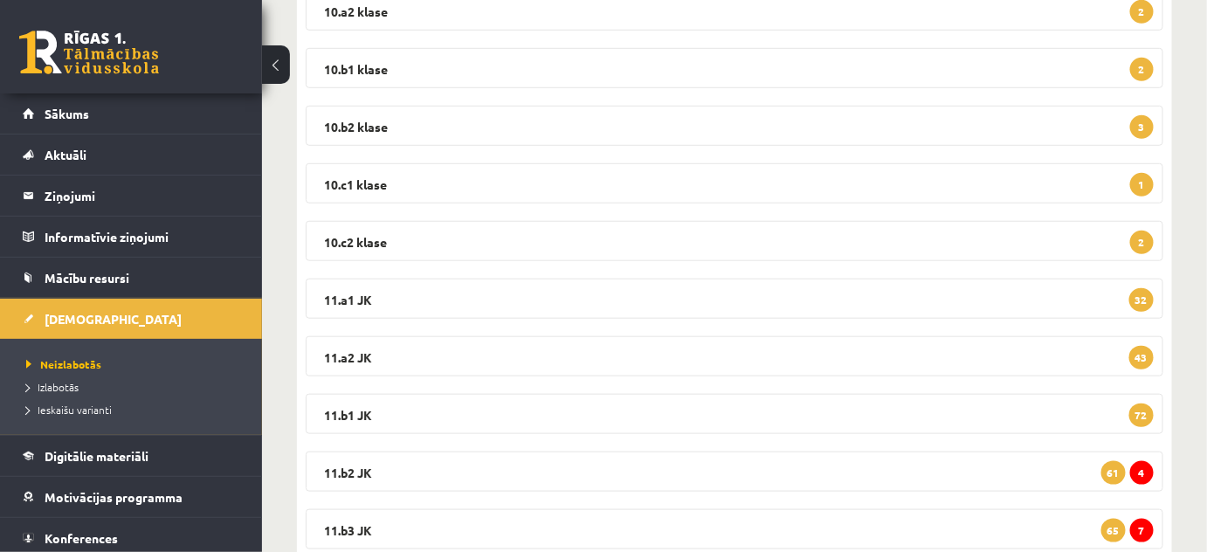
scroll to position [396, 0]
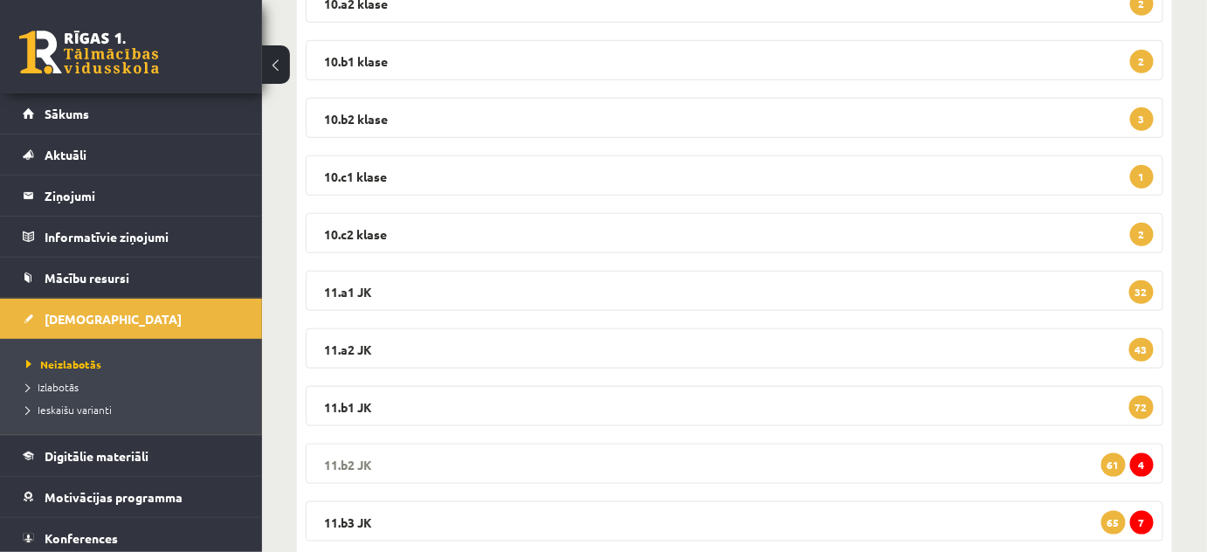
click at [328, 456] on legend "11.b2 JK 4 61" at bounding box center [734, 464] width 857 height 40
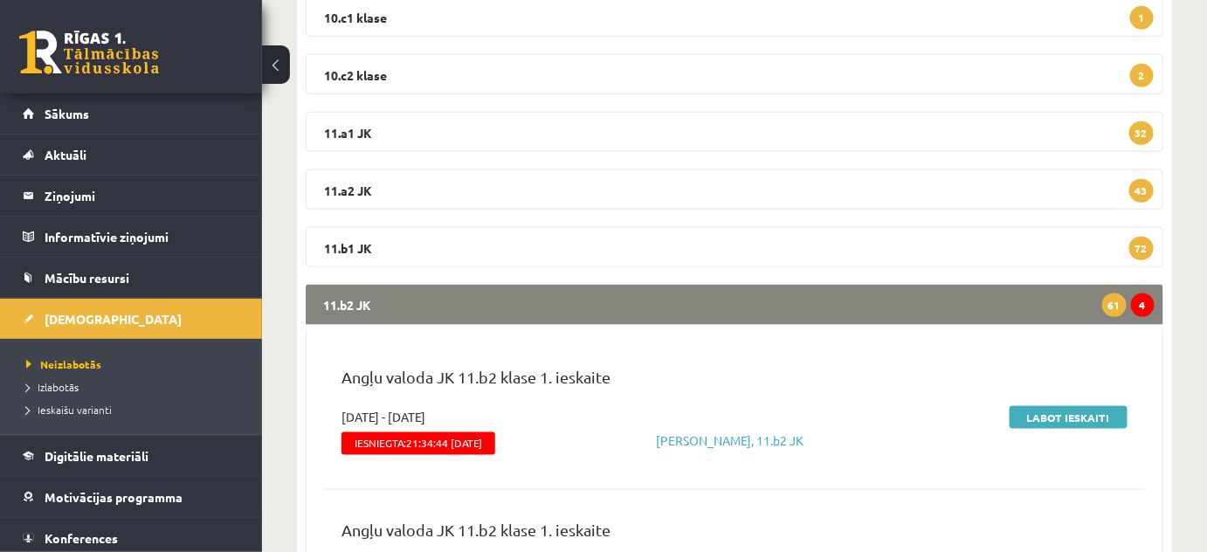
scroll to position [714, 0]
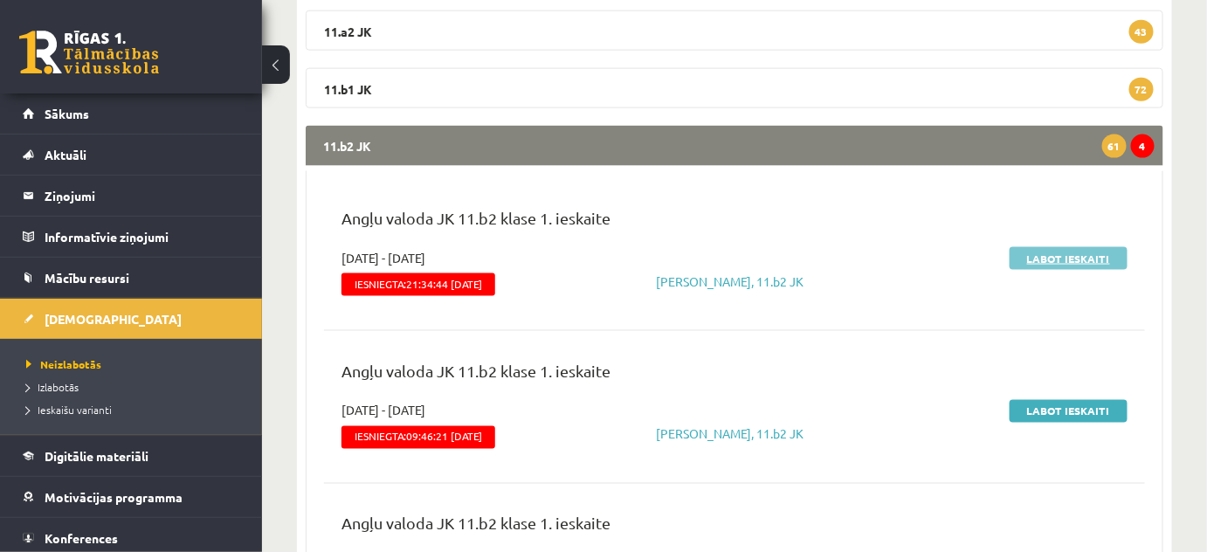
click at [1062, 260] on link "Labot ieskaiti" at bounding box center [1068, 258] width 118 height 23
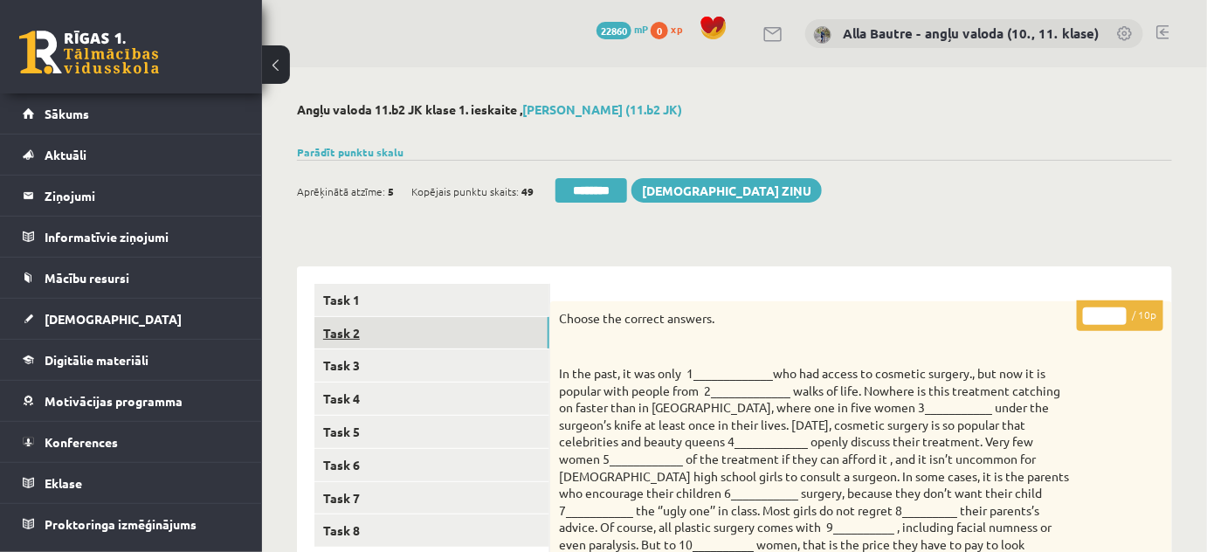
click at [361, 334] on link "Task 2" at bounding box center [431, 333] width 235 height 32
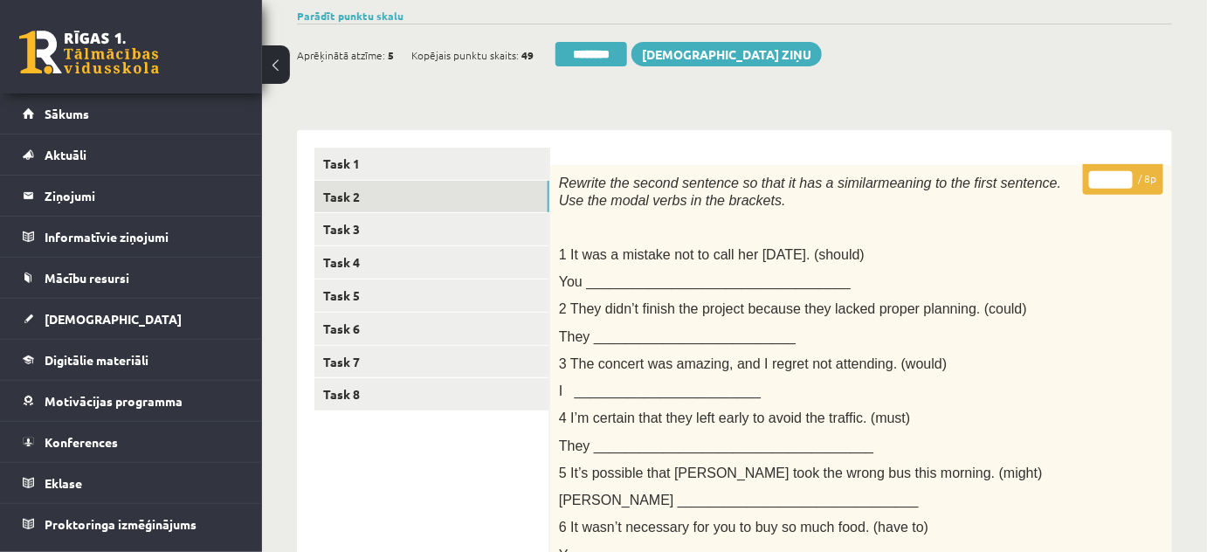
scroll to position [119, 0]
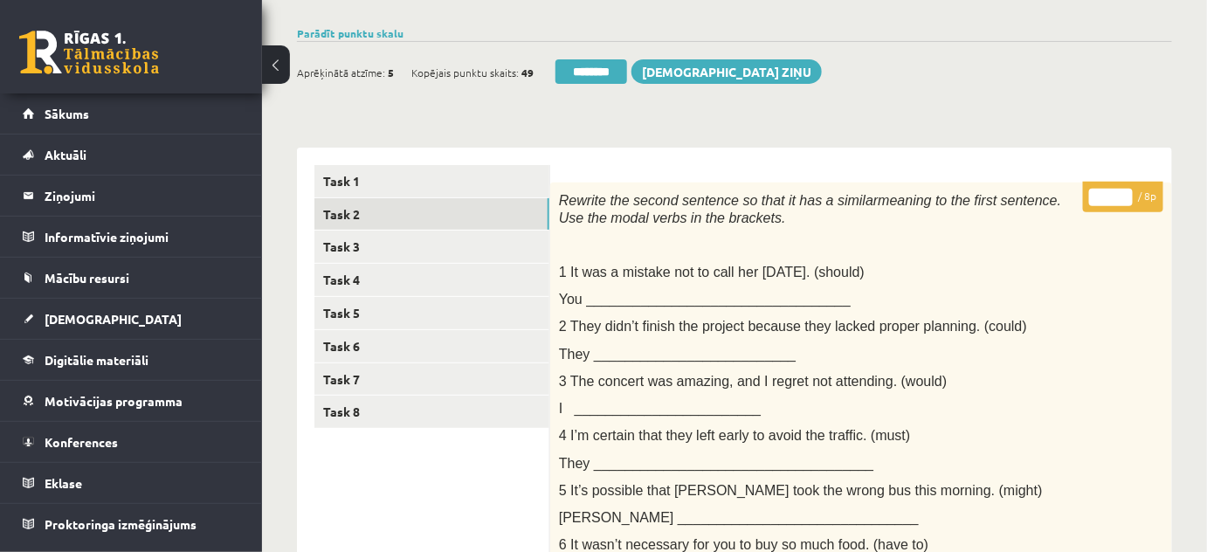
type input "*"
click at [1124, 192] on input "*" at bounding box center [1111, 197] width 44 height 17
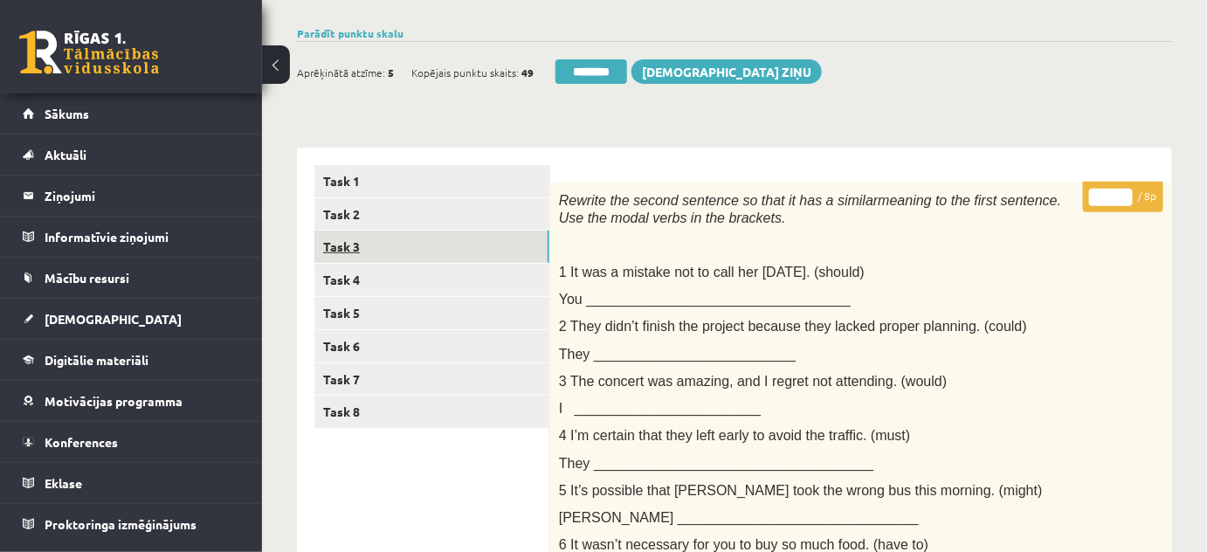
click at [379, 248] on link "Task 3" at bounding box center [431, 246] width 235 height 32
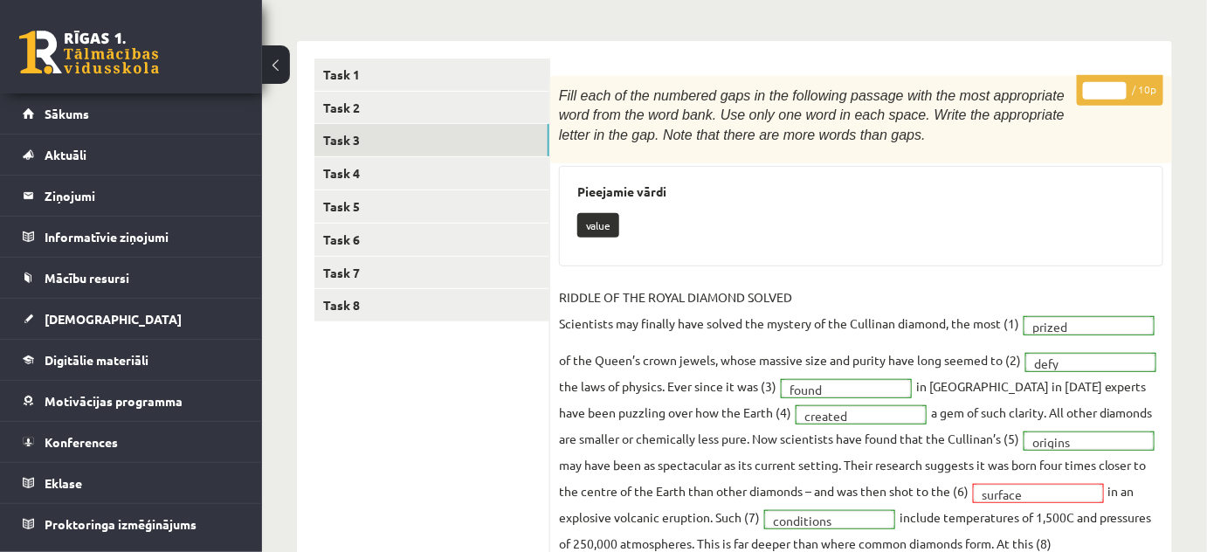
scroll to position [39, 0]
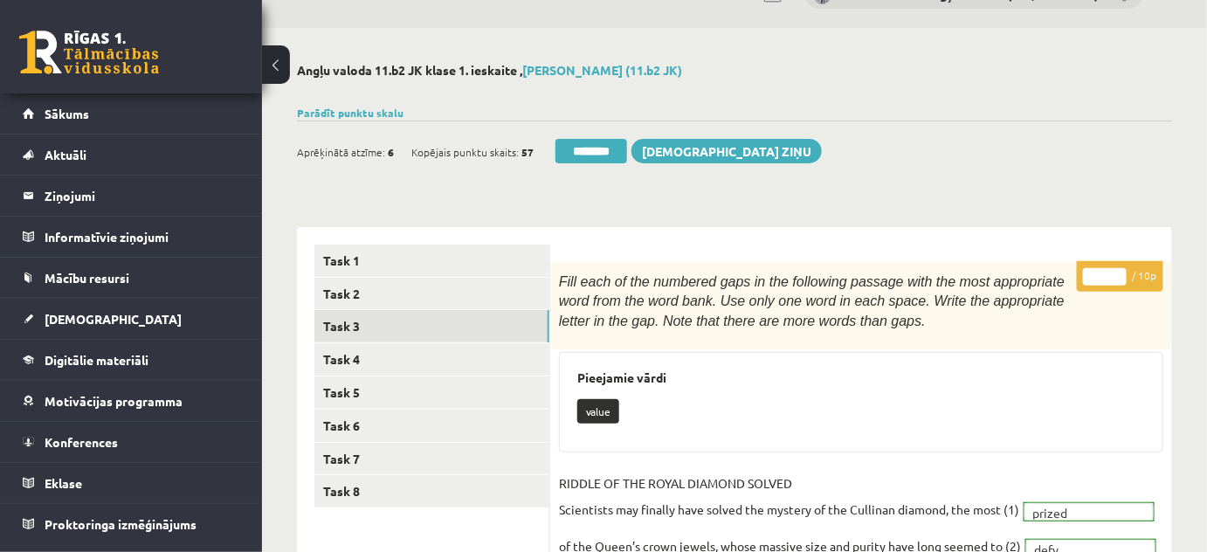
type input "**"
click at [1117, 269] on input "**" at bounding box center [1105, 276] width 44 height 17
click at [402, 354] on link "Task 4" at bounding box center [431, 359] width 235 height 32
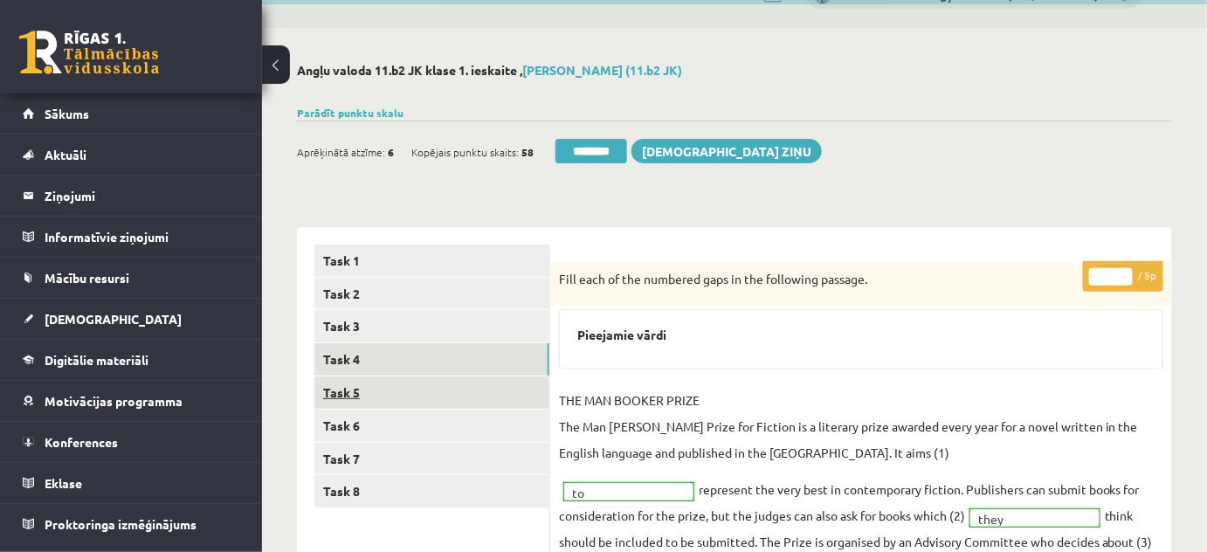
scroll to position [0, 0]
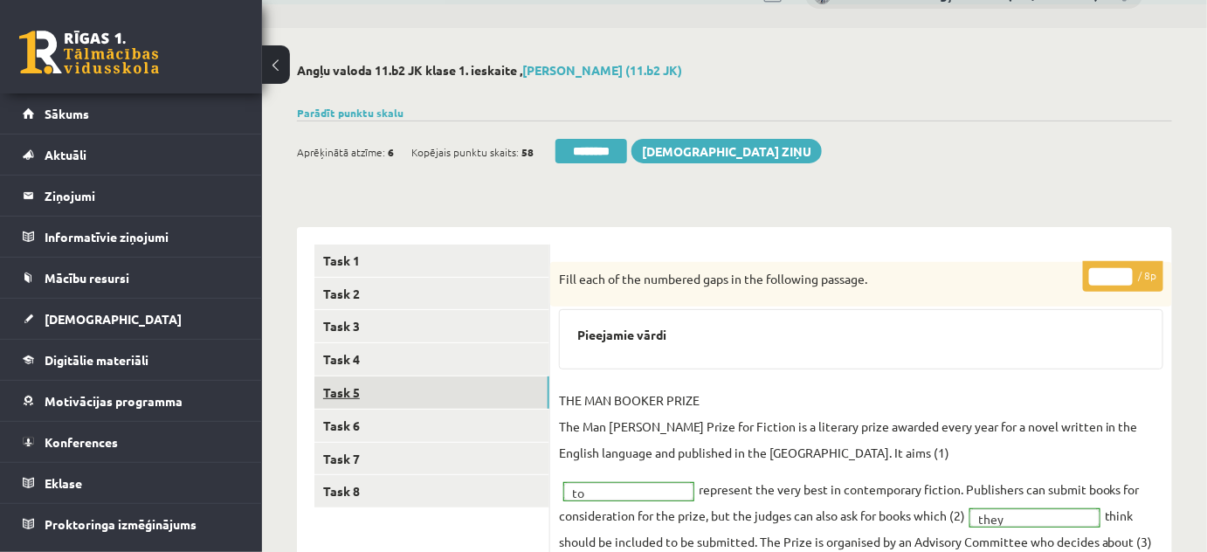
click at [347, 384] on link "Task 5" at bounding box center [431, 392] width 235 height 32
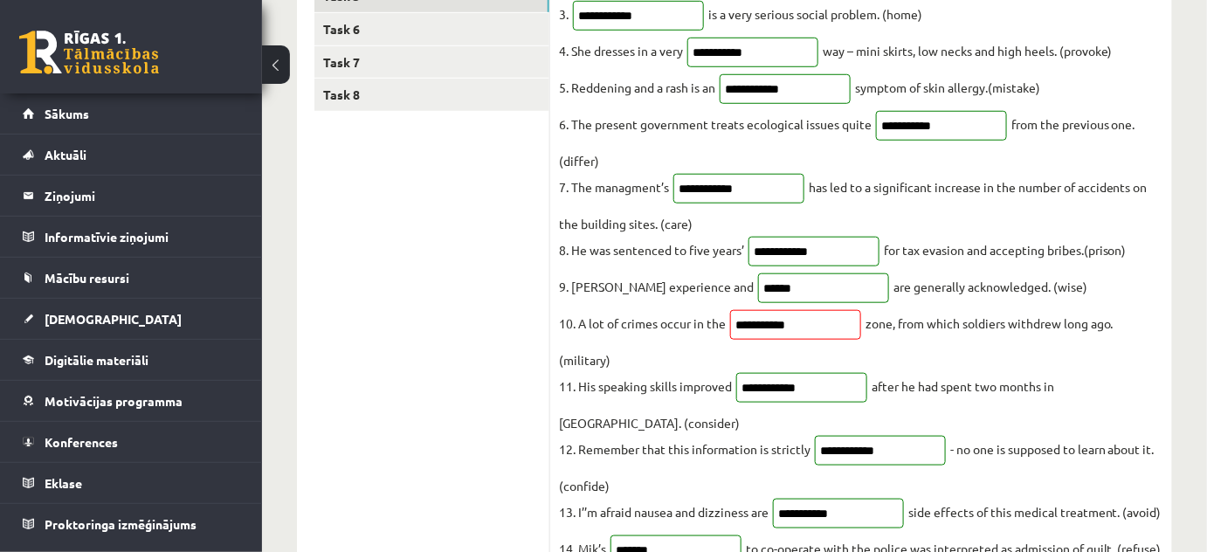
scroll to position [39, 0]
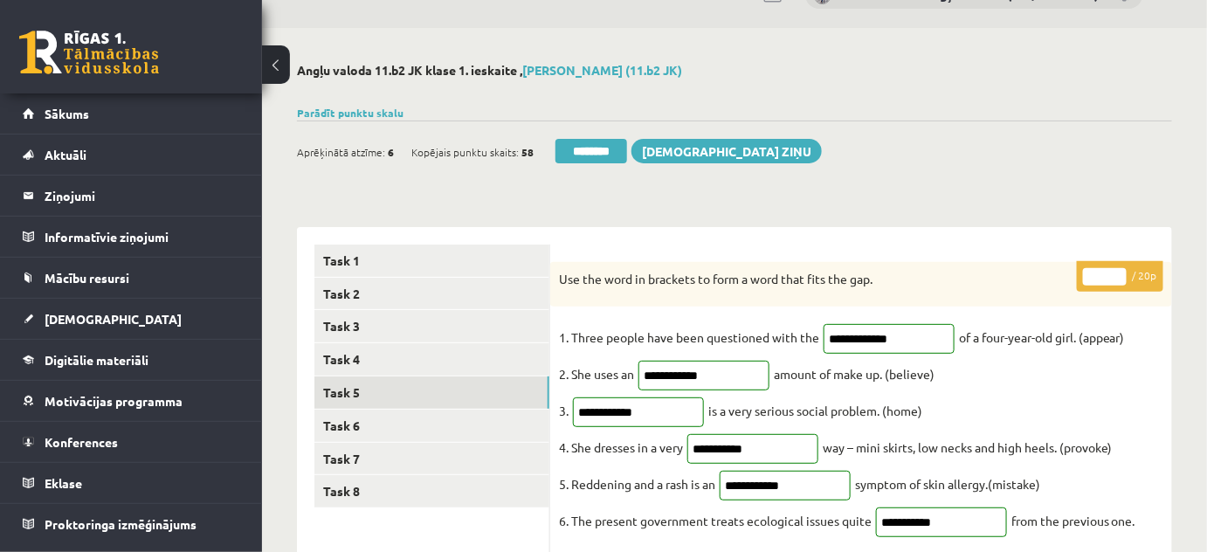
type input "**"
click at [1117, 272] on input "**" at bounding box center [1105, 276] width 44 height 17
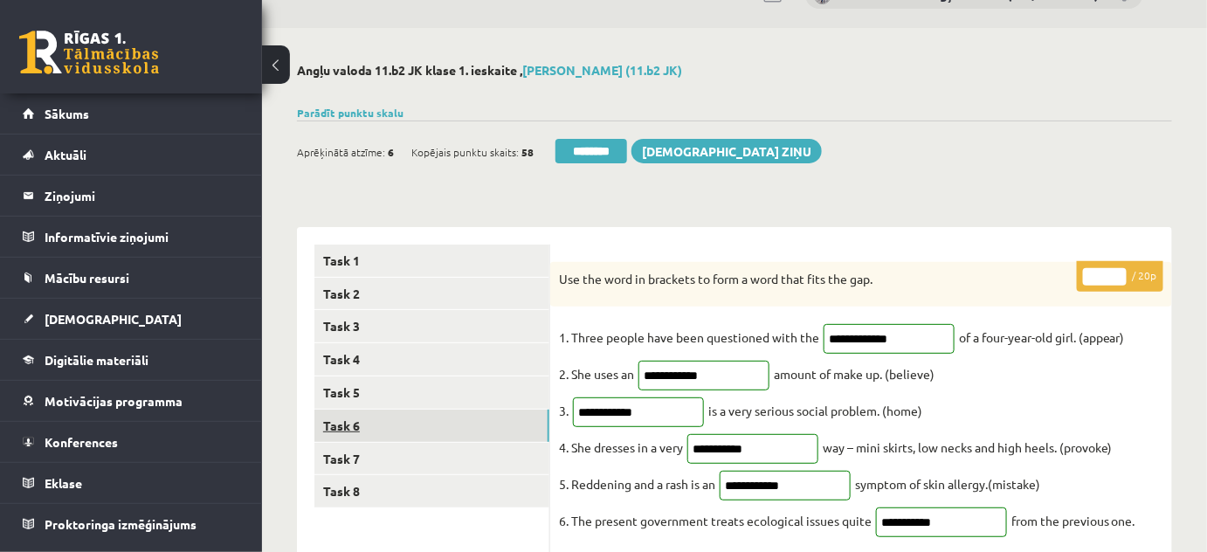
click at [337, 414] on link "Task 6" at bounding box center [431, 425] width 235 height 32
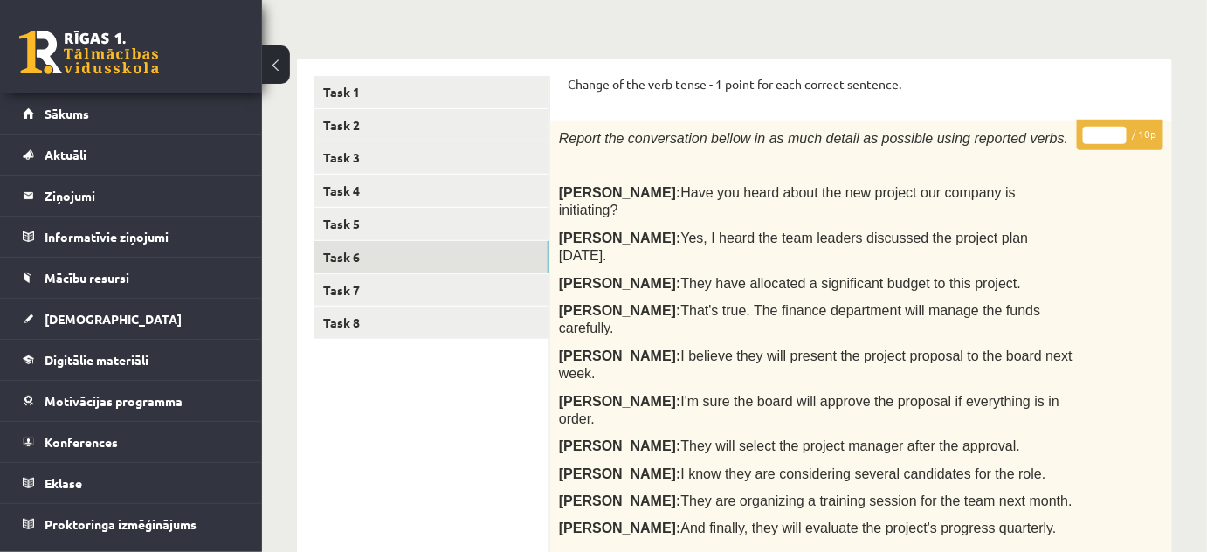
scroll to position [0, 0]
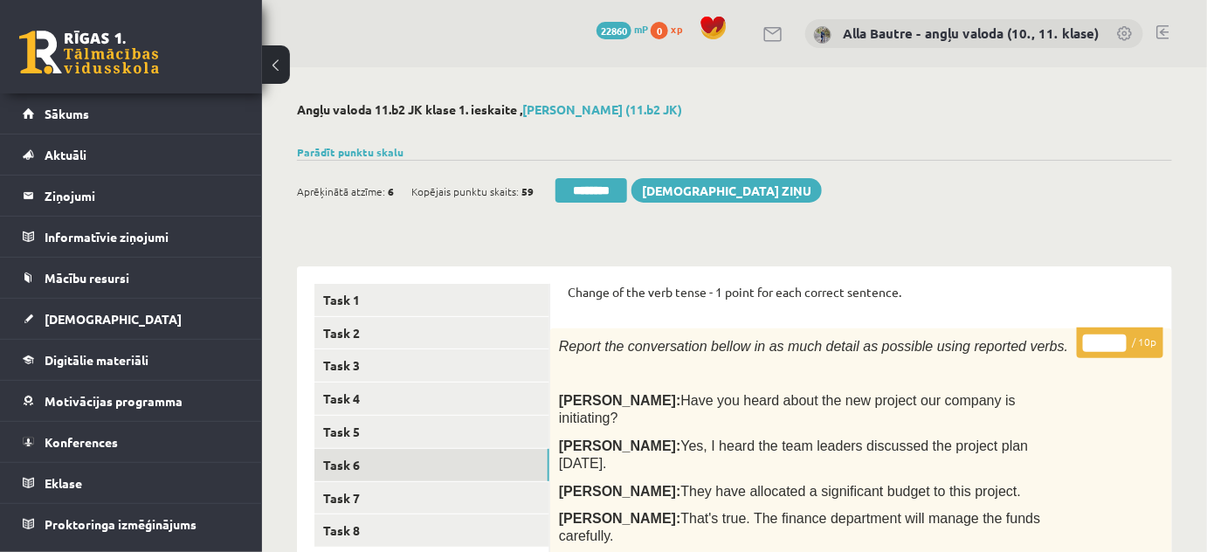
type input "**"
click at [1118, 334] on input "**" at bounding box center [1105, 342] width 44 height 17
click at [359, 495] on link "Task 7" at bounding box center [431, 498] width 235 height 32
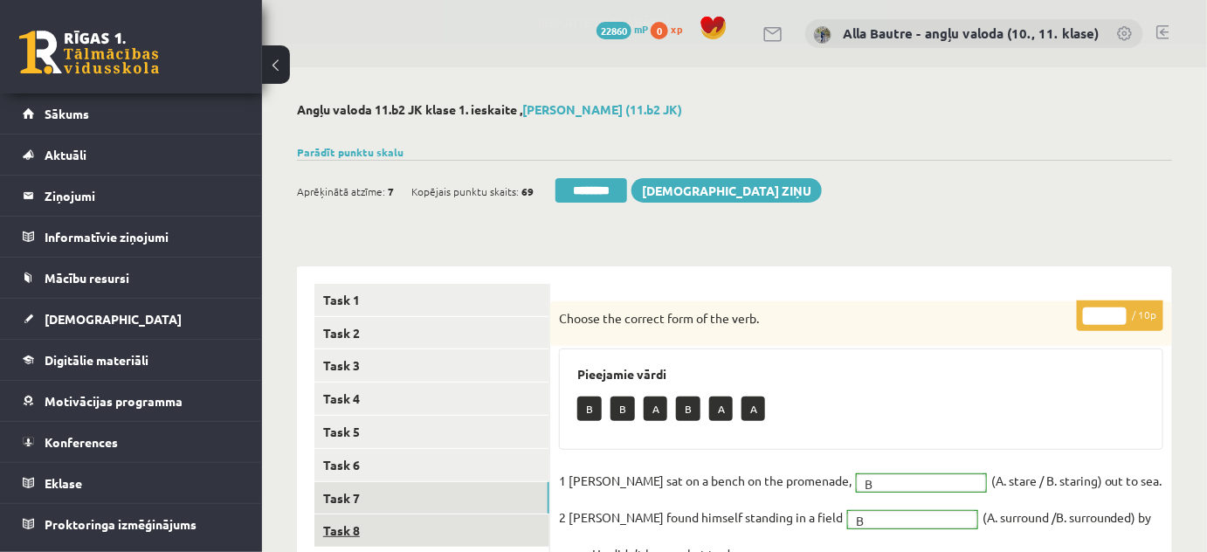
click at [349, 530] on link "Task 8" at bounding box center [431, 530] width 235 height 32
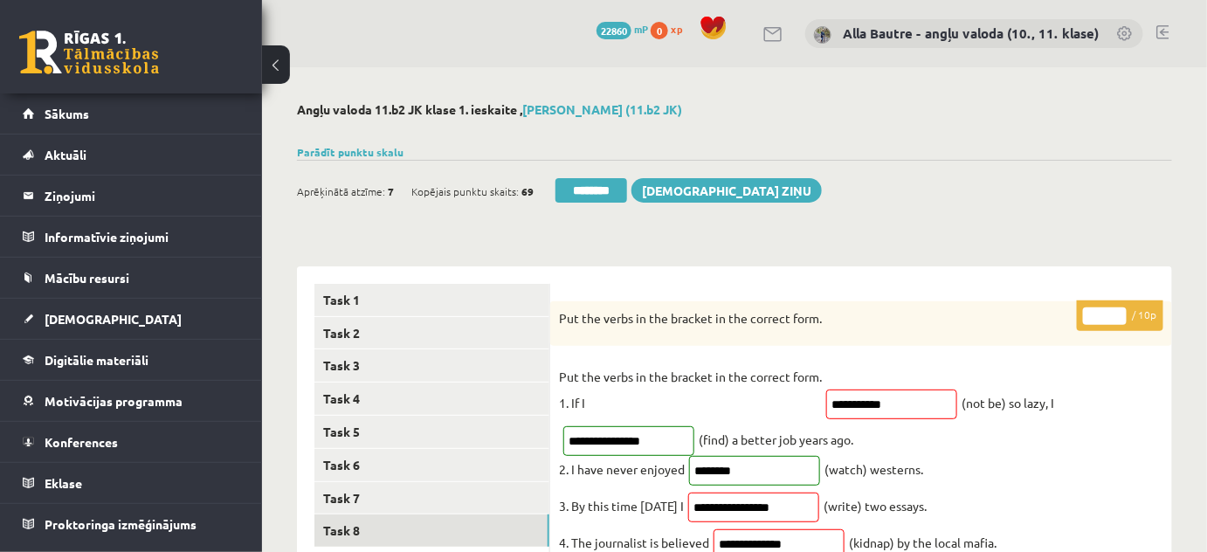
click at [1117, 311] on input "*" at bounding box center [1105, 315] width 44 height 17
type input "*"
click at [1117, 311] on input "*" at bounding box center [1105, 315] width 44 height 17
click at [352, 456] on link "Task 6" at bounding box center [431, 465] width 235 height 32
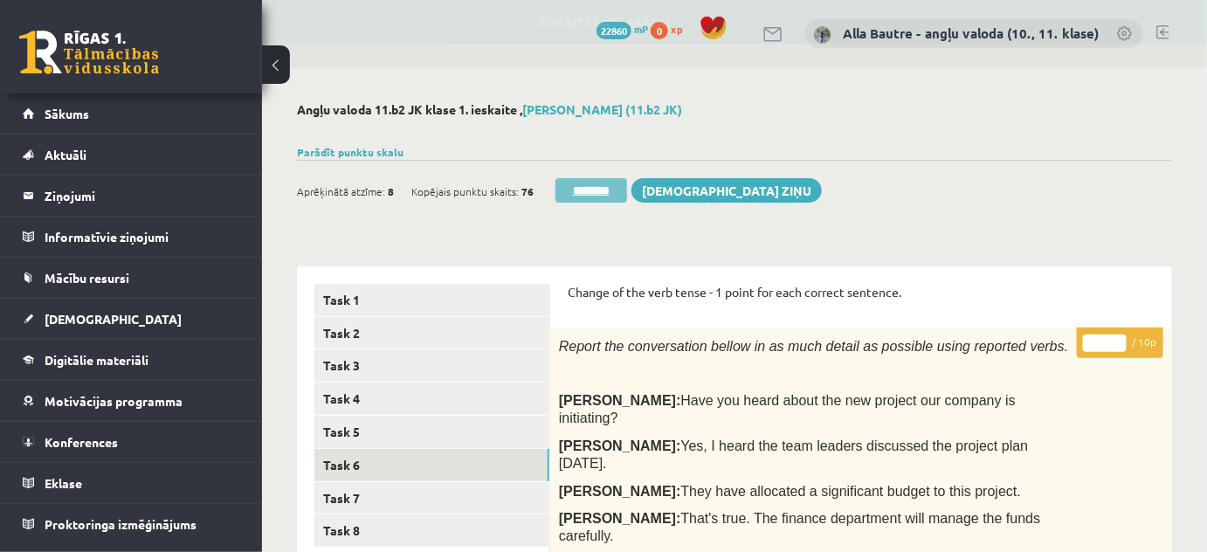
click at [575, 194] on input "********" at bounding box center [591, 190] width 72 height 24
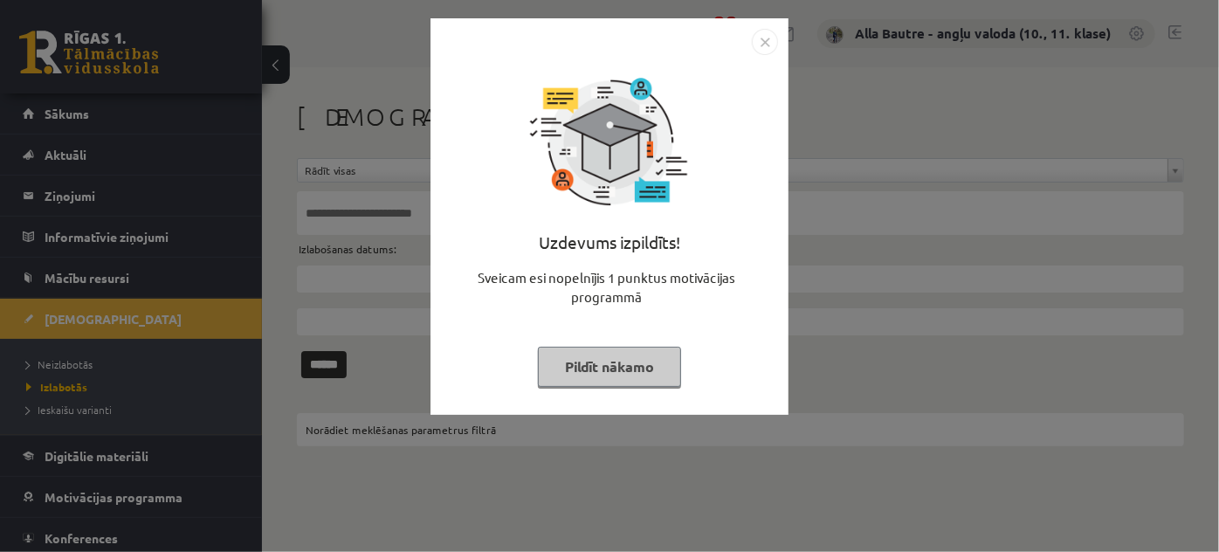
click at [761, 33] on img "Close" at bounding box center [765, 42] width 26 height 26
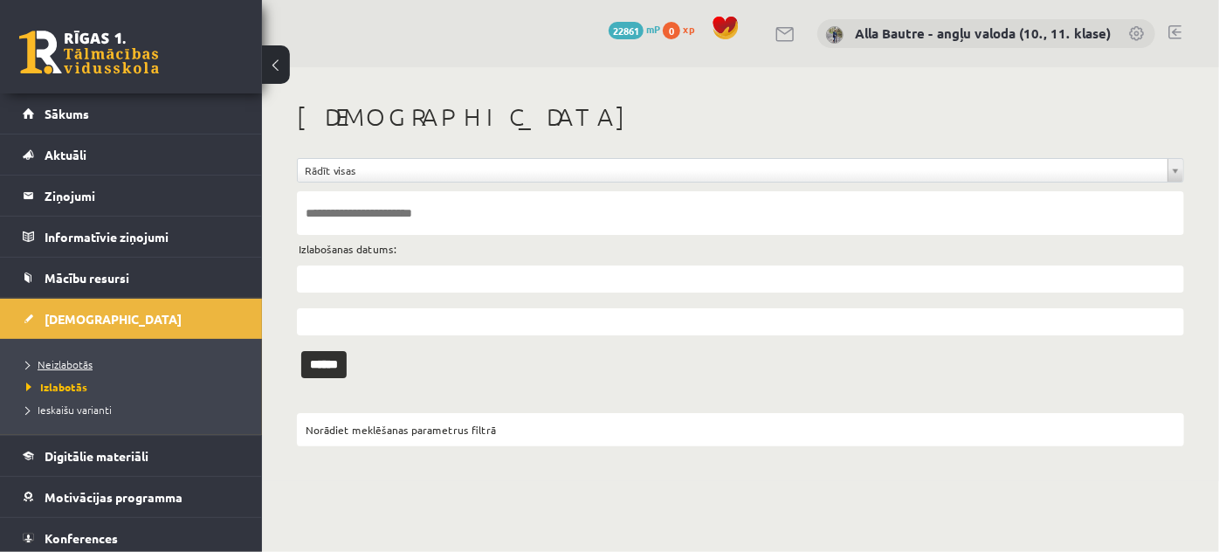
click at [67, 356] on link "Neizlabotās" at bounding box center [135, 364] width 218 height 16
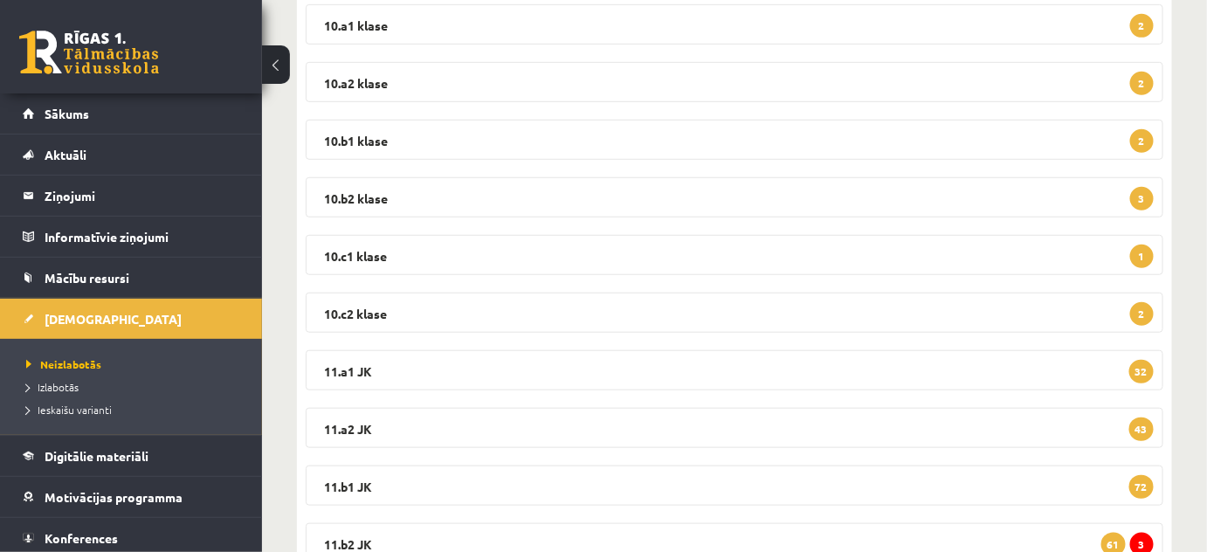
scroll to position [396, 0]
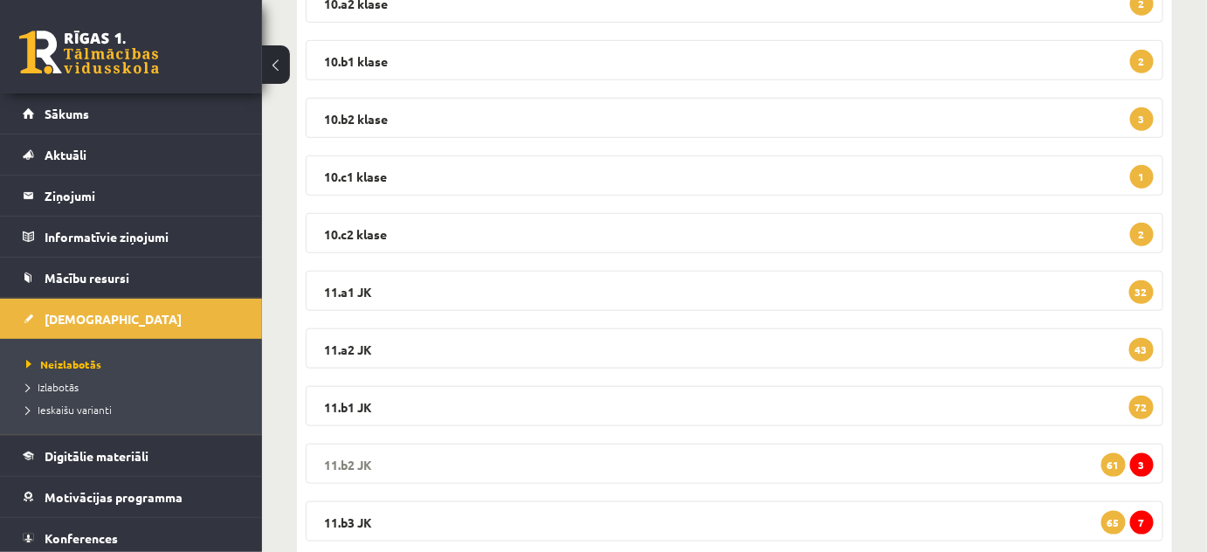
click at [340, 457] on legend "11.b2 JK 3 61" at bounding box center [734, 464] width 857 height 40
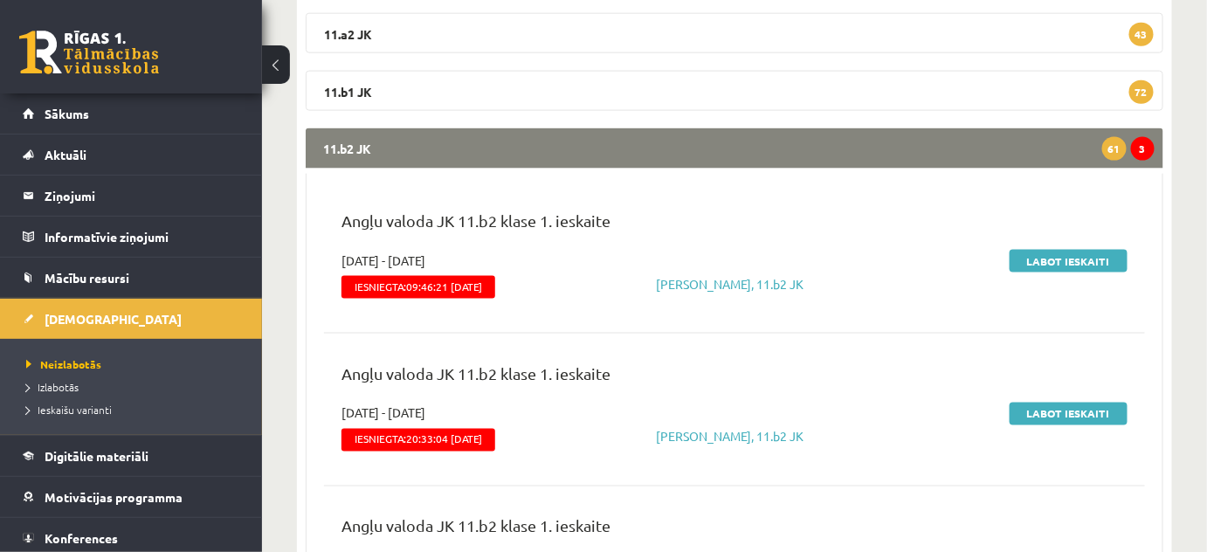
scroll to position [714, 0]
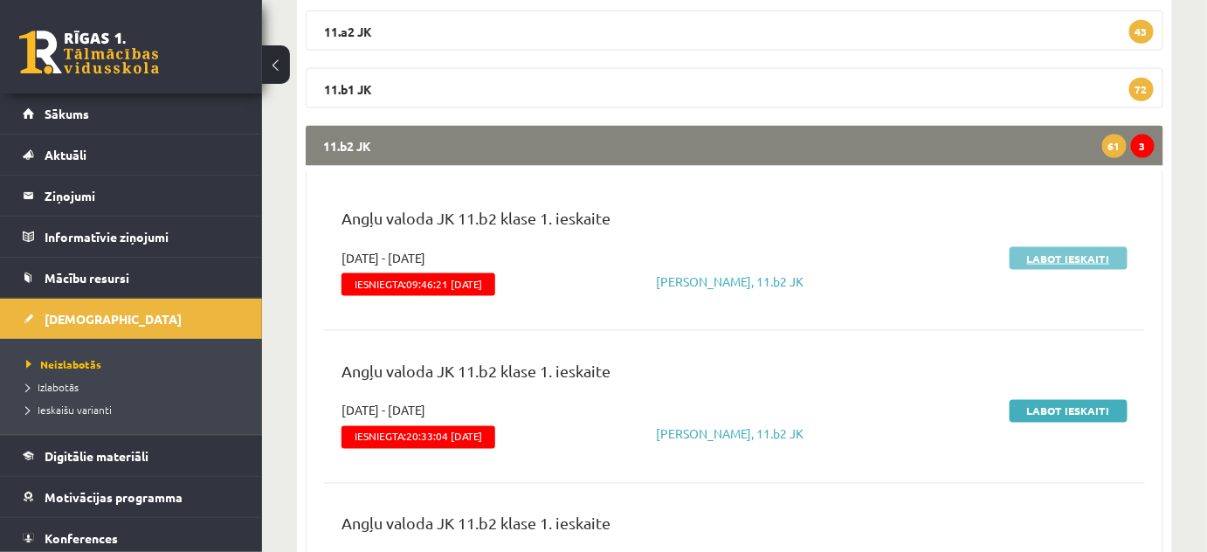
click at [1079, 256] on link "Labot ieskaiti" at bounding box center [1068, 258] width 118 height 23
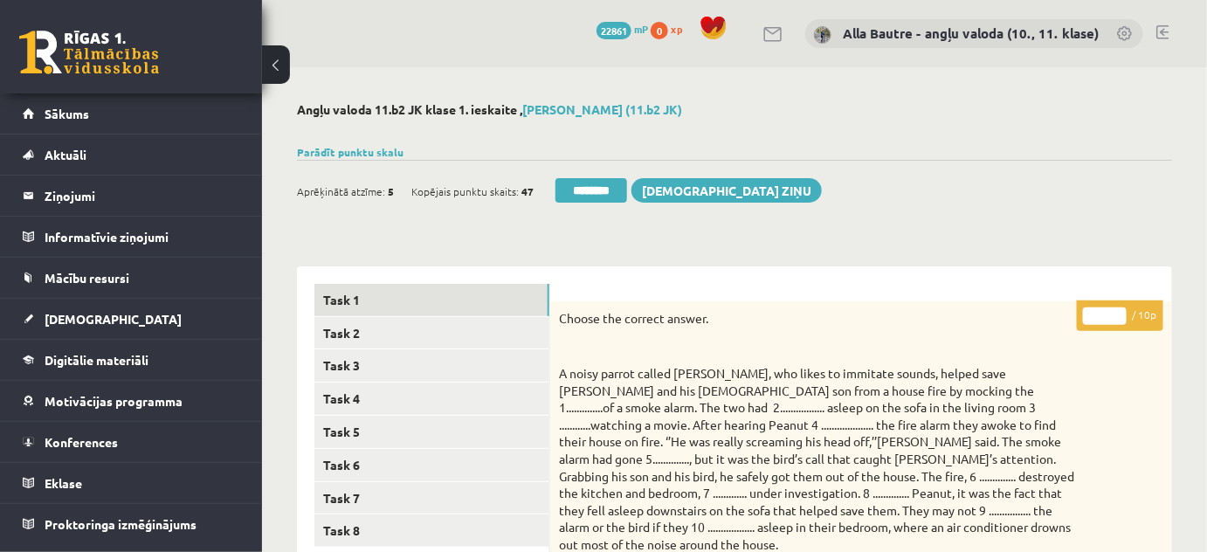
click at [1122, 313] on input "*" at bounding box center [1105, 315] width 44 height 17
type input "**"
click at [1122, 313] on input "**" at bounding box center [1105, 315] width 44 height 17
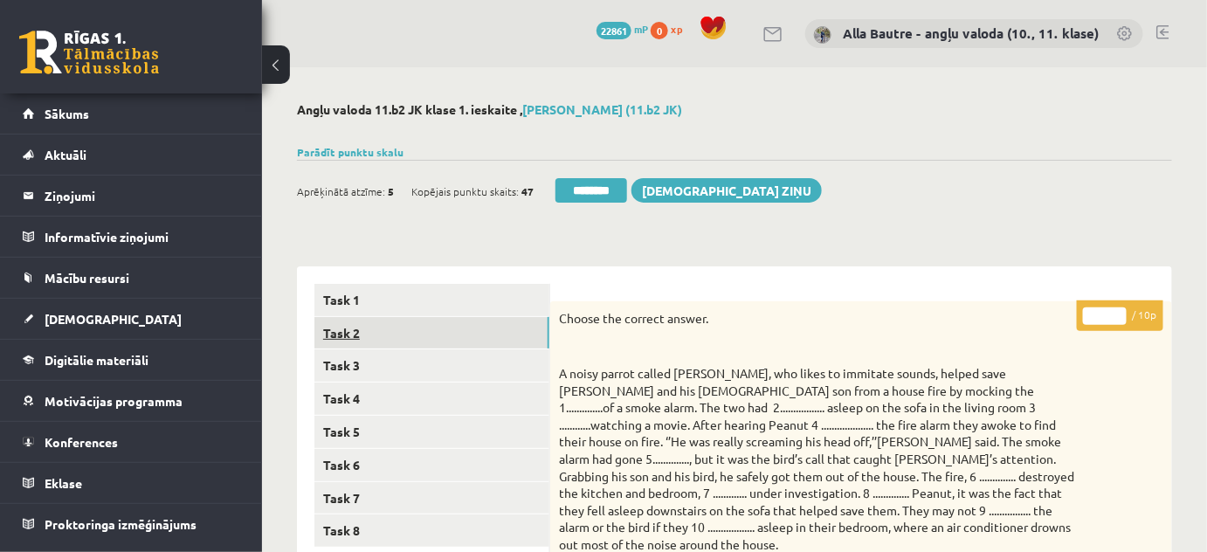
click at [347, 329] on link "Task 2" at bounding box center [431, 333] width 235 height 32
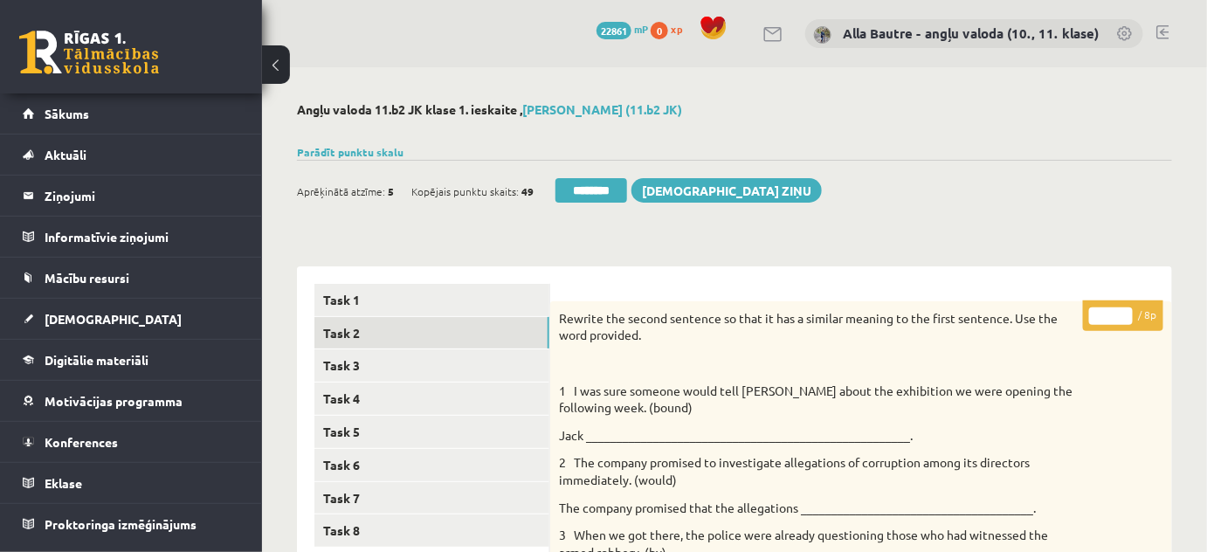
type input "*"
click at [1125, 311] on input "*" at bounding box center [1111, 315] width 44 height 17
click at [368, 368] on link "Task 3" at bounding box center [431, 365] width 235 height 32
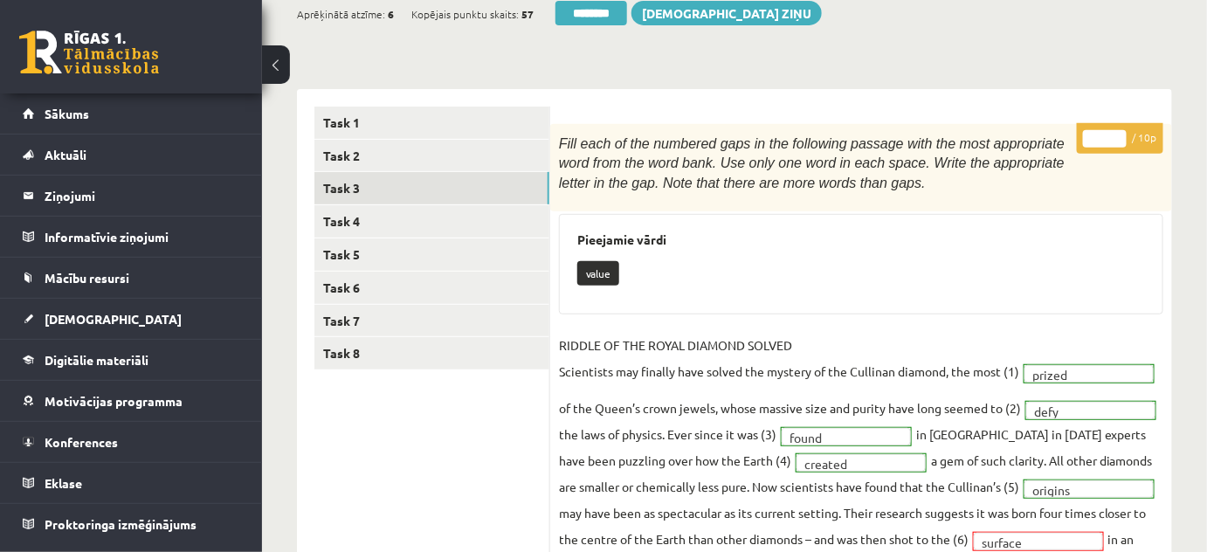
scroll to position [79, 0]
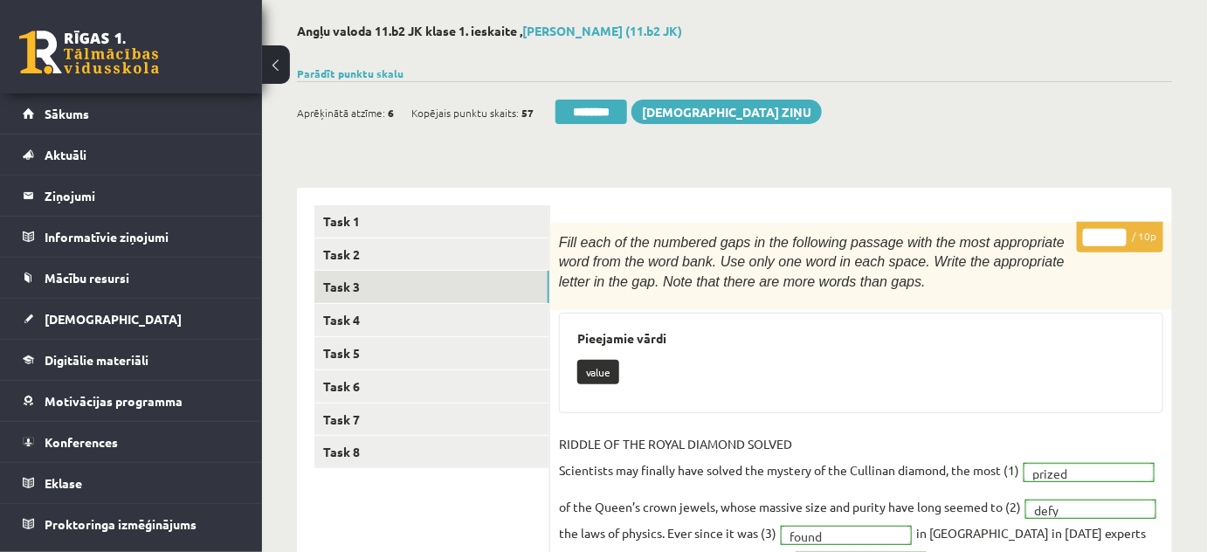
type input "**"
click at [1121, 230] on input "**" at bounding box center [1105, 237] width 44 height 17
click at [341, 316] on link "Task 4" at bounding box center [431, 320] width 235 height 32
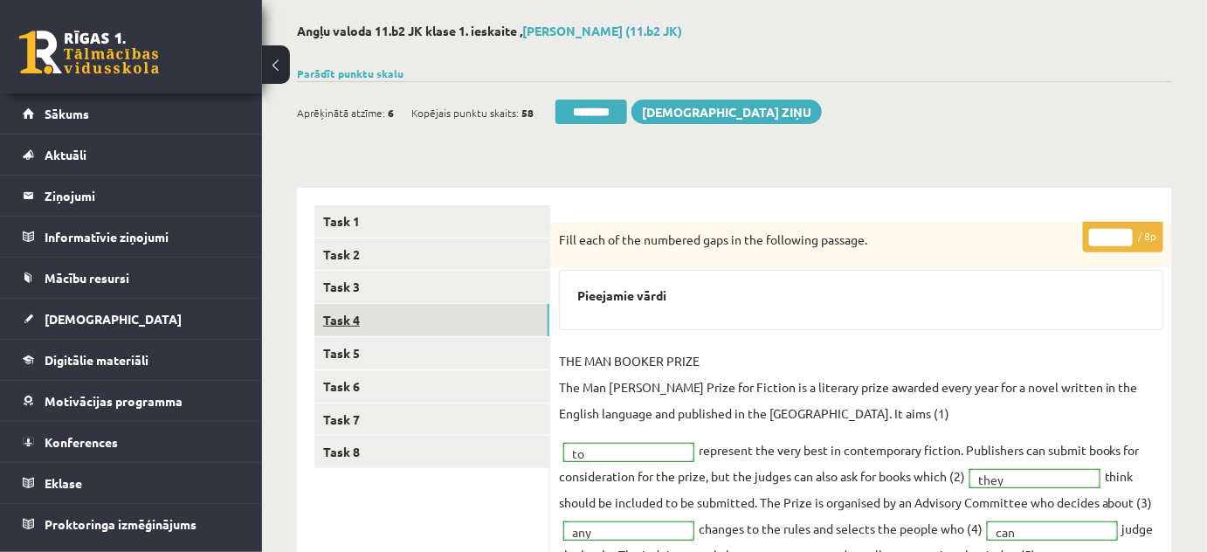
scroll to position [0, 0]
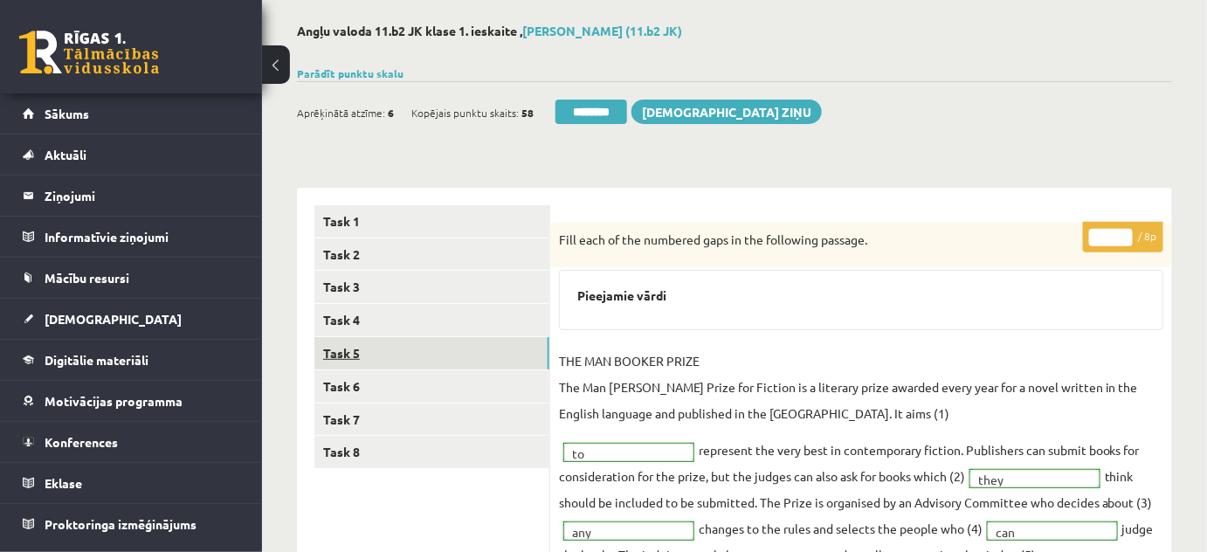
click at [351, 347] on link "Task 5" at bounding box center [431, 353] width 235 height 32
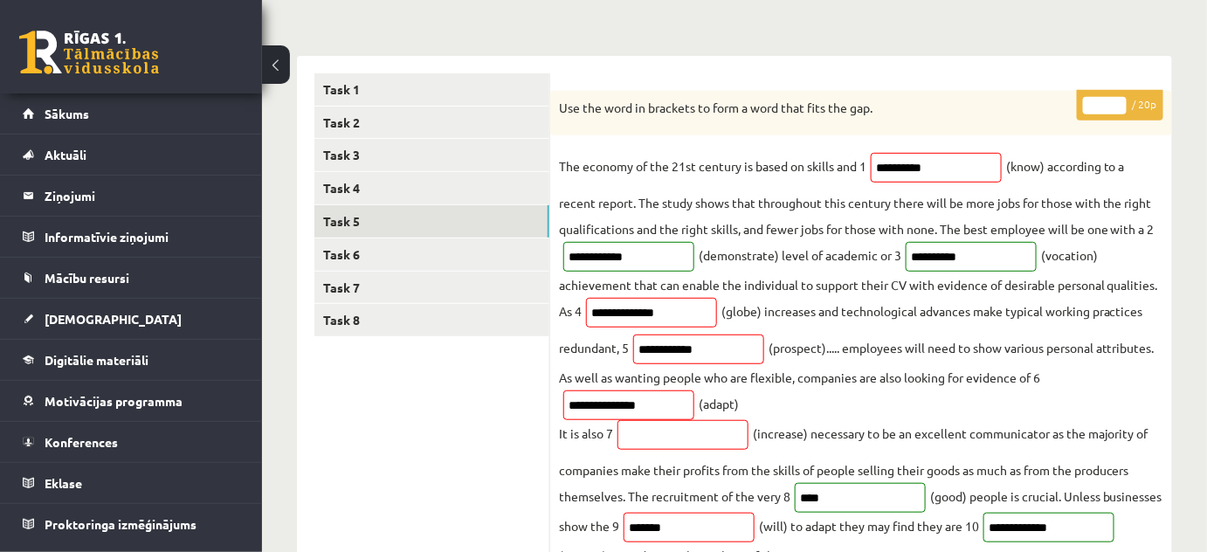
scroll to position [79, 0]
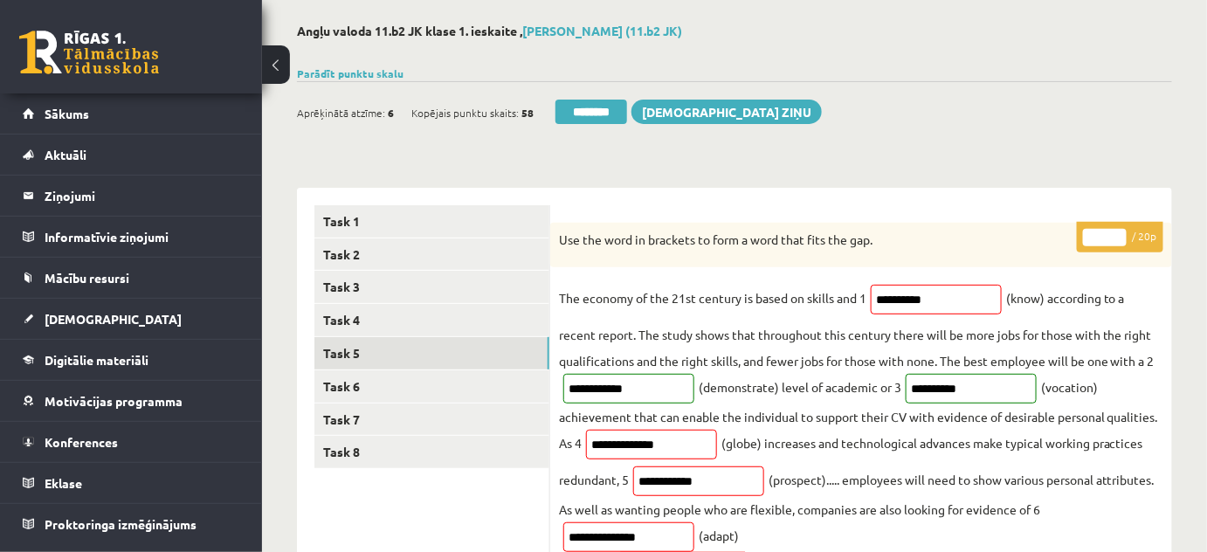
click at [1114, 233] on input "**" at bounding box center [1105, 237] width 44 height 17
type input "**"
click at [1114, 233] on input "**" at bounding box center [1105, 237] width 44 height 17
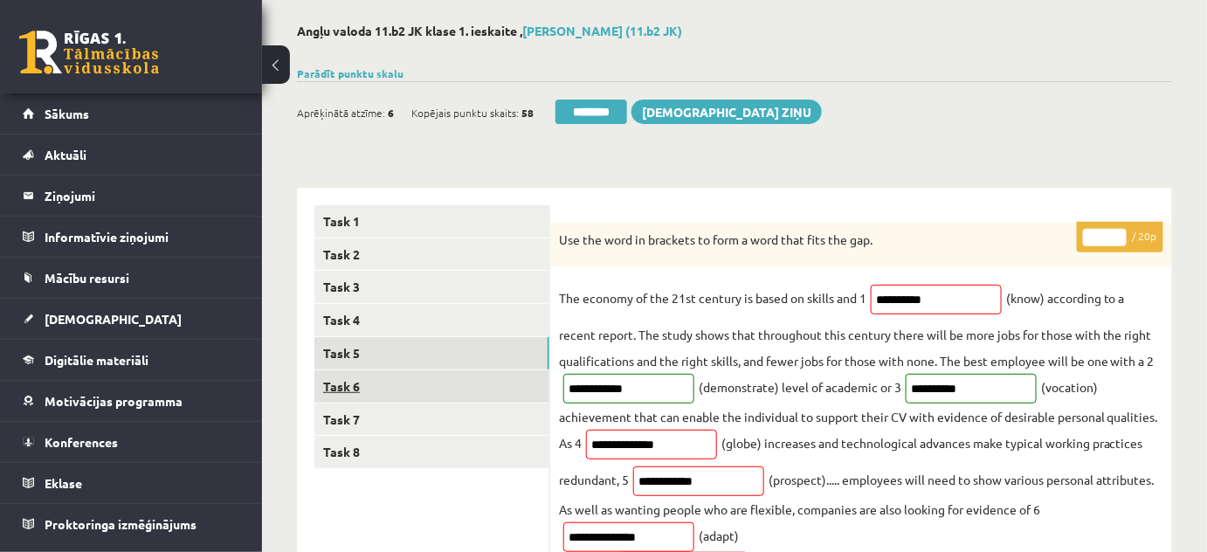
click at [350, 381] on link "Task 6" at bounding box center [431, 386] width 235 height 32
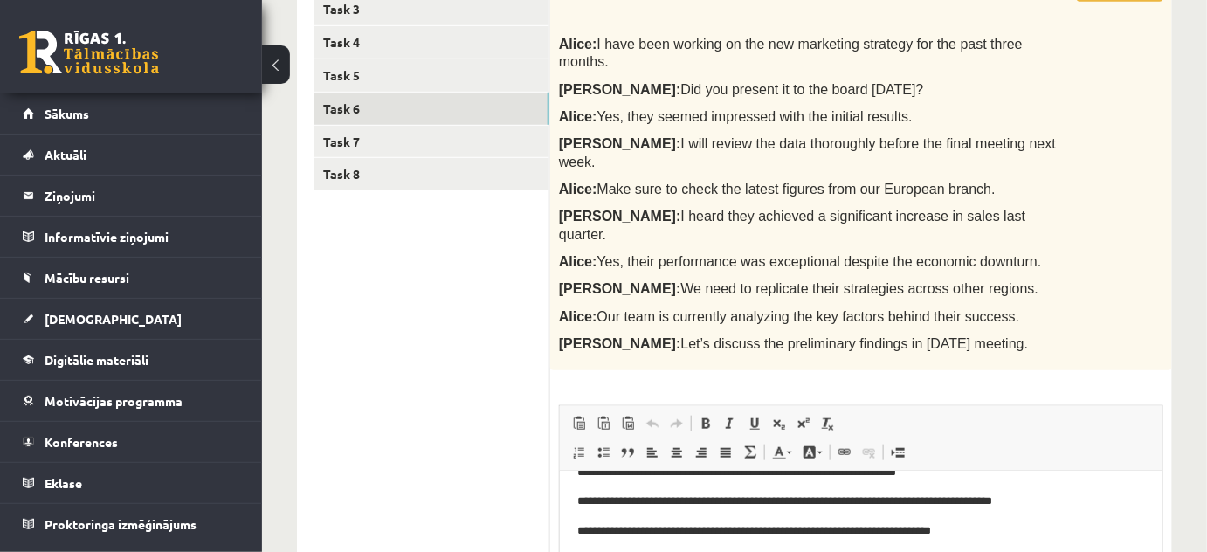
scroll to position [0, 0]
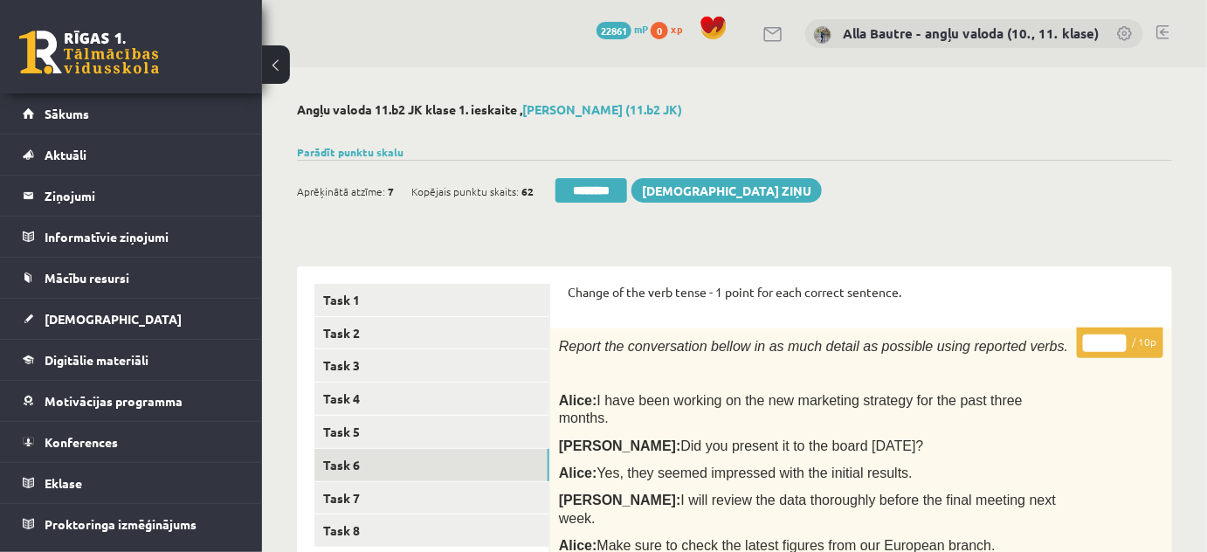
click at [1117, 337] on input "*" at bounding box center [1105, 342] width 44 height 17
type input "*"
click at [1117, 337] on input "*" at bounding box center [1105, 342] width 44 height 17
click at [378, 496] on link "Task 7" at bounding box center [431, 498] width 235 height 32
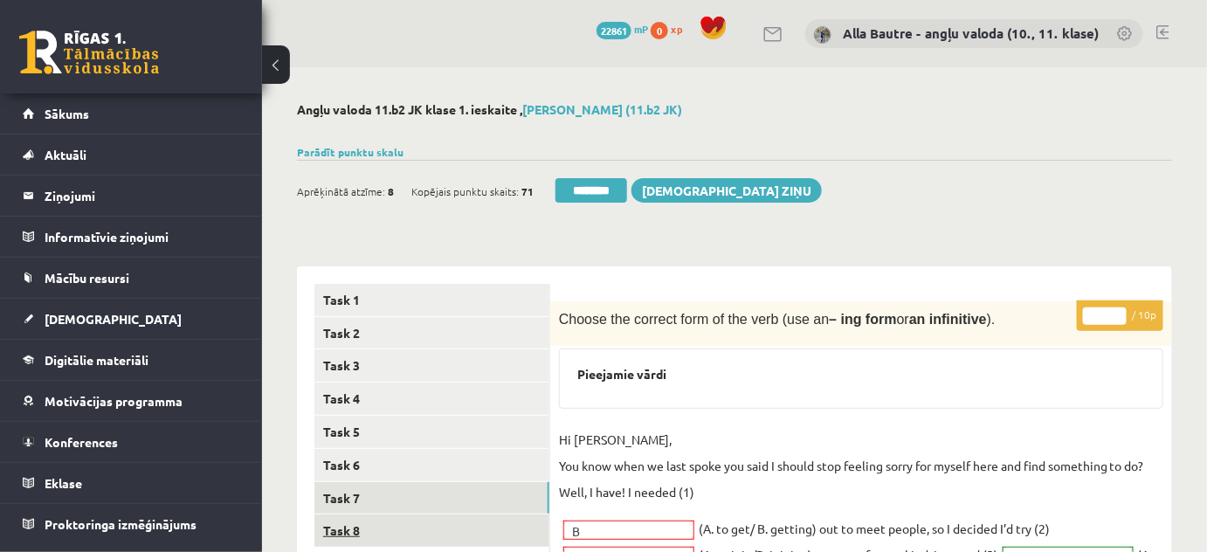
click at [347, 528] on link "Task 8" at bounding box center [431, 530] width 235 height 32
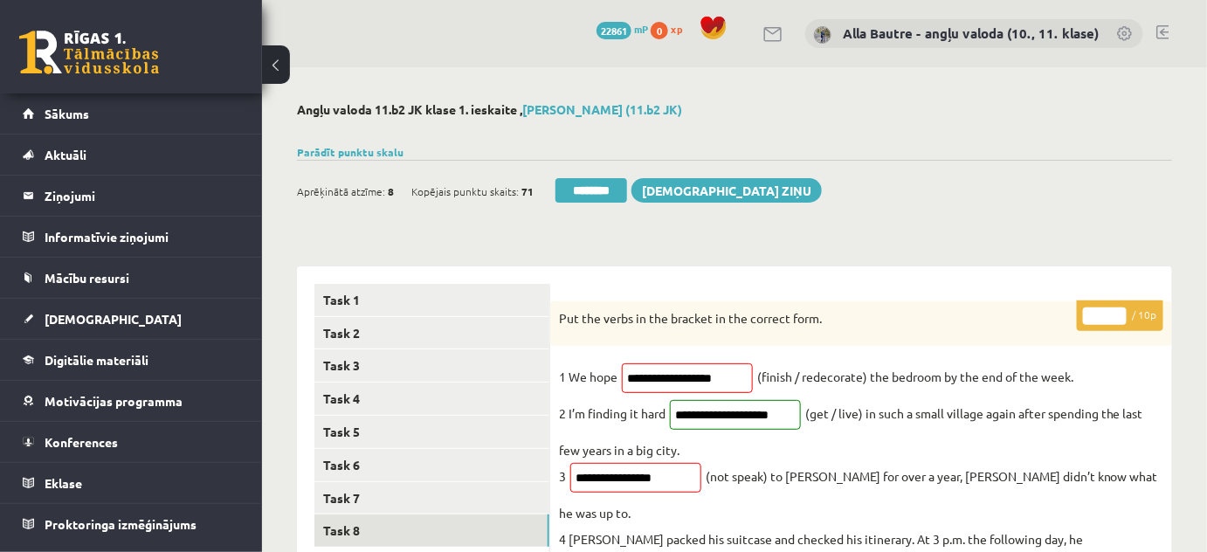
type input "*"
click at [1115, 310] on input "*" at bounding box center [1105, 315] width 44 height 17
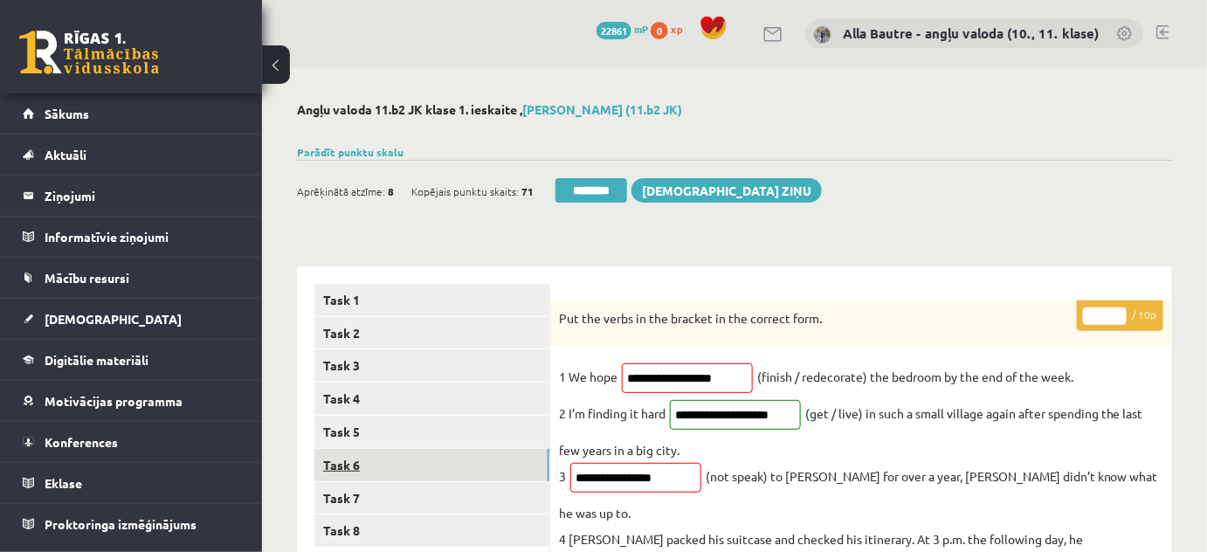
click at [332, 464] on link "Task 6" at bounding box center [431, 465] width 235 height 32
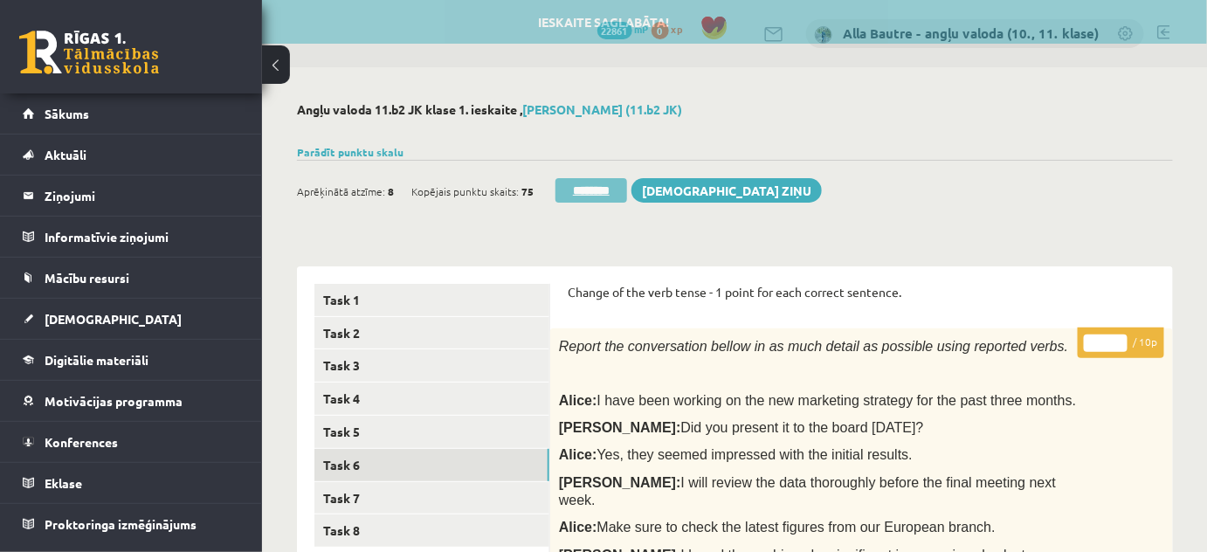
click at [584, 188] on input "********" at bounding box center [591, 190] width 72 height 24
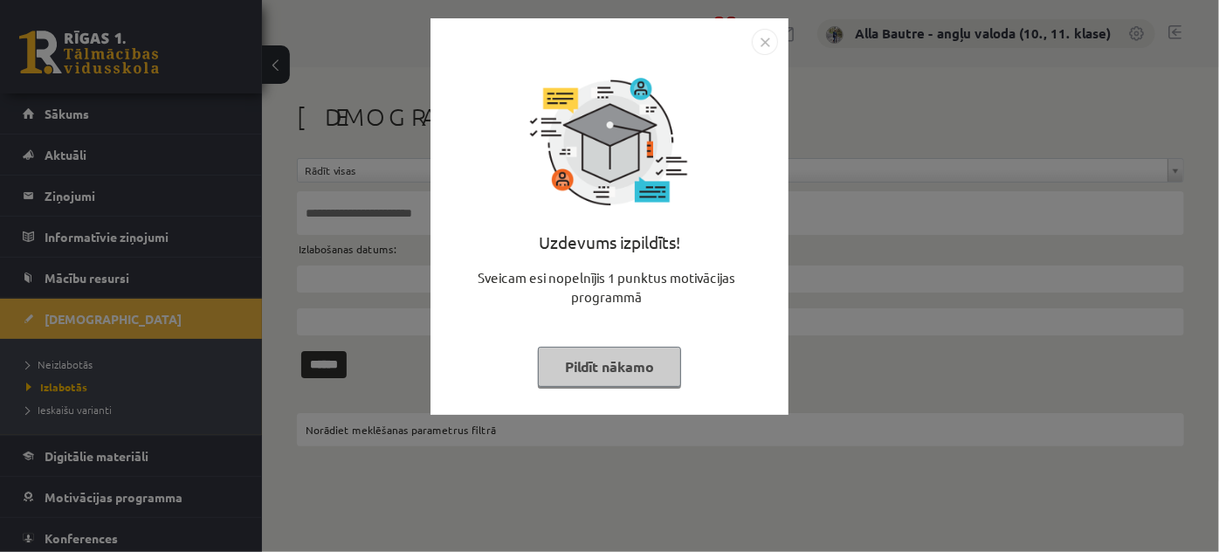
click at [764, 38] on img "Close" at bounding box center [765, 42] width 26 height 26
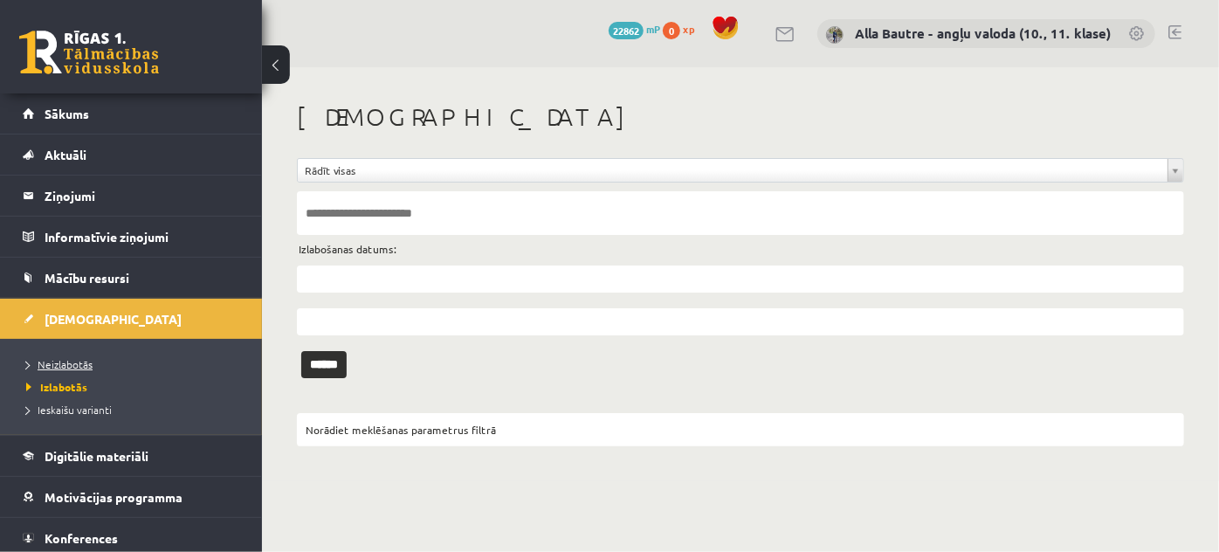
click at [80, 359] on span "Neizlabotās" at bounding box center [59, 364] width 66 height 14
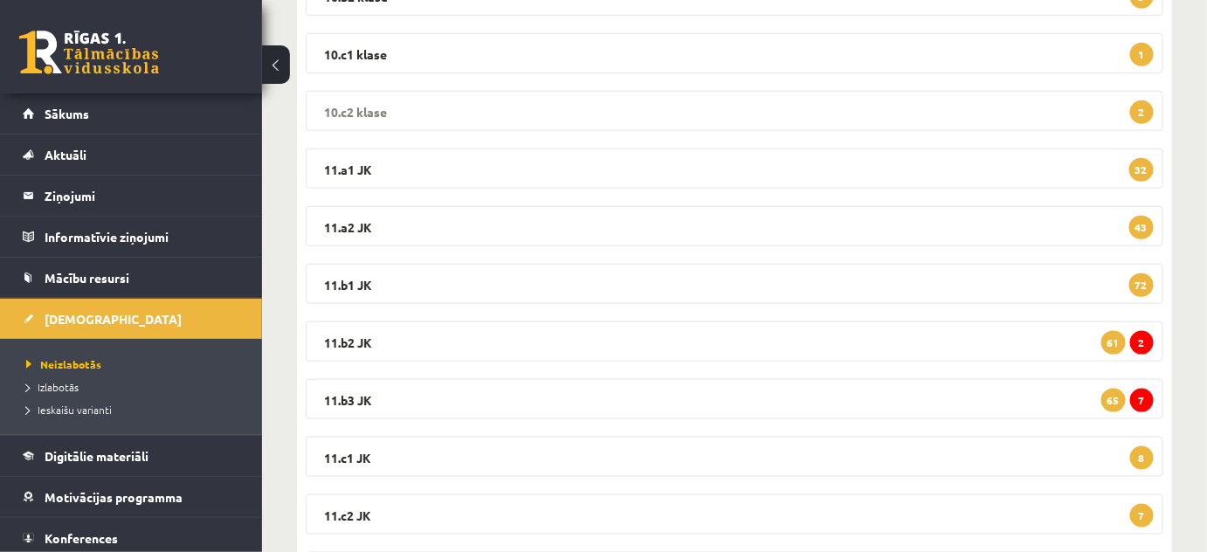
scroll to position [555, 0]
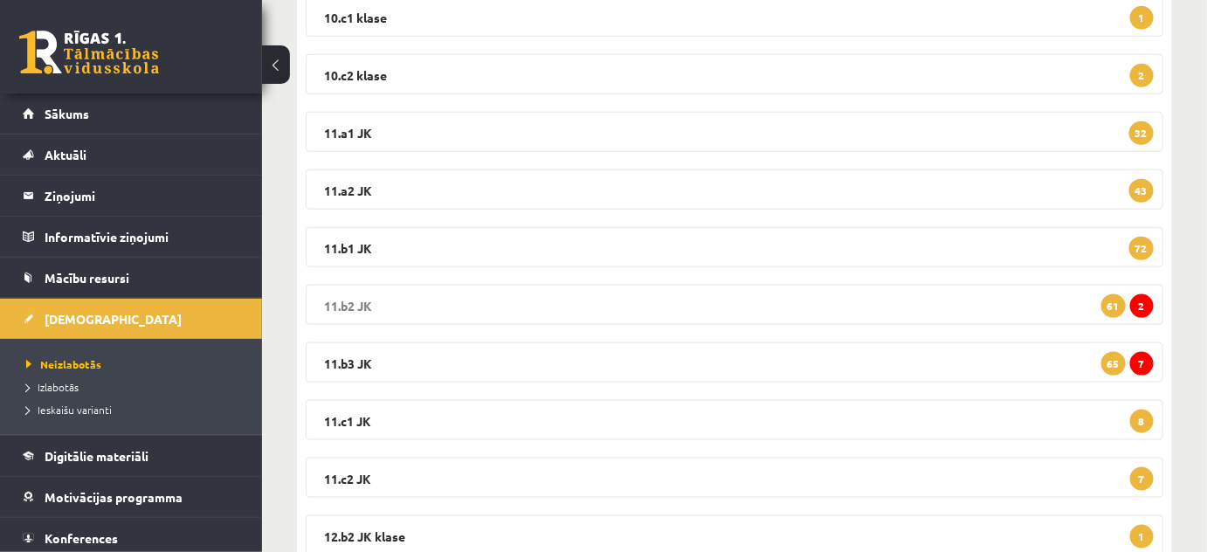
click at [354, 299] on legend "11.b2 JK 2 61" at bounding box center [734, 305] width 857 height 40
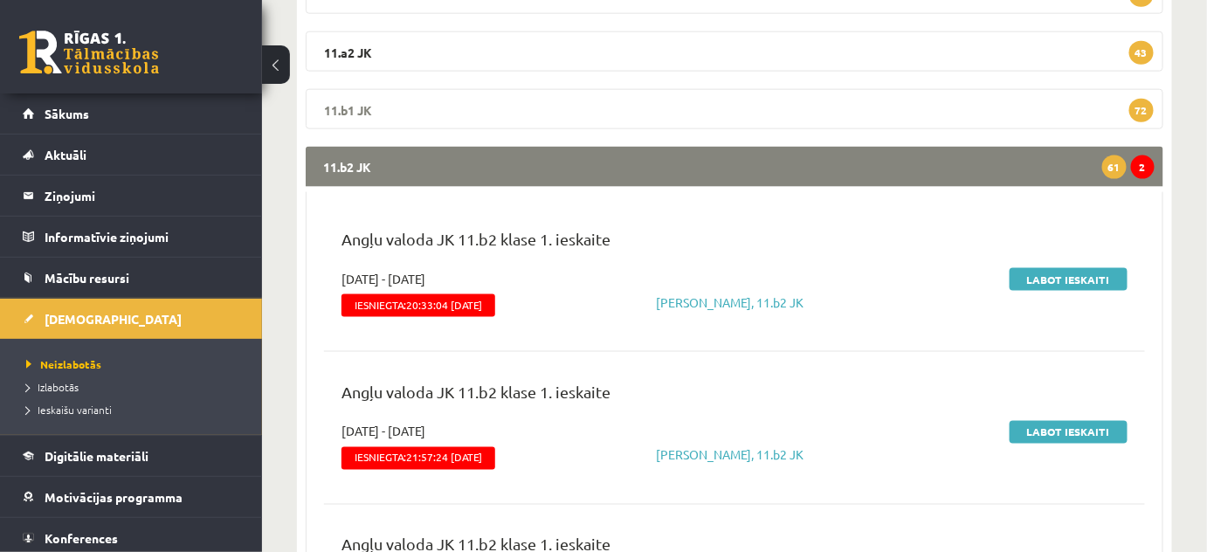
scroll to position [714, 0]
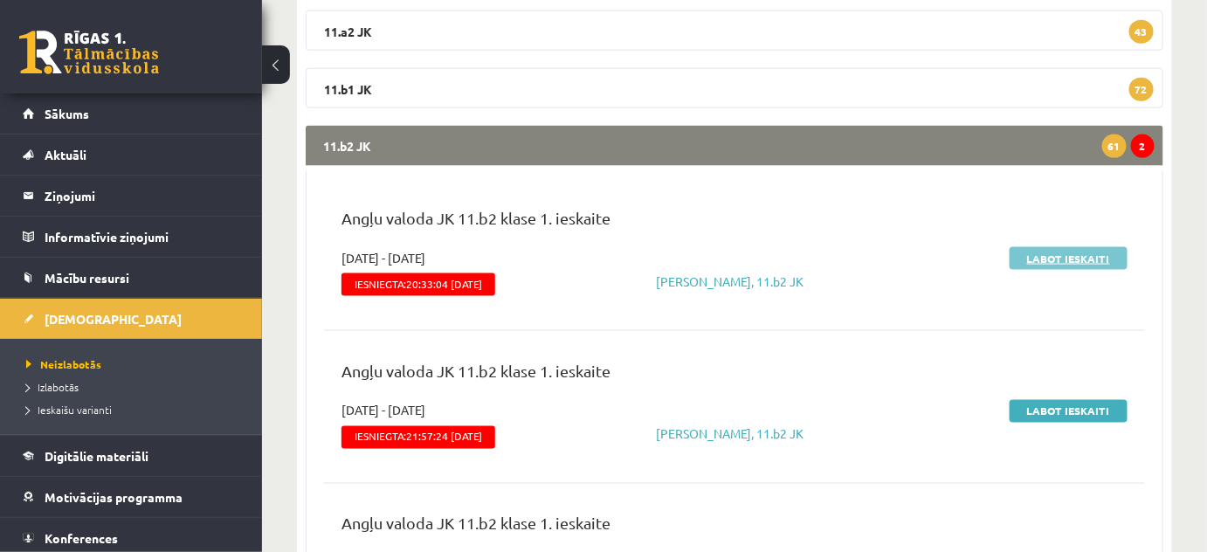
click at [1045, 254] on link "Labot ieskaiti" at bounding box center [1068, 258] width 118 height 23
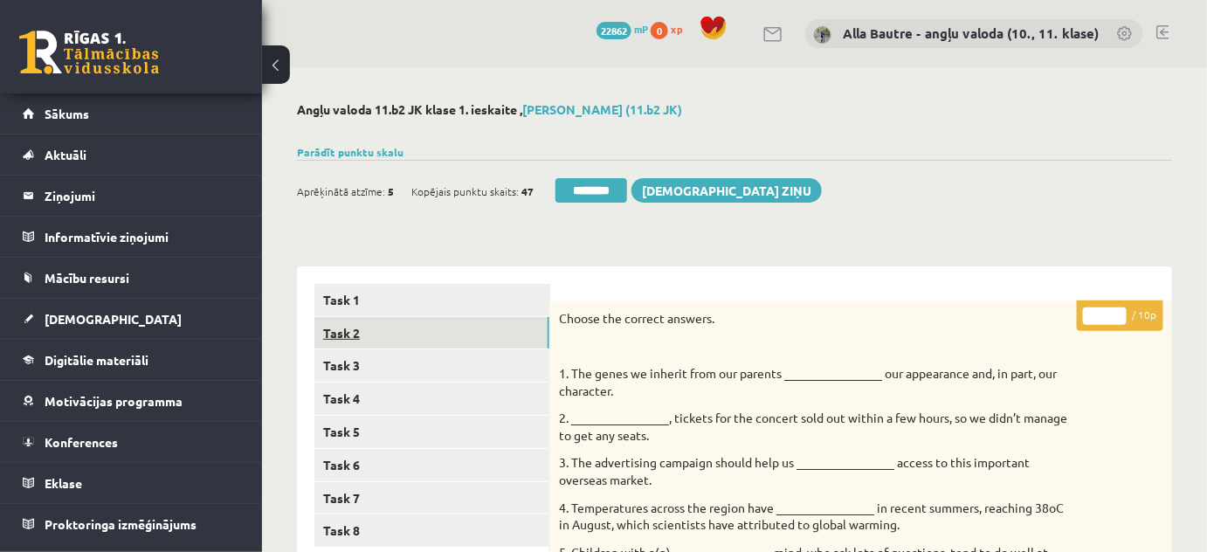
click at [337, 325] on link "Task 2" at bounding box center [431, 333] width 235 height 32
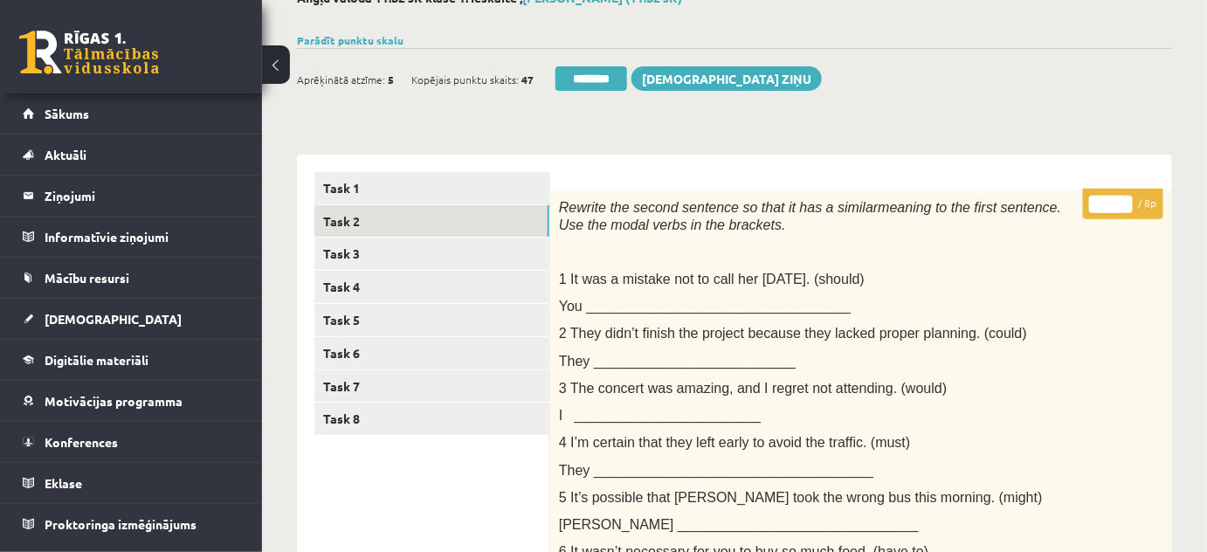
scroll to position [93, 0]
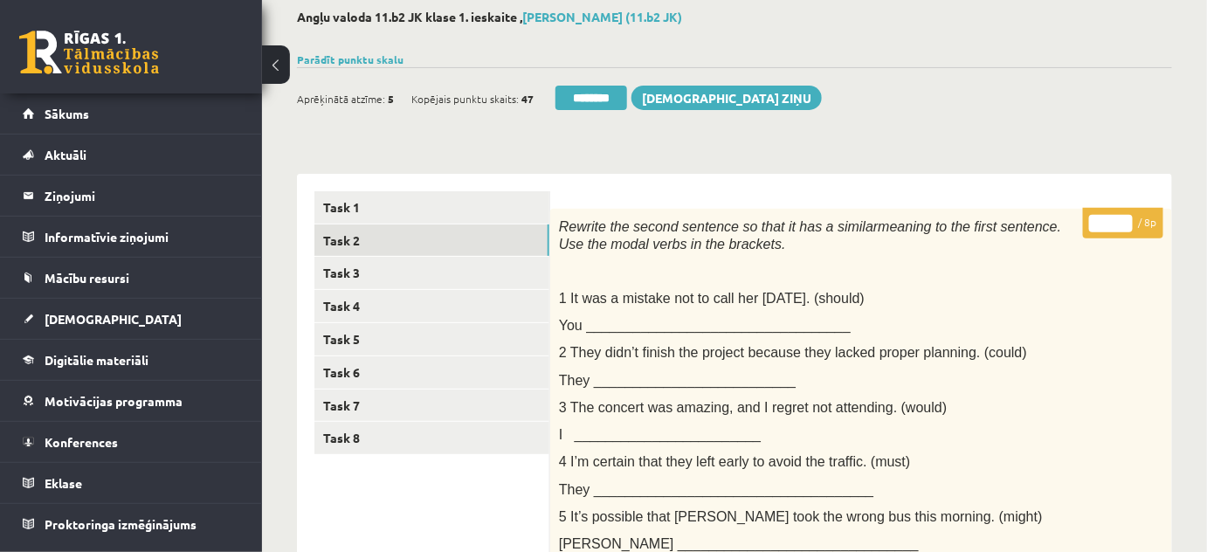
type input "*"
click at [1124, 220] on input "*" at bounding box center [1111, 223] width 44 height 17
click at [344, 269] on link "Task 3" at bounding box center [431, 273] width 235 height 32
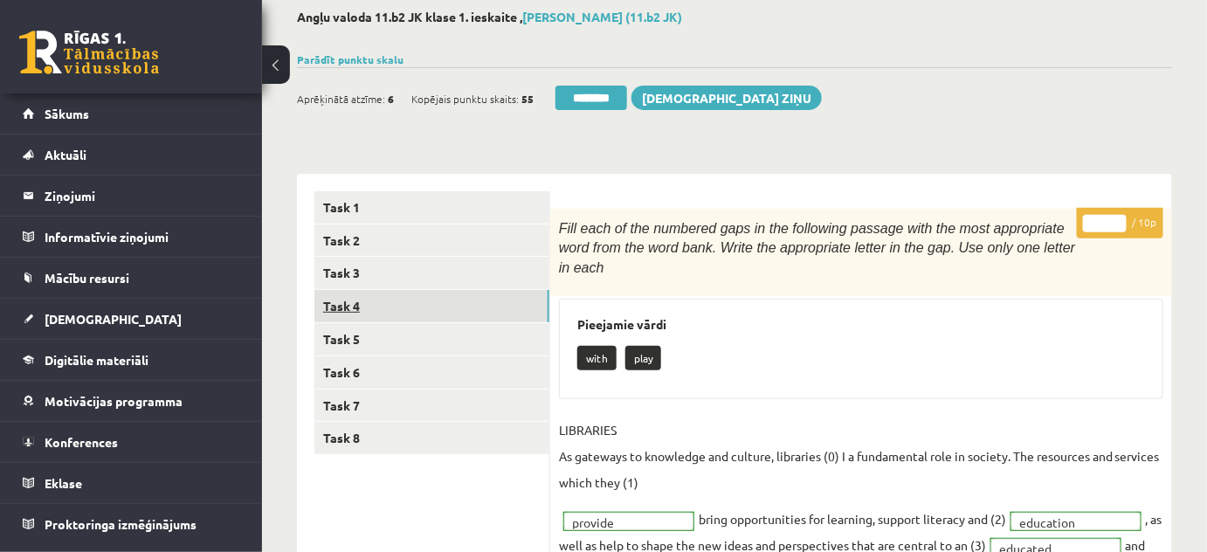
scroll to position [0, 0]
click at [356, 309] on link "Task 4" at bounding box center [431, 306] width 235 height 32
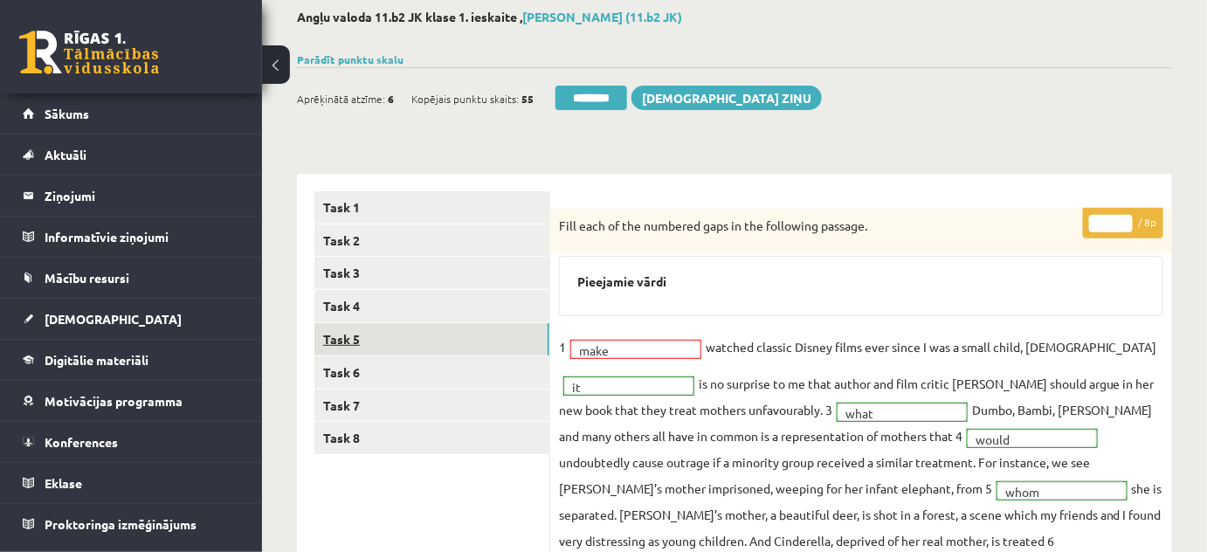
click at [356, 334] on link "Task 5" at bounding box center [431, 339] width 235 height 32
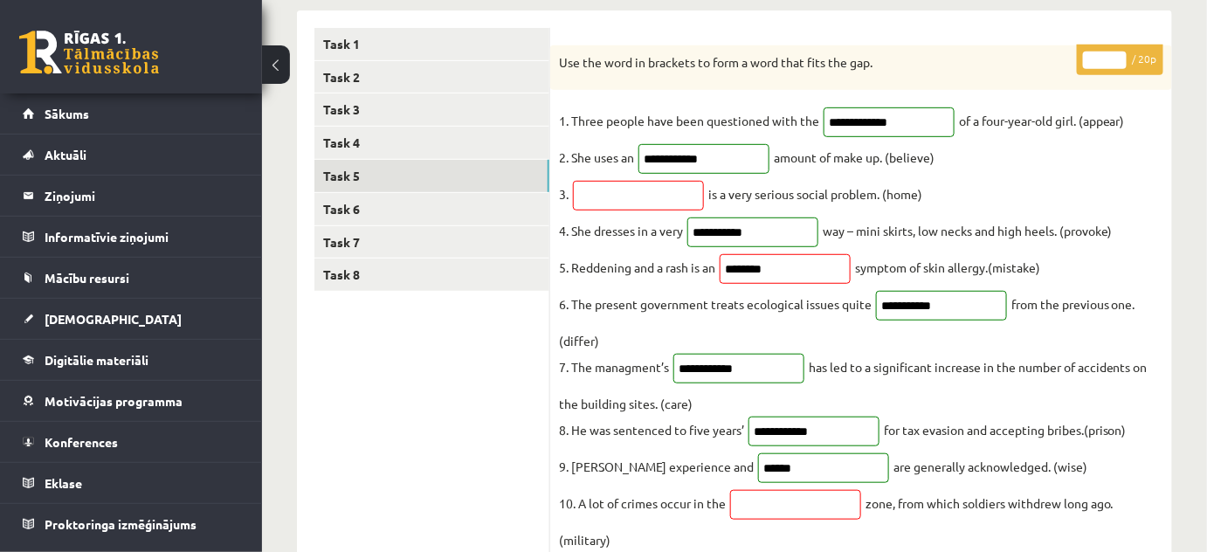
scroll to position [251, 0]
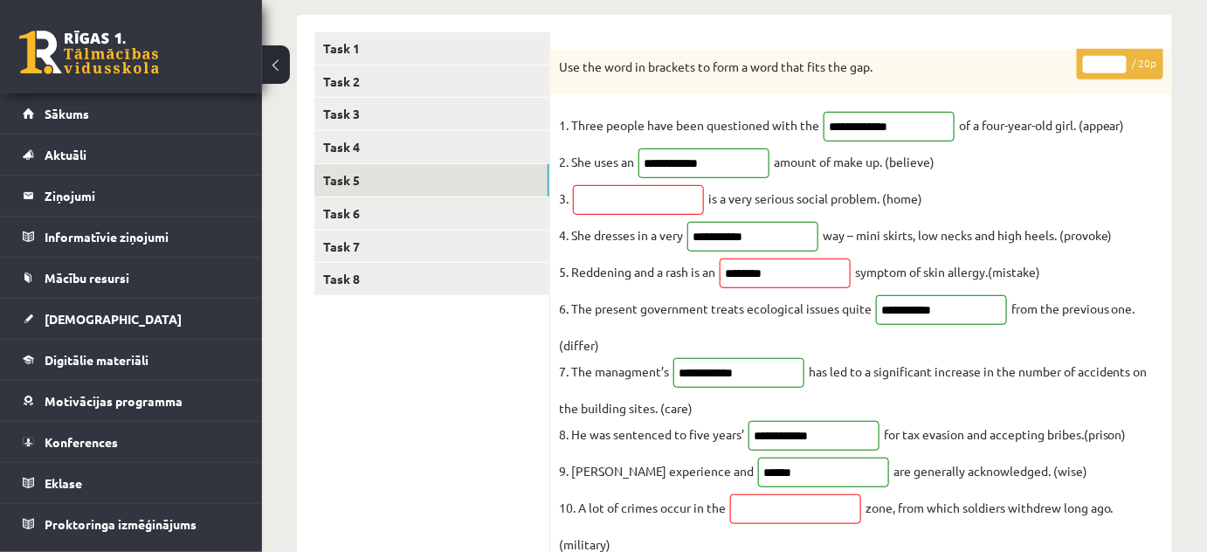
click at [1114, 58] on input "**" at bounding box center [1105, 64] width 44 height 17
type input "**"
click at [1114, 58] on input "**" at bounding box center [1105, 64] width 44 height 17
click at [349, 204] on link "Task 6" at bounding box center [431, 213] width 235 height 32
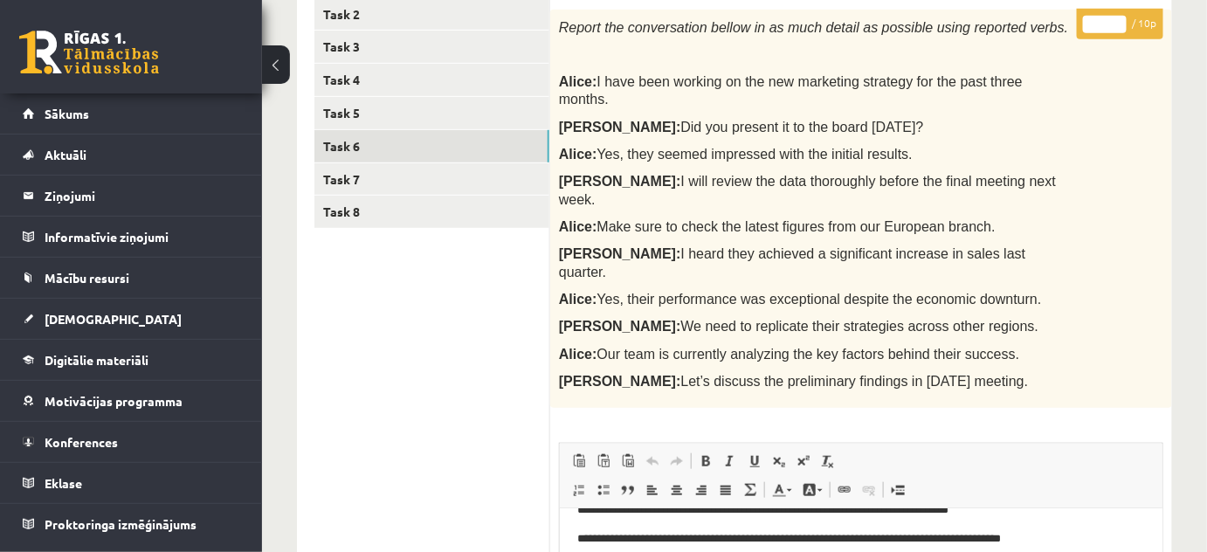
scroll to position [79, 0]
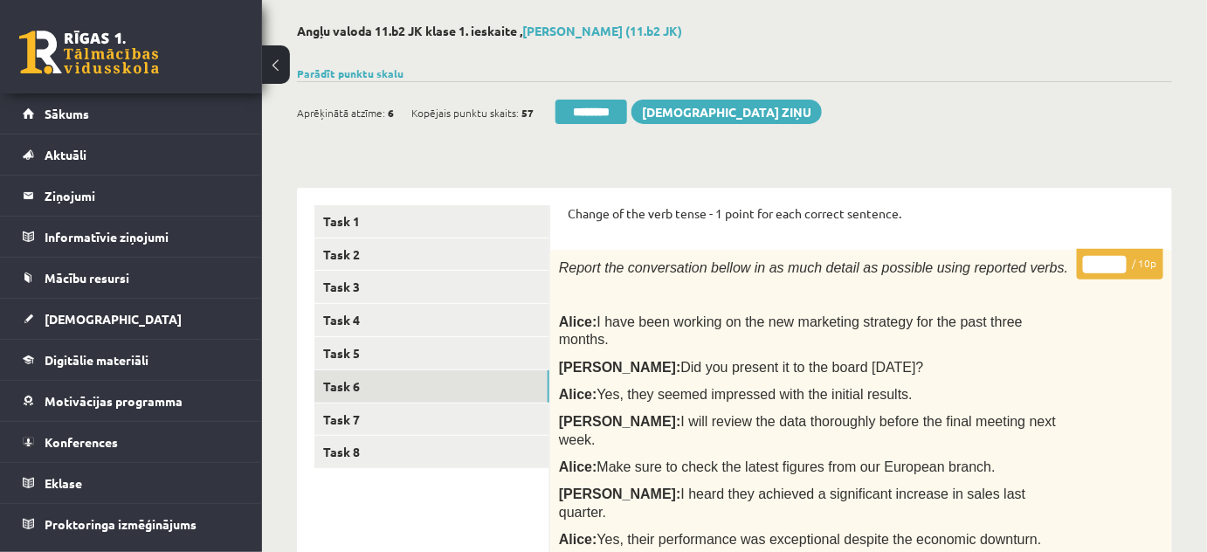
type input "*"
click at [1117, 259] on input "*" at bounding box center [1105, 264] width 44 height 17
click at [334, 416] on link "Task 7" at bounding box center [431, 419] width 235 height 32
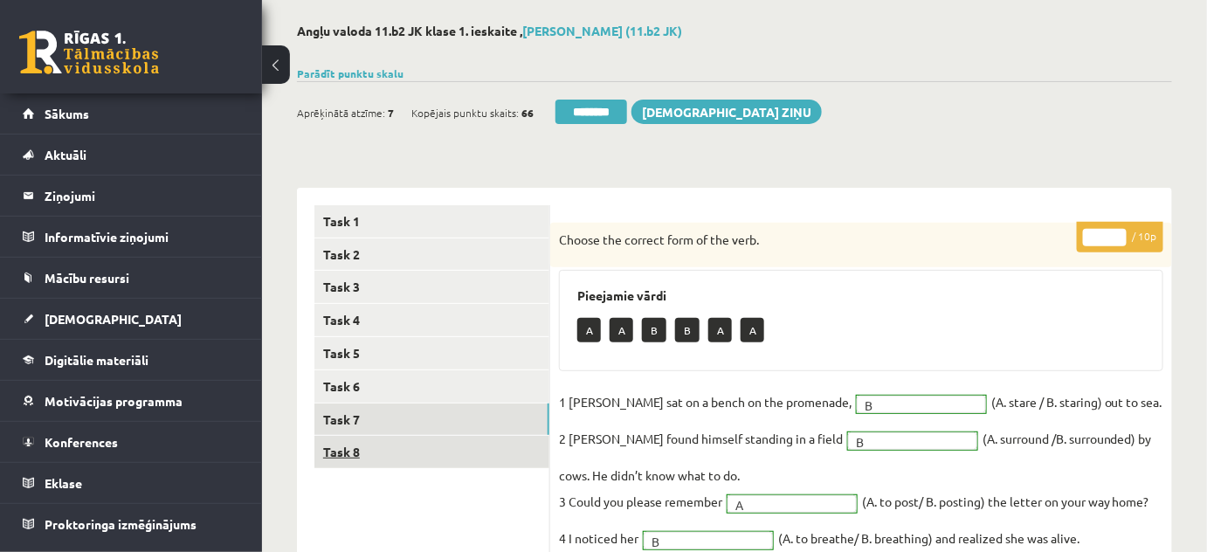
scroll to position [0, 0]
click at [345, 446] on link "Task 8" at bounding box center [431, 452] width 235 height 32
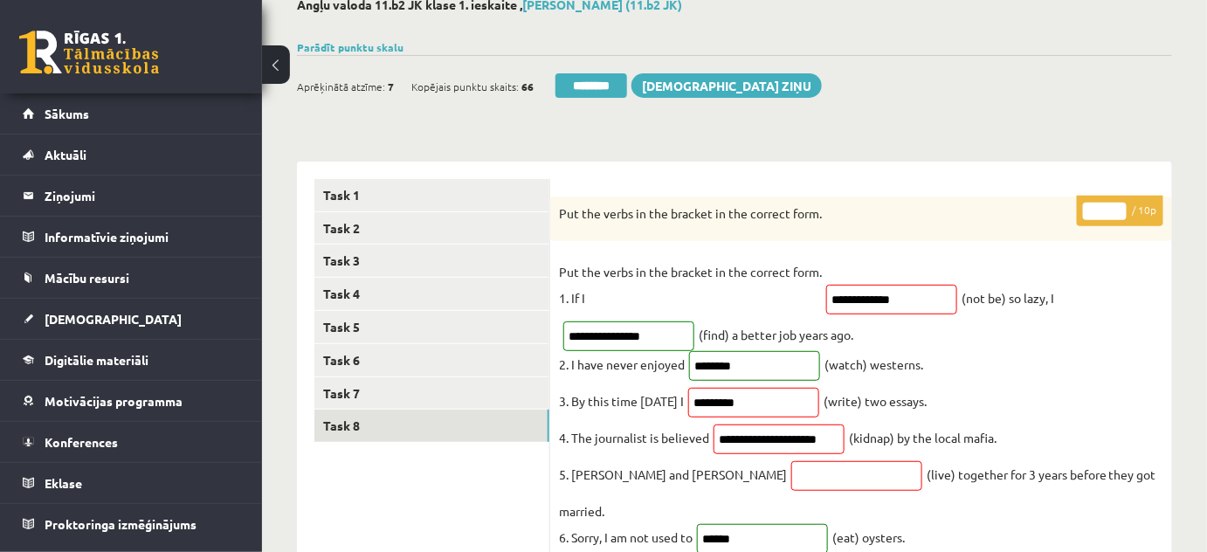
scroll to position [79, 0]
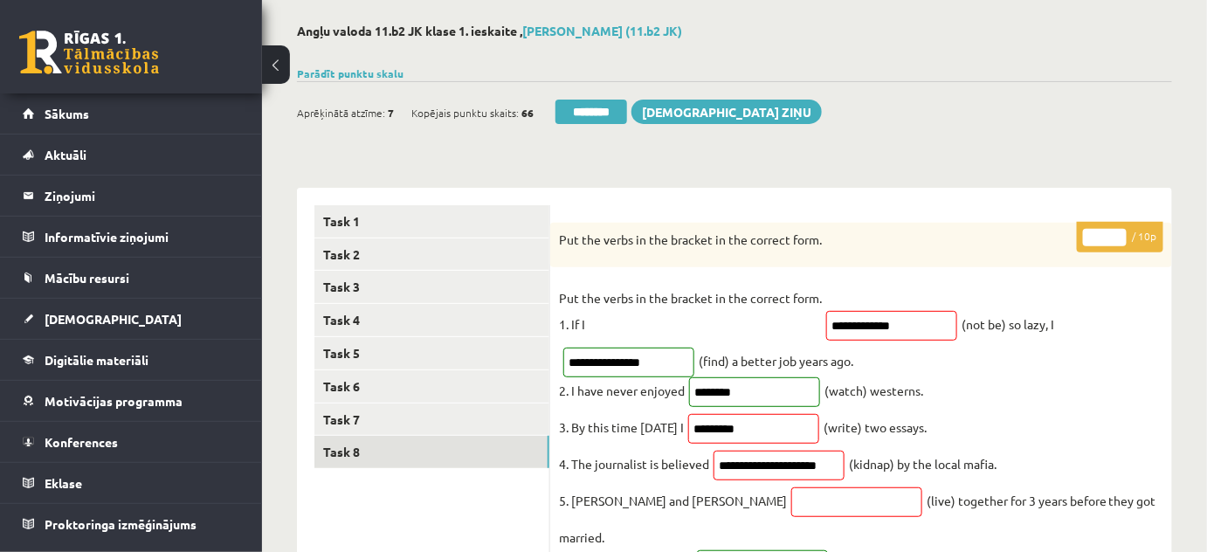
click at [1121, 232] on input "*" at bounding box center [1105, 237] width 44 height 17
type input "*"
click at [1121, 232] on input "*" at bounding box center [1105, 237] width 44 height 17
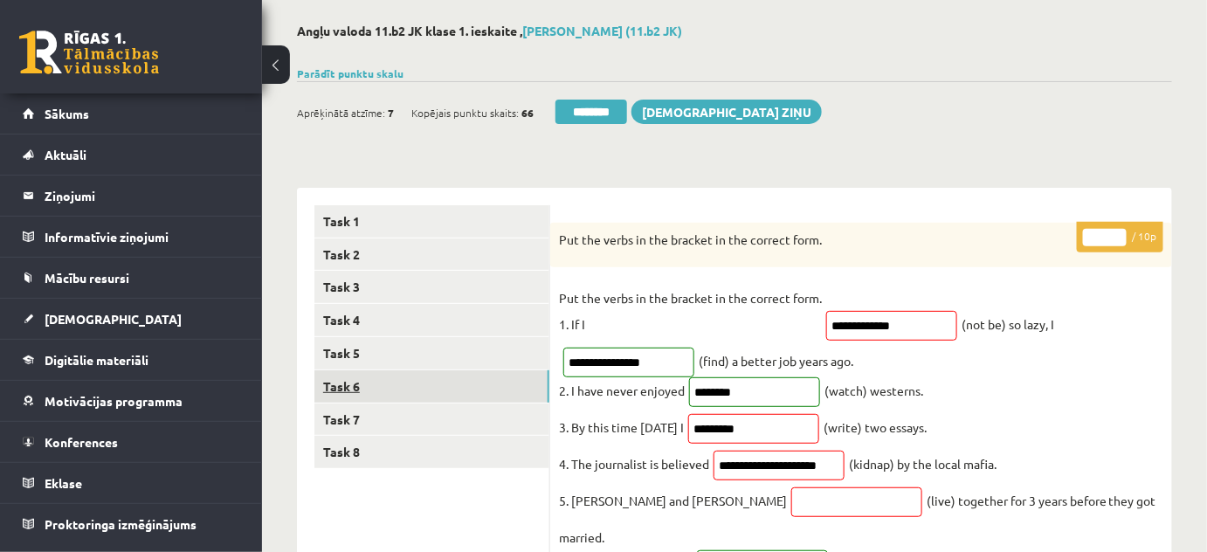
click at [340, 389] on link "Task 6" at bounding box center [431, 386] width 235 height 32
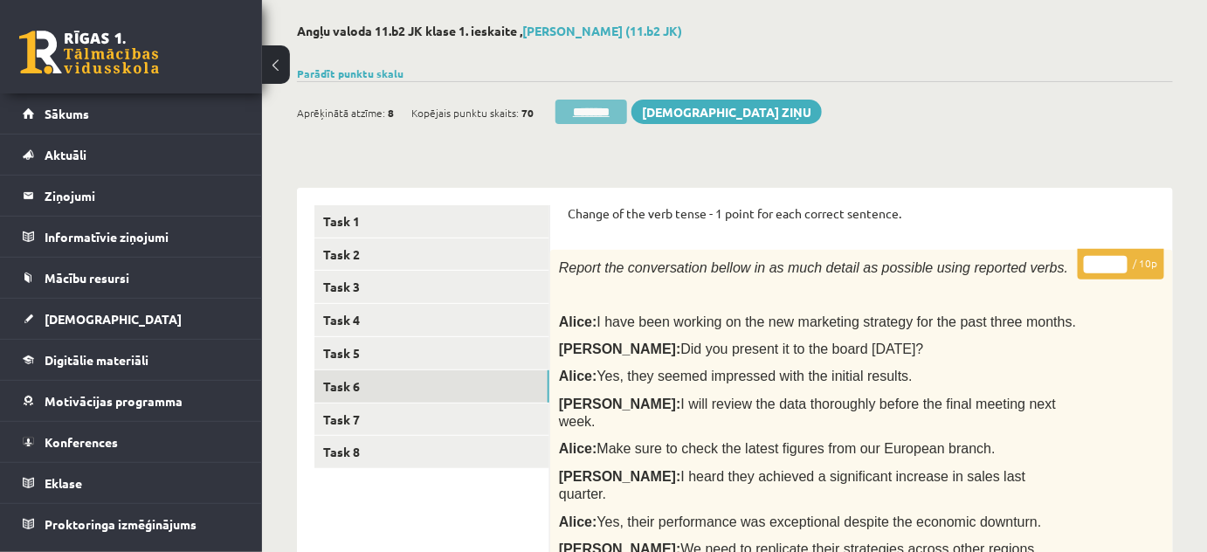
click at [598, 113] on input "********" at bounding box center [591, 112] width 72 height 24
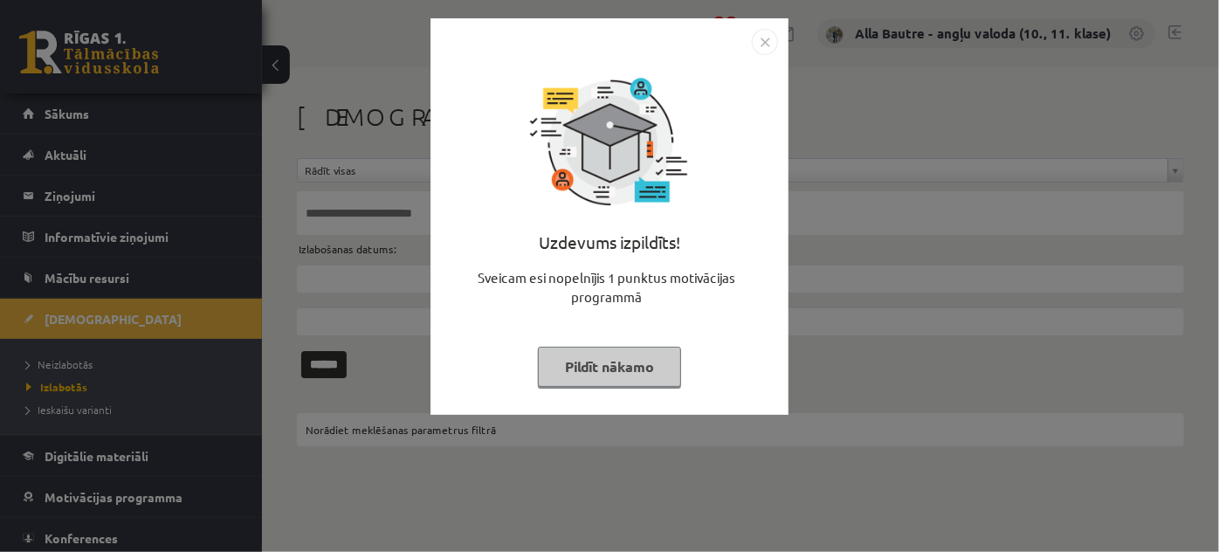
click at [762, 39] on img "Close" at bounding box center [765, 42] width 26 height 26
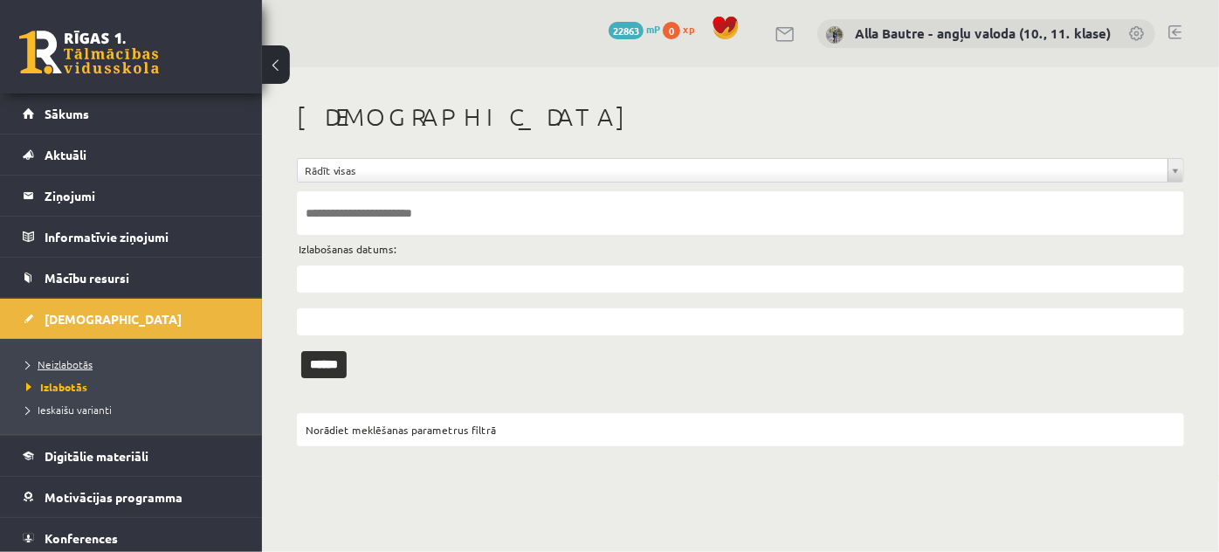
click at [57, 356] on link "Neizlabotās" at bounding box center [135, 364] width 218 height 16
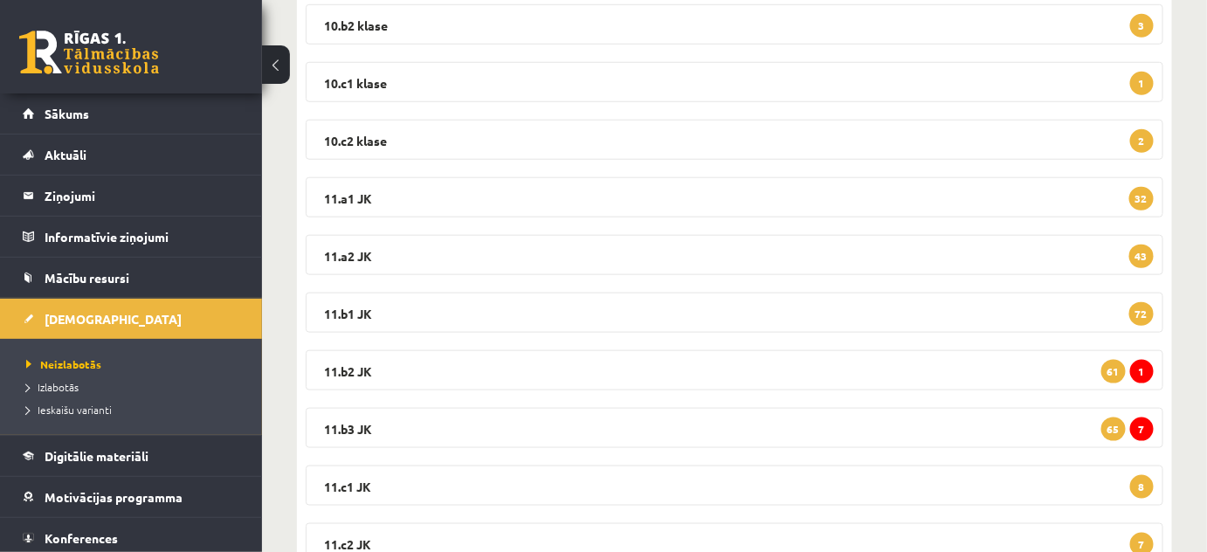
scroll to position [555, 0]
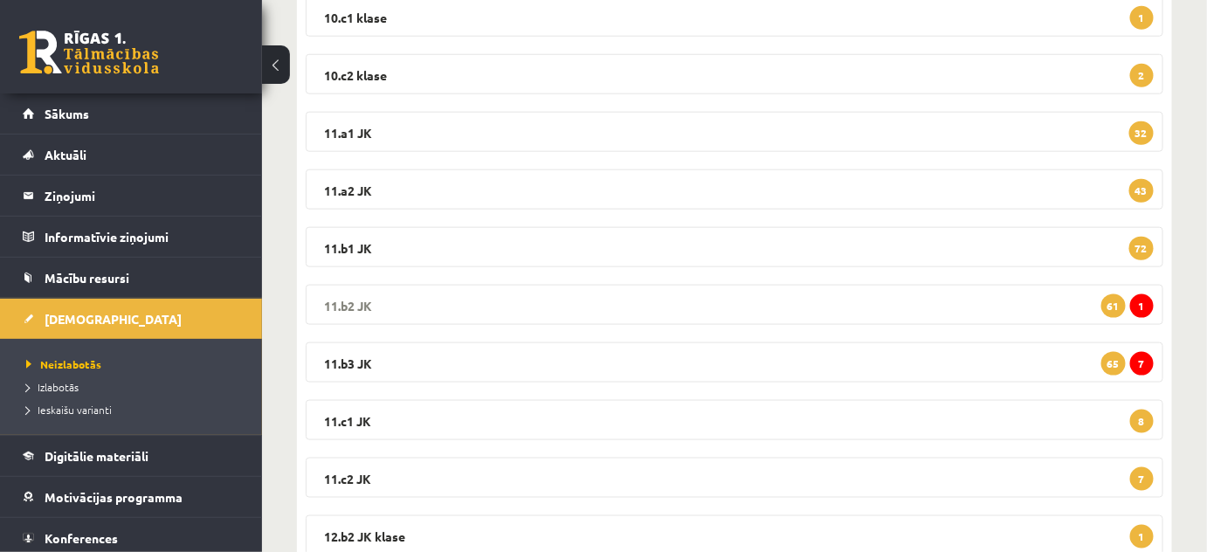
click at [347, 302] on legend "11.b2 JK 1 61" at bounding box center [734, 305] width 857 height 40
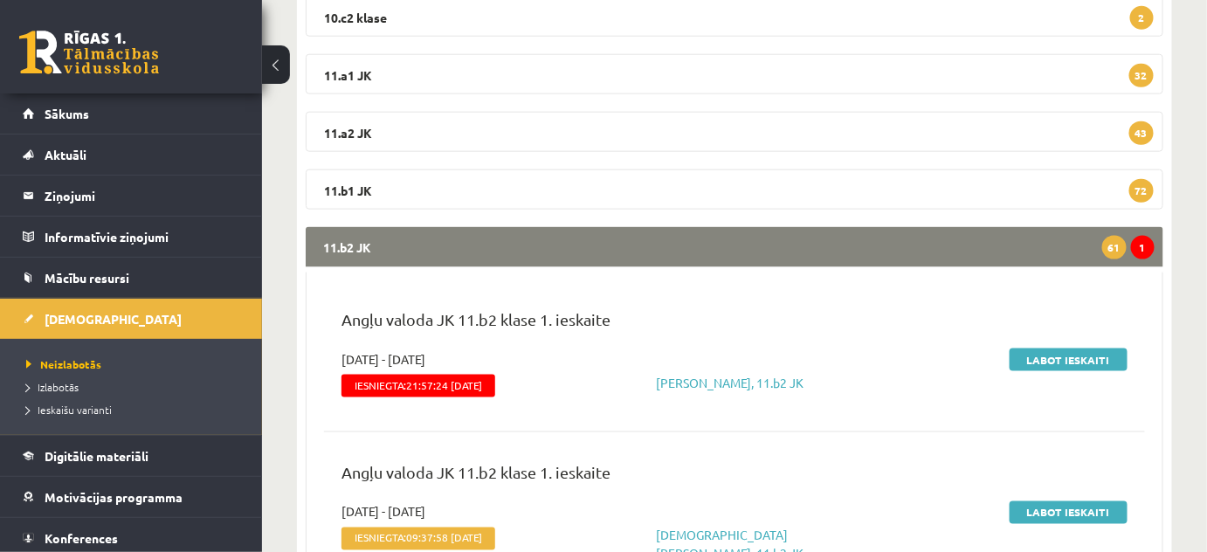
scroll to position [794, 0]
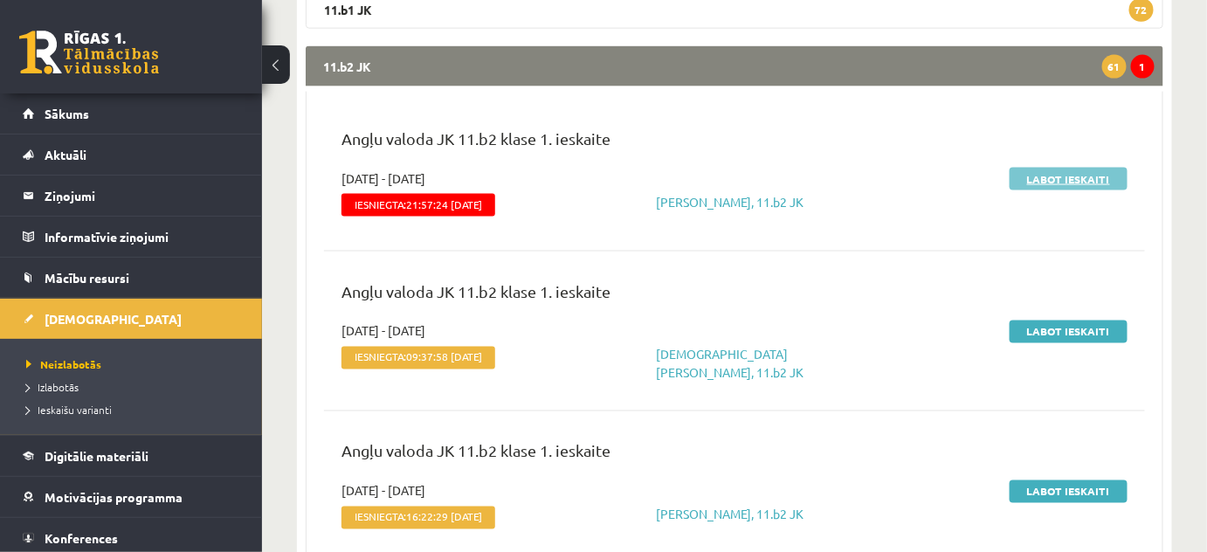
click at [1053, 177] on link "Labot ieskaiti" at bounding box center [1068, 179] width 118 height 23
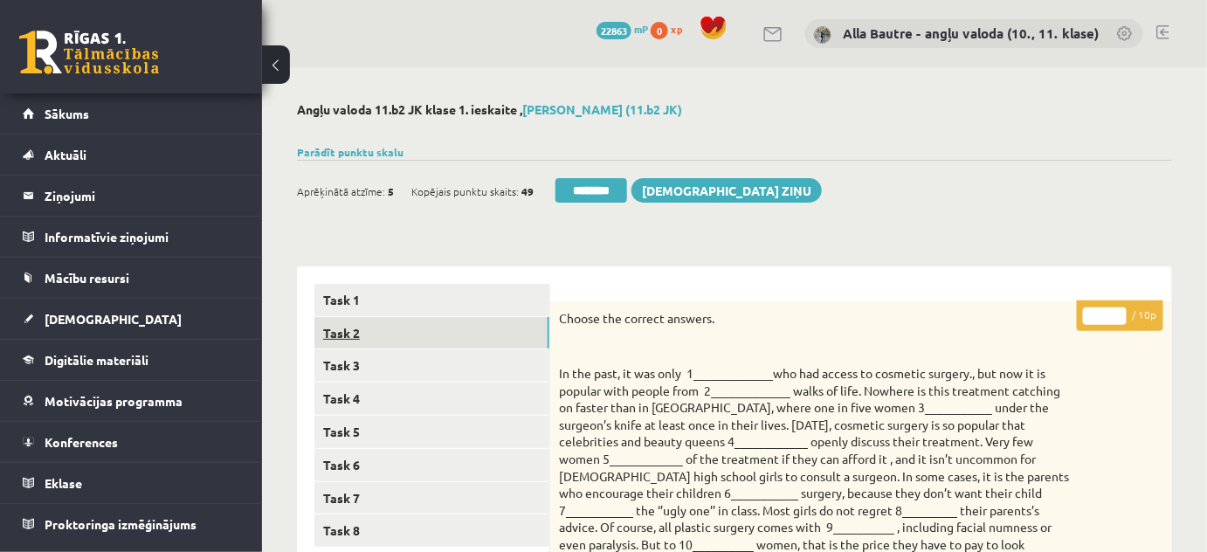
click at [360, 327] on link "Task 2" at bounding box center [431, 333] width 235 height 32
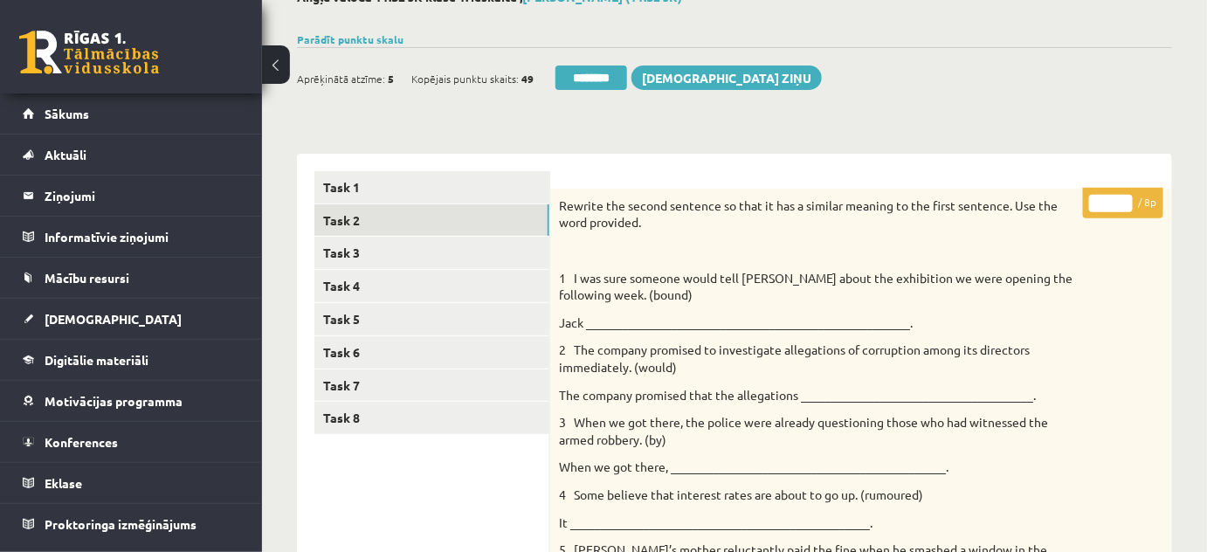
scroll to position [106, 0]
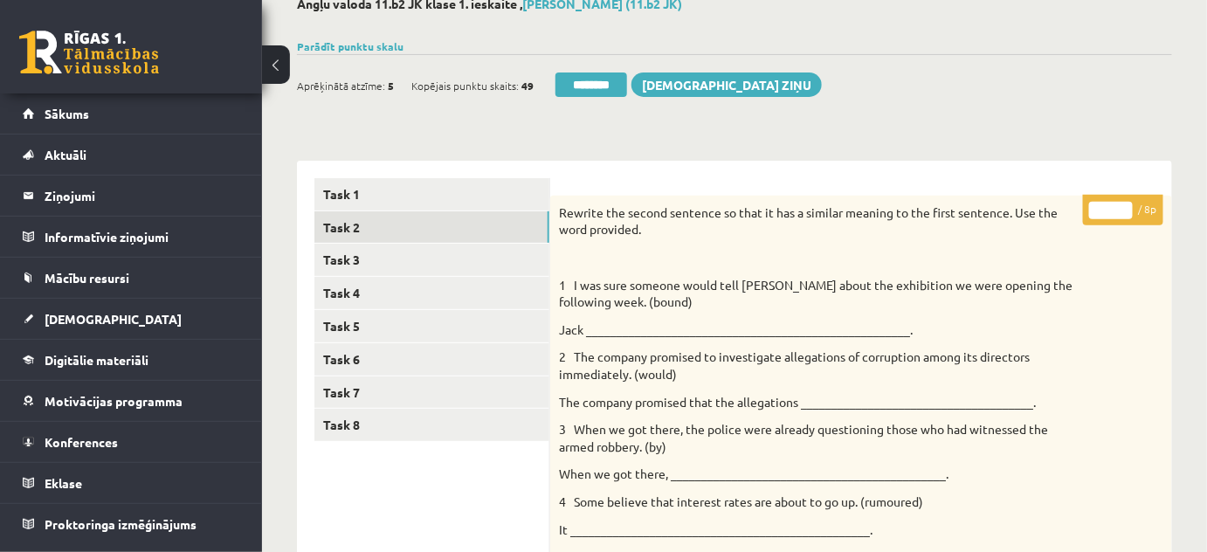
type input "*"
click at [1126, 207] on input "*" at bounding box center [1111, 210] width 44 height 17
click at [403, 264] on link "Task 3" at bounding box center [431, 260] width 235 height 32
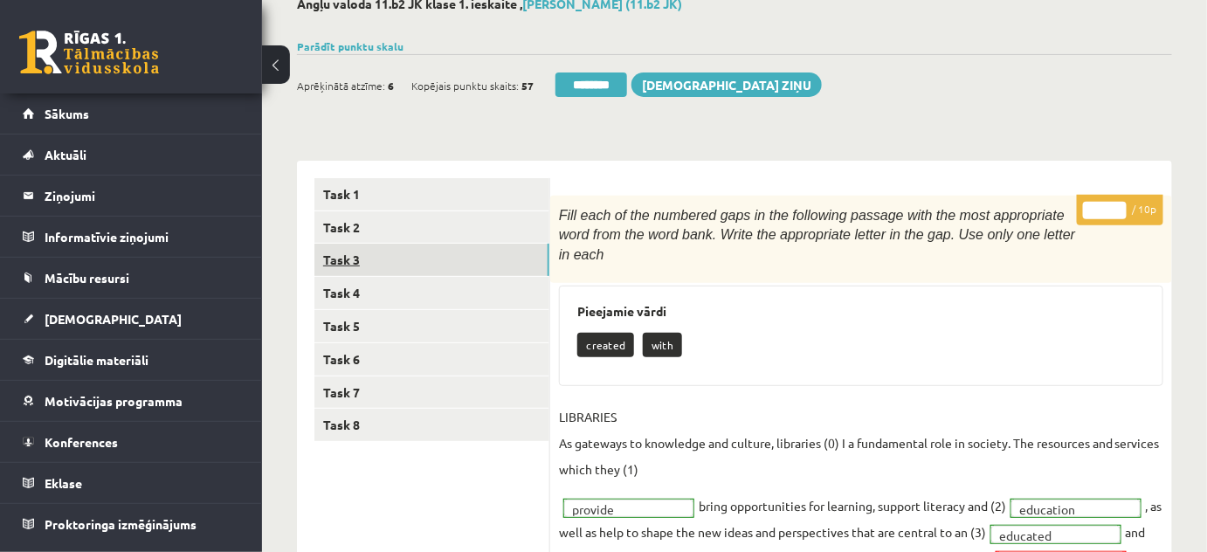
scroll to position [0, 0]
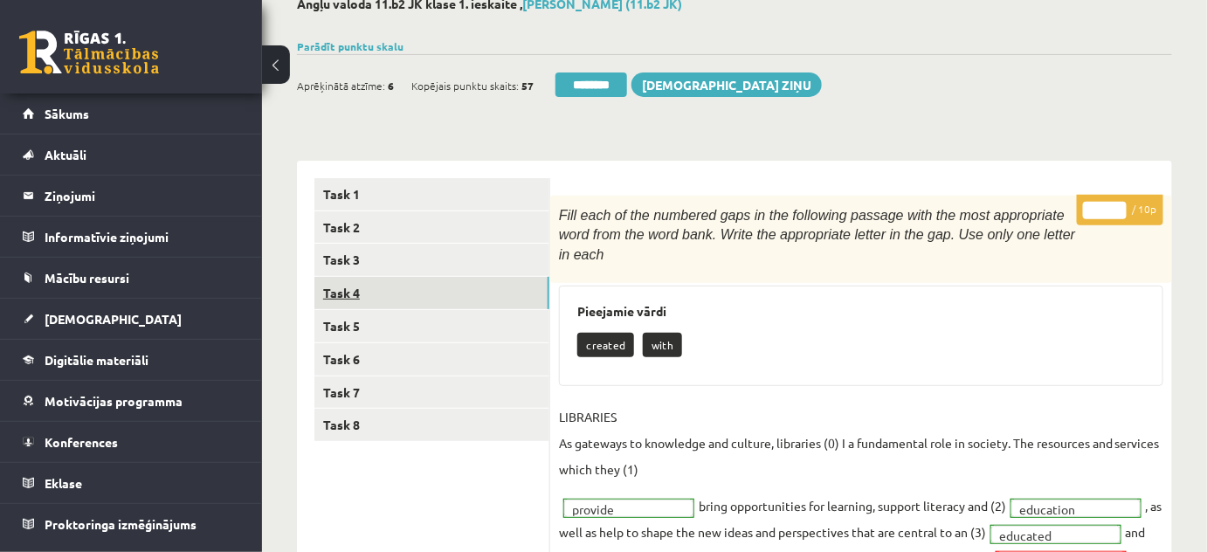
click at [354, 288] on link "Task 4" at bounding box center [431, 293] width 235 height 32
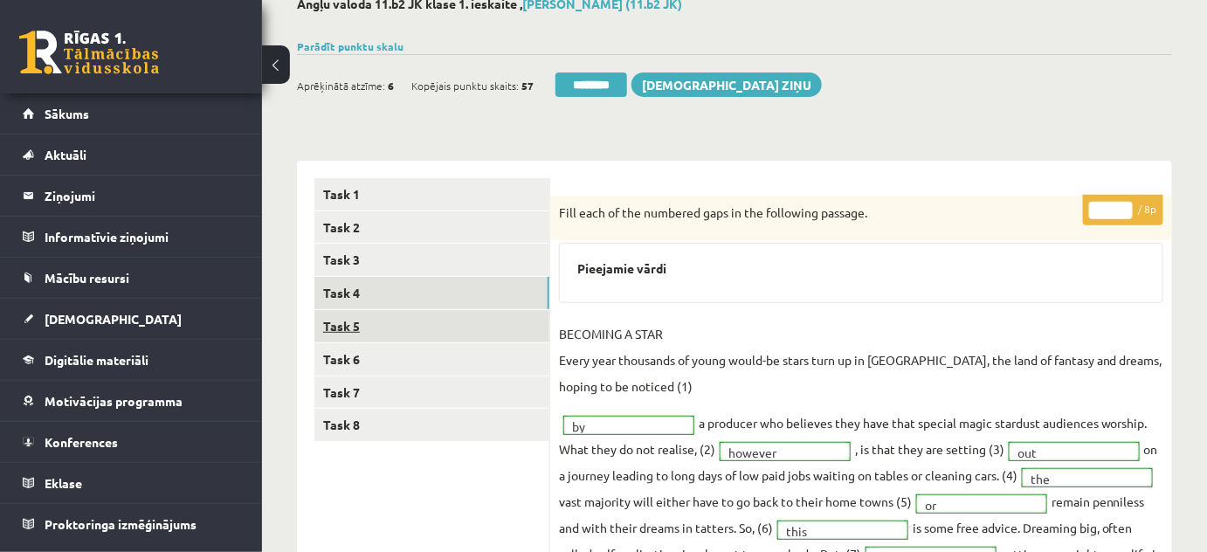
click at [342, 325] on link "Task 5" at bounding box center [431, 326] width 235 height 32
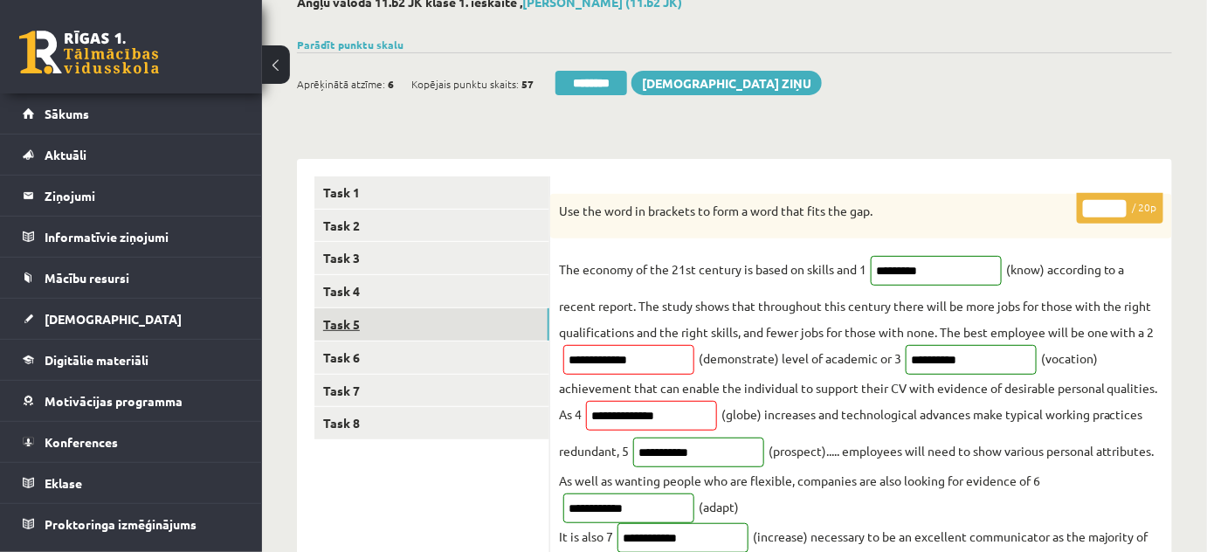
scroll to position [106, 0]
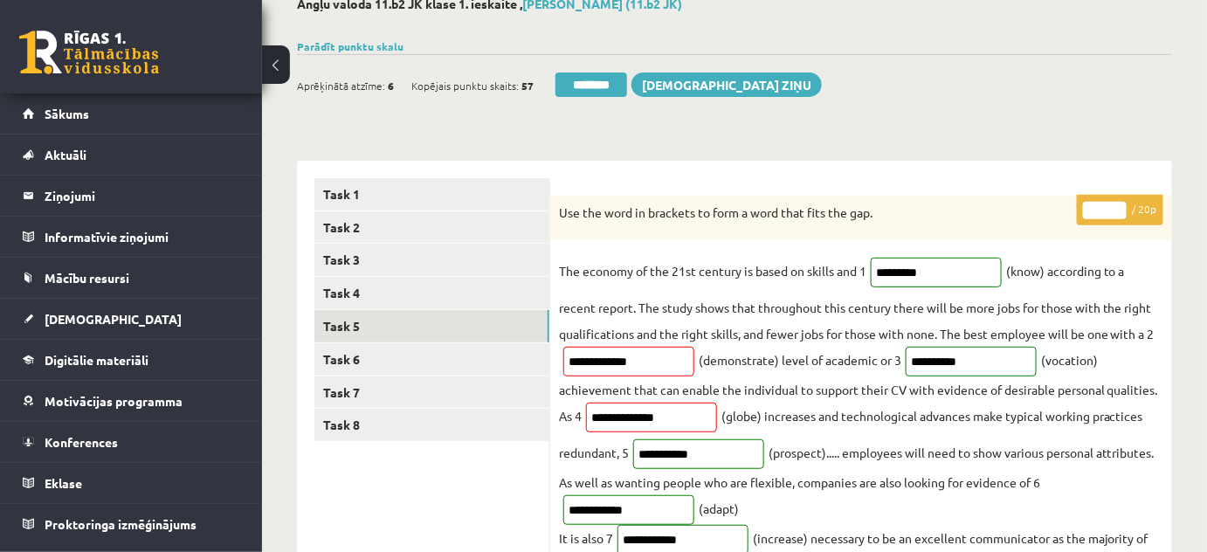
click at [1117, 207] on input "**" at bounding box center [1105, 210] width 44 height 17
type input "**"
click at [1117, 206] on input "**" at bounding box center [1105, 210] width 44 height 17
click at [347, 359] on link "Task 6" at bounding box center [431, 359] width 235 height 32
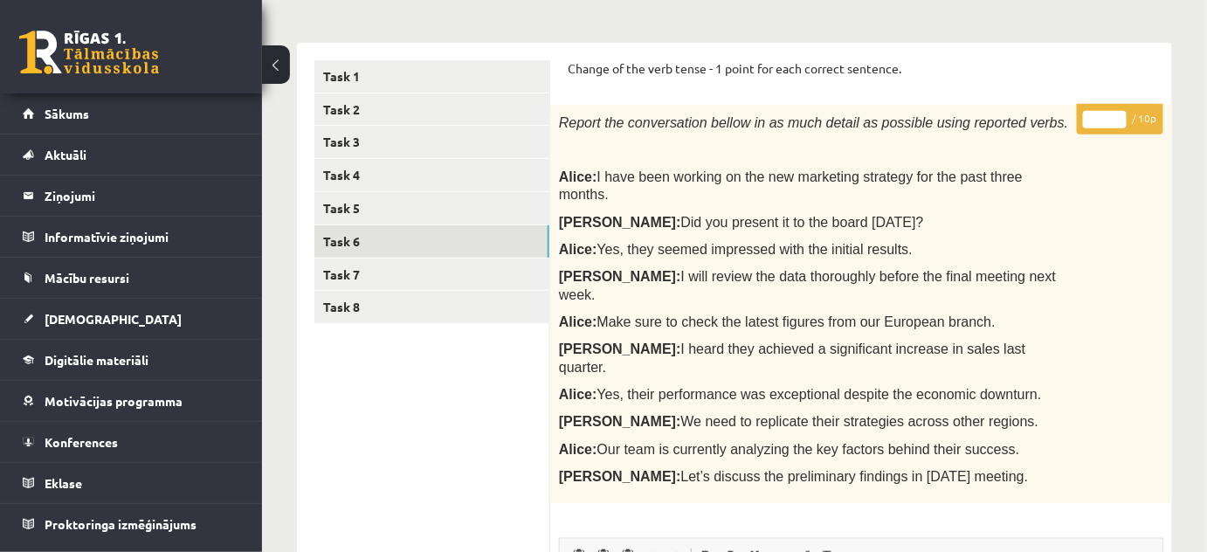
scroll to position [0, 0]
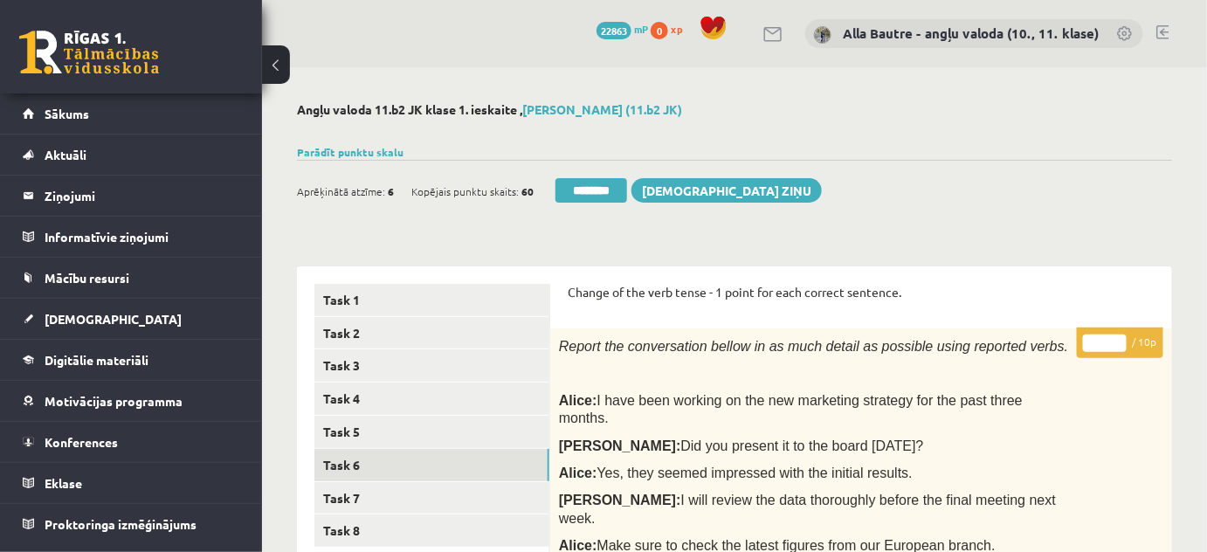
click at [1121, 338] on input "*" at bounding box center [1105, 342] width 44 height 17
type input "*"
click at [1121, 338] on input "*" at bounding box center [1105, 342] width 44 height 17
click at [371, 493] on link "Task 7" at bounding box center [431, 498] width 235 height 32
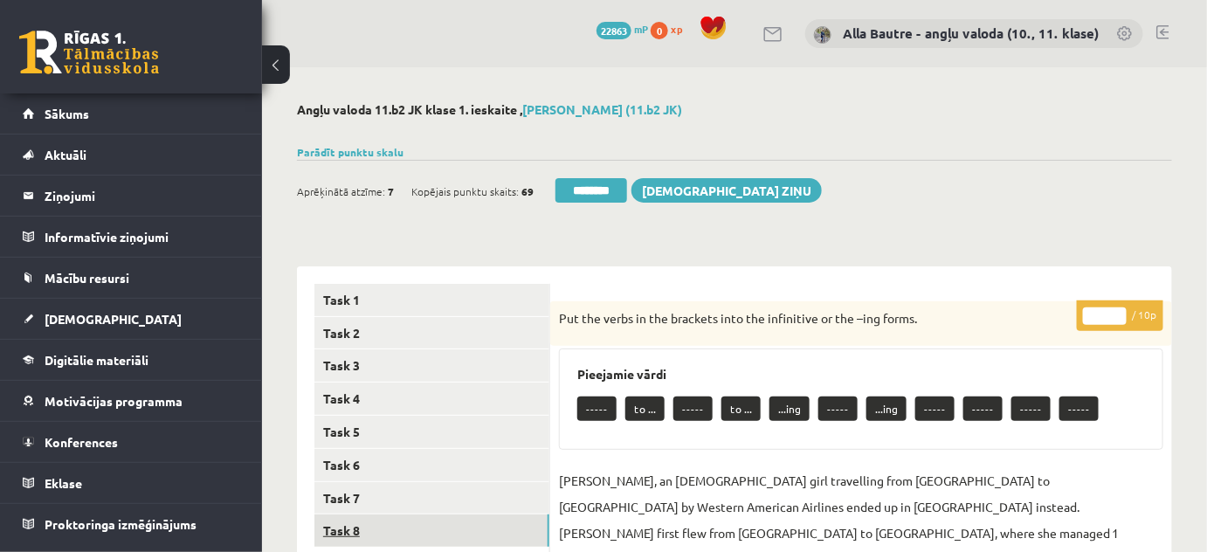
click at [352, 526] on link "Task 8" at bounding box center [431, 530] width 235 height 32
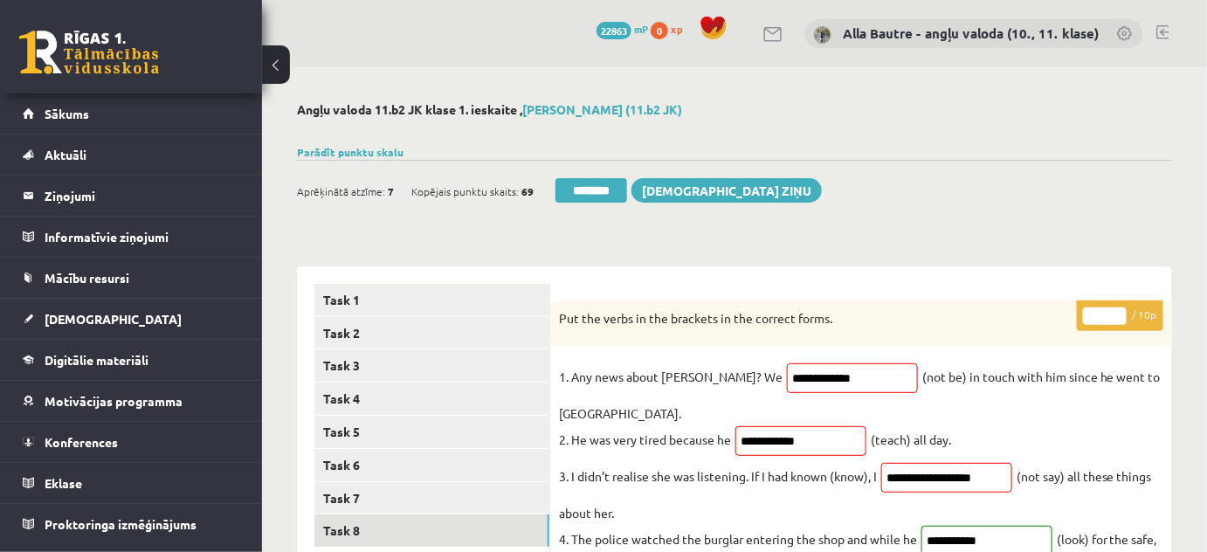
click at [1122, 309] on input "*" at bounding box center [1105, 315] width 44 height 17
type input "*"
click at [1122, 309] on input "*" at bounding box center [1105, 315] width 44 height 17
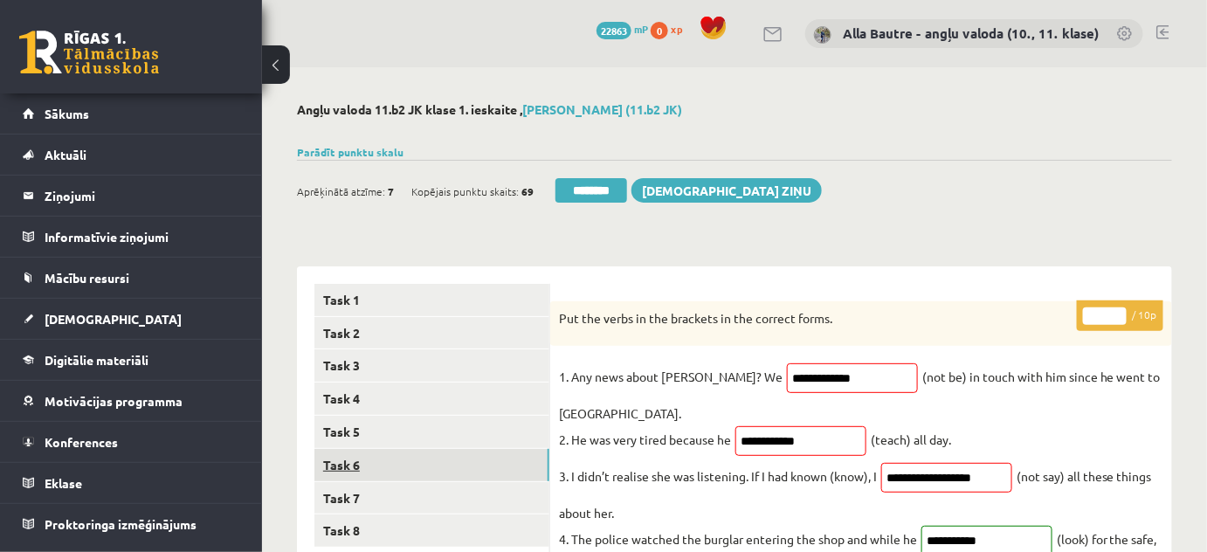
click at [412, 468] on link "Task 6" at bounding box center [431, 465] width 235 height 32
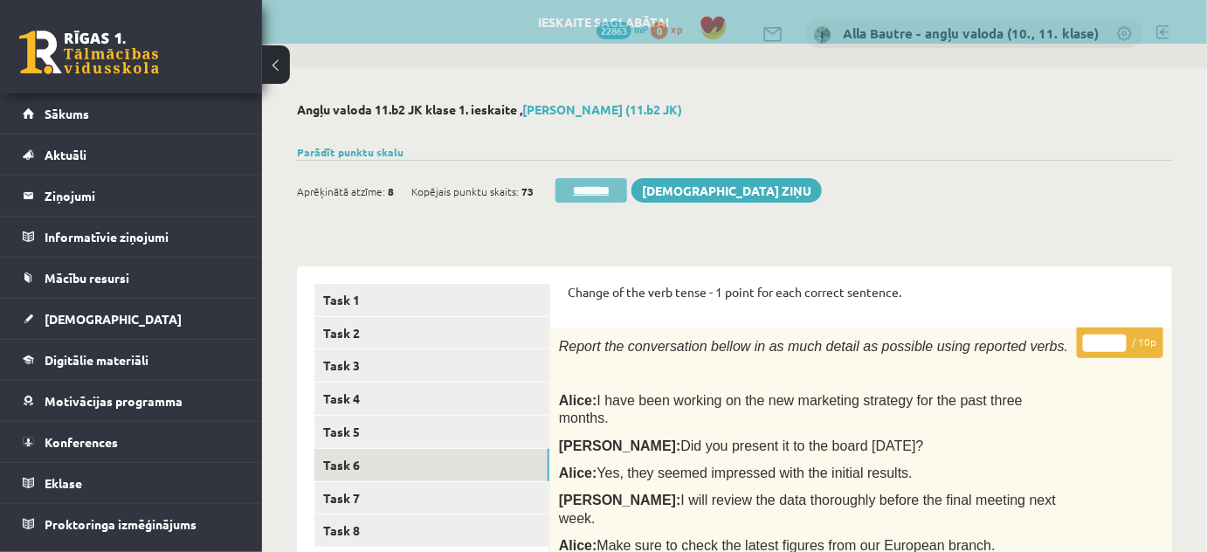
click at [614, 189] on input "********" at bounding box center [591, 190] width 72 height 24
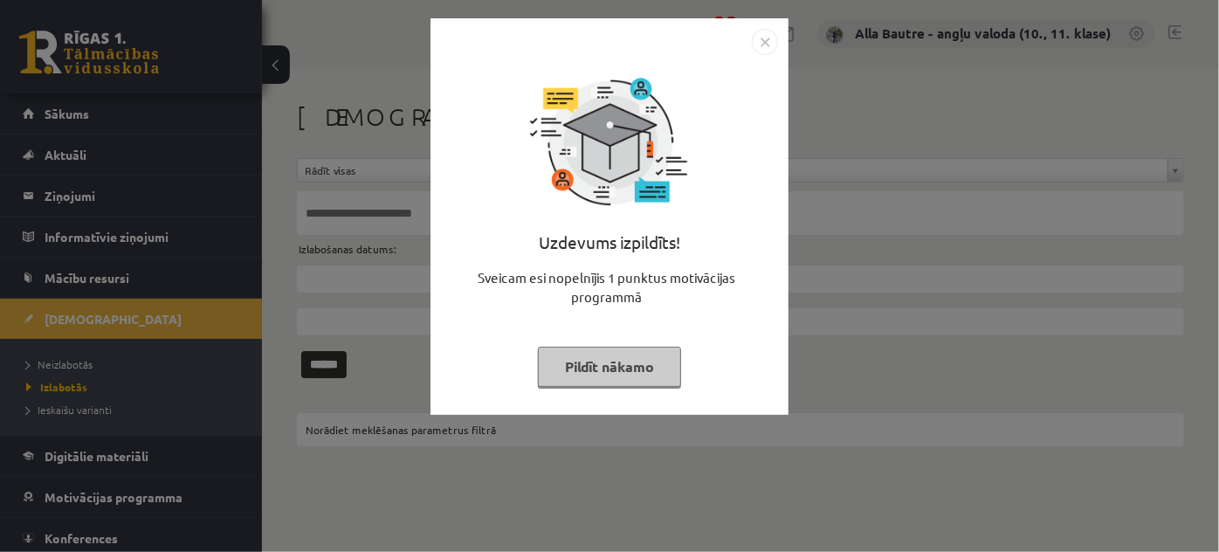
click at [768, 38] on img "Close" at bounding box center [765, 42] width 26 height 26
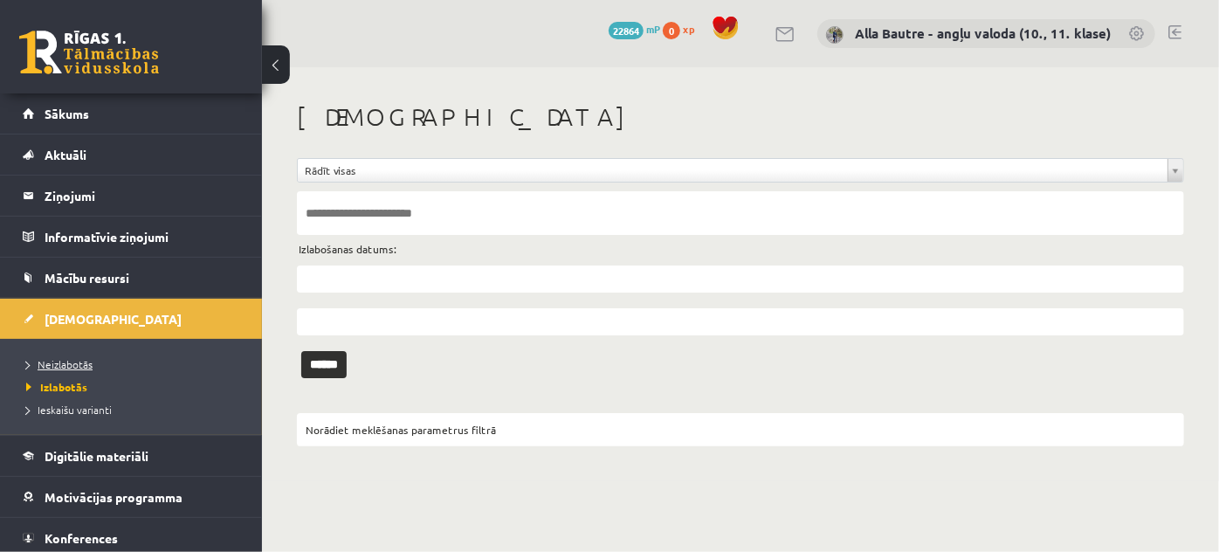
click at [79, 356] on link "Neizlabotās" at bounding box center [135, 364] width 218 height 16
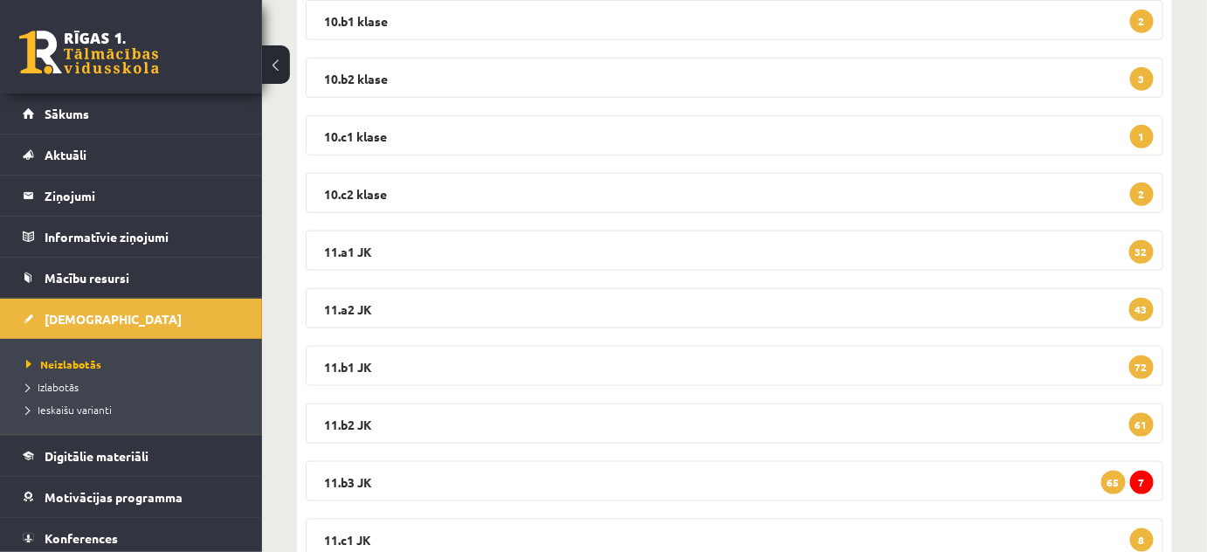
scroll to position [555, 0]
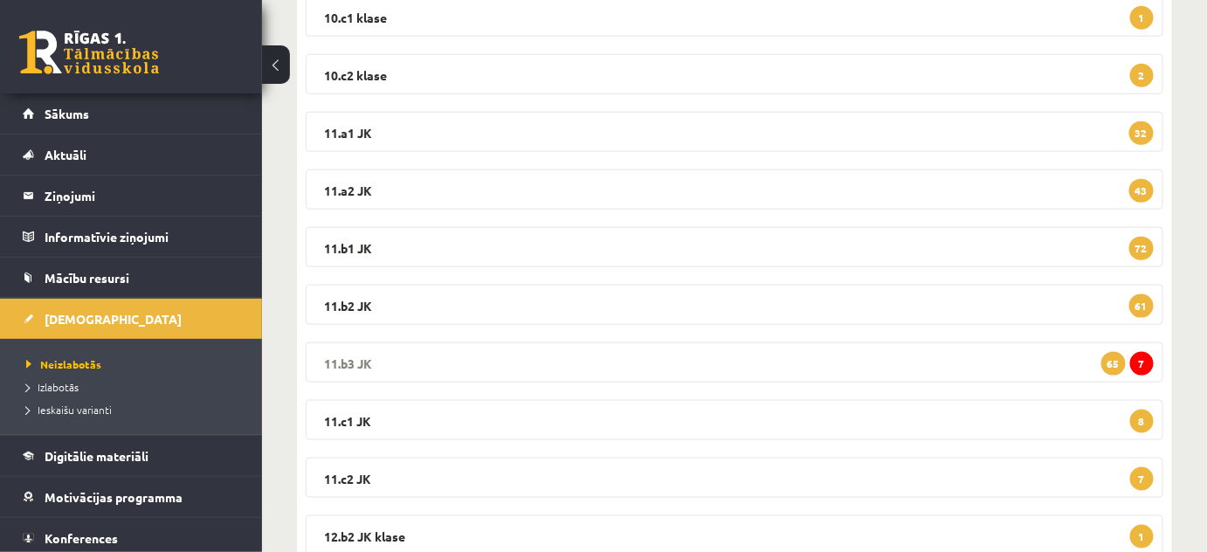
click at [358, 356] on legend "11.b3 JK 7 65" at bounding box center [734, 362] width 857 height 40
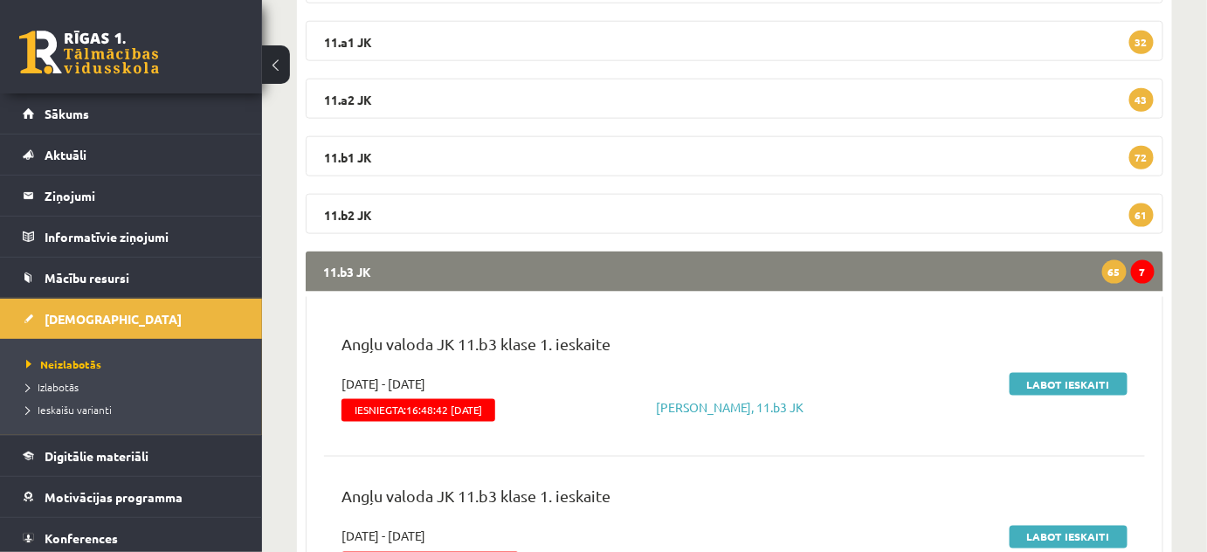
scroll to position [794, 0]
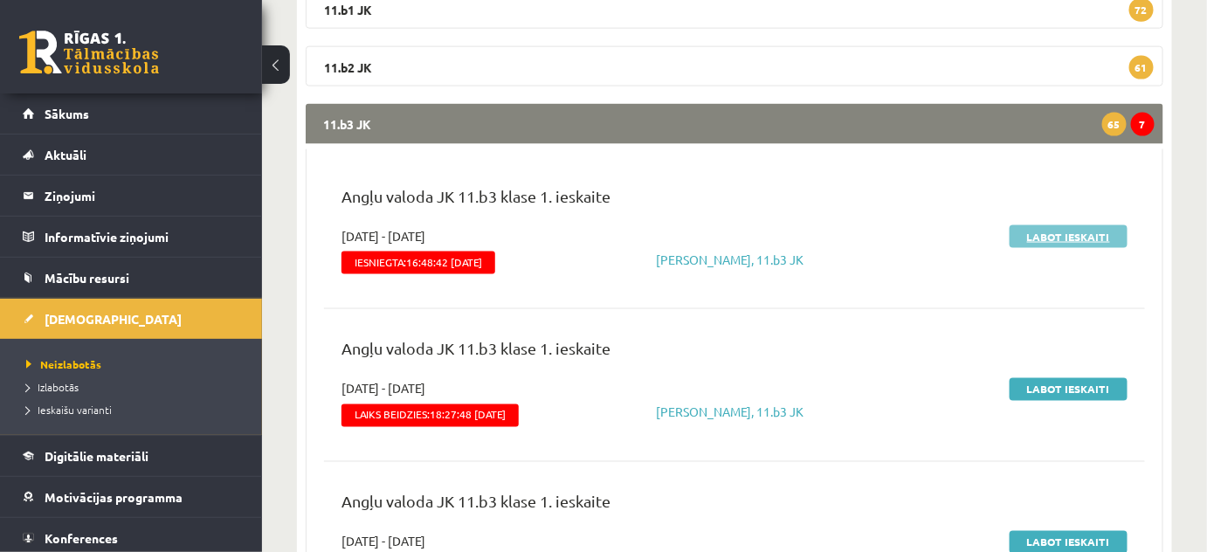
click at [1077, 231] on link "Labot ieskaiti" at bounding box center [1068, 236] width 118 height 23
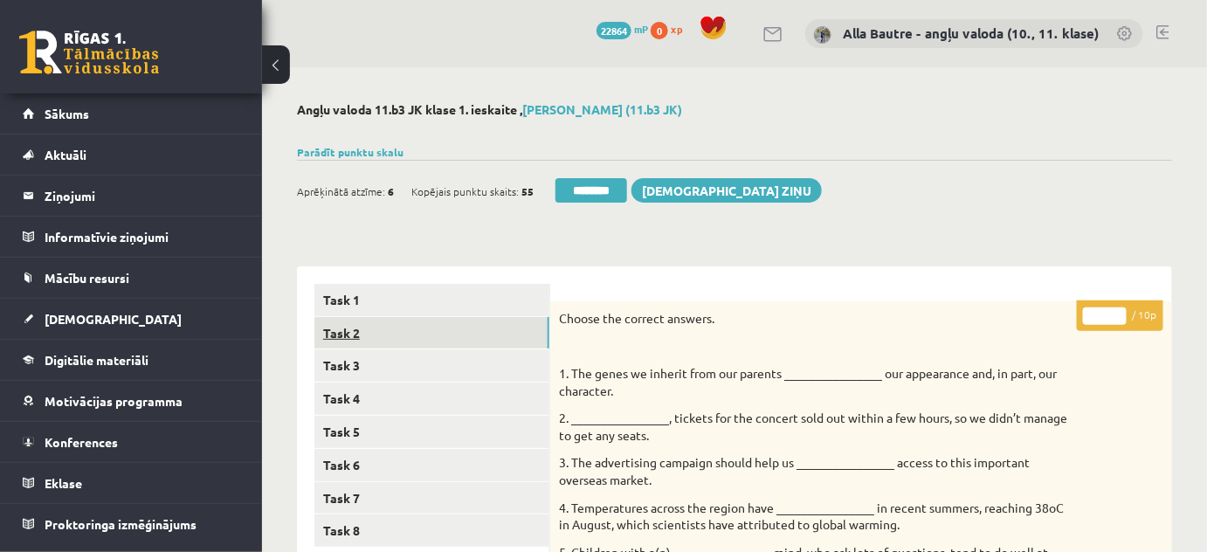
click at [330, 331] on link "Task 2" at bounding box center [431, 333] width 235 height 32
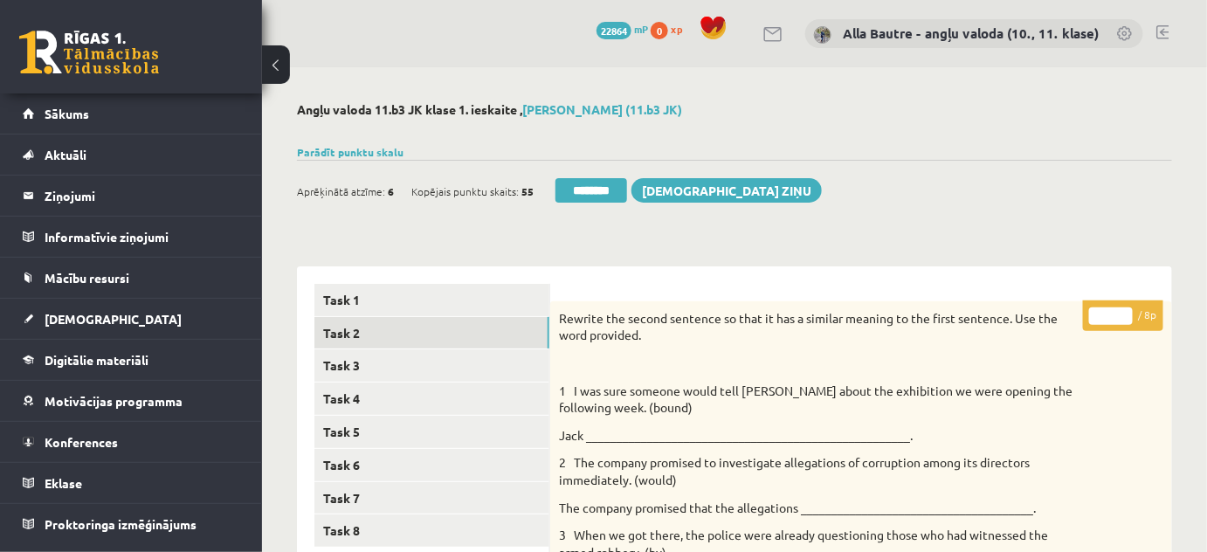
click at [1124, 310] on input "*" at bounding box center [1111, 315] width 44 height 17
type input "*"
click at [1124, 310] on input "*" at bounding box center [1111, 315] width 44 height 17
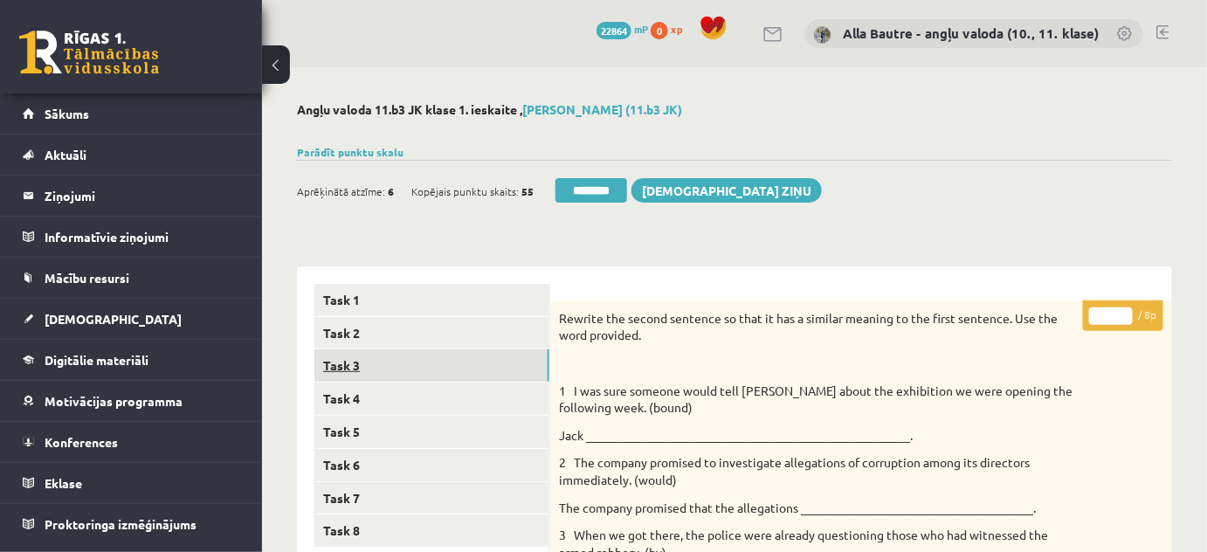
click at [354, 370] on link "Task 3" at bounding box center [431, 365] width 235 height 32
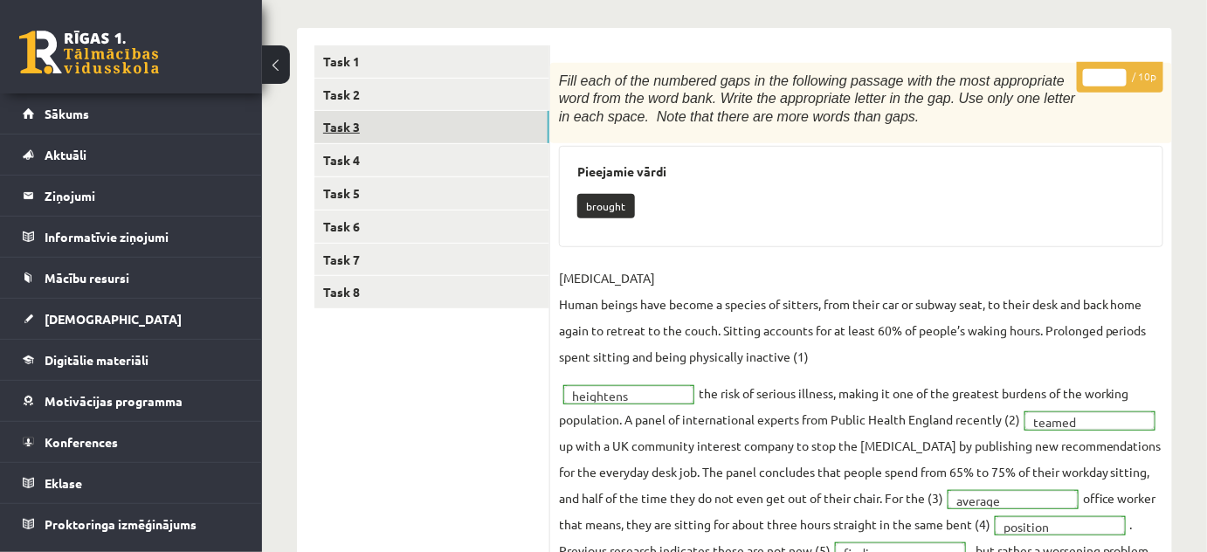
scroll to position [237, 0]
click at [340, 162] on link "Task 4" at bounding box center [431, 161] width 235 height 32
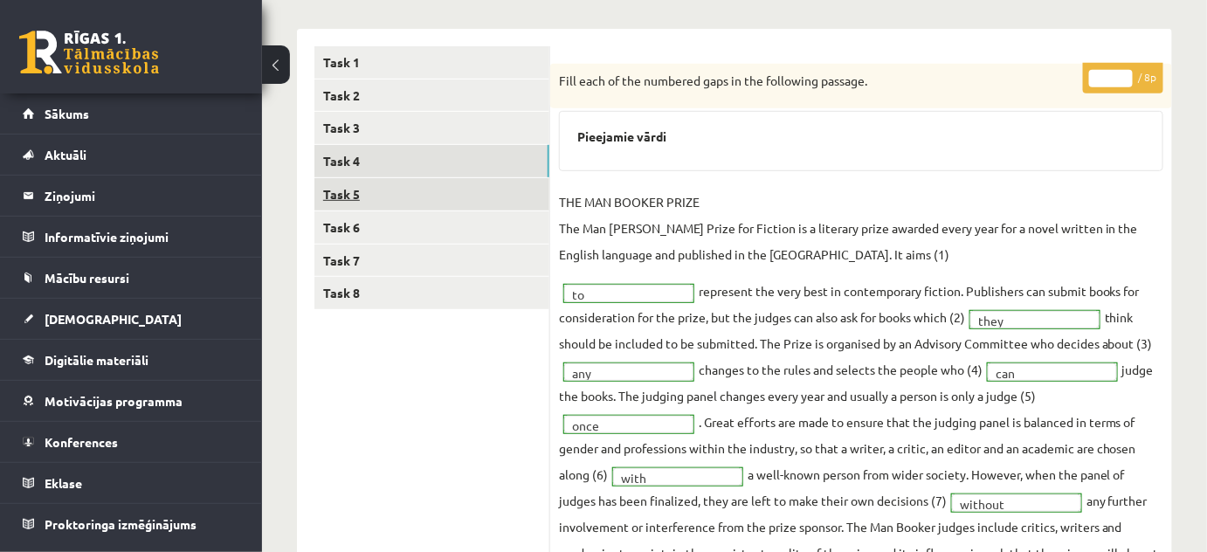
scroll to position [0, 0]
click at [368, 189] on link "Task 5" at bounding box center [431, 194] width 235 height 32
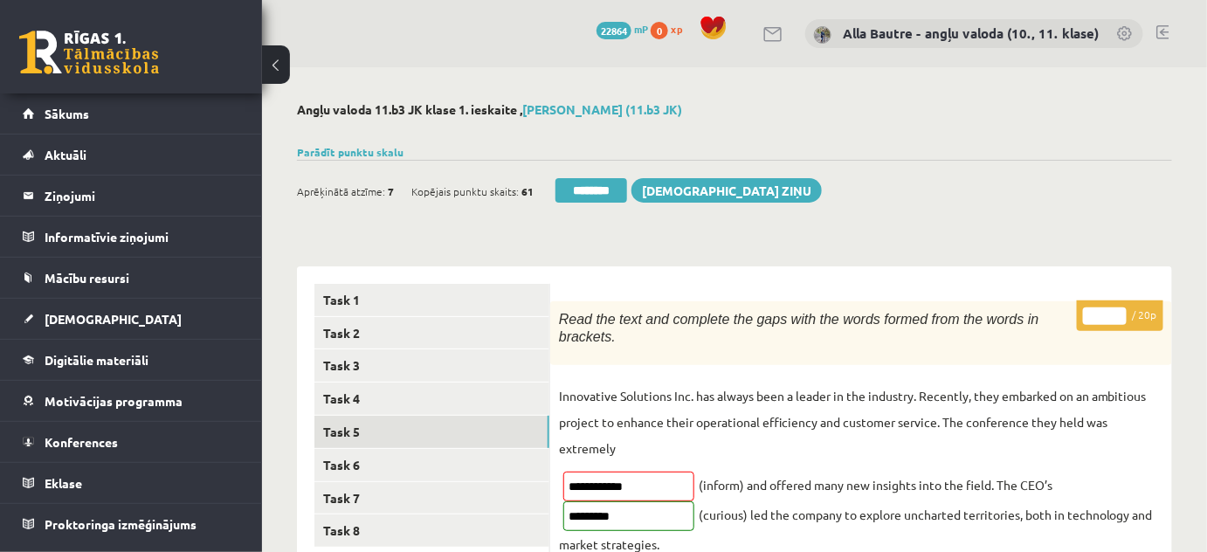
type input "**"
click at [1119, 311] on input "**" at bounding box center [1105, 315] width 44 height 17
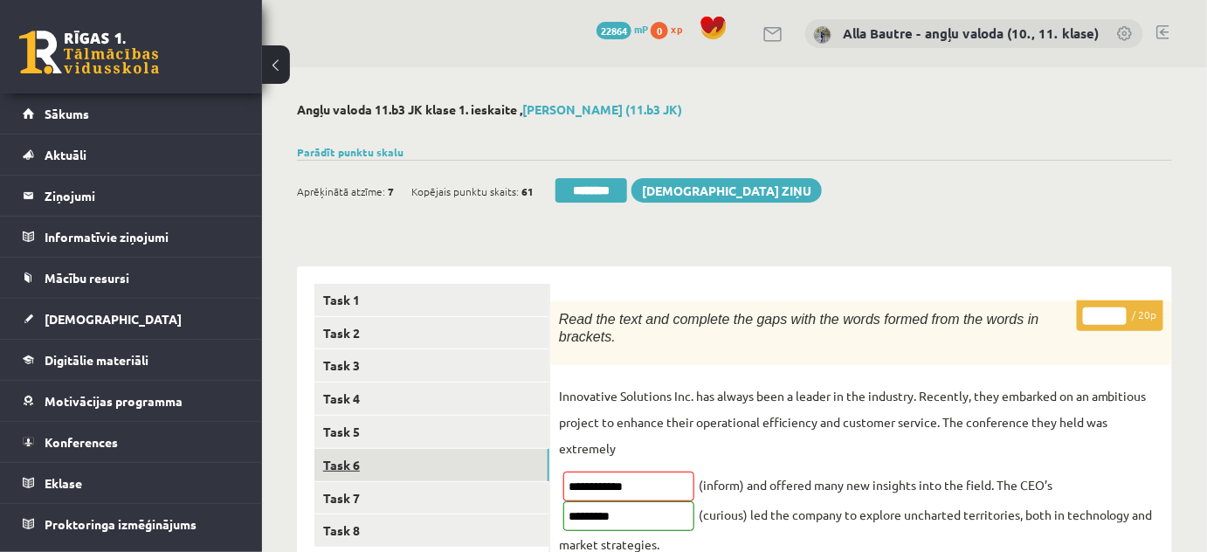
click at [371, 463] on link "Task 6" at bounding box center [431, 465] width 235 height 32
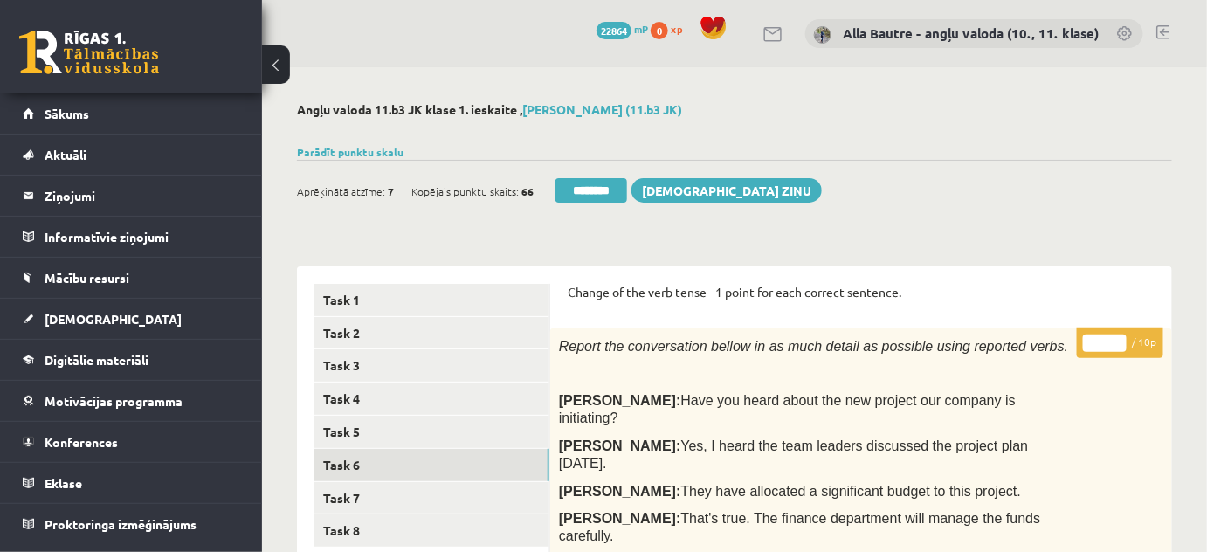
type input "**"
click at [1119, 337] on input "**" at bounding box center [1105, 342] width 44 height 17
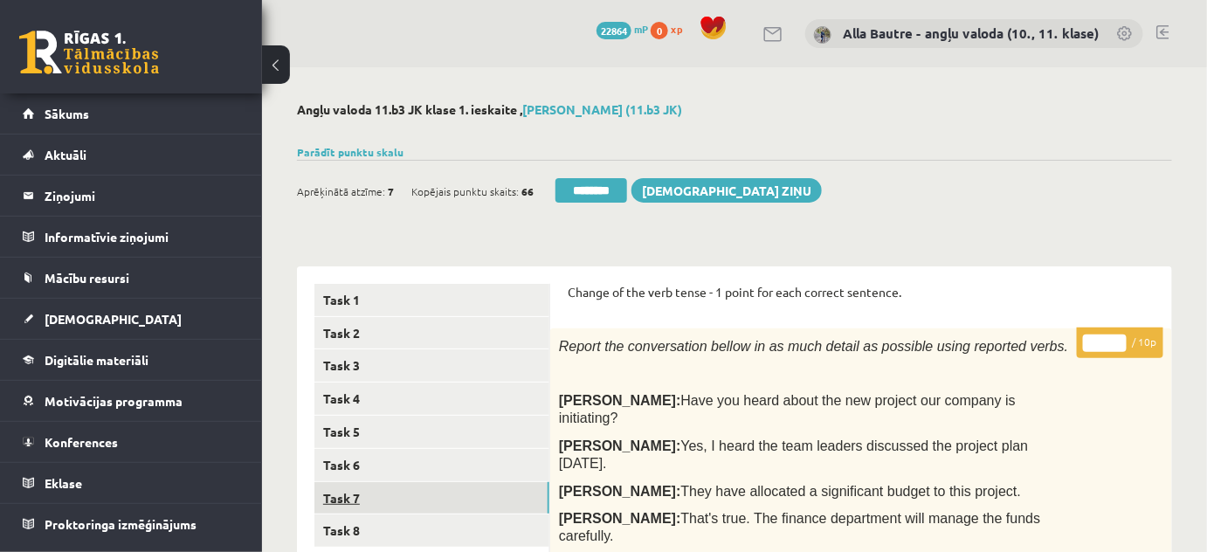
click at [391, 497] on link "Task 7" at bounding box center [431, 498] width 235 height 32
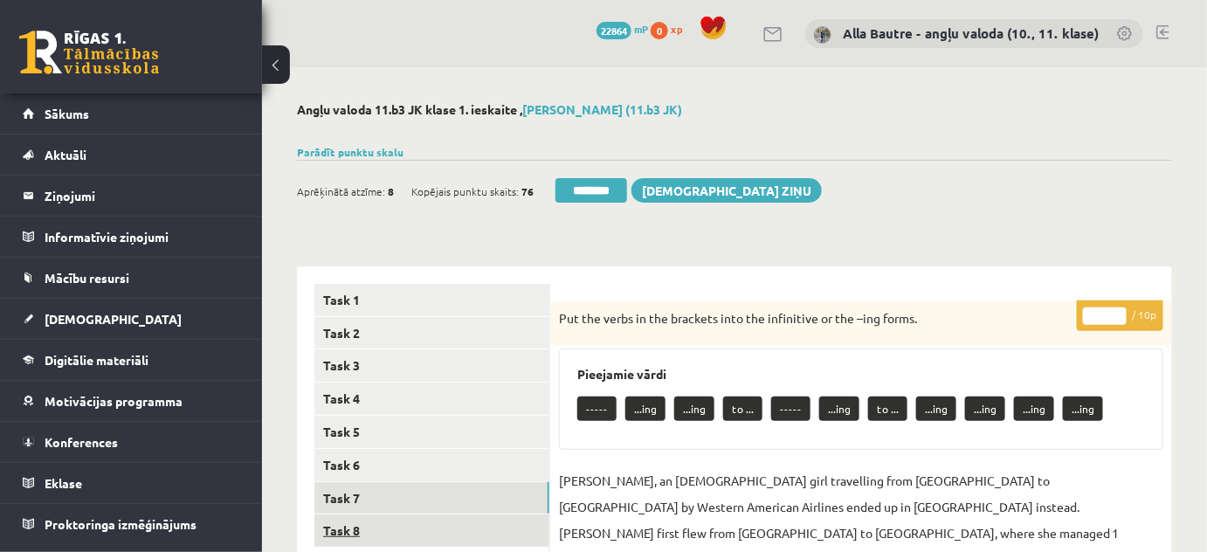
click at [340, 525] on link "Task 8" at bounding box center [431, 530] width 235 height 32
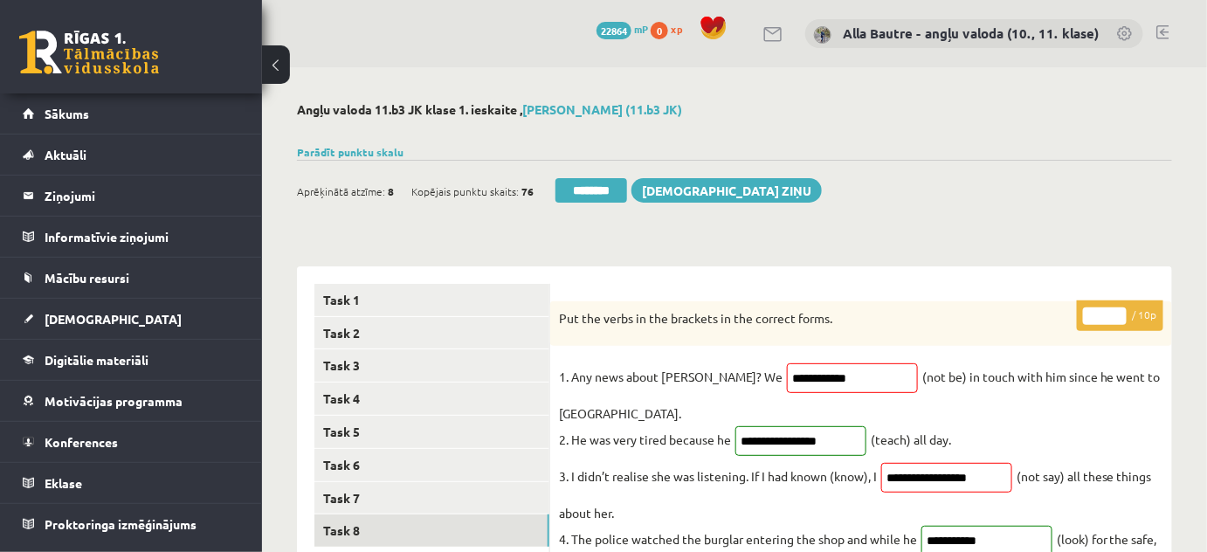
type input "**"
click at [1119, 311] on input "**" at bounding box center [1105, 315] width 44 height 17
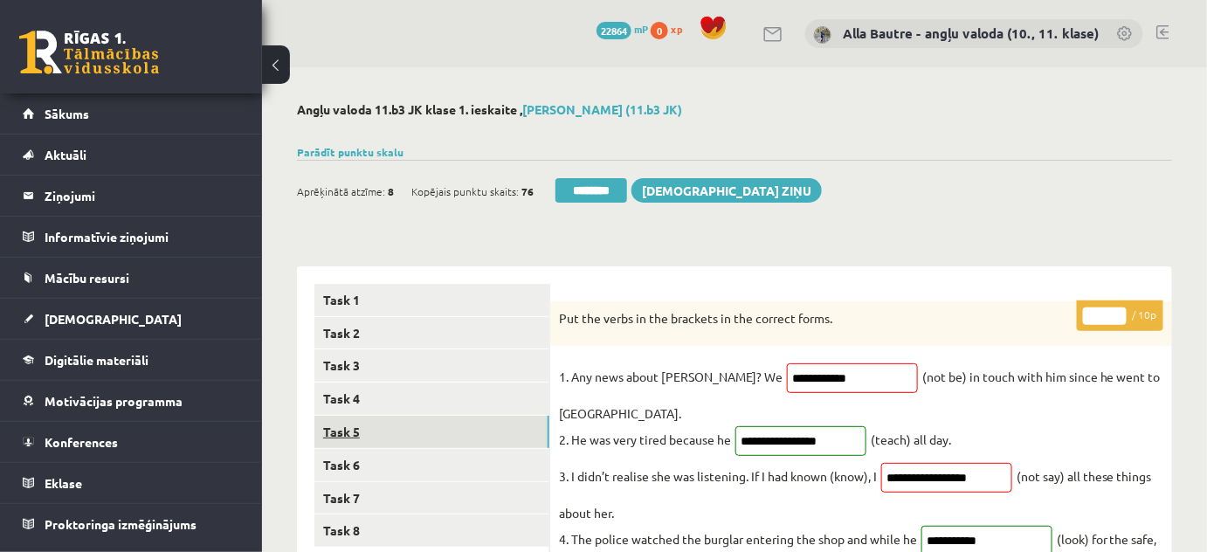
click at [409, 431] on link "Task 5" at bounding box center [431, 432] width 235 height 32
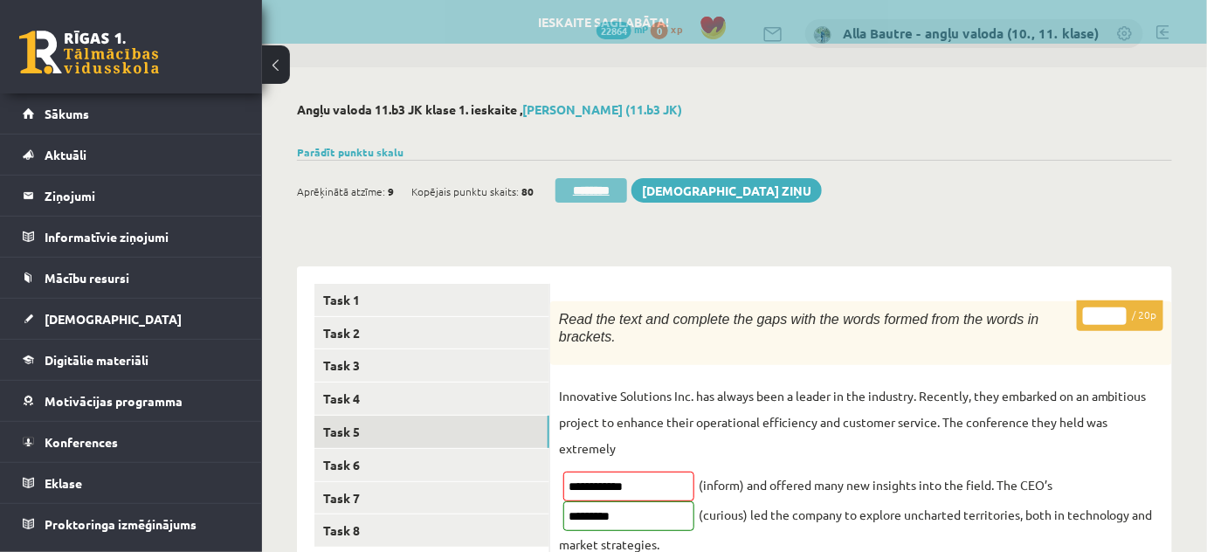
click at [585, 187] on input "********" at bounding box center [591, 190] width 72 height 24
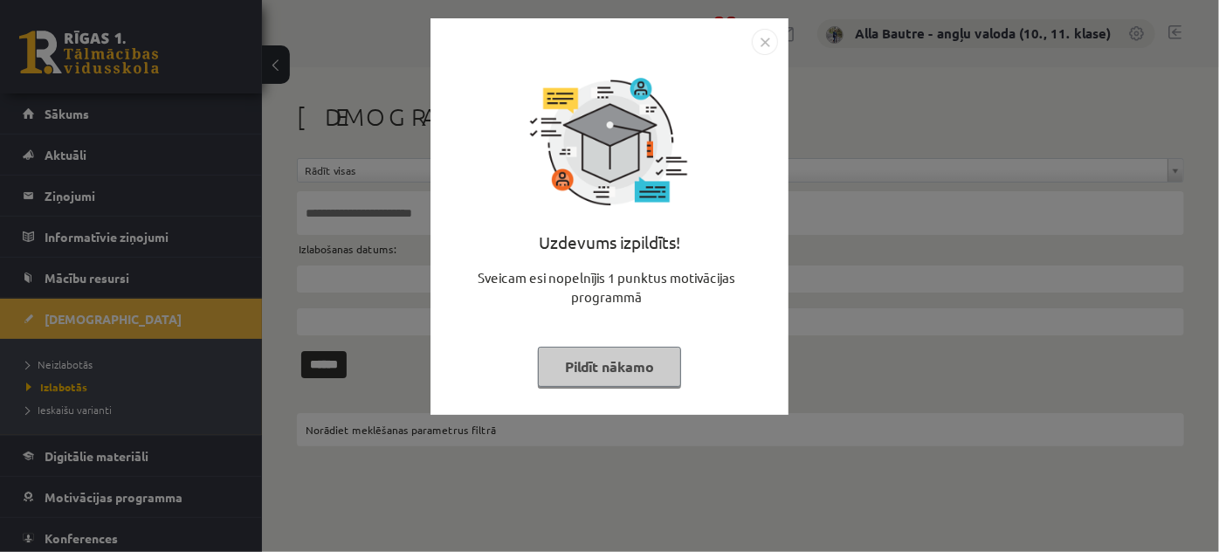
click at [772, 38] on img "Close" at bounding box center [765, 42] width 26 height 26
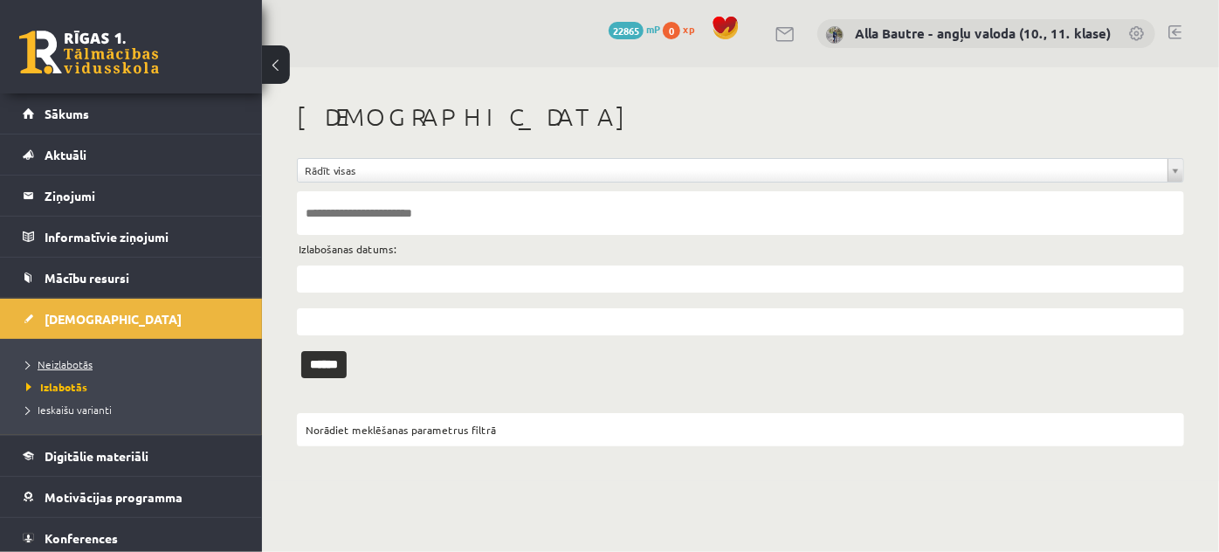
click at [82, 359] on span "Neizlabotās" at bounding box center [59, 364] width 66 height 14
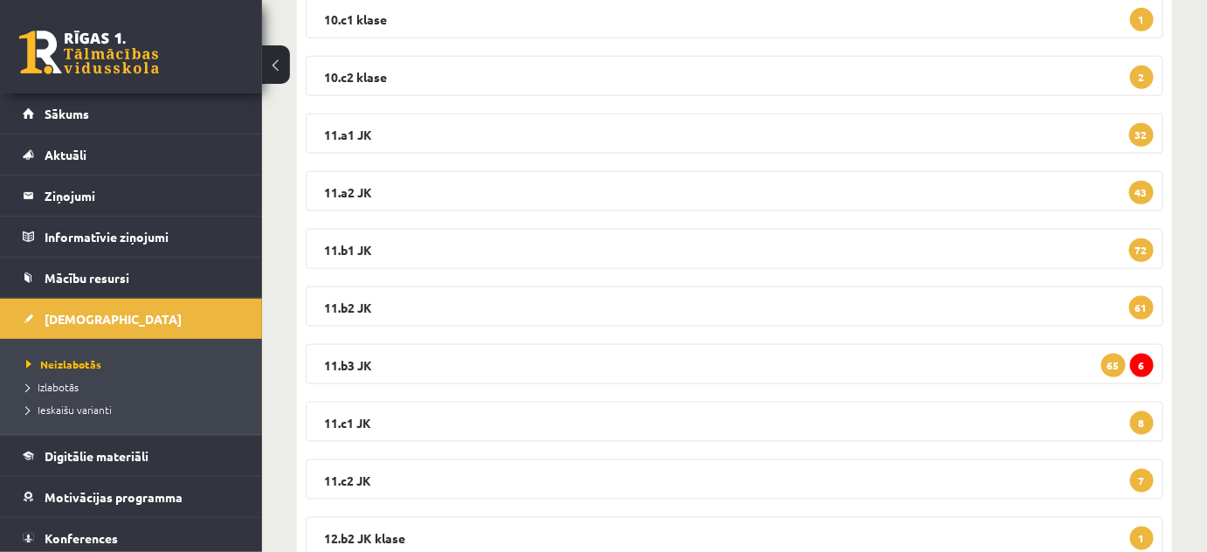
scroll to position [555, 0]
click at [333, 356] on legend "11.b3 JK 6 65" at bounding box center [734, 362] width 857 height 40
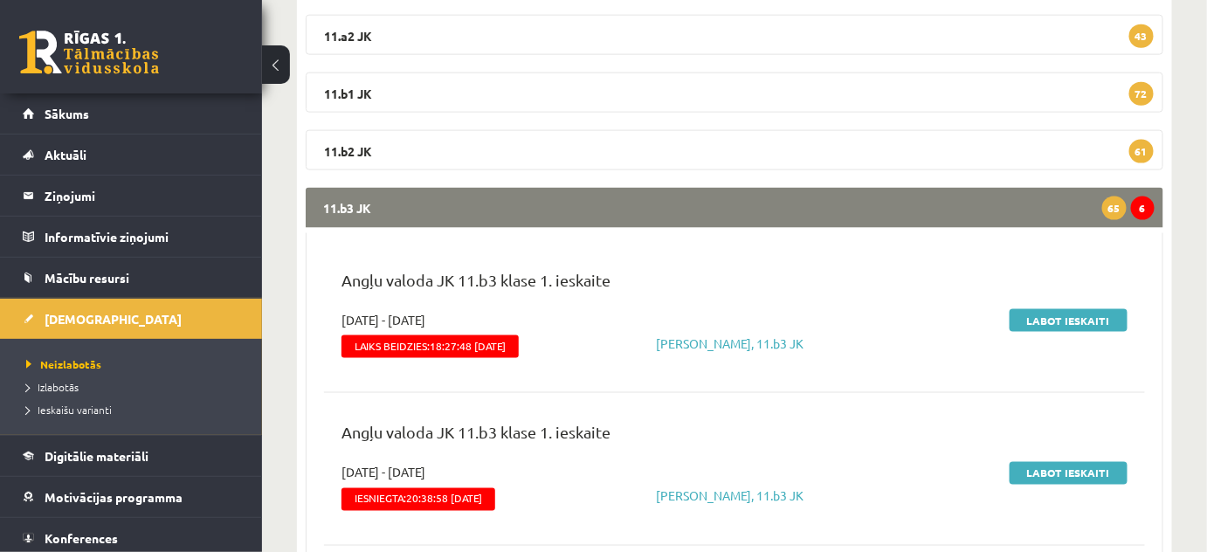
scroll to position [714, 0]
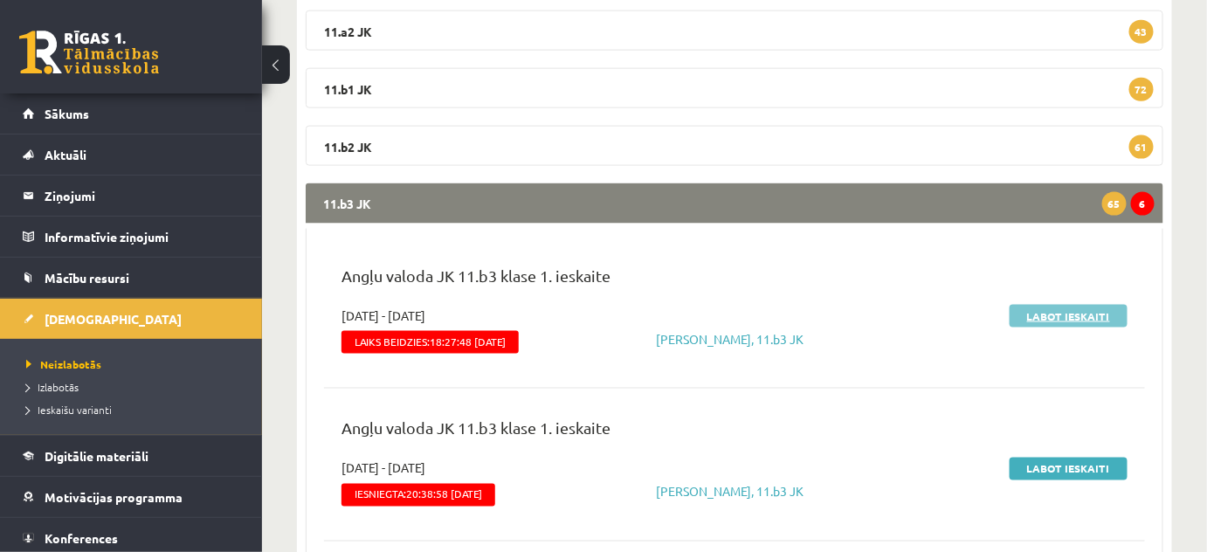
click at [1069, 318] on link "Labot ieskaiti" at bounding box center [1068, 316] width 118 height 23
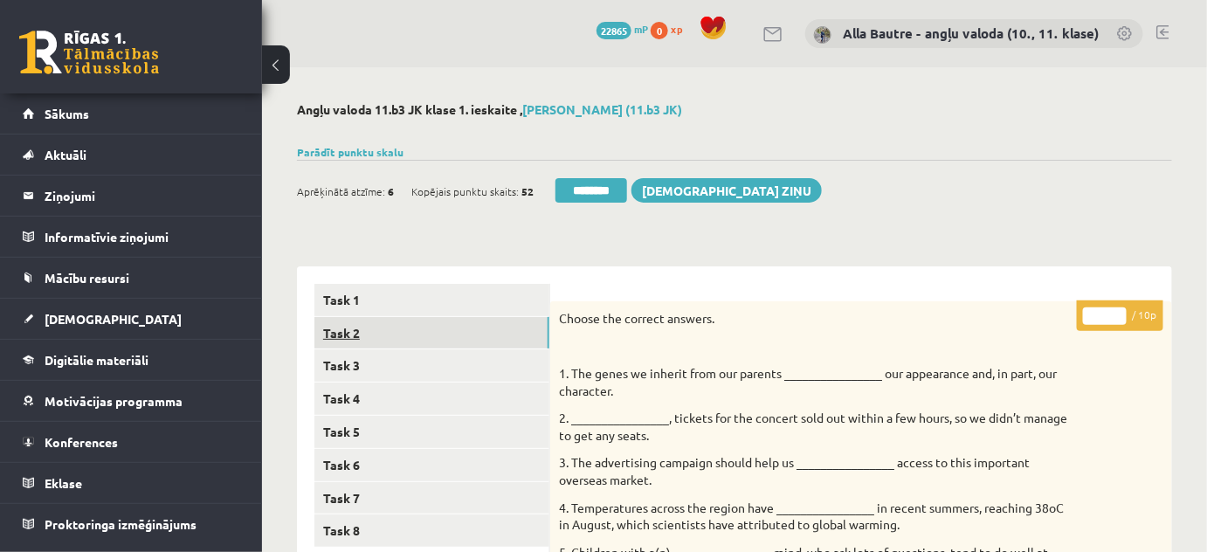
click at [326, 333] on link "Task 2" at bounding box center [431, 333] width 235 height 32
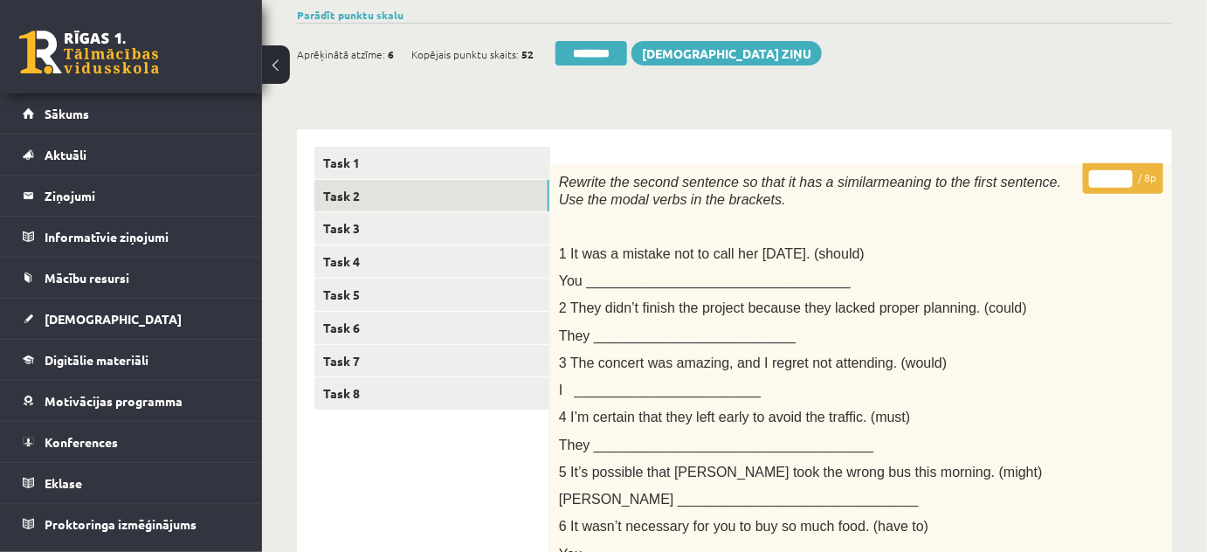
scroll to position [126, 0]
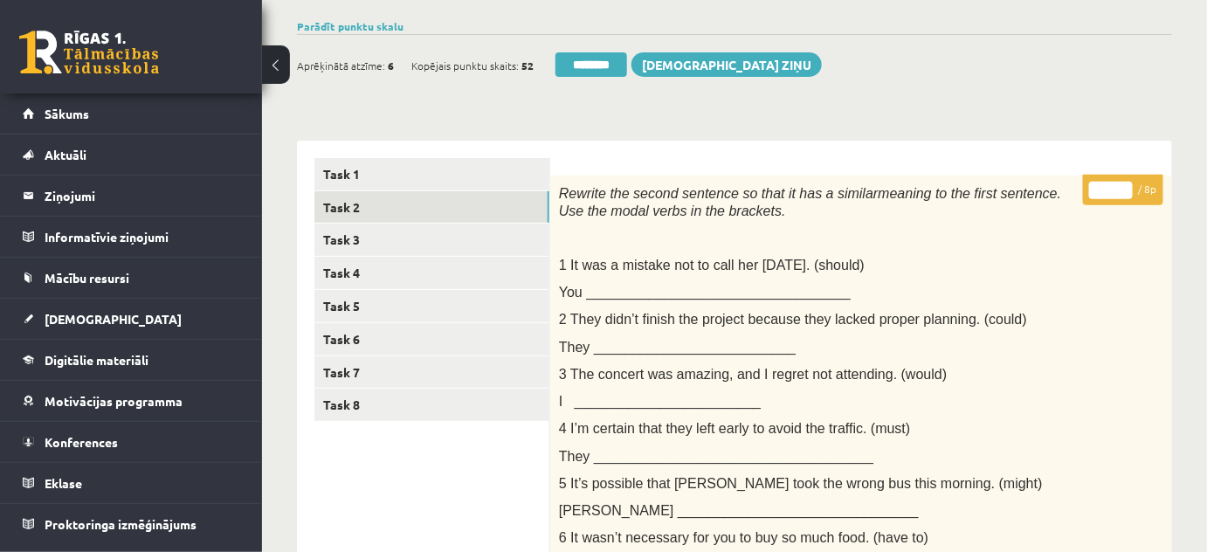
type input "*"
click at [1119, 185] on input "*" at bounding box center [1111, 190] width 44 height 17
click at [386, 238] on link "Task 3" at bounding box center [431, 239] width 235 height 32
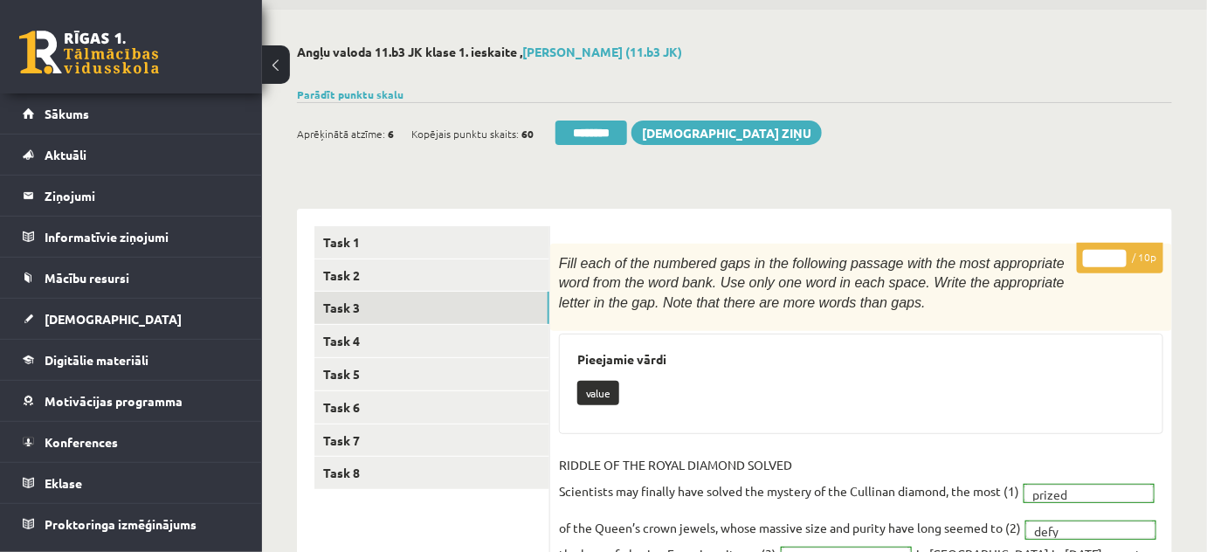
scroll to position [0, 0]
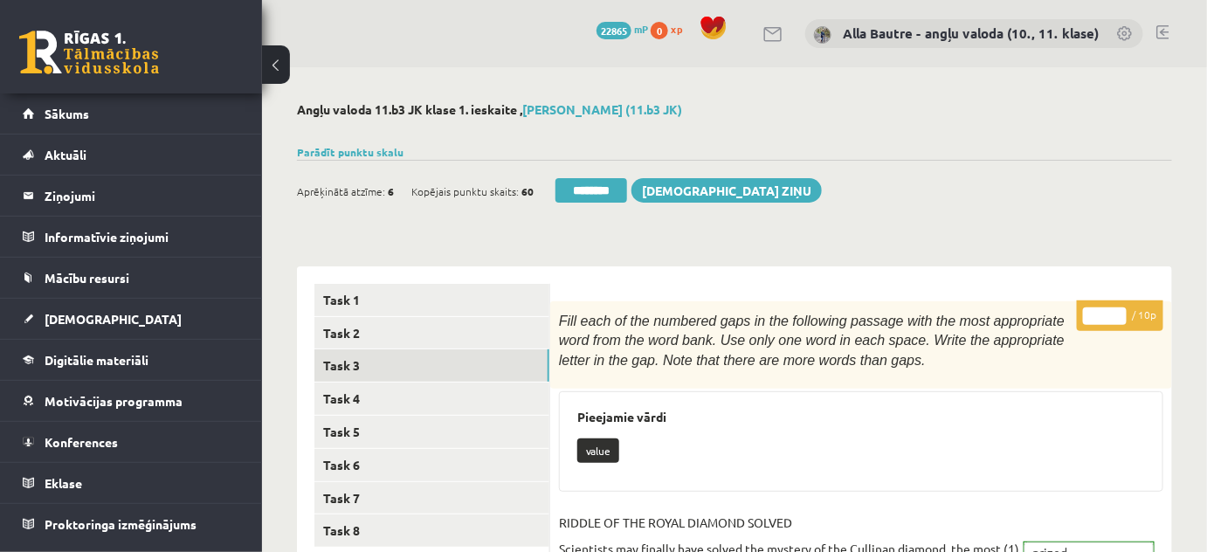
type input "**"
click at [1115, 309] on input "**" at bounding box center [1105, 315] width 44 height 17
click at [351, 389] on link "Task 4" at bounding box center [431, 398] width 235 height 32
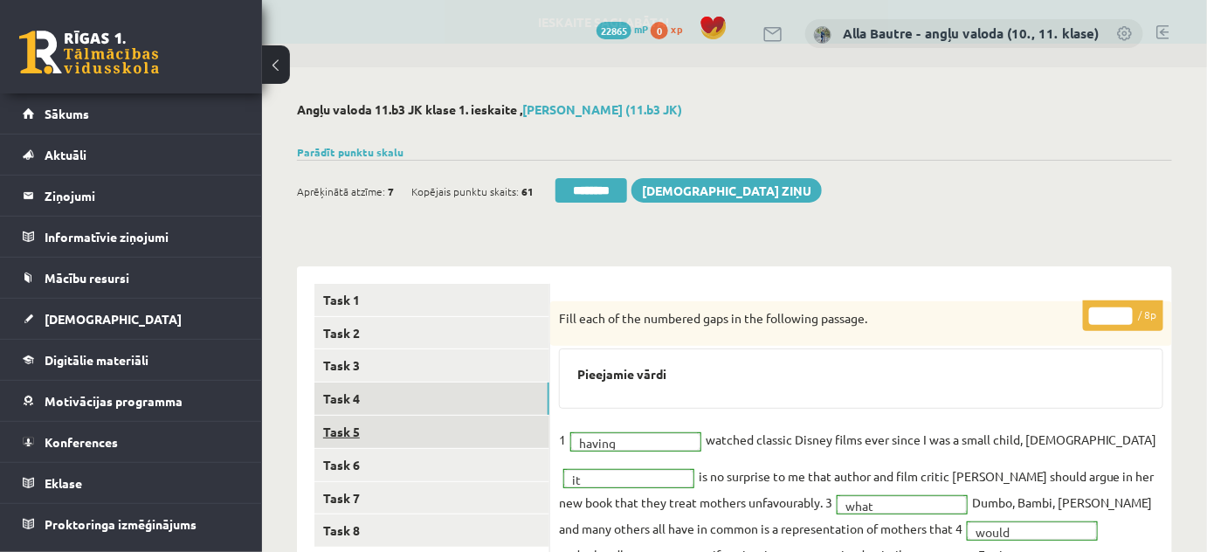
click at [342, 428] on link "Task 5" at bounding box center [431, 432] width 235 height 32
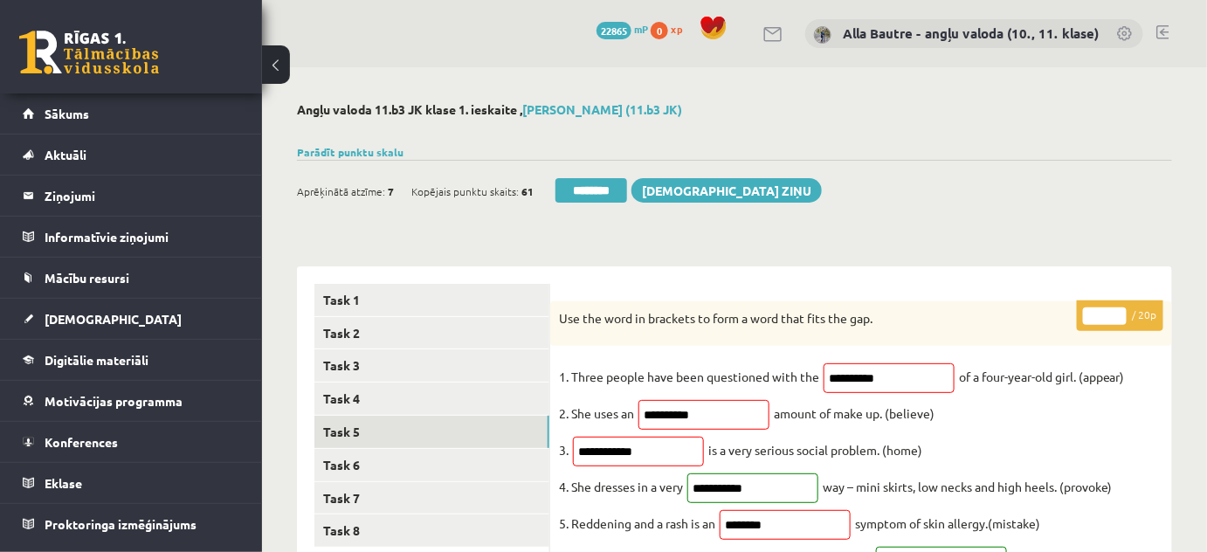
click at [1114, 310] on input "**" at bounding box center [1105, 315] width 44 height 17
type input "**"
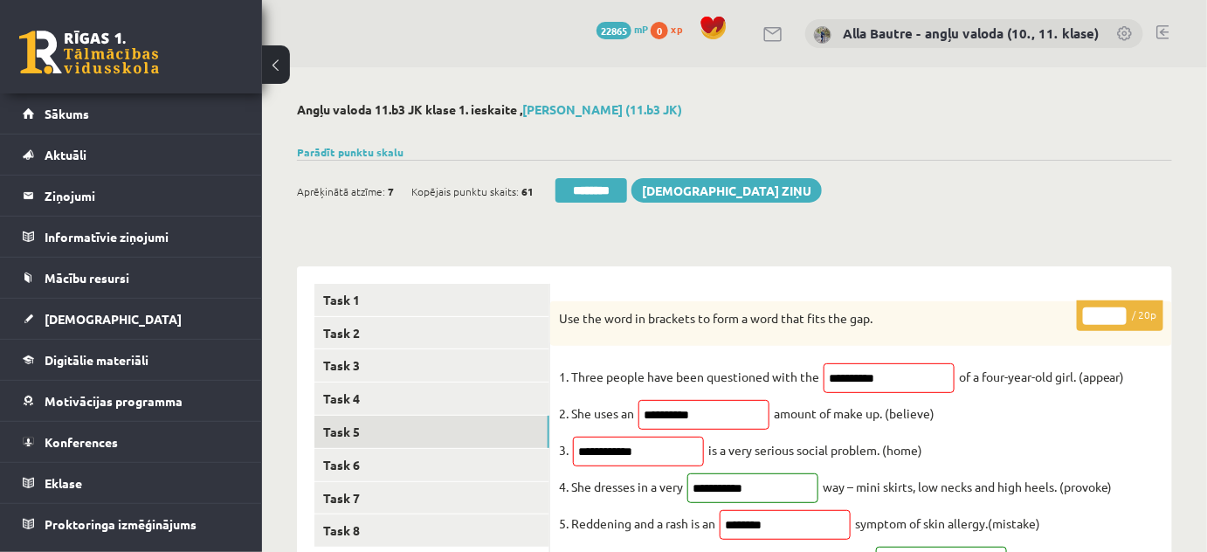
click at [1114, 310] on input "**" at bounding box center [1105, 315] width 44 height 17
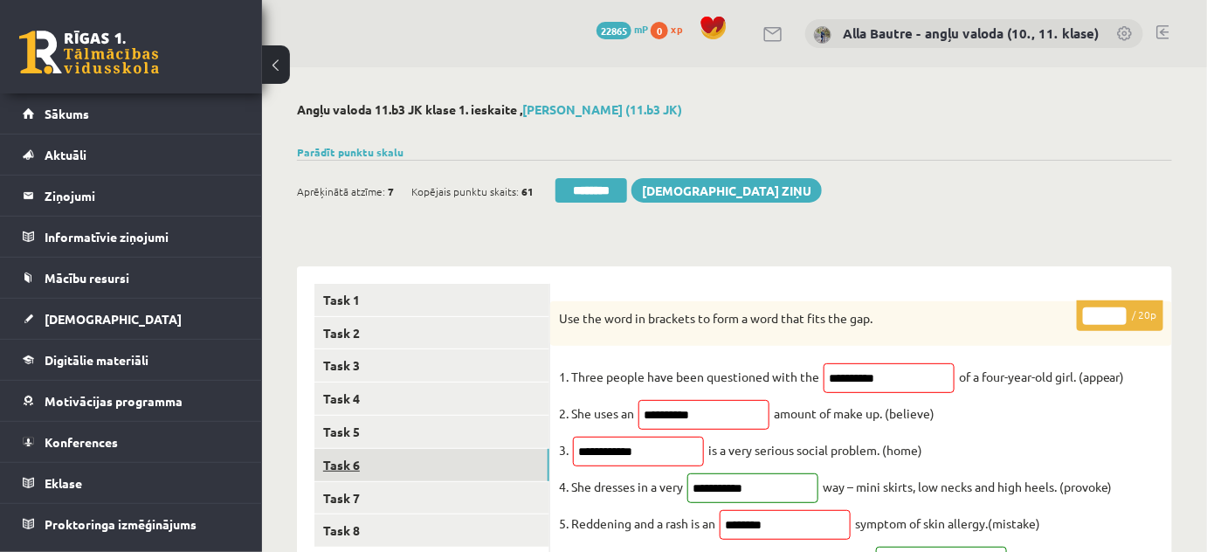
click at [354, 465] on link "Task 6" at bounding box center [431, 465] width 235 height 32
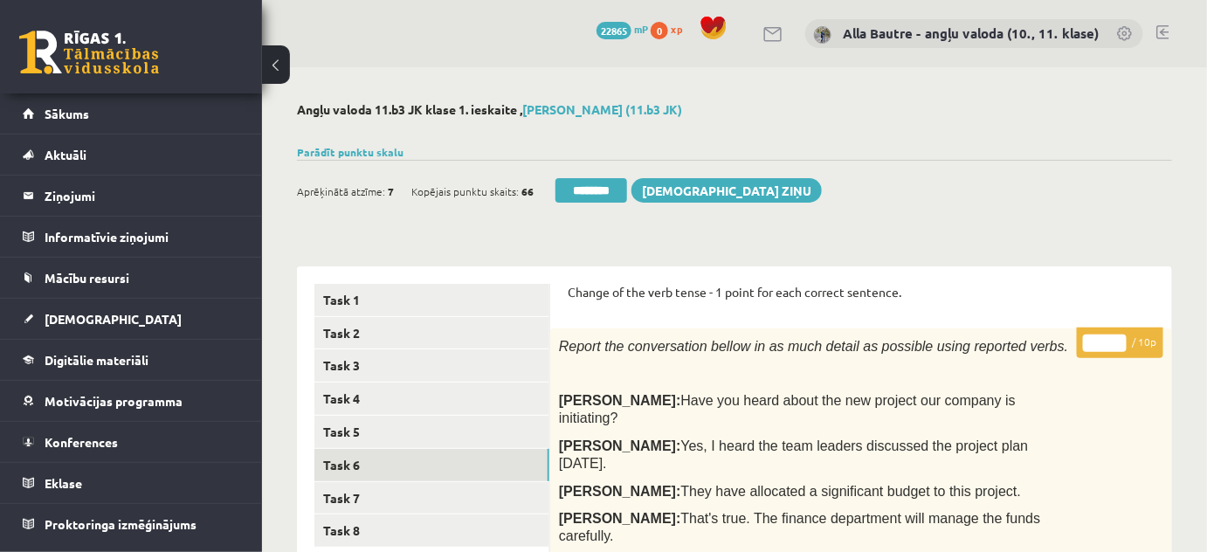
type input "**"
click at [1116, 335] on input "**" at bounding box center [1105, 342] width 44 height 17
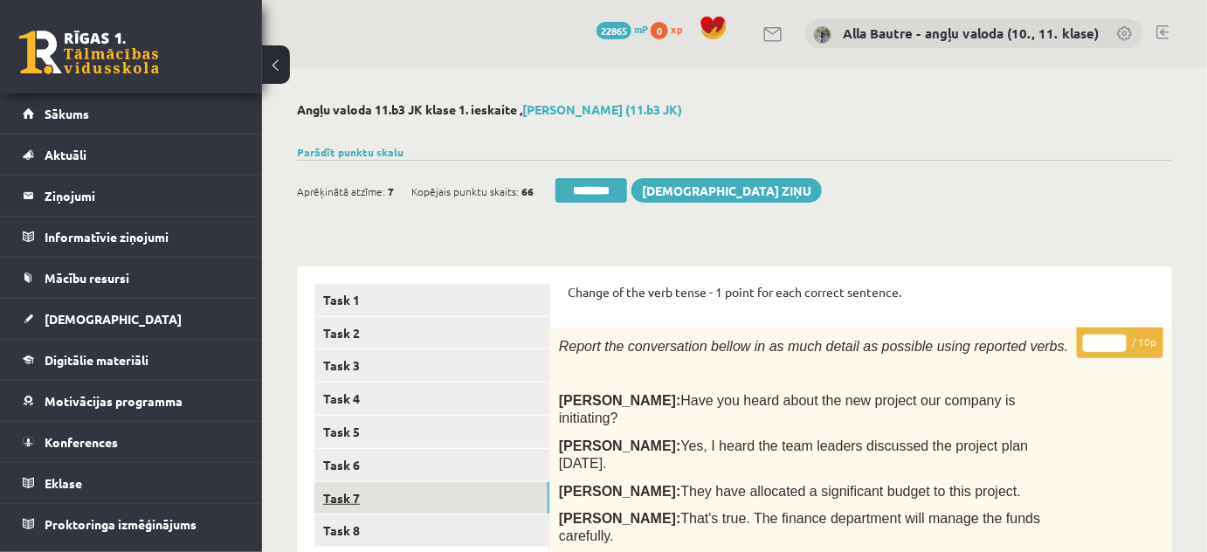
click at [347, 492] on link "Task 7" at bounding box center [431, 498] width 235 height 32
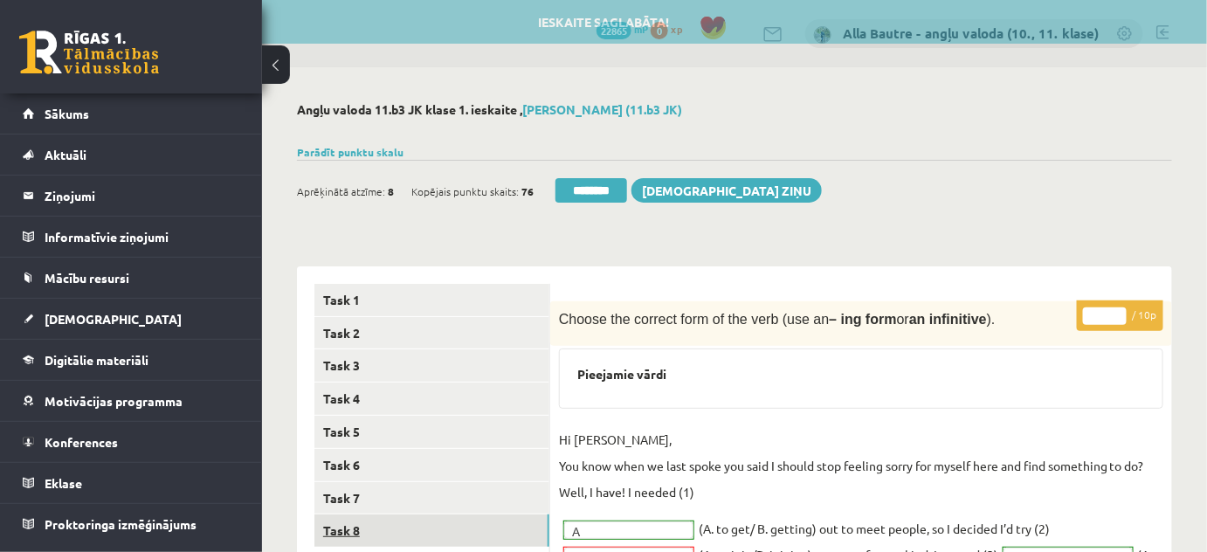
click at [355, 530] on link "Task 8" at bounding box center [431, 530] width 235 height 32
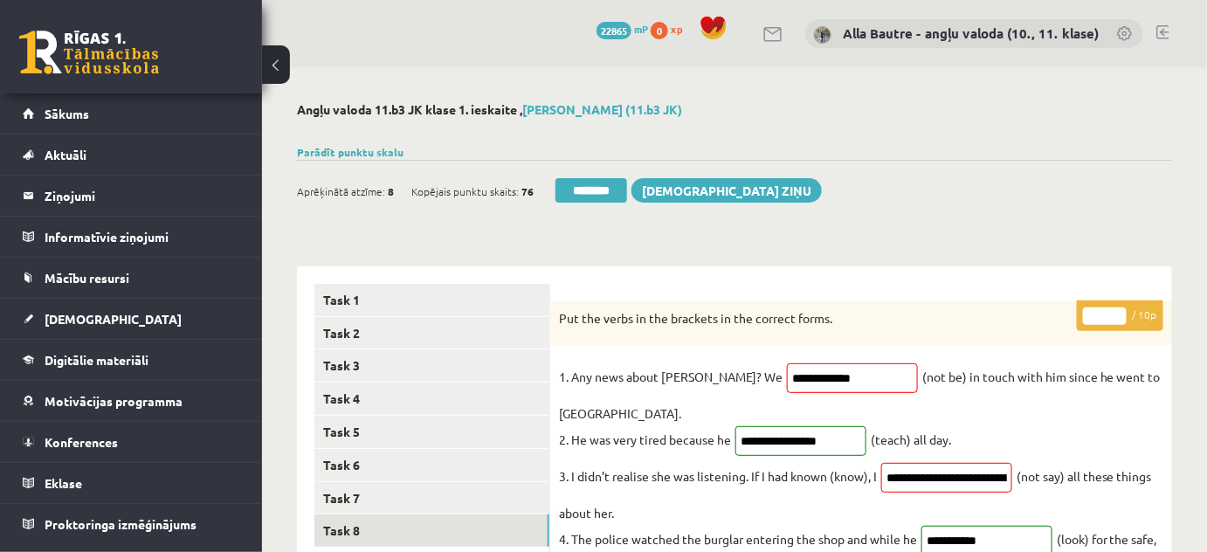
click at [1117, 311] on input "*" at bounding box center [1105, 315] width 44 height 17
type input "*"
click at [1117, 311] on input "*" at bounding box center [1105, 315] width 44 height 17
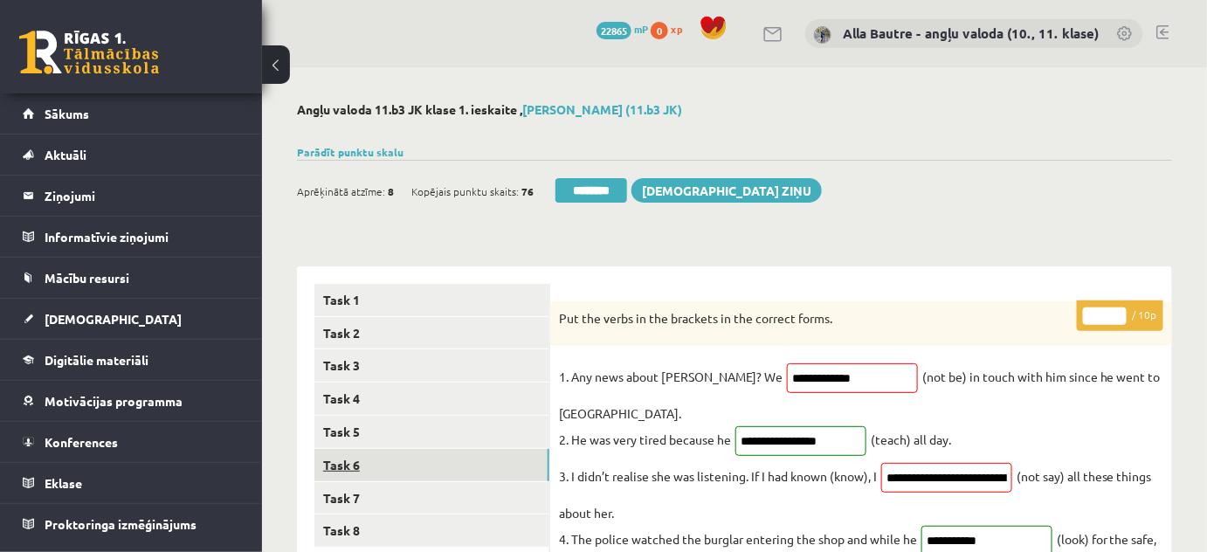
click at [367, 467] on link "Task 6" at bounding box center [431, 465] width 235 height 32
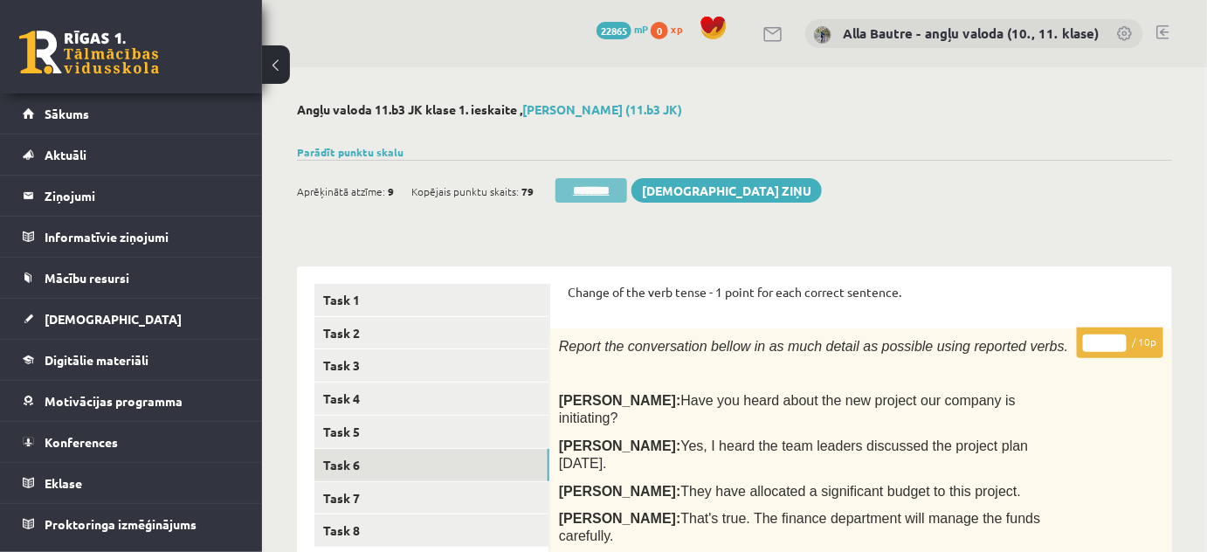
click at [580, 190] on input "********" at bounding box center [591, 190] width 72 height 24
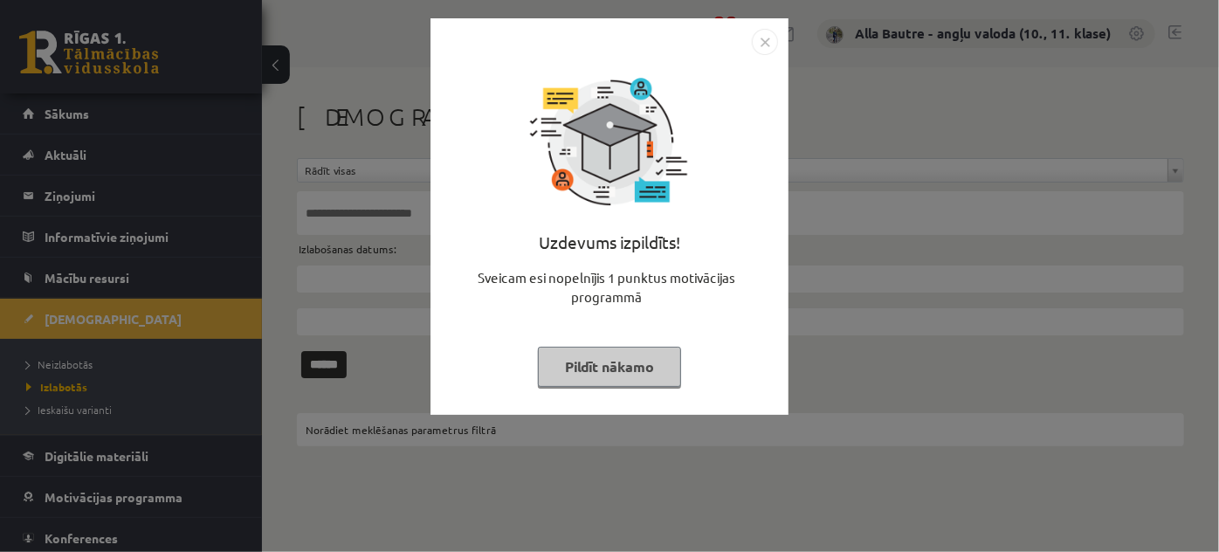
click at [754, 31] on img "Close" at bounding box center [765, 42] width 26 height 26
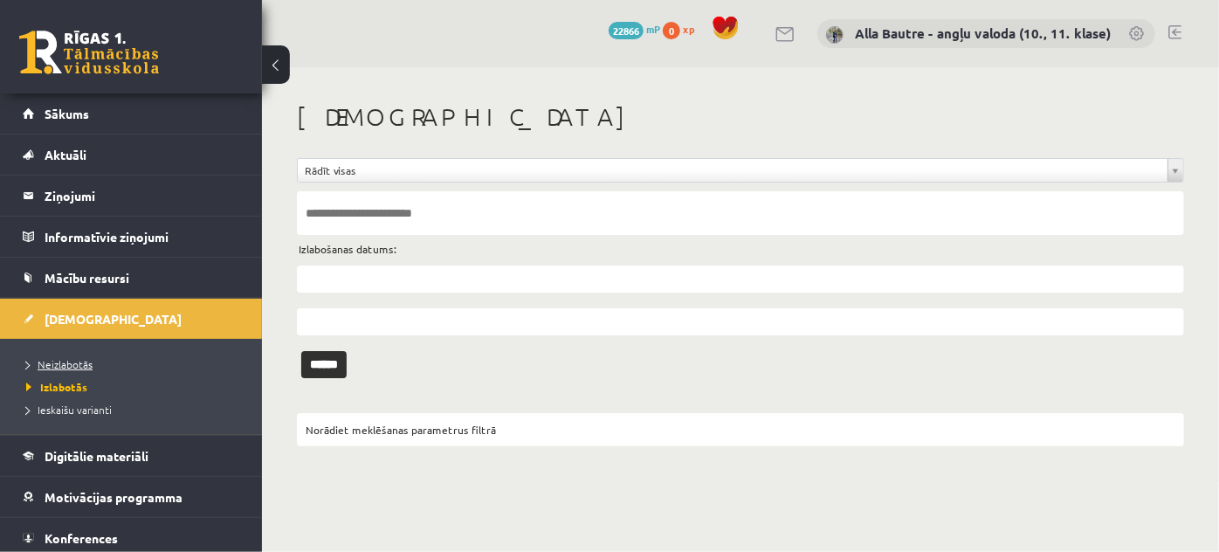
click at [46, 358] on span "Neizlabotās" at bounding box center [59, 364] width 66 height 14
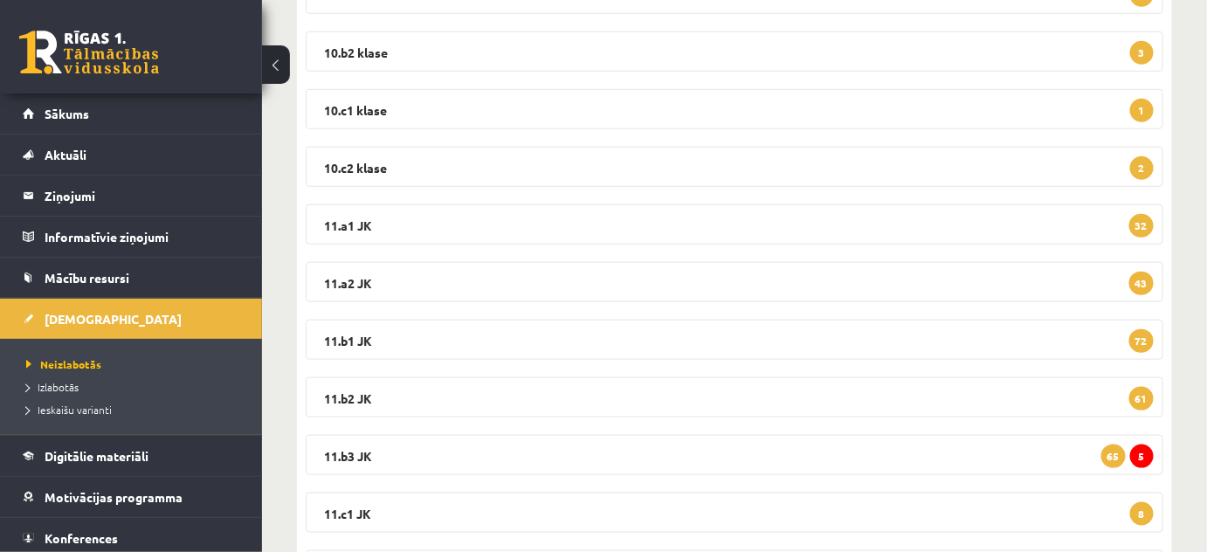
scroll to position [619, 0]
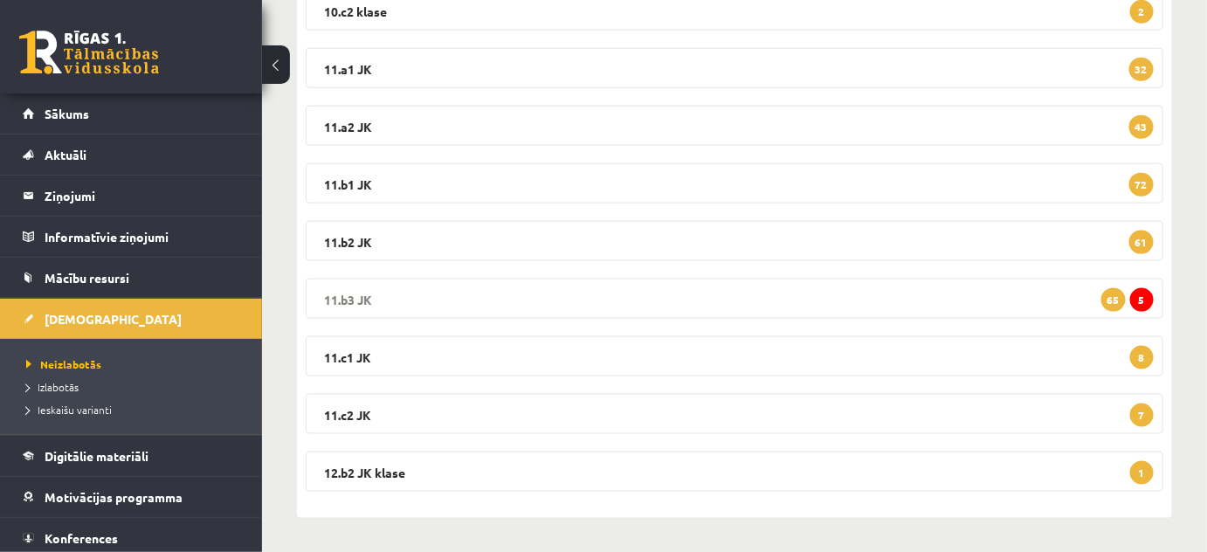
click at [343, 294] on legend "11.b3 JK 5 65" at bounding box center [734, 299] width 857 height 40
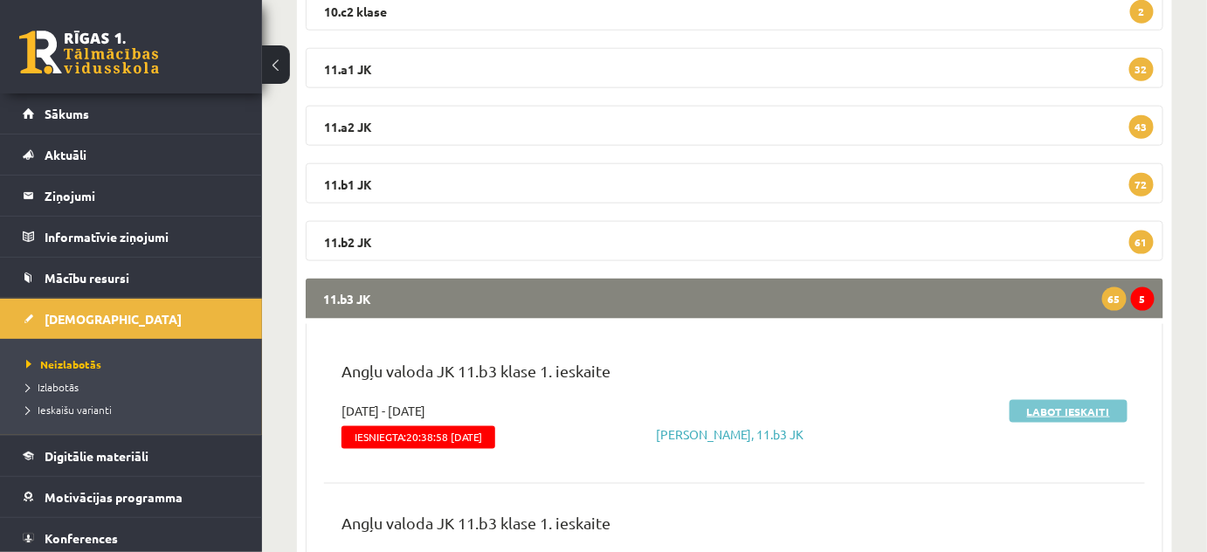
click at [1038, 405] on link "Labot ieskaiti" at bounding box center [1068, 411] width 118 height 23
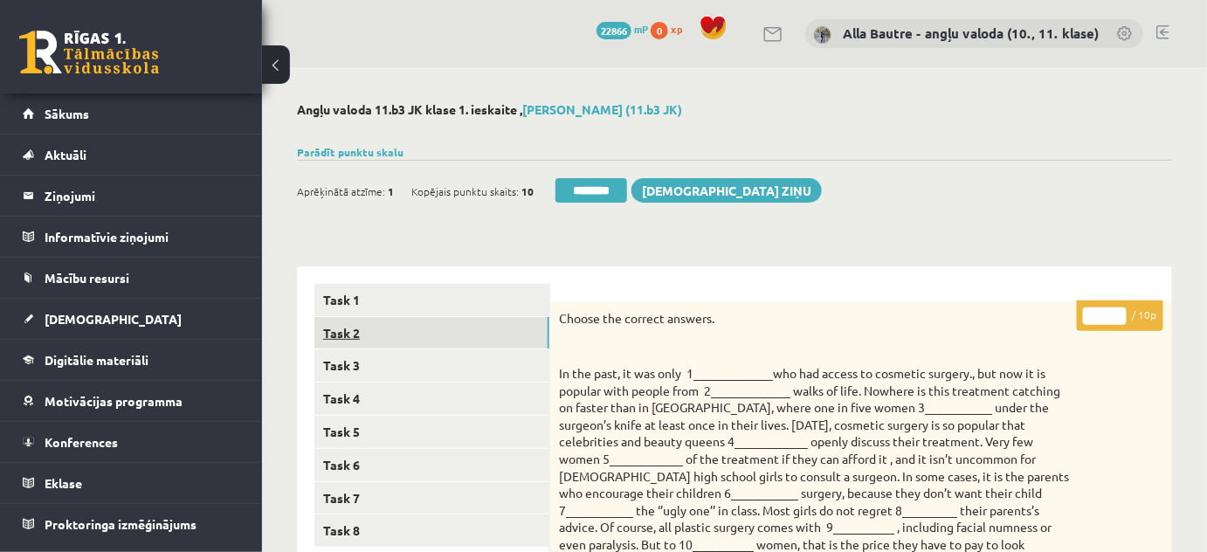
click at [357, 332] on link "Task 2" at bounding box center [431, 333] width 235 height 32
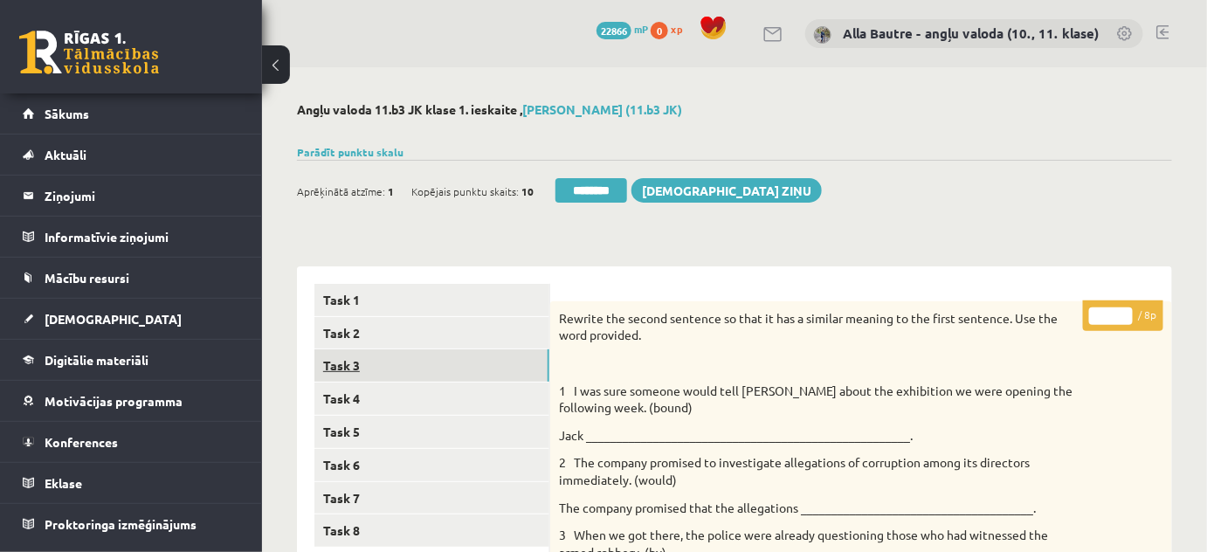
click at [348, 365] on link "Task 3" at bounding box center [431, 365] width 235 height 32
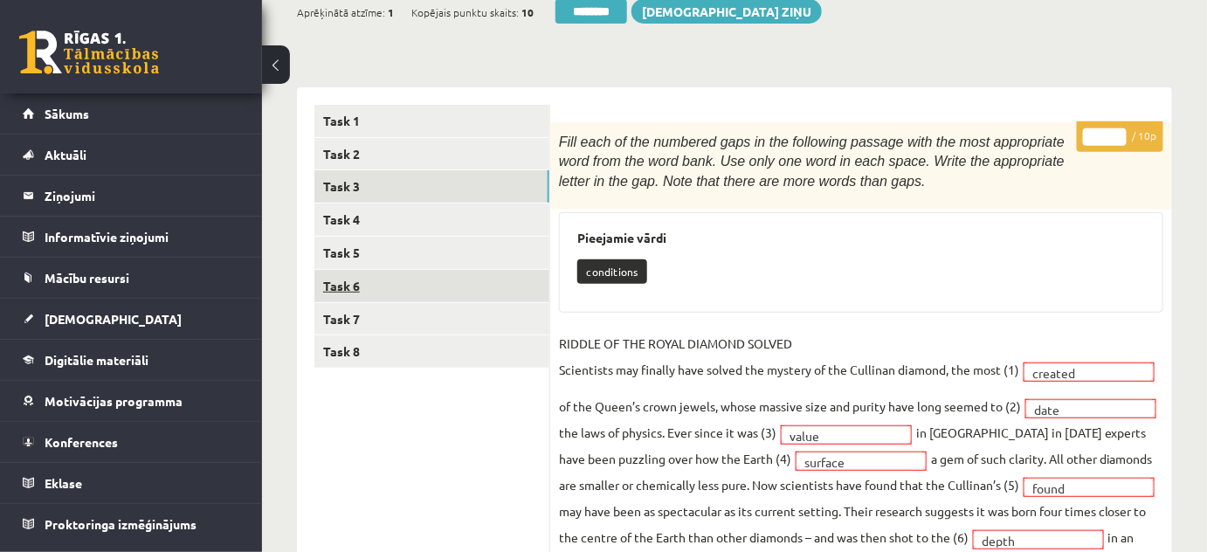
scroll to position [158, 0]
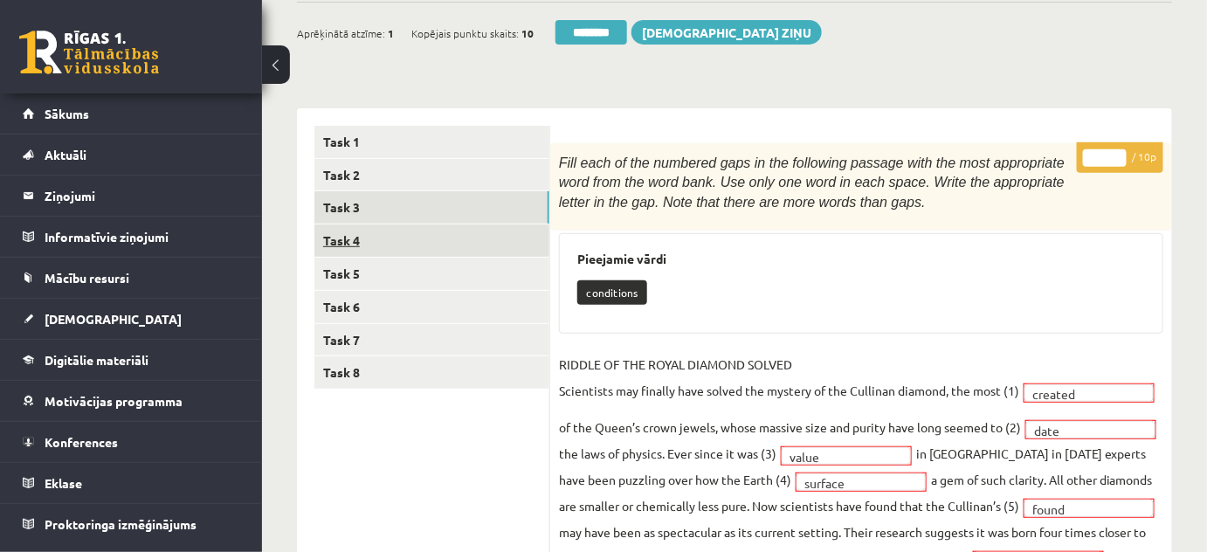
click at [348, 236] on link "Task 4" at bounding box center [431, 240] width 235 height 32
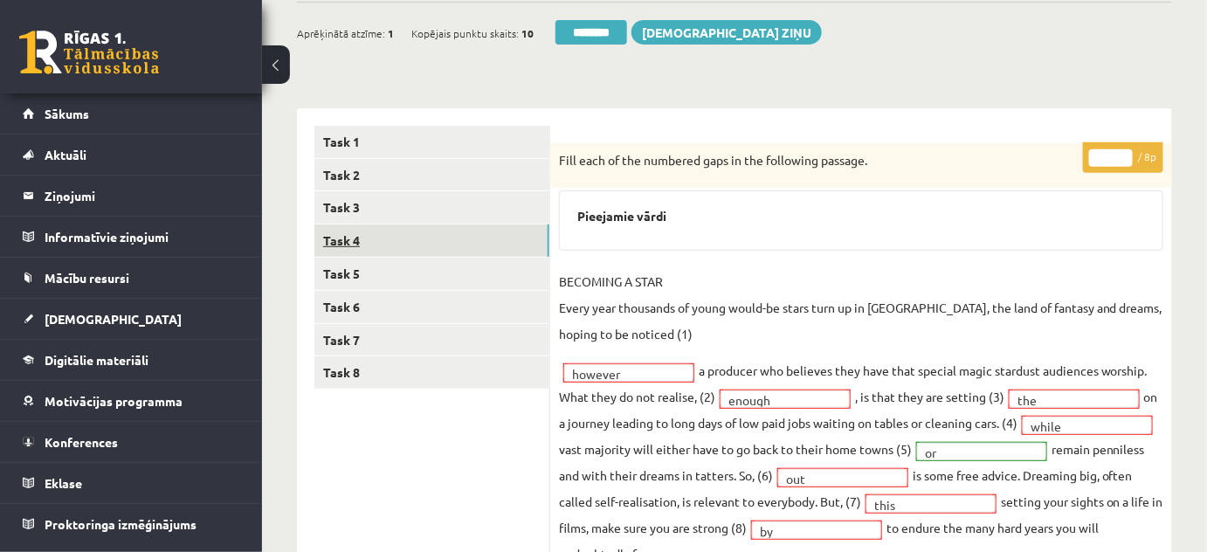
scroll to position [0, 0]
click at [337, 269] on link "Task 5" at bounding box center [431, 274] width 235 height 32
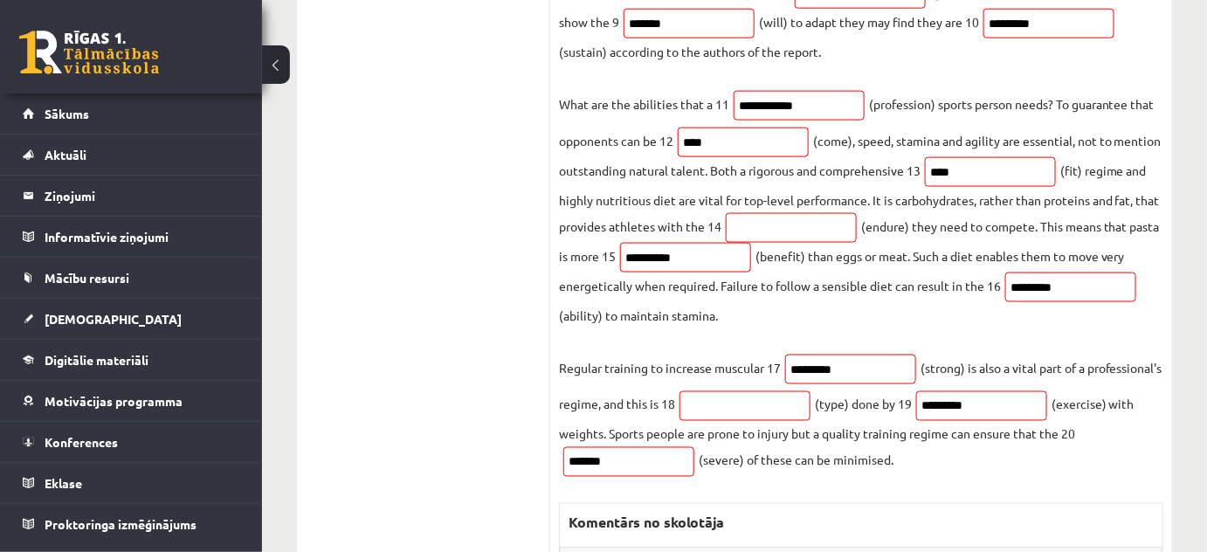
scroll to position [237, 0]
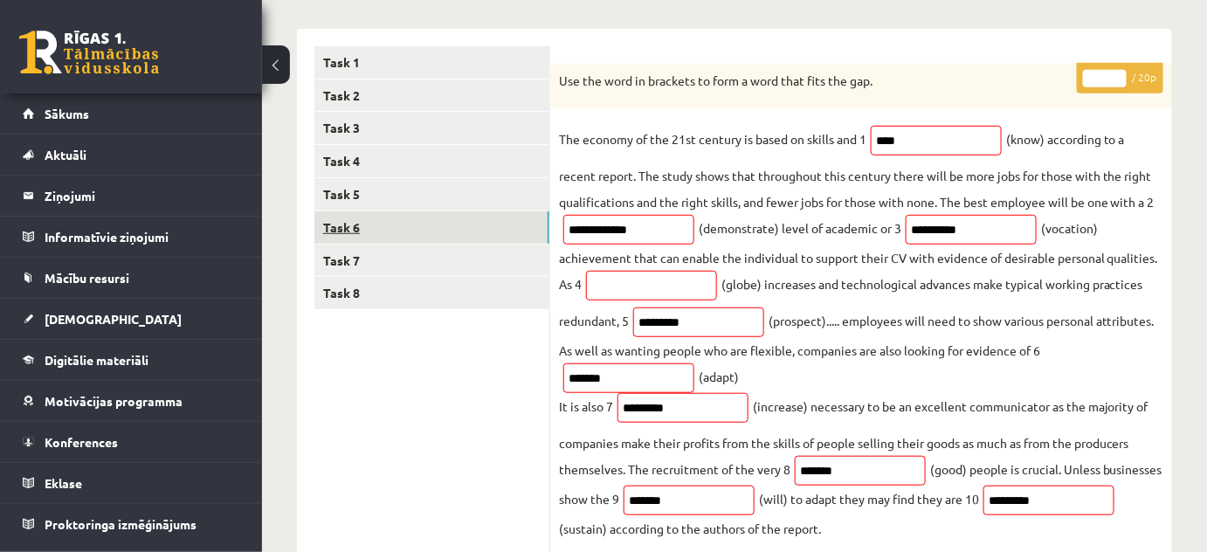
click at [343, 227] on link "Task 6" at bounding box center [431, 227] width 235 height 32
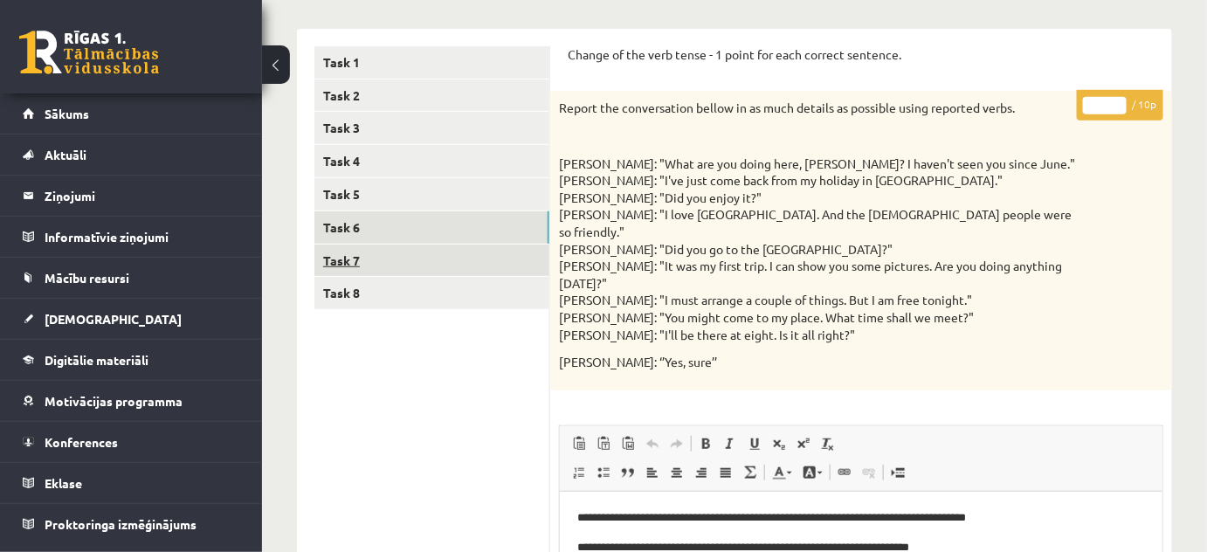
click at [354, 260] on link "Task 7" at bounding box center [431, 260] width 235 height 32
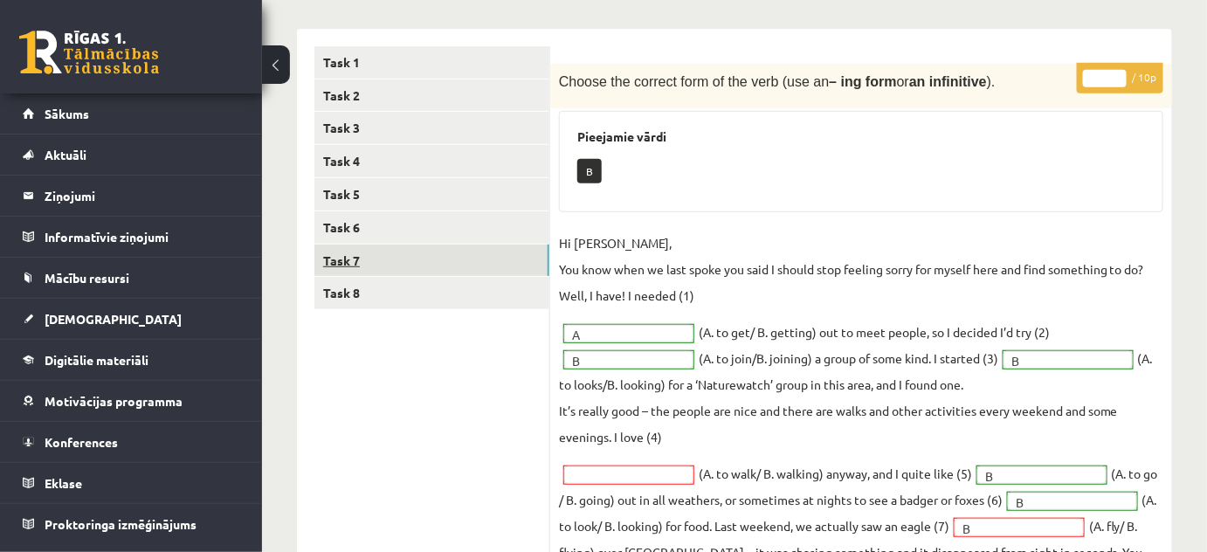
scroll to position [0, 0]
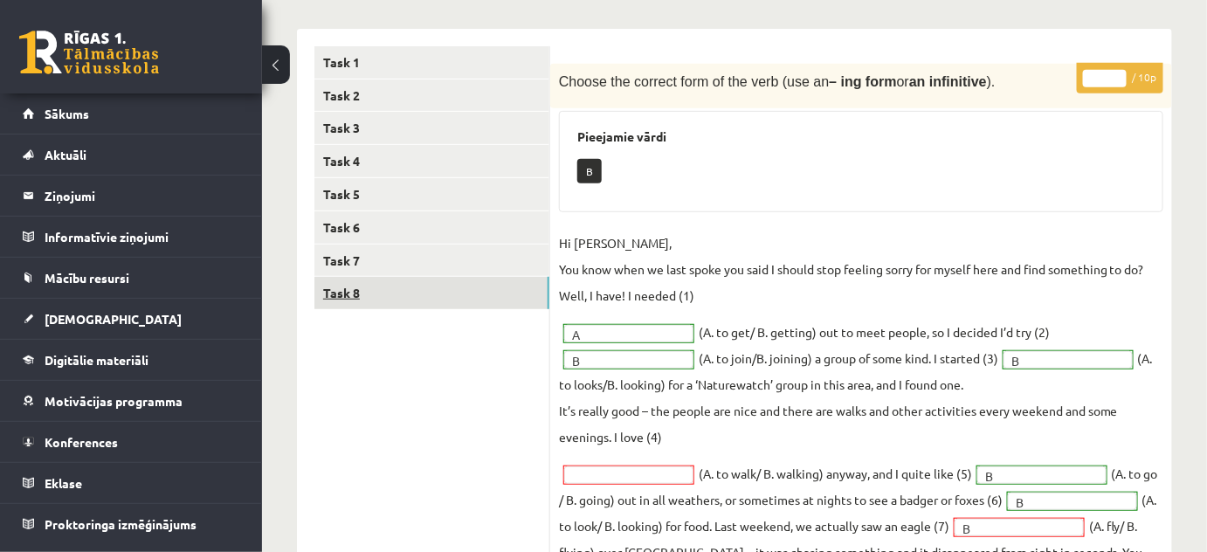
click at [340, 288] on link "Task 8" at bounding box center [431, 293] width 235 height 32
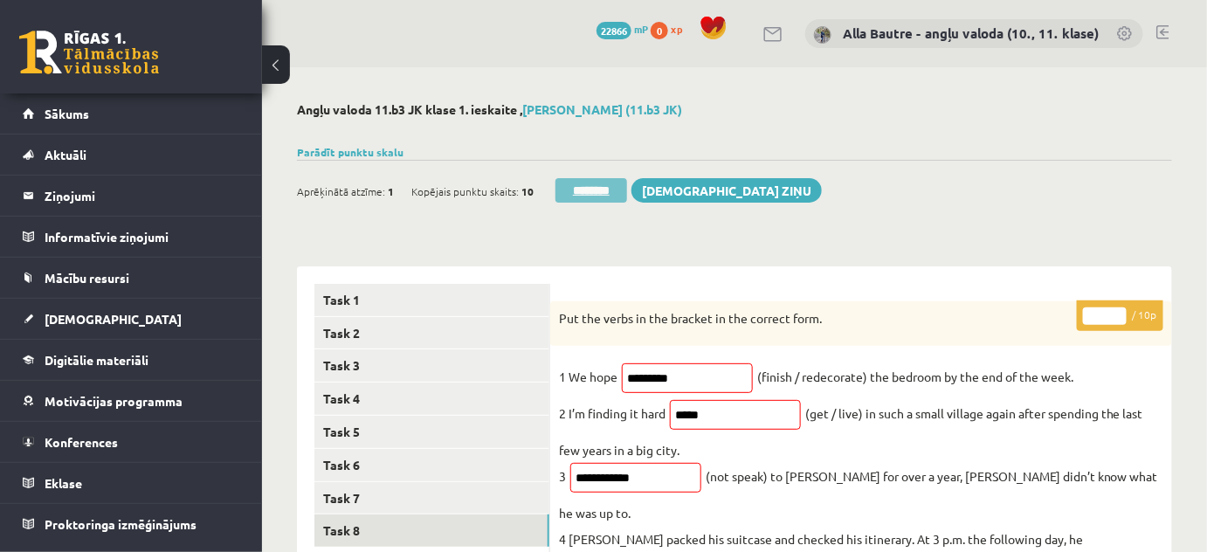
click at [581, 185] on input "********" at bounding box center [591, 190] width 72 height 24
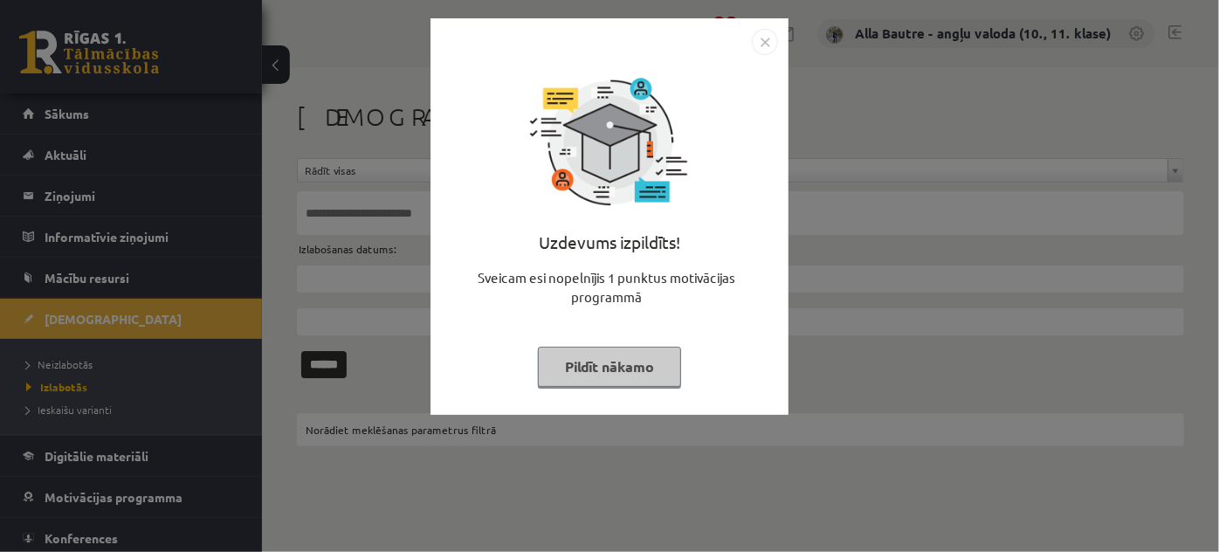
click at [764, 45] on img "Close" at bounding box center [765, 42] width 26 height 26
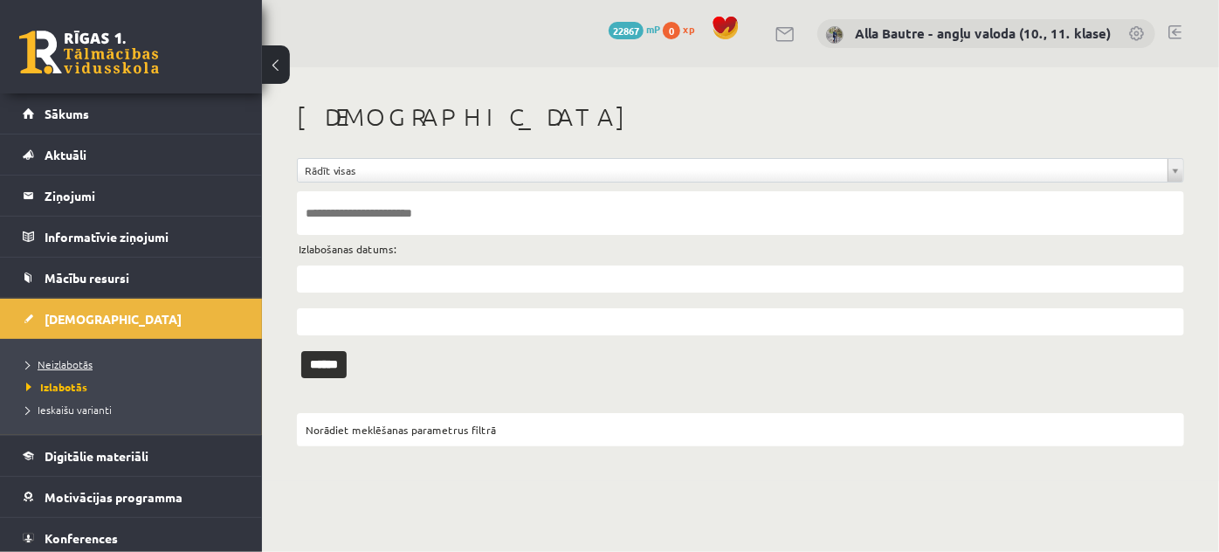
click at [46, 360] on span "Neizlabotās" at bounding box center [59, 364] width 66 height 14
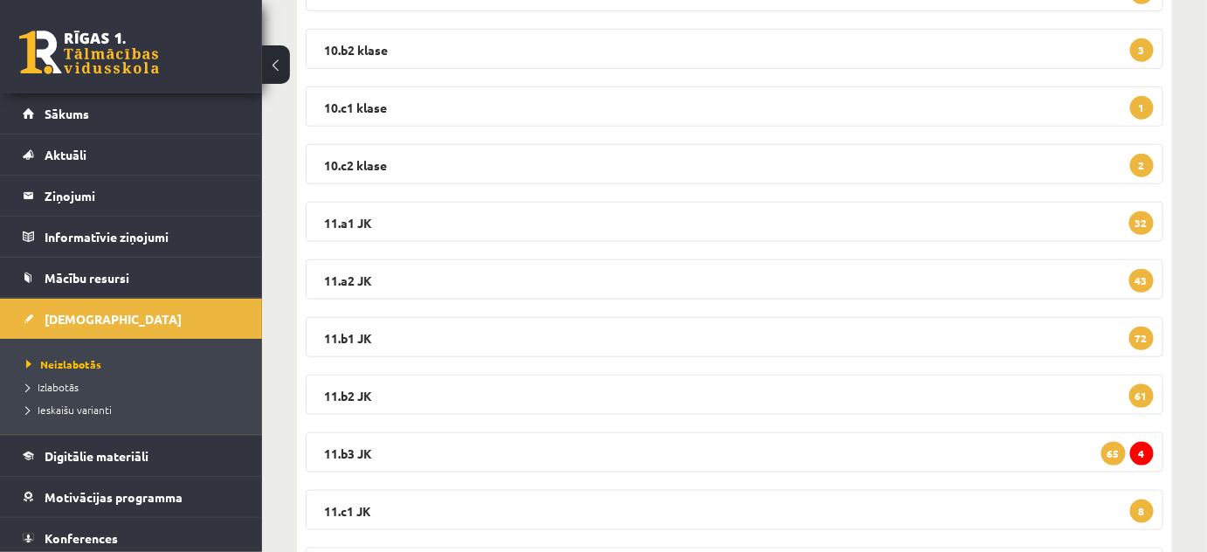
scroll to position [476, 0]
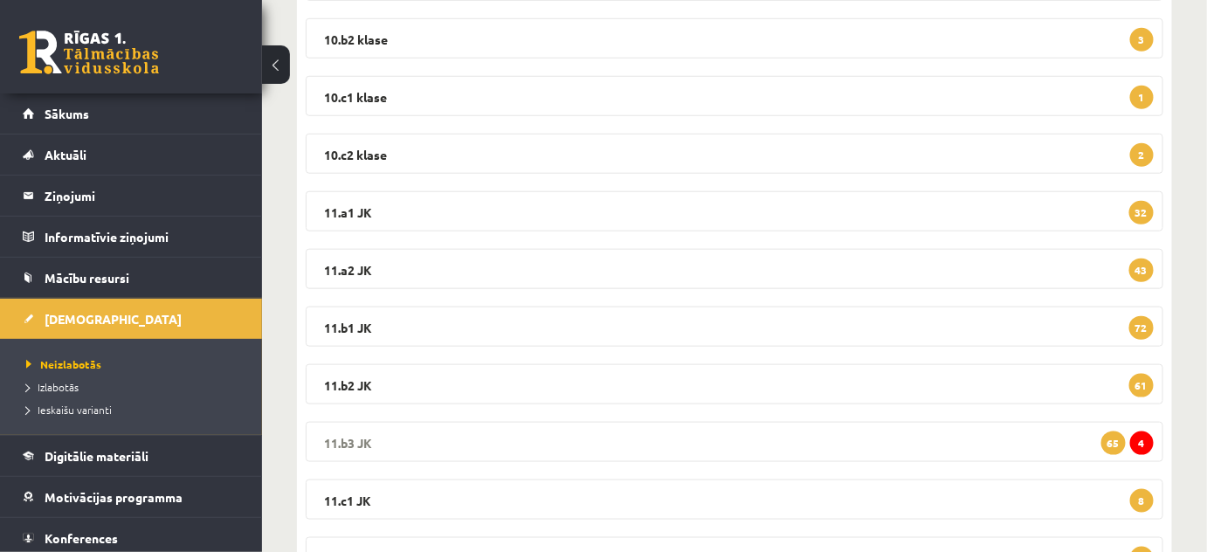
click at [357, 437] on legend "11.b3 JK 4 65" at bounding box center [734, 442] width 857 height 40
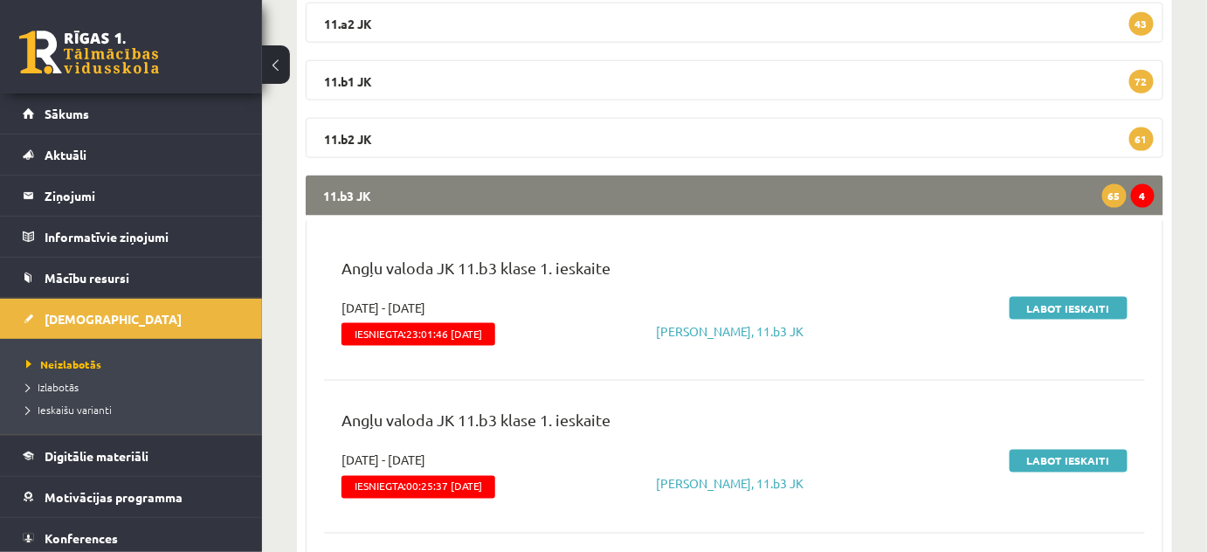
scroll to position [794, 0]
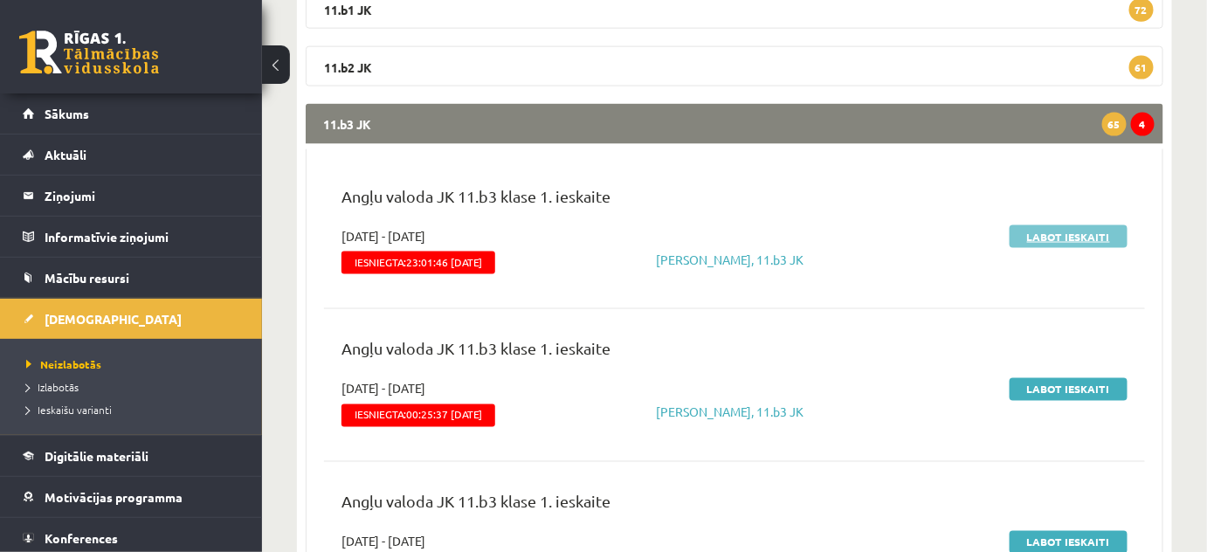
click at [1031, 232] on link "Labot ieskaiti" at bounding box center [1068, 236] width 118 height 23
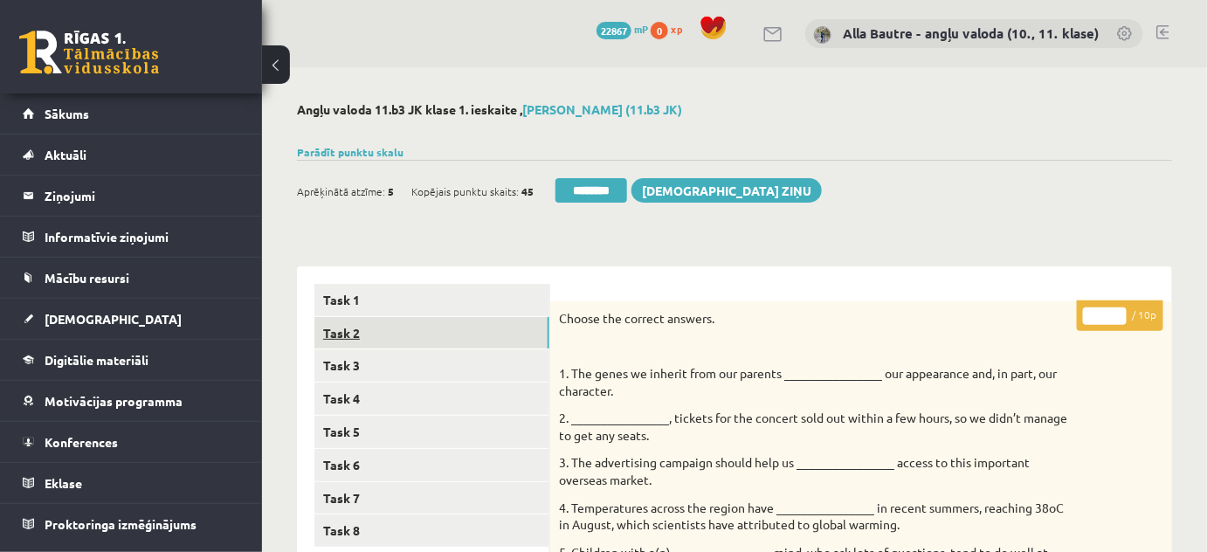
click at [357, 328] on link "Task 2" at bounding box center [431, 333] width 235 height 32
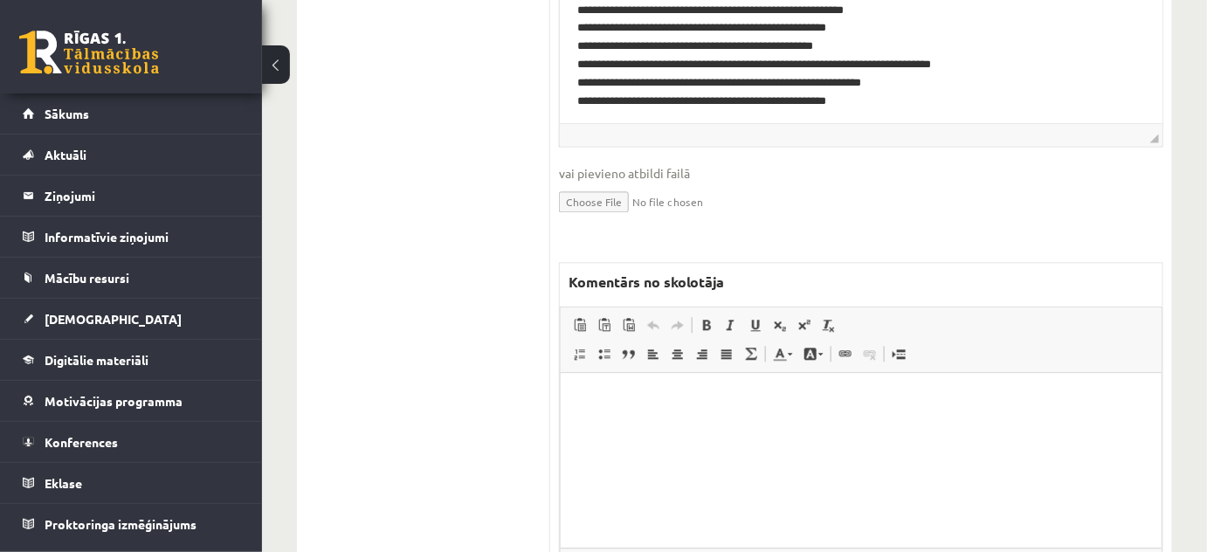
scroll to position [1269, 0]
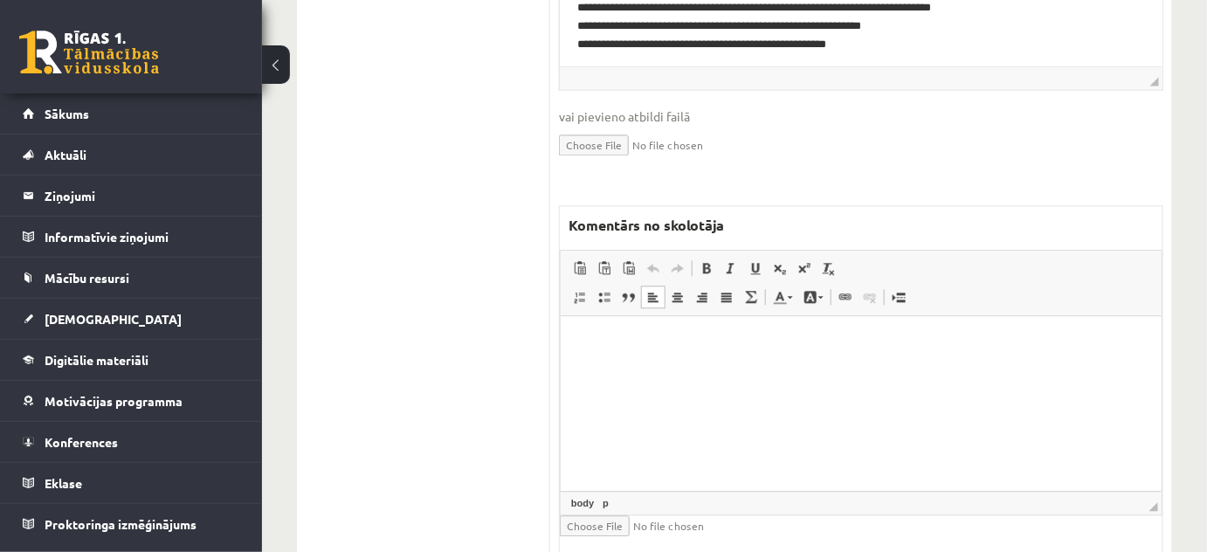
click at [611, 355] on html at bounding box center [860, 342] width 601 height 53
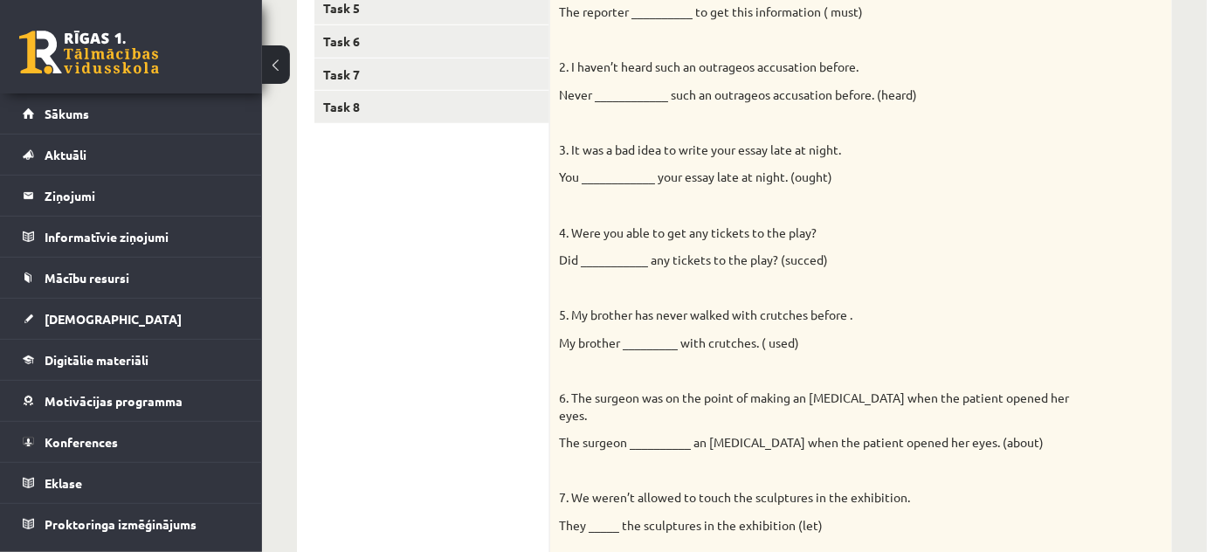
scroll to position [79, 0]
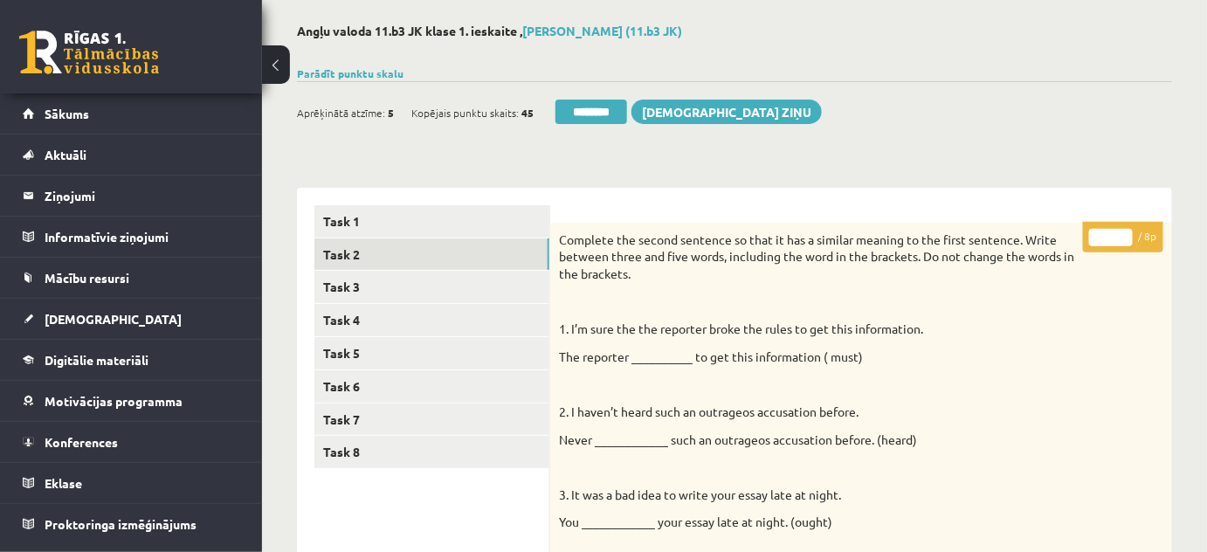
click at [1125, 232] on input "*" at bounding box center [1111, 237] width 44 height 17
type input "*"
click at [1125, 232] on input "*" at bounding box center [1111, 237] width 44 height 17
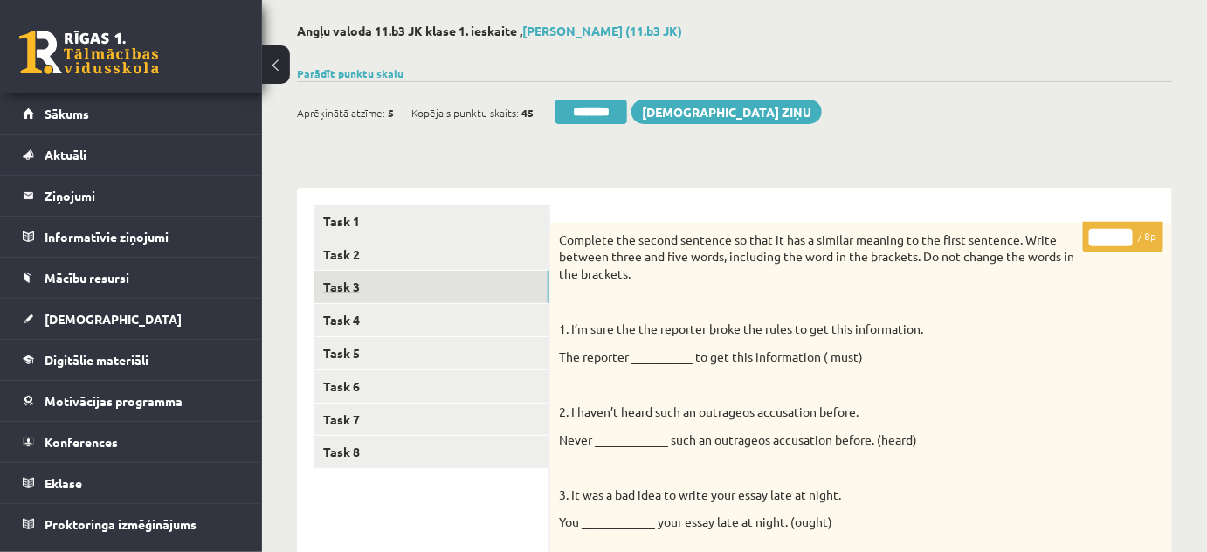
click at [320, 285] on link "Task 3" at bounding box center [431, 287] width 235 height 32
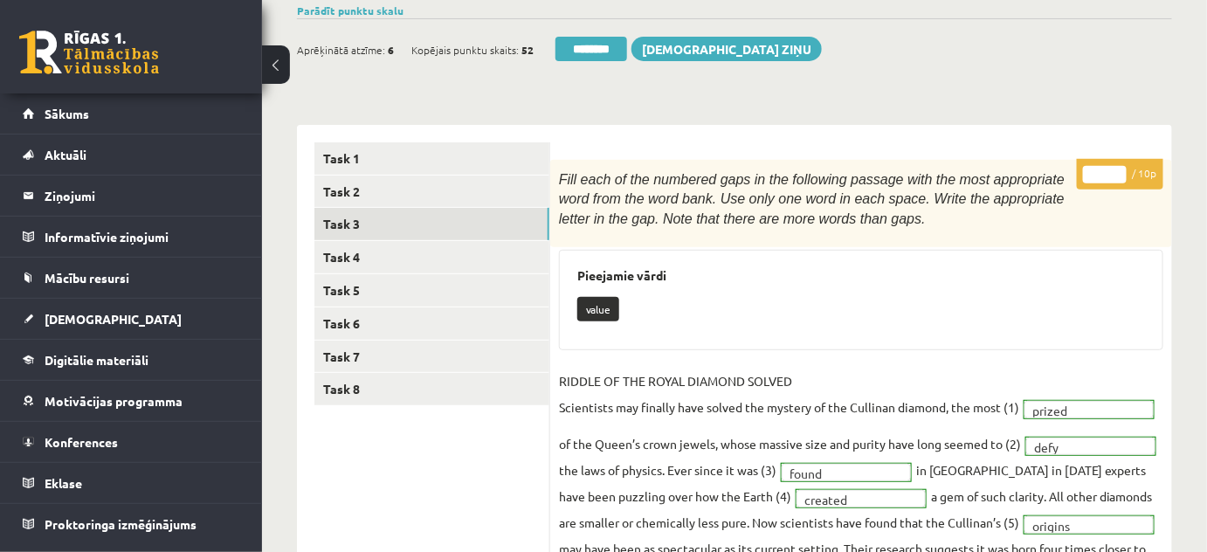
scroll to position [0, 0]
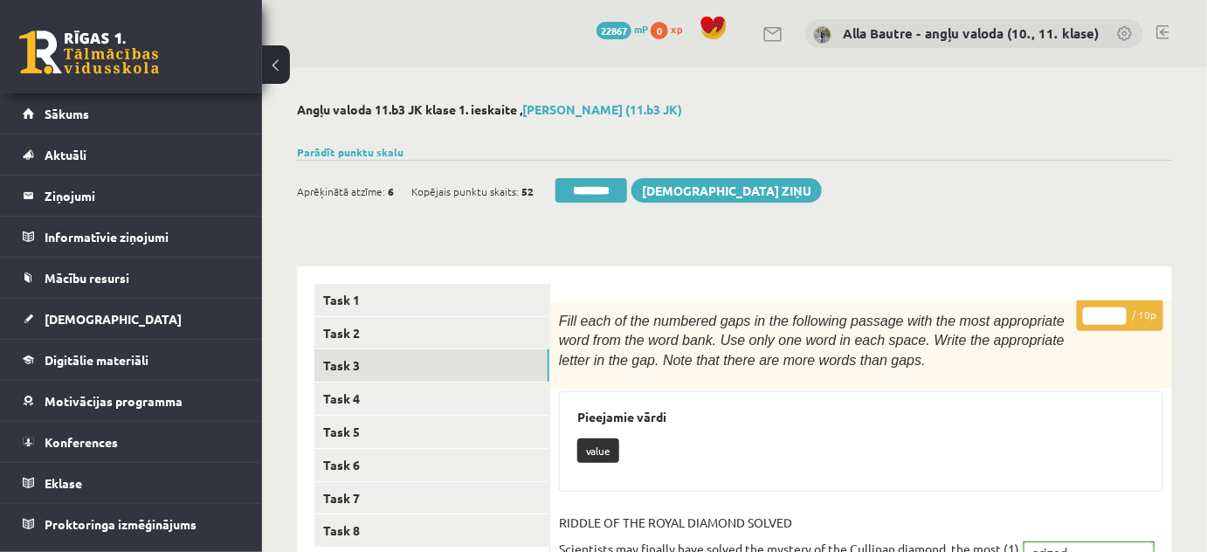
type input "**"
click at [1114, 313] on input "**" at bounding box center [1105, 315] width 44 height 17
click at [349, 395] on link "Task 4" at bounding box center [431, 398] width 235 height 32
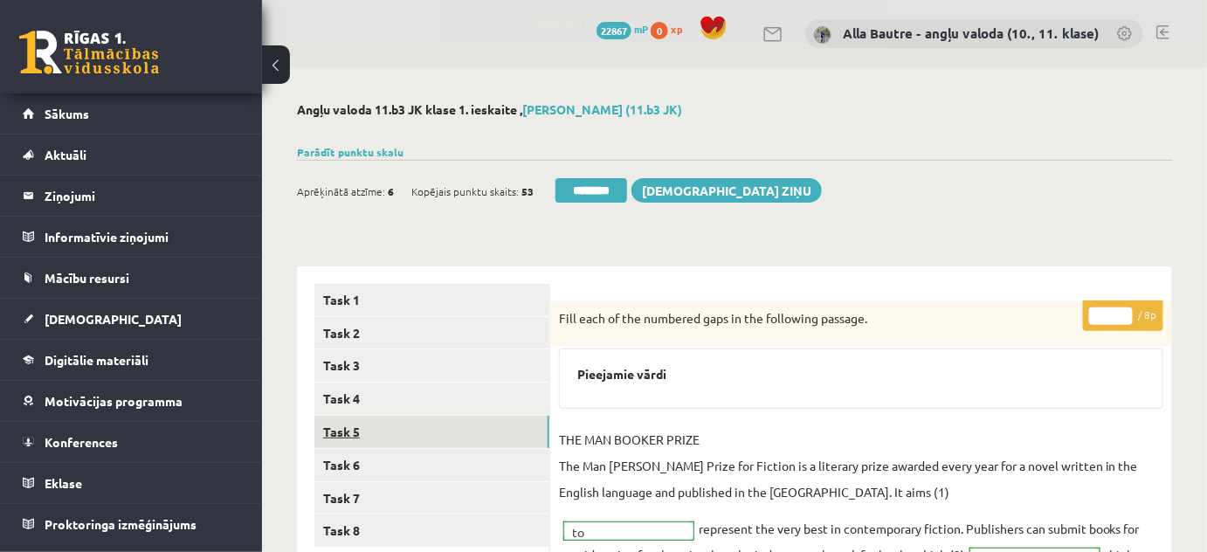
click at [349, 429] on link "Task 5" at bounding box center [431, 432] width 235 height 32
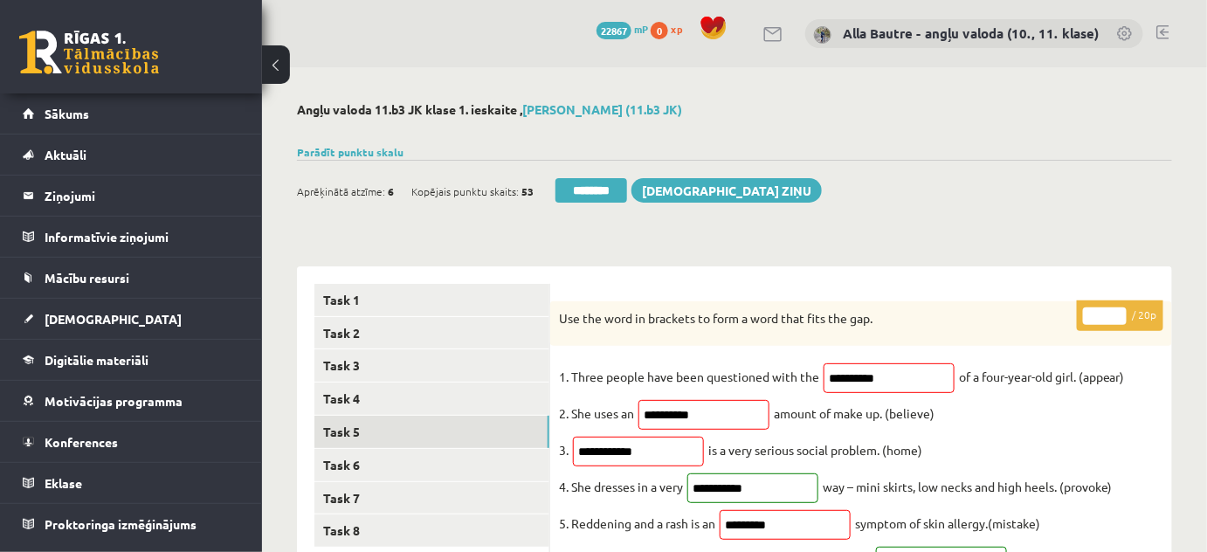
click at [1117, 312] on input "**" at bounding box center [1105, 315] width 44 height 17
type input "**"
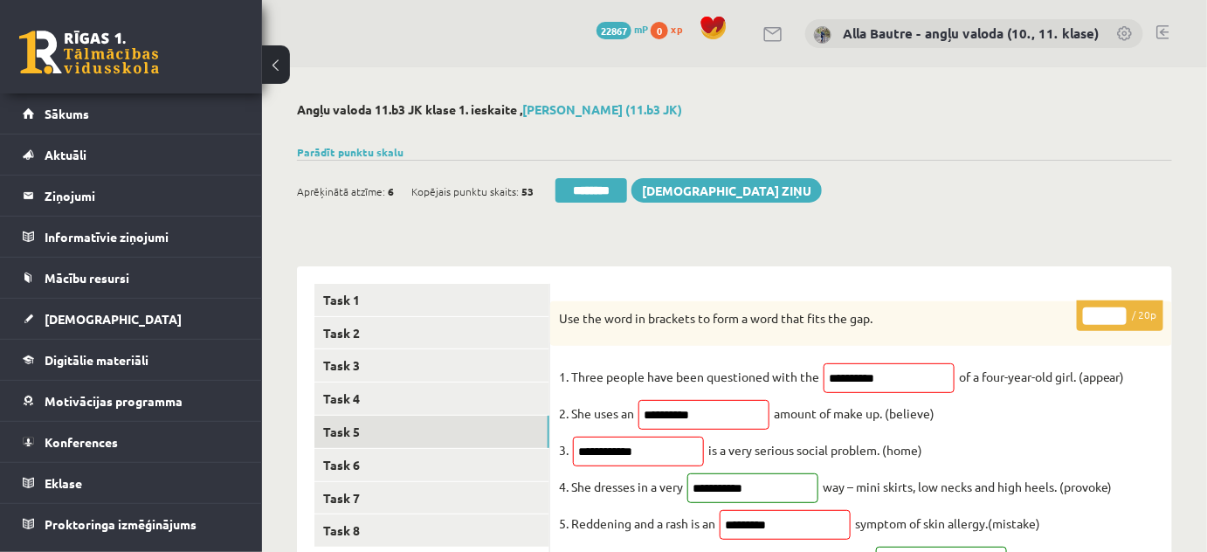
click at [1117, 312] on input "**" at bounding box center [1105, 315] width 44 height 17
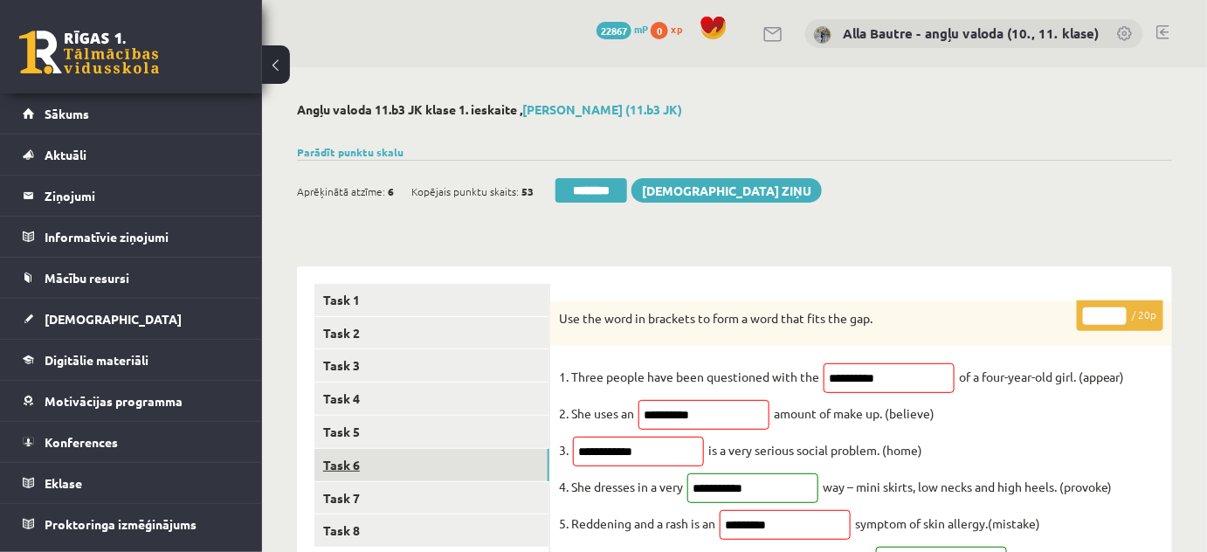
click at [356, 460] on link "Task 6" at bounding box center [431, 465] width 235 height 32
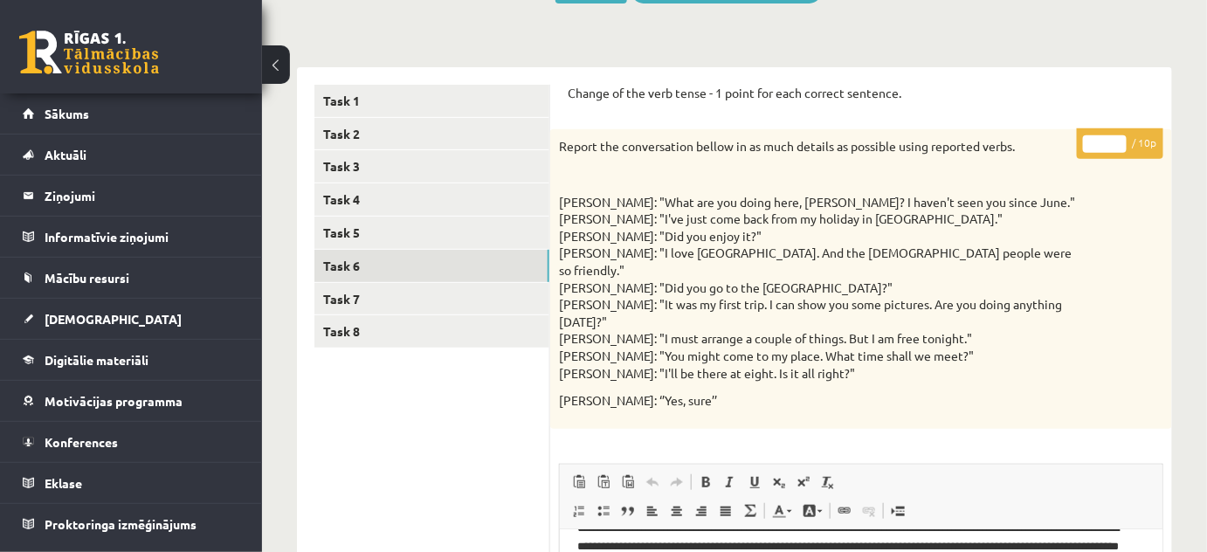
scroll to position [41, 0]
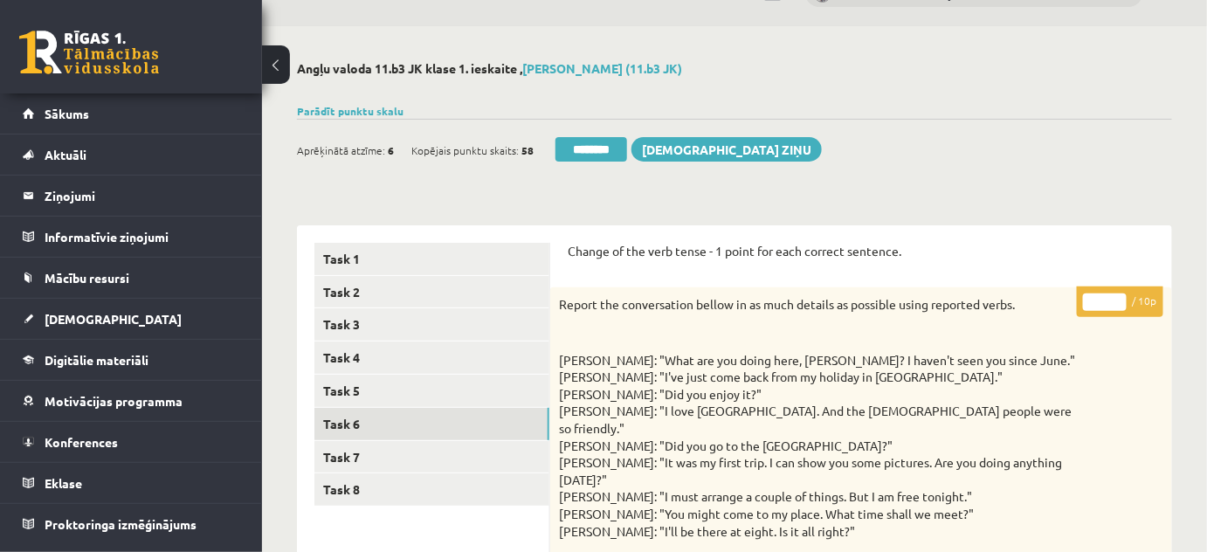
type input "**"
click at [1117, 297] on input "**" at bounding box center [1105, 301] width 44 height 17
click at [347, 456] on link "Task 7" at bounding box center [431, 457] width 235 height 32
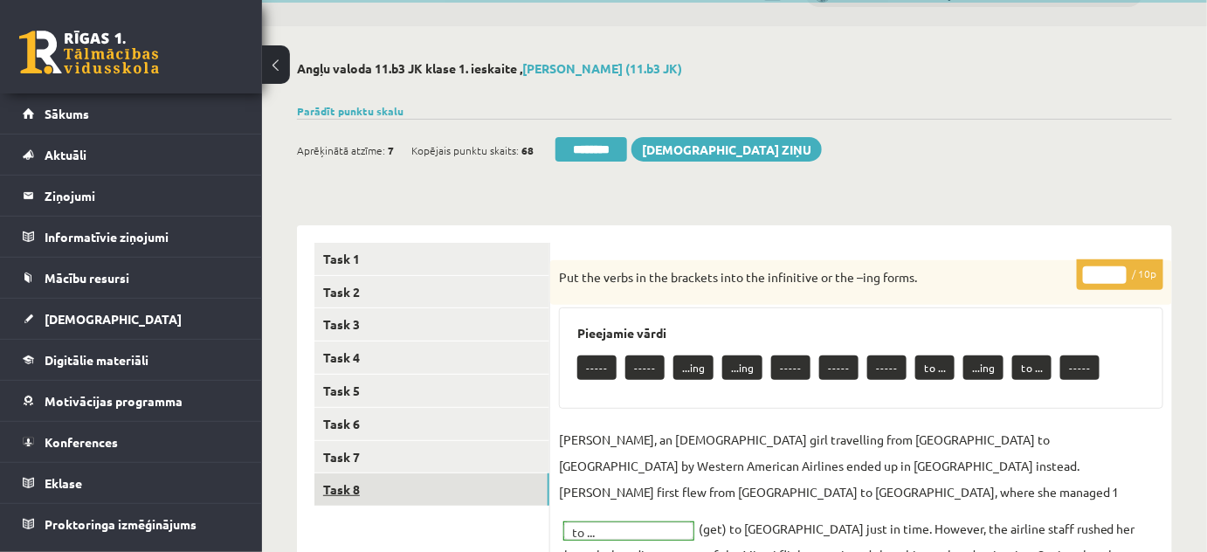
scroll to position [0, 0]
click at [354, 484] on link "Task 8" at bounding box center [431, 489] width 235 height 32
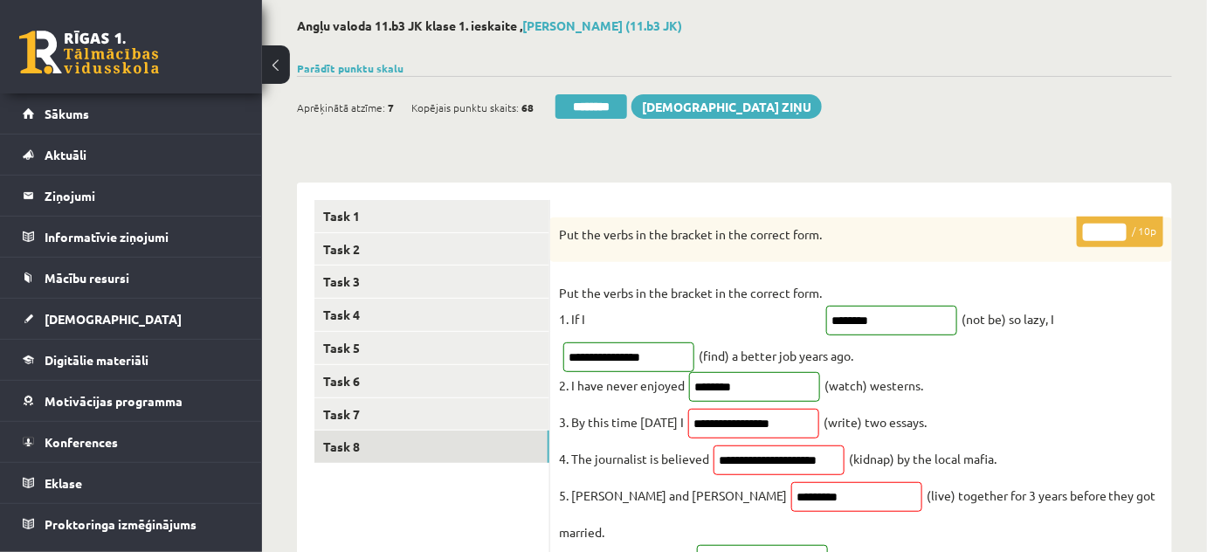
scroll to position [41, 0]
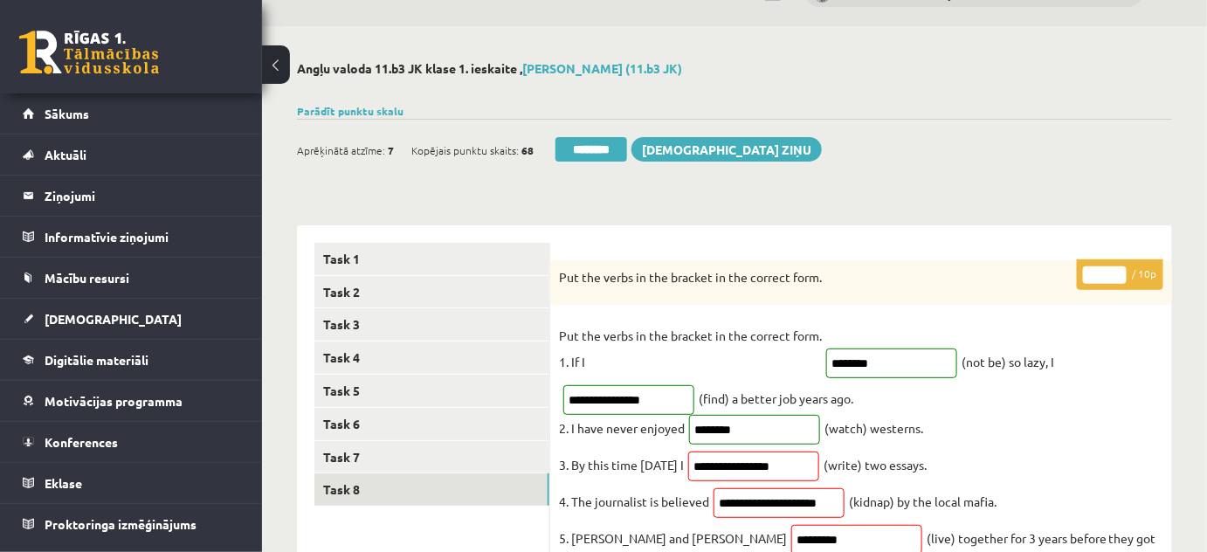
click at [1117, 272] on input "*" at bounding box center [1105, 274] width 44 height 17
type input "*"
click at [1117, 272] on input "*" at bounding box center [1105, 274] width 44 height 17
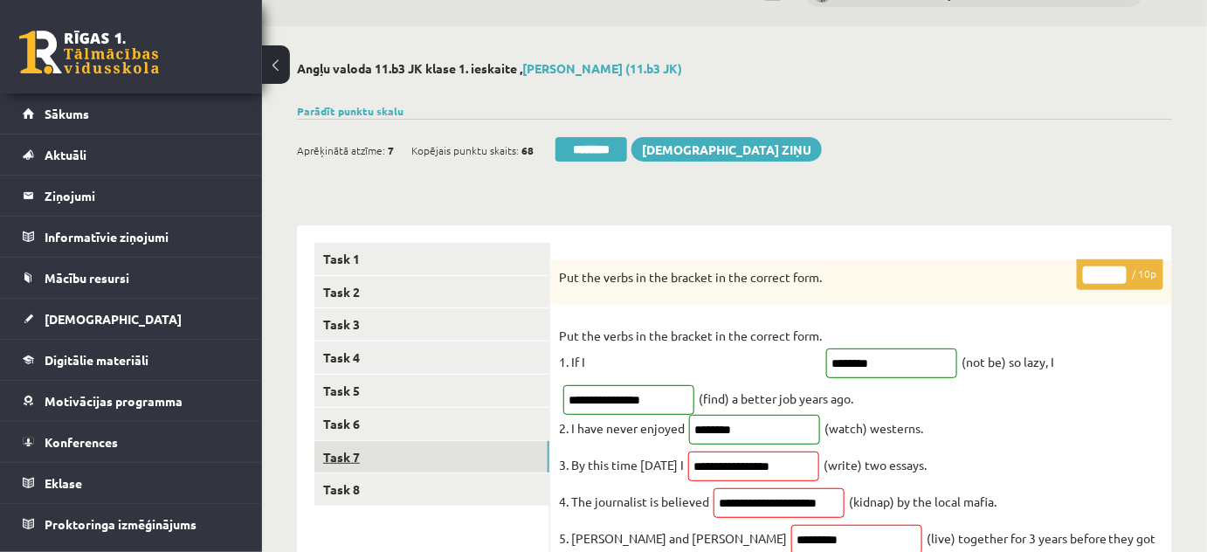
click at [361, 457] on link "Task 7" at bounding box center [431, 457] width 235 height 32
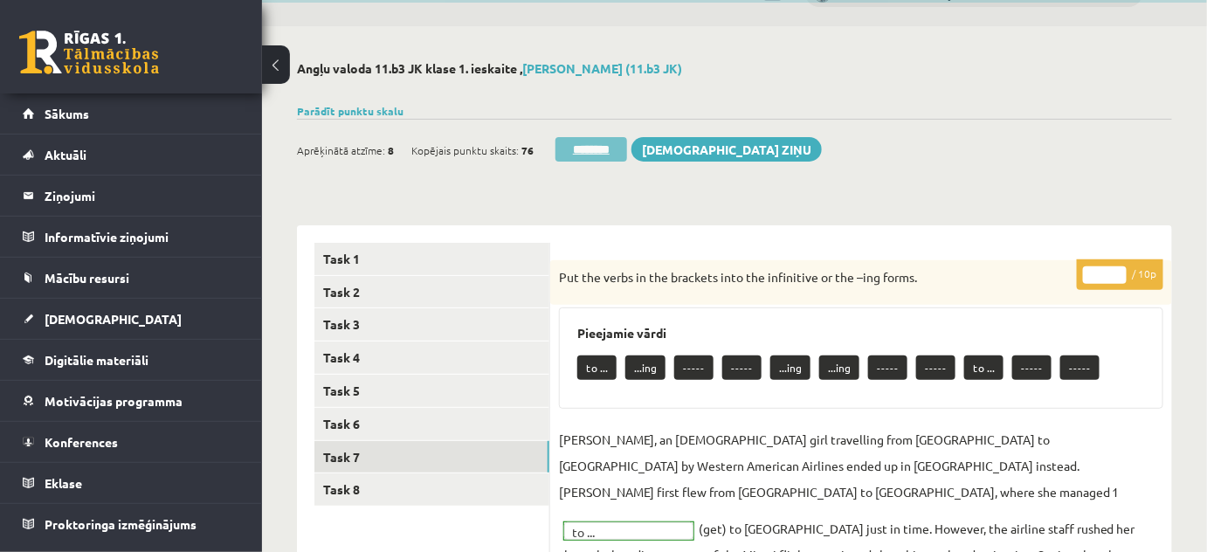
scroll to position [0, 0]
click at [588, 143] on input "********" at bounding box center [591, 149] width 72 height 24
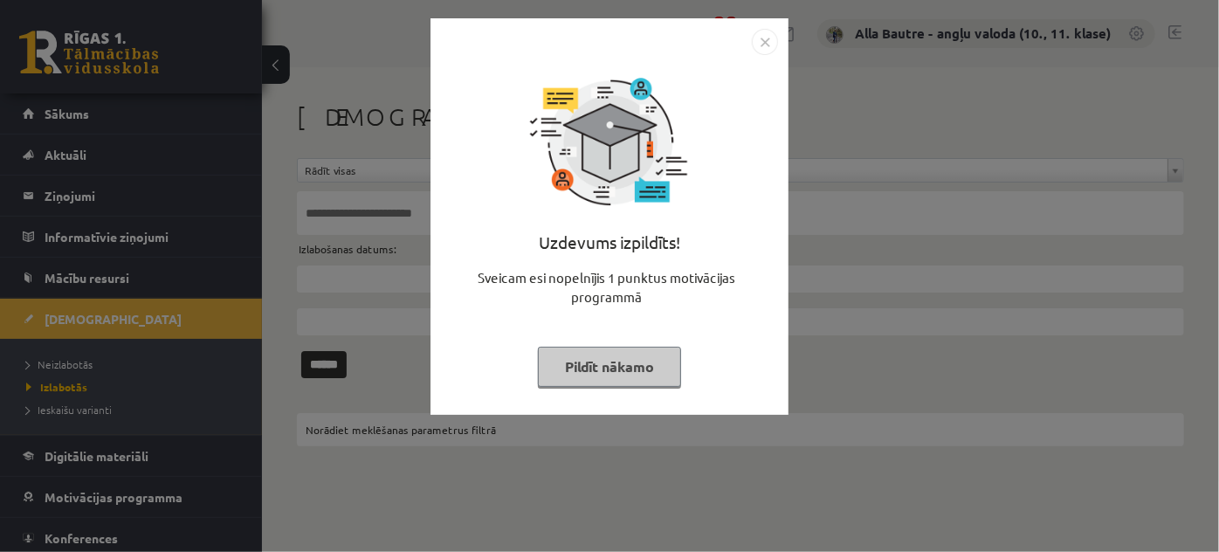
click at [765, 37] on img "Close" at bounding box center [765, 42] width 26 height 26
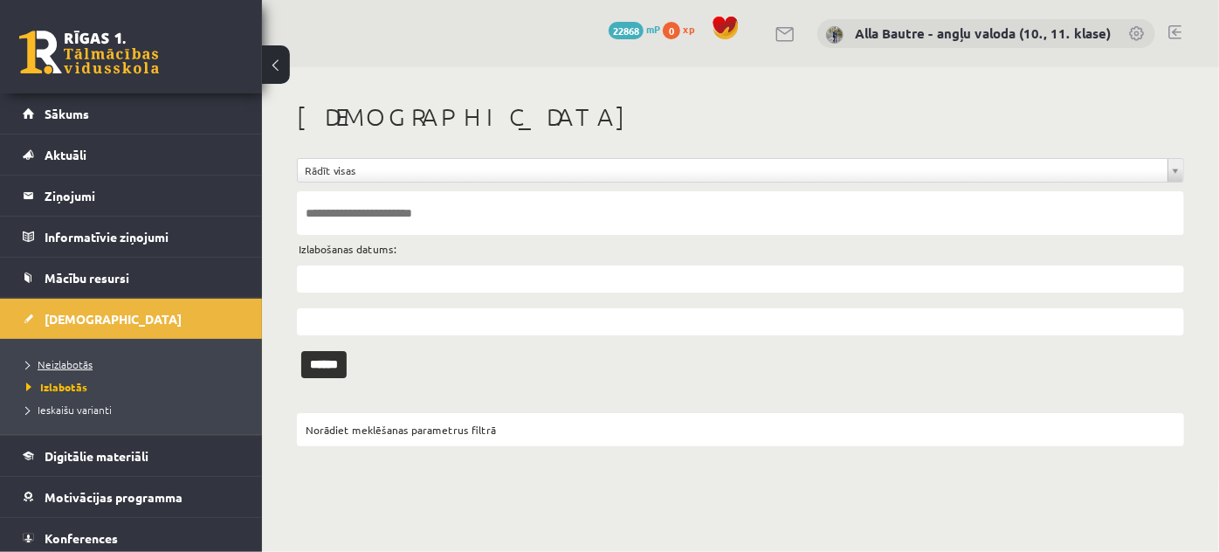
click at [79, 357] on span "Neizlabotās" at bounding box center [59, 364] width 66 height 14
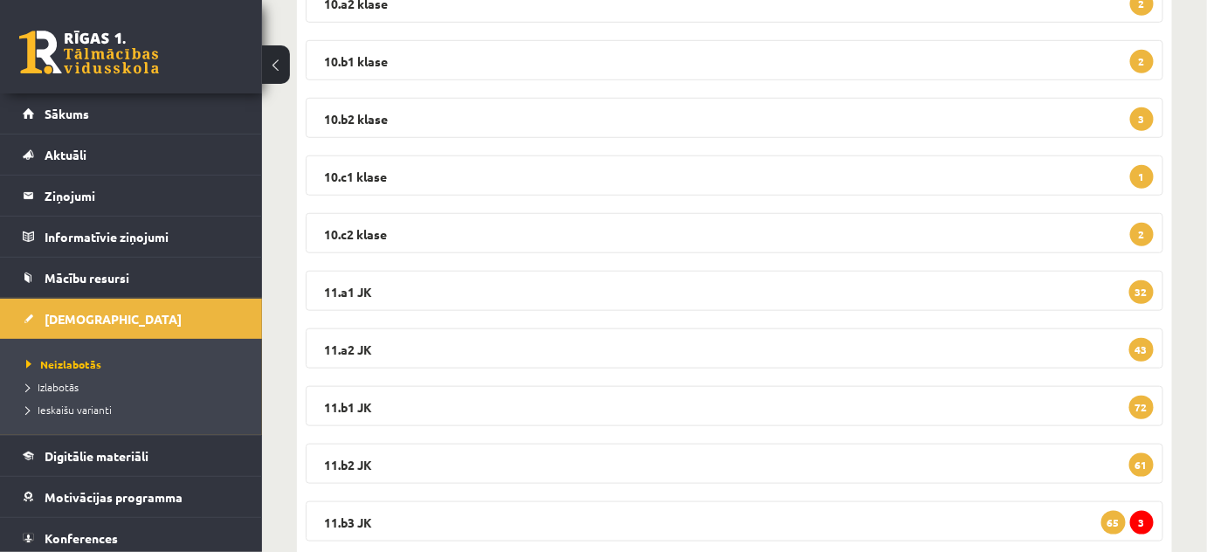
scroll to position [476, 0]
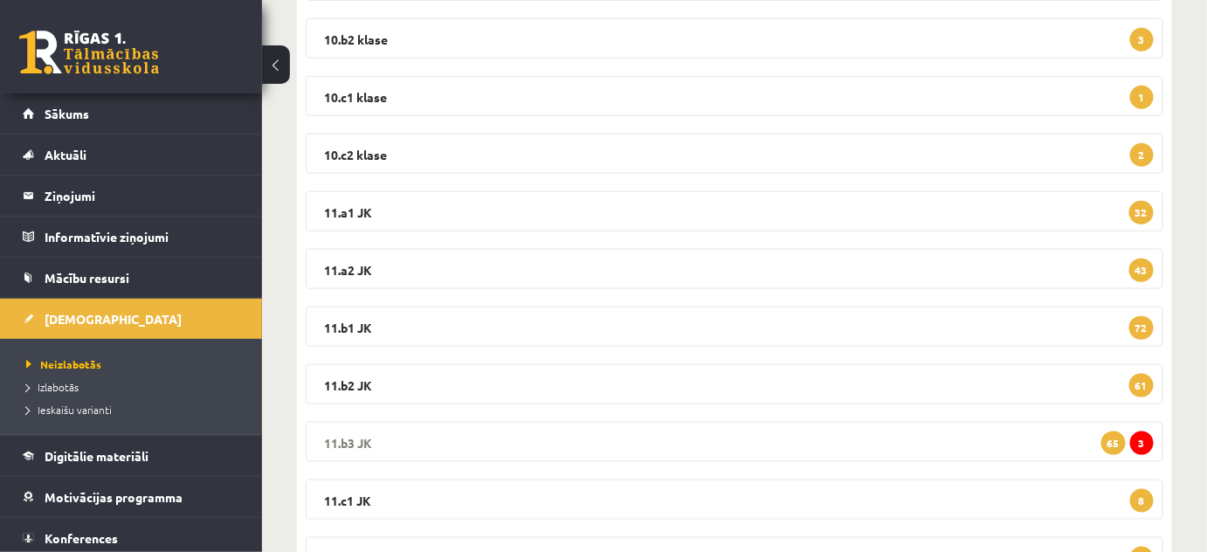
click at [342, 441] on legend "11.b3 JK 3 65" at bounding box center [734, 442] width 857 height 40
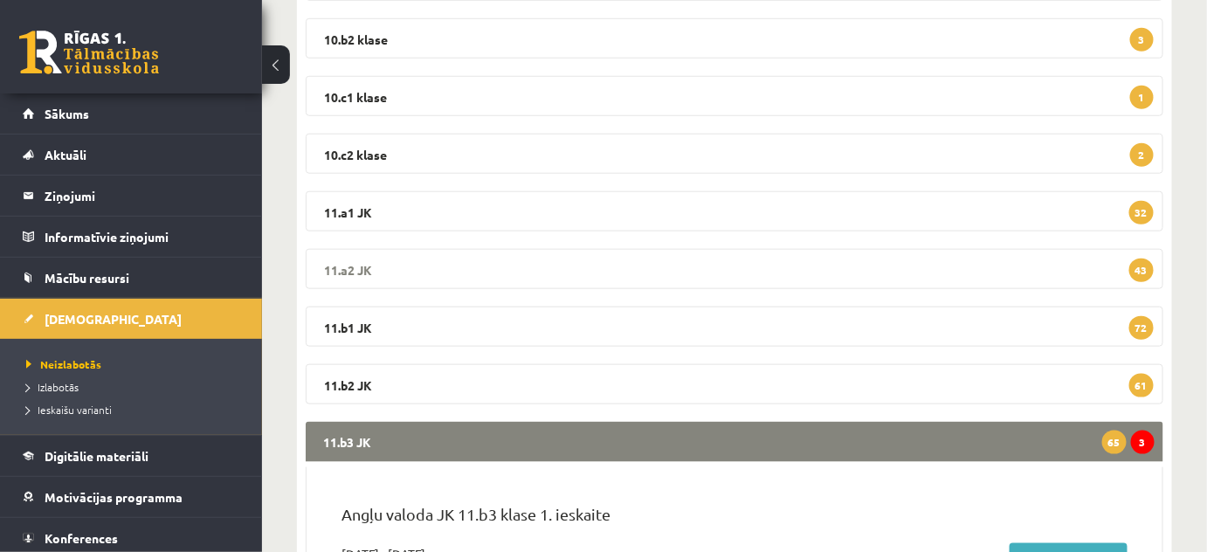
scroll to position [714, 0]
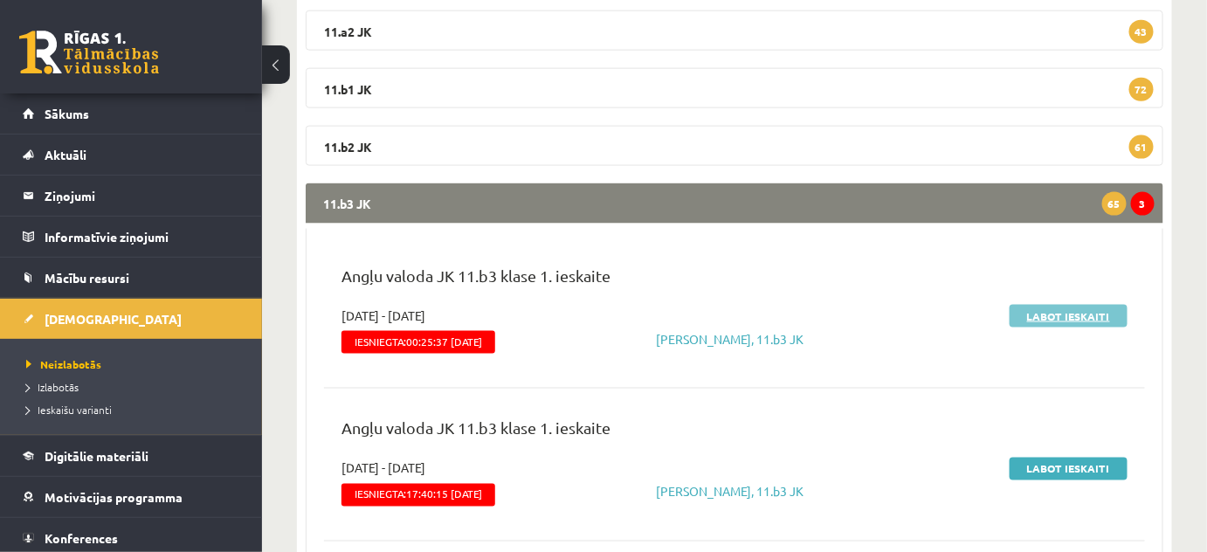
click at [1066, 309] on link "Labot ieskaiti" at bounding box center [1068, 316] width 118 height 23
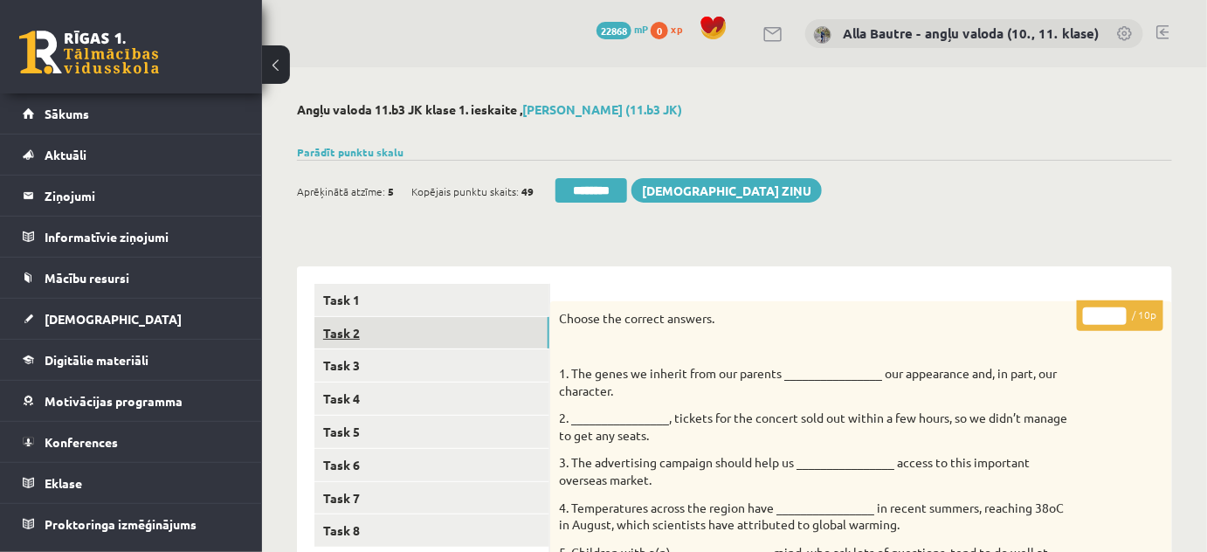
click at [339, 334] on link "Task 2" at bounding box center [431, 333] width 235 height 32
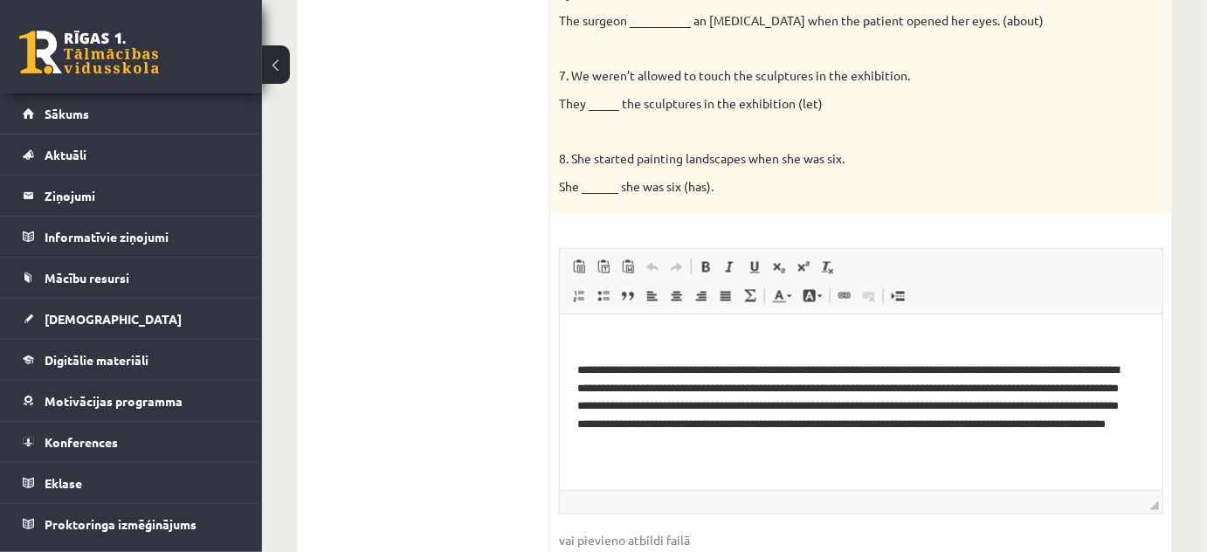
scroll to position [873, 0]
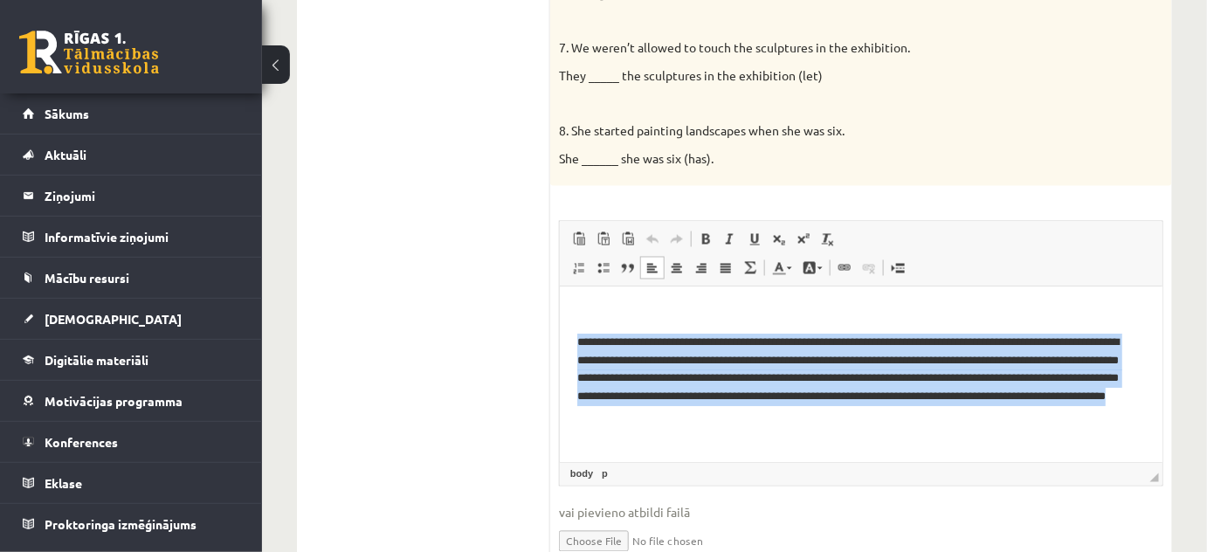
drag, startPoint x: 564, startPoint y: 338, endPoint x: 914, endPoint y: 416, distance: 358.8
click at [914, 416] on html "**********" at bounding box center [860, 379] width 602 height 184
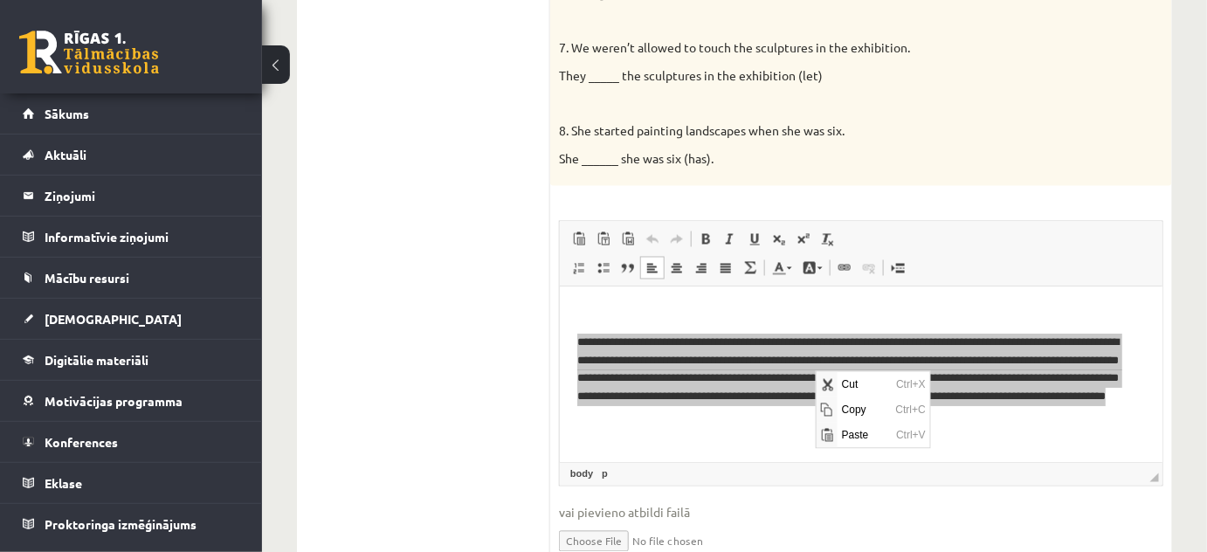
scroll to position [0, 0]
click at [857, 411] on span "Copy" at bounding box center [863, 408] width 54 height 25
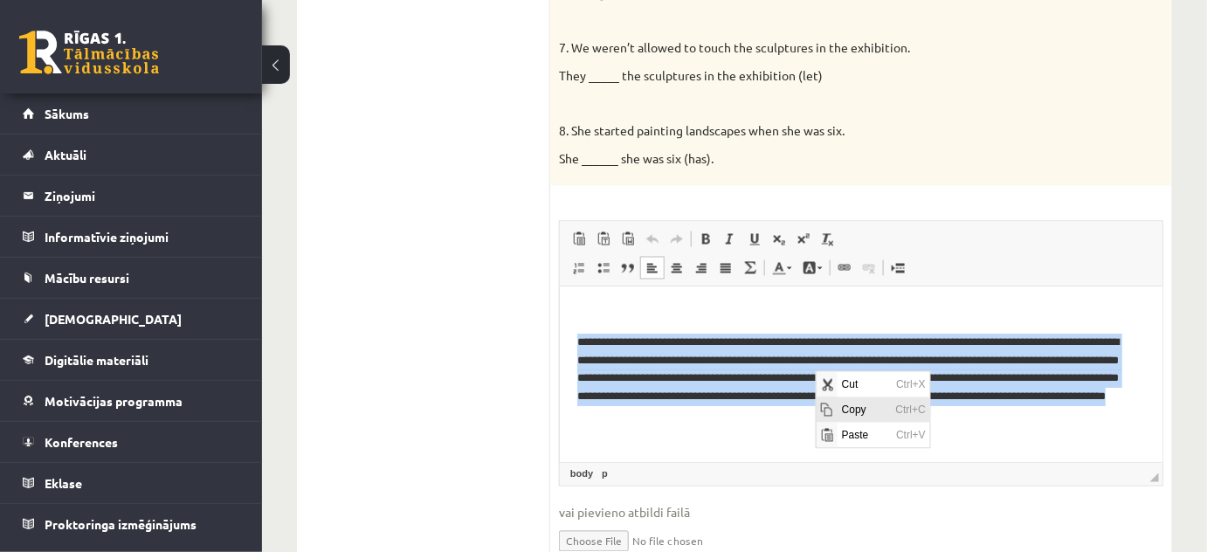
copy p "**********"
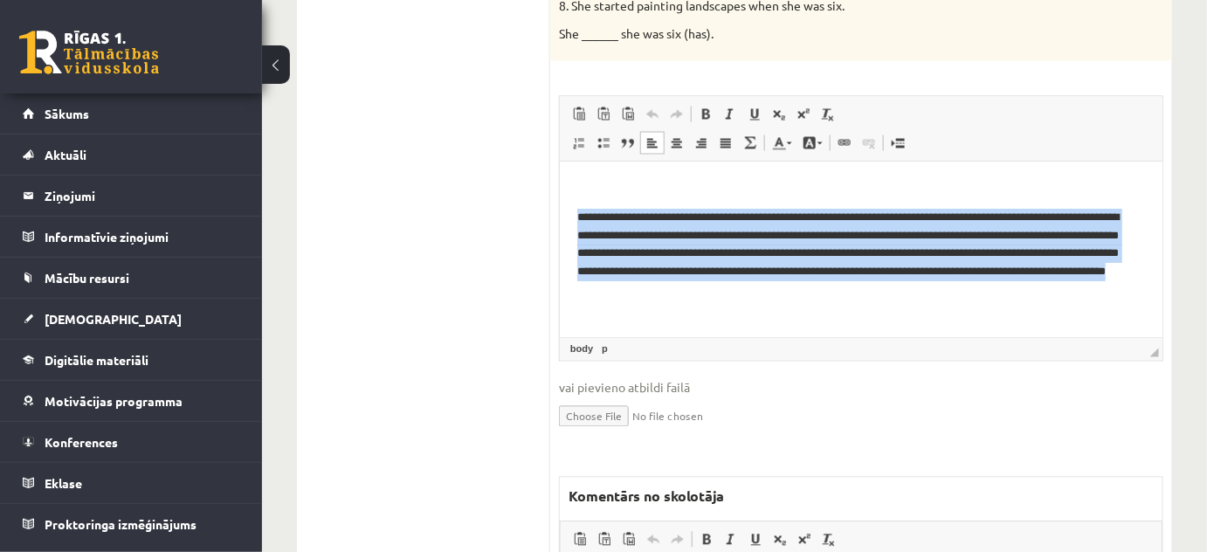
scroll to position [1190, 0]
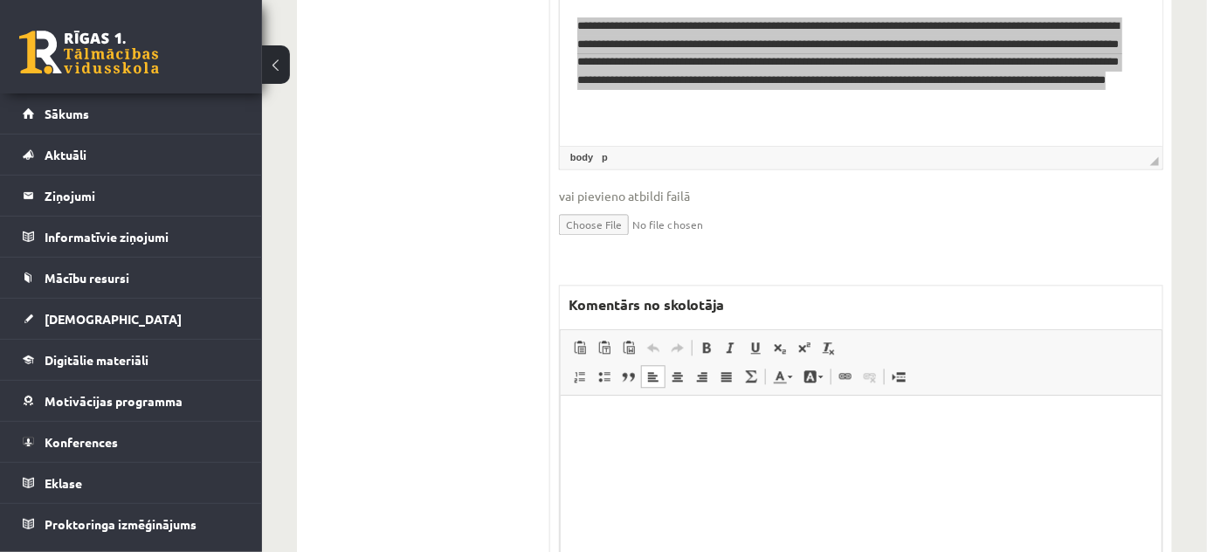
click at [609, 449] on html at bounding box center [860, 421] width 601 height 53
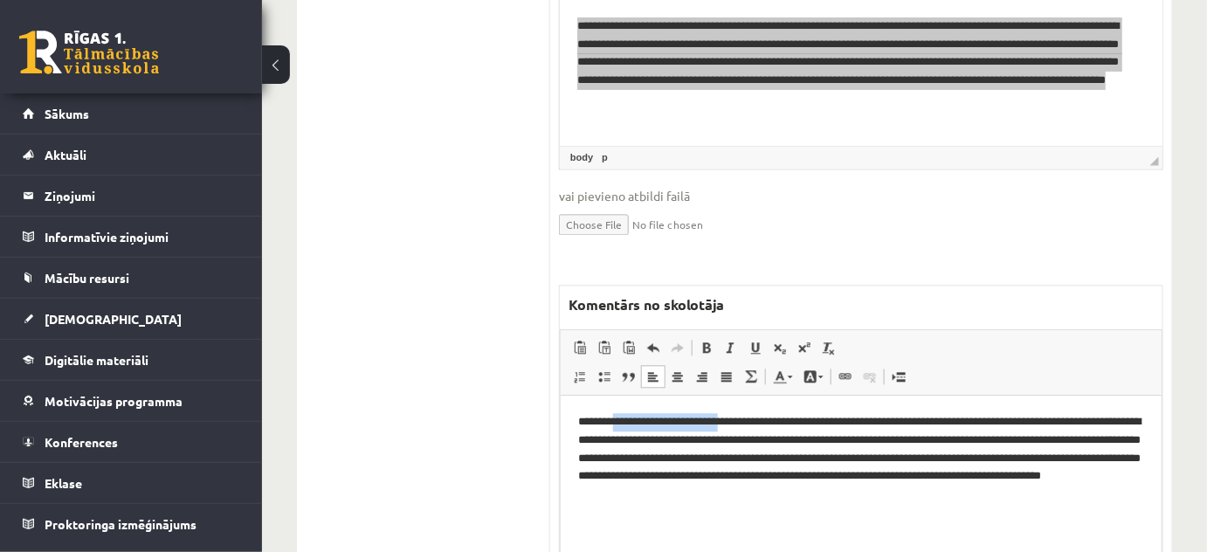
drag, startPoint x: 614, startPoint y: 416, endPoint x: 739, endPoint y: 411, distance: 124.9
click at [739, 411] on html "**********" at bounding box center [860, 458] width 601 height 126
click at [787, 375] on span at bounding box center [789, 376] width 5 height 3
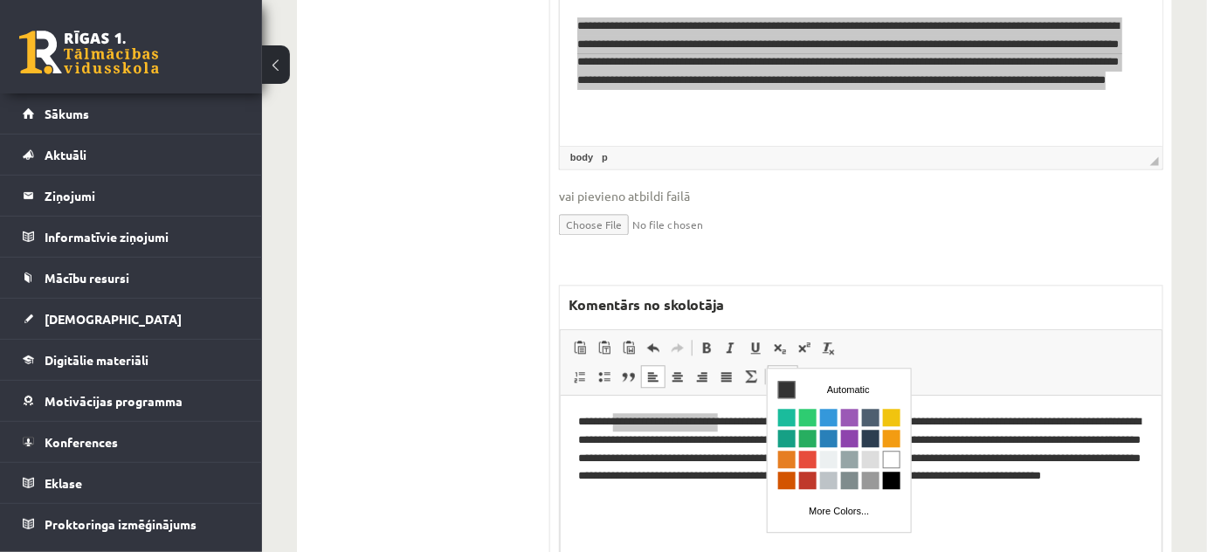
scroll to position [0, 0]
click at [808, 456] on span "Colors" at bounding box center [806, 458] width 17 height 17
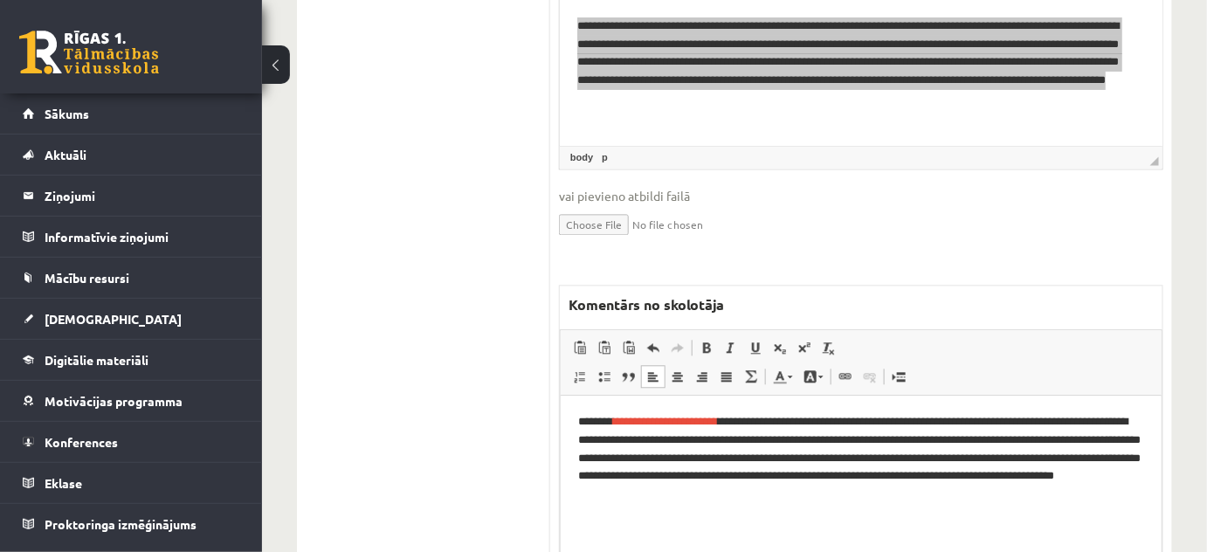
click at [1055, 521] on html "**********" at bounding box center [860, 458] width 601 height 126
drag, startPoint x: 683, startPoint y: 441, endPoint x: 905, endPoint y: 437, distance: 222.7
click at [905, 437] on p "**********" at bounding box center [860, 458] width 567 height 91
click at [791, 365] on link "Text Color" at bounding box center [782, 376] width 31 height 23
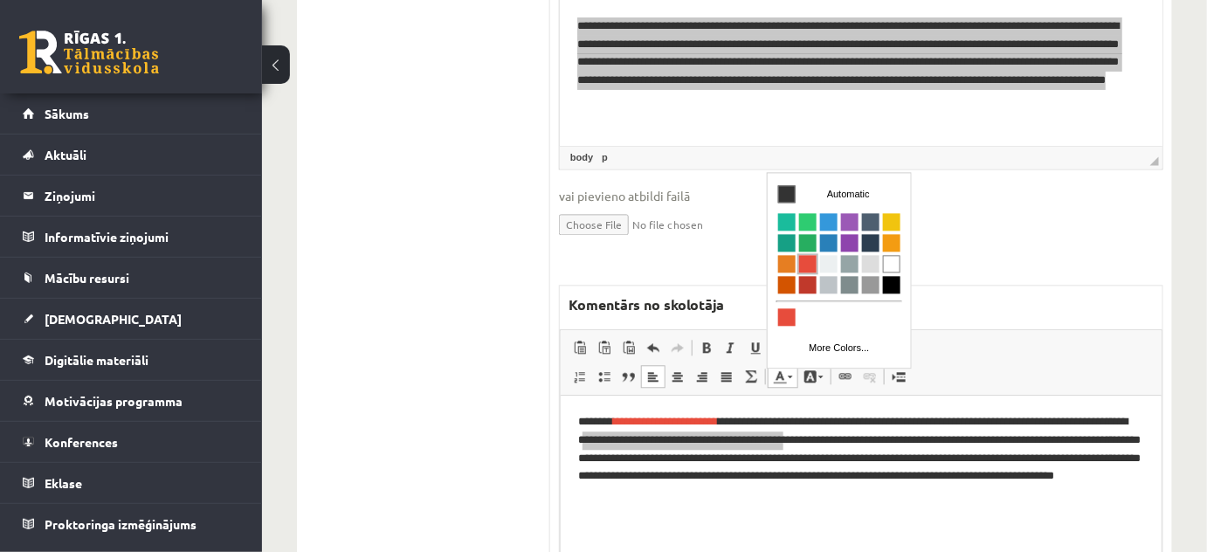
click at [801, 265] on span "Colors" at bounding box center [806, 262] width 17 height 17
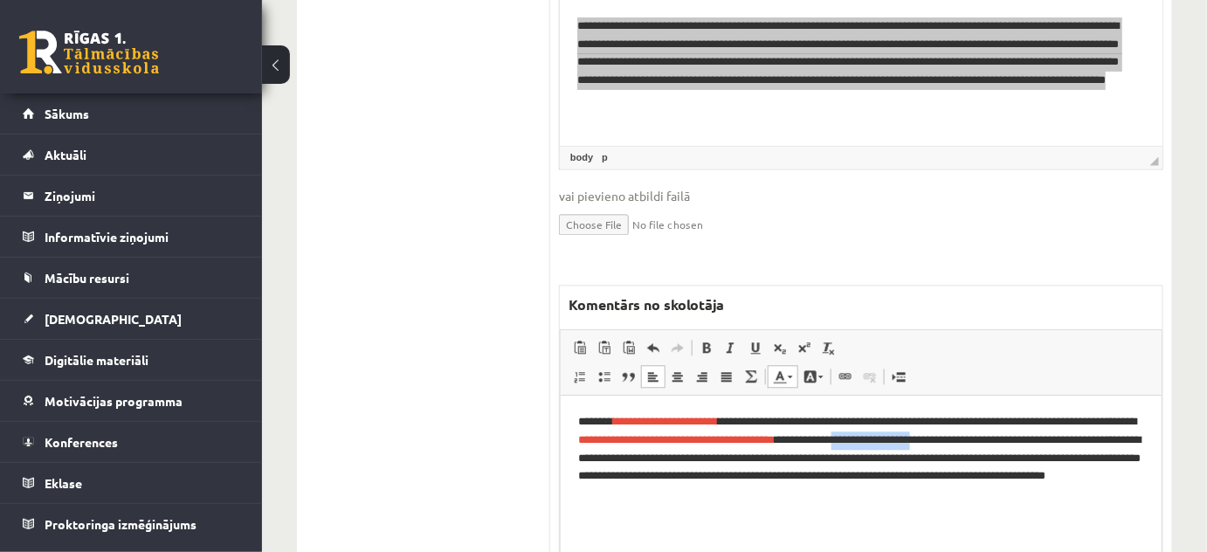
drag, startPoint x: 965, startPoint y: 439, endPoint x: 1062, endPoint y: 442, distance: 97.8
click at [1062, 442] on p "**********" at bounding box center [860, 458] width 567 height 91
click at [788, 375] on span at bounding box center [789, 376] width 5 height 3
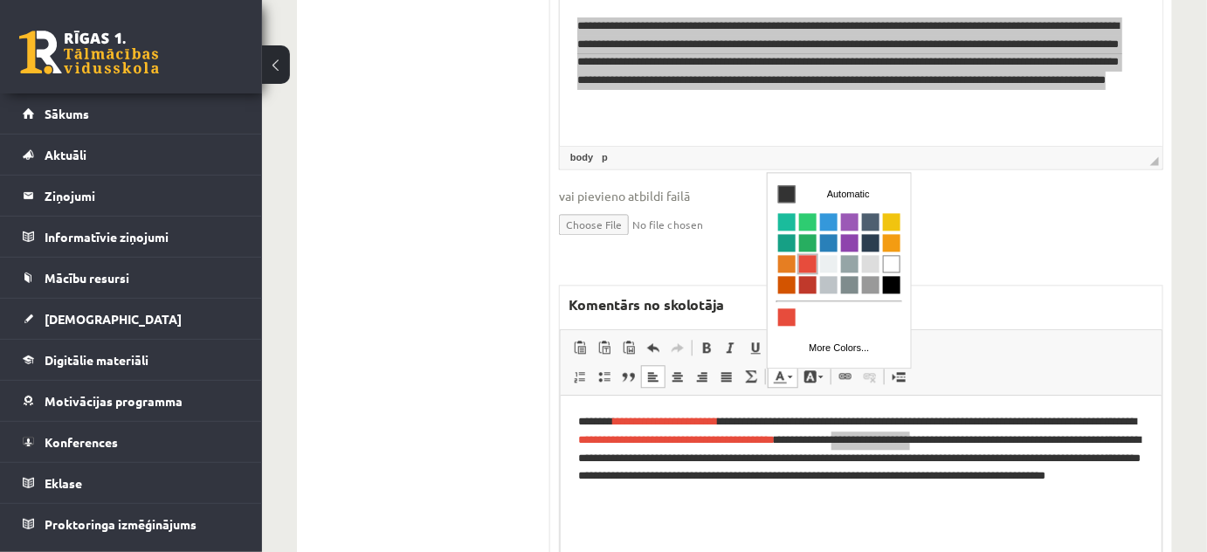
click at [808, 263] on span "Colors" at bounding box center [806, 262] width 17 height 17
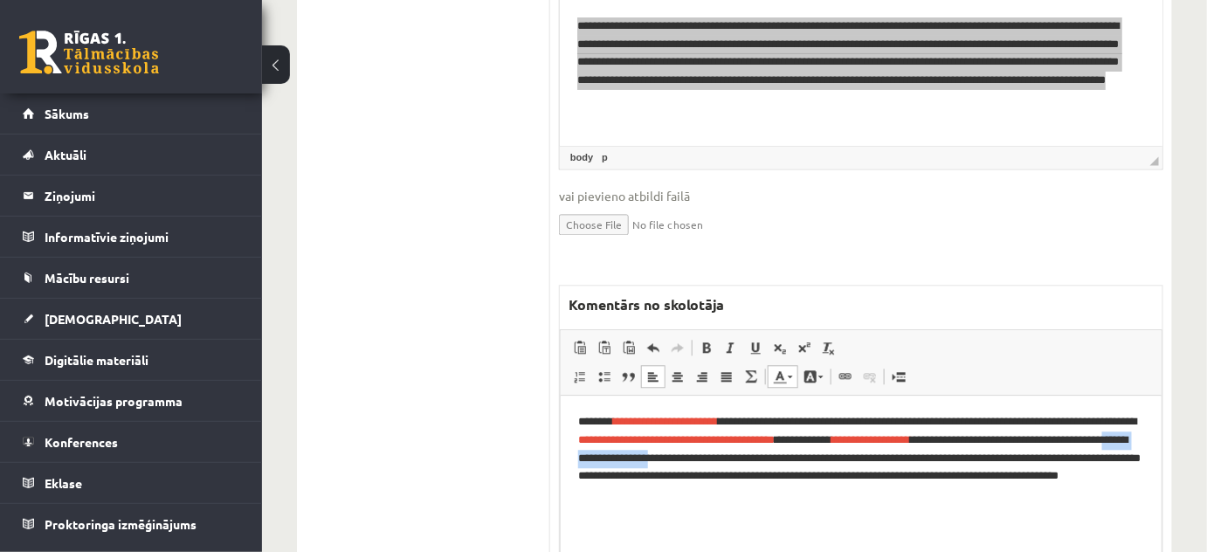
drag, startPoint x: 707, startPoint y: 461, endPoint x: 832, endPoint y: 465, distance: 124.9
click at [832, 465] on p "**********" at bounding box center [860, 458] width 567 height 91
click at [789, 375] on span at bounding box center [789, 376] width 5 height 3
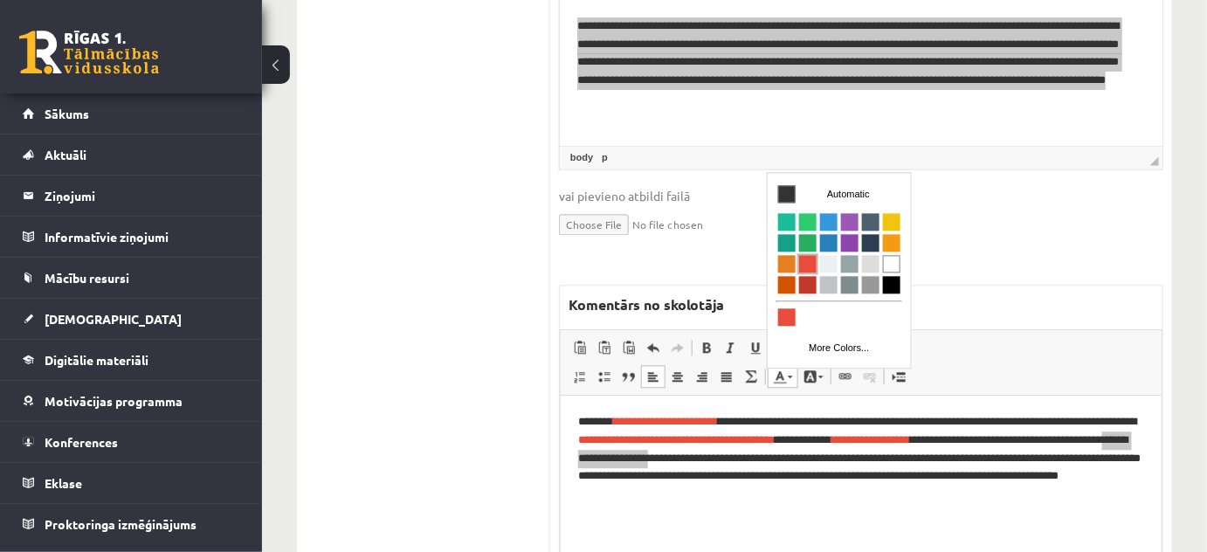
click at [803, 261] on span "Colors" at bounding box center [806, 262] width 17 height 17
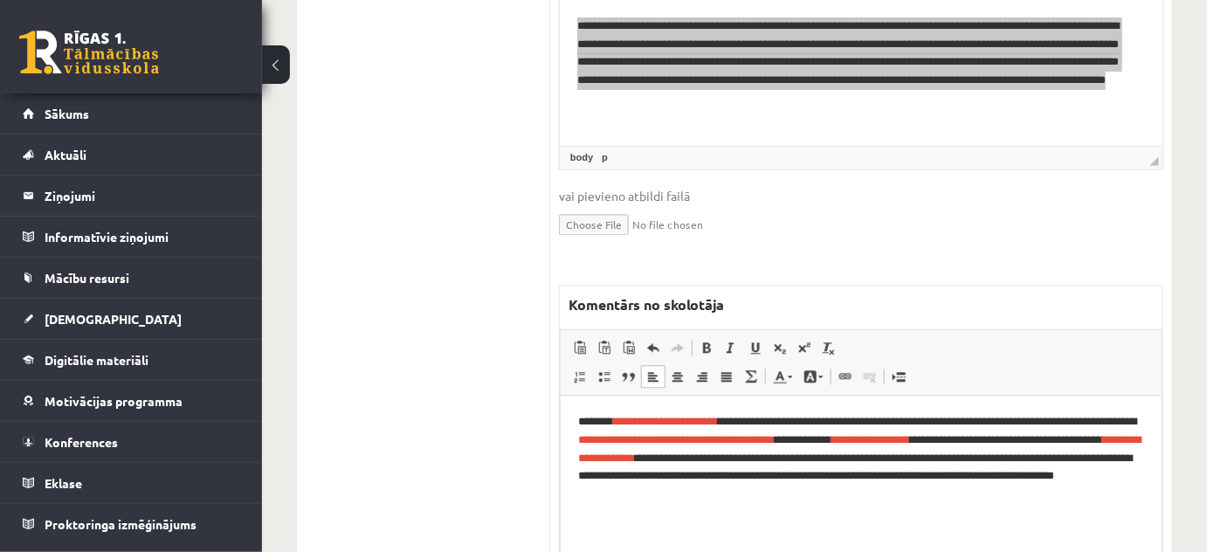
click at [969, 521] on html "**********" at bounding box center [860, 458] width 601 height 126
drag, startPoint x: 808, startPoint y: 474, endPoint x: 941, endPoint y: 472, distance: 132.7
click at [948, 481] on p "**********" at bounding box center [860, 458] width 567 height 91
click at [788, 375] on span at bounding box center [789, 376] width 5 height 3
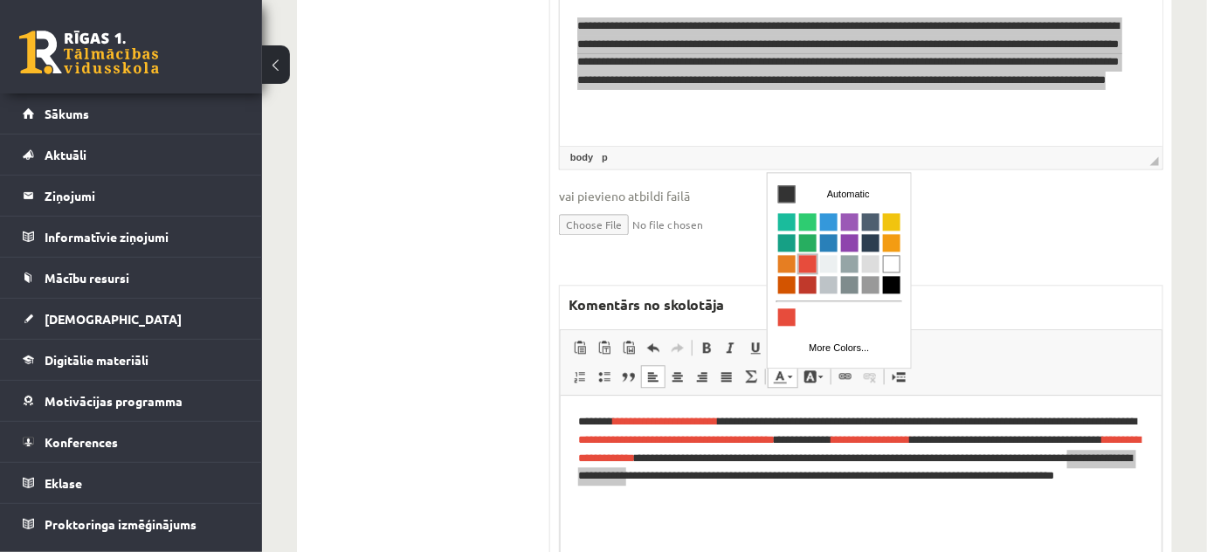
drag, startPoint x: 804, startPoint y: 263, endPoint x: 1571, endPoint y: 435, distance: 786.4
click at [804, 263] on span "Colors" at bounding box center [806, 262] width 17 height 17
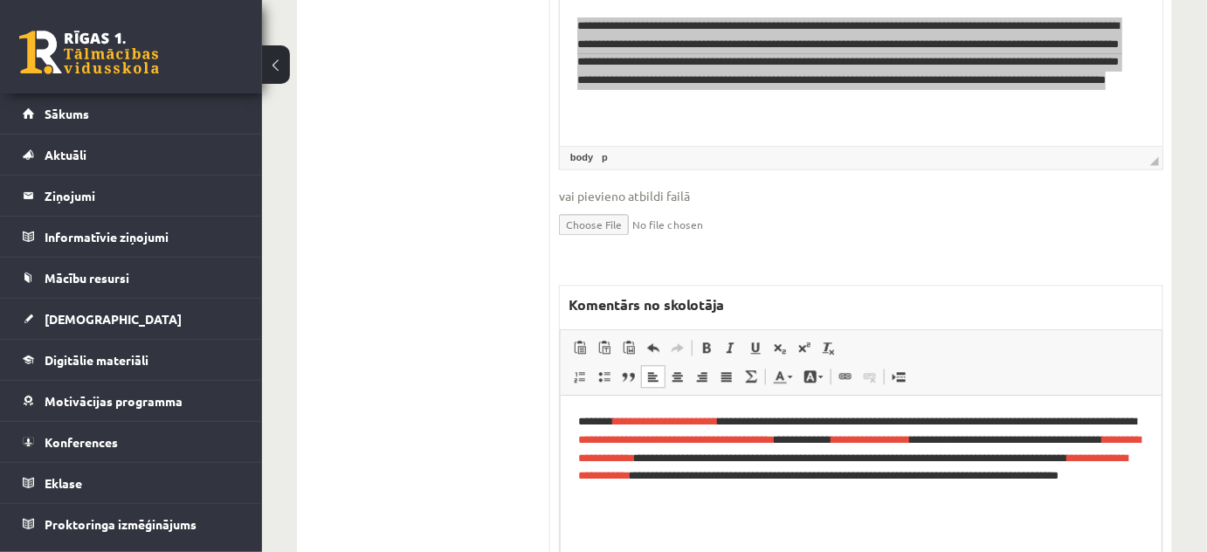
click at [1071, 521] on html "**********" at bounding box center [860, 458] width 601 height 126
drag, startPoint x: 585, startPoint y: 498, endPoint x: 778, endPoint y: 503, distance: 193.0
click at [778, 503] on p "**********" at bounding box center [860, 458] width 567 height 91
click at [787, 375] on span at bounding box center [789, 376] width 5 height 3
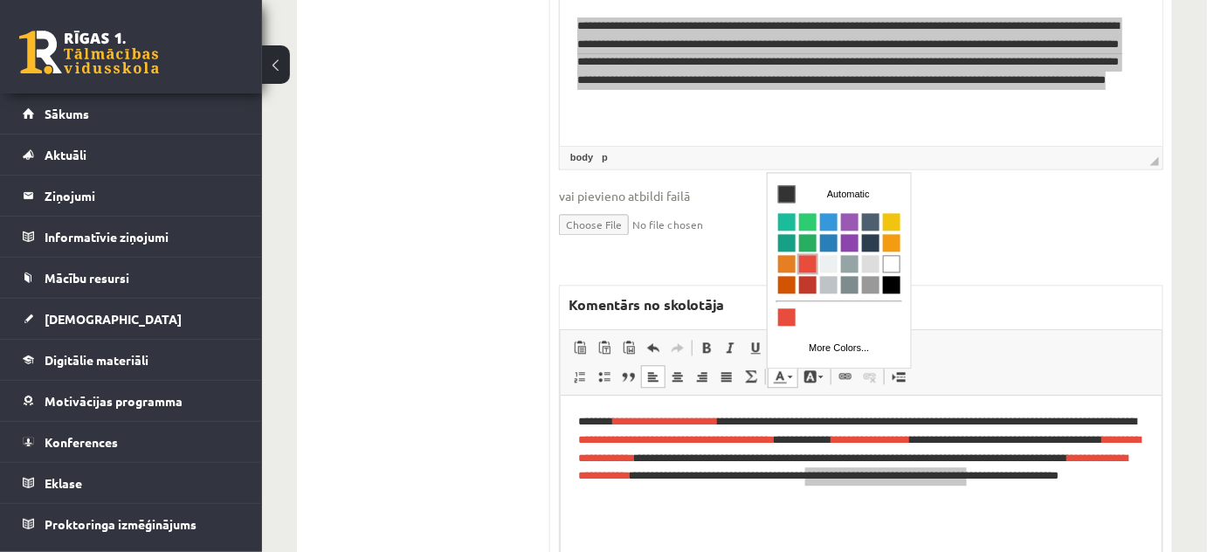
click at [809, 267] on span "Colors" at bounding box center [806, 262] width 17 height 17
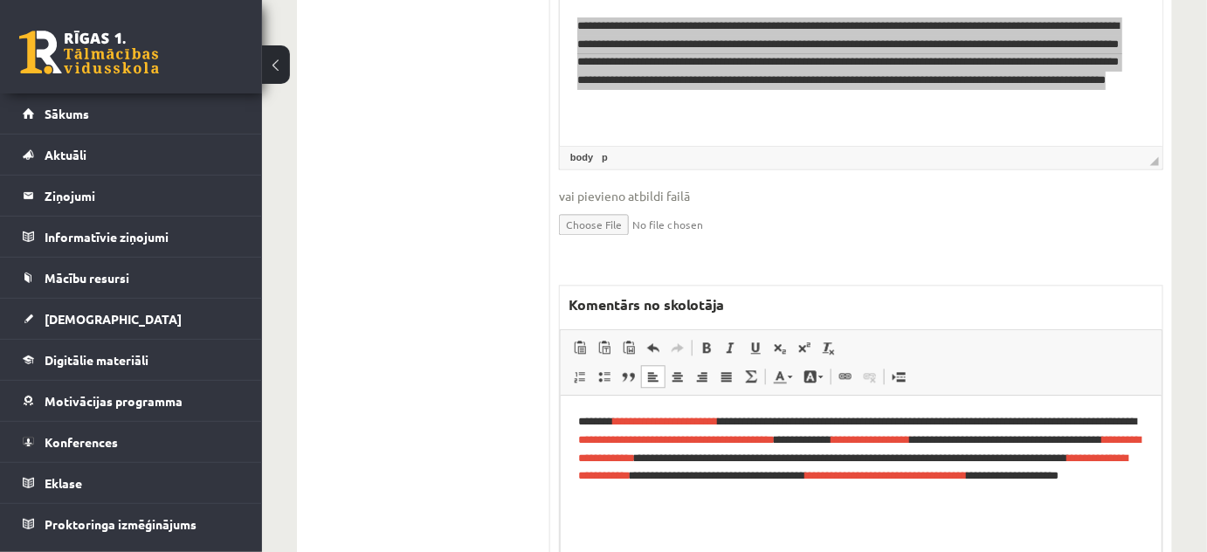
click at [988, 521] on html "**********" at bounding box center [860, 458] width 601 height 126
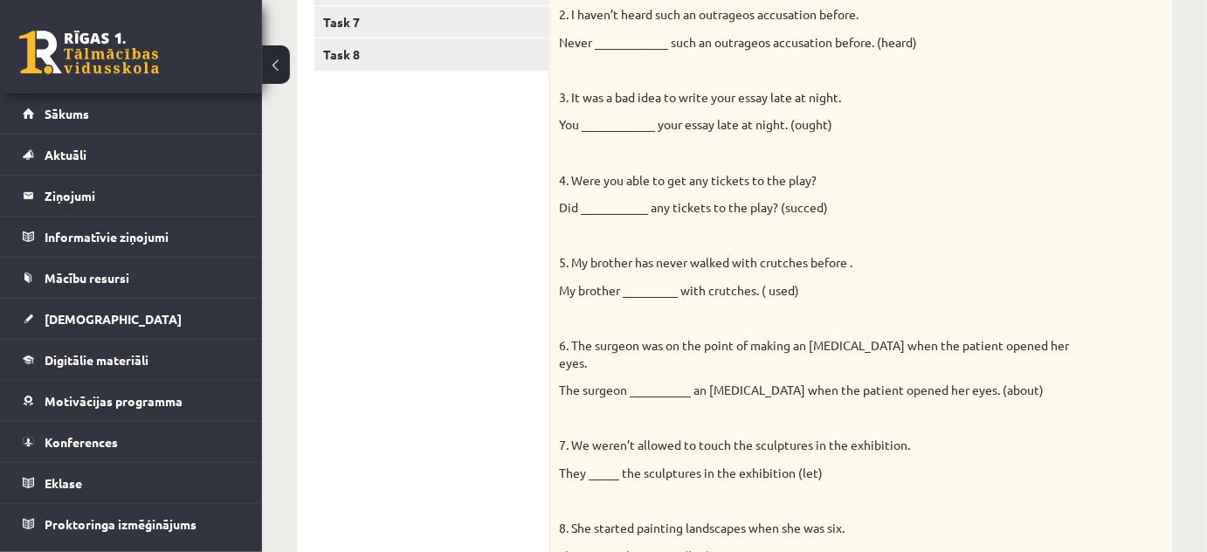
scroll to position [158, 0]
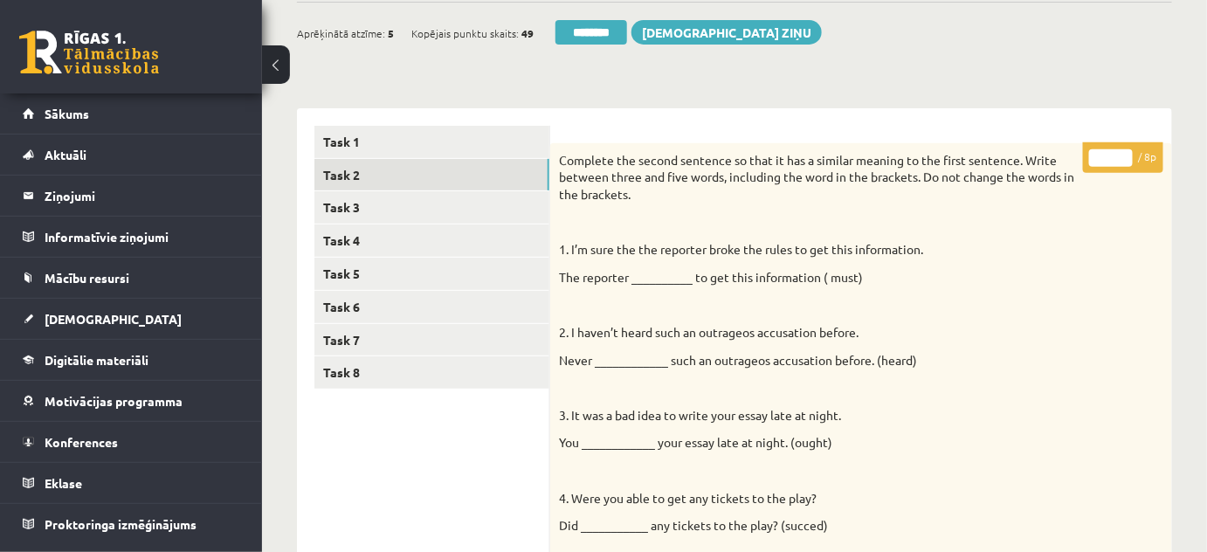
click at [1125, 153] on input "*" at bounding box center [1111, 157] width 44 height 17
type input "*"
click at [1125, 153] on input "*" at bounding box center [1111, 157] width 44 height 17
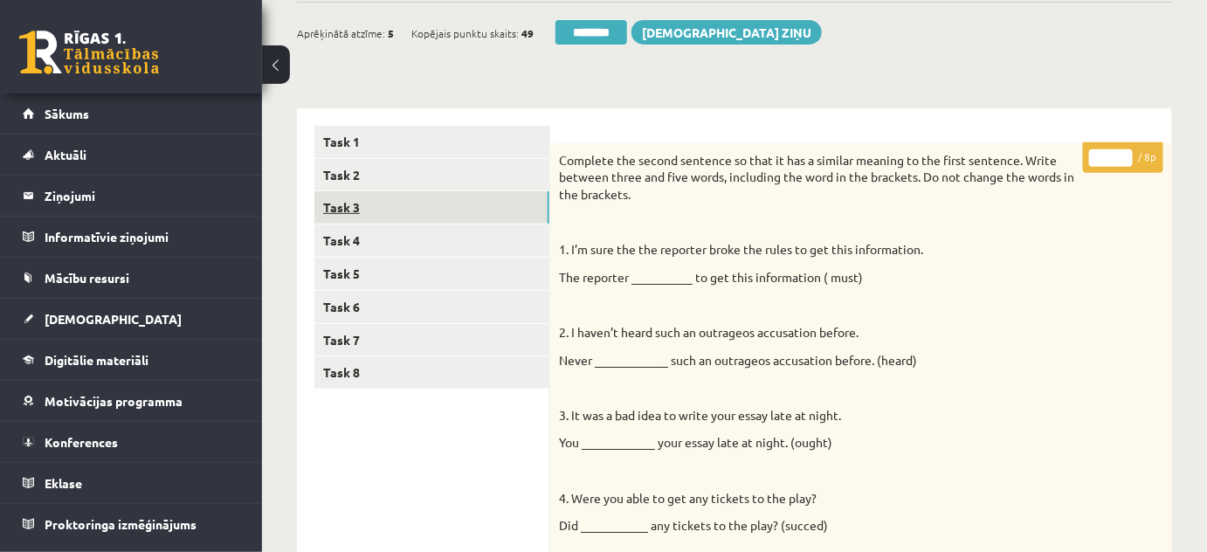
click at [352, 200] on link "Task 3" at bounding box center [431, 207] width 235 height 32
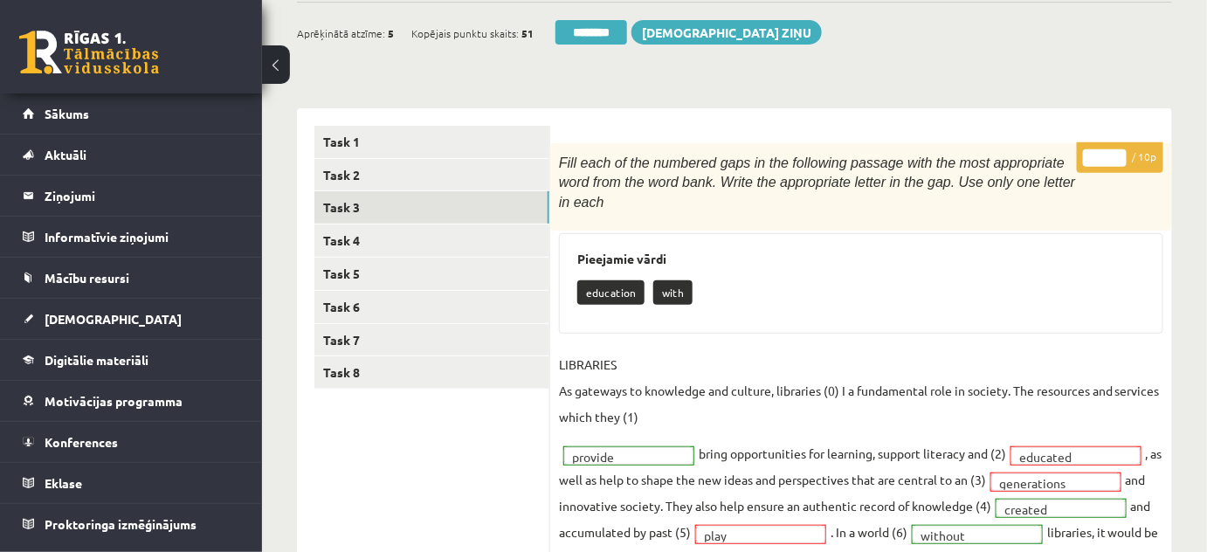
scroll to position [0, 0]
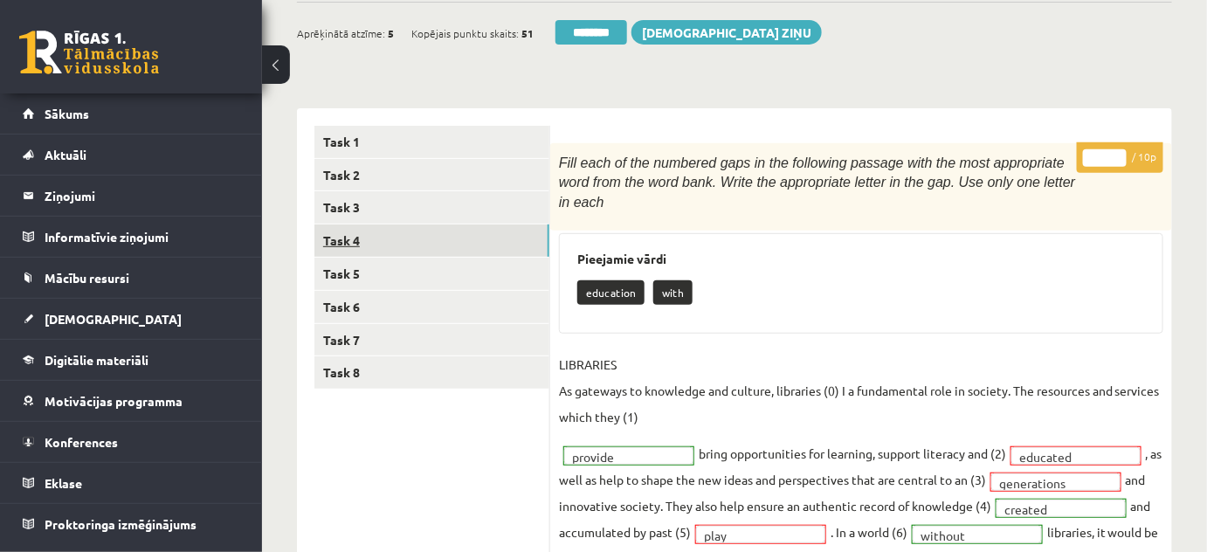
click at [342, 234] on link "Task 4" at bounding box center [431, 240] width 235 height 32
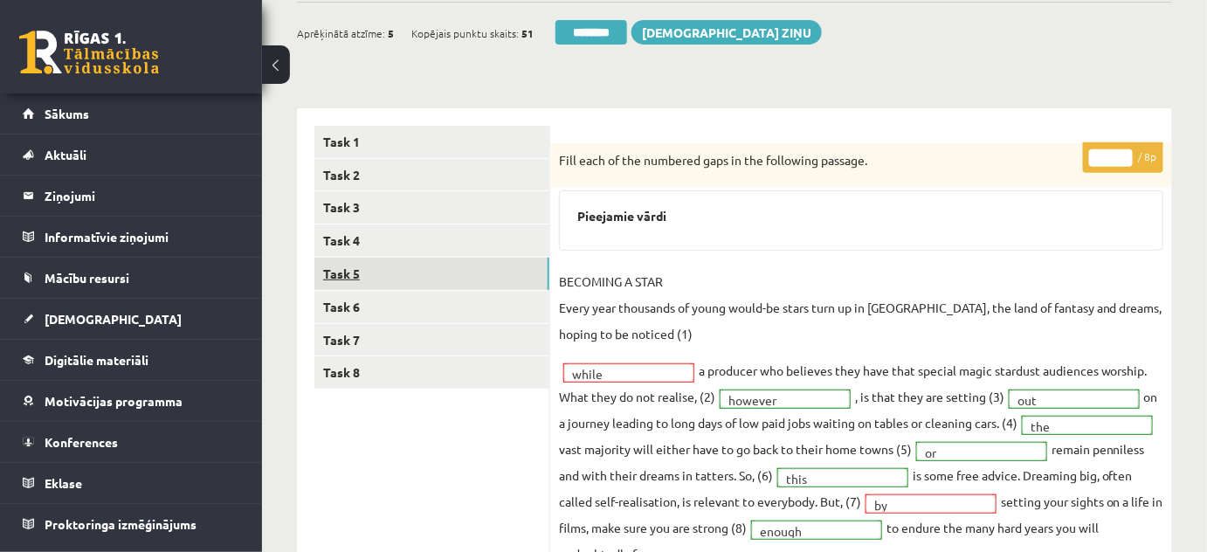
click at [346, 270] on link "Task 5" at bounding box center [431, 274] width 235 height 32
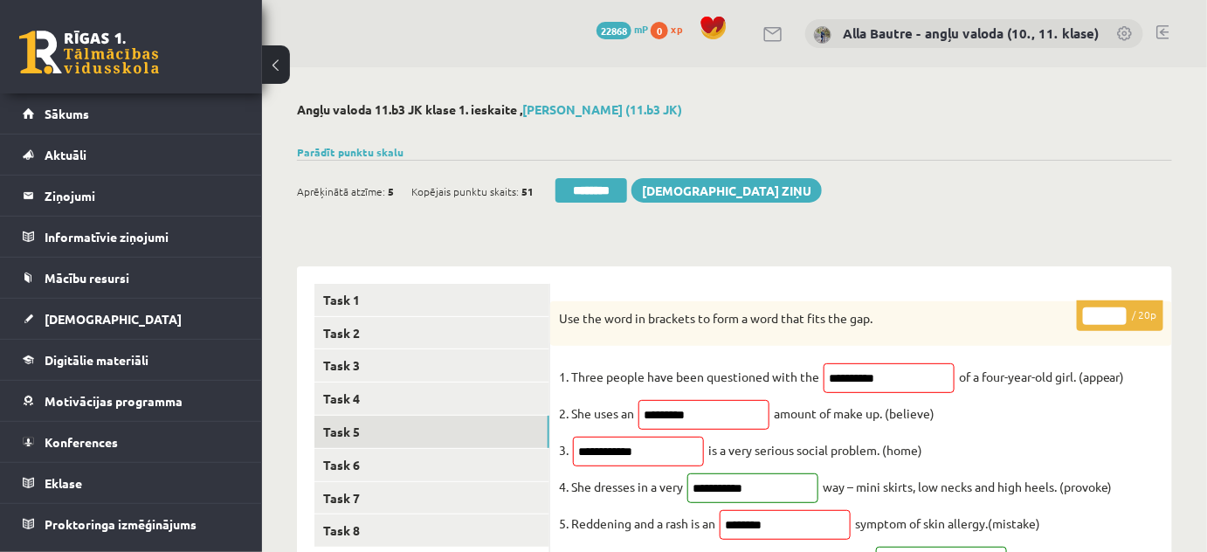
click at [1120, 314] on input "**" at bounding box center [1105, 315] width 44 height 17
type input "**"
click at [1119, 311] on input "**" at bounding box center [1105, 315] width 44 height 17
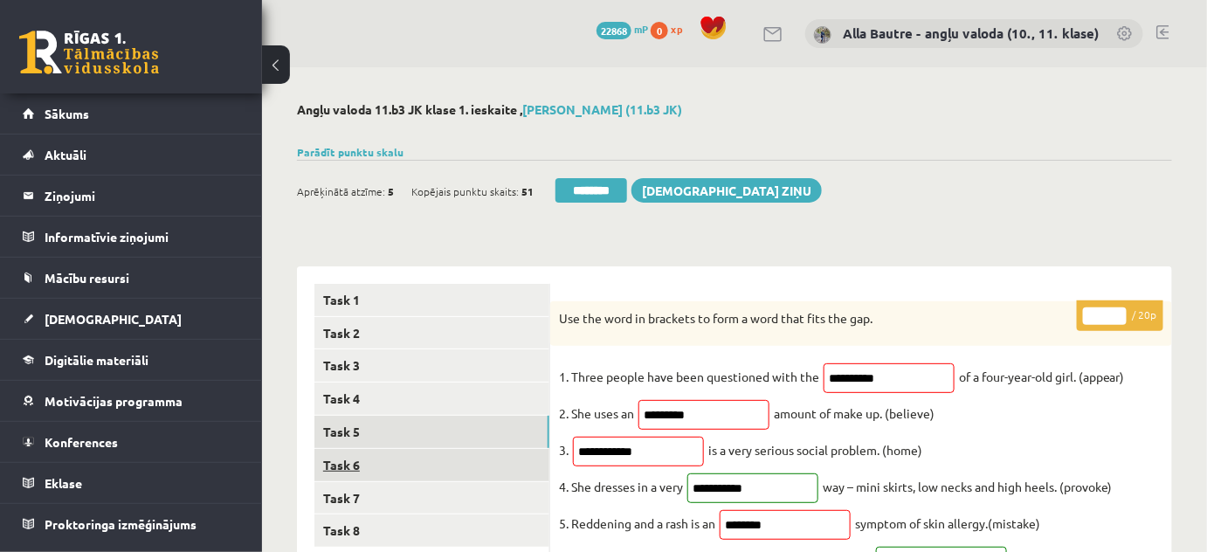
click at [317, 470] on link "Task 6" at bounding box center [431, 465] width 235 height 32
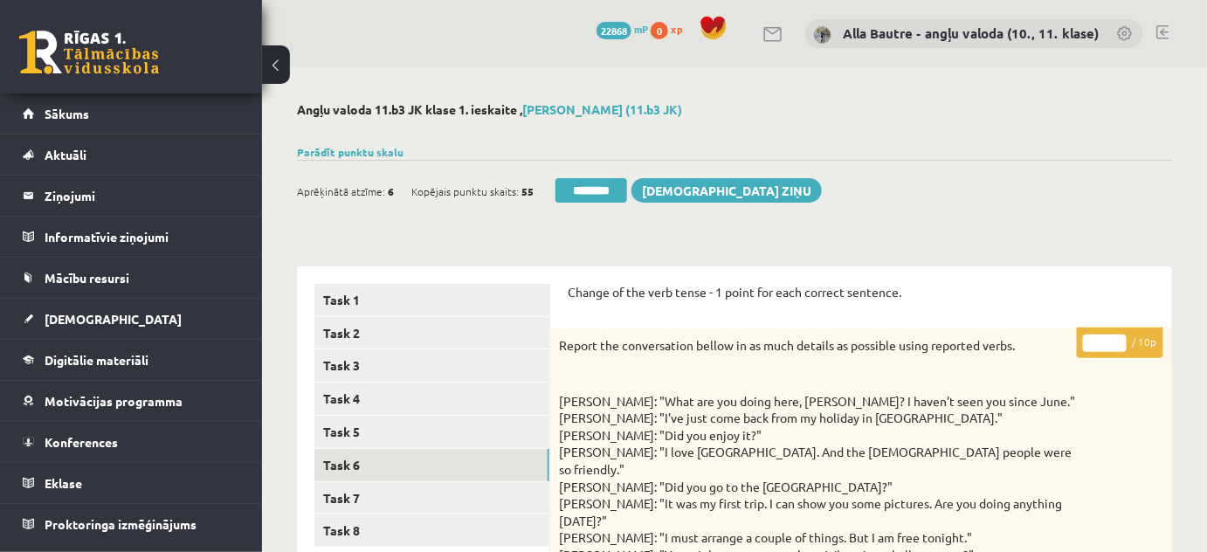
type input "**"
click at [1117, 338] on input "**" at bounding box center [1105, 342] width 44 height 17
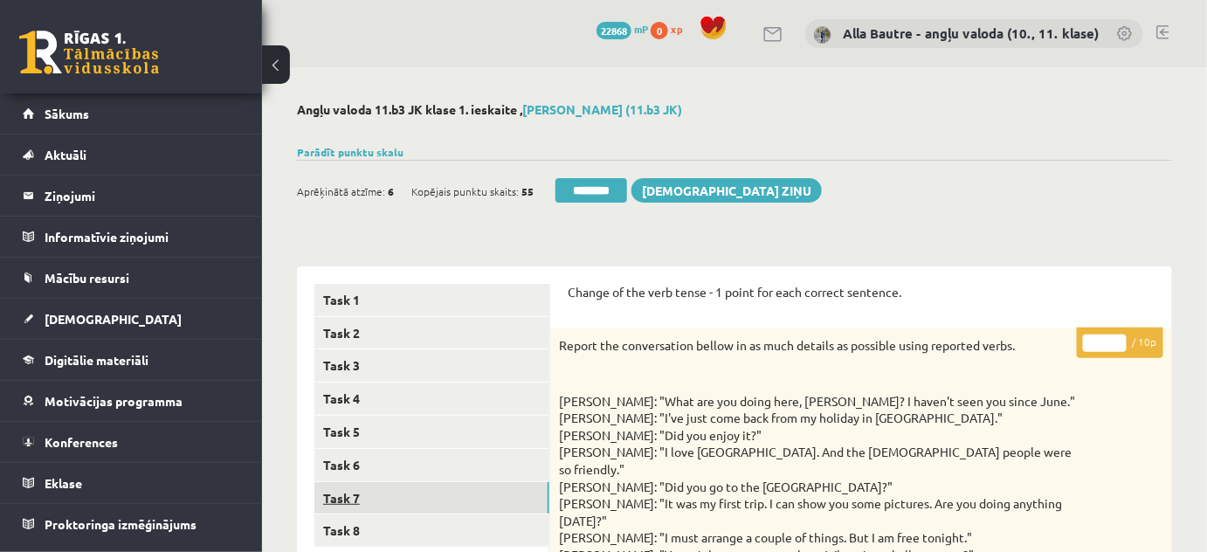
click at [363, 495] on link "Task 7" at bounding box center [431, 498] width 235 height 32
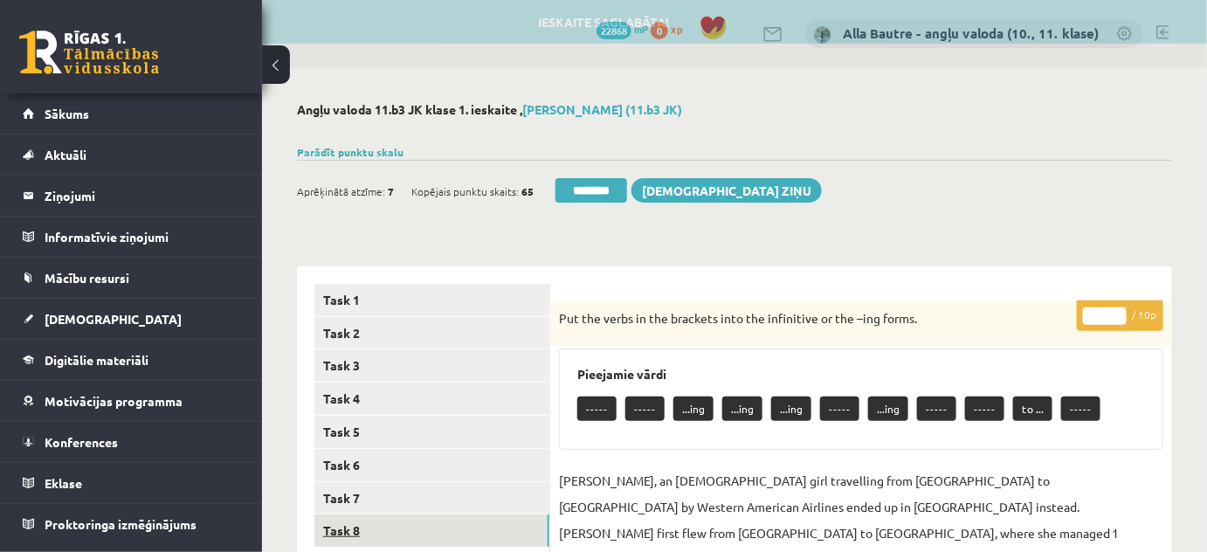
click at [340, 528] on link "Task 8" at bounding box center [431, 530] width 235 height 32
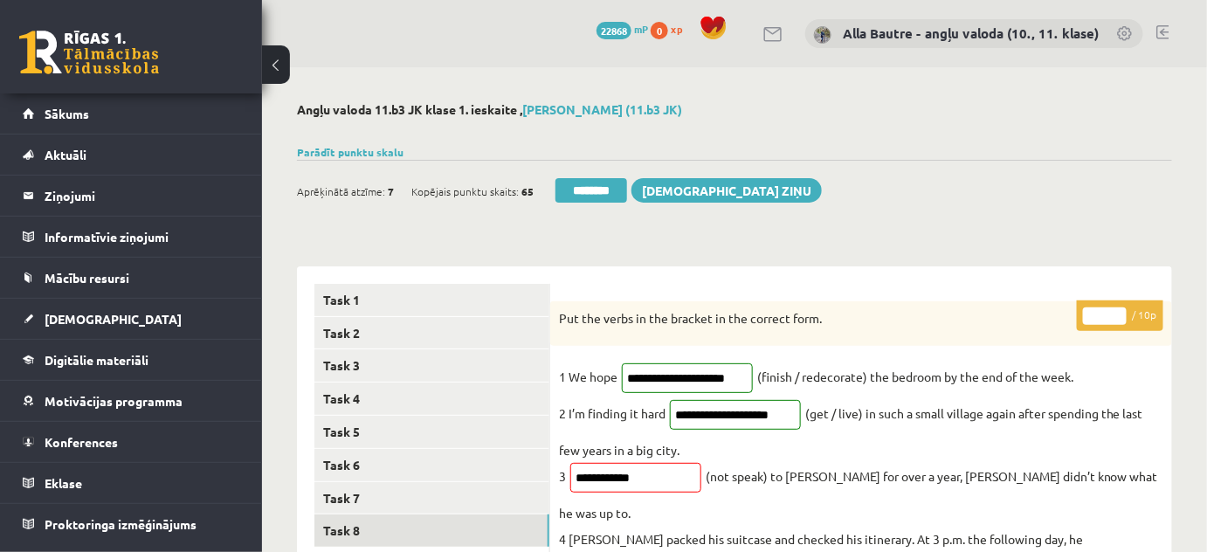
click at [1117, 311] on input "*" at bounding box center [1105, 315] width 44 height 17
type input "*"
click at [1117, 311] on input "*" at bounding box center [1105, 315] width 44 height 17
click at [363, 428] on link "Task 5" at bounding box center [431, 432] width 235 height 32
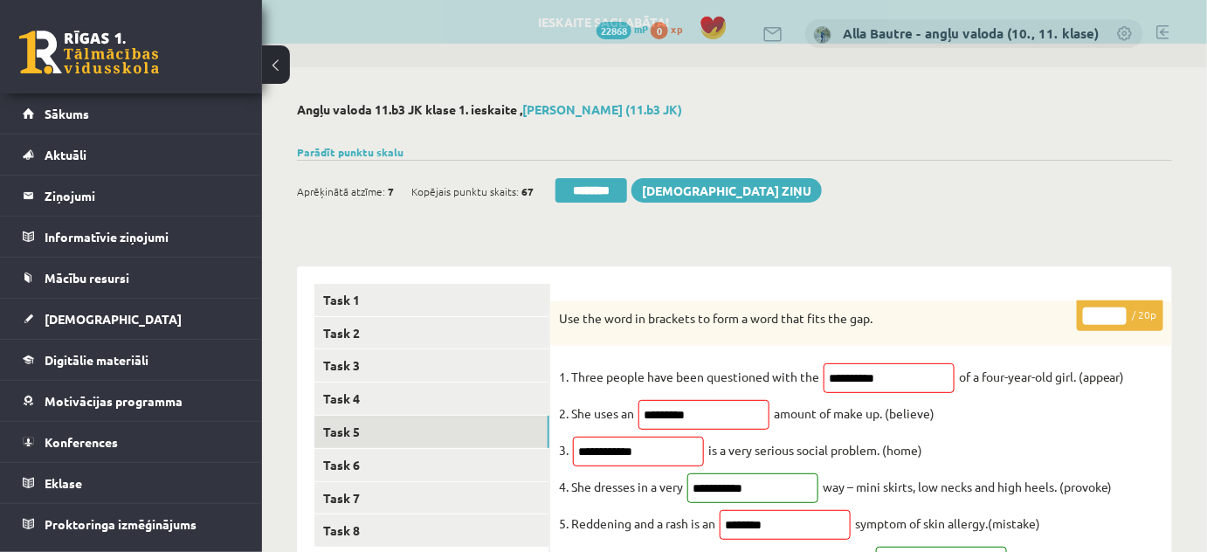
drag, startPoint x: 588, startPoint y: 188, endPoint x: 676, endPoint y: 51, distance: 162.5
click at [588, 188] on input "********" at bounding box center [591, 190] width 72 height 24
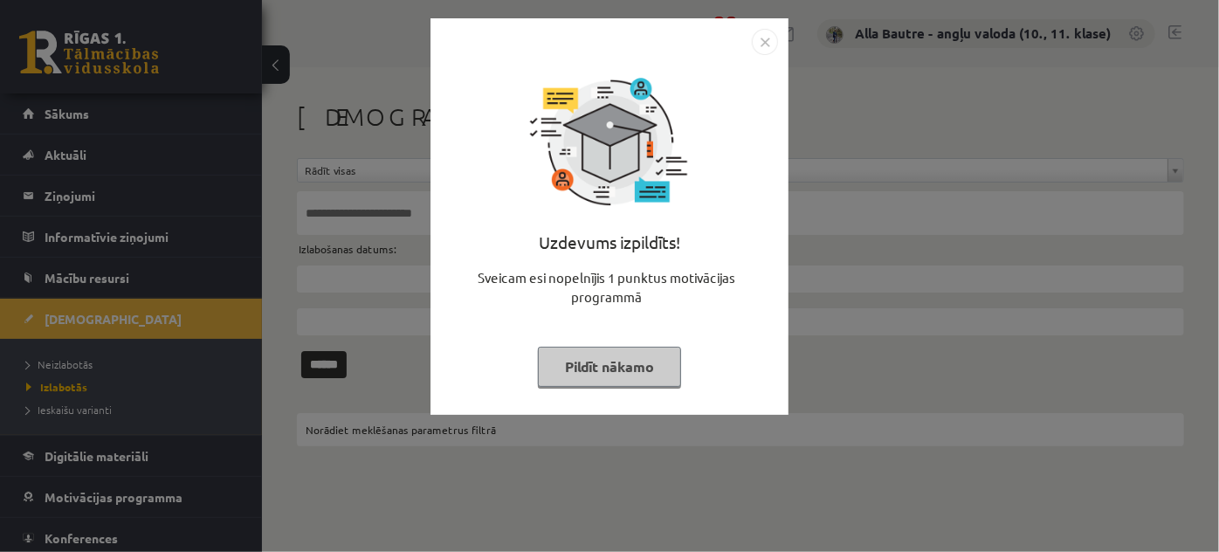
click at [758, 41] on img "Close" at bounding box center [765, 42] width 26 height 26
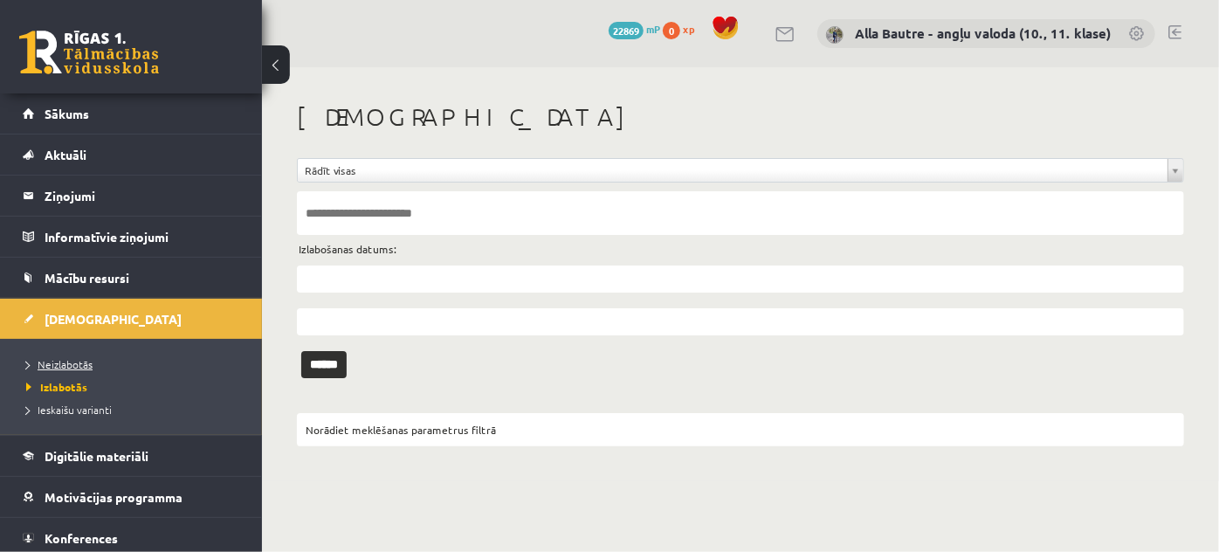
click at [70, 358] on span "Neizlabotās" at bounding box center [59, 364] width 66 height 14
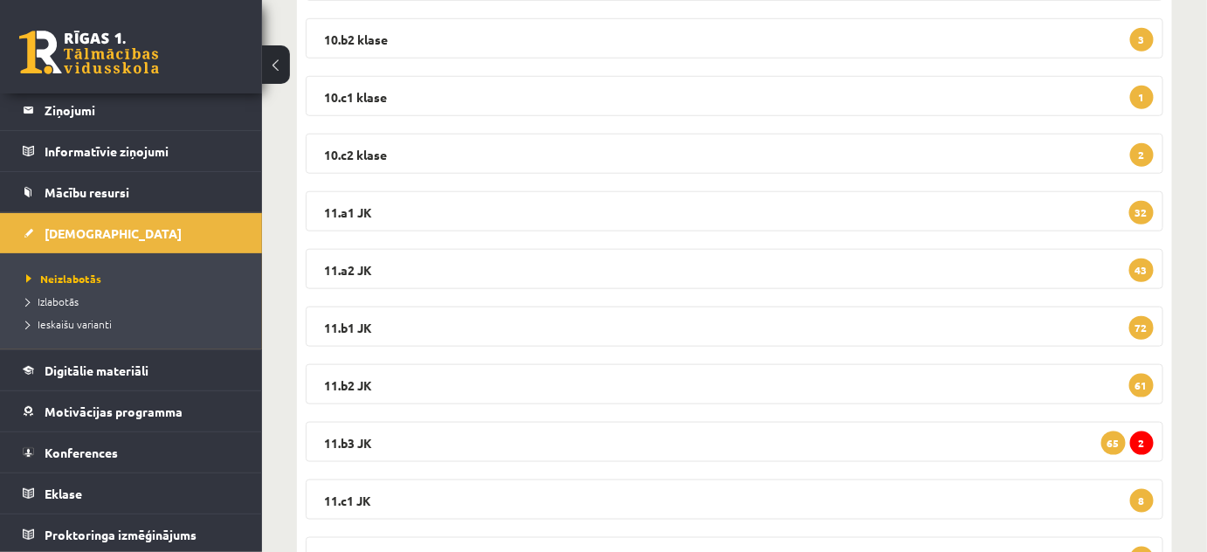
scroll to position [619, 0]
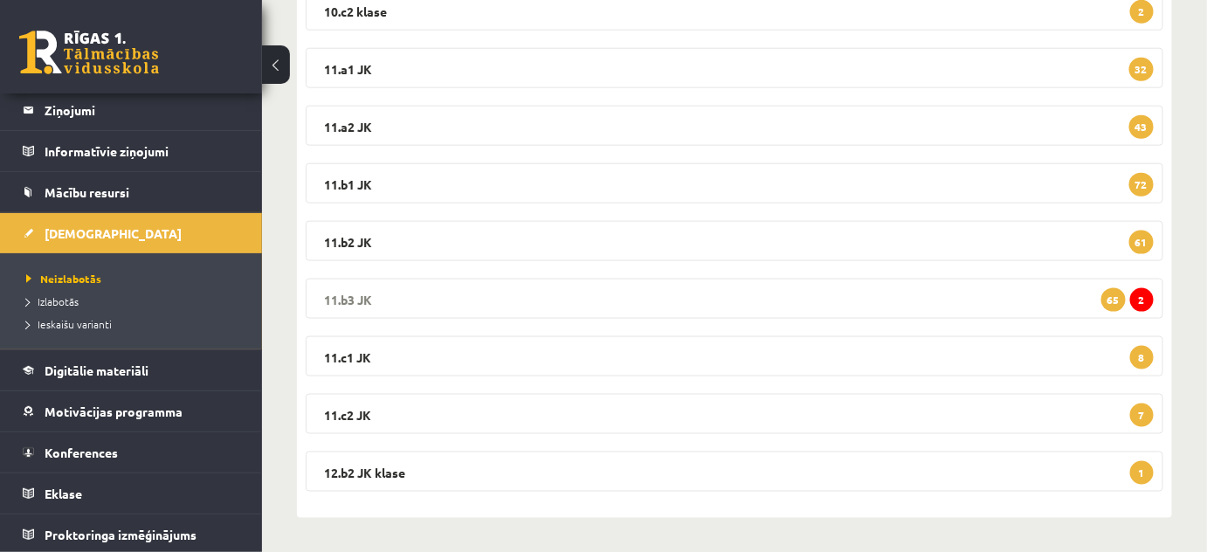
click at [353, 292] on legend "11.b3 JK 2 65" at bounding box center [734, 299] width 857 height 40
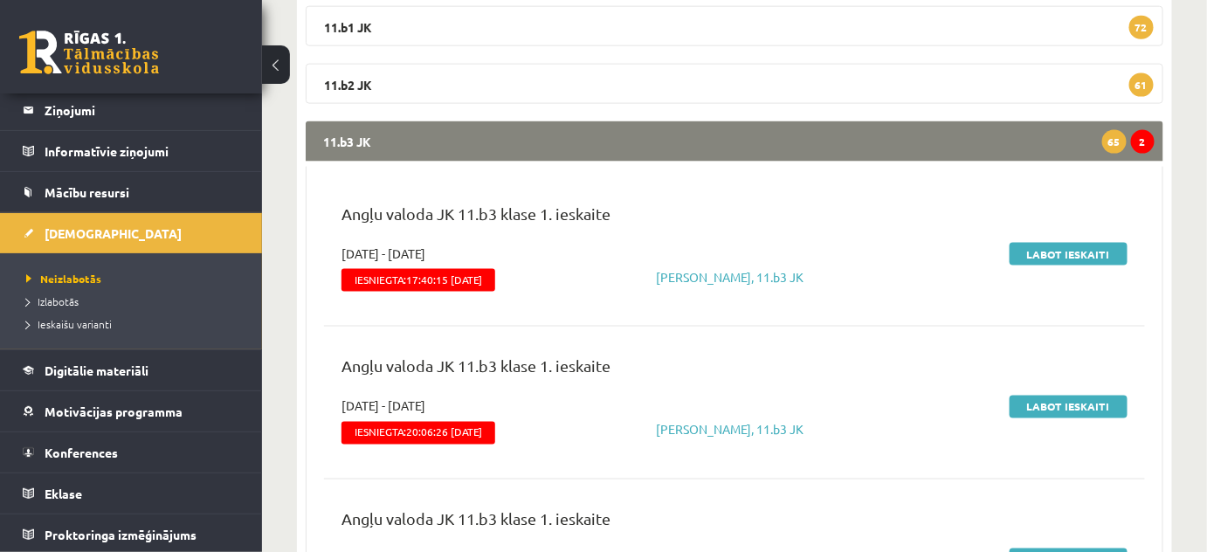
scroll to position [777, 0]
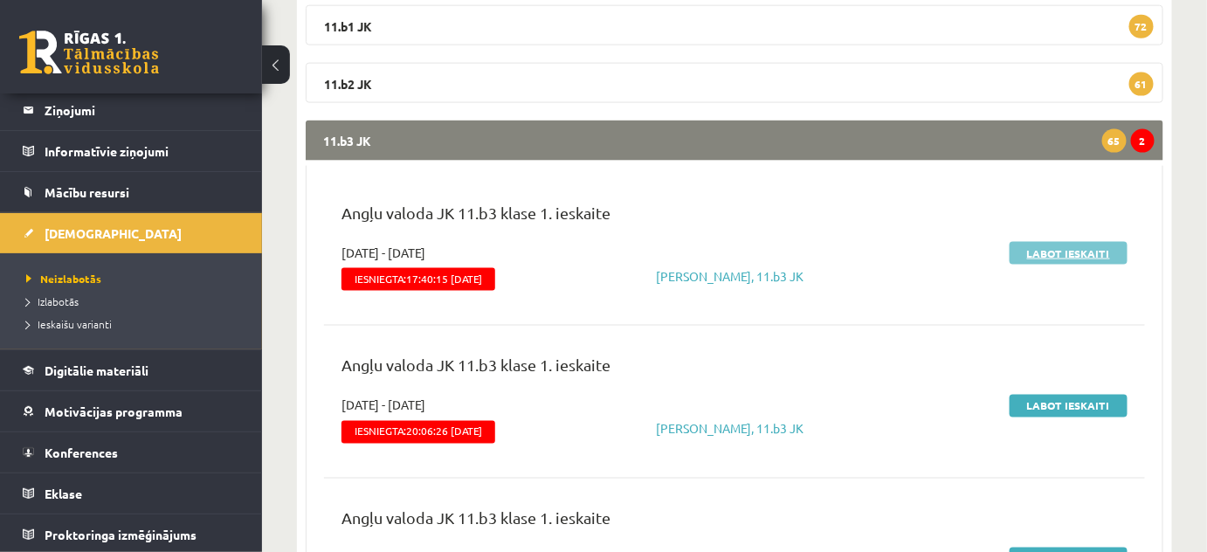
click at [1048, 253] on link "Labot ieskaiti" at bounding box center [1068, 253] width 118 height 23
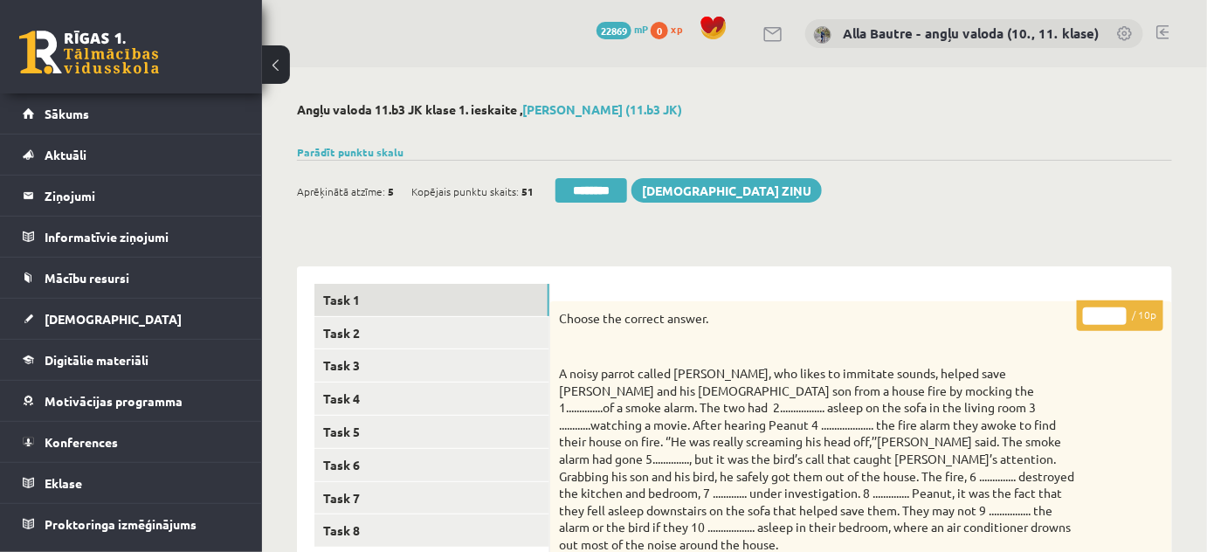
click at [1116, 309] on input "*" at bounding box center [1105, 315] width 44 height 17
type input "*"
click at [1116, 309] on input "*" at bounding box center [1105, 315] width 44 height 17
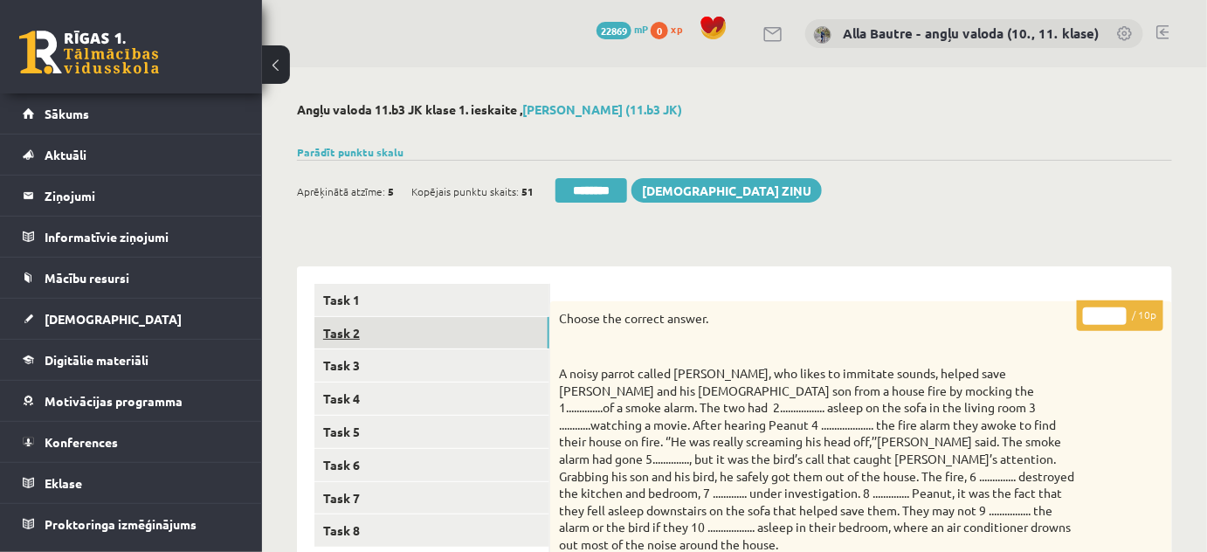
click at [357, 323] on link "Task 2" at bounding box center [431, 333] width 235 height 32
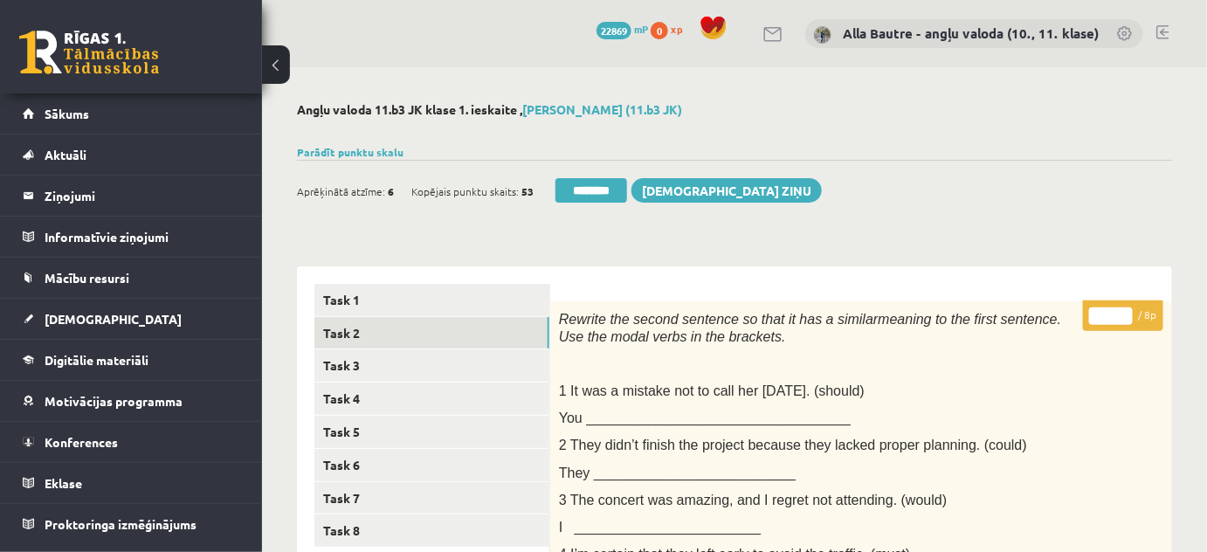
type input "*"
click at [1123, 310] on input "*" at bounding box center [1111, 315] width 44 height 17
click at [368, 367] on link "Task 3" at bounding box center [431, 365] width 235 height 32
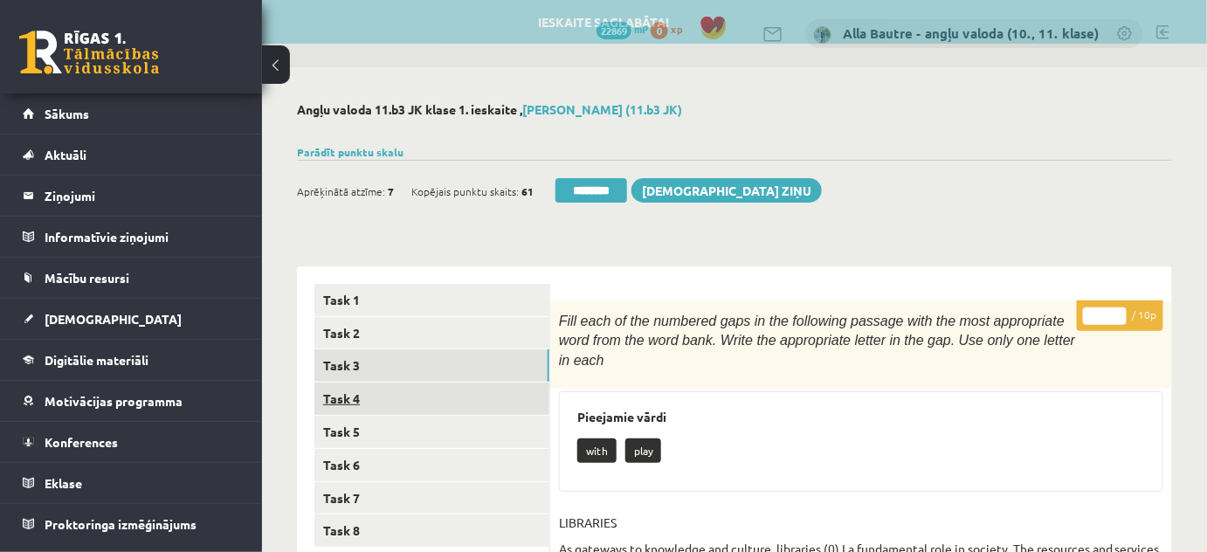
click at [351, 396] on link "Task 4" at bounding box center [431, 398] width 235 height 32
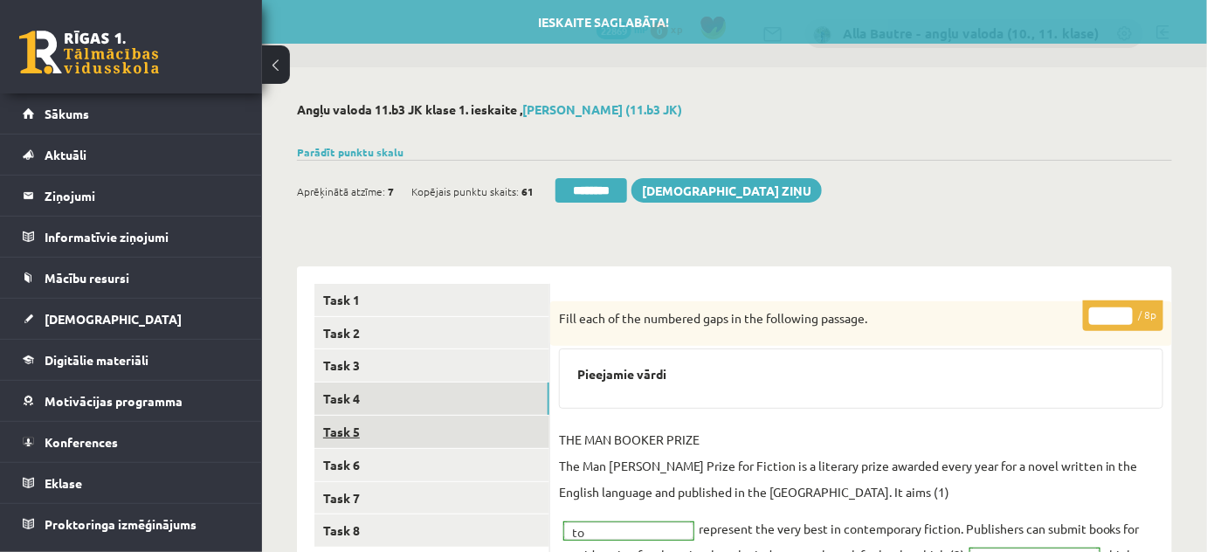
click at [351, 430] on link "Task 5" at bounding box center [431, 432] width 235 height 32
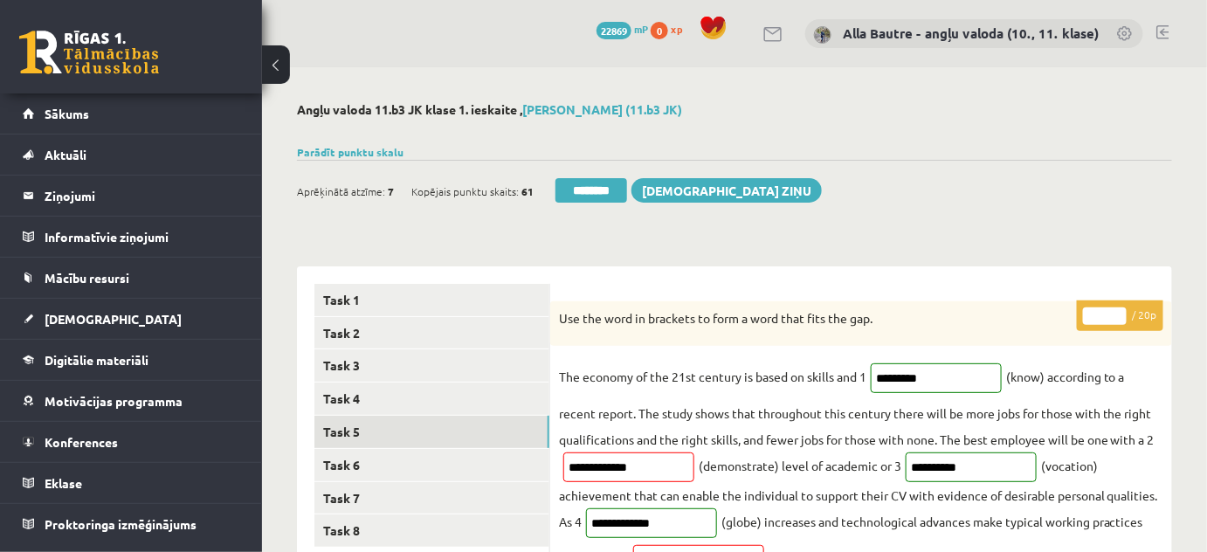
click at [1120, 312] on input "**" at bounding box center [1105, 315] width 44 height 17
type input "**"
click at [1120, 312] on input "**" at bounding box center [1105, 315] width 44 height 17
click at [354, 463] on link "Task 6" at bounding box center [431, 465] width 235 height 32
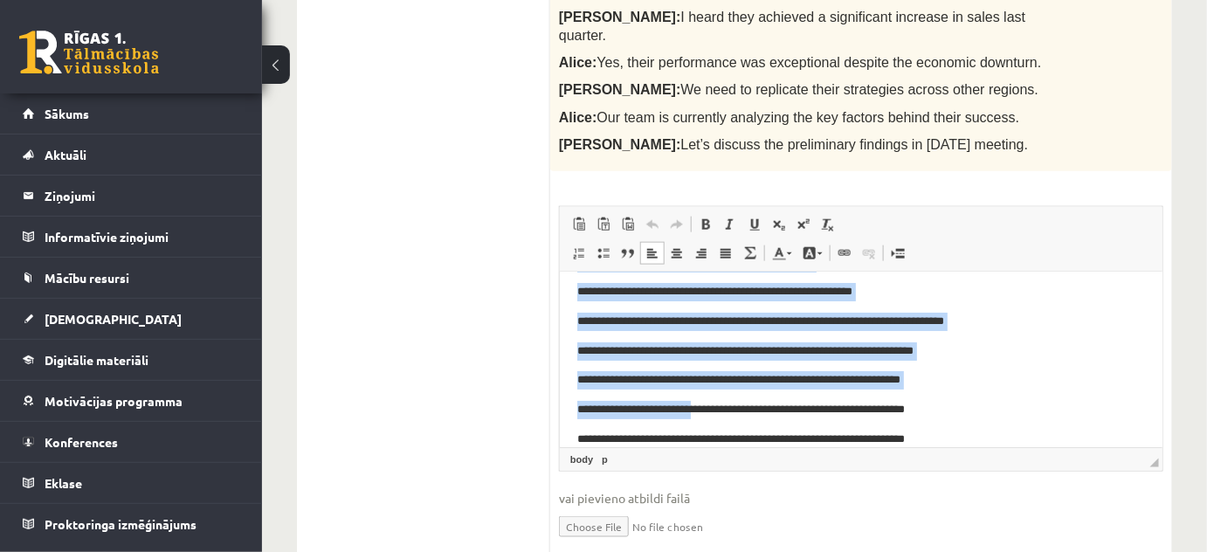
scroll to position [144, 0]
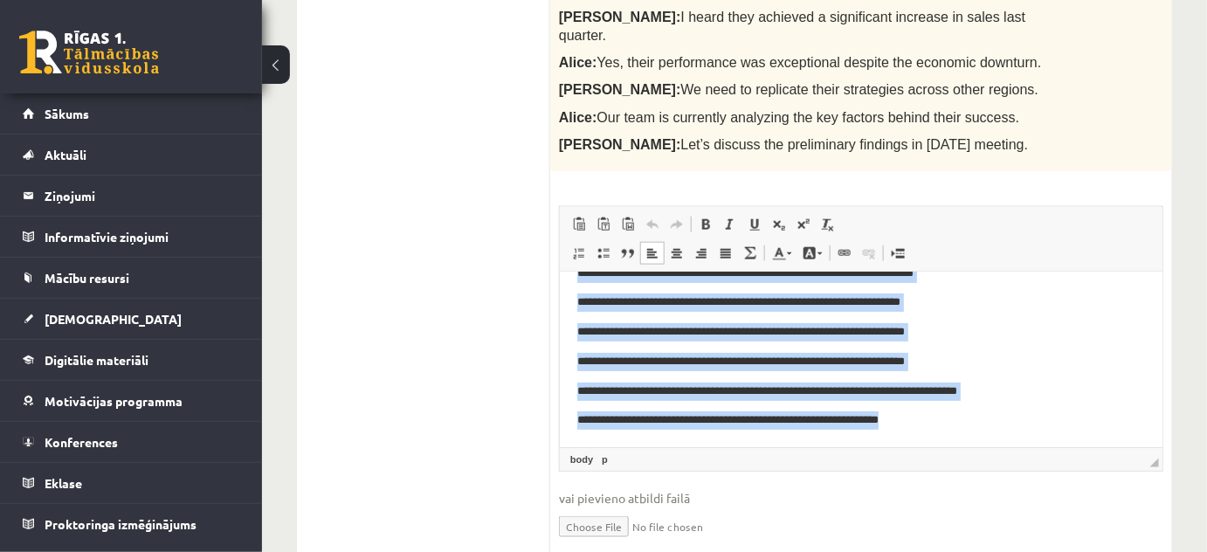
drag, startPoint x: 573, startPoint y: 294, endPoint x: 947, endPoint y: 410, distance: 392.1
click at [947, 410] on html "**********" at bounding box center [860, 288] width 602 height 318
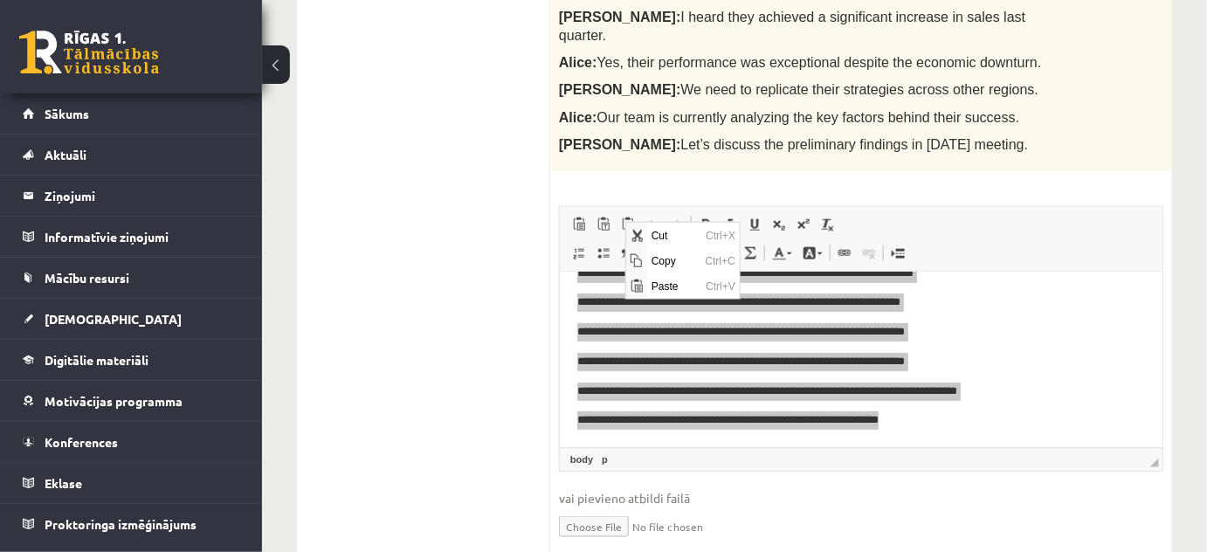
scroll to position [0, 0]
click at [666, 254] on span "Copy" at bounding box center [673, 259] width 54 height 25
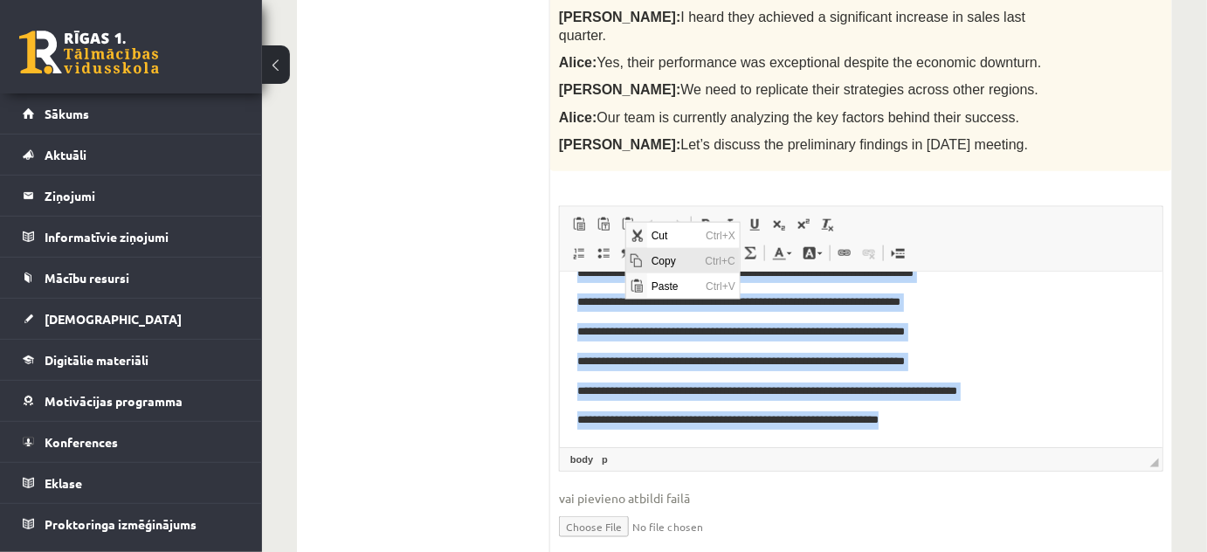
copy body "**********"
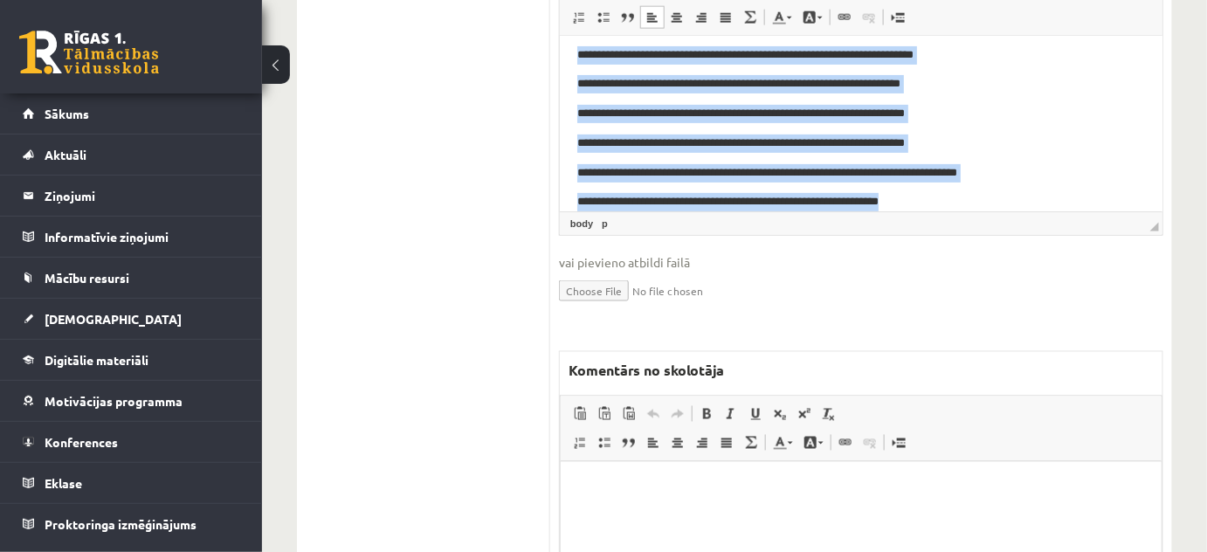
scroll to position [794, 0]
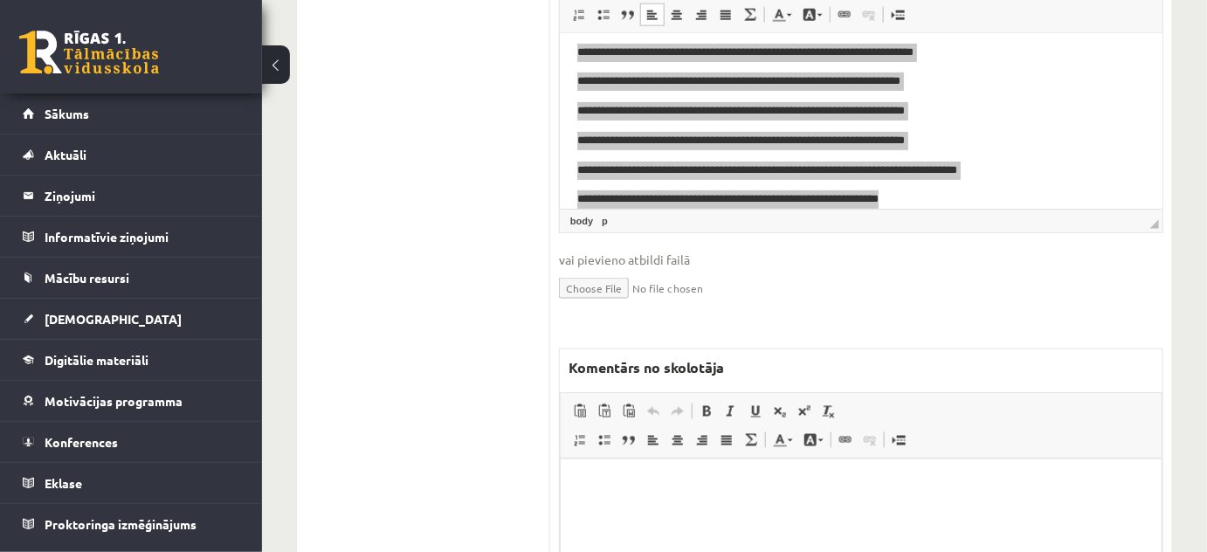
click at [617, 512] on html at bounding box center [860, 484] width 601 height 53
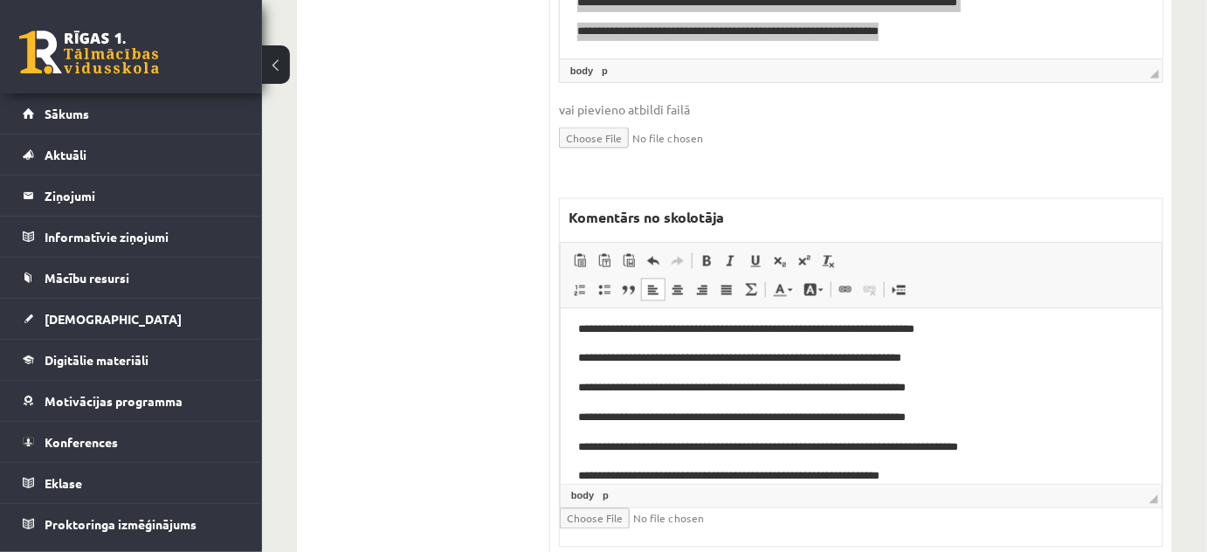
scroll to position [0, 0]
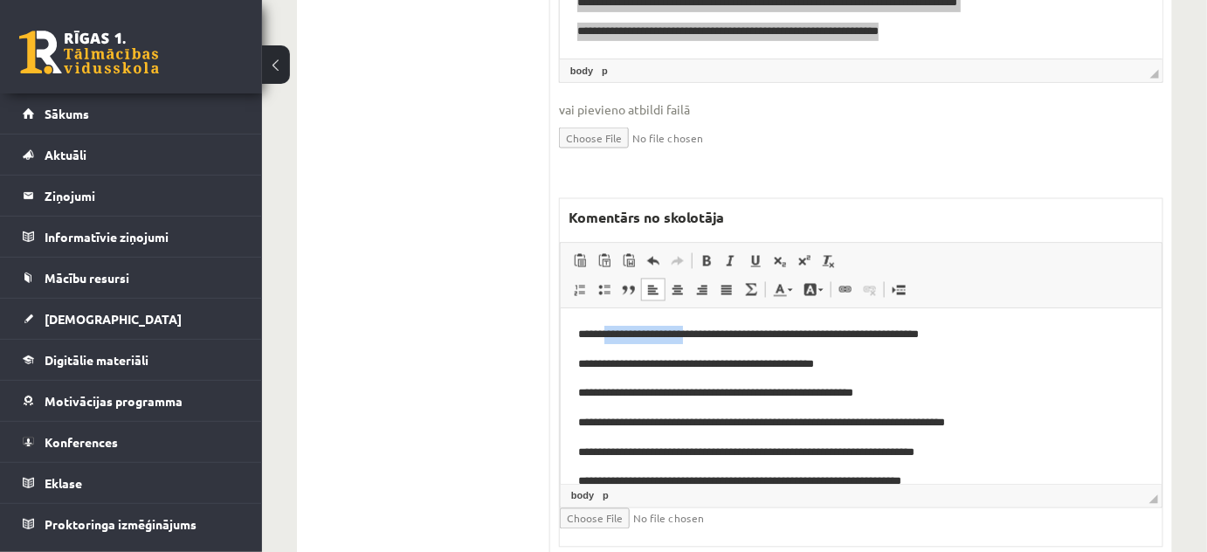
drag, startPoint x: 605, startPoint y: 334, endPoint x: 706, endPoint y: 344, distance: 101.8
click at [706, 344] on p "**********" at bounding box center [854, 336] width 555 height 18
click at [788, 289] on span at bounding box center [789, 290] width 5 height 3
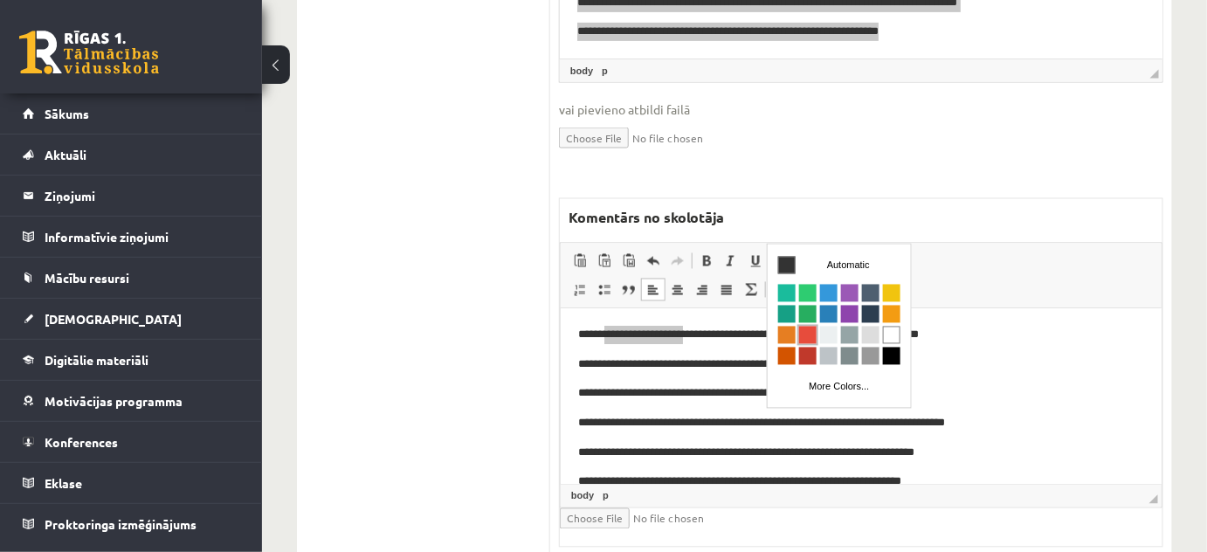
click at [808, 333] on span "Colors" at bounding box center [806, 335] width 17 height 17
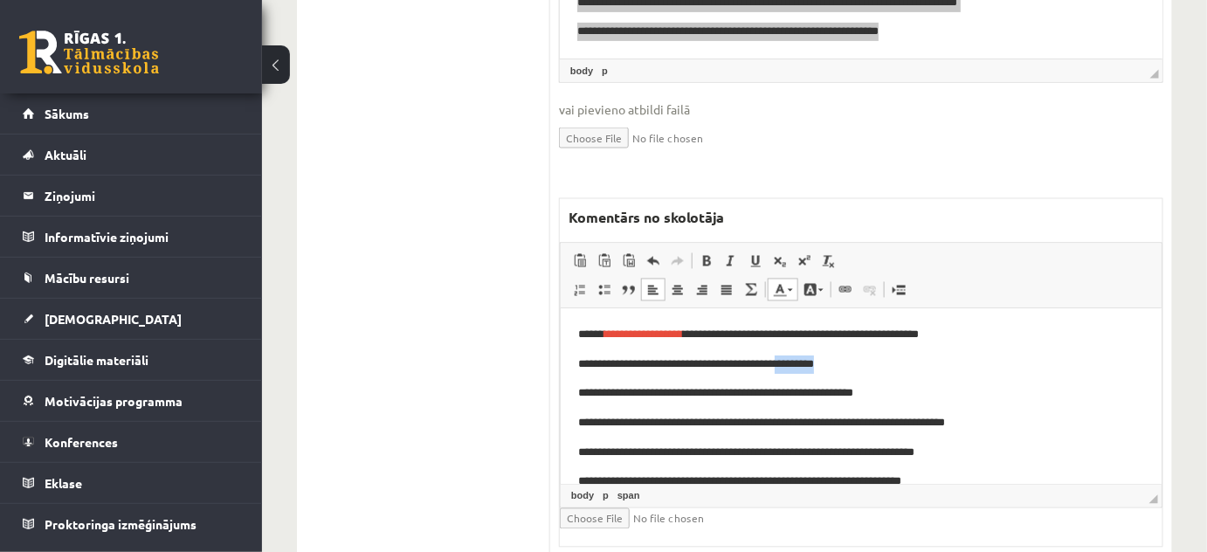
drag, startPoint x: 798, startPoint y: 367, endPoint x: 859, endPoint y: 368, distance: 61.1
click at [859, 368] on p "**********" at bounding box center [854, 365] width 555 height 18
click at [787, 289] on span at bounding box center [789, 290] width 5 height 3
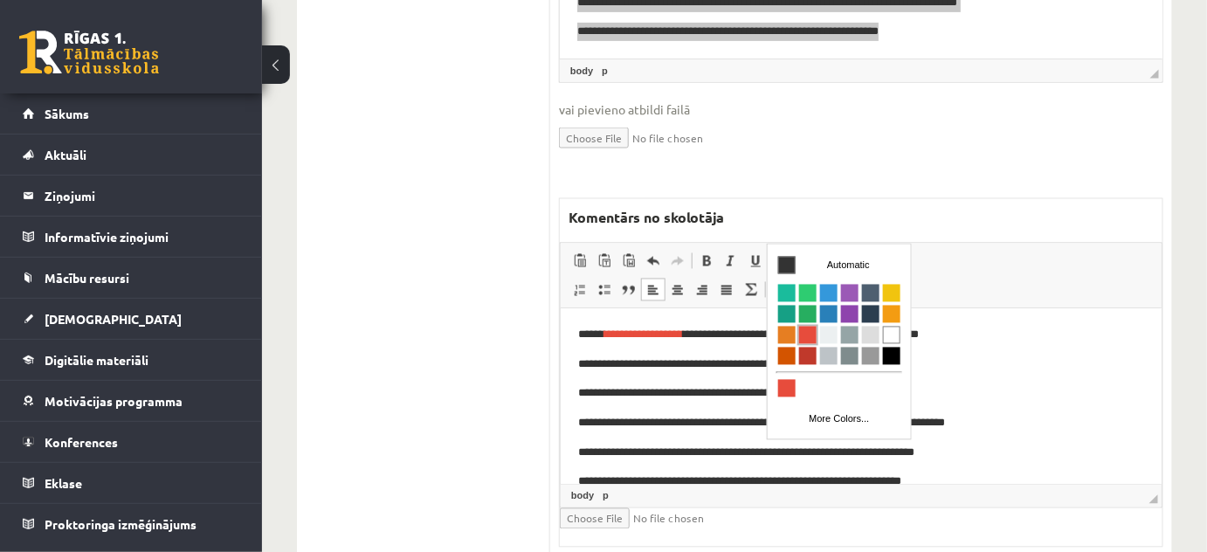
click at [808, 330] on span "Colors" at bounding box center [806, 335] width 17 height 17
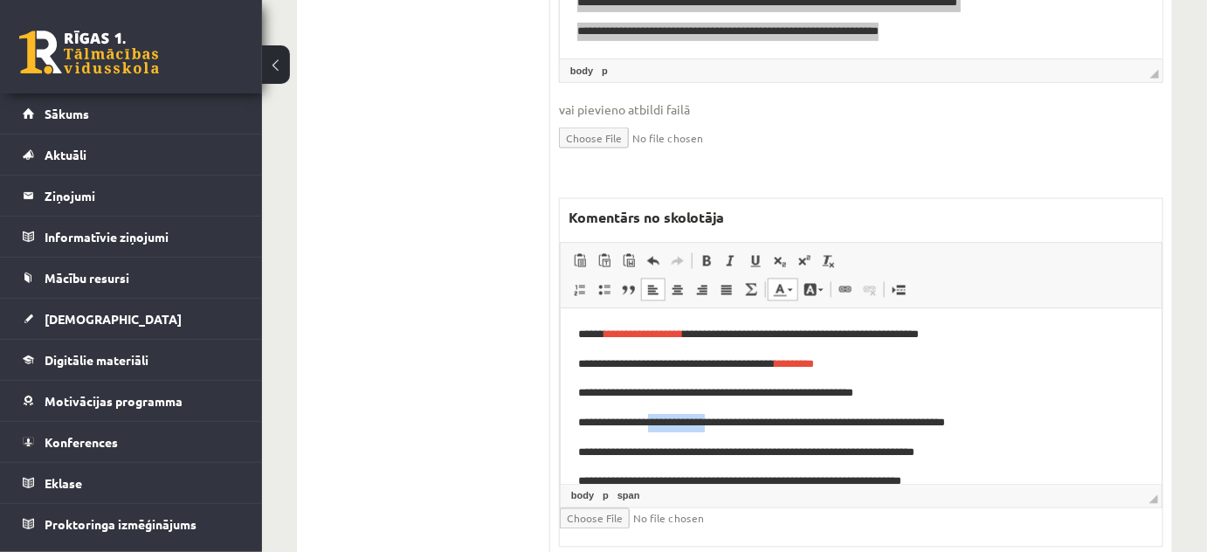
drag, startPoint x: 659, startPoint y: 427, endPoint x: 717, endPoint y: 430, distance: 57.7
click at [717, 430] on p "**********" at bounding box center [854, 424] width 555 height 18
click at [787, 279] on link "Text Color" at bounding box center [782, 290] width 31 height 23
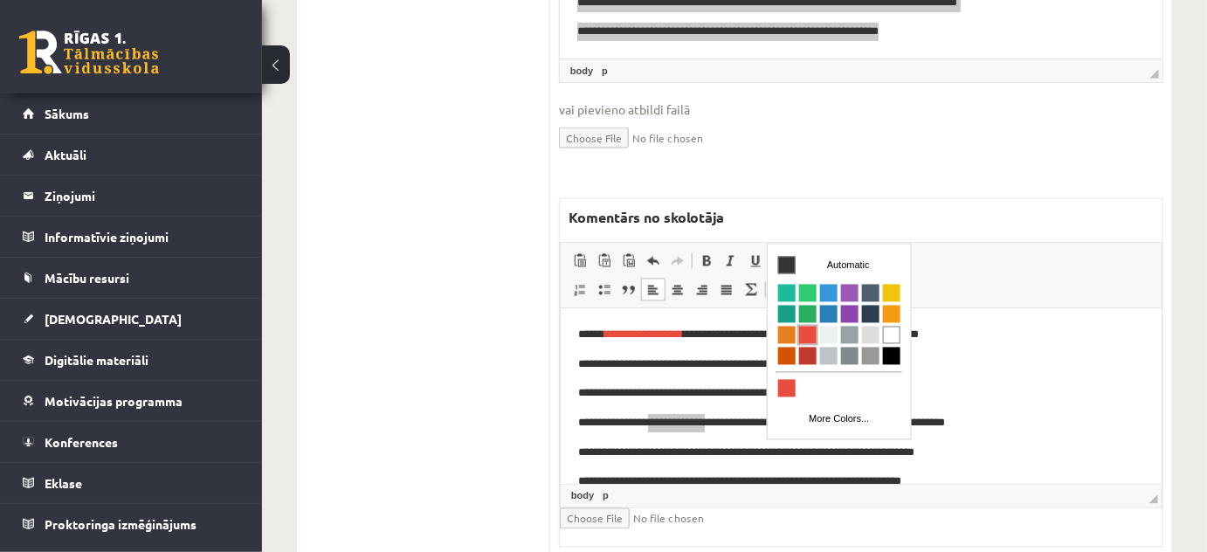
click at [801, 338] on span "Colors" at bounding box center [806, 335] width 17 height 17
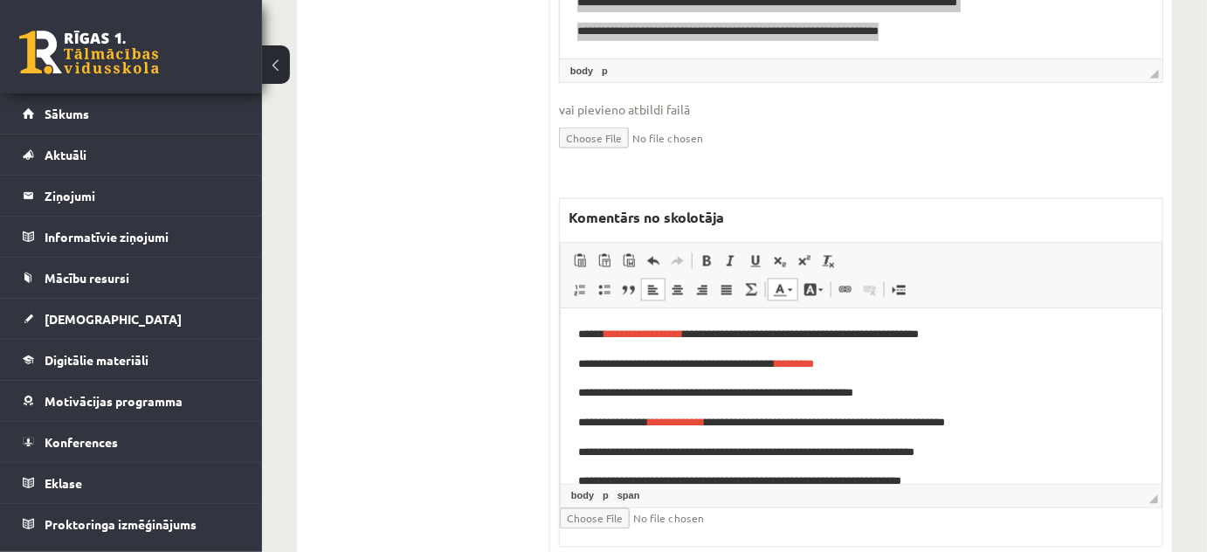
click at [1035, 404] on body "**********" at bounding box center [860, 468] width 566 height 283
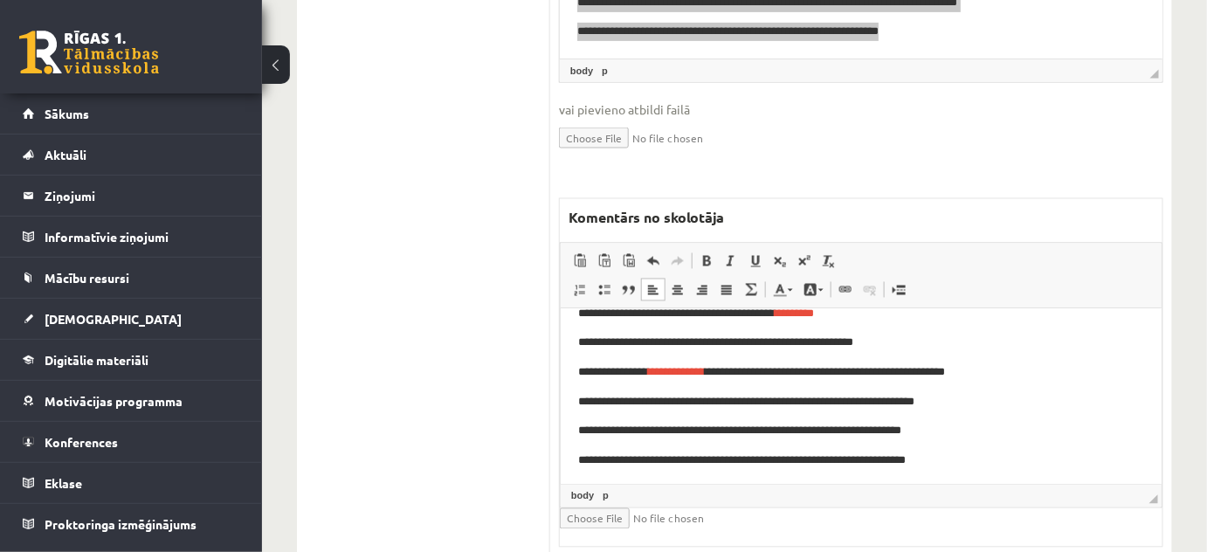
scroll to position [79, 0]
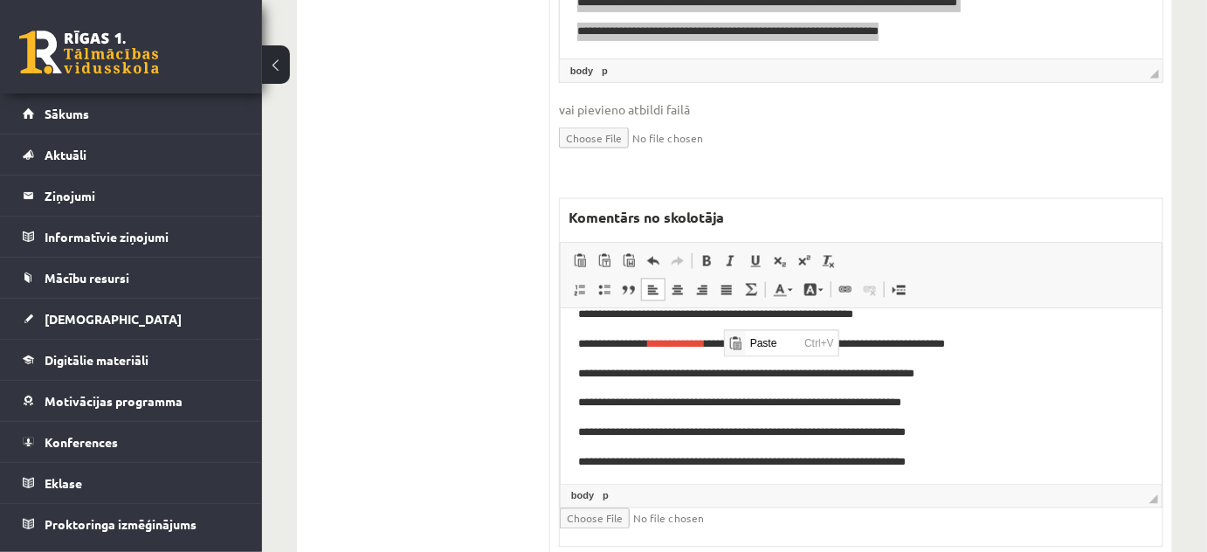
click at [1028, 399] on p "**********" at bounding box center [854, 404] width 555 height 18
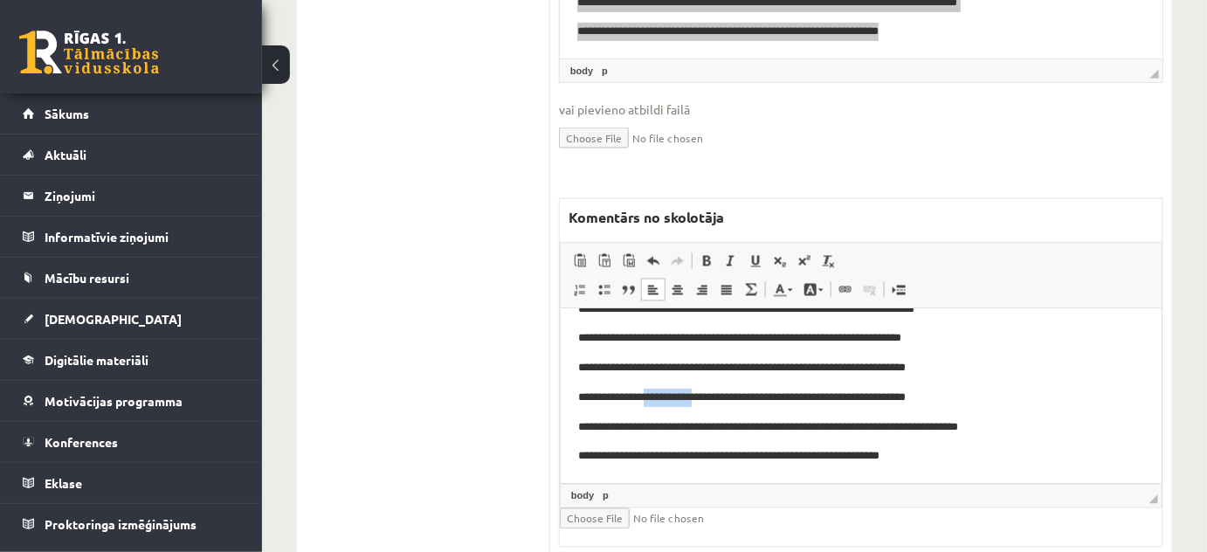
drag, startPoint x: 652, startPoint y: 392, endPoint x: 747, endPoint y: 359, distance: 100.8
click at [706, 401] on p "**********" at bounding box center [854, 398] width 555 height 18
click at [780, 283] on span at bounding box center [780, 290] width 14 height 14
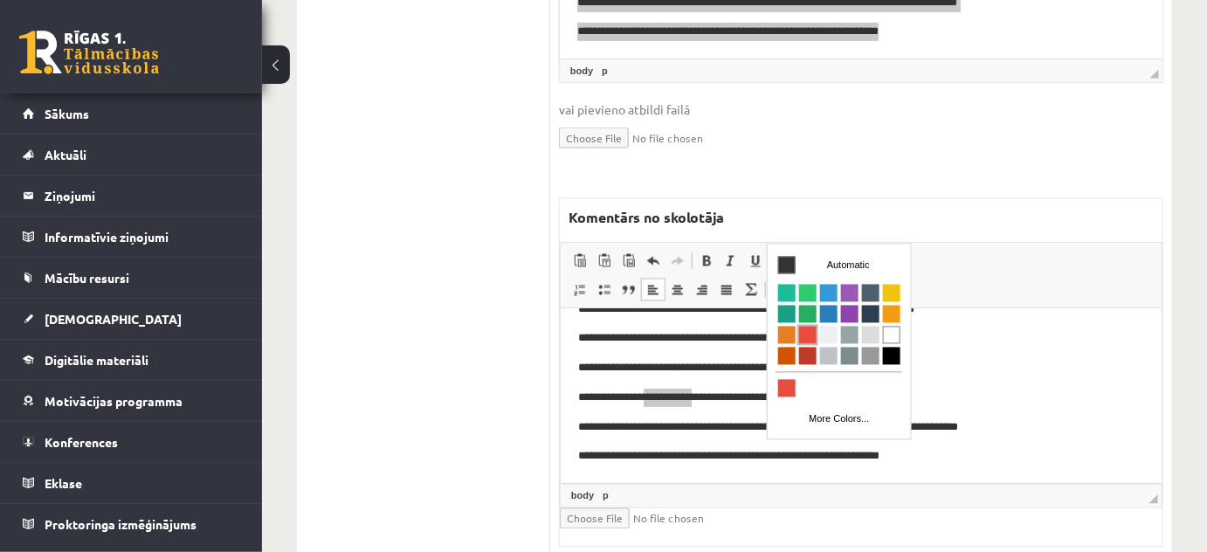
click at [798, 333] on span "Colors" at bounding box center [806, 335] width 17 height 17
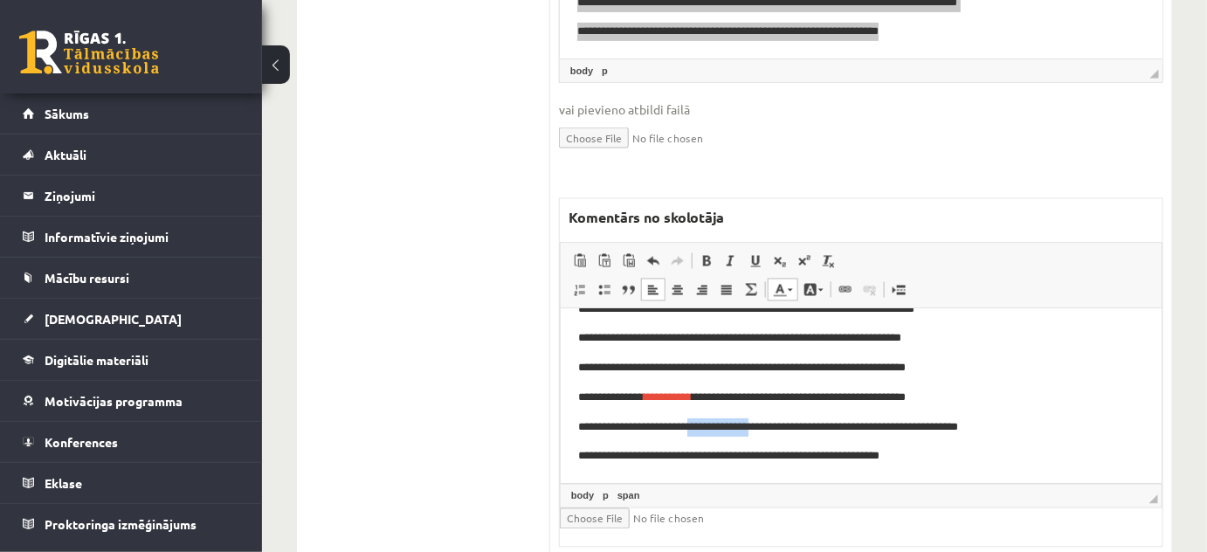
drag, startPoint x: 691, startPoint y: 424, endPoint x: 760, endPoint y: 430, distance: 68.3
click at [760, 430] on p "**********" at bounding box center [854, 428] width 555 height 18
click at [787, 279] on link "Text Color" at bounding box center [782, 290] width 31 height 23
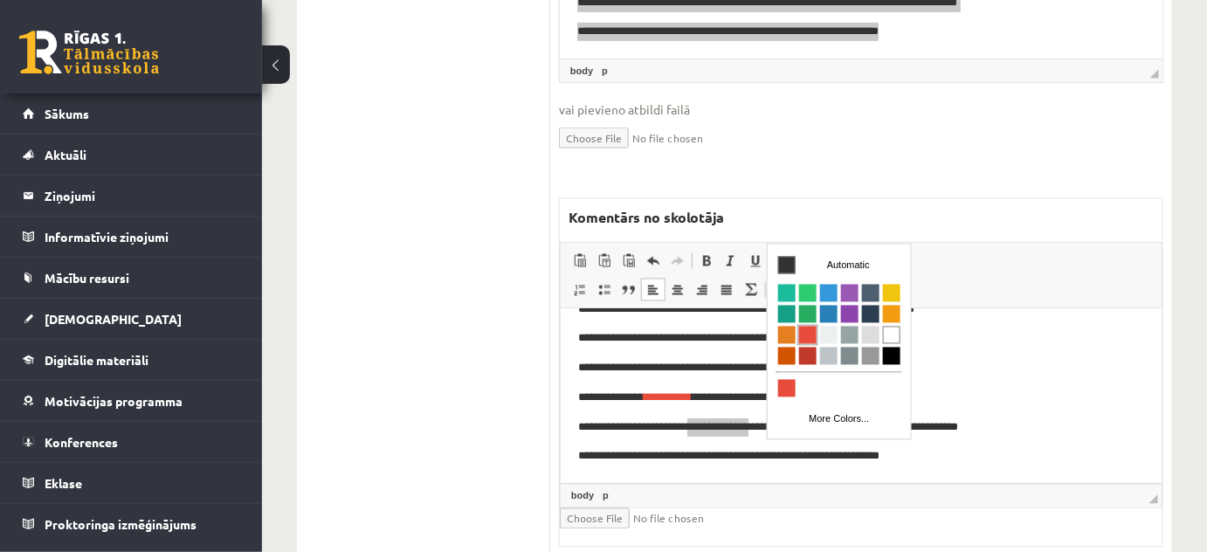
click at [805, 335] on span "Colors" at bounding box center [806, 335] width 17 height 17
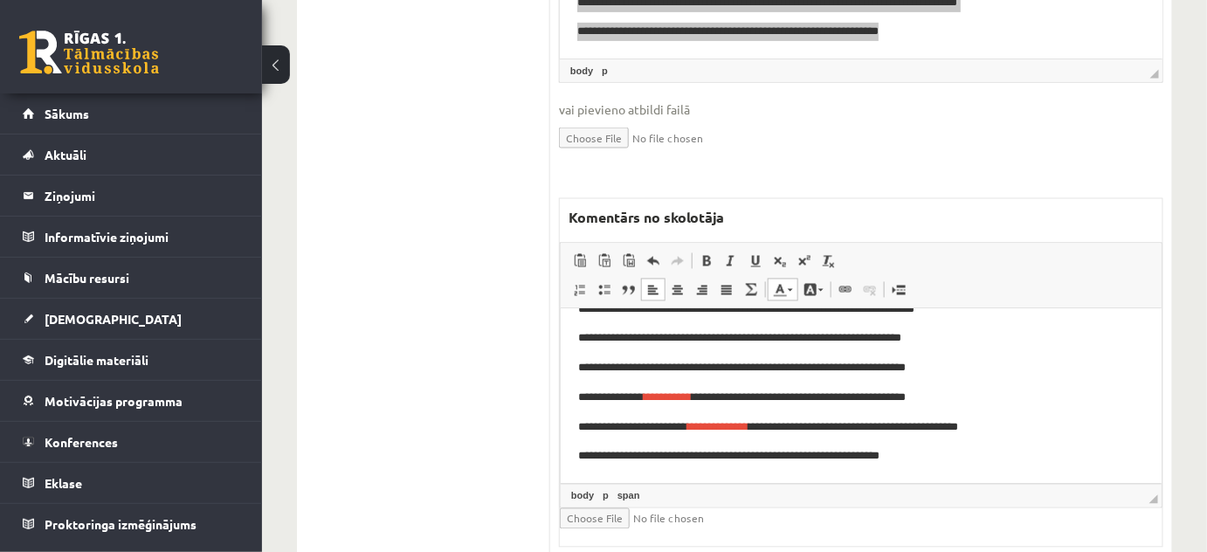
click at [1069, 402] on p "**********" at bounding box center [854, 398] width 555 height 18
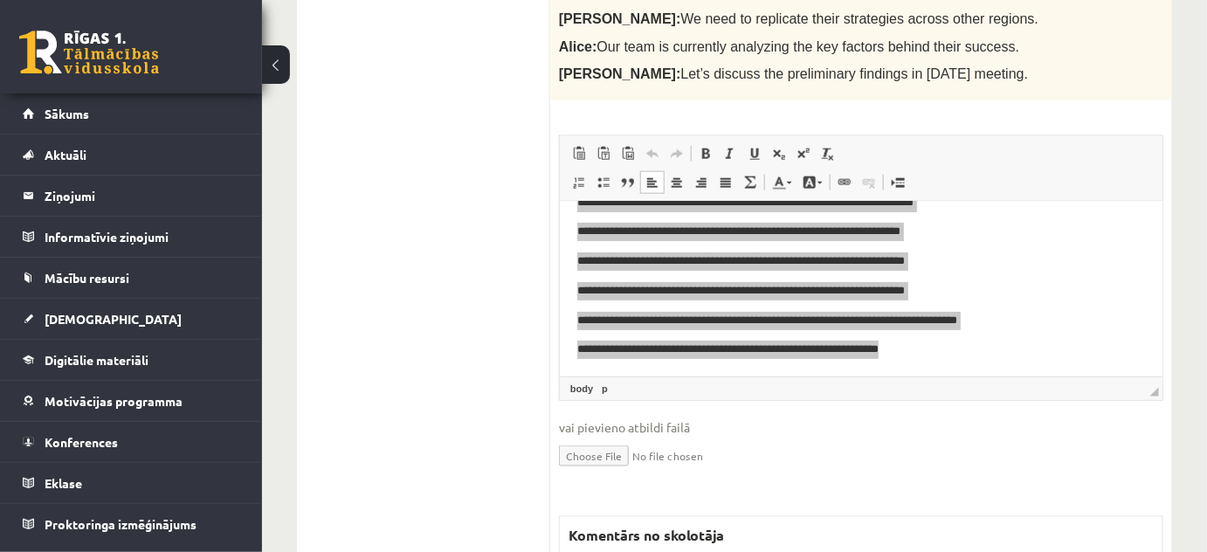
scroll to position [0, 0]
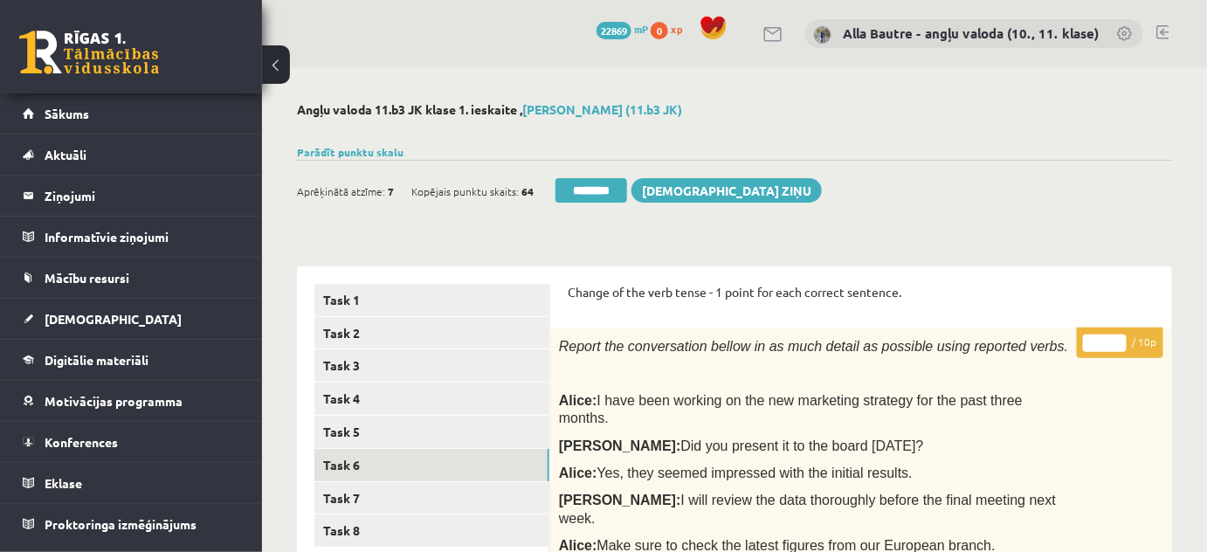
click at [1116, 340] on input "*" at bounding box center [1105, 342] width 44 height 17
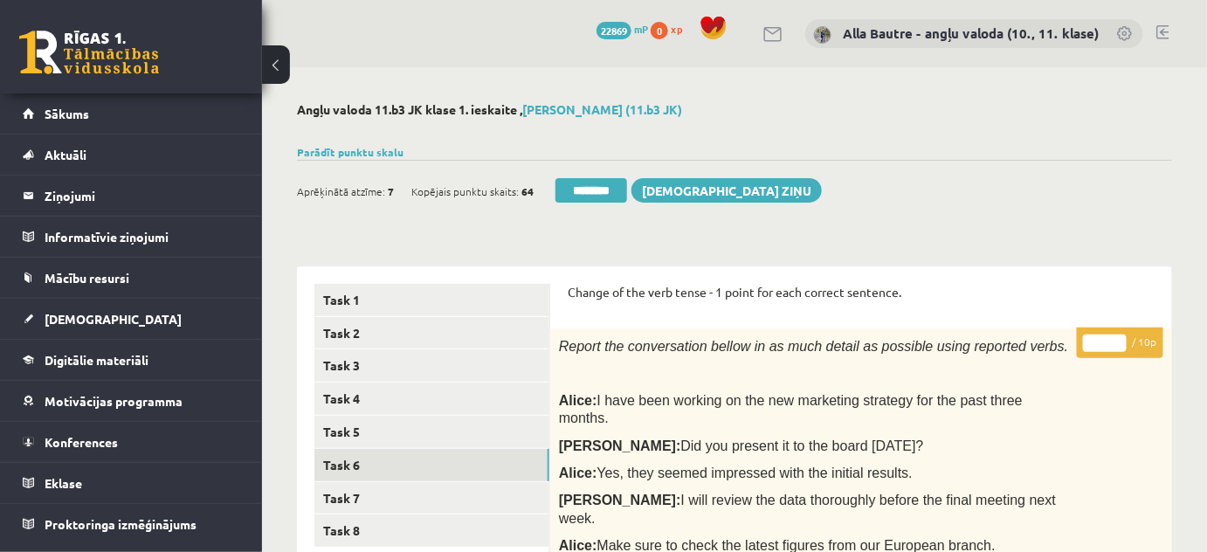
type input "*"
click at [1116, 340] on input "*" at bounding box center [1105, 342] width 44 height 17
click at [341, 495] on link "Task 7" at bounding box center [431, 498] width 235 height 32
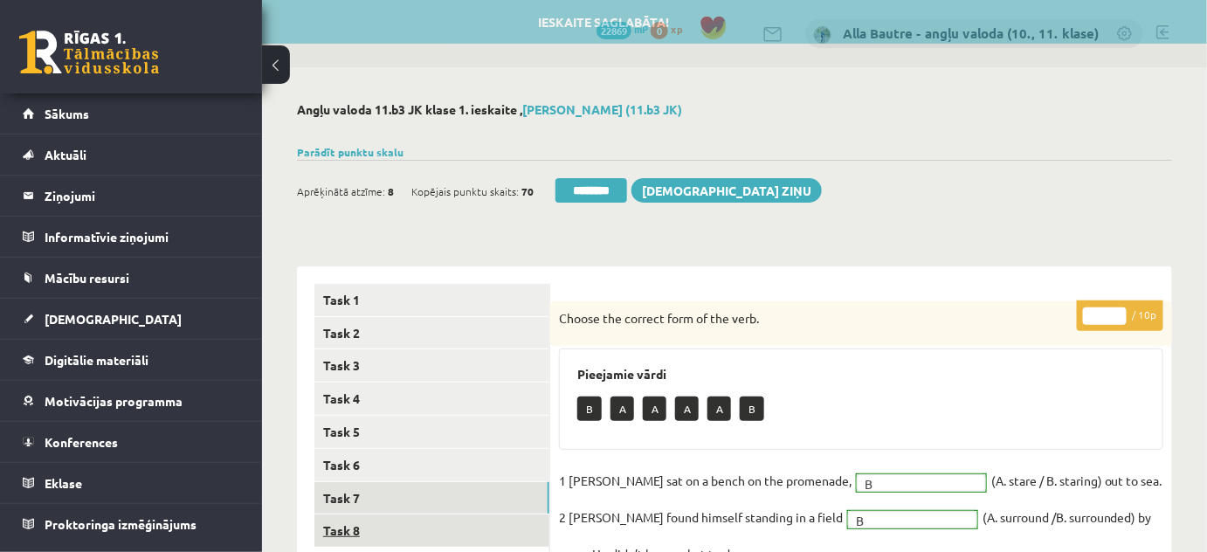
click at [341, 522] on link "Task 8" at bounding box center [431, 530] width 235 height 32
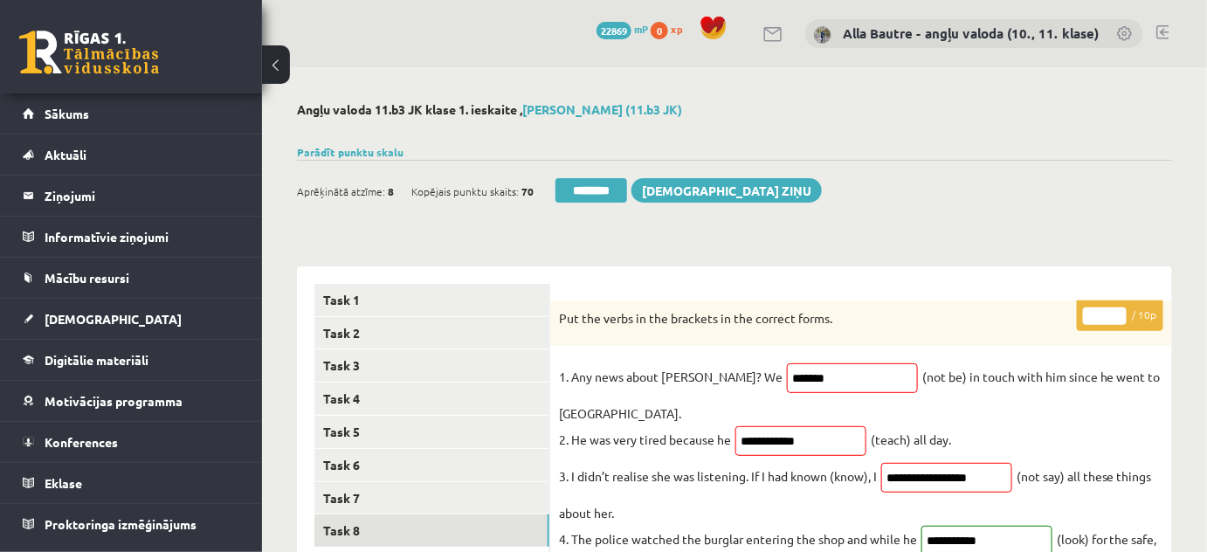
click at [1116, 310] on input "*" at bounding box center [1105, 315] width 44 height 17
type input "*"
click at [1116, 310] on input "*" at bounding box center [1105, 315] width 44 height 17
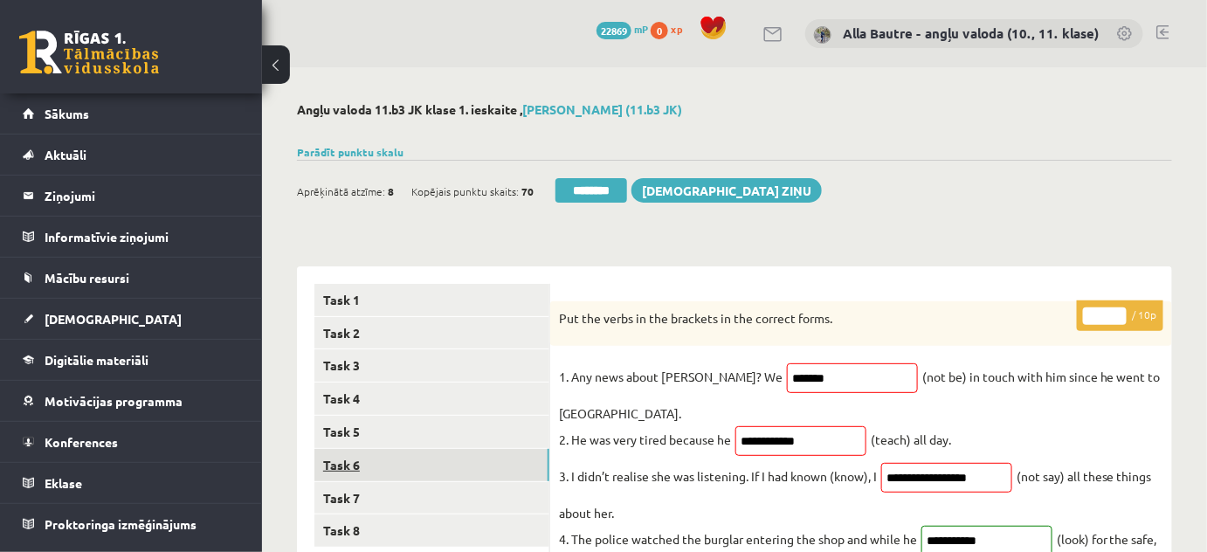
click at [334, 461] on link "Task 6" at bounding box center [431, 465] width 235 height 32
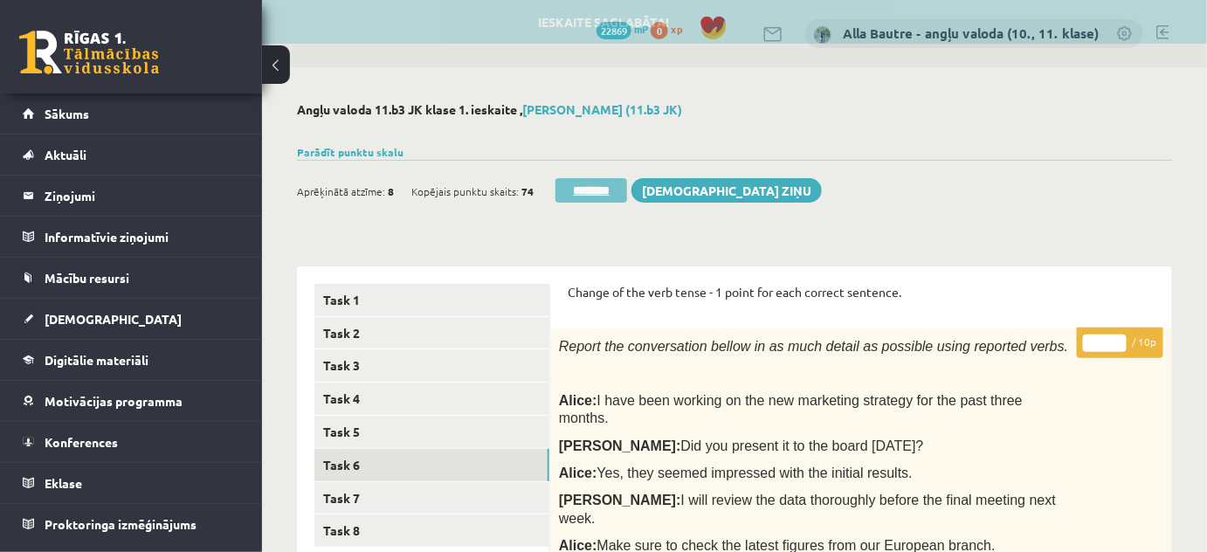
click at [589, 192] on input "********" at bounding box center [591, 190] width 72 height 24
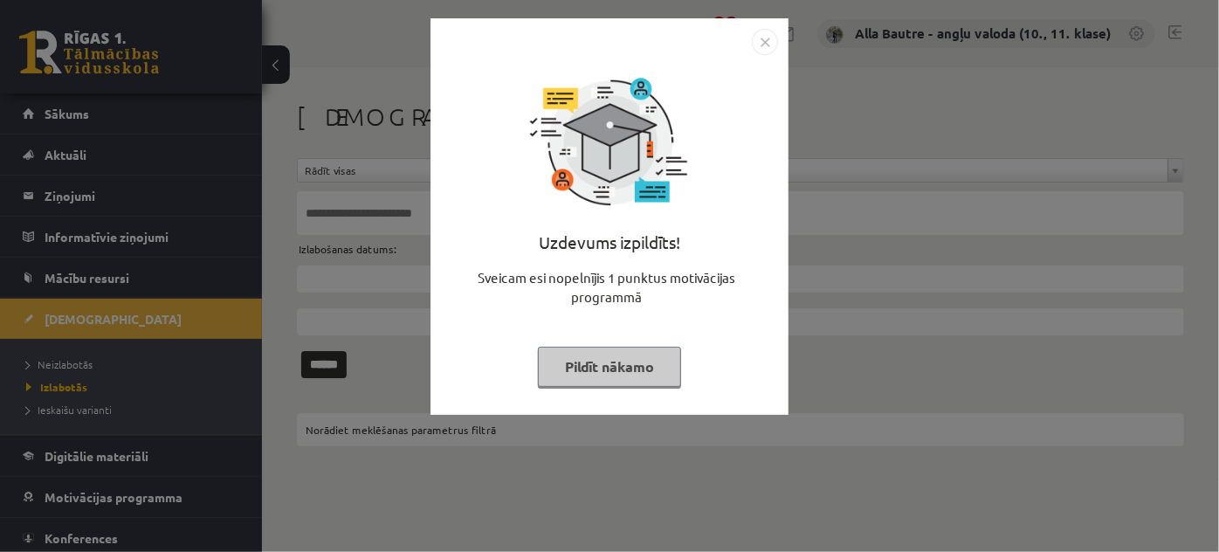
click at [759, 41] on img "Close" at bounding box center [765, 42] width 26 height 26
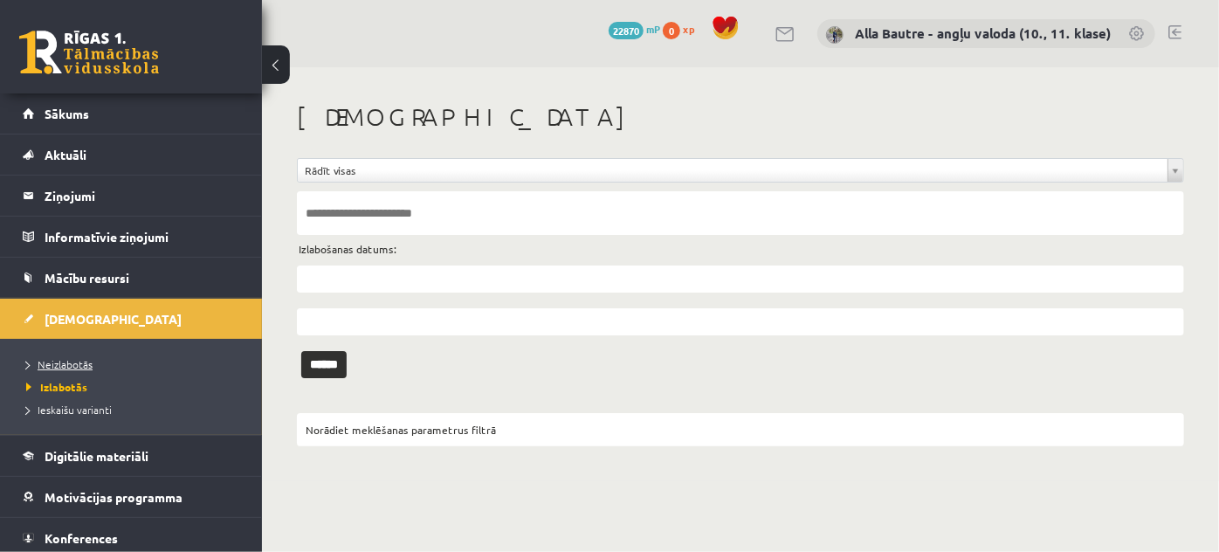
click at [53, 361] on span "Neizlabotās" at bounding box center [59, 364] width 66 height 14
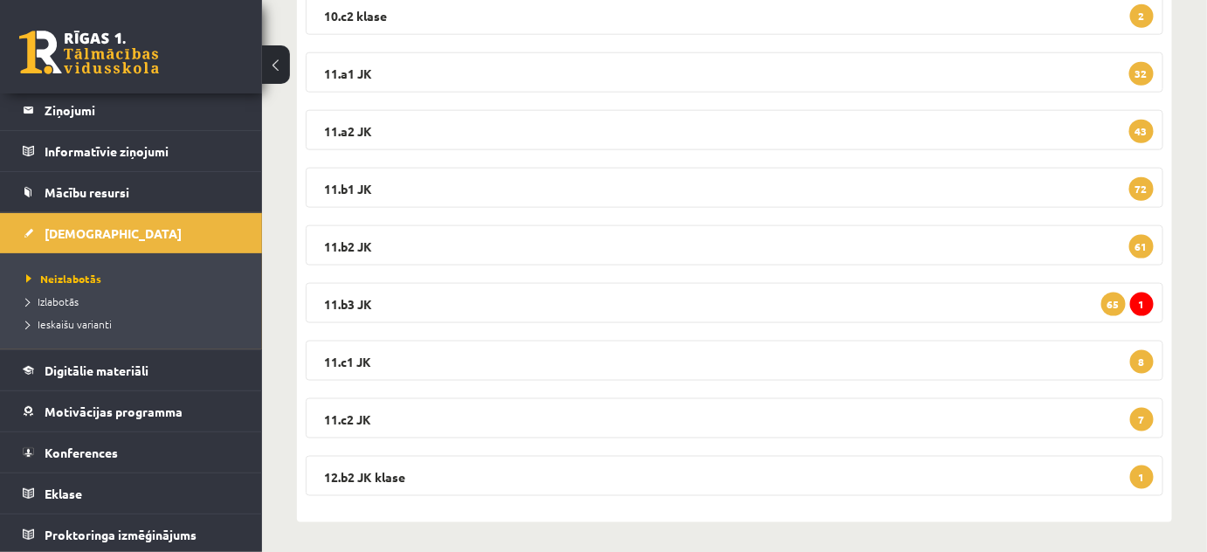
scroll to position [619, 0]
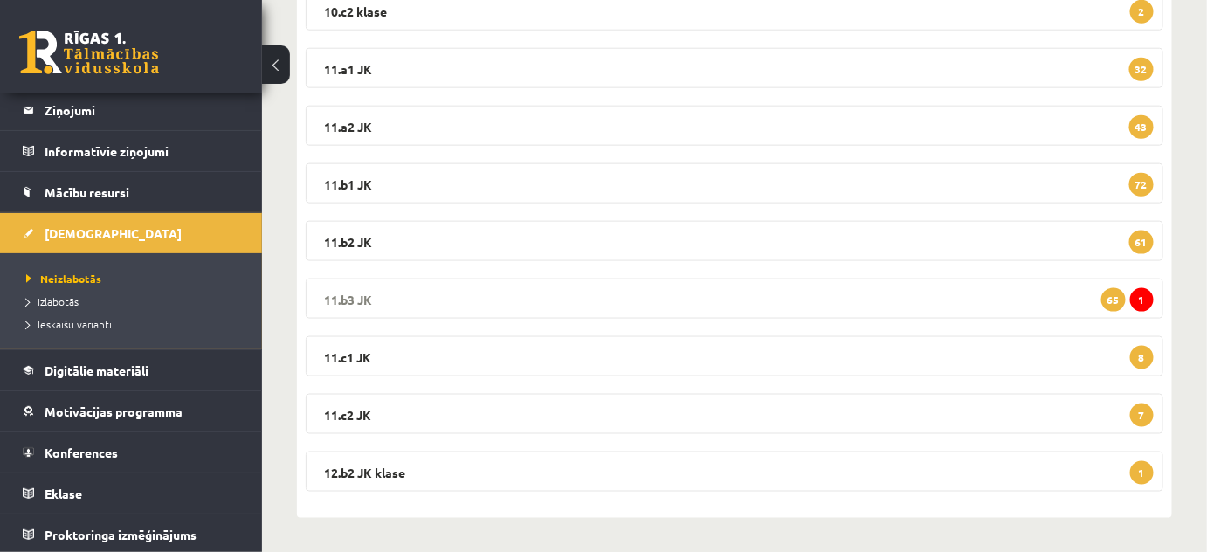
click at [339, 288] on legend "11.b3 JK 1 65" at bounding box center [734, 299] width 857 height 40
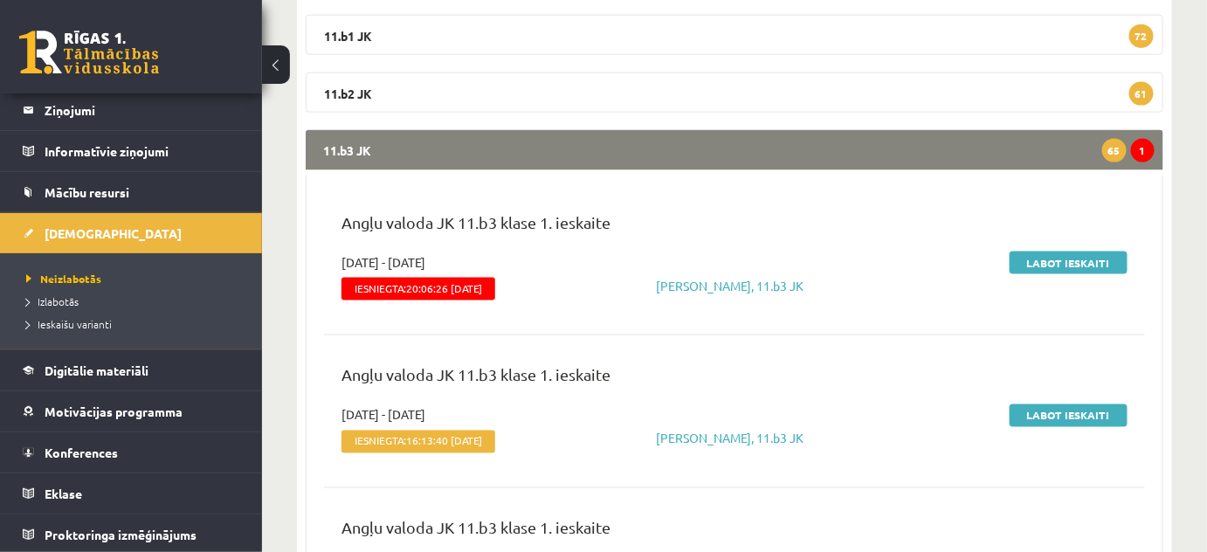
scroll to position [777, 0]
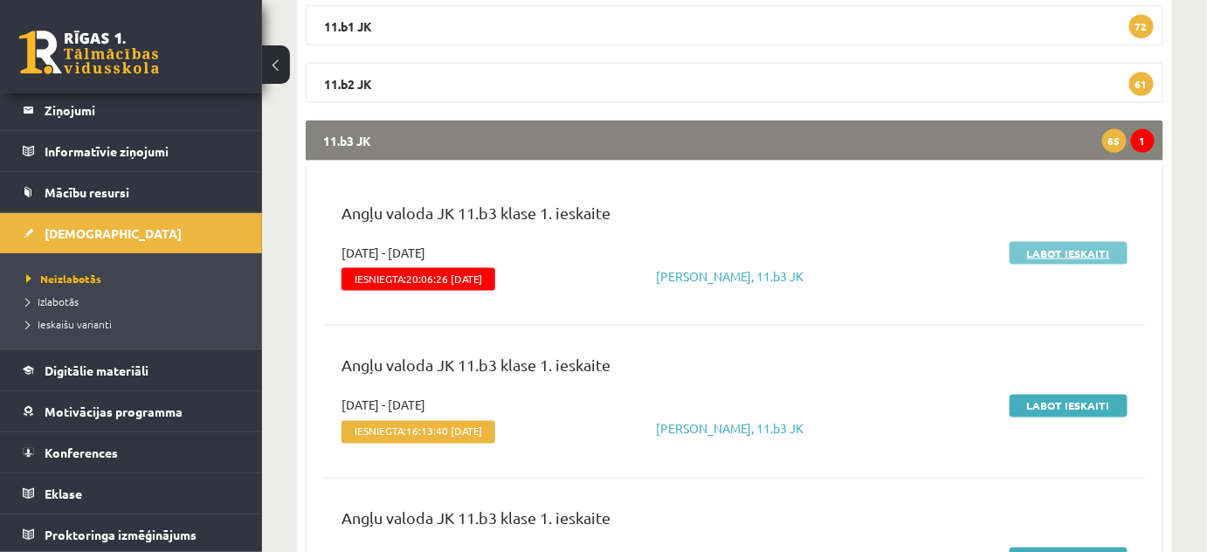
click at [1057, 247] on link "Labot ieskaiti" at bounding box center [1068, 253] width 118 height 23
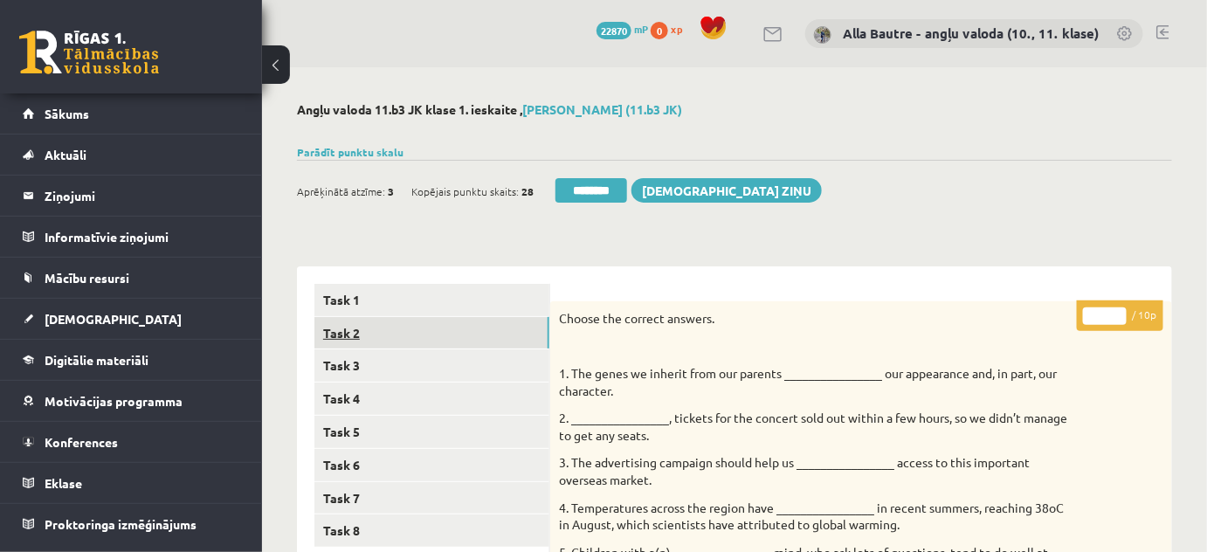
click at [338, 333] on link "Task 2" at bounding box center [431, 333] width 235 height 32
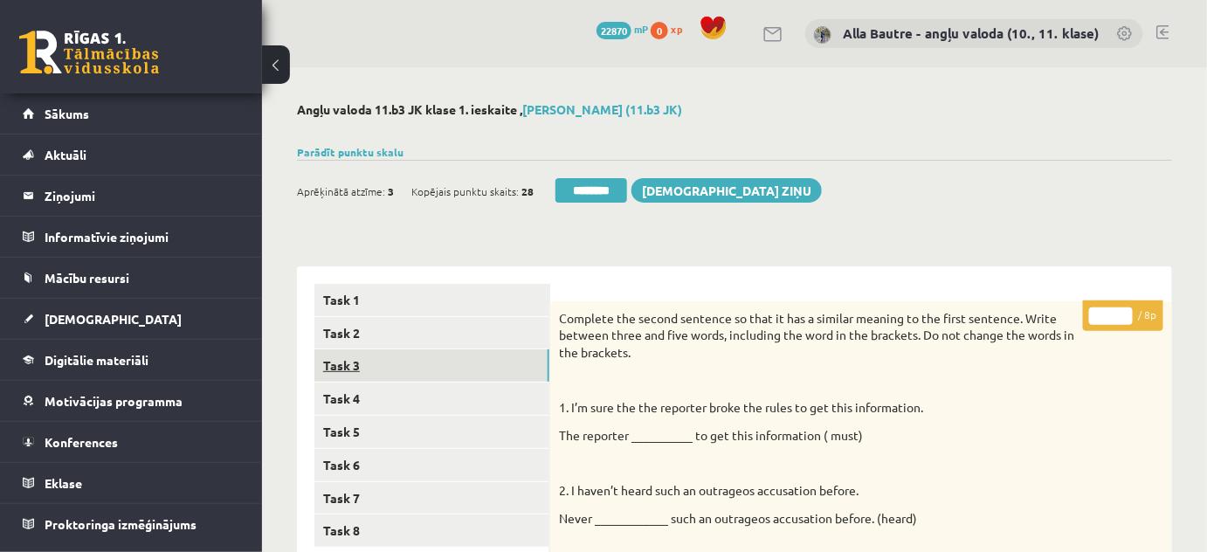
click at [346, 358] on link "Task 3" at bounding box center [431, 365] width 235 height 32
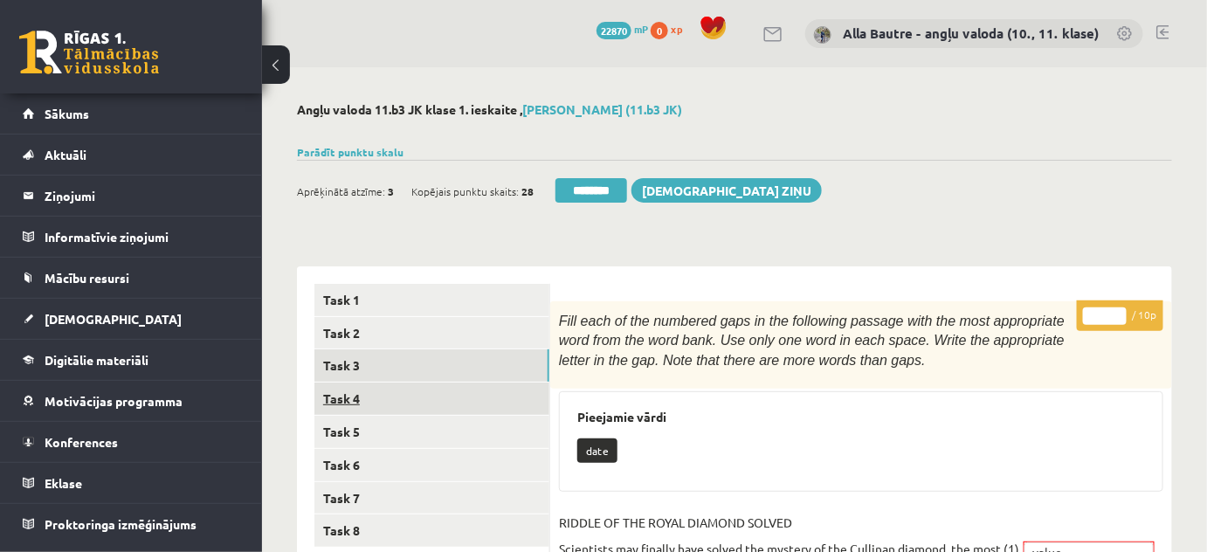
click at [349, 402] on link "Task 4" at bounding box center [431, 398] width 235 height 32
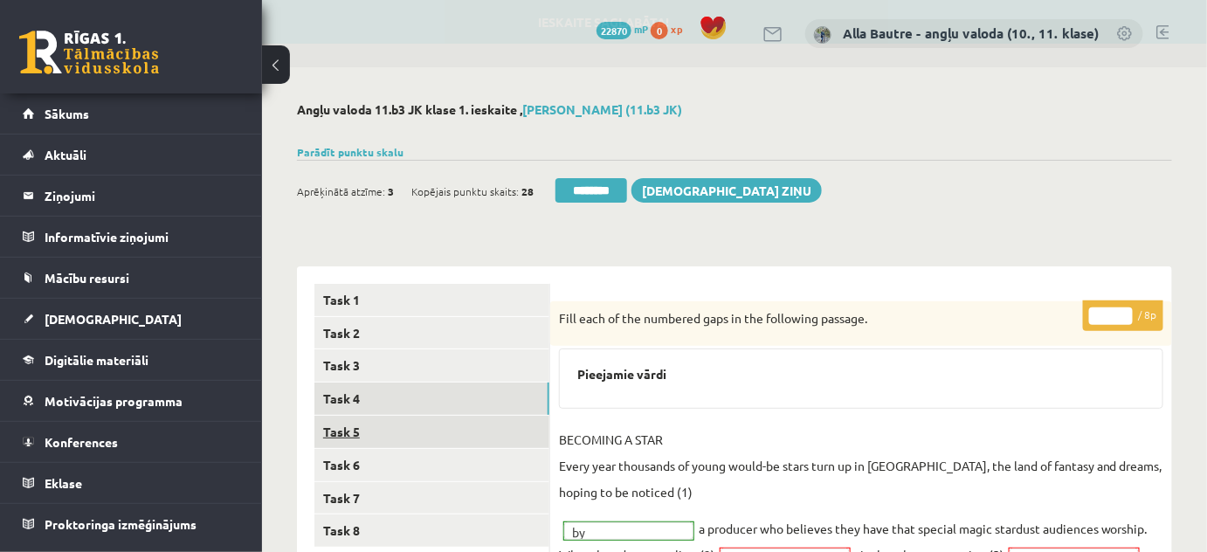
click at [349, 429] on link "Task 5" at bounding box center [431, 432] width 235 height 32
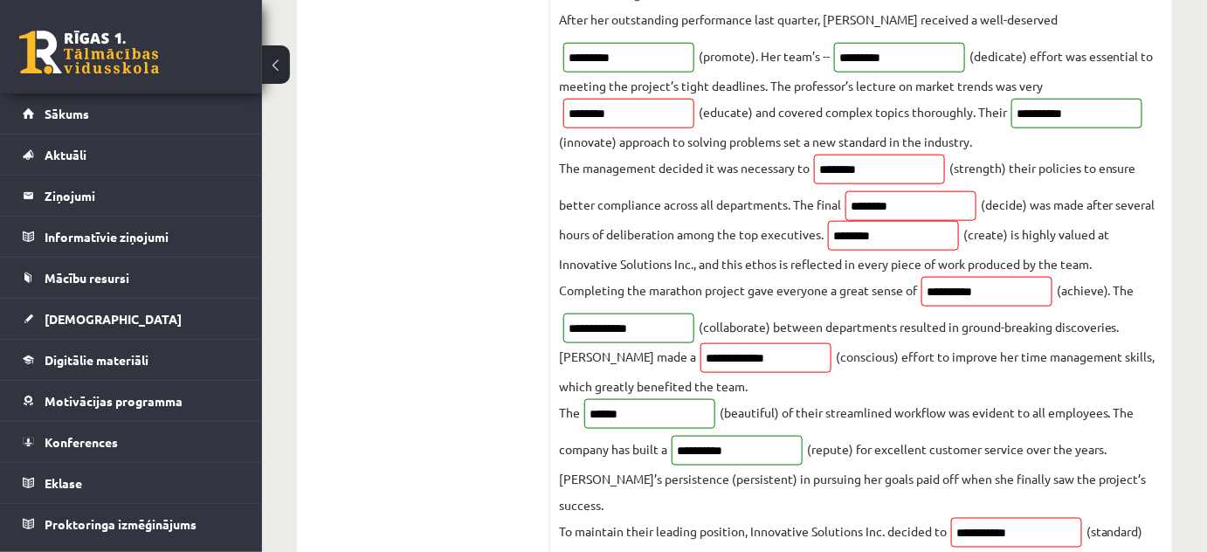
scroll to position [237, 0]
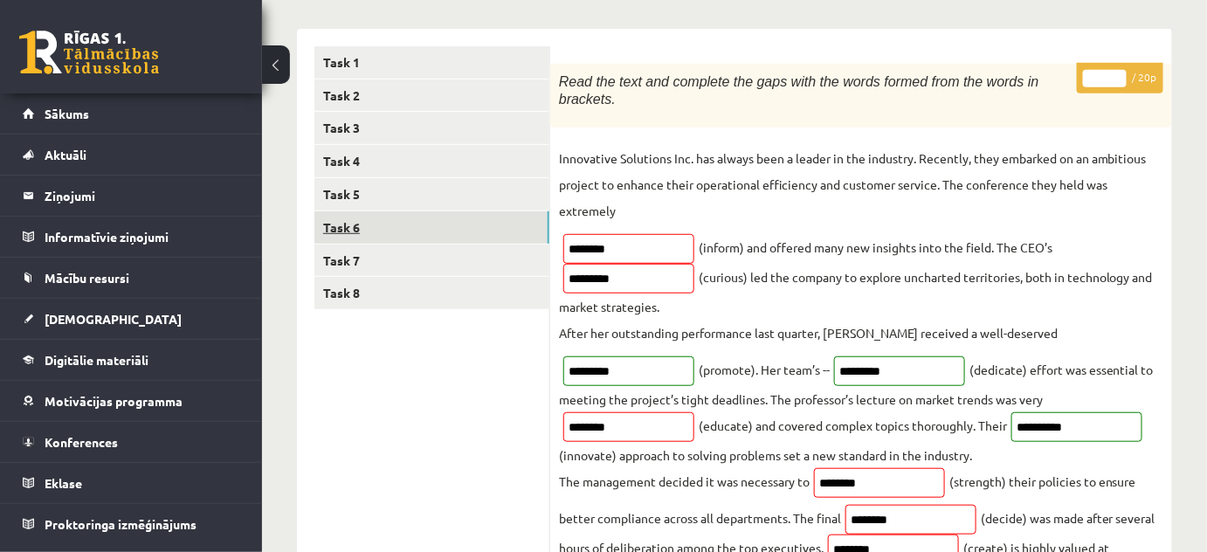
click at [361, 225] on link "Task 6" at bounding box center [431, 227] width 235 height 32
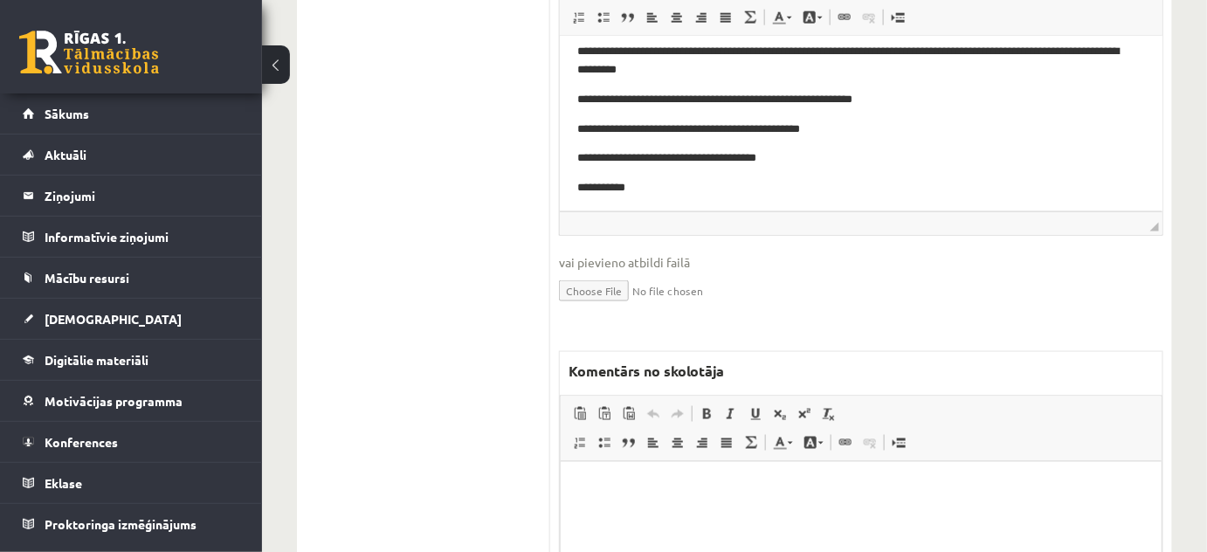
scroll to position [714, 0]
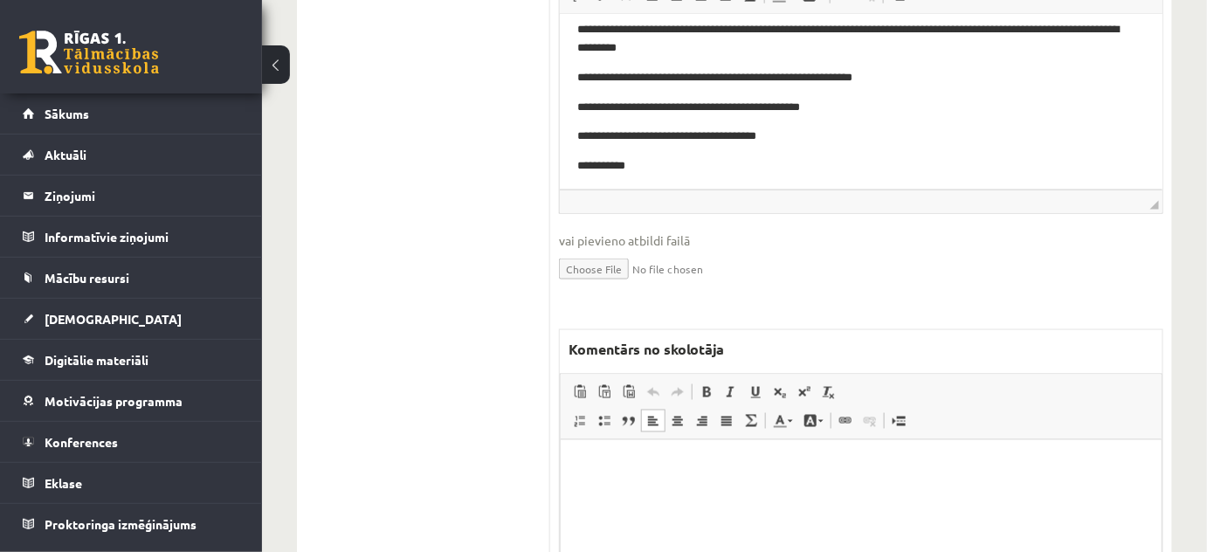
click at [635, 491] on html at bounding box center [860, 465] width 601 height 53
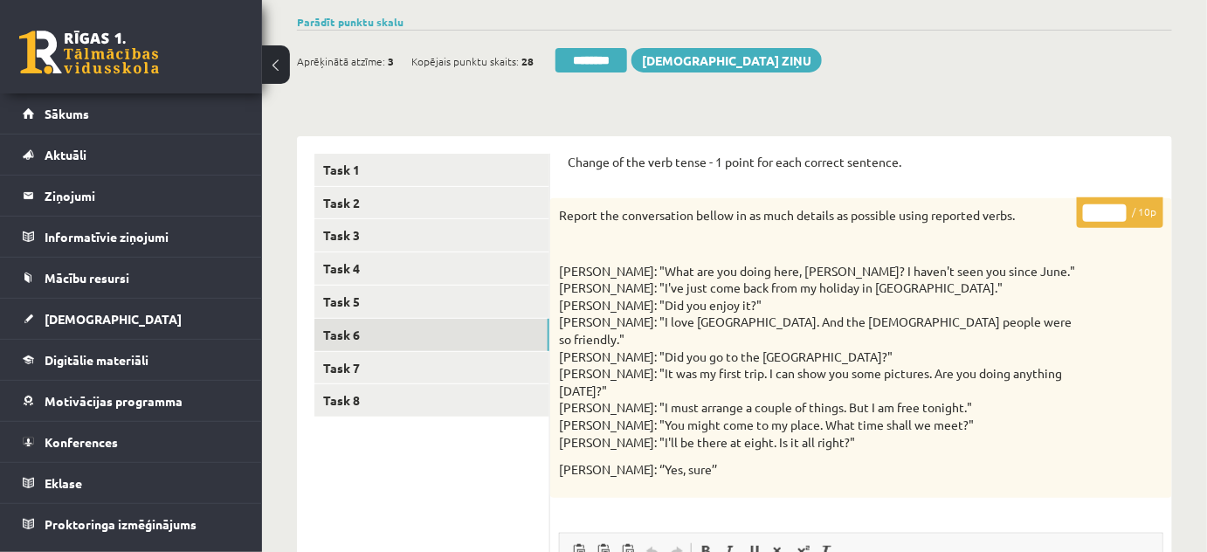
scroll to position [0, 0]
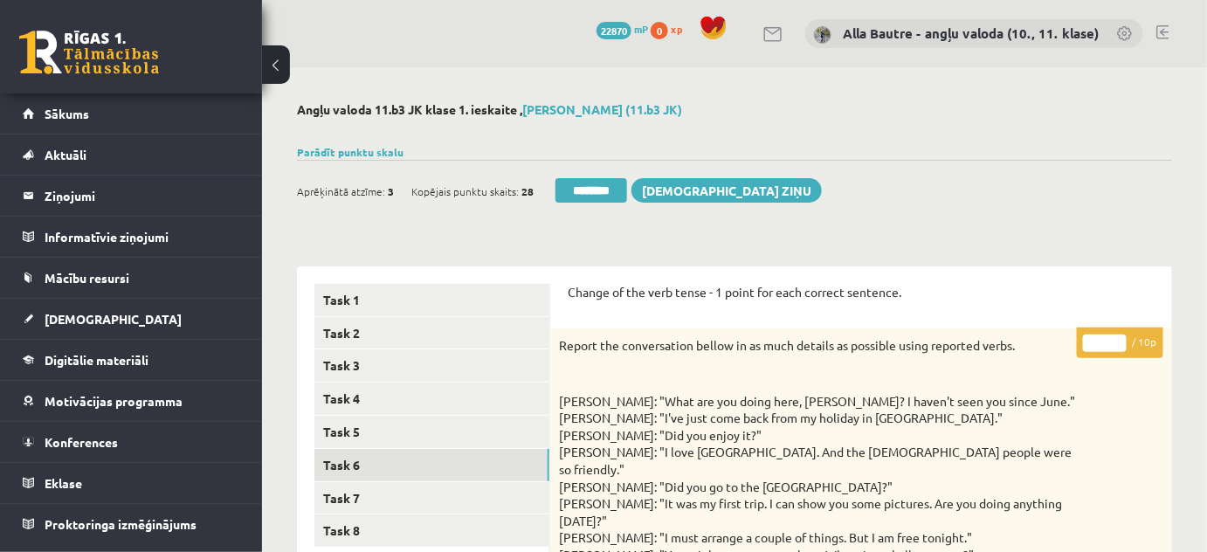
click at [1115, 337] on input "*" at bounding box center [1105, 342] width 44 height 17
type input "*"
click at [1115, 337] on input "*" at bounding box center [1105, 342] width 44 height 17
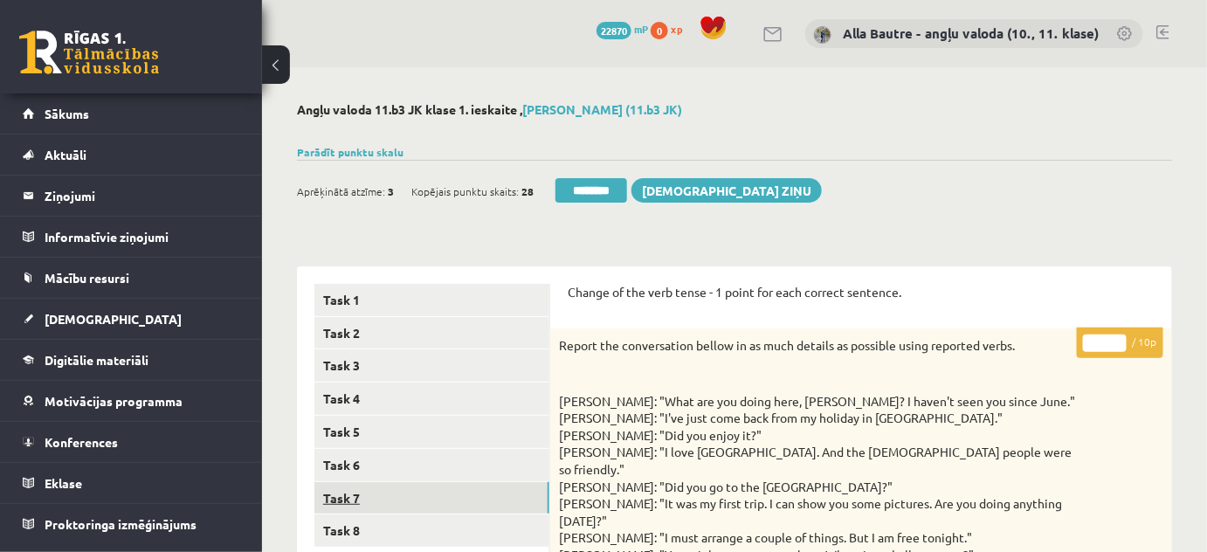
click at [345, 492] on link "Task 7" at bounding box center [431, 498] width 235 height 32
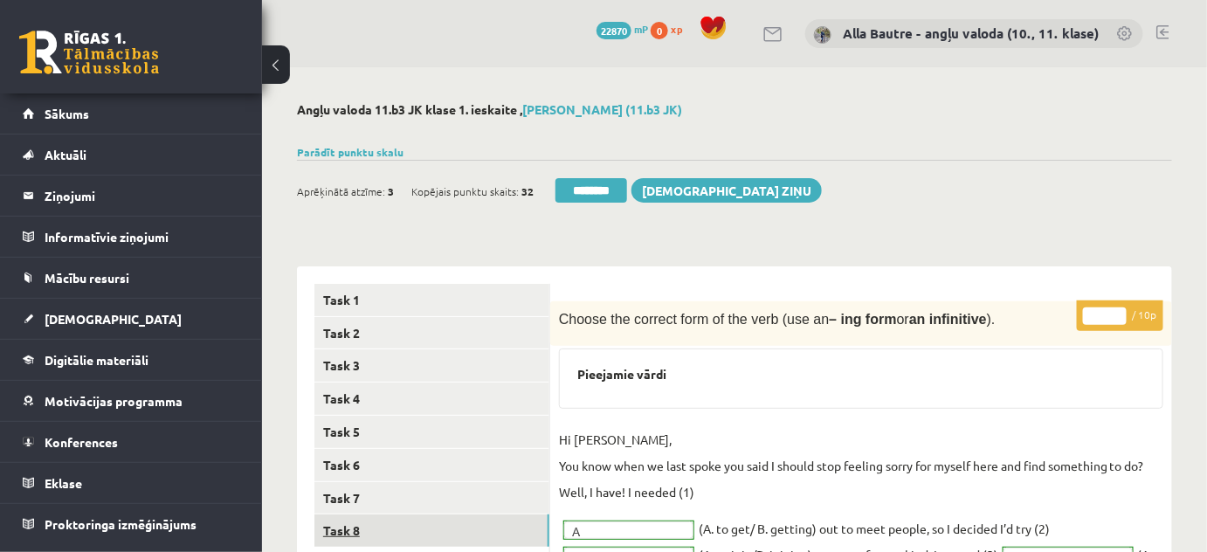
click at [338, 530] on link "Task 8" at bounding box center [431, 530] width 235 height 32
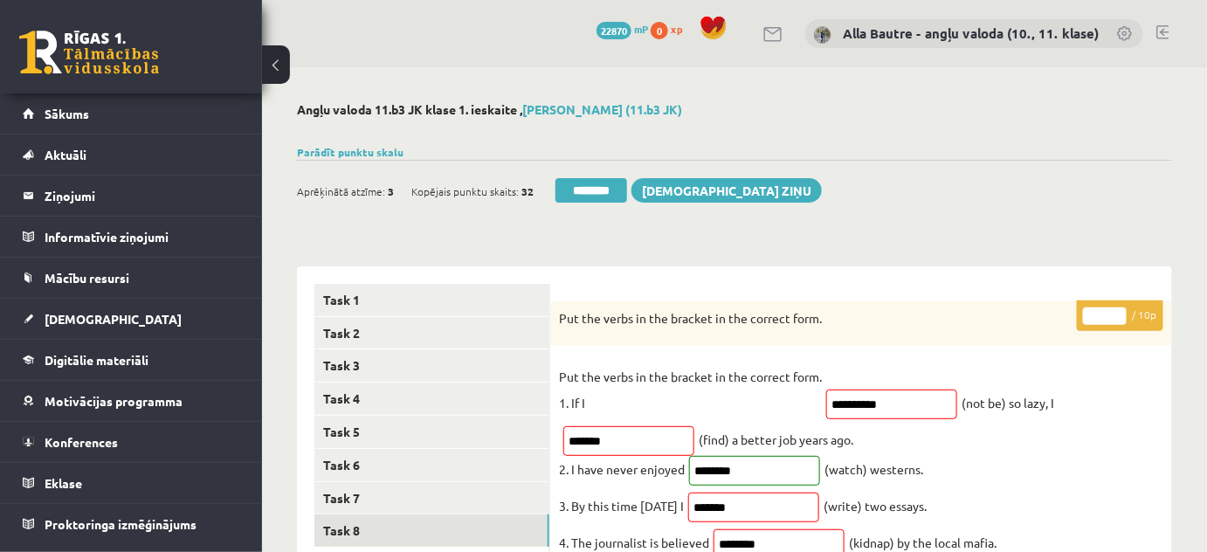
type input "*"
click at [1114, 311] on input "*" at bounding box center [1105, 315] width 44 height 17
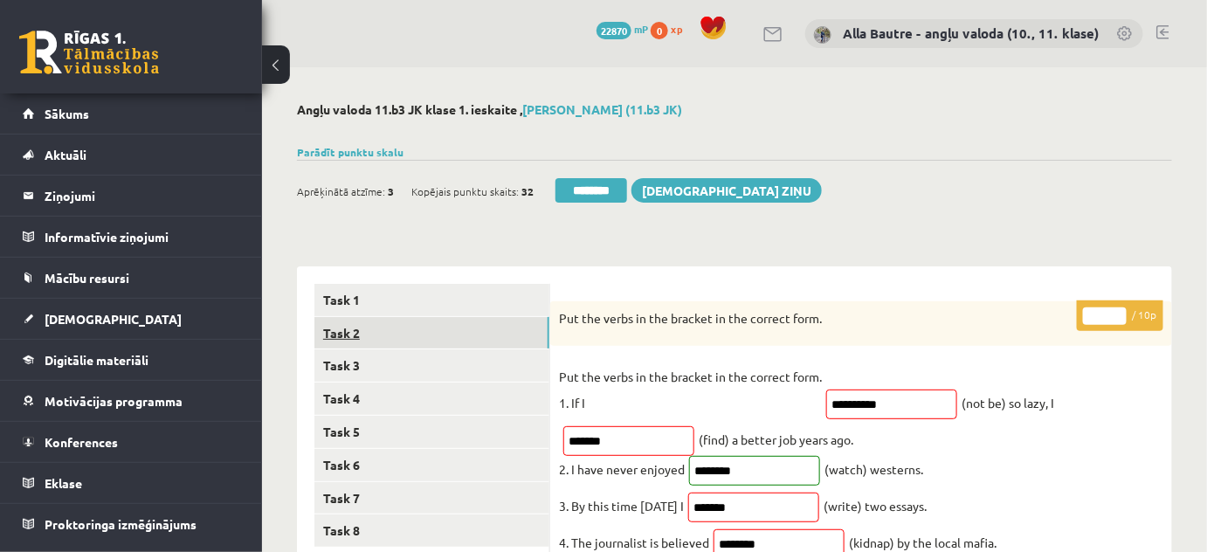
click at [402, 333] on link "Task 2" at bounding box center [431, 333] width 235 height 32
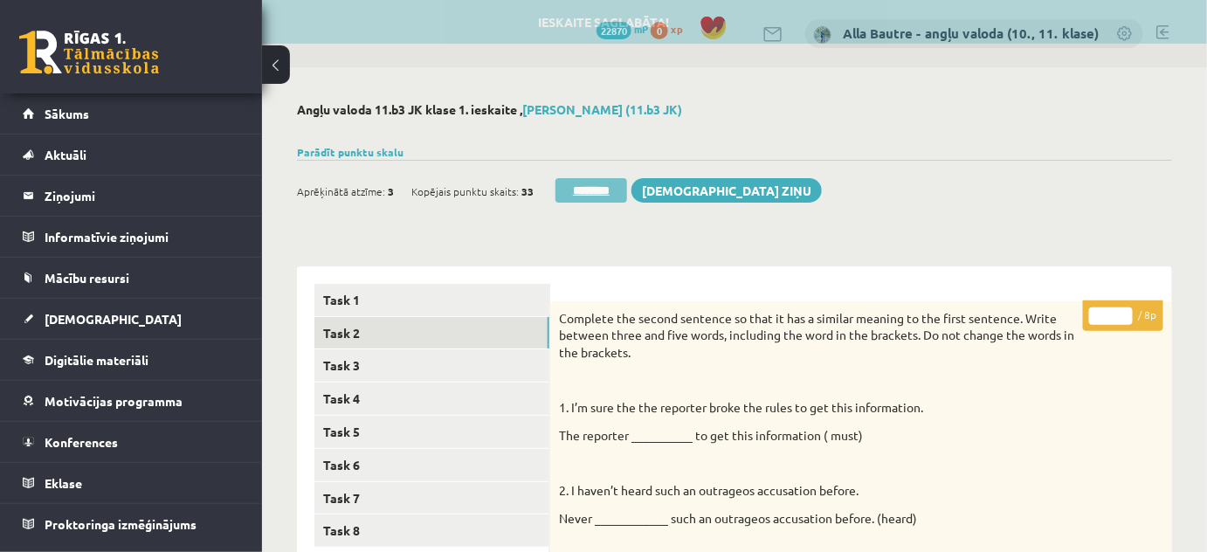
click at [573, 183] on input "********" at bounding box center [591, 190] width 72 height 24
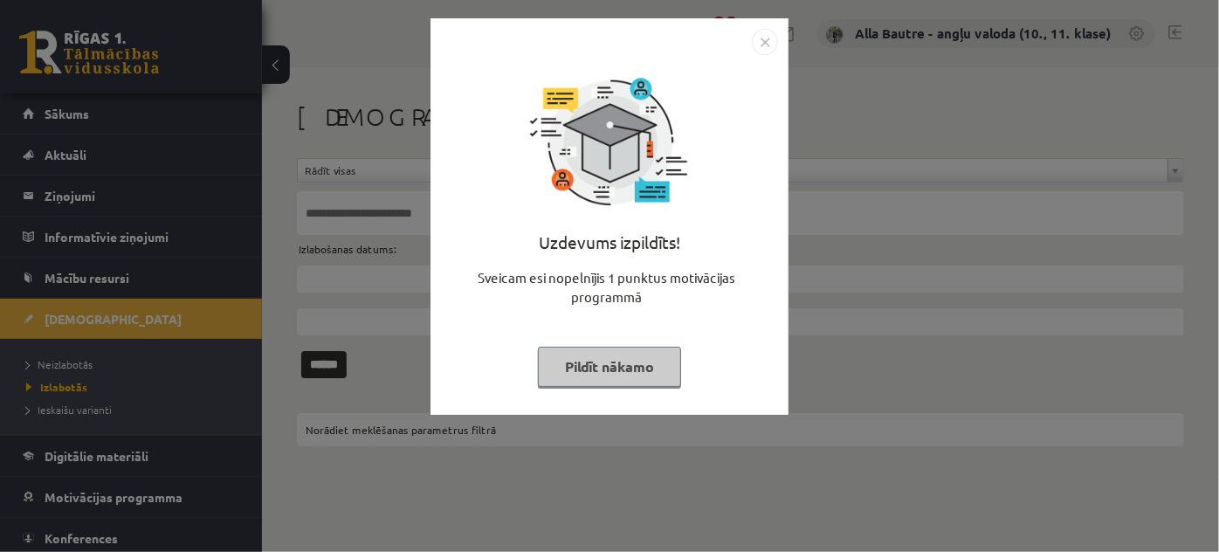
click at [763, 38] on img "Close" at bounding box center [765, 42] width 26 height 26
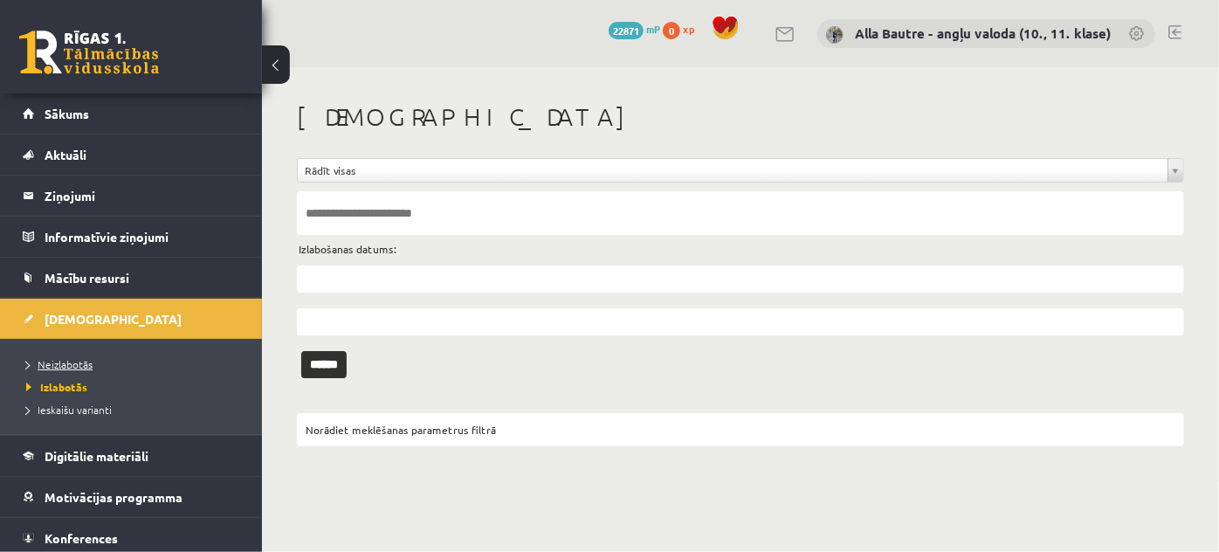
click at [56, 357] on span "Neizlabotās" at bounding box center [59, 364] width 66 height 14
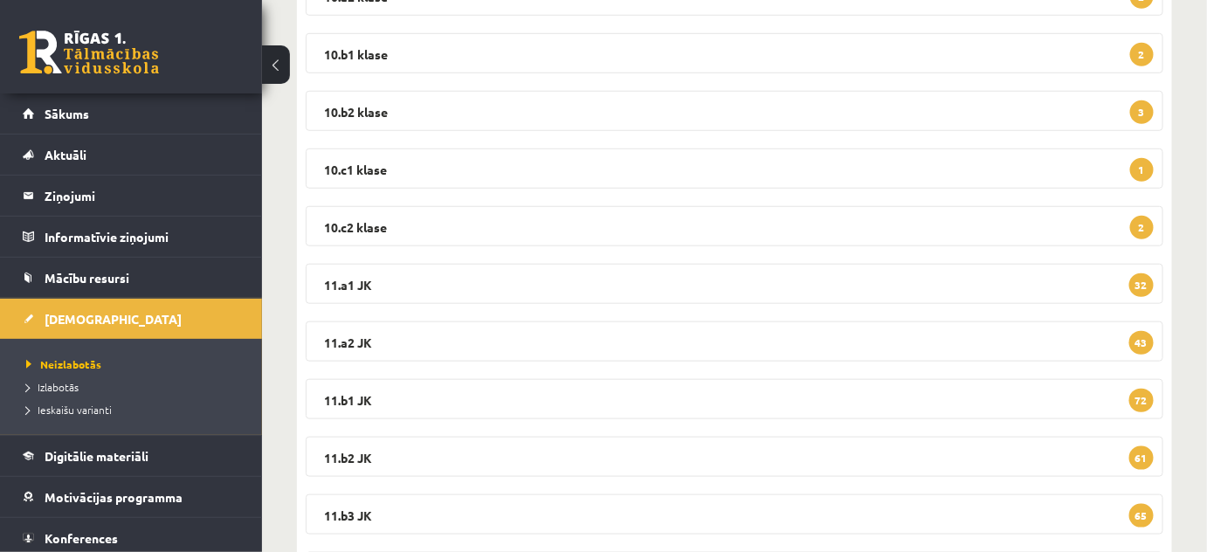
scroll to position [142, 0]
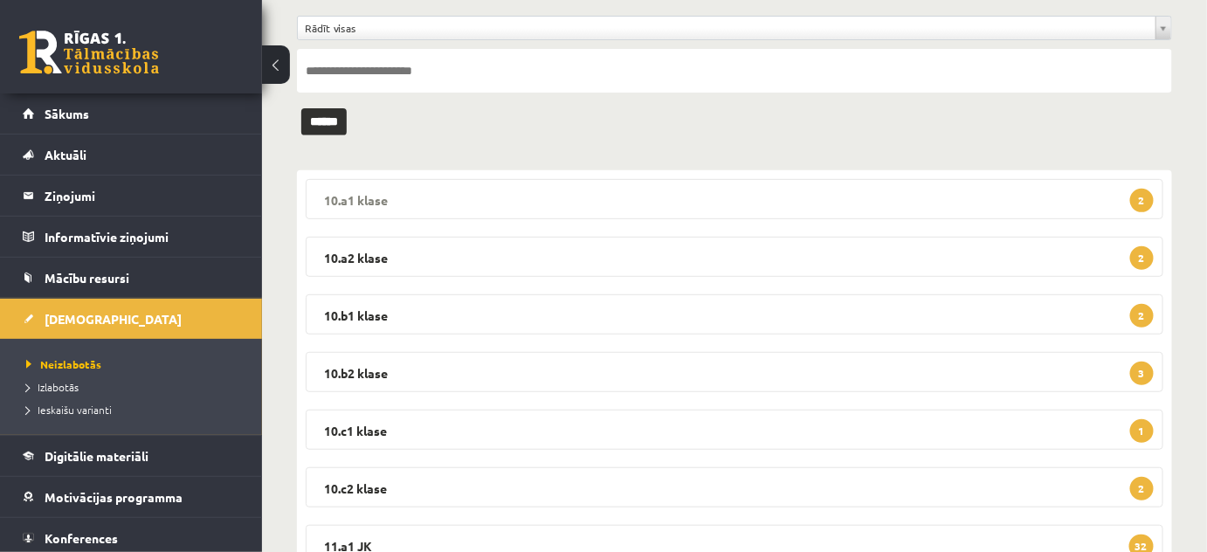
click at [347, 191] on legend "10.a1 klase 2" at bounding box center [734, 199] width 857 height 40
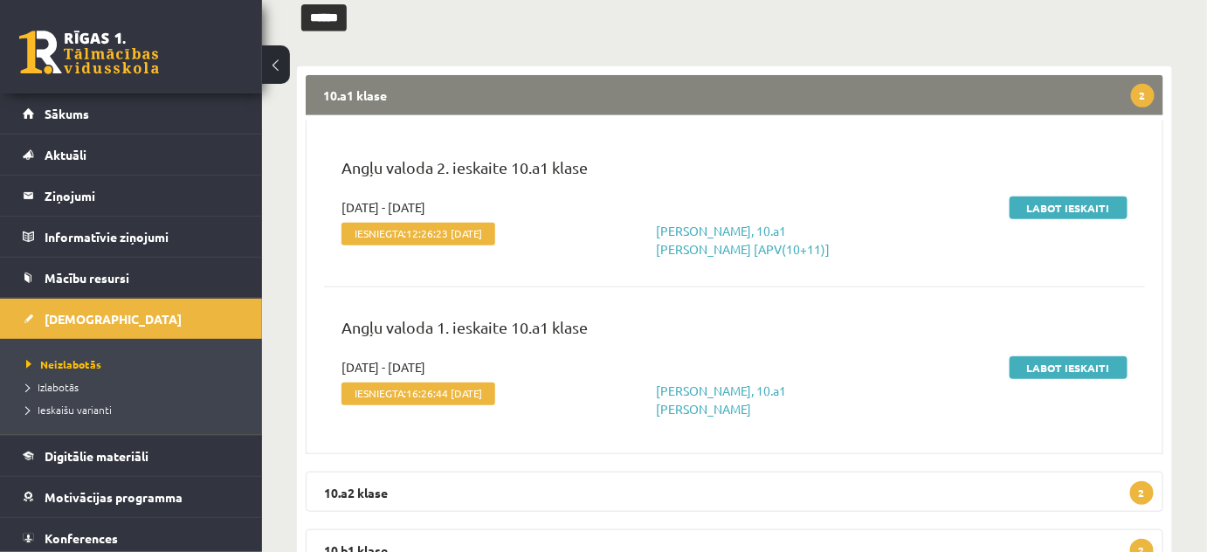
scroll to position [381, 0]
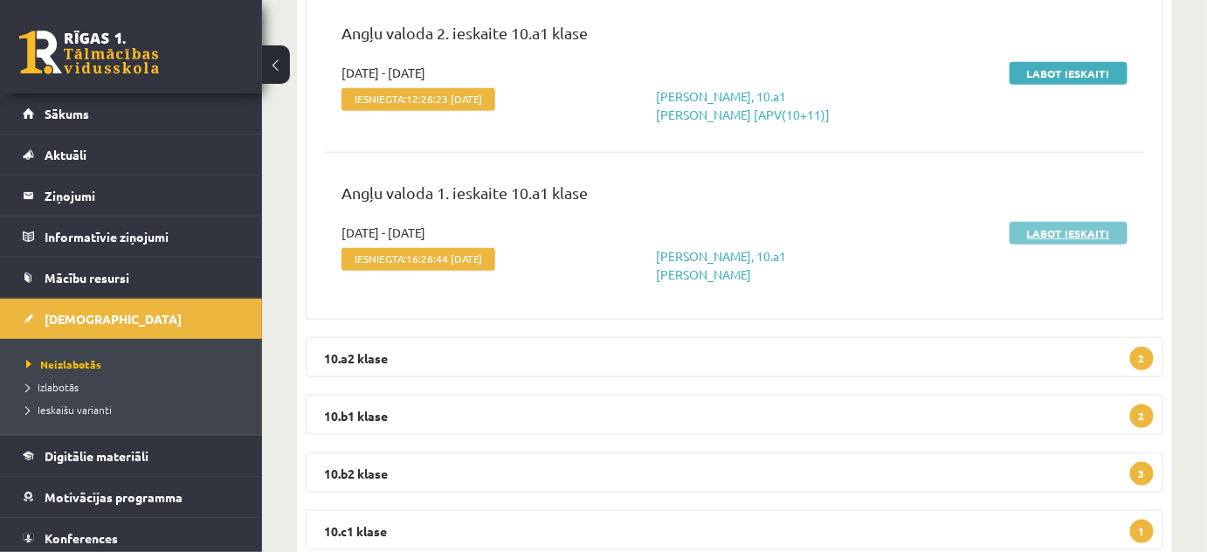
click at [1078, 230] on link "Labot ieskaiti" at bounding box center [1068, 233] width 118 height 23
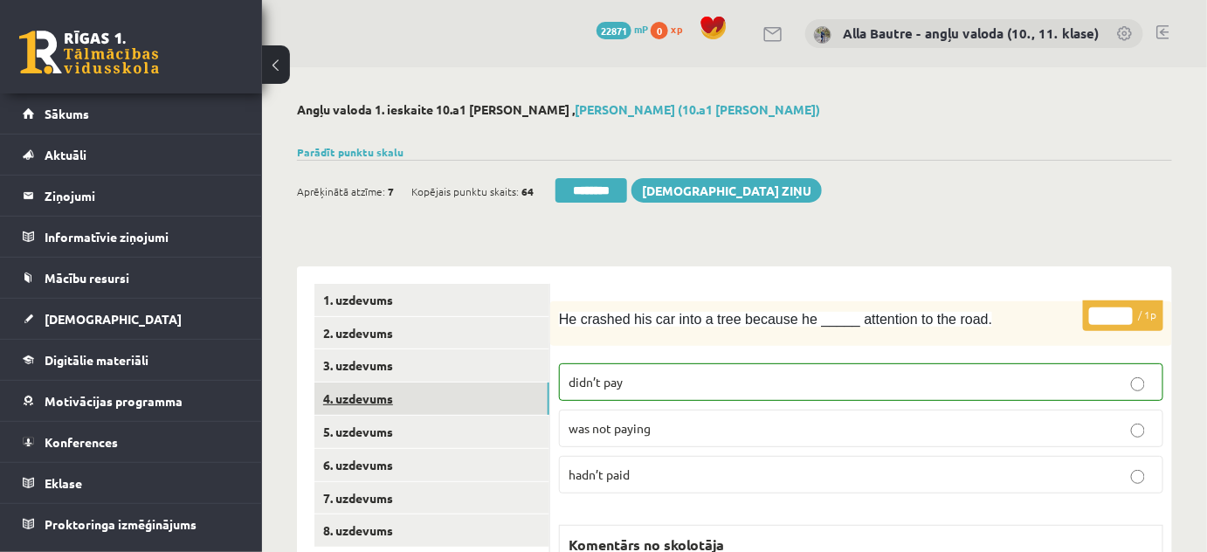
click at [337, 394] on link "4. uzdevums" at bounding box center [431, 398] width 235 height 32
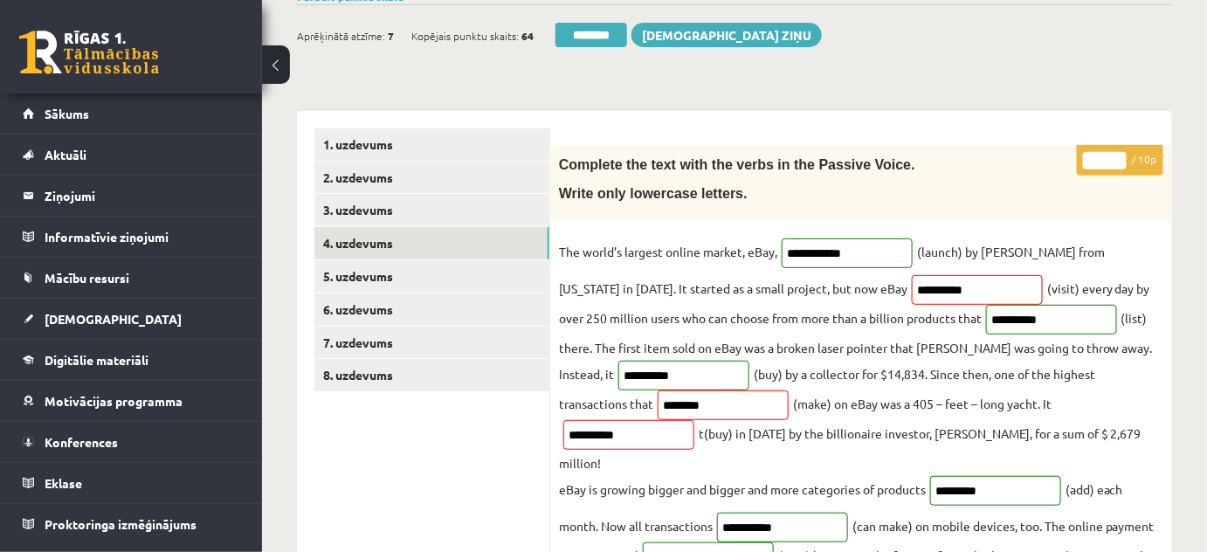
scroll to position [79, 0]
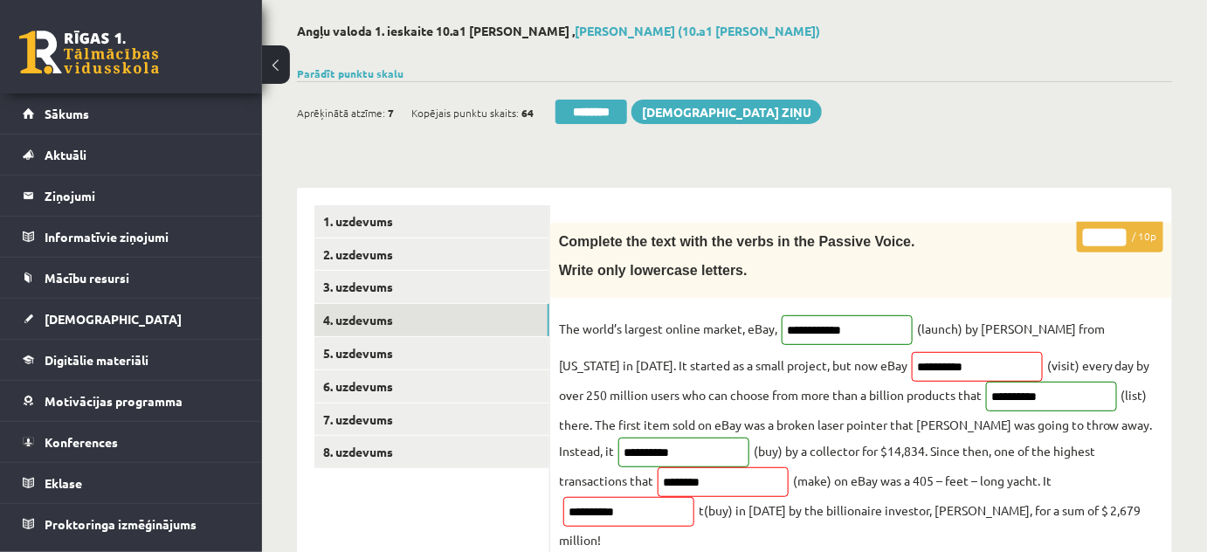
click at [1117, 234] on input "*" at bounding box center [1105, 237] width 44 height 17
type input "*"
click at [1117, 234] on input "*" at bounding box center [1105, 237] width 44 height 17
click at [444, 348] on link "5. uzdevums" at bounding box center [431, 353] width 235 height 32
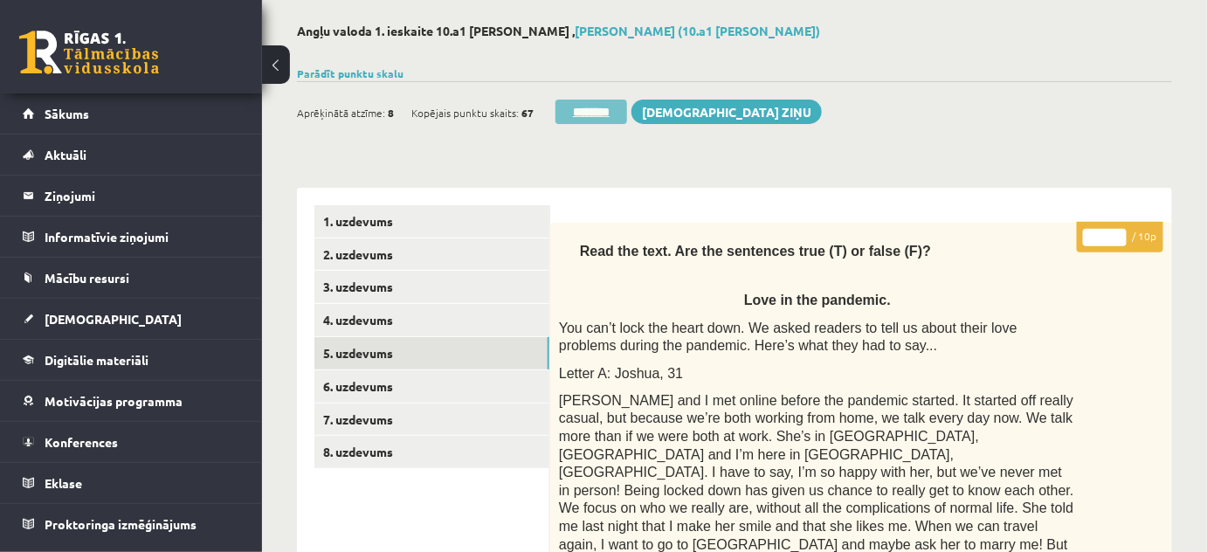
scroll to position [0, 0]
click at [594, 113] on input "********" at bounding box center [591, 112] width 72 height 24
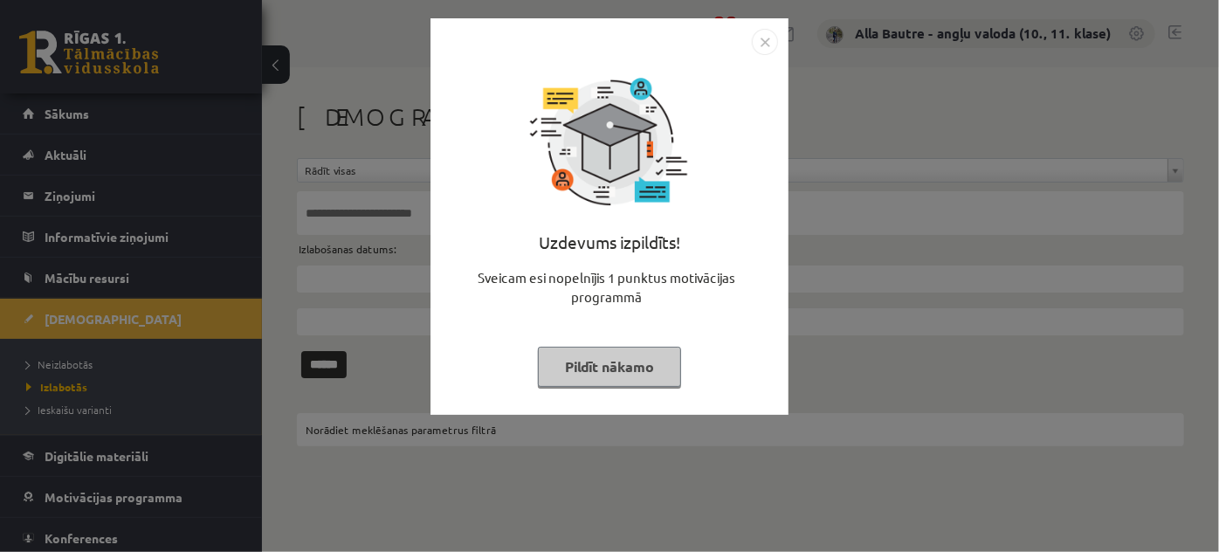
click at [762, 38] on img "Close" at bounding box center [765, 42] width 26 height 26
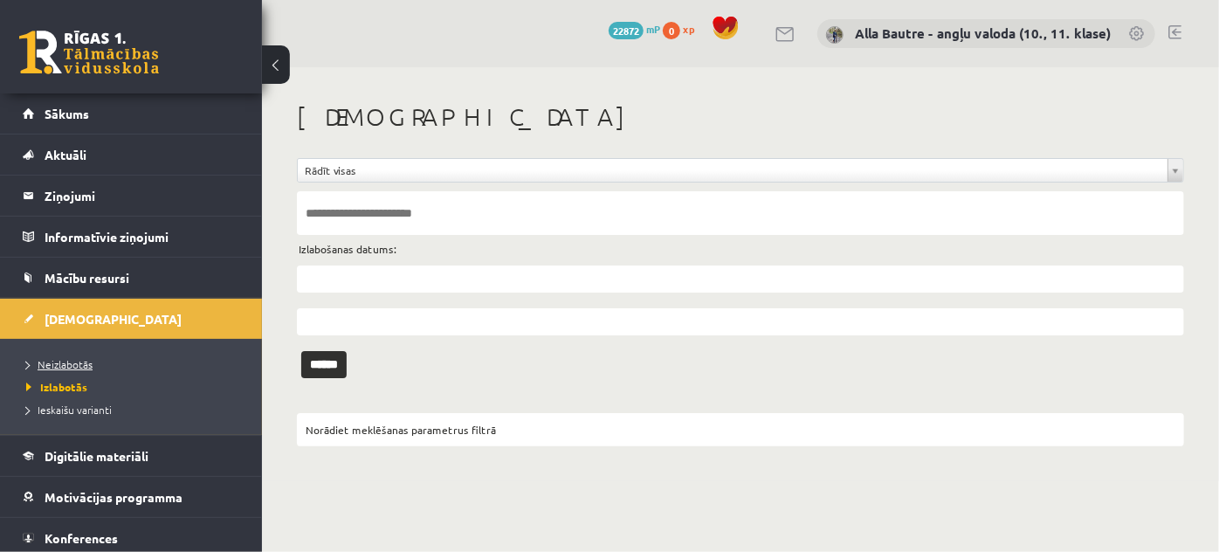
click at [55, 356] on link "Neizlabotās" at bounding box center [135, 364] width 218 height 16
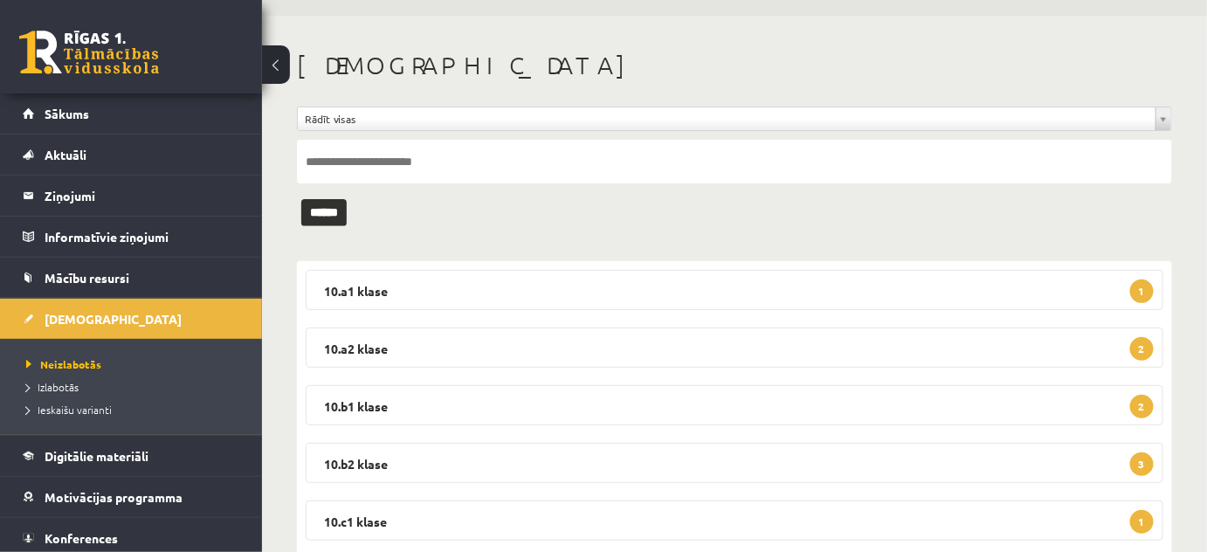
scroll to position [79, 0]
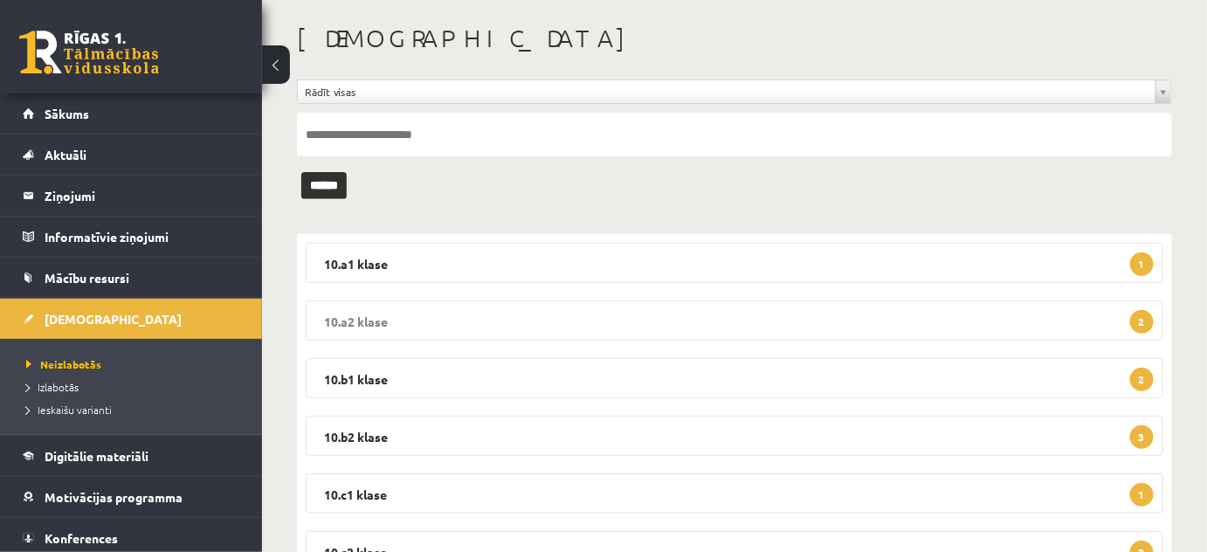
click at [340, 310] on legend "10.a2 klase 2" at bounding box center [734, 320] width 857 height 40
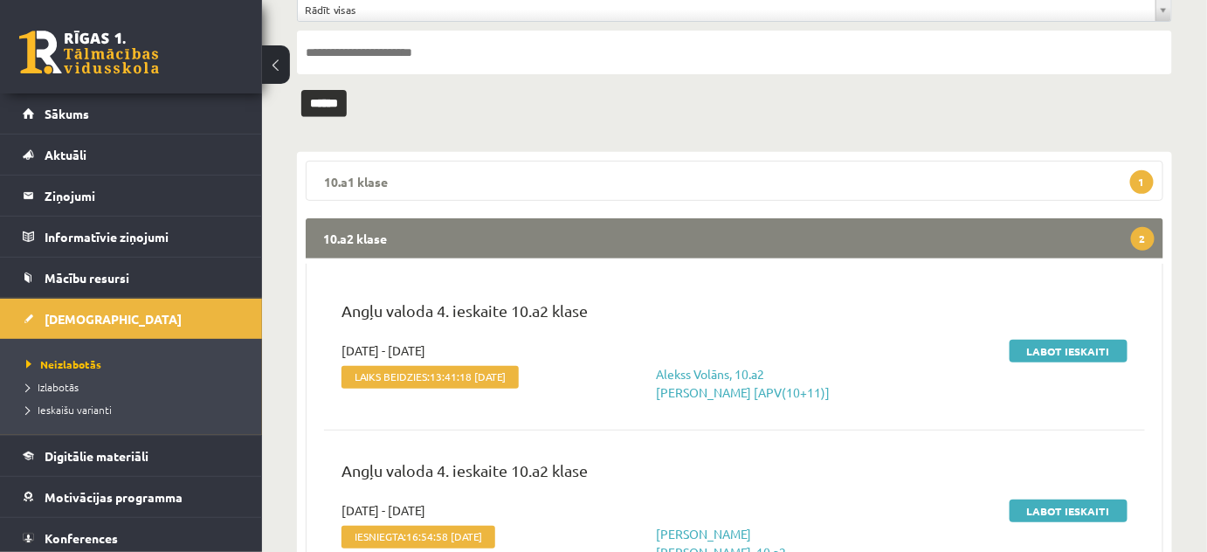
scroll to position [158, 0]
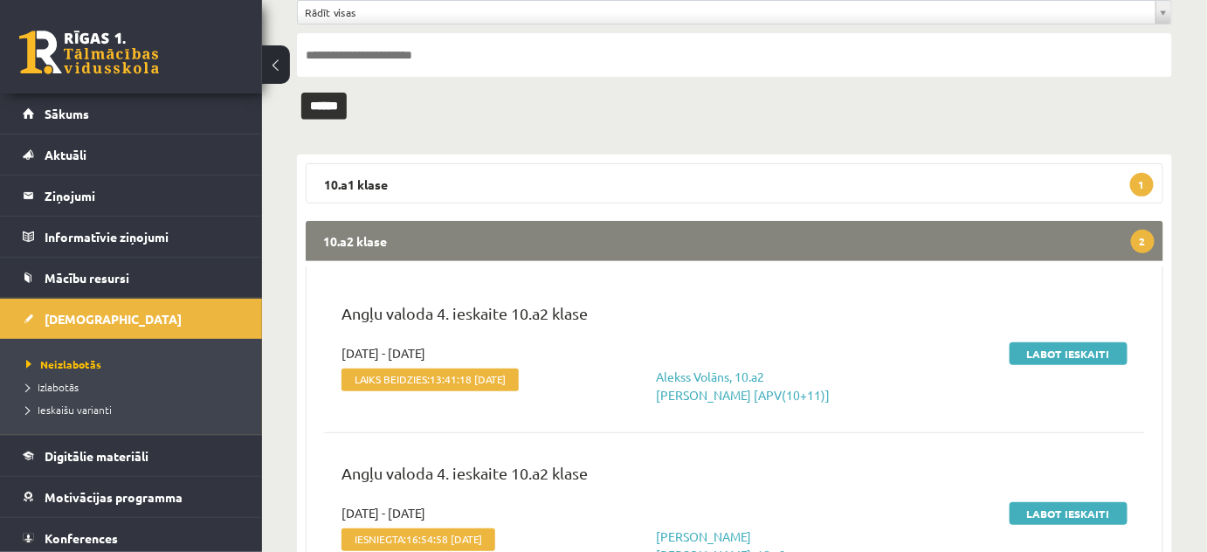
click at [341, 237] on legend "10.a2 klase 2" at bounding box center [734, 241] width 857 height 40
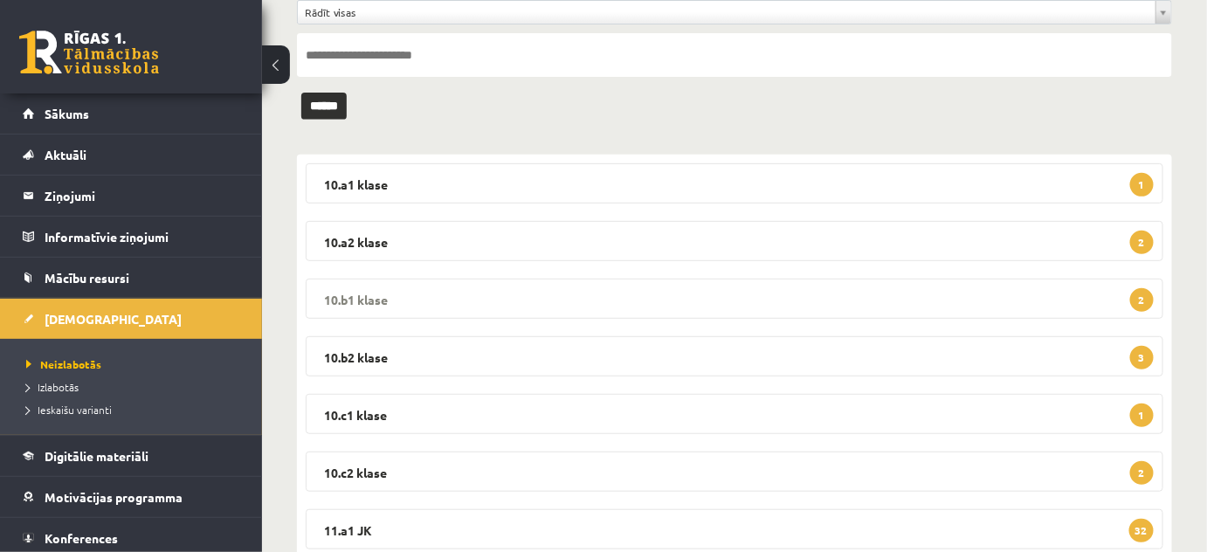
click at [354, 288] on legend "10.b1 klase 2" at bounding box center [734, 299] width 857 height 40
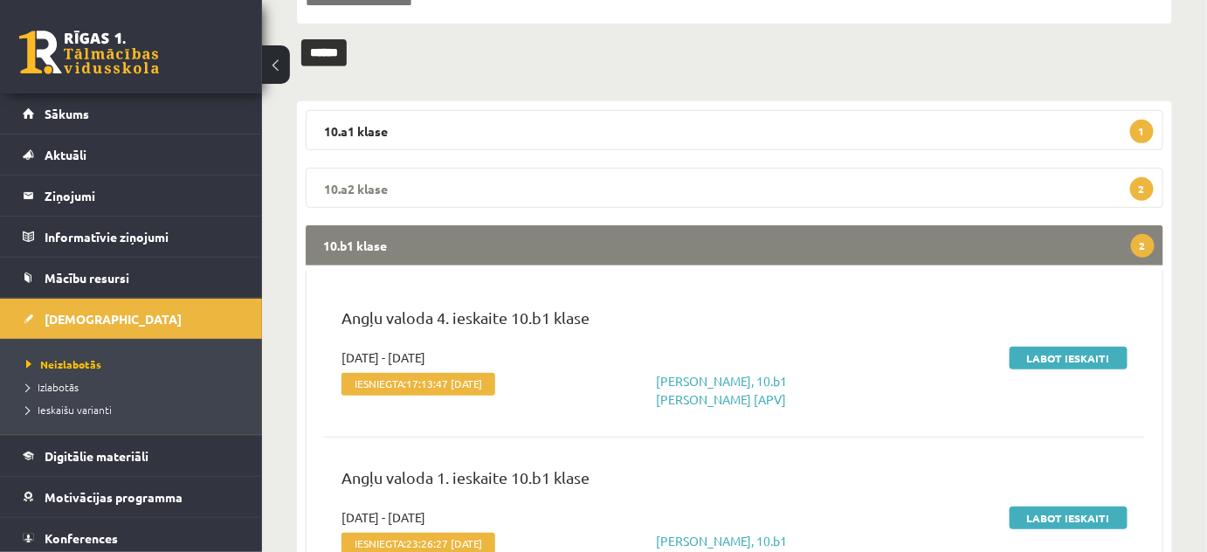
scroll to position [317, 0]
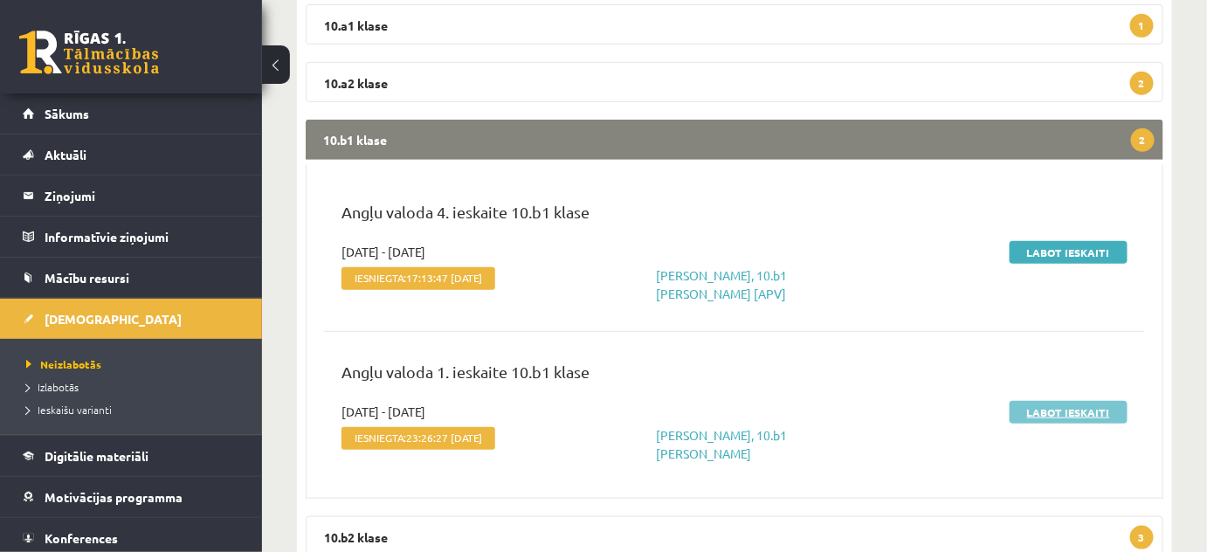
click at [1069, 409] on link "Labot ieskaiti" at bounding box center [1068, 412] width 118 height 23
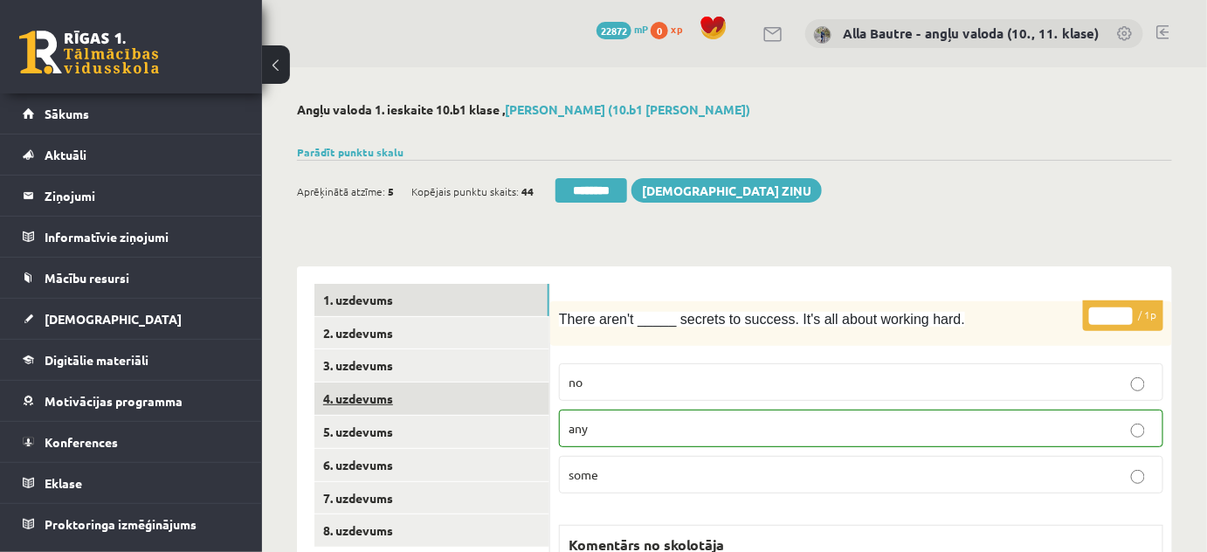
click at [351, 395] on link "4. uzdevums" at bounding box center [431, 398] width 235 height 32
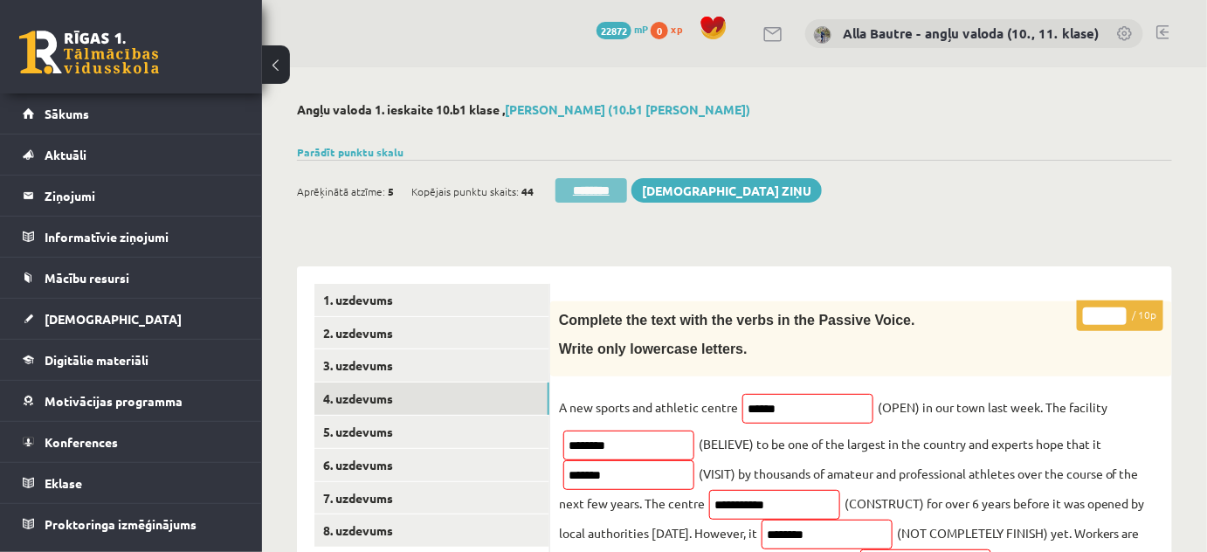
click at [585, 185] on input "********" at bounding box center [591, 190] width 72 height 24
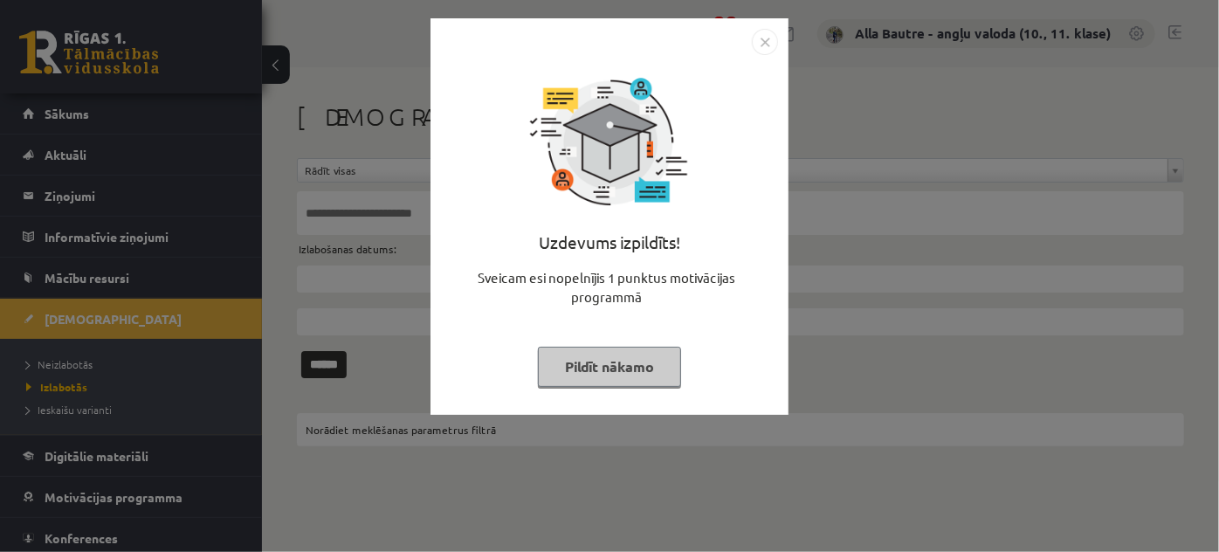
click at [758, 42] on img "Close" at bounding box center [765, 42] width 26 height 26
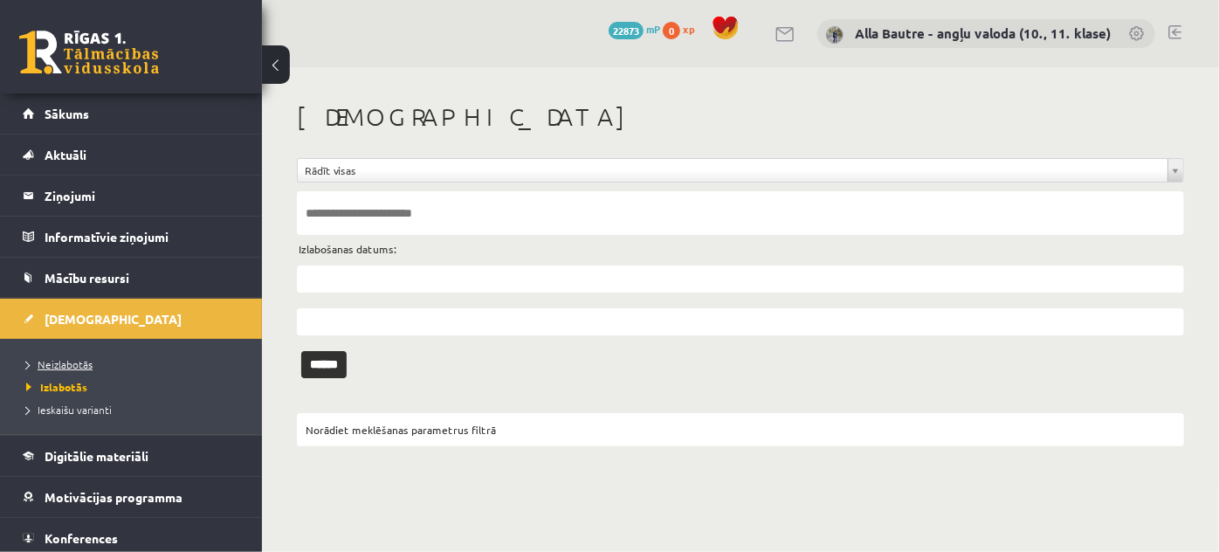
click at [52, 361] on span "Neizlabotās" at bounding box center [59, 364] width 66 height 14
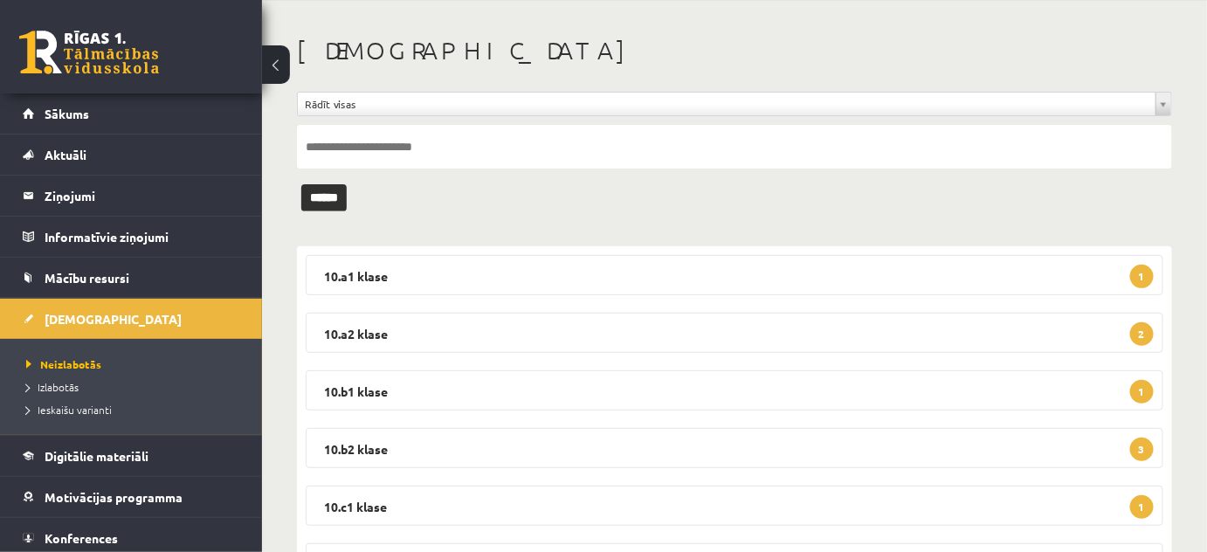
scroll to position [158, 0]
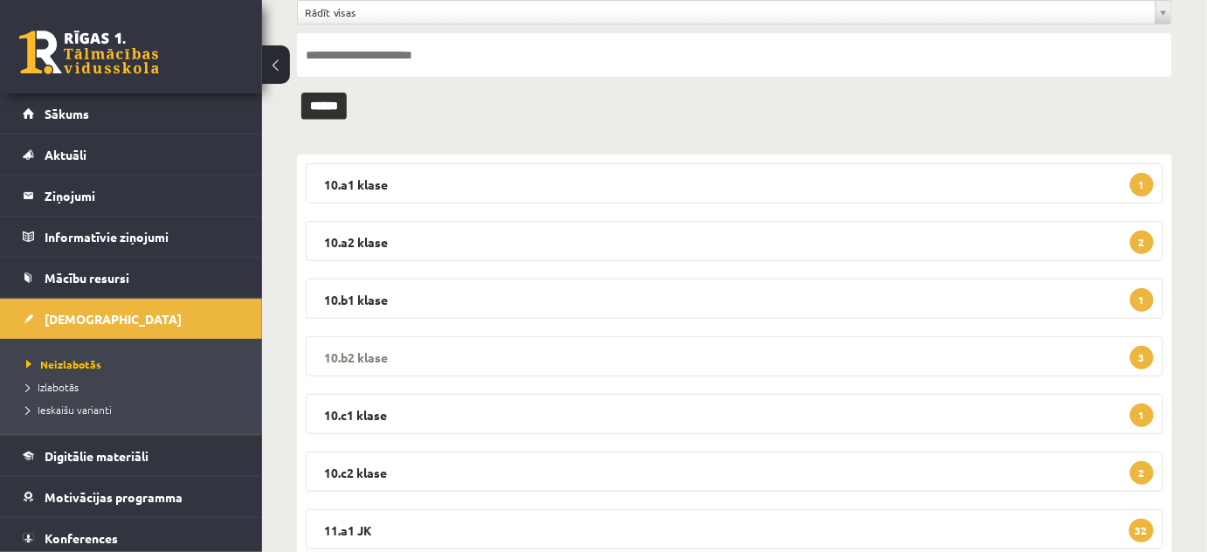
click at [339, 349] on legend "10.b2 klase 3" at bounding box center [734, 356] width 857 height 40
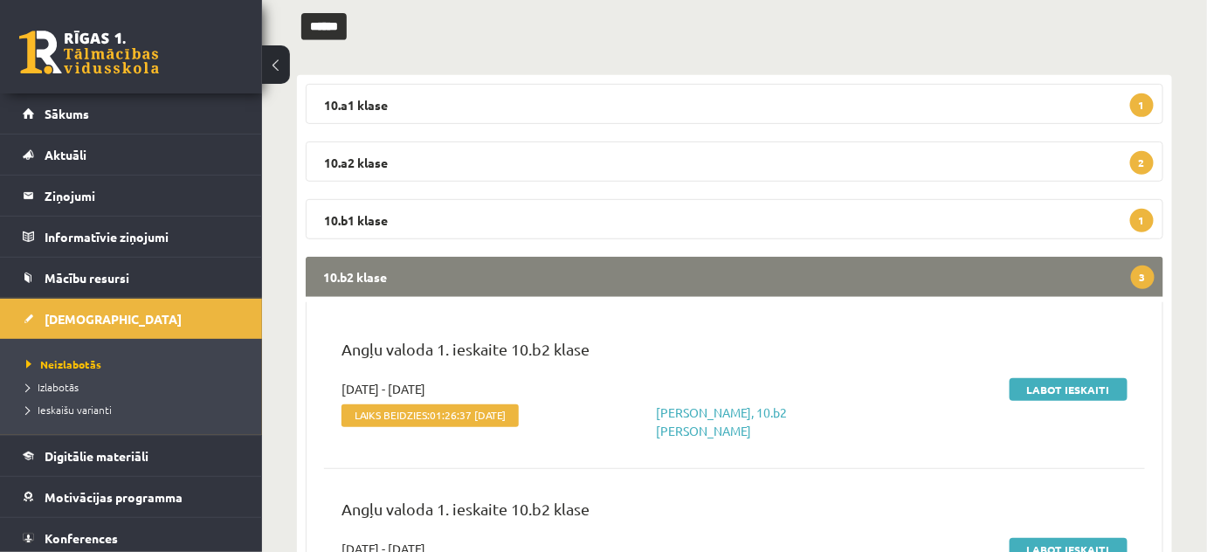
scroll to position [317, 0]
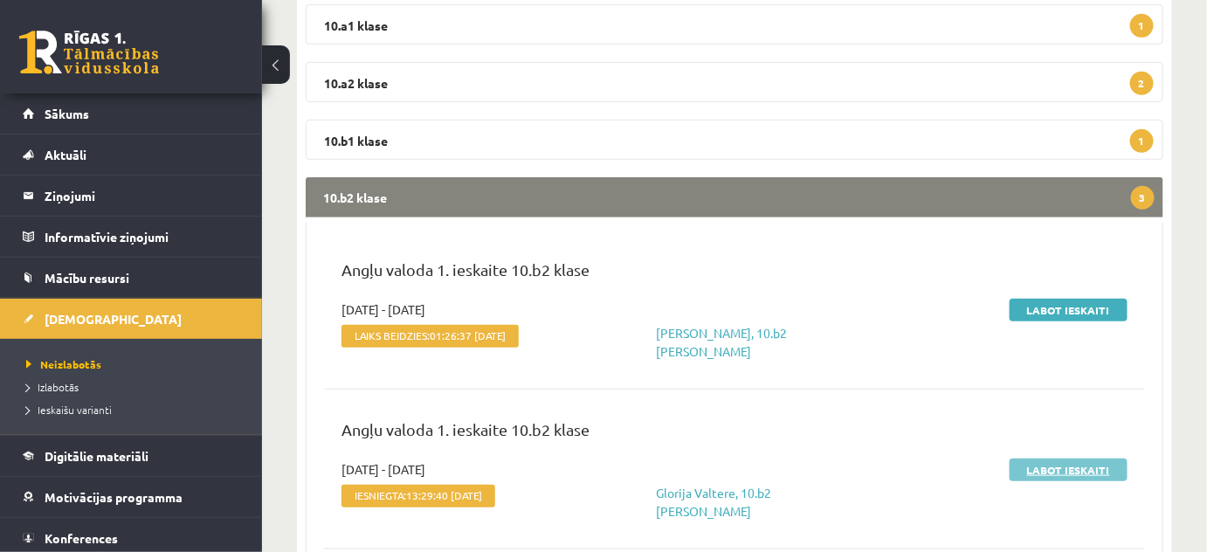
click at [1073, 460] on link "Labot ieskaiti" at bounding box center [1068, 469] width 118 height 23
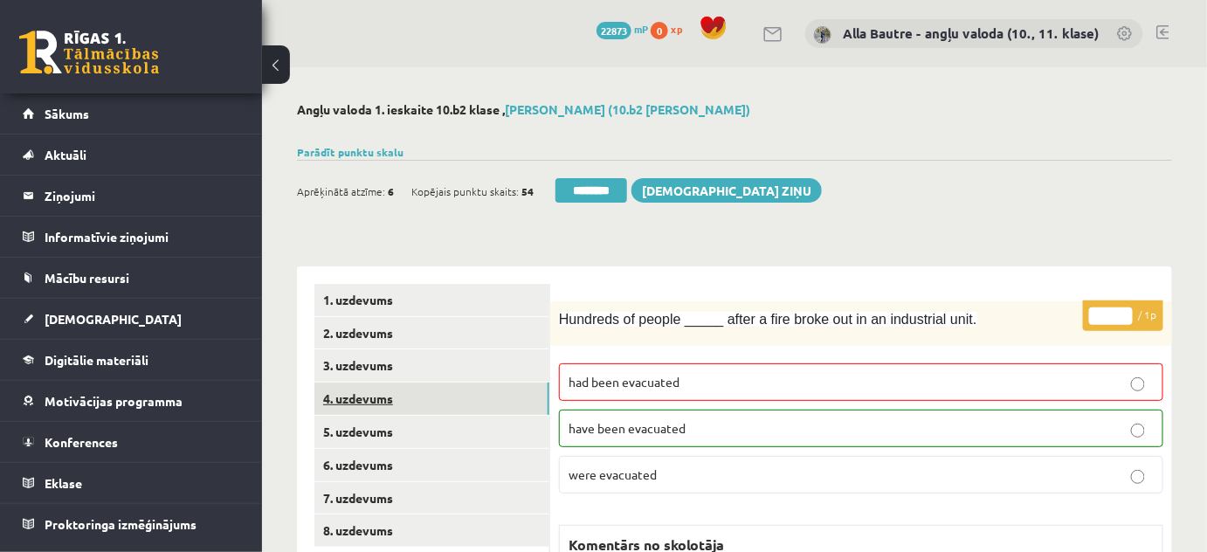
click at [340, 395] on link "4. uzdevums" at bounding box center [431, 398] width 235 height 32
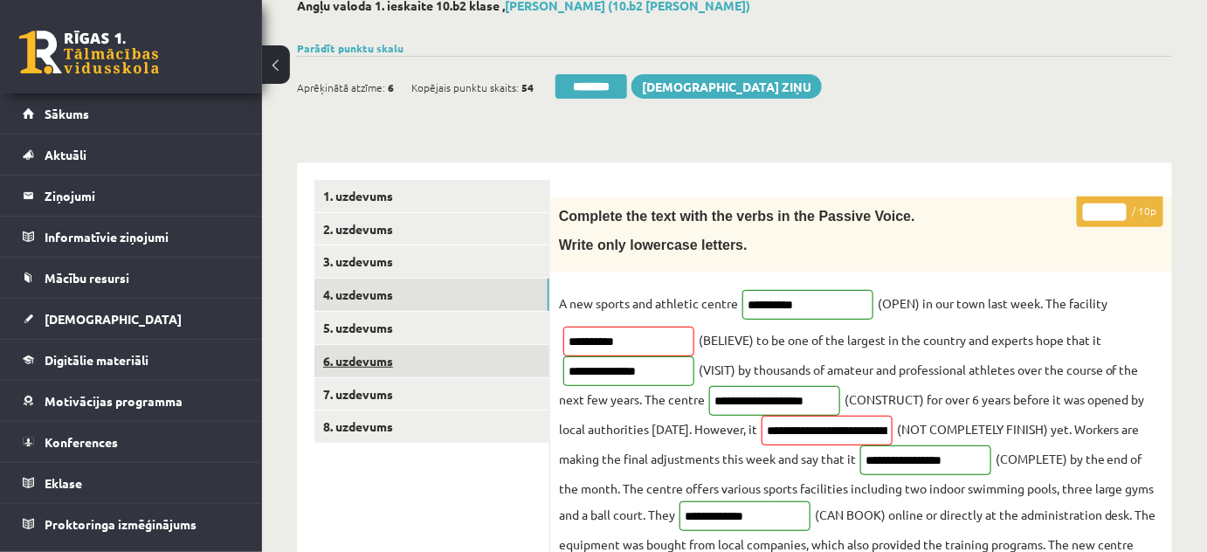
scroll to position [79, 0]
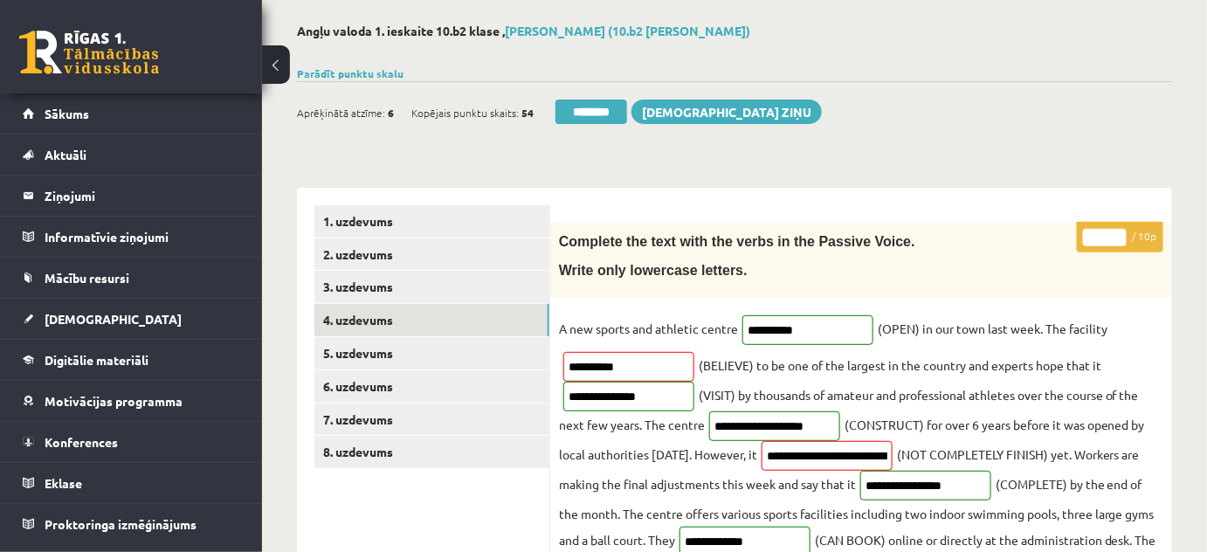
type input "**"
click at [1118, 230] on input "**" at bounding box center [1105, 237] width 44 height 17
click at [402, 349] on link "5. uzdevums" at bounding box center [431, 353] width 235 height 32
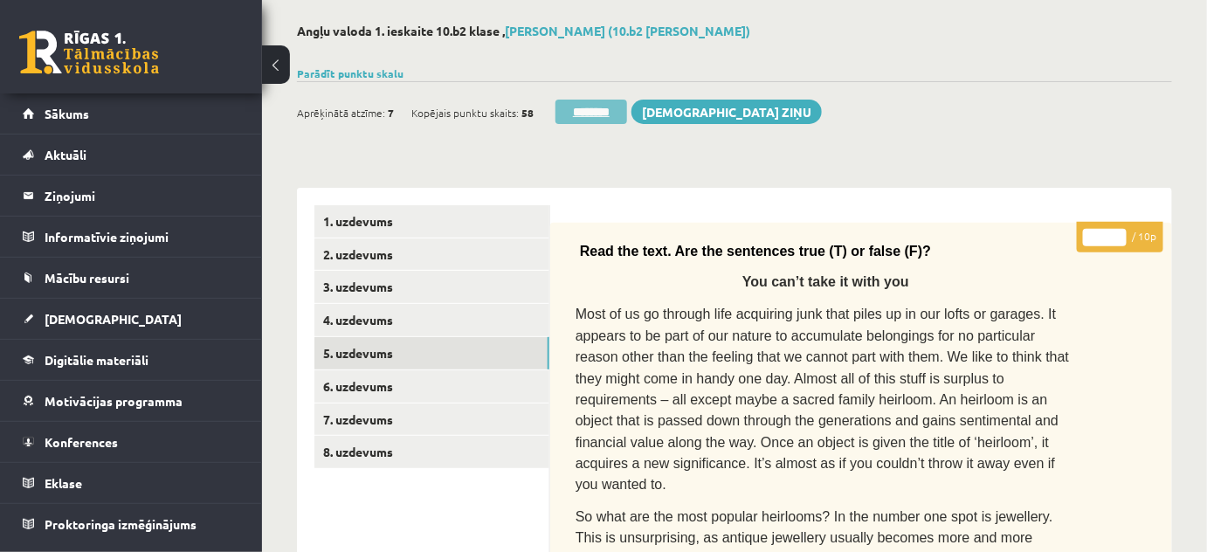
scroll to position [0, 0]
click at [616, 102] on input "********" at bounding box center [591, 112] width 72 height 24
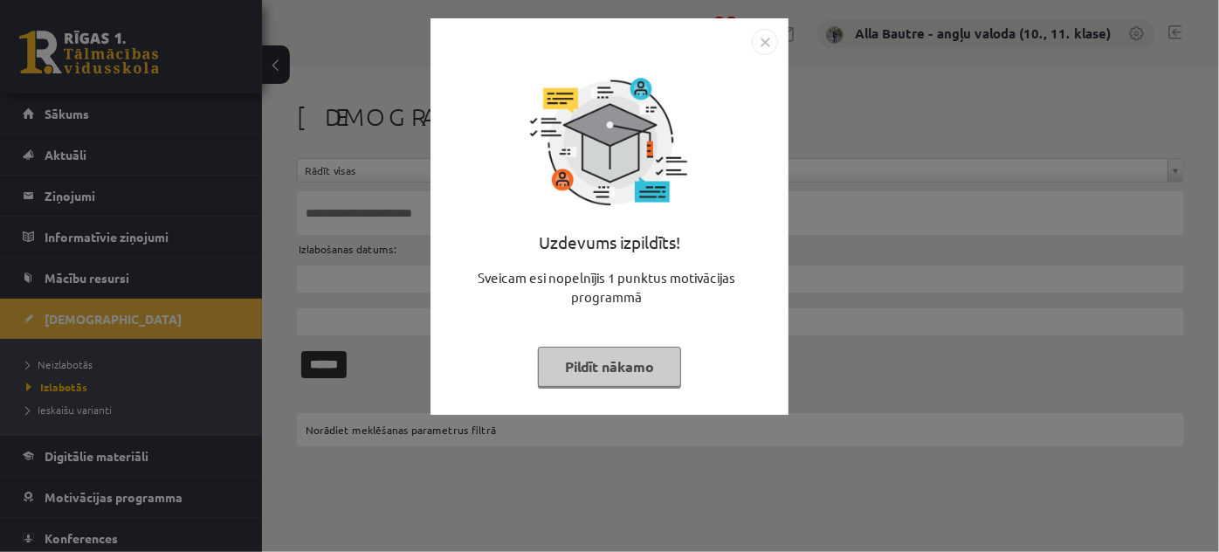
click at [766, 45] on img "Close" at bounding box center [765, 42] width 26 height 26
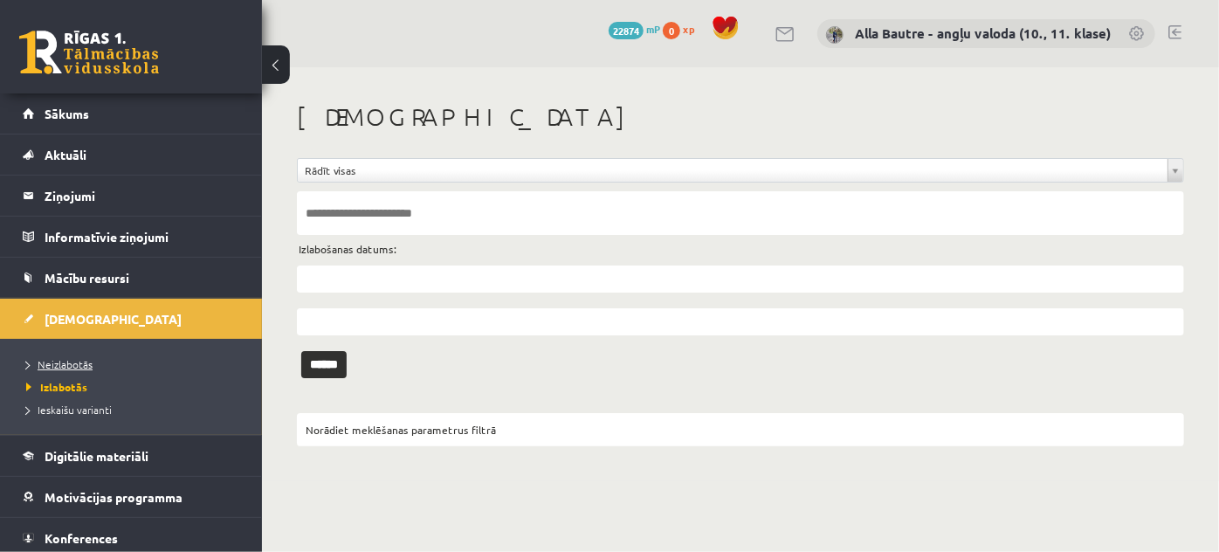
click at [54, 362] on span "Neizlabotās" at bounding box center [59, 364] width 66 height 14
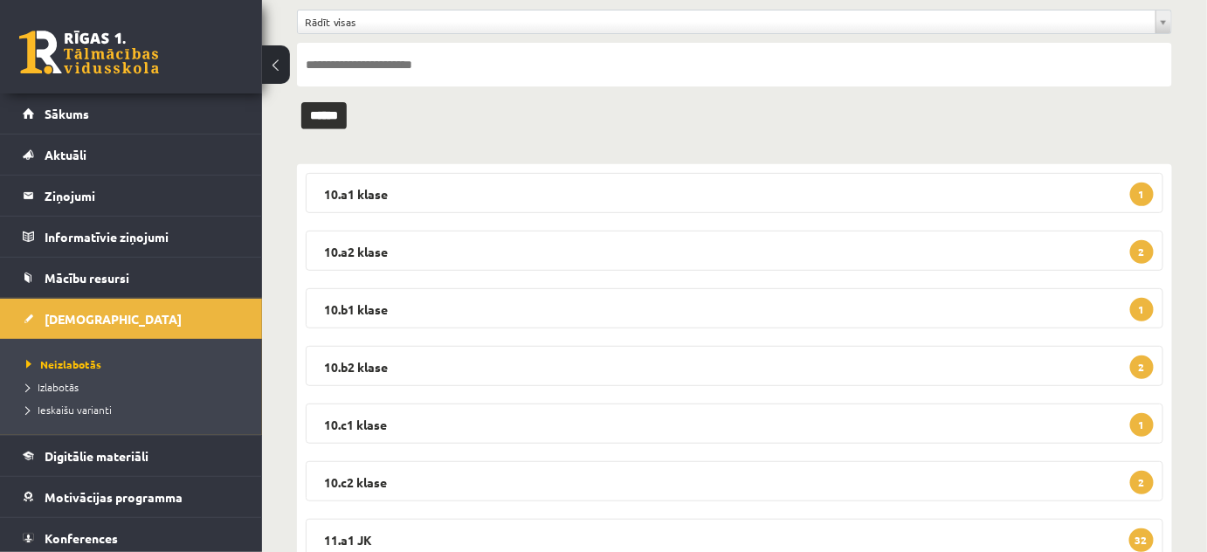
scroll to position [158, 0]
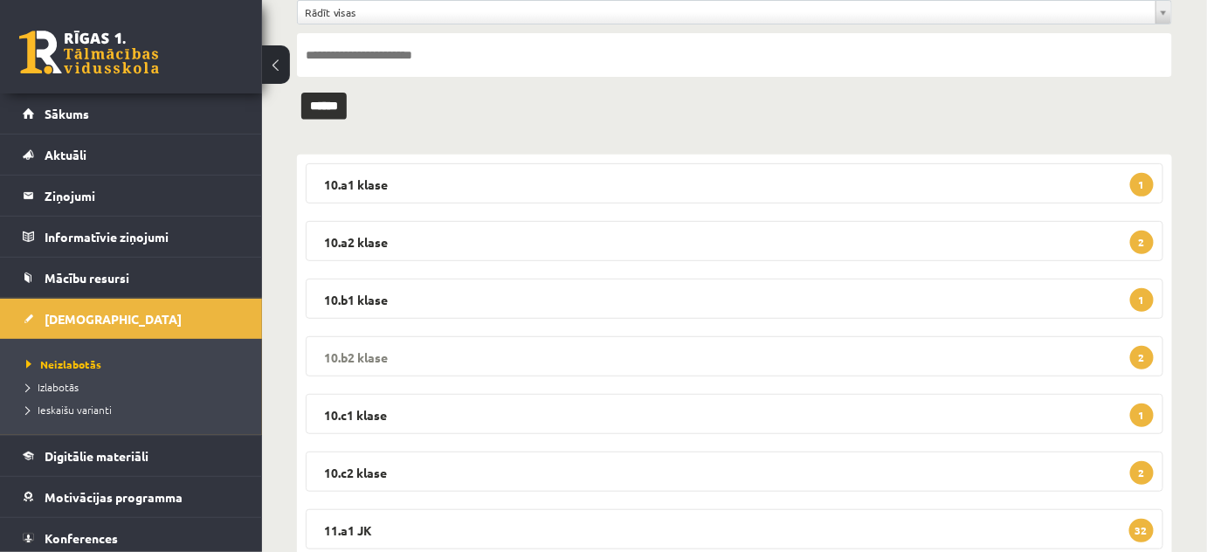
click at [344, 351] on legend "10.b2 klase 2" at bounding box center [734, 356] width 857 height 40
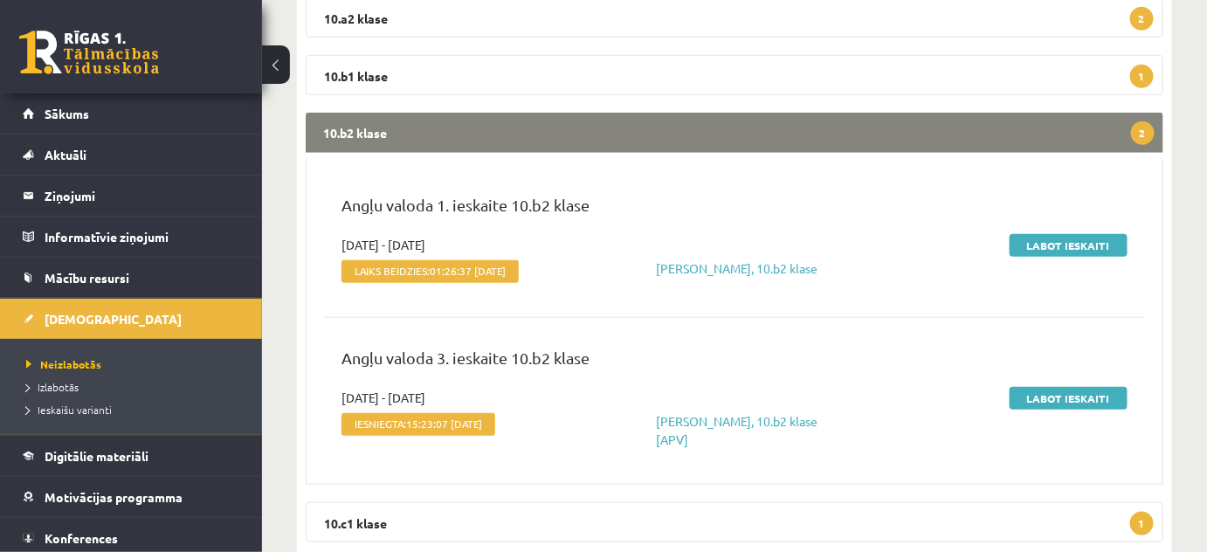
scroll to position [396, 0]
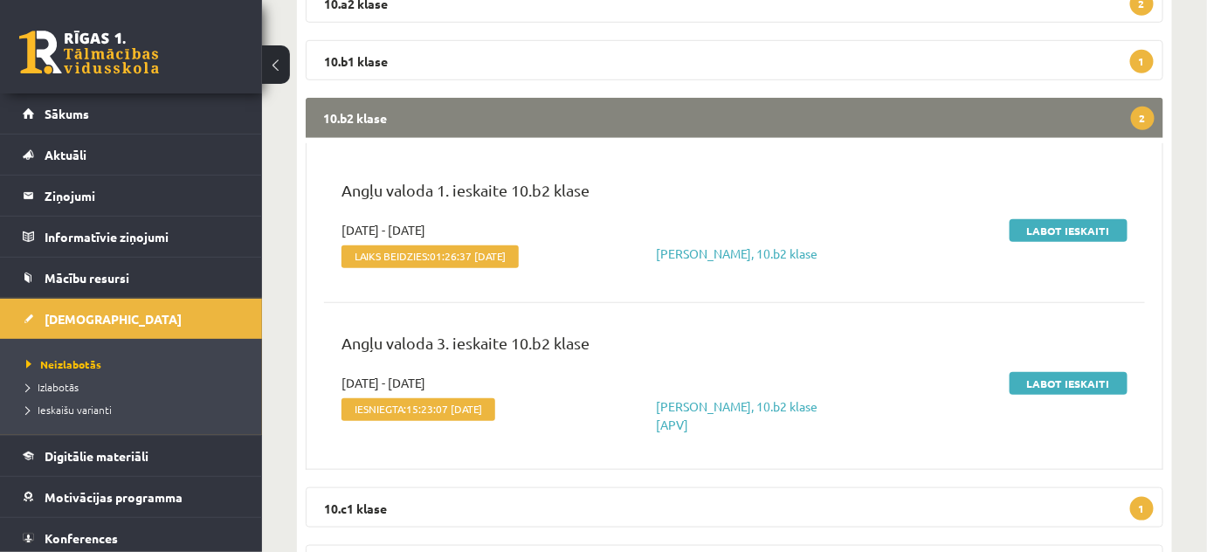
click at [366, 107] on legend "10.b2 klase 2" at bounding box center [734, 118] width 857 height 40
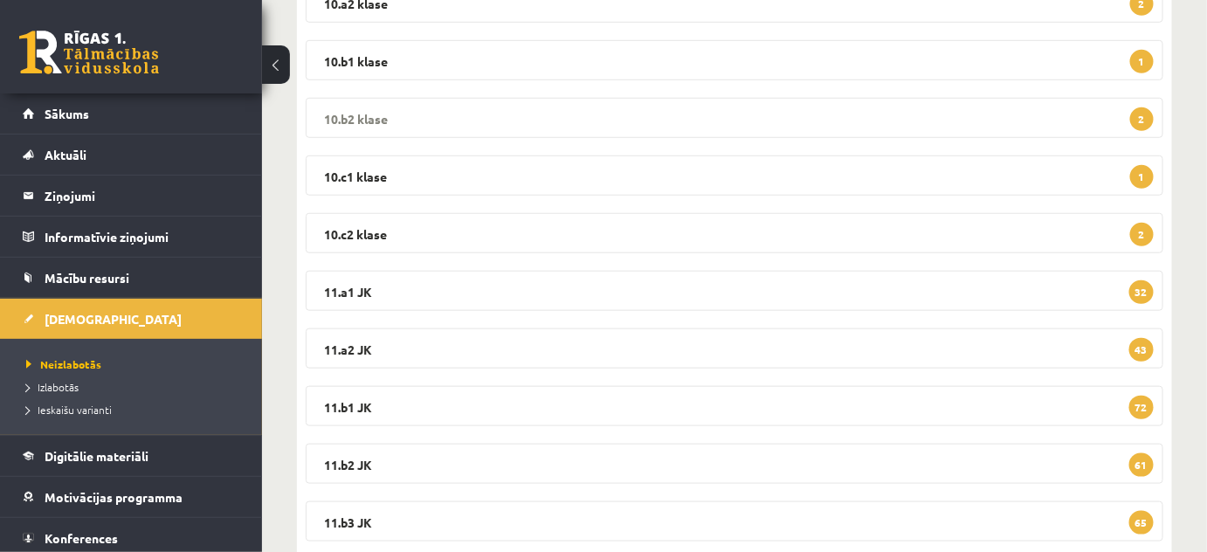
click at [358, 116] on legend "10.b2 klase 2" at bounding box center [734, 118] width 857 height 40
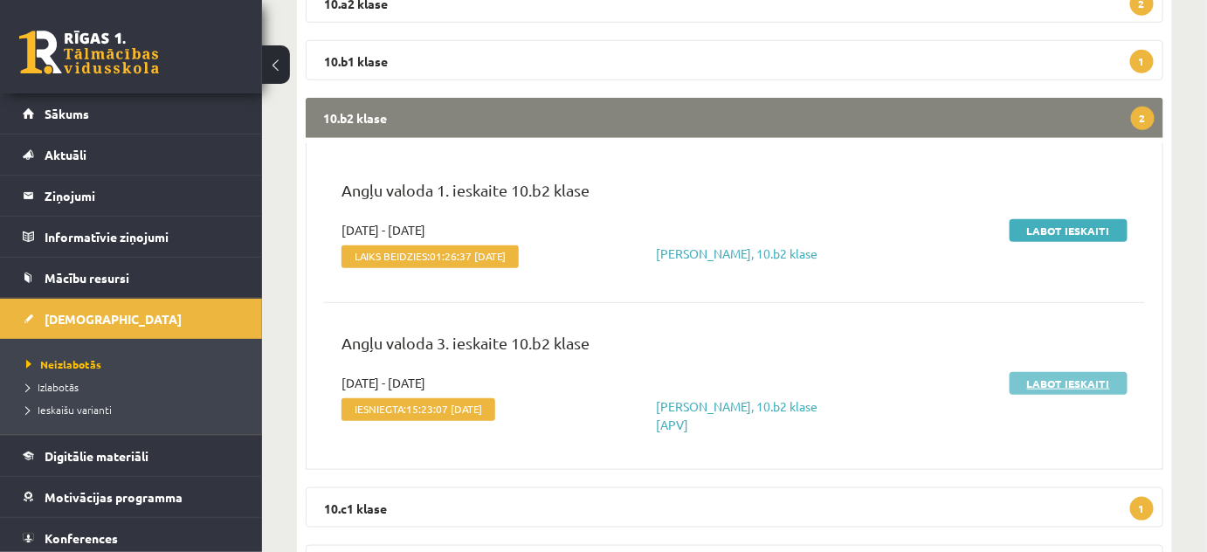
click at [1053, 375] on link "Labot ieskaiti" at bounding box center [1068, 383] width 118 height 23
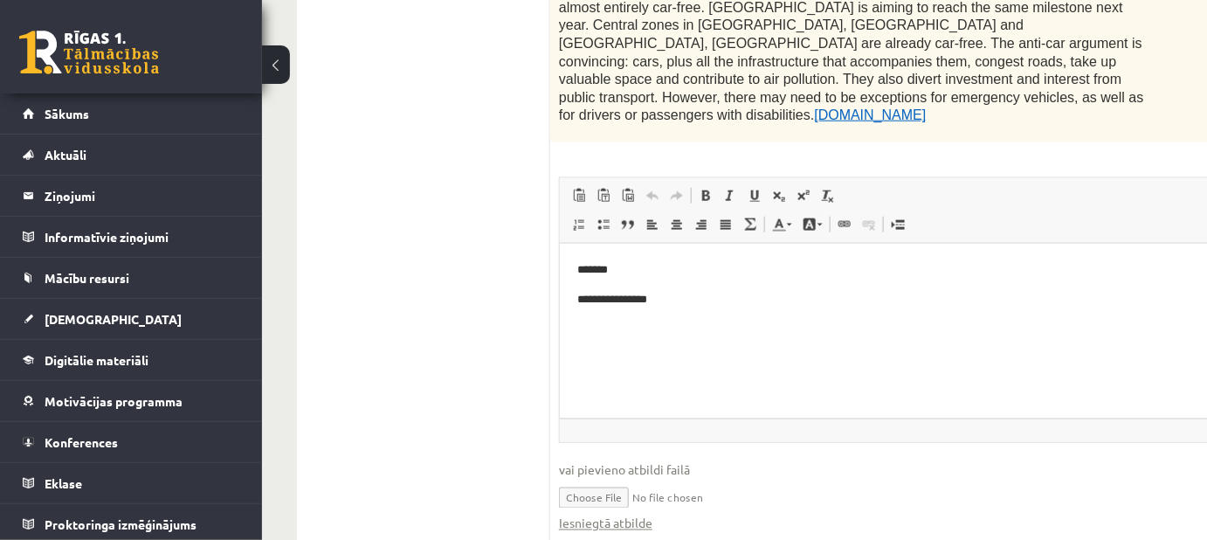
scroll to position [714, 0]
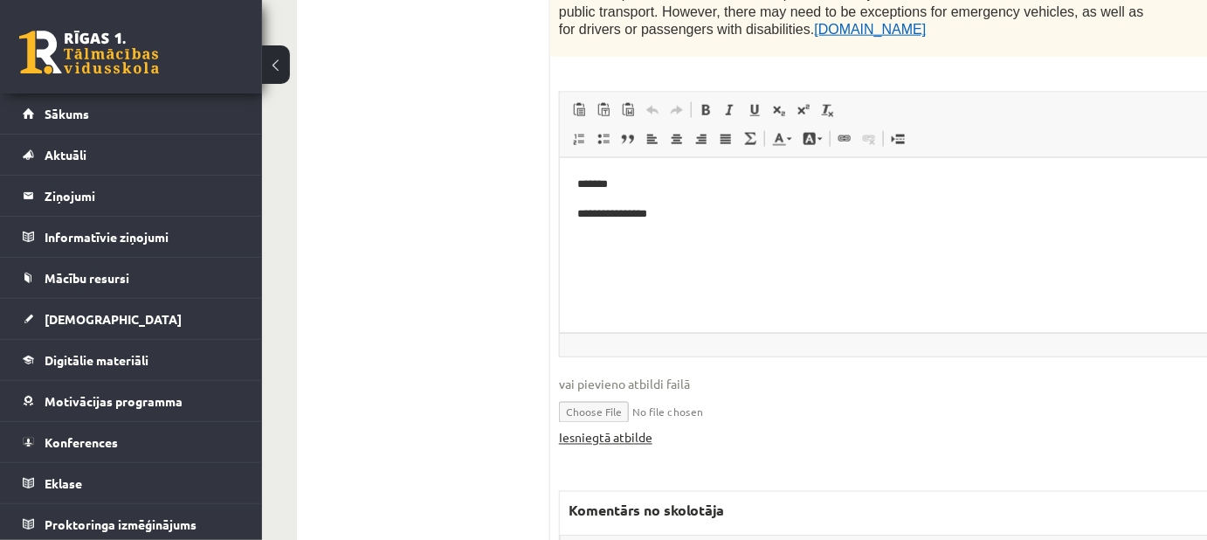
click at [601, 429] on link "Iesniegtā atbilde" at bounding box center [605, 438] width 93 height 18
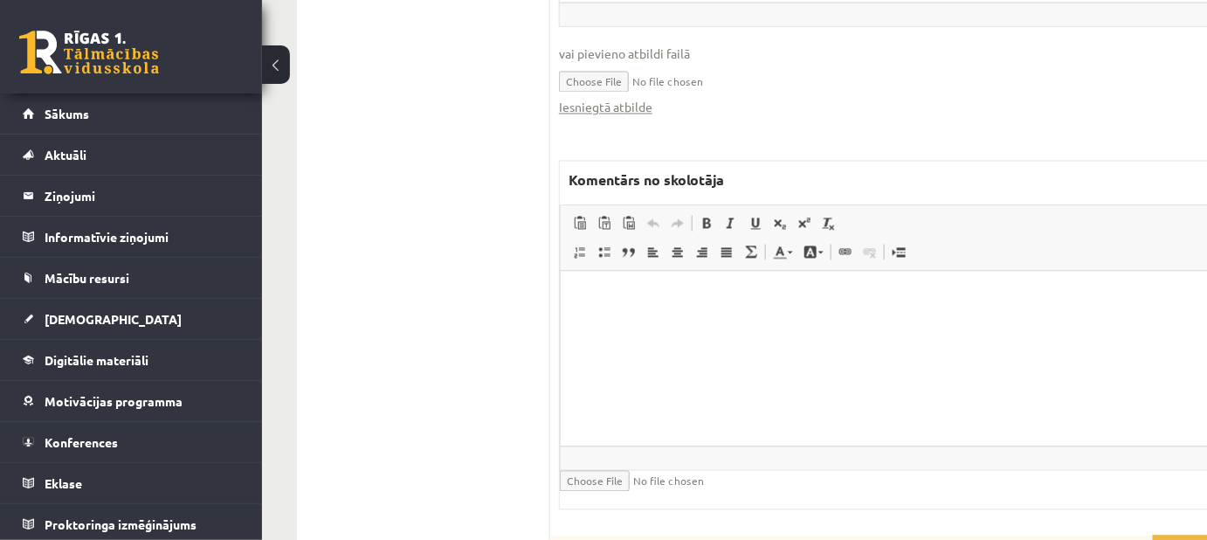
scroll to position [1111, 0]
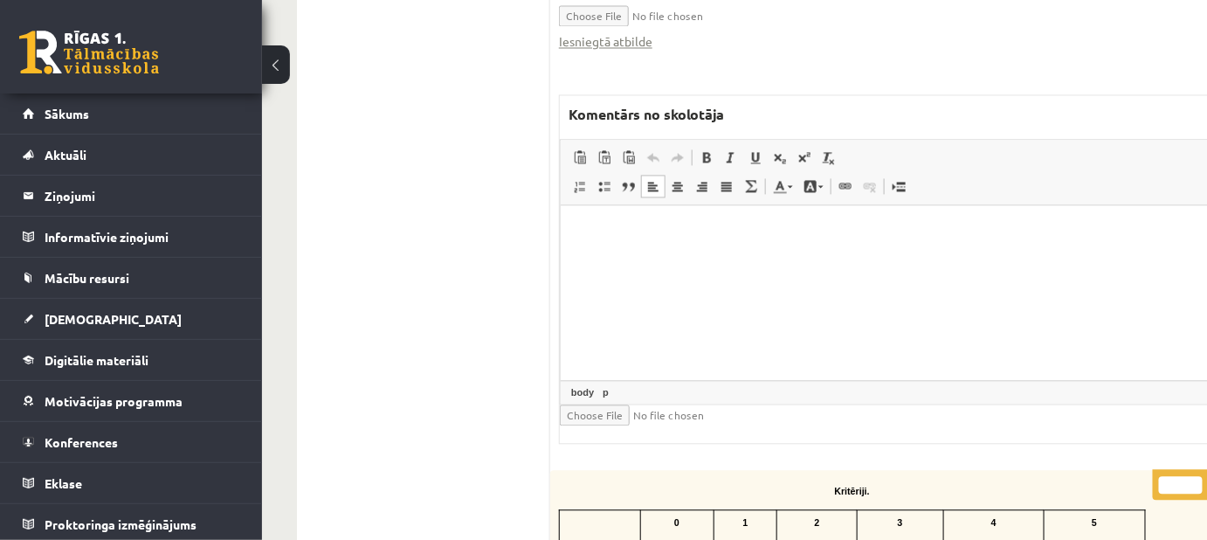
click at [641, 233] on p "Editor, wiswyg-editor-47433931741780-1758519496-857" at bounding box center [895, 231] width 636 height 18
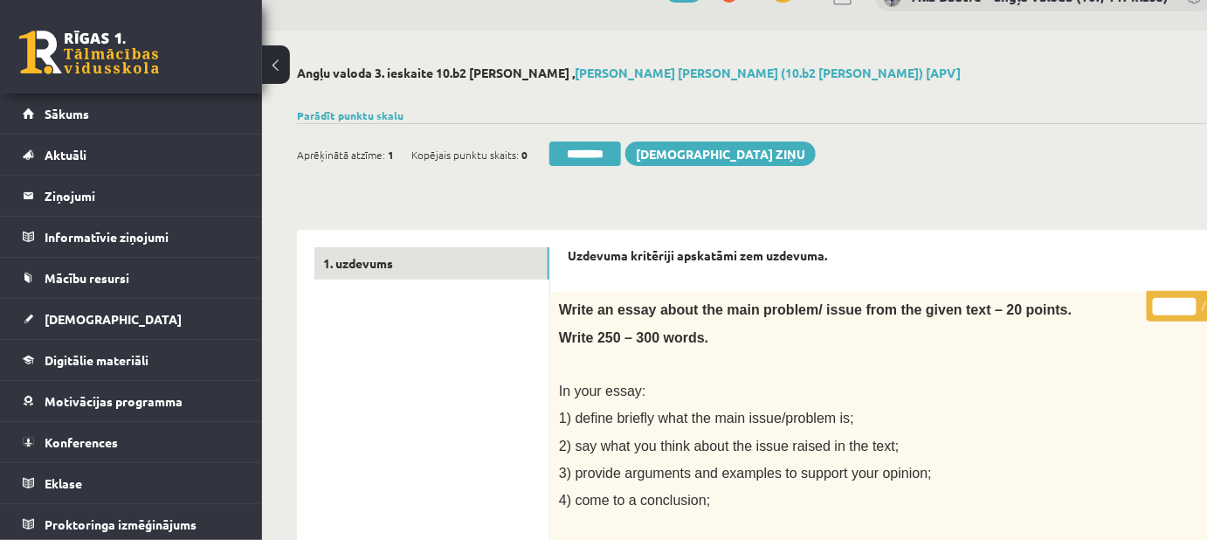
scroll to position [26, 0]
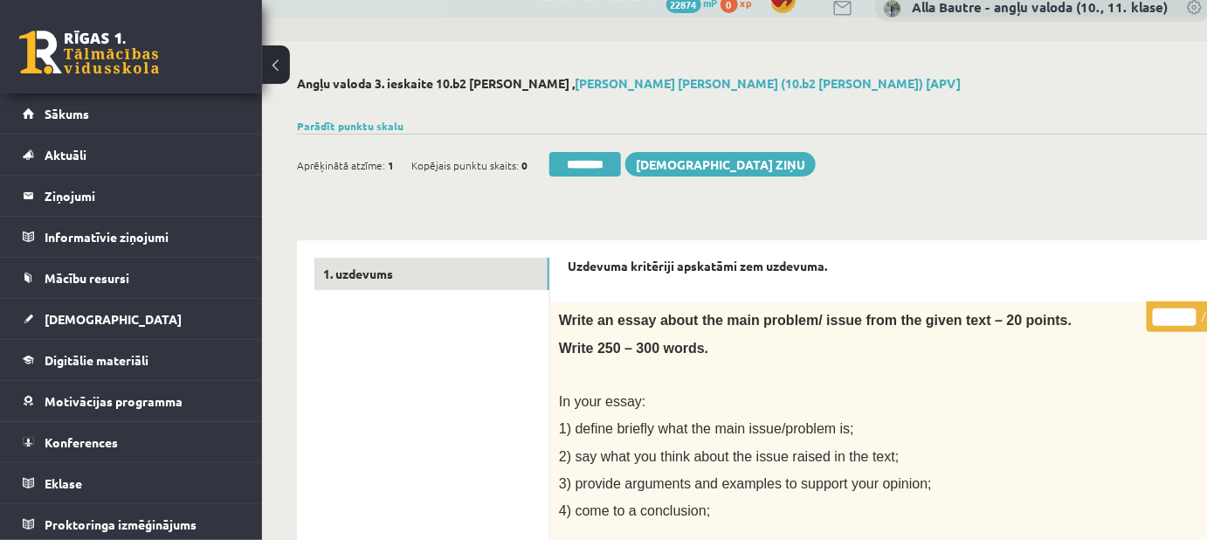
click at [1184, 311] on input "**" at bounding box center [1174, 316] width 44 height 17
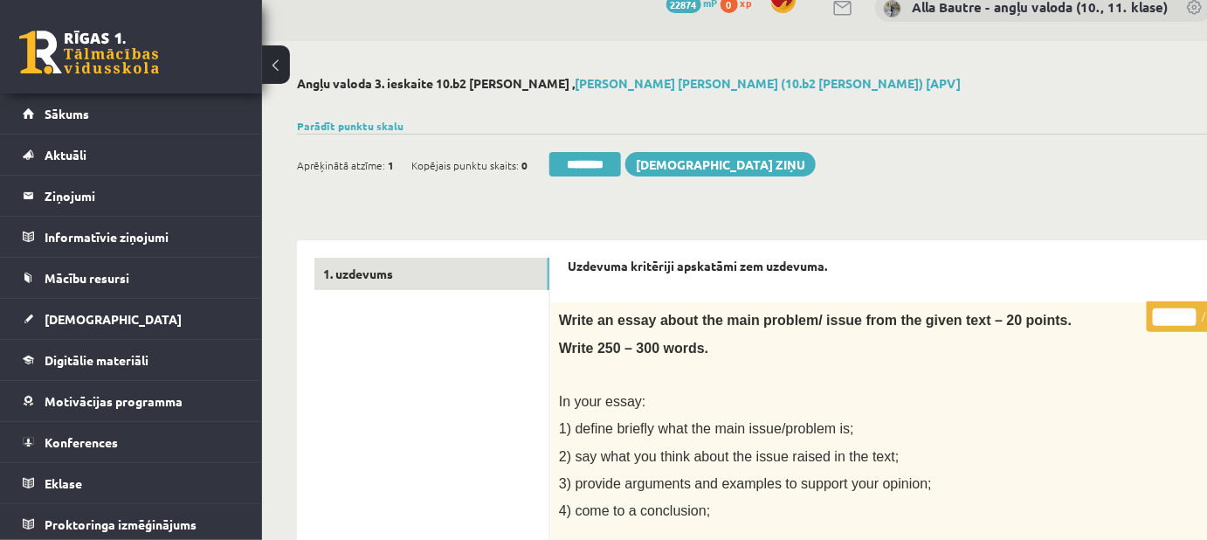
type input "**"
click at [1184, 311] on input "**" at bounding box center [1174, 316] width 44 height 17
click at [375, 269] on link "1. uzdevums" at bounding box center [431, 274] width 235 height 32
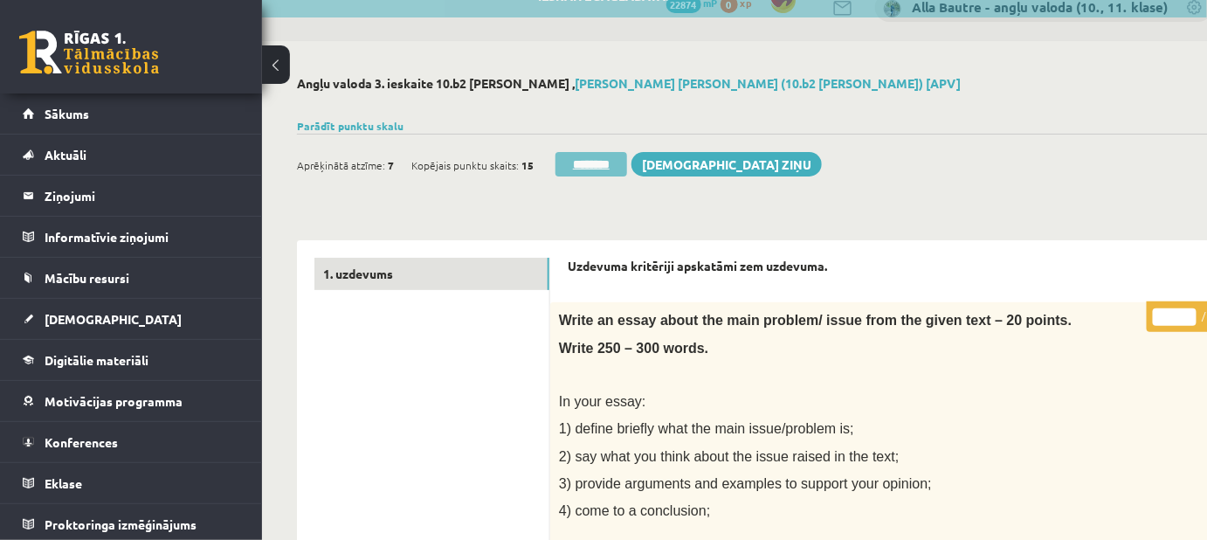
click at [605, 162] on input "********" at bounding box center [591, 164] width 72 height 24
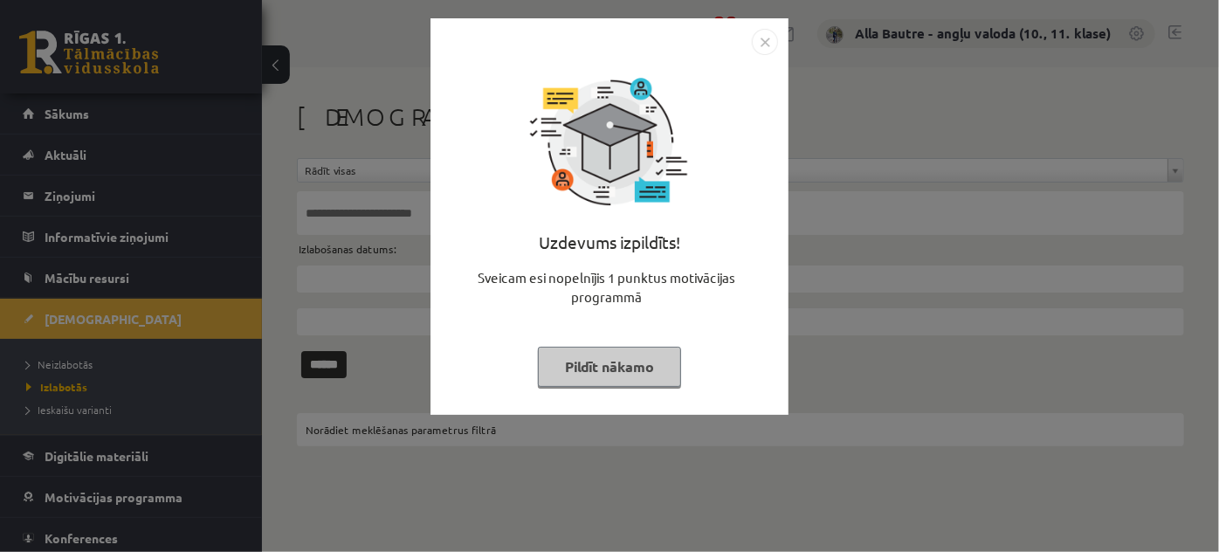
click at [768, 40] on img "Close" at bounding box center [765, 42] width 26 height 26
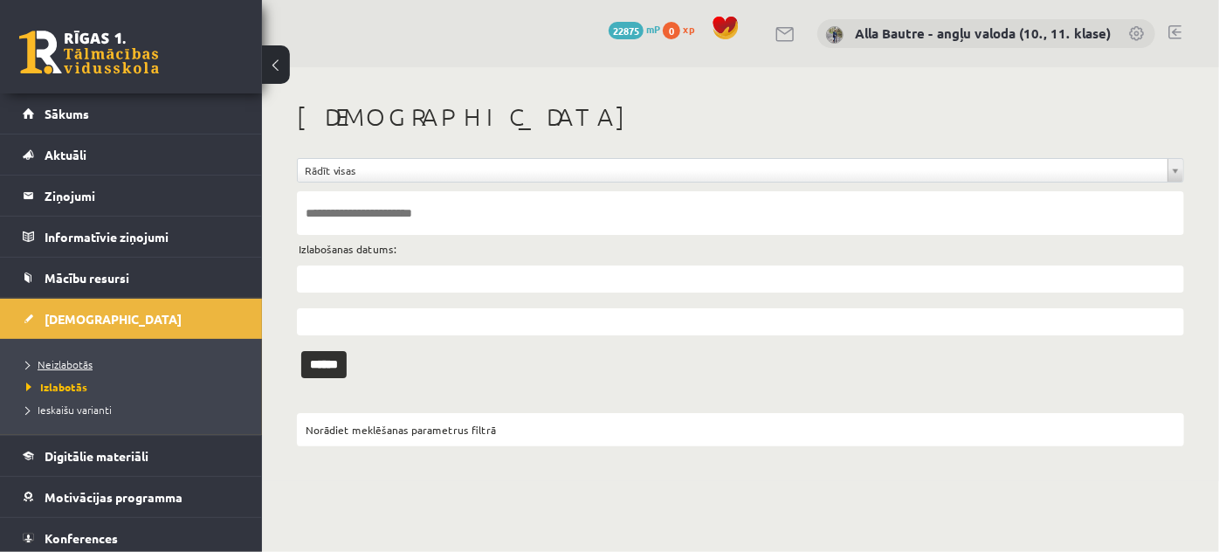
click at [69, 360] on span "Neizlabotās" at bounding box center [59, 364] width 66 height 14
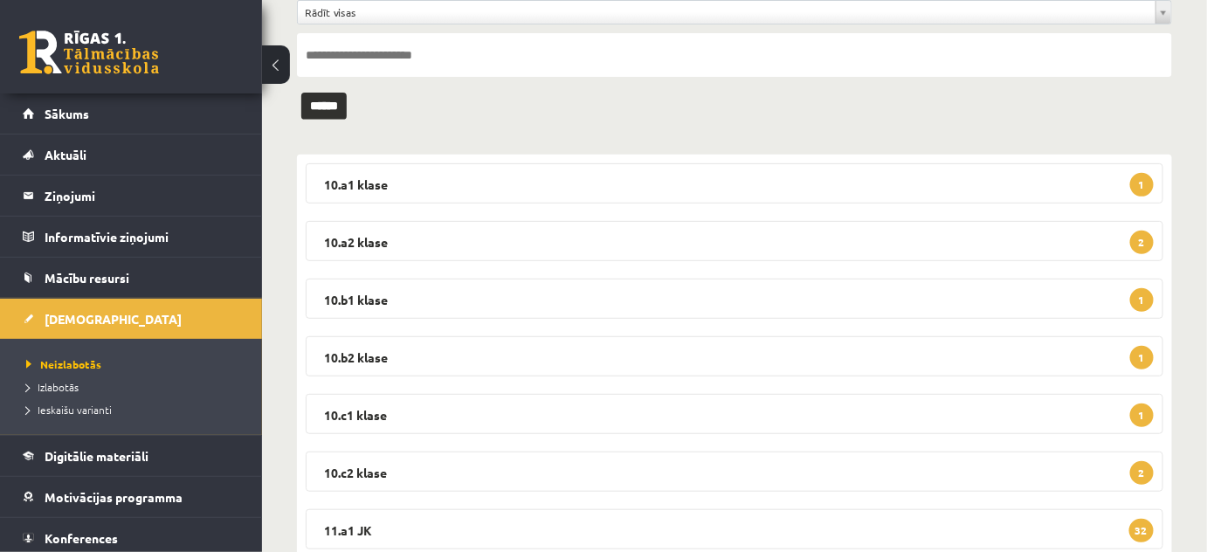
scroll to position [237, 0]
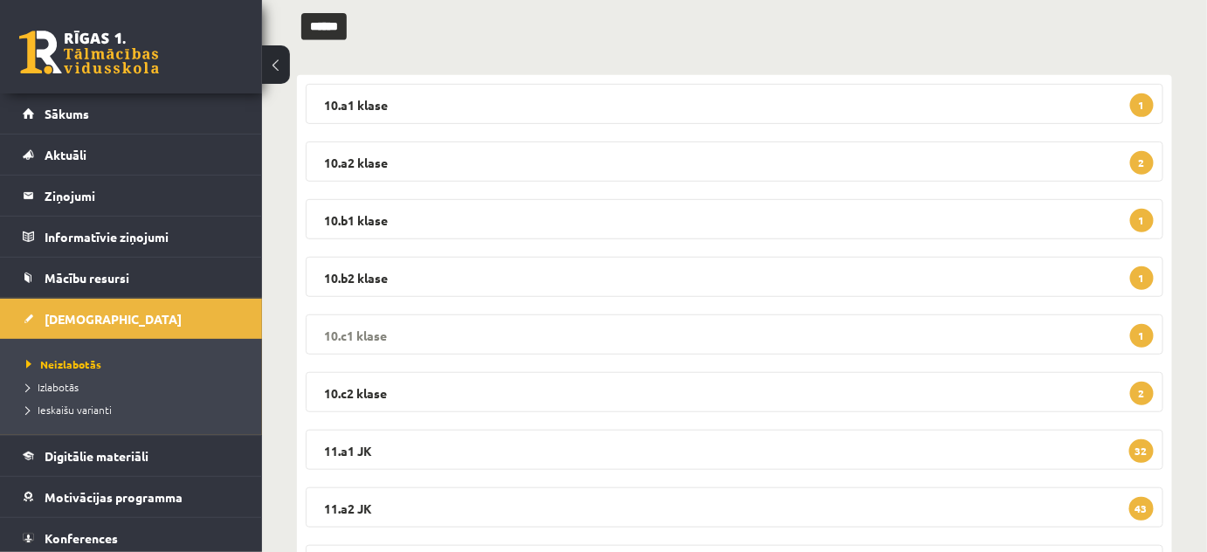
click at [356, 334] on legend "10.c1 klase 1" at bounding box center [734, 334] width 857 height 40
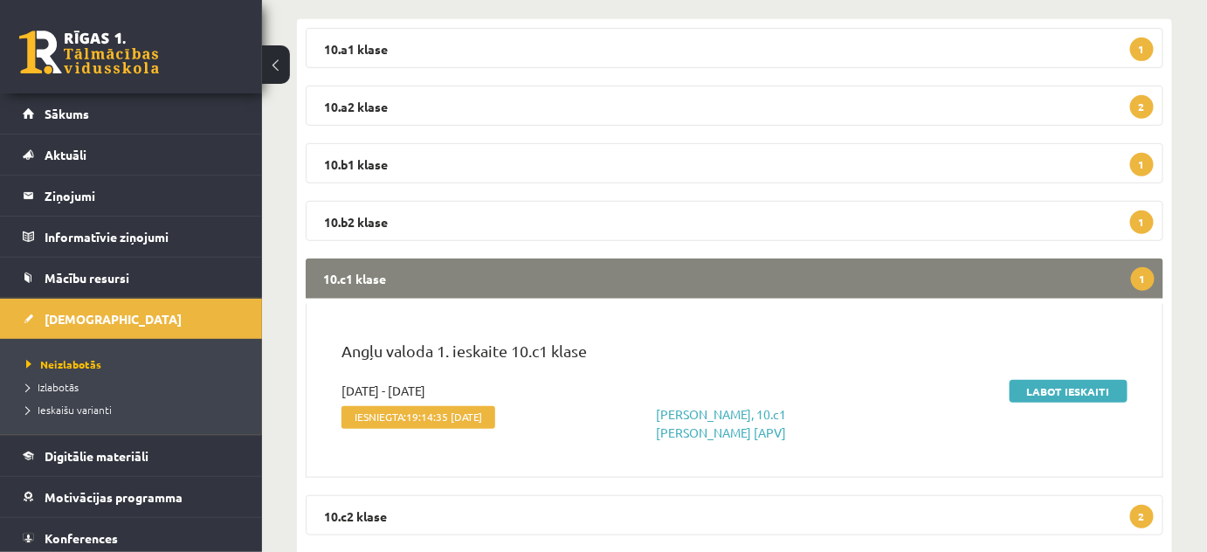
scroll to position [396, 0]
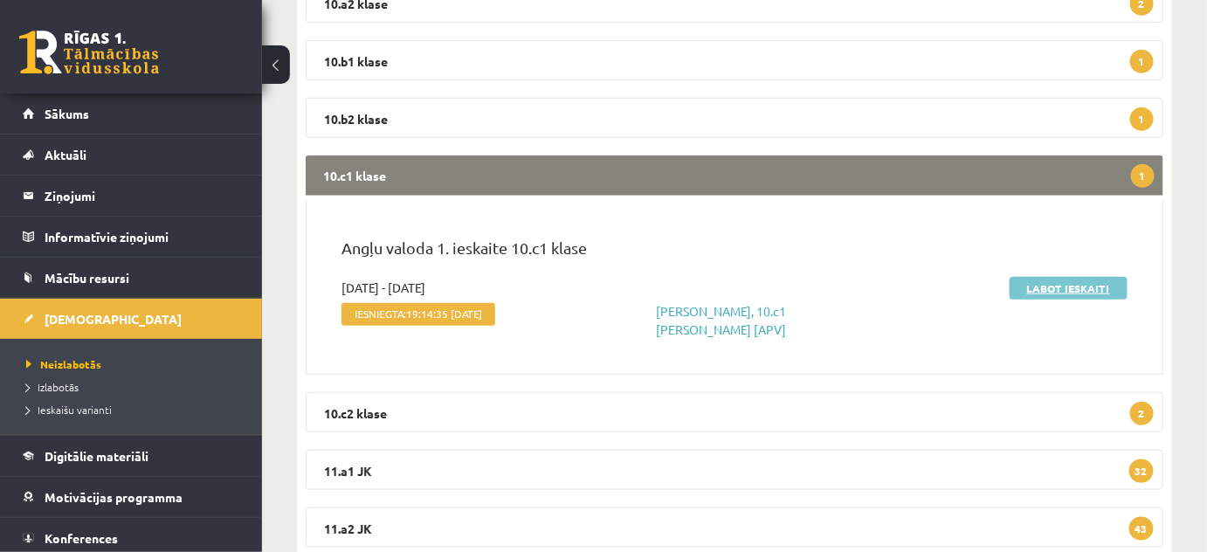
click at [1035, 283] on link "Labot ieskaiti" at bounding box center [1068, 288] width 118 height 23
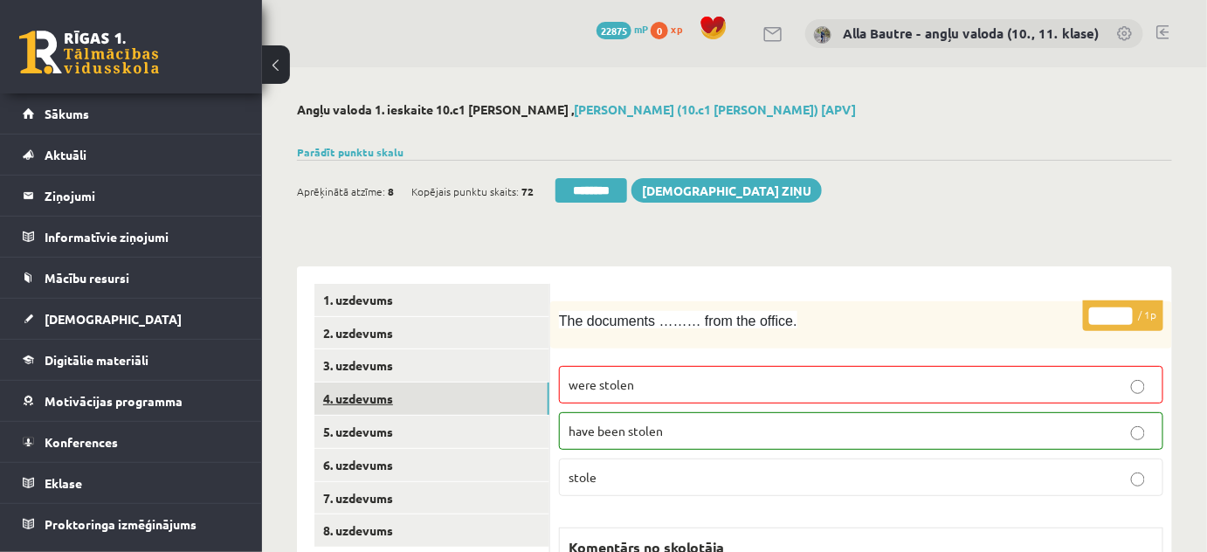
click at [355, 398] on link "4. uzdevums" at bounding box center [431, 398] width 235 height 32
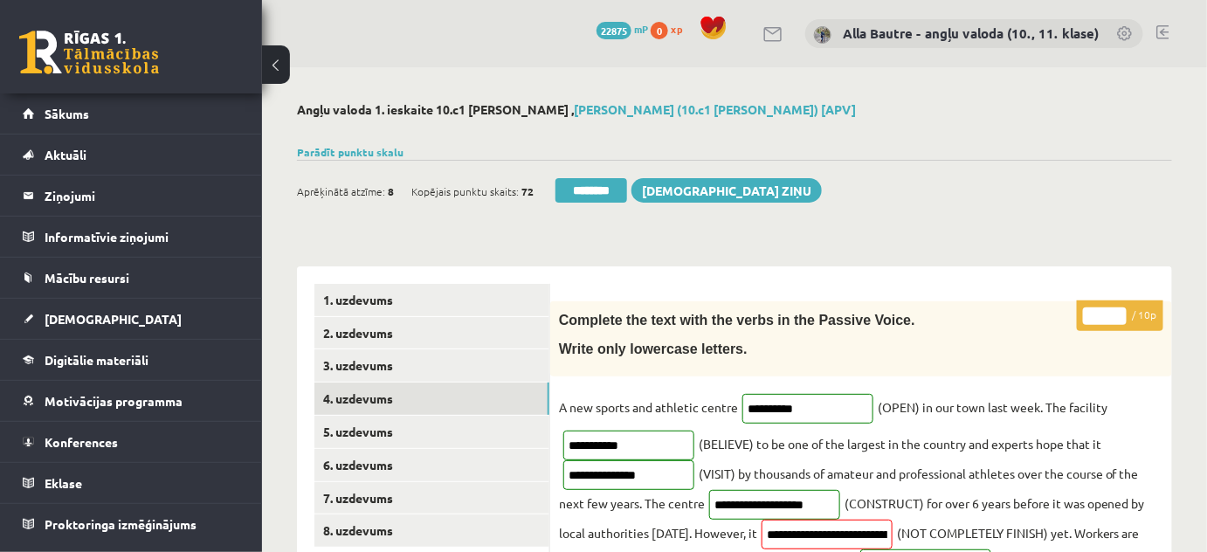
type input "**"
click at [1115, 313] on input "**" at bounding box center [1105, 315] width 44 height 17
click at [351, 430] on link "5. uzdevums" at bounding box center [431, 432] width 235 height 32
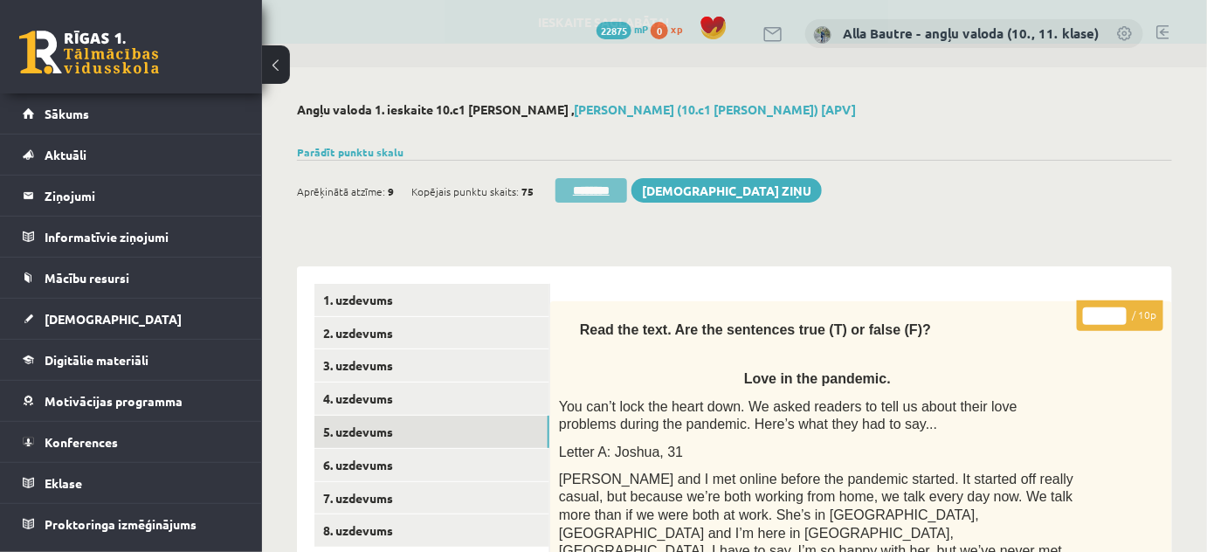
click at [588, 184] on input "********" at bounding box center [591, 190] width 72 height 24
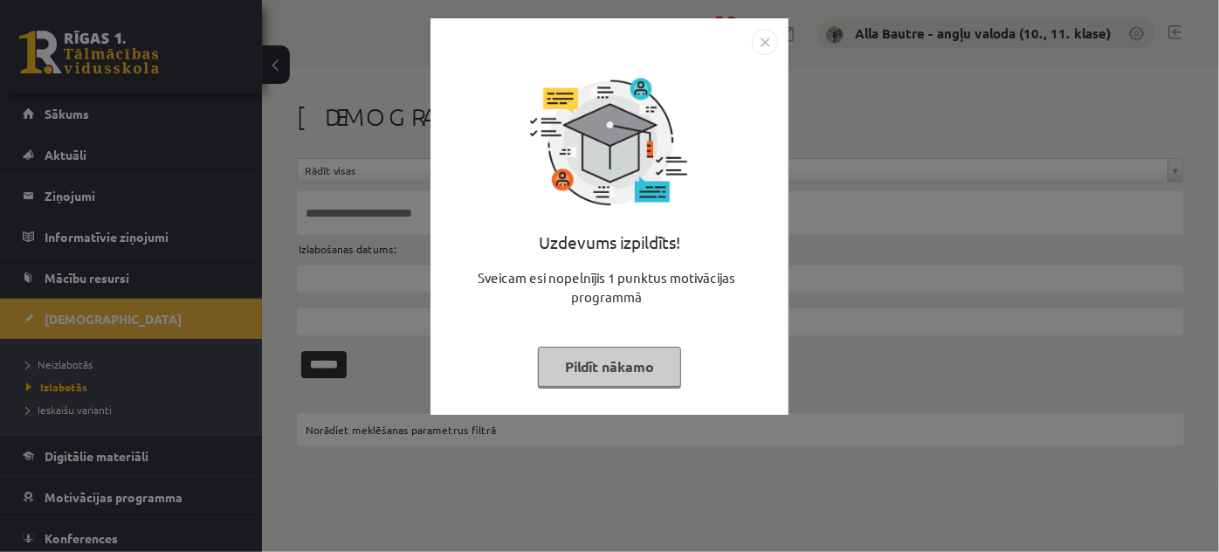
click at [754, 44] on img "Close" at bounding box center [765, 42] width 26 height 26
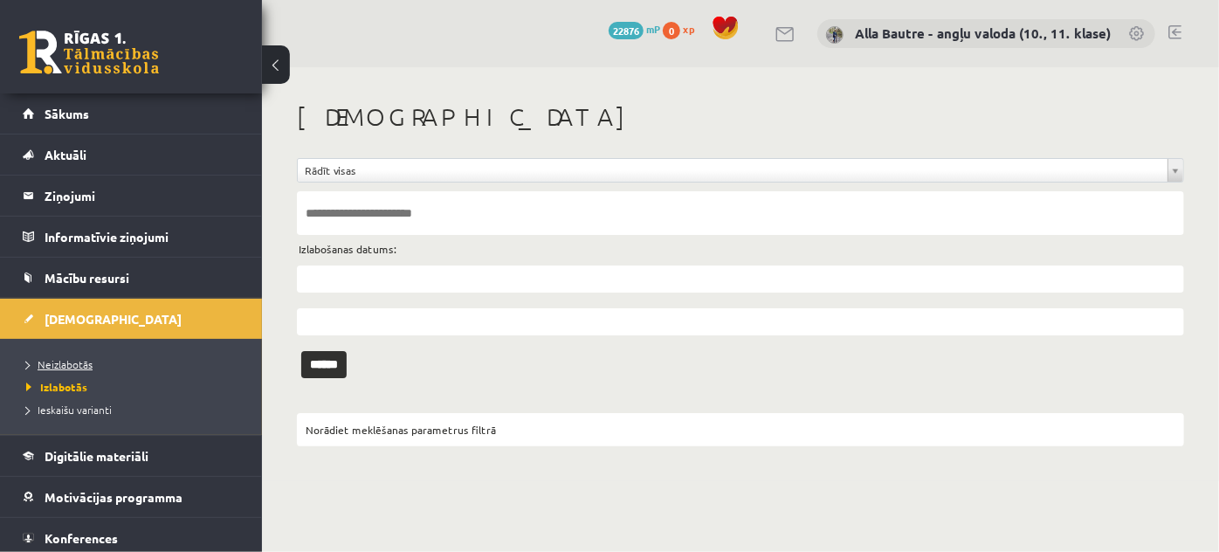
click at [86, 362] on span "Neizlabotās" at bounding box center [59, 364] width 66 height 14
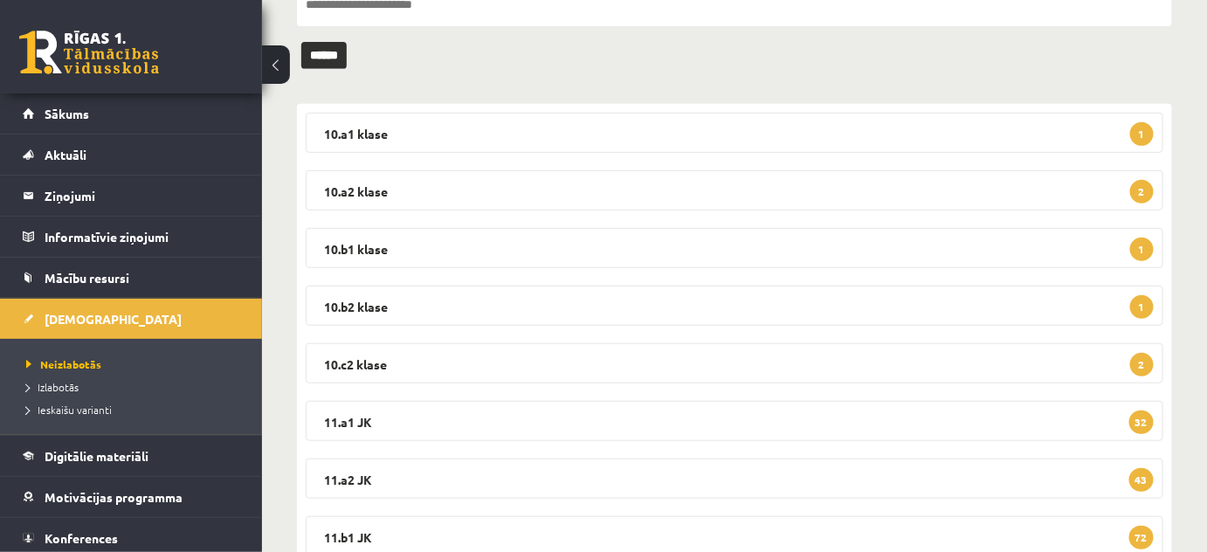
scroll to position [237, 0]
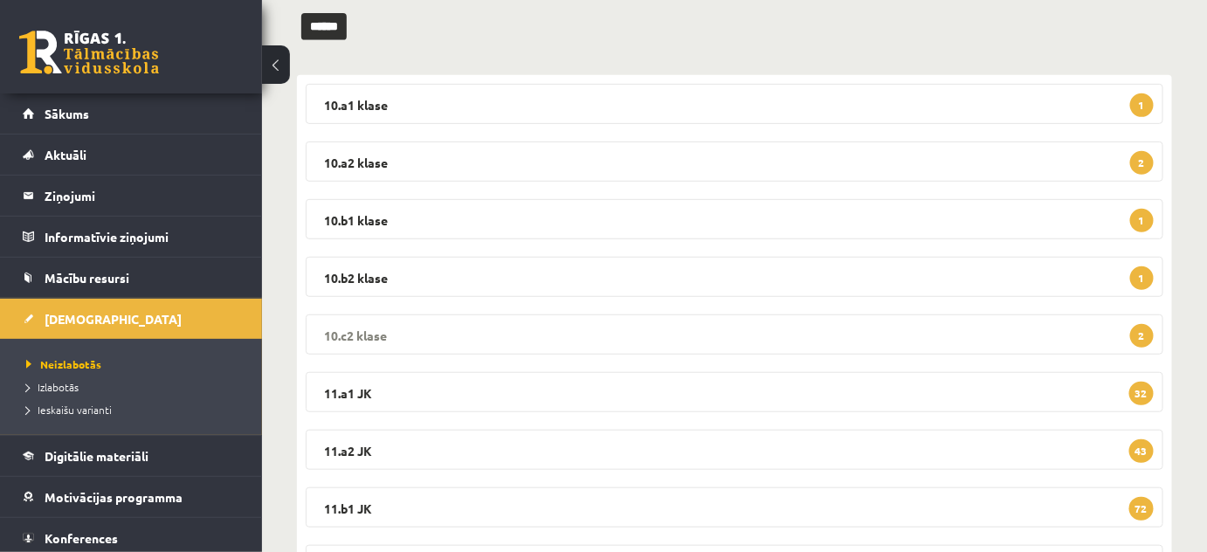
click at [363, 327] on legend "10.c2 klase 2" at bounding box center [734, 334] width 857 height 40
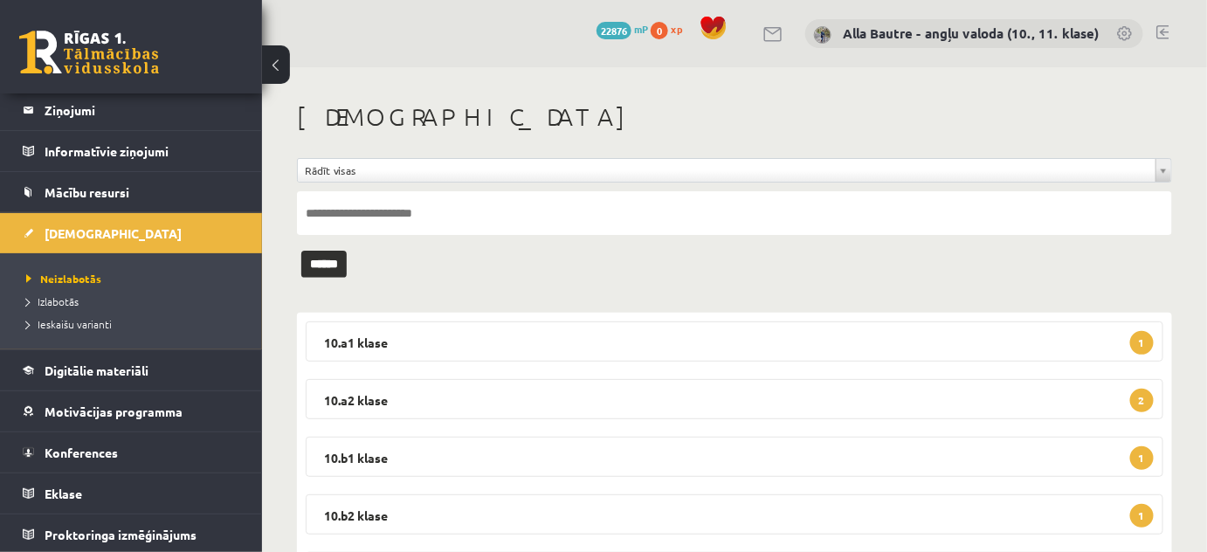
scroll to position [317, 0]
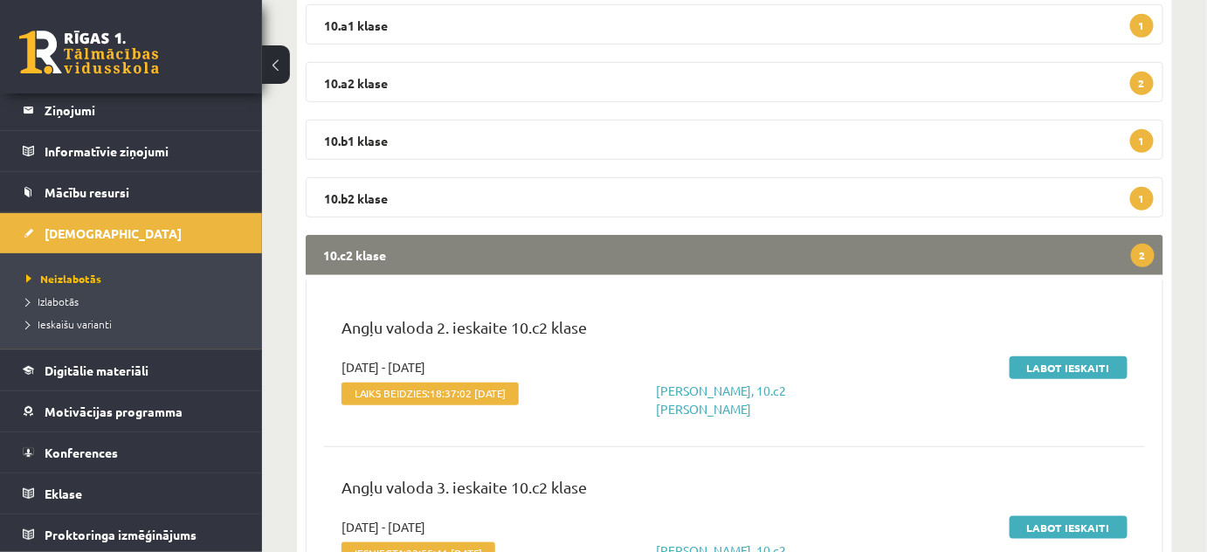
click at [360, 244] on legend "10.c2 klase 2" at bounding box center [734, 255] width 857 height 40
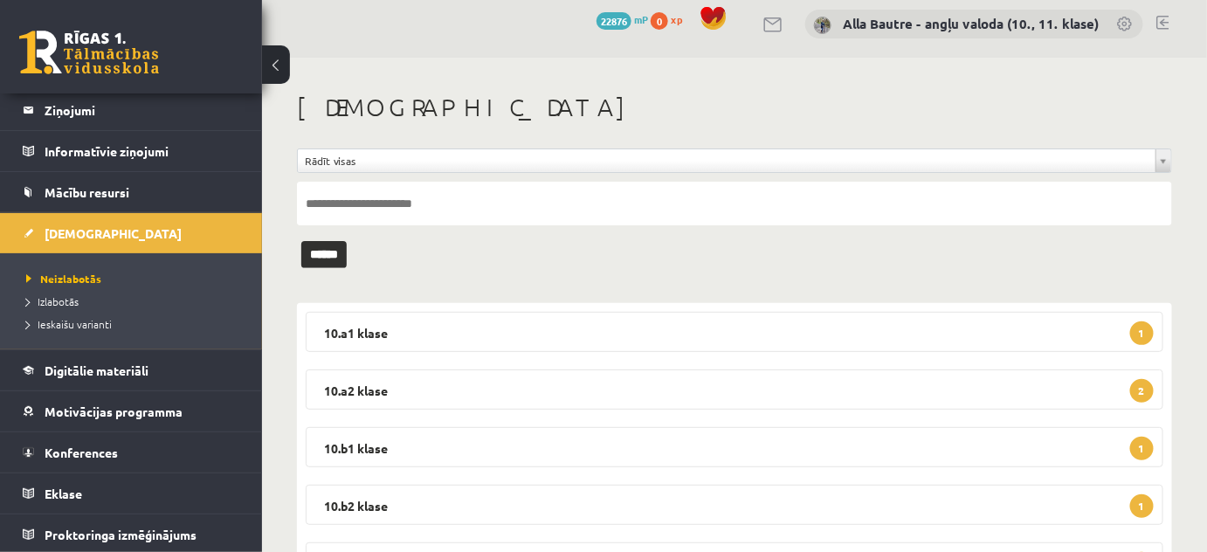
scroll to position [0, 0]
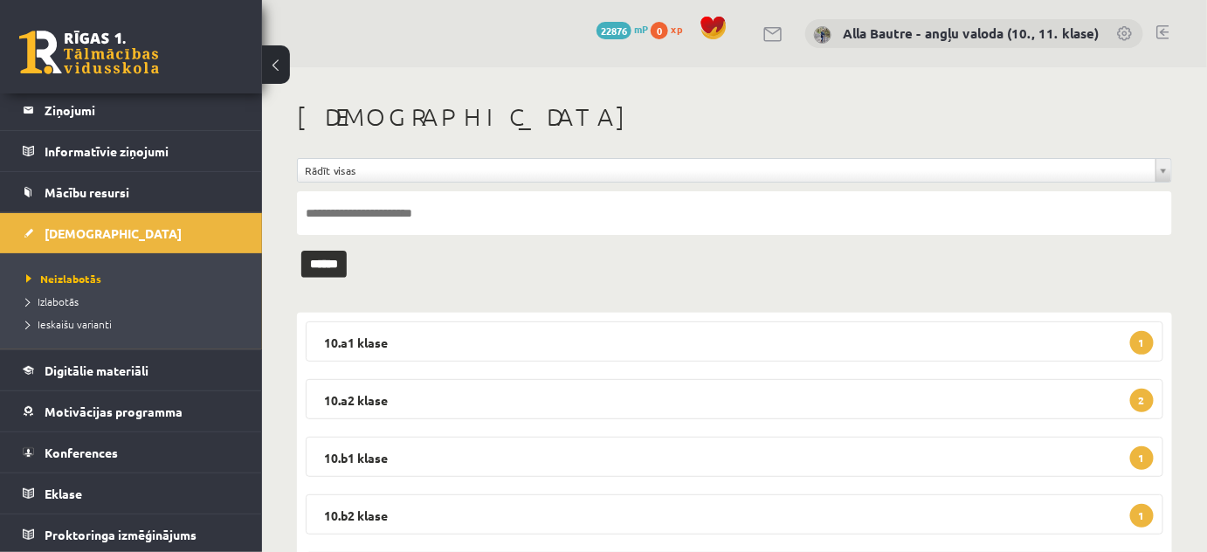
click at [1159, 25] on link at bounding box center [1162, 32] width 13 height 14
